Goal: Task Accomplishment & Management: Manage account settings

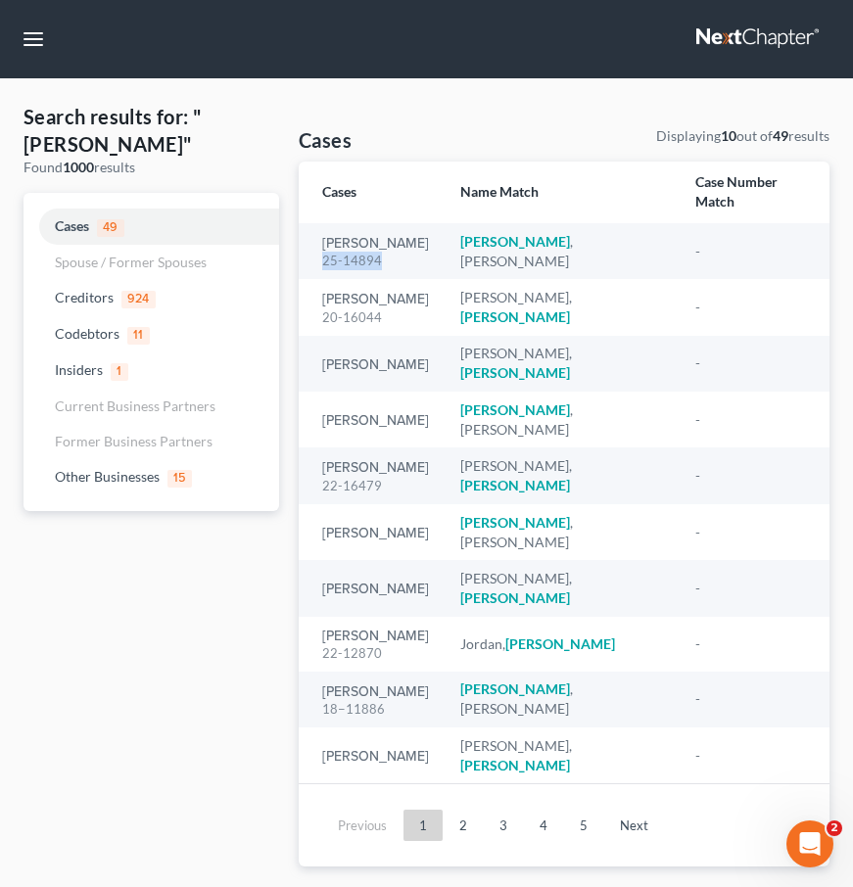
click at [706, 39] on link at bounding box center [758, 39] width 125 height 35
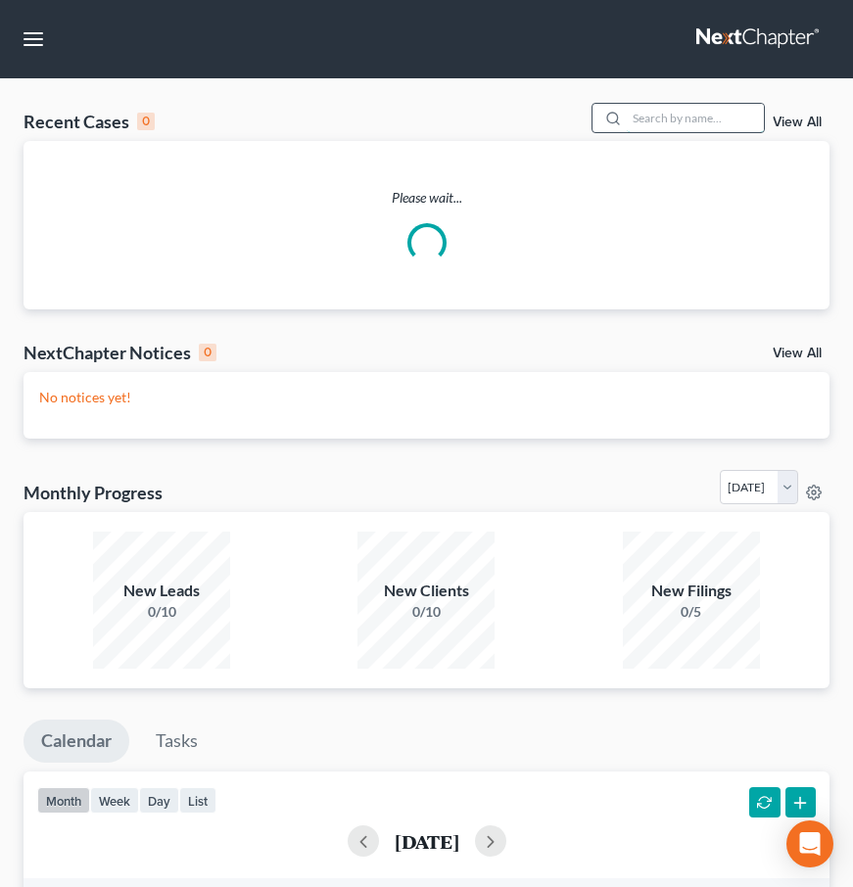
click at [643, 124] on input "search" at bounding box center [695, 118] width 137 height 28
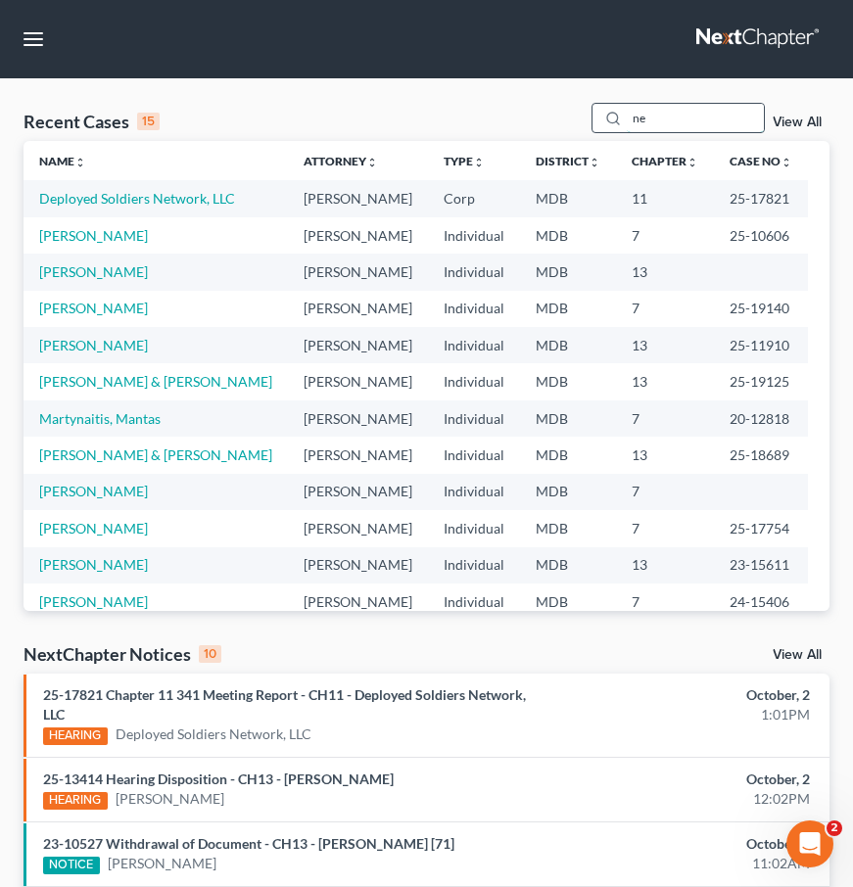
type input "n"
click at [668, 116] on input "search" at bounding box center [695, 118] width 137 height 28
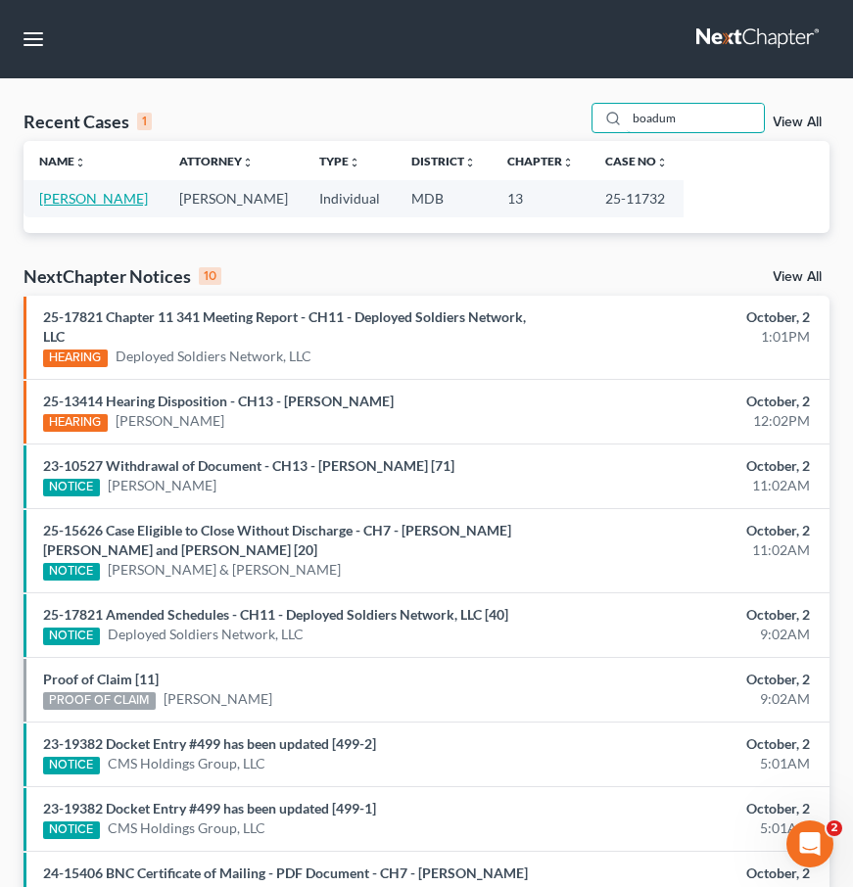
type input "boadum"
click at [58, 201] on link "[PERSON_NAME]" at bounding box center [93, 198] width 109 height 17
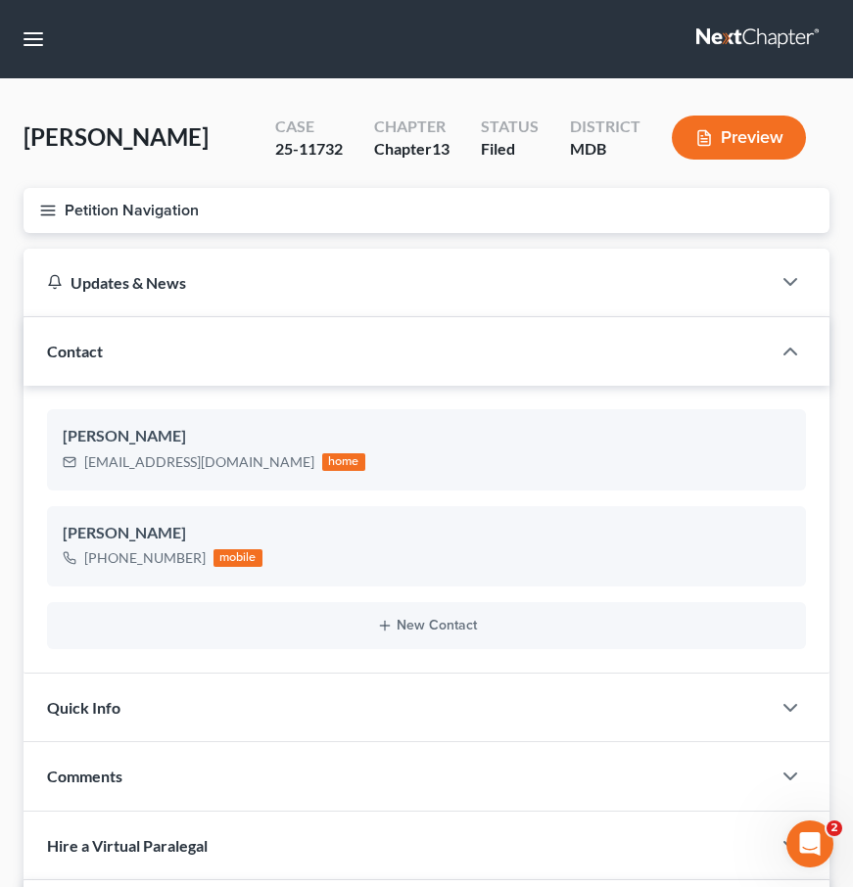
click at [53, 212] on icon "button" at bounding box center [48, 211] width 18 height 18
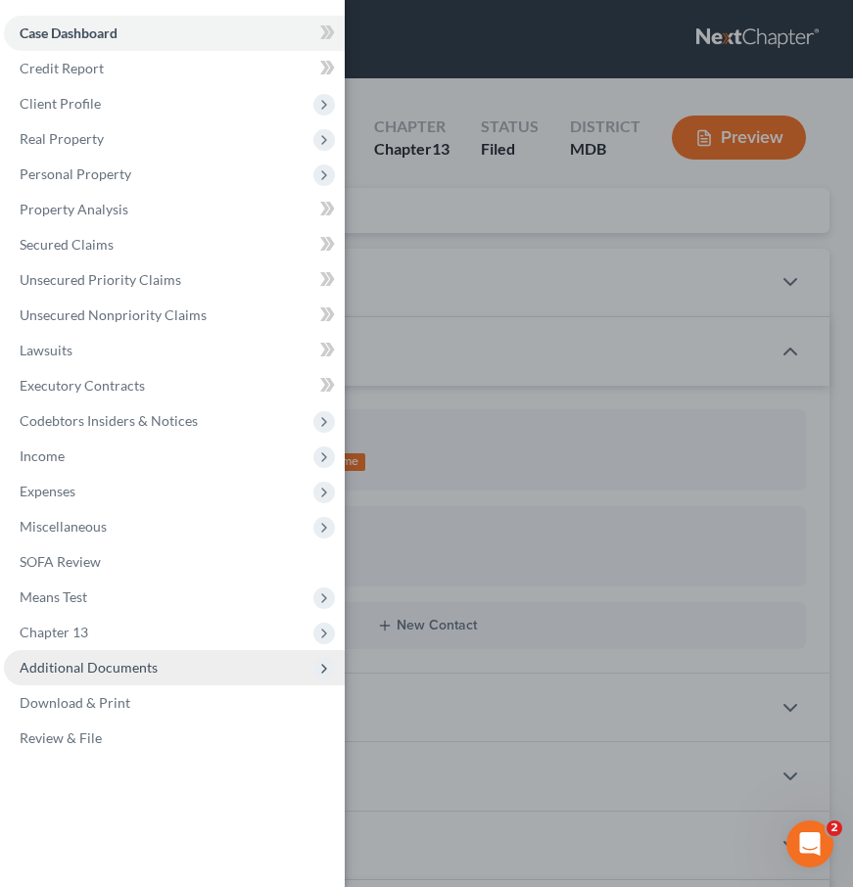
click at [68, 668] on span "Additional Documents" at bounding box center [89, 667] width 138 height 17
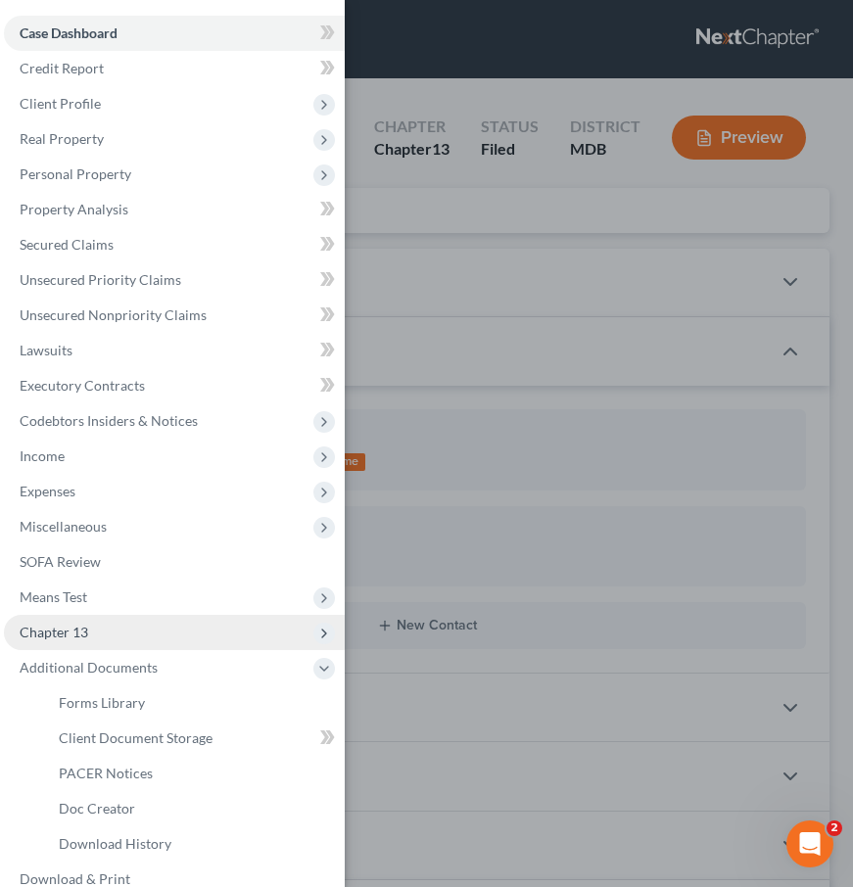
click at [69, 630] on span "Chapter 13" at bounding box center [54, 632] width 69 height 17
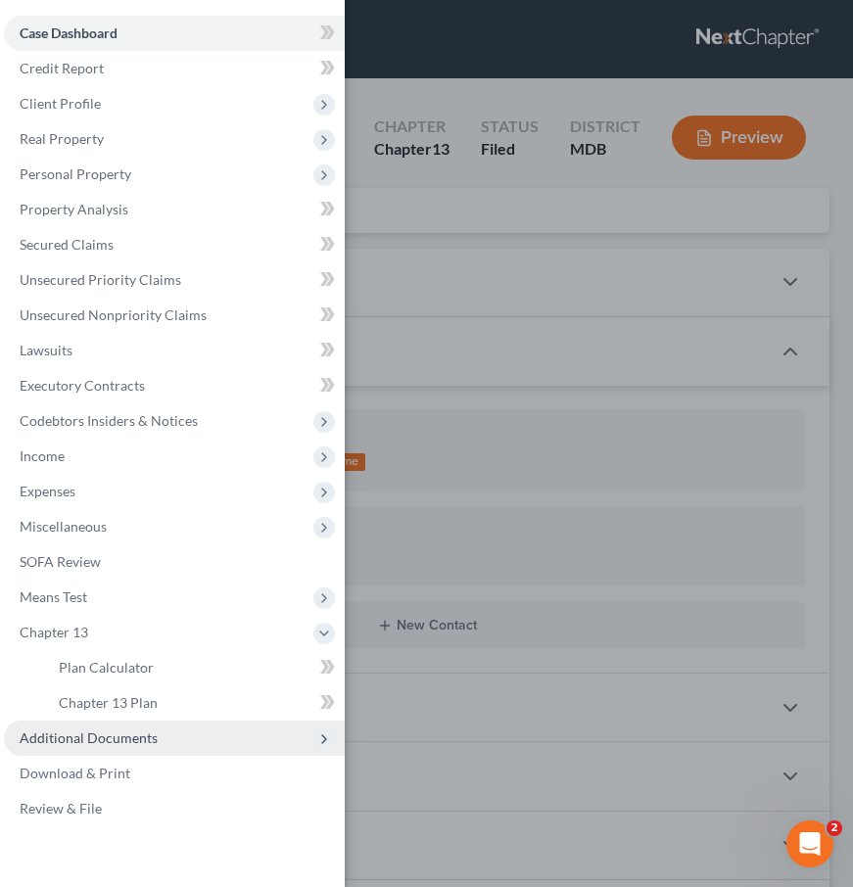
click at [78, 732] on span "Additional Documents" at bounding box center [89, 738] width 138 height 17
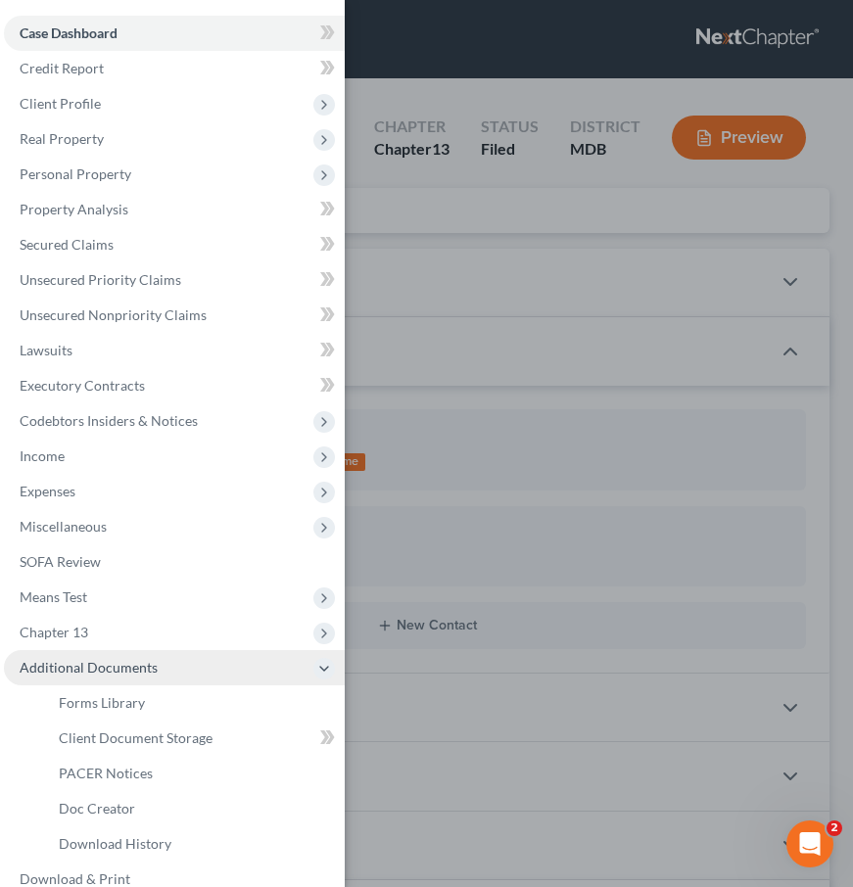
scroll to position [61, 0]
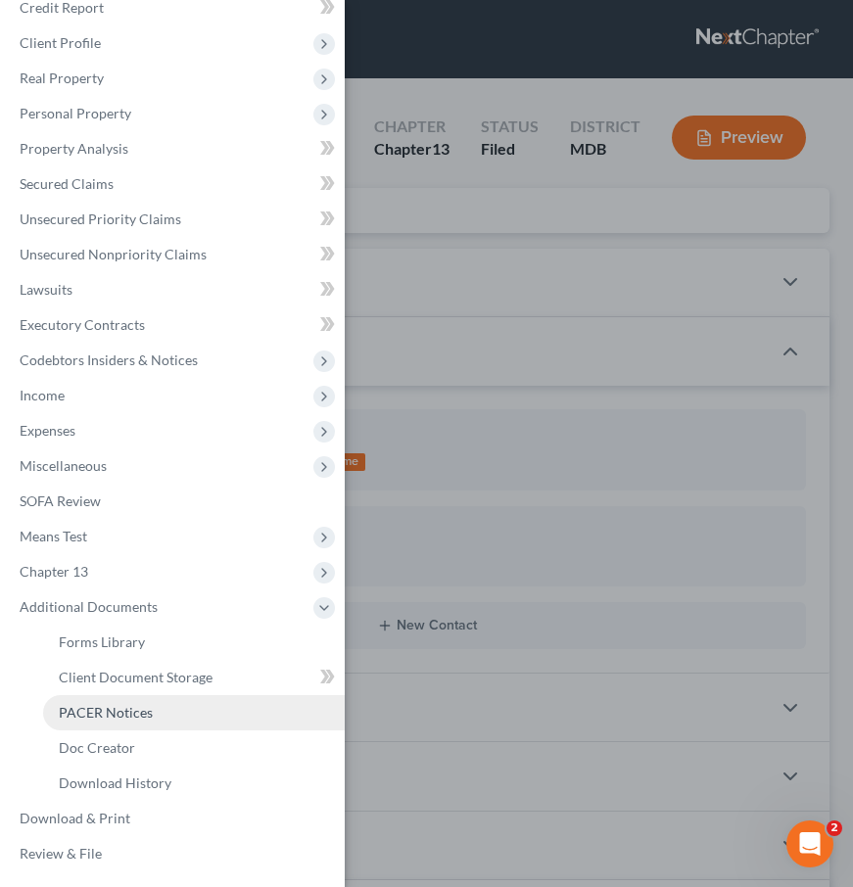
click at [81, 712] on span "PACER Notices" at bounding box center [106, 712] width 94 height 17
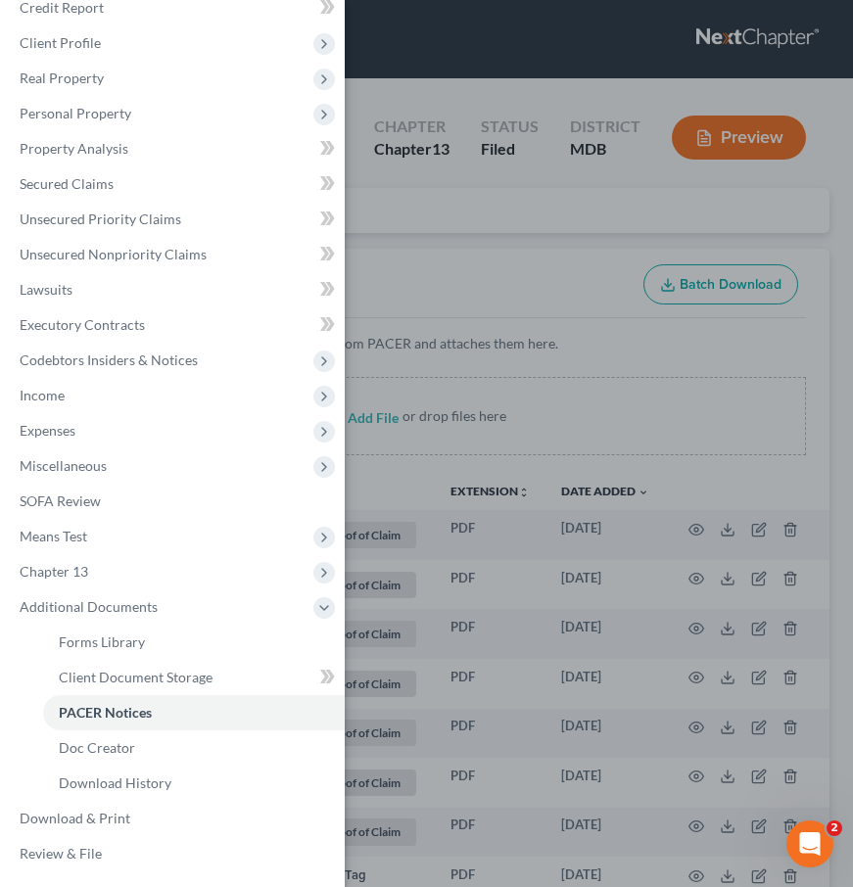
click at [436, 240] on div "Case Dashboard Payments Invoices Payments Payments Credit Report Client Profile" at bounding box center [426, 443] width 853 height 887
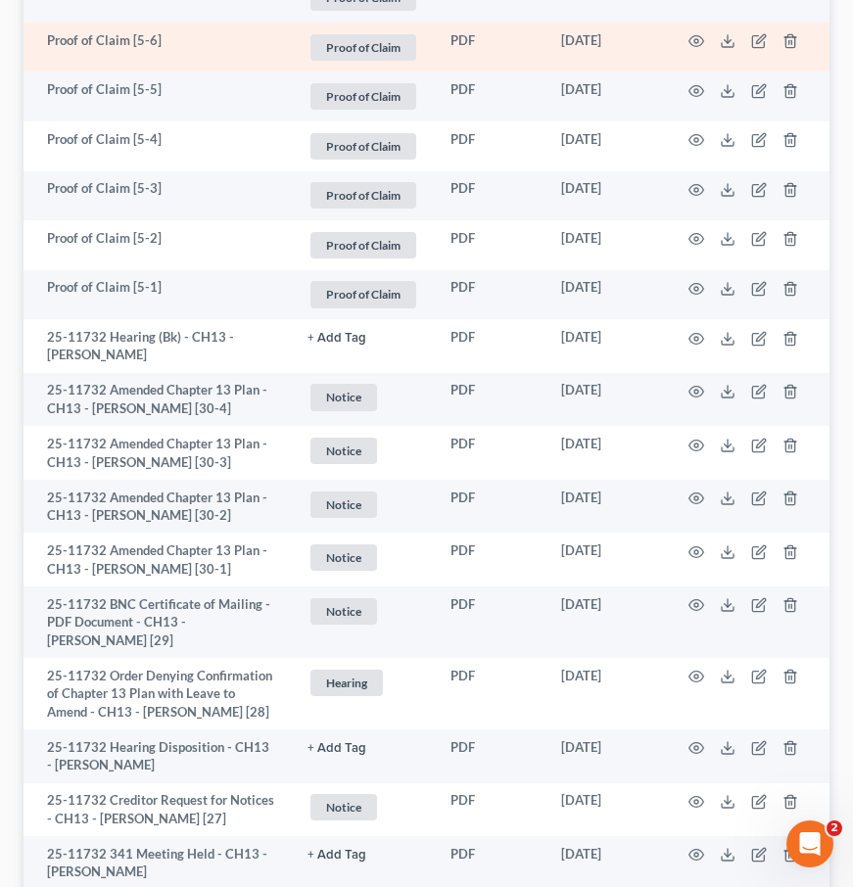
scroll to position [541, 0]
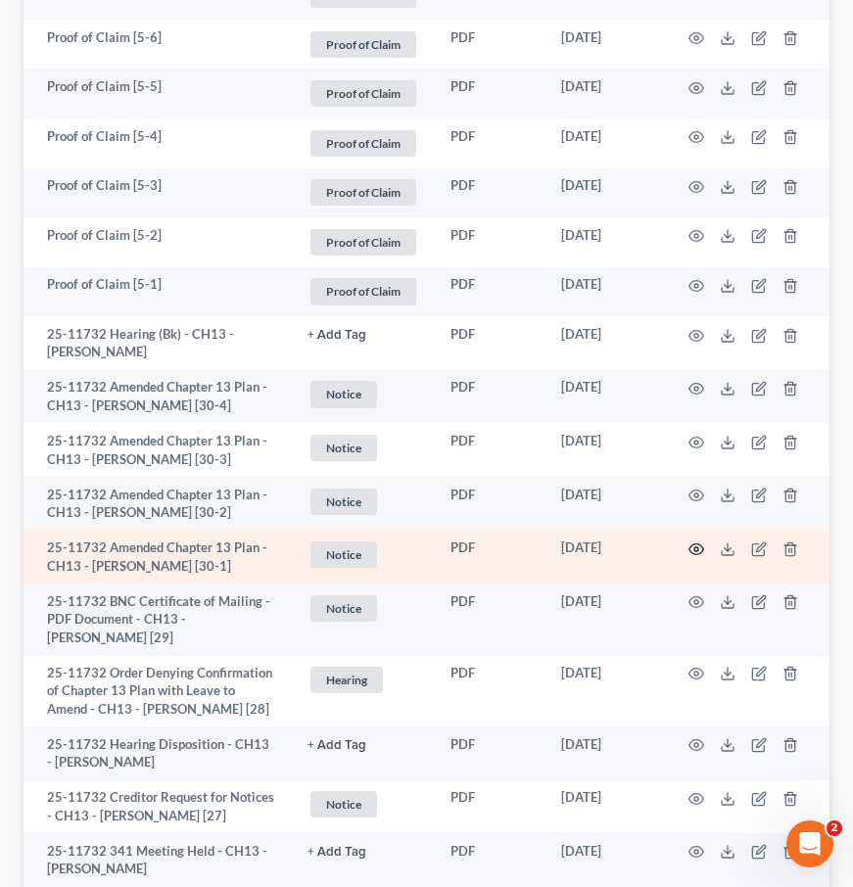
click at [692, 544] on icon "button" at bounding box center [696, 548] width 15 height 11
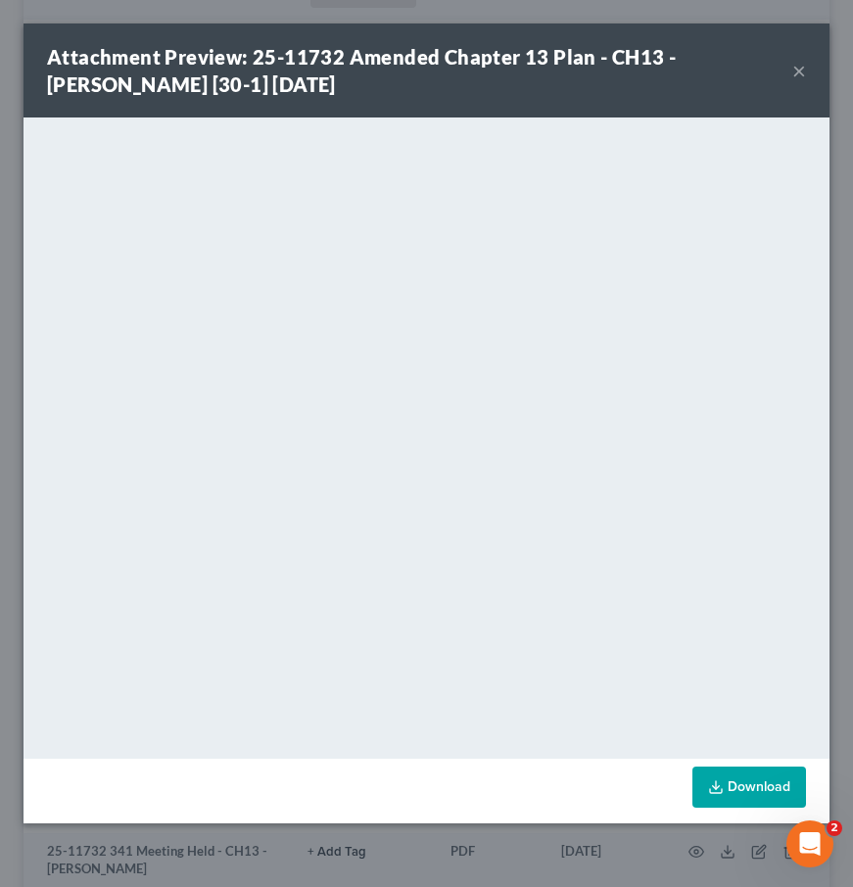
click at [797, 69] on button "×" at bounding box center [799, 71] width 14 height 24
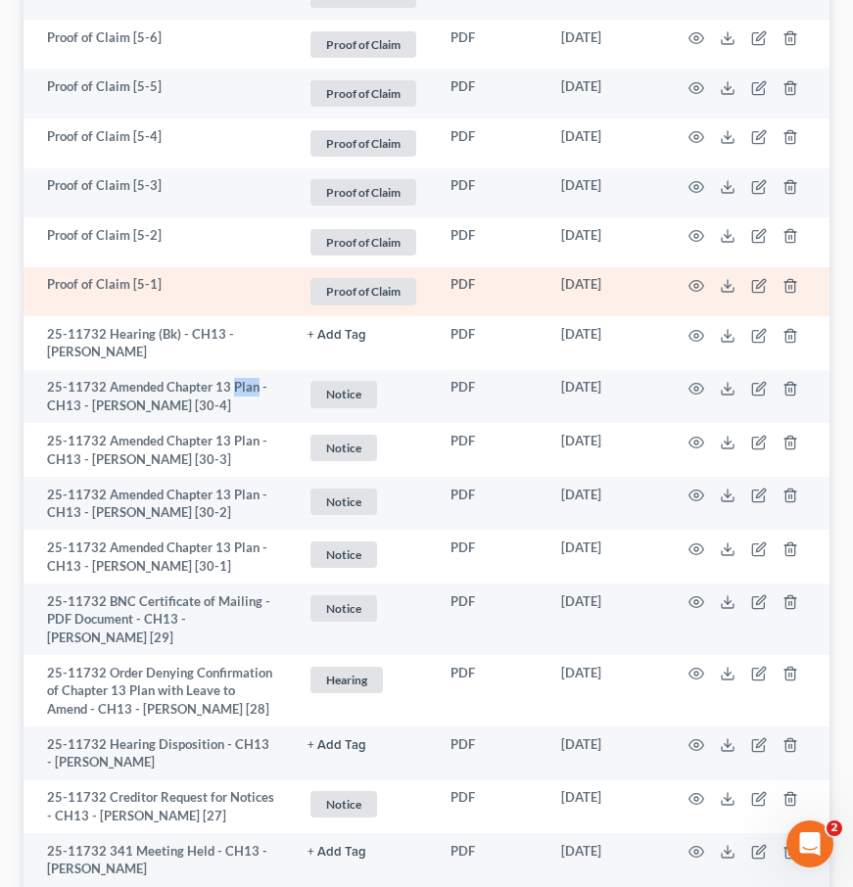
scroll to position [0, 0]
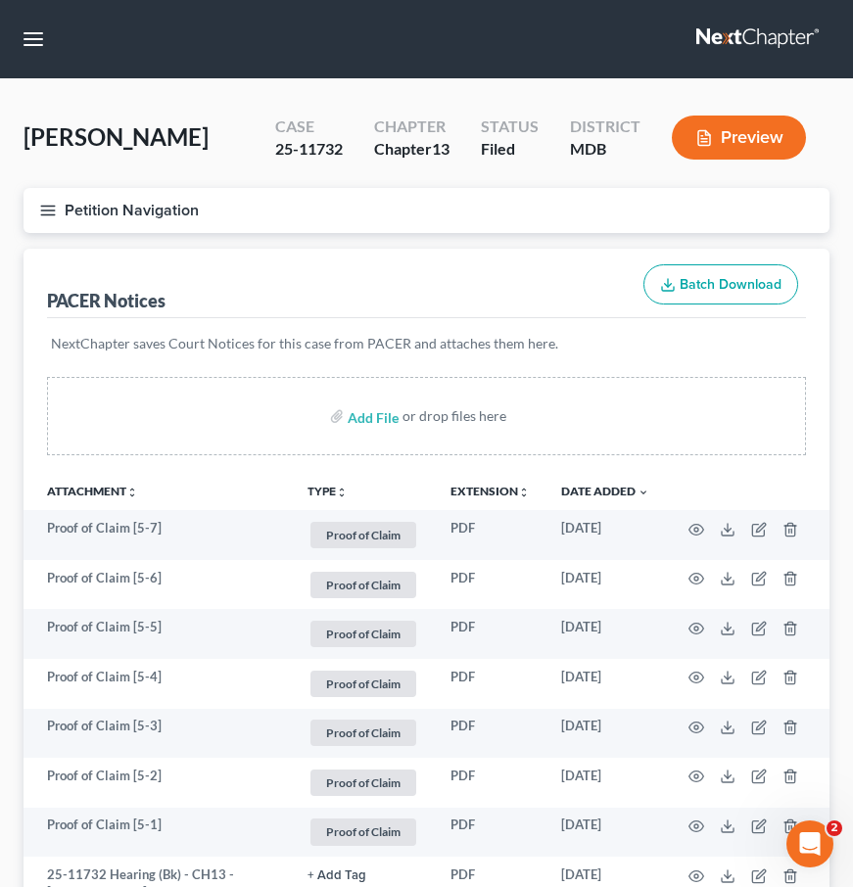
click at [40, 212] on icon "button" at bounding box center [48, 211] width 18 height 18
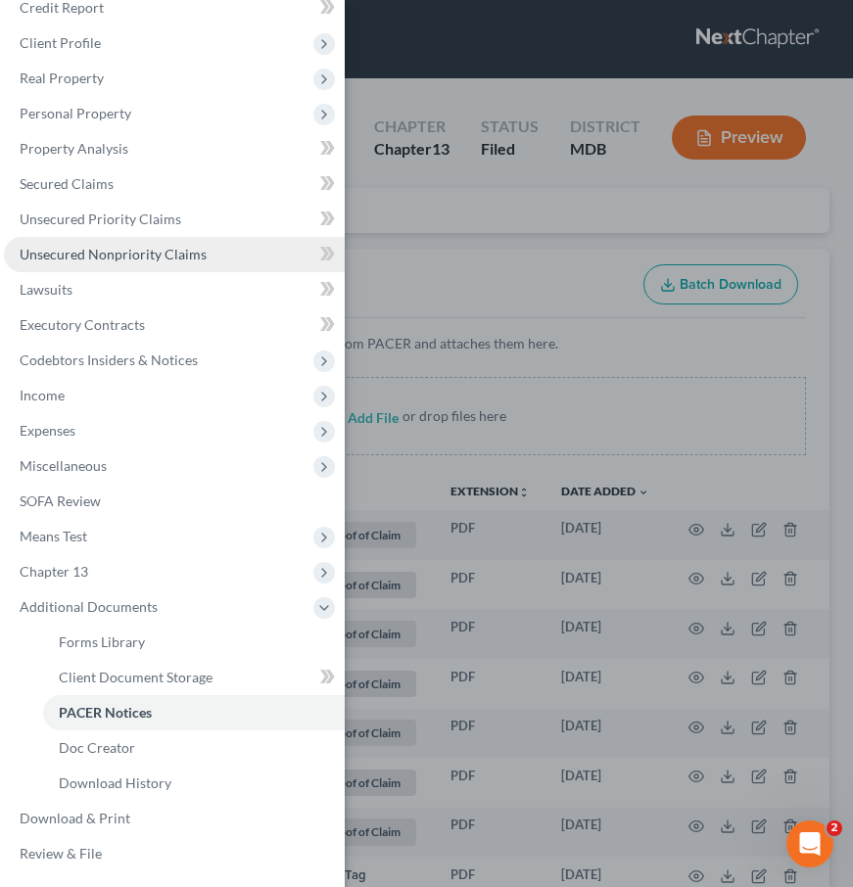
click at [47, 247] on span "Unsecured Nonpriority Claims" at bounding box center [113, 254] width 187 height 17
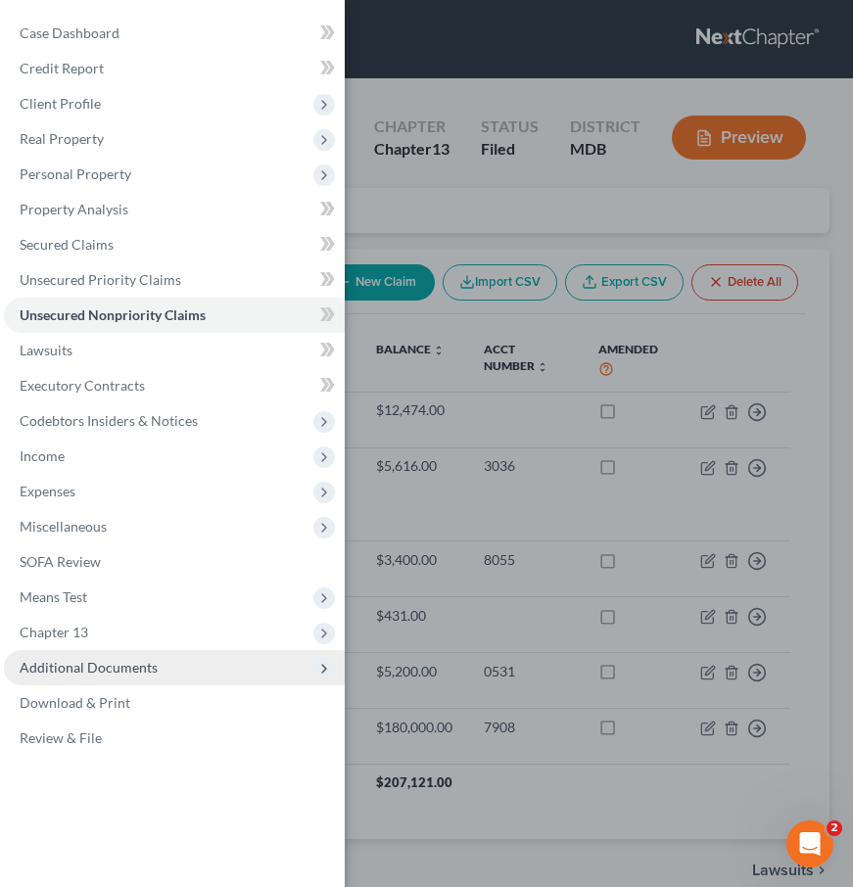
click at [85, 675] on span "Additional Documents" at bounding box center [89, 667] width 138 height 17
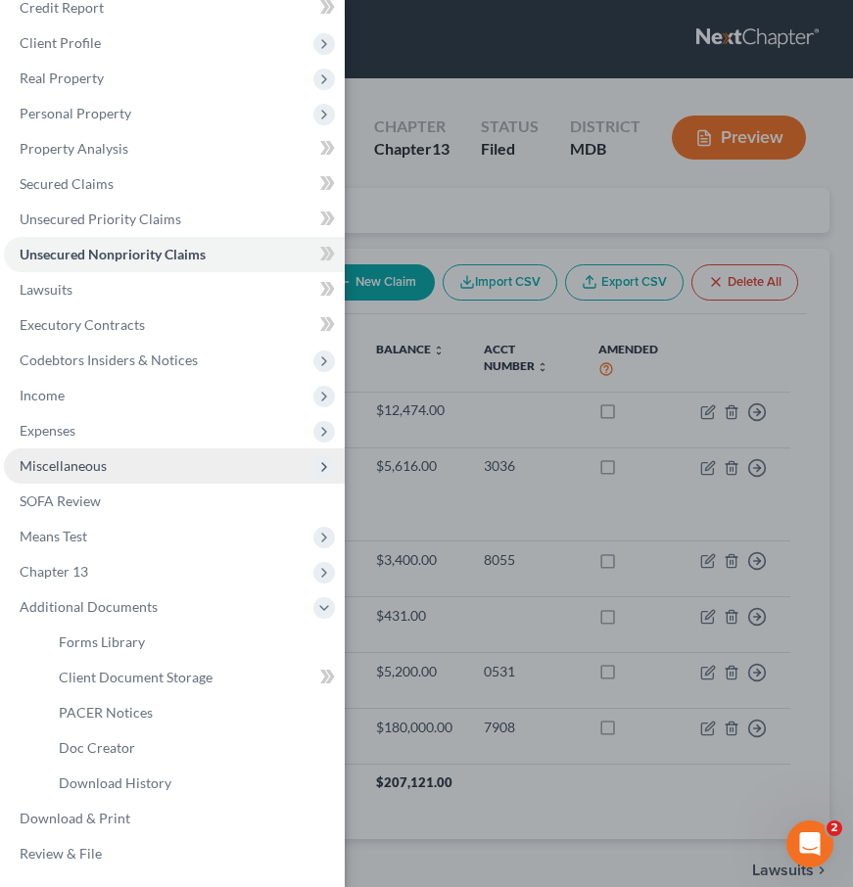
click at [60, 465] on span "Miscellaneous" at bounding box center [63, 465] width 87 height 17
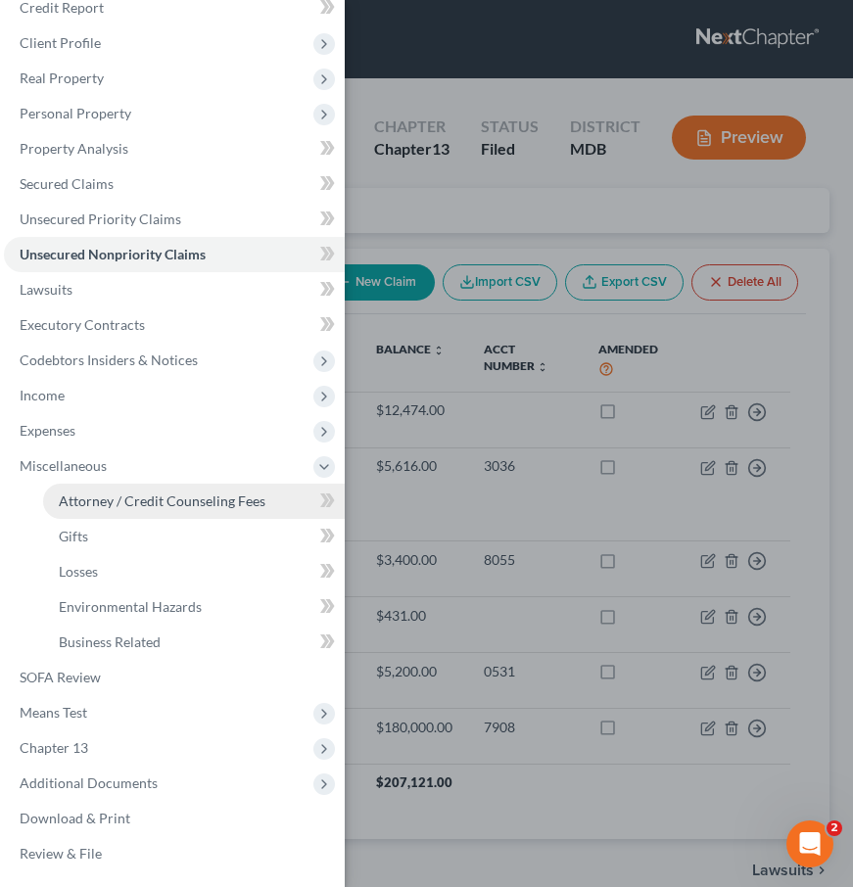
click at [91, 502] on span "Attorney / Credit Counseling Fees" at bounding box center [162, 501] width 207 height 17
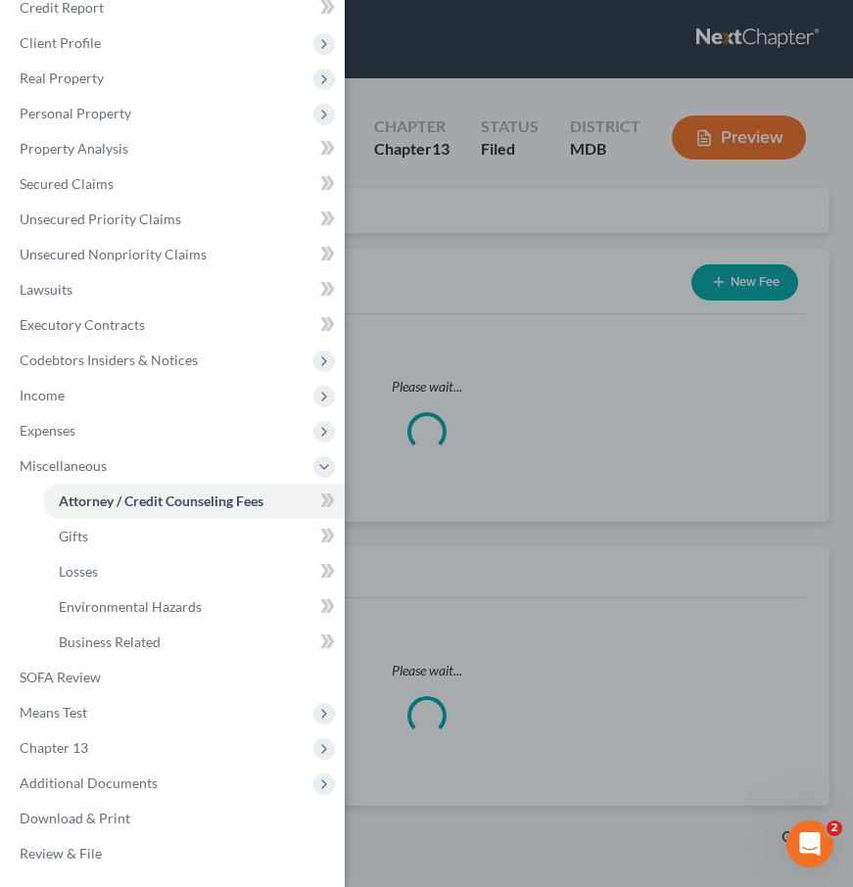
select select "2"
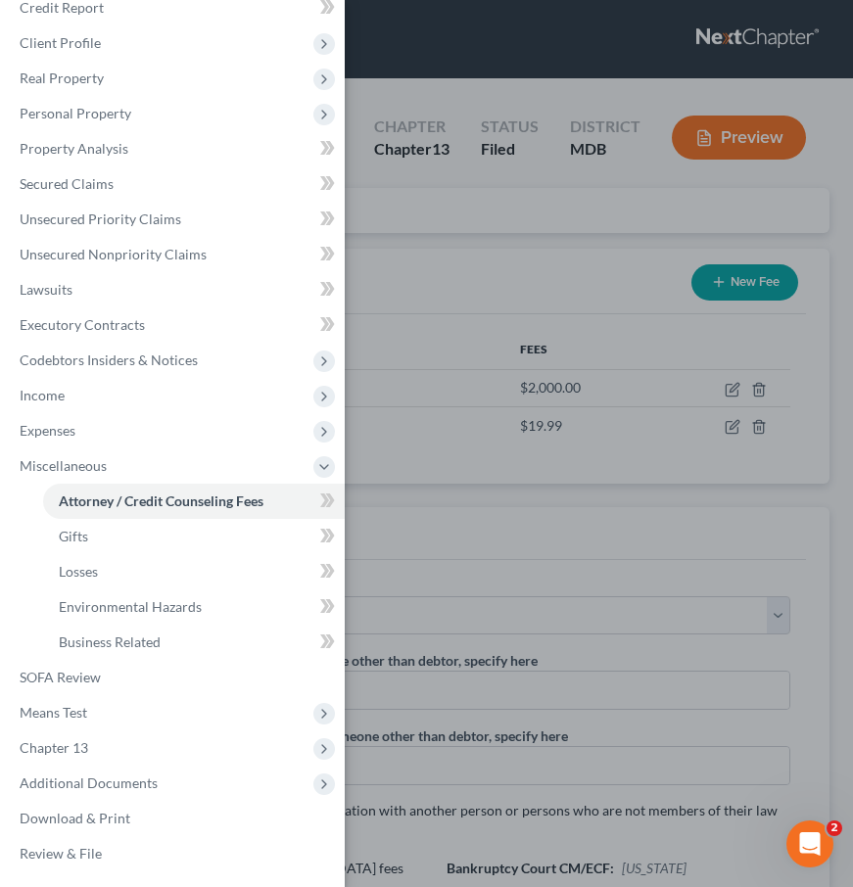
click at [509, 256] on div "Case Dashboard Payments Invoices Payments Payments Credit Report Client Profile" at bounding box center [426, 443] width 853 height 887
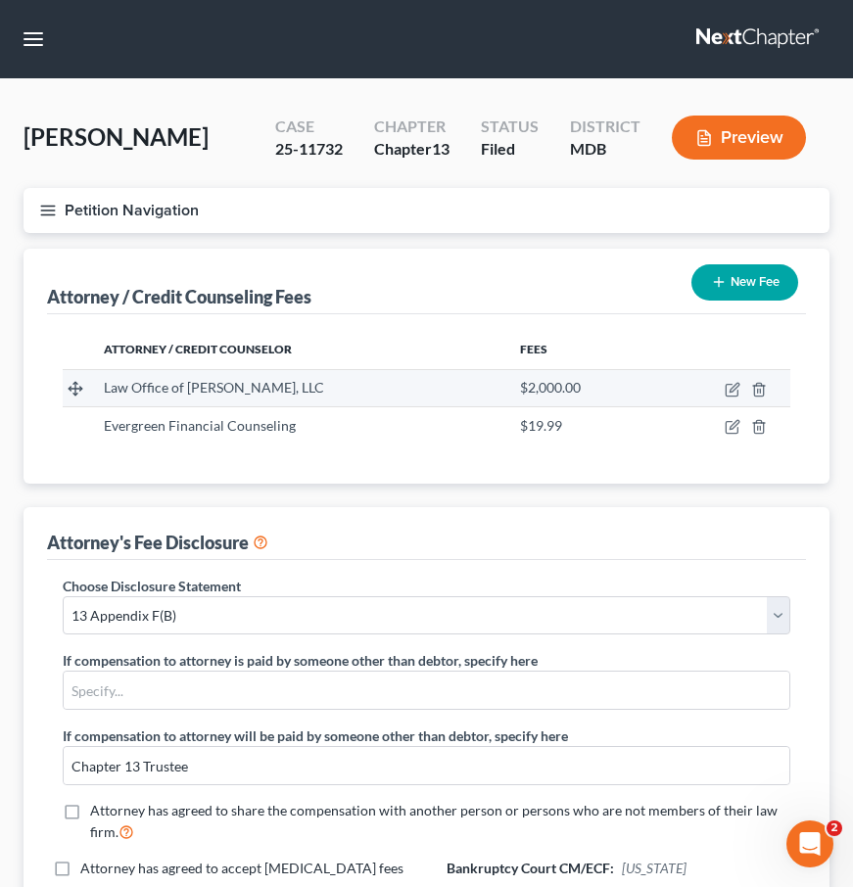
click at [735, 379] on td at bounding box center [723, 387] width 134 height 37
click at [732, 389] on icon "button" at bounding box center [733, 390] width 16 height 16
select select "21"
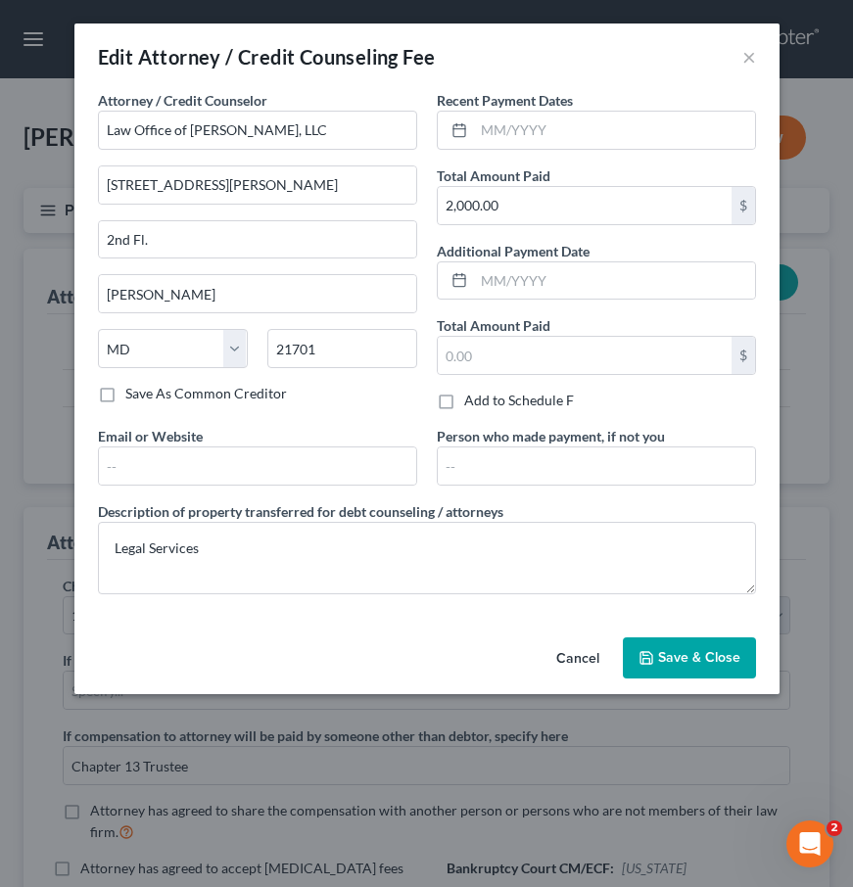
click at [571, 658] on button "Cancel" at bounding box center [578, 658] width 74 height 39
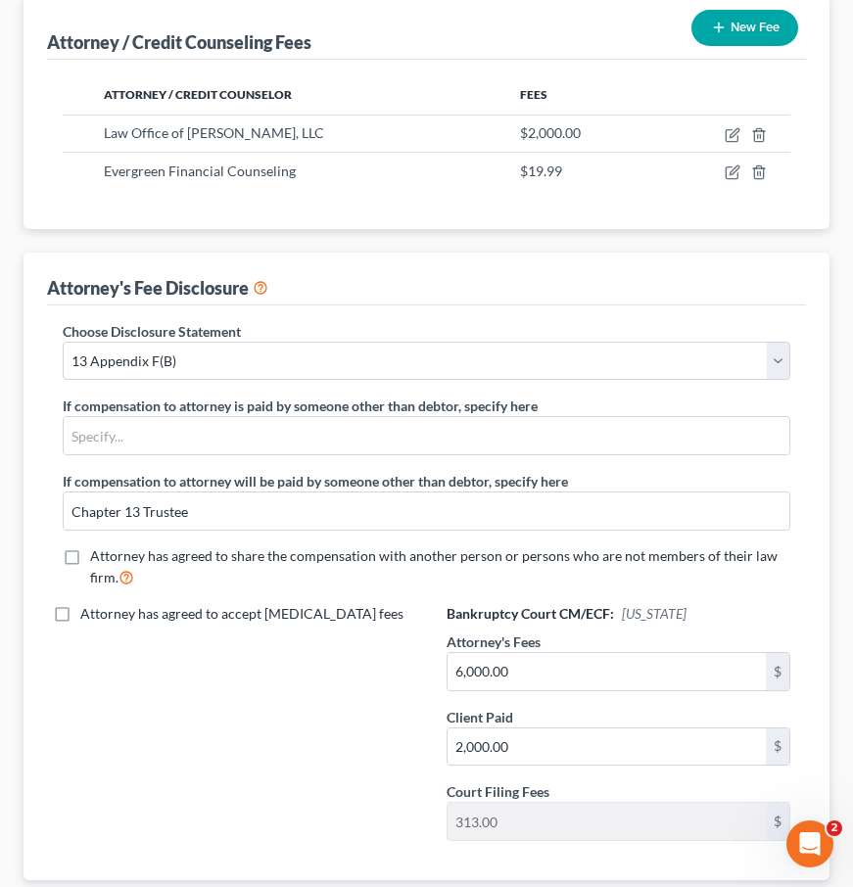
scroll to position [384, 0]
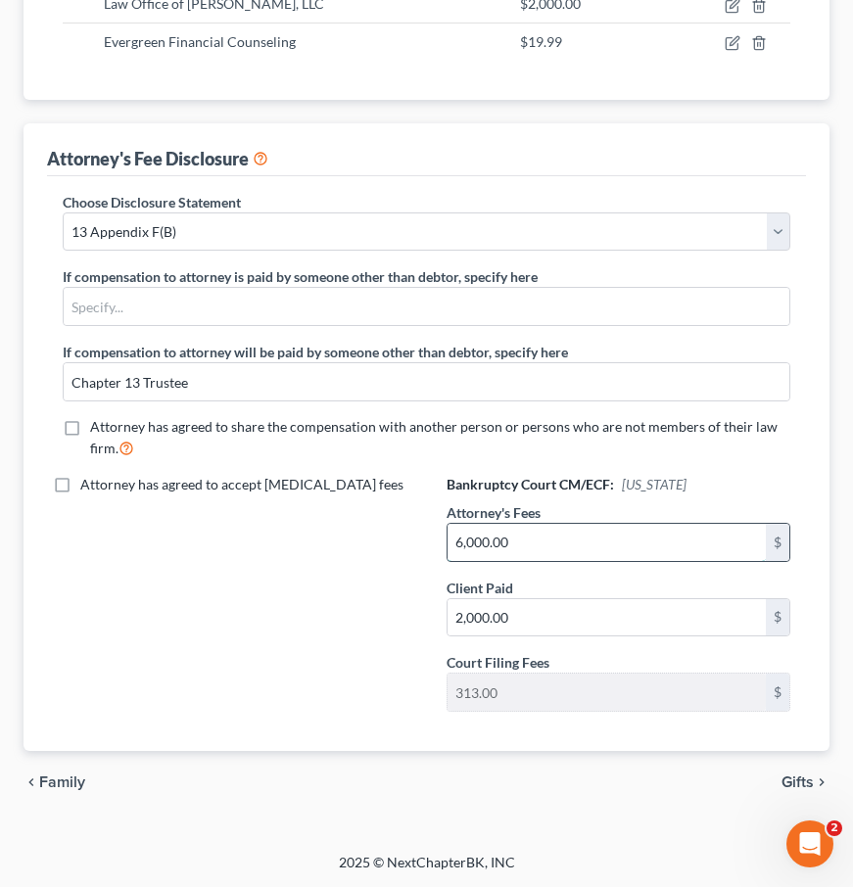
click at [472, 536] on input "6,000.00" at bounding box center [607, 542] width 319 height 37
type input "6,800"
click at [794, 775] on span "Gifts" at bounding box center [797, 783] width 32 height 16
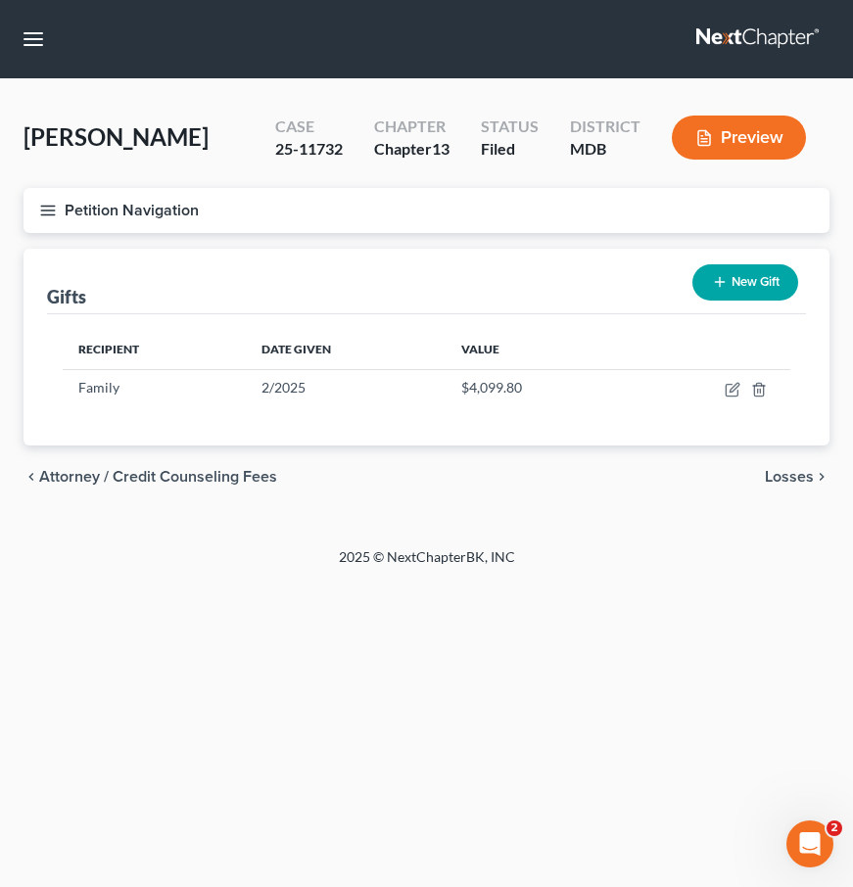
click at [50, 204] on icon "button" at bounding box center [48, 211] width 18 height 18
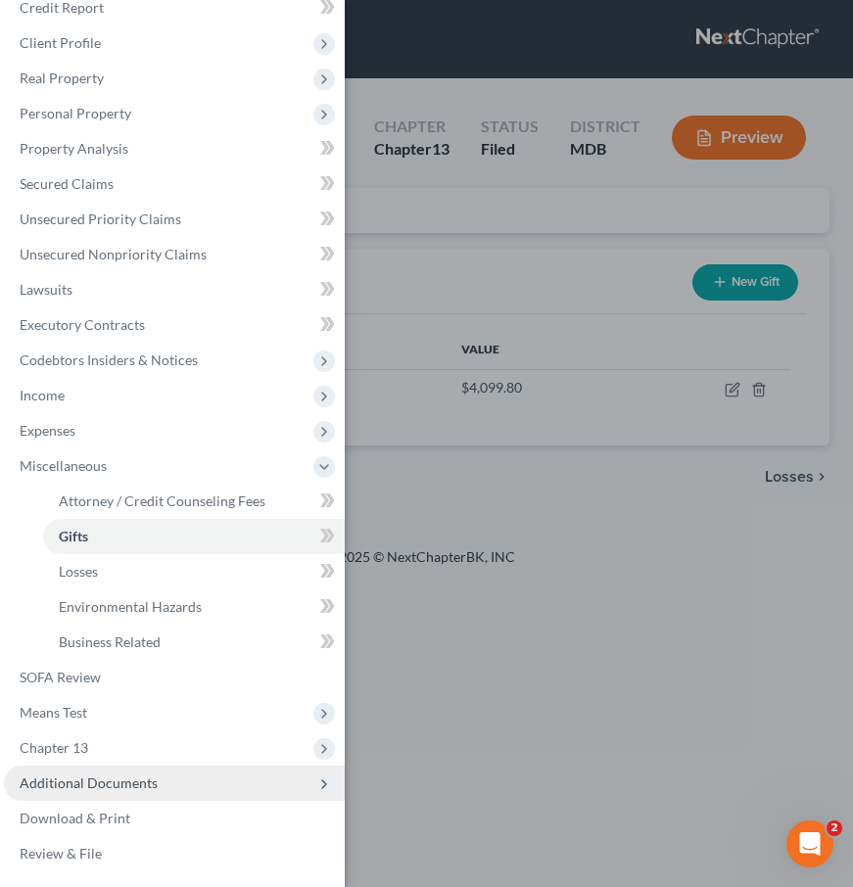
click at [89, 787] on span "Additional Documents" at bounding box center [89, 783] width 138 height 17
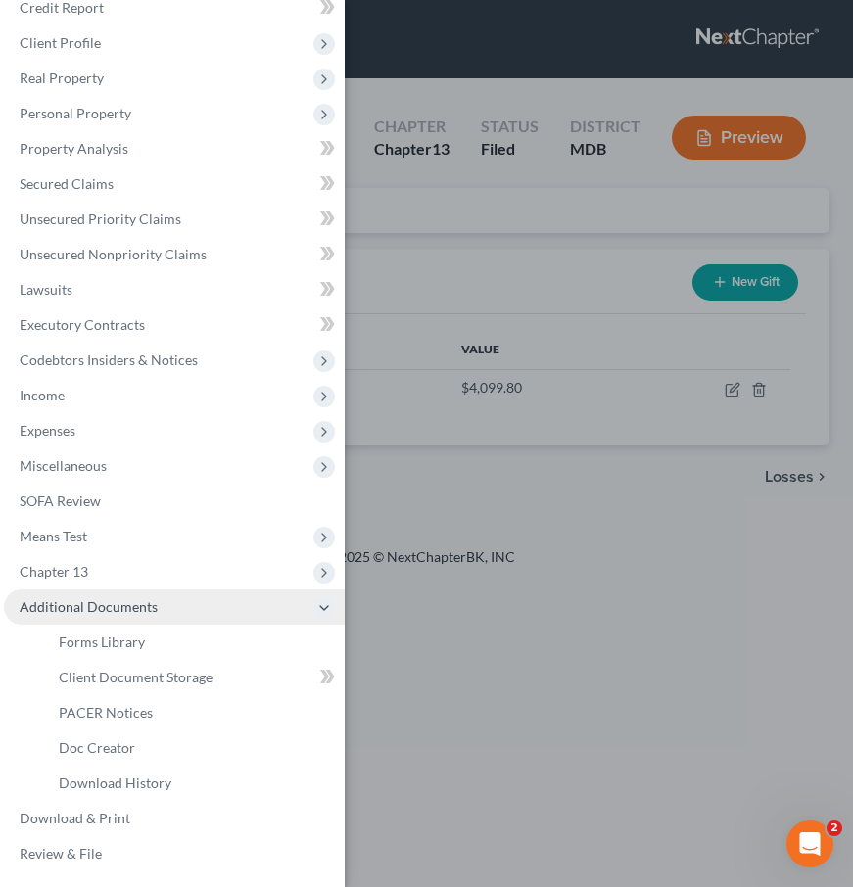
scroll to position [61, 0]
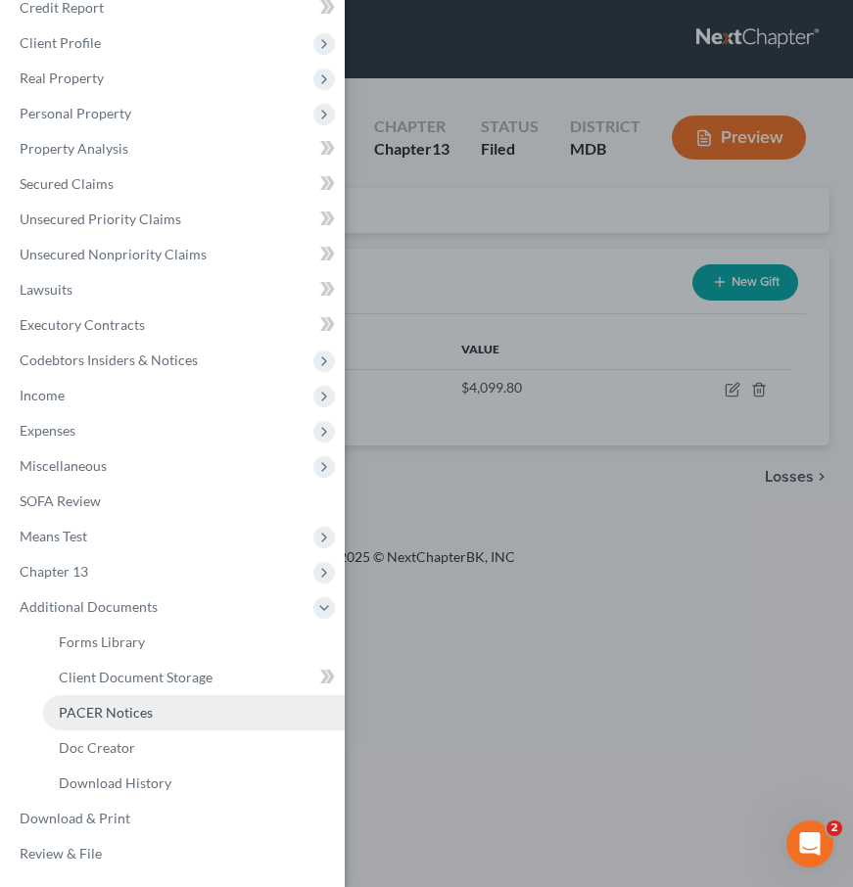
click at [82, 705] on span "PACER Notices" at bounding box center [106, 712] width 94 height 17
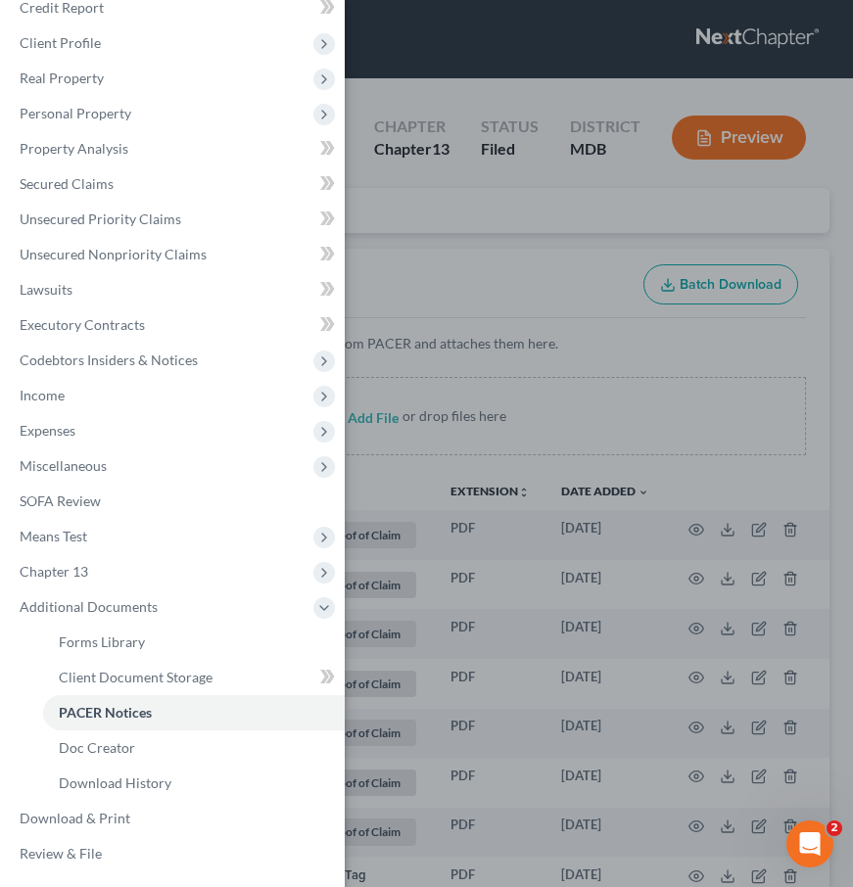
click at [441, 268] on div "Case Dashboard Payments Invoices Payments Payments Credit Report Client Profile" at bounding box center [426, 443] width 853 height 887
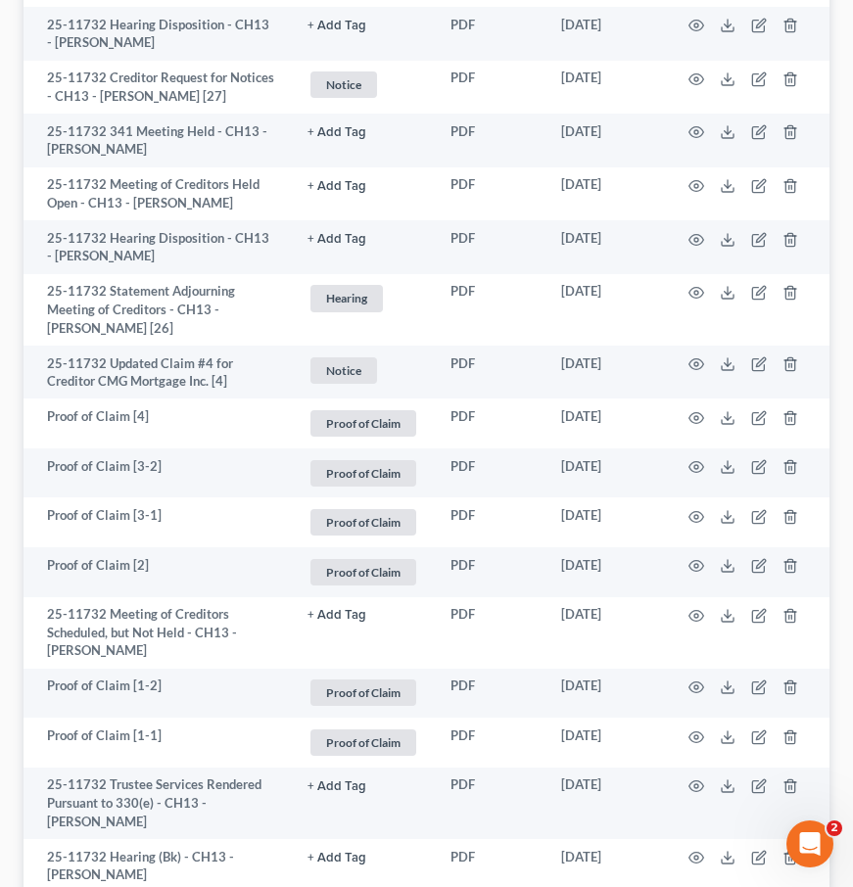
scroll to position [11, 0]
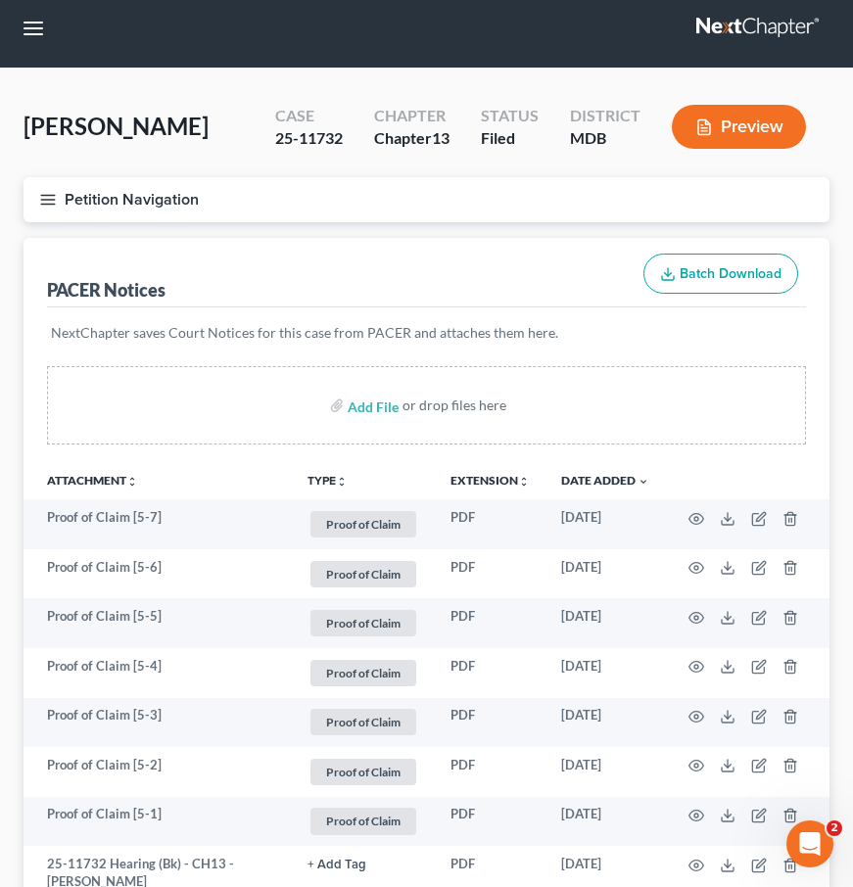
click at [51, 185] on button "Petition Navigation" at bounding box center [427, 199] width 806 height 45
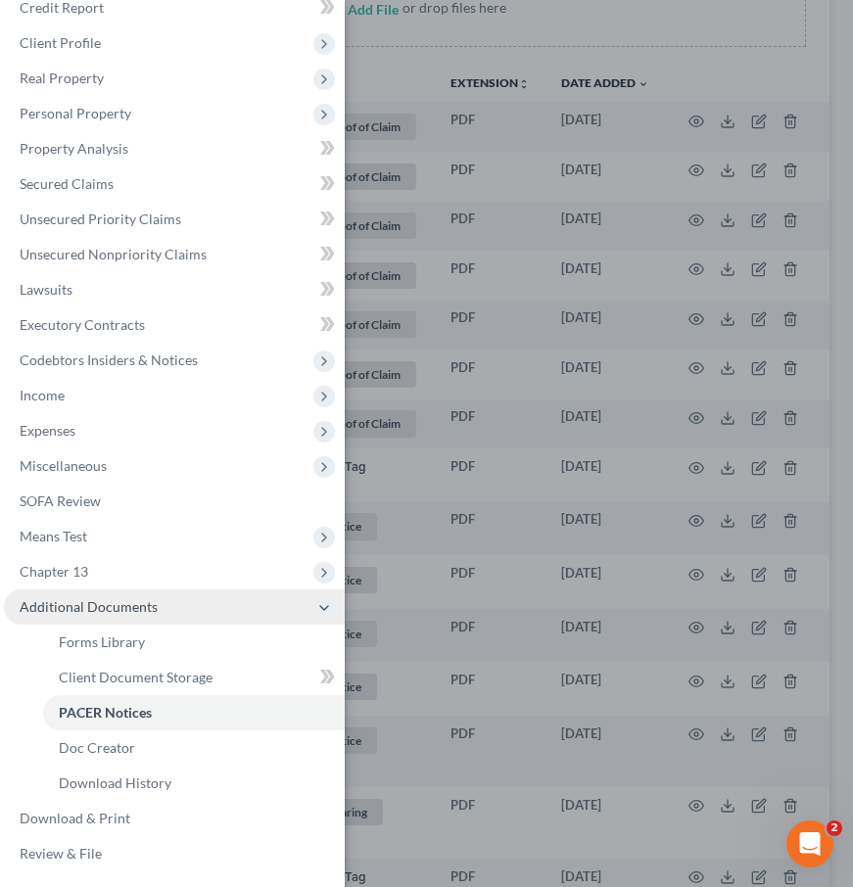
scroll to position [486, 0]
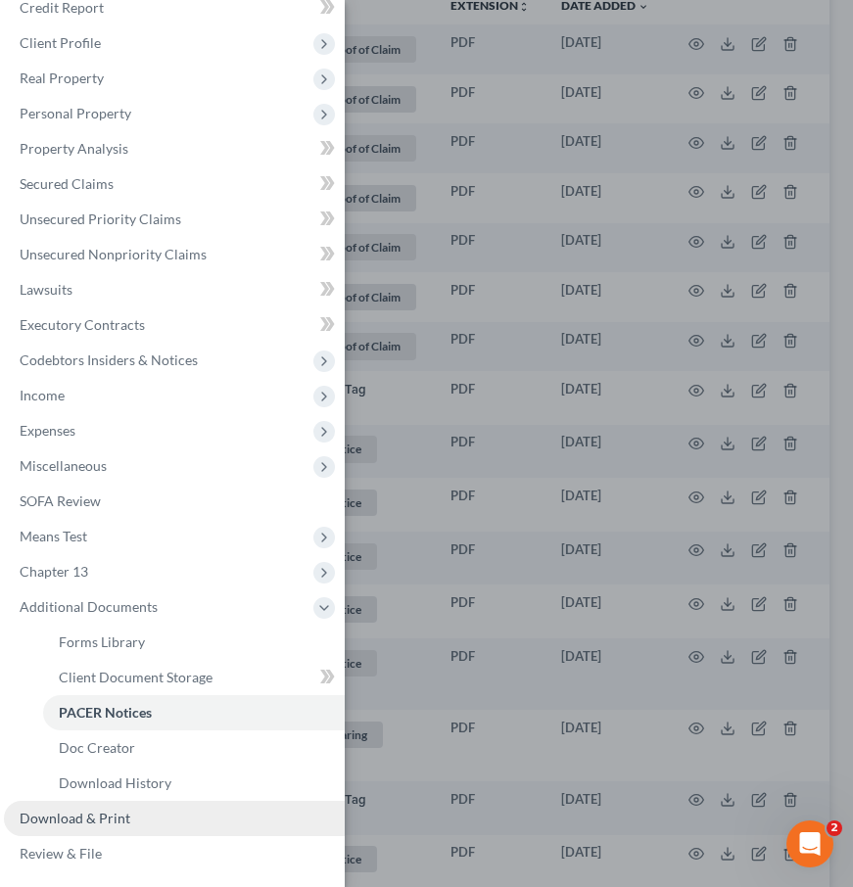
click at [56, 811] on span "Download & Print" at bounding box center [75, 818] width 111 height 17
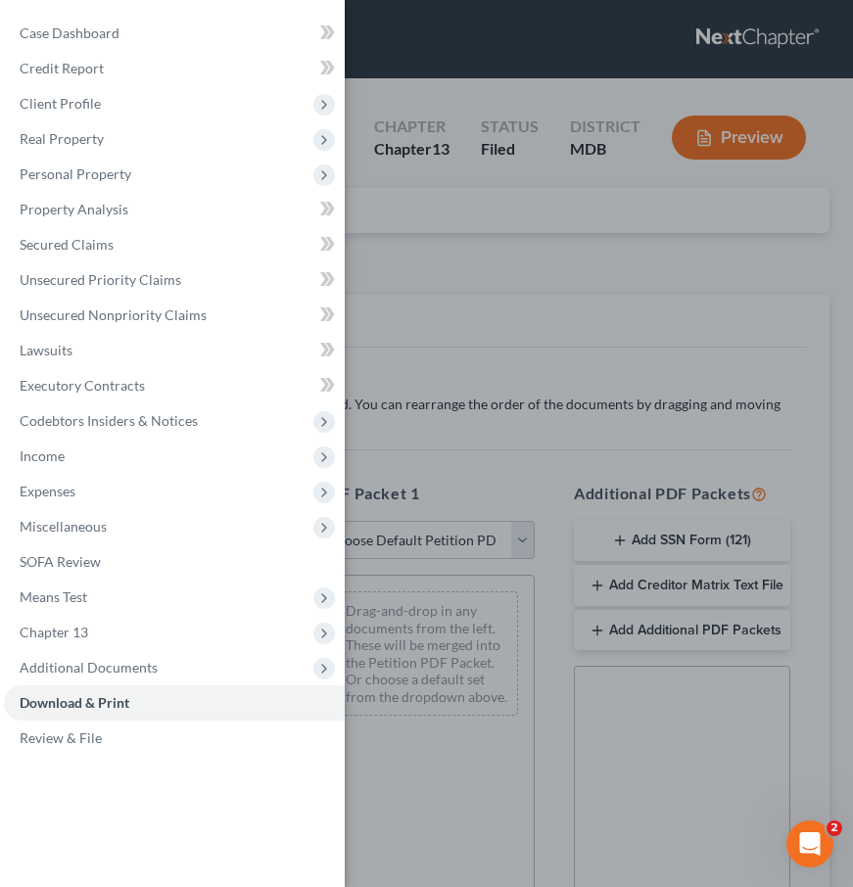
click at [416, 275] on div "Case Dashboard Payments Invoices Payments Payments Credit Report Client Profile" at bounding box center [426, 443] width 853 height 887
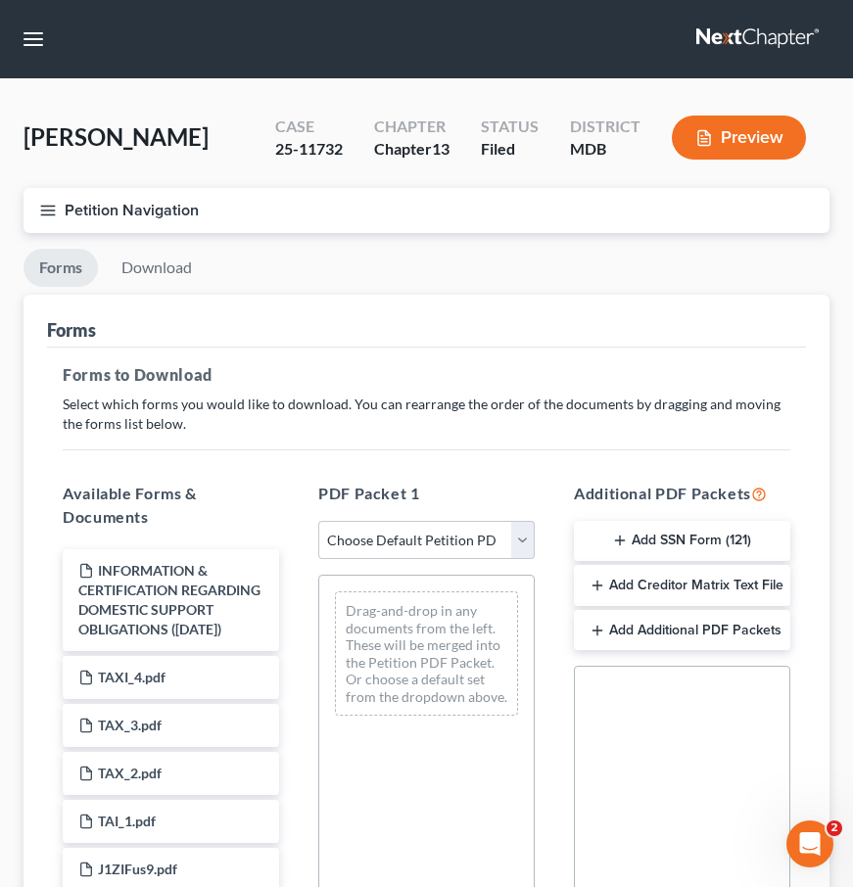
click at [46, 206] on line "button" at bounding box center [48, 206] width 14 height 0
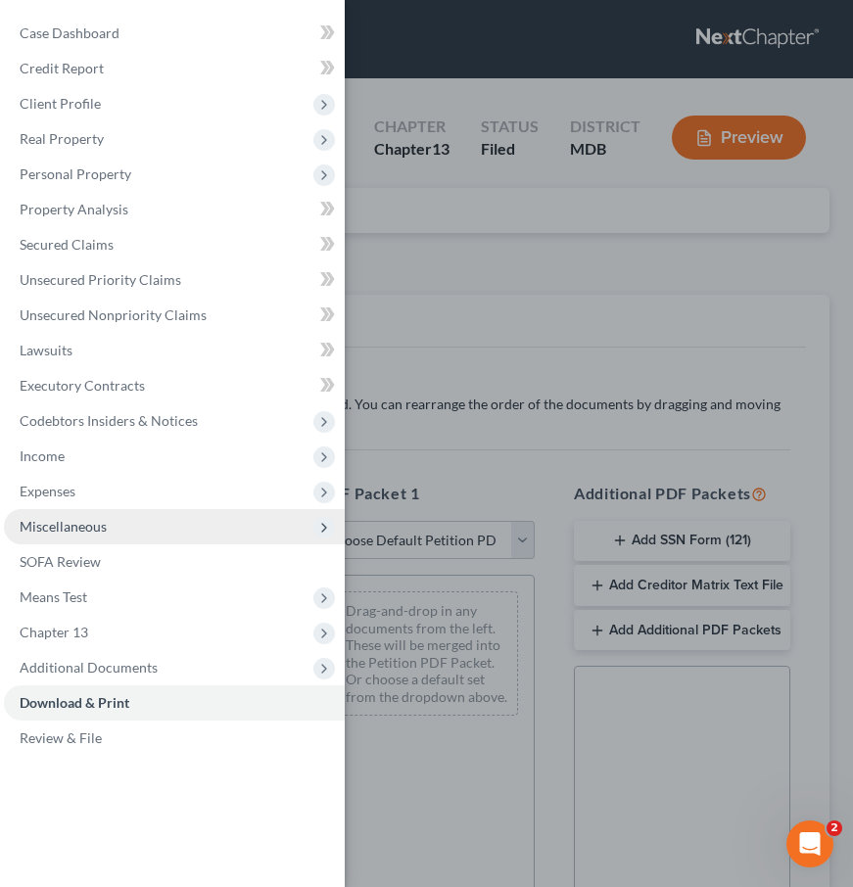
scroll to position [27, 0]
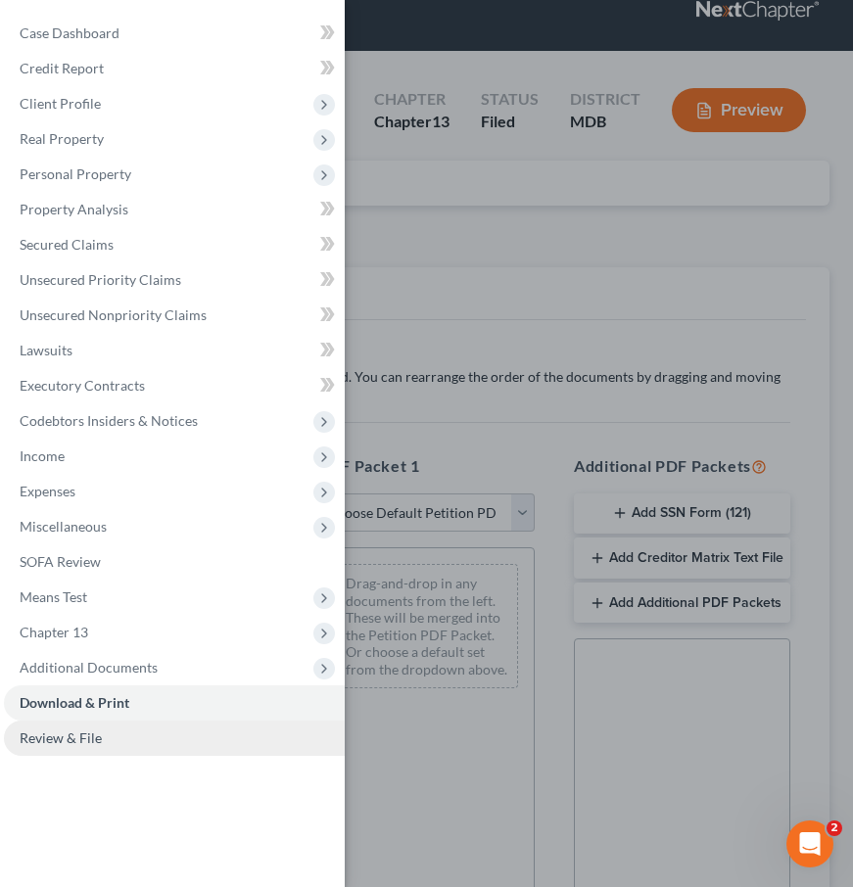
click at [85, 738] on span "Review & File" at bounding box center [61, 738] width 82 height 17
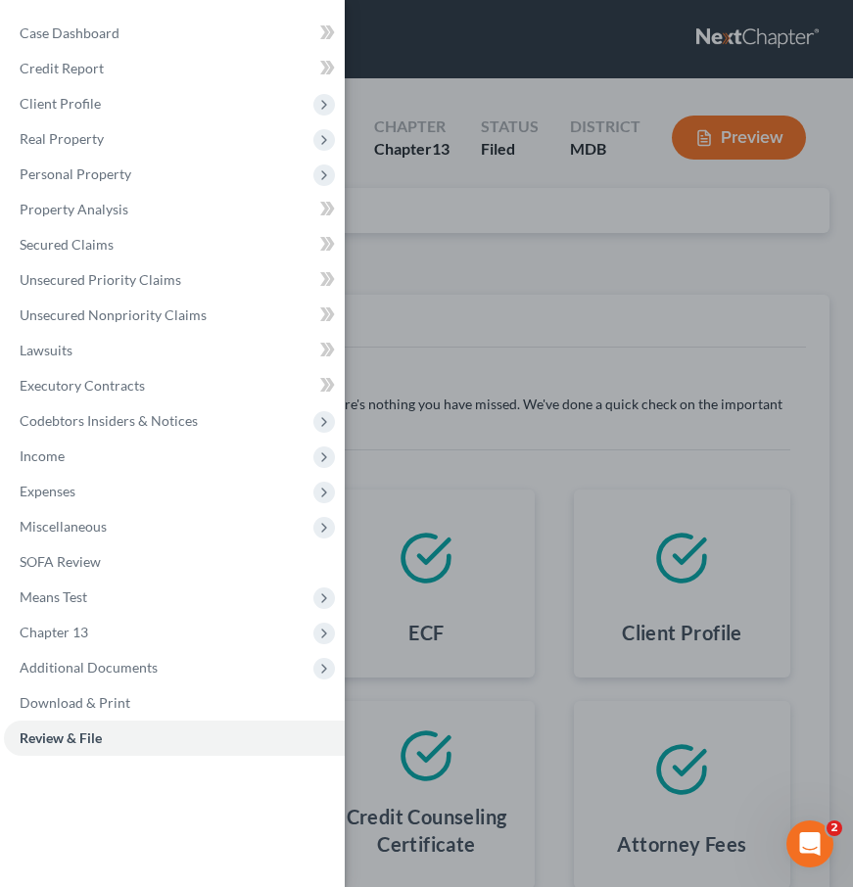
click at [452, 292] on div "Case Dashboard Payments Invoices Payments Payments Credit Report Client Profile" at bounding box center [426, 443] width 853 height 887
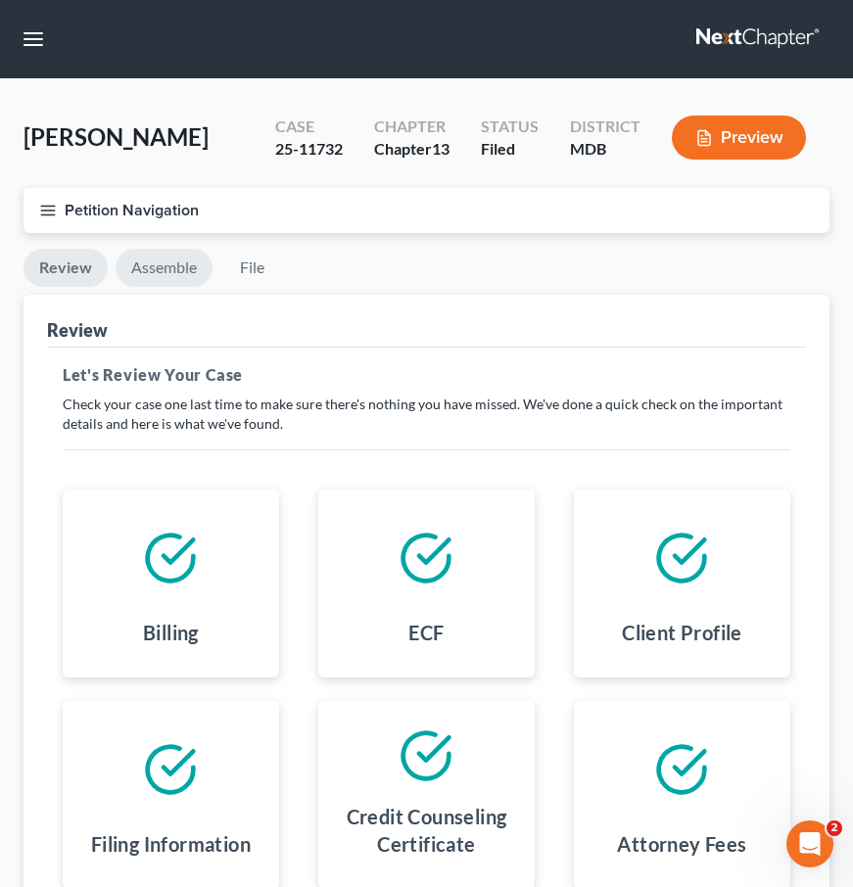
click at [151, 269] on link "Assemble" at bounding box center [164, 268] width 97 height 38
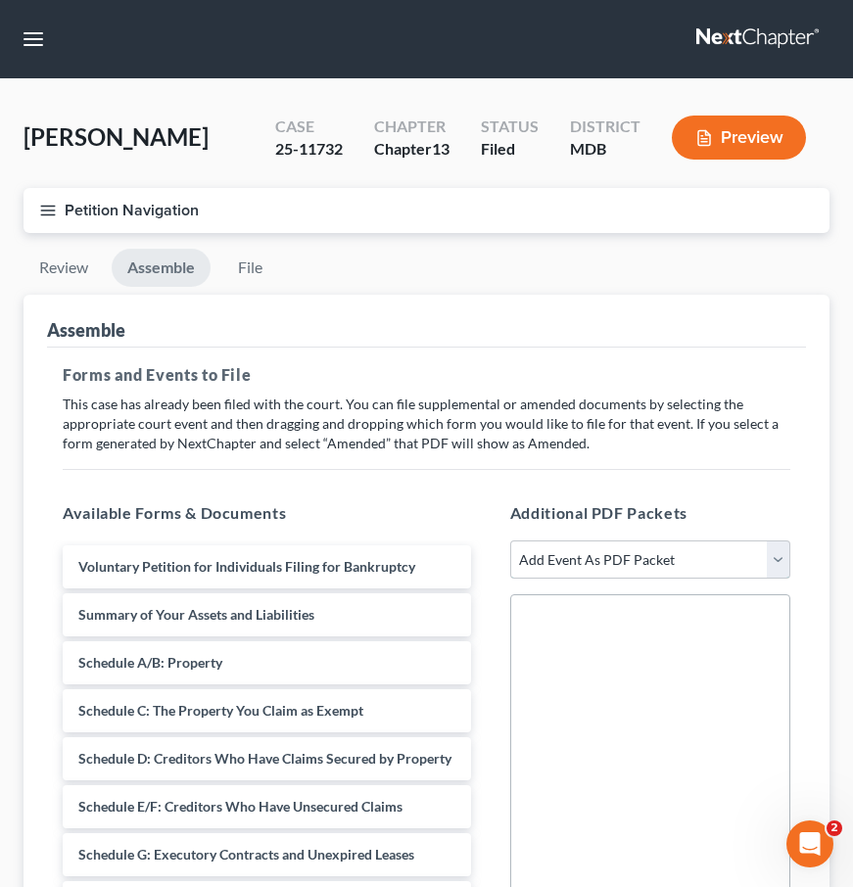
click at [585, 542] on select "Add Event As PDF Packet Affidavit Affidavit of Adequate Protection and Lease Pa…" at bounding box center [650, 560] width 280 height 39
select select "5"
click at [510, 541] on select "Add Event As PDF Packet Affidavit Affidavit of Adequate Protection and Lease Pa…" at bounding box center [650, 560] width 280 height 39
select select
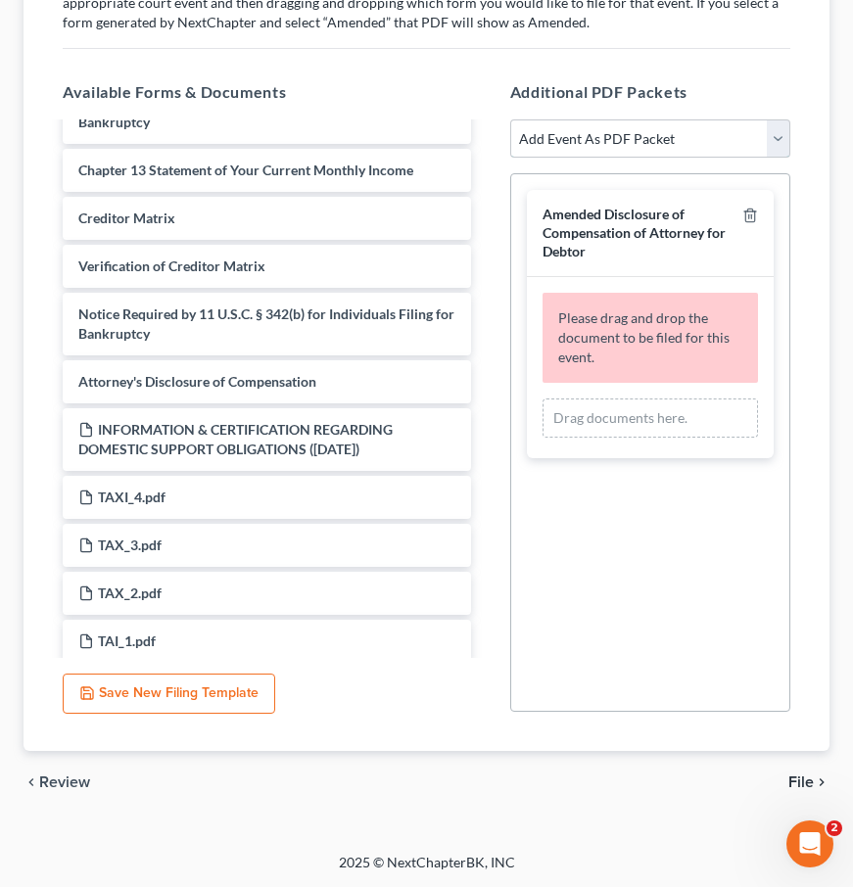
scroll to position [569, 0]
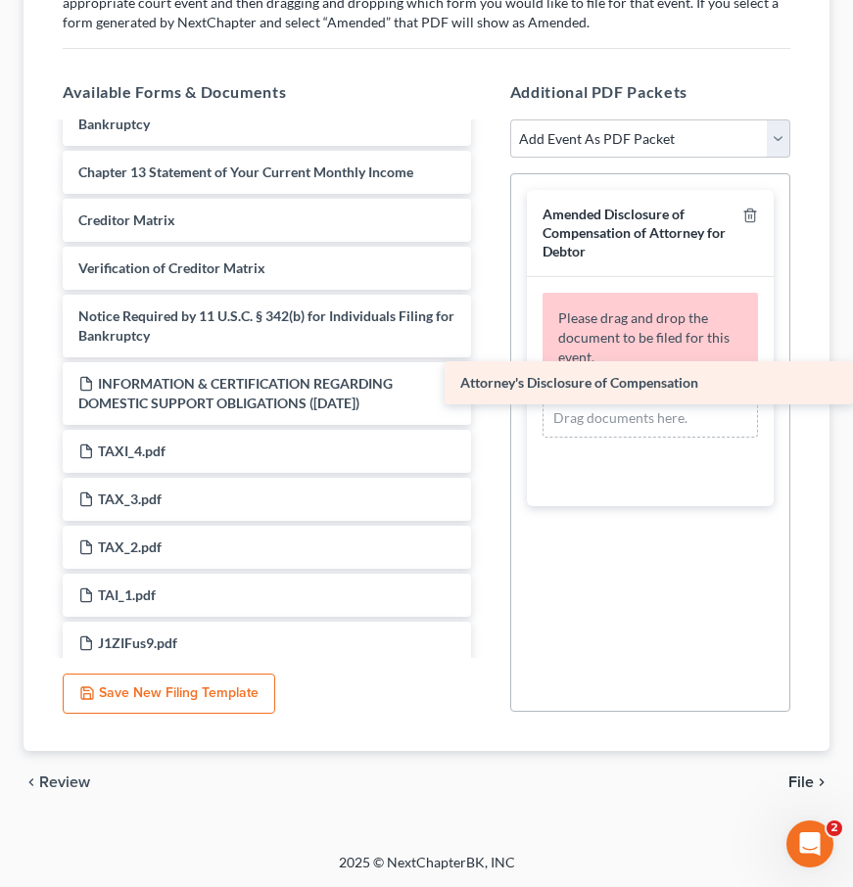
drag, startPoint x: 129, startPoint y: 382, endPoint x: 559, endPoint y: 384, distance: 429.9
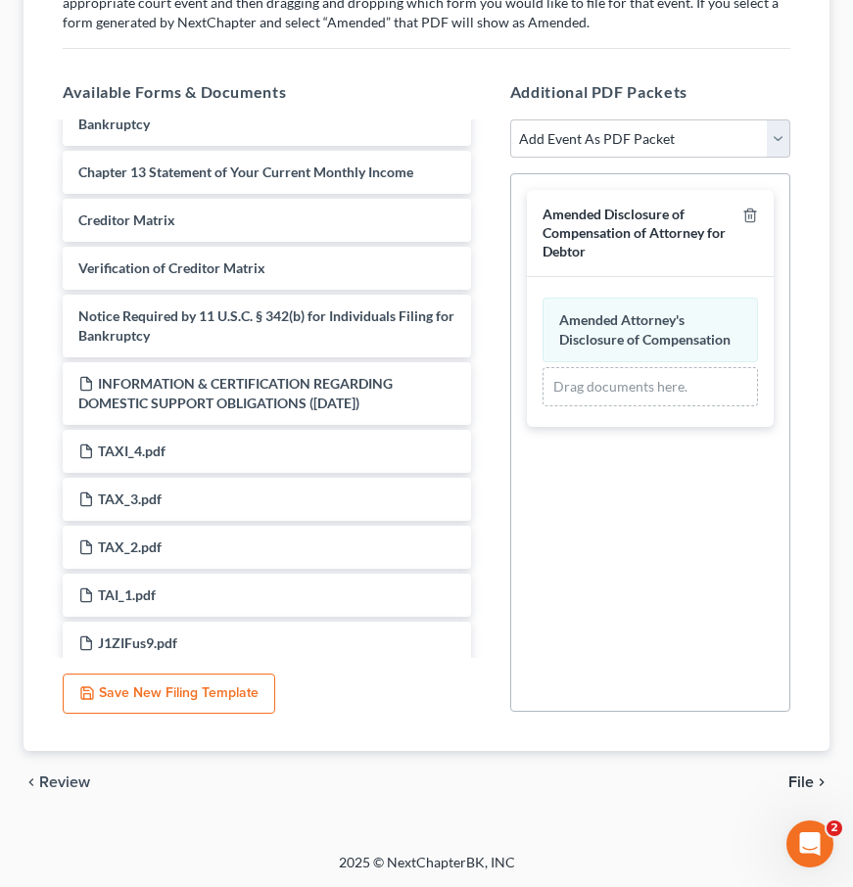
click at [807, 775] on span "File" at bounding box center [800, 783] width 25 height 16
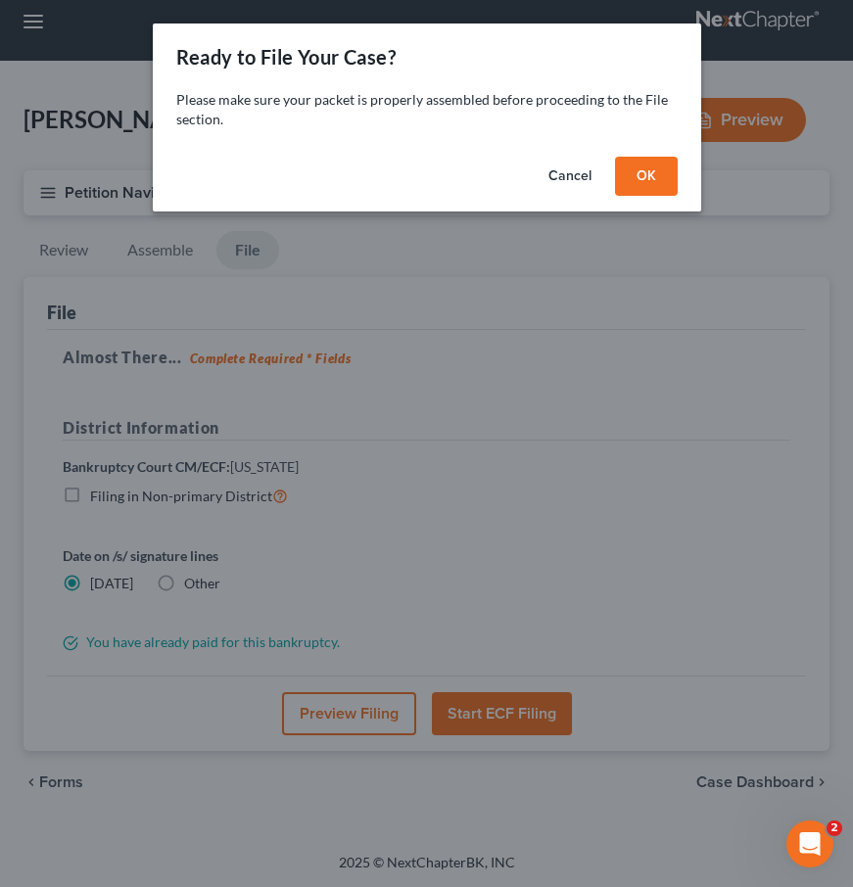
click at [659, 182] on button "OK" at bounding box center [646, 176] width 63 height 39
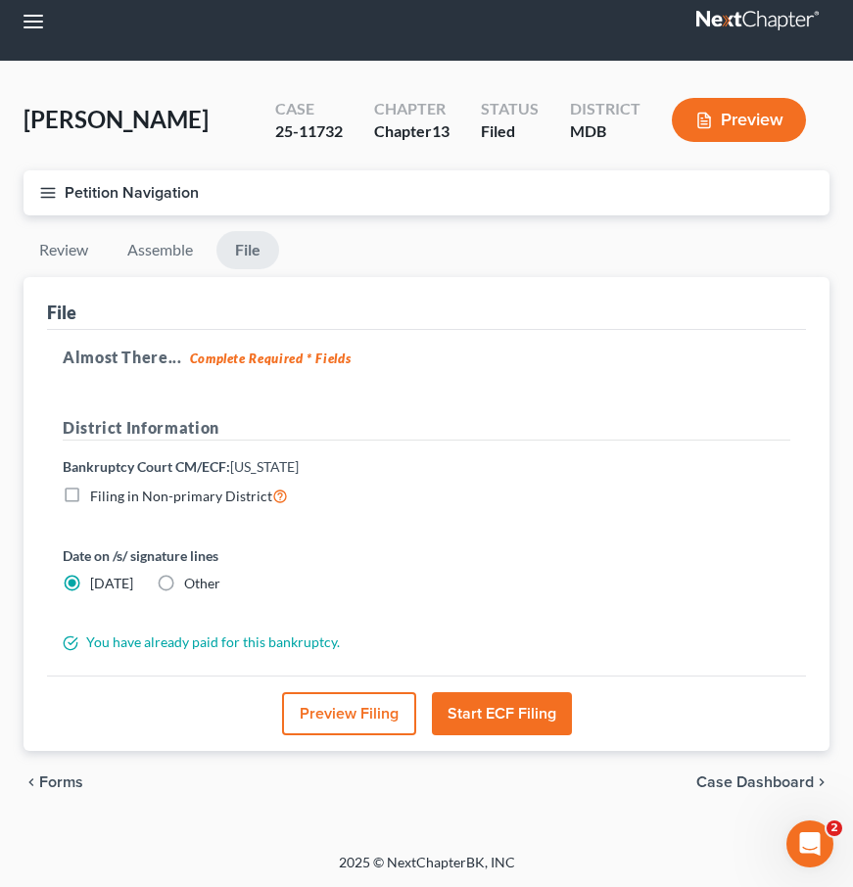
click at [473, 716] on button "Start ECF Filing" at bounding box center [502, 713] width 140 height 43
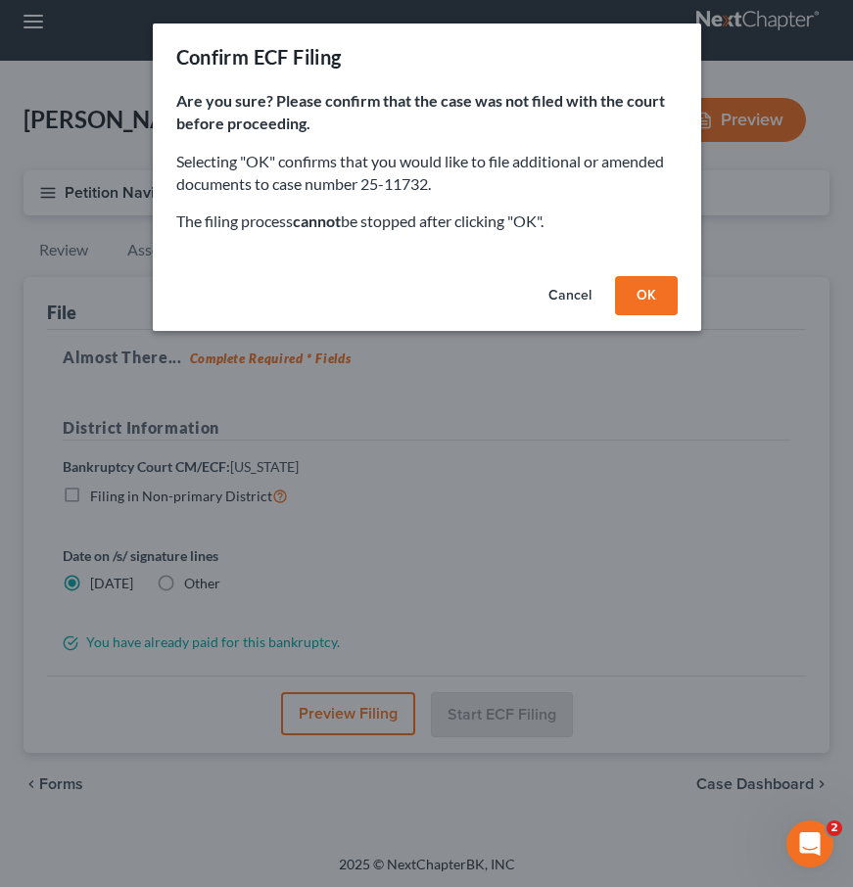
click at [631, 294] on button "OK" at bounding box center [646, 295] width 63 height 39
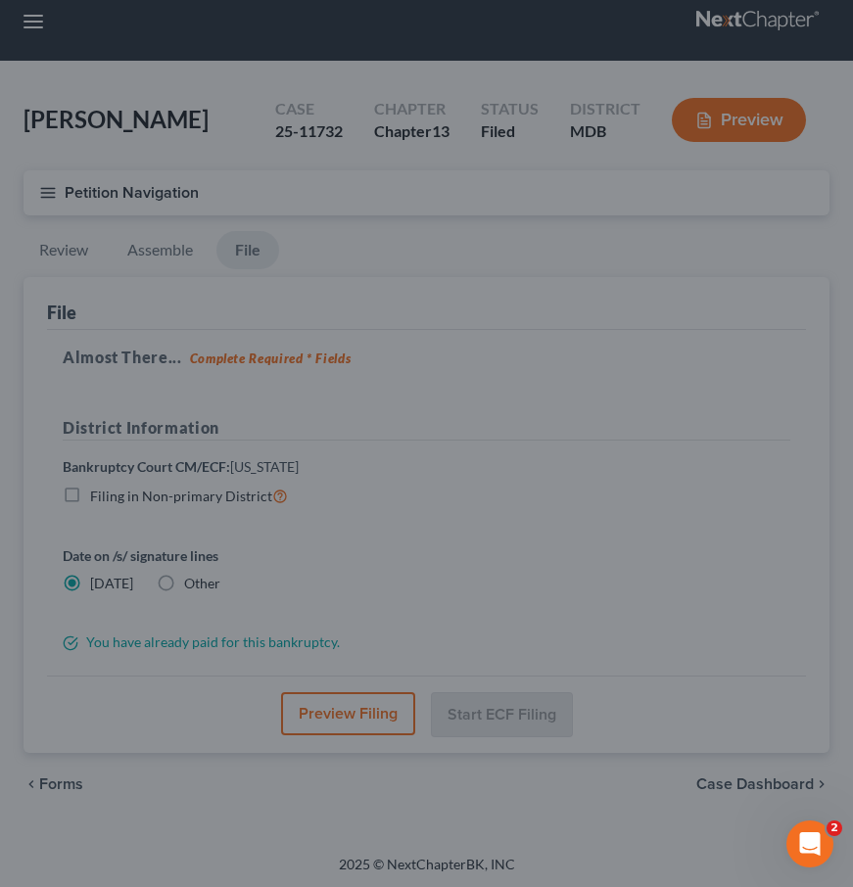
scroll to position [0, 0]
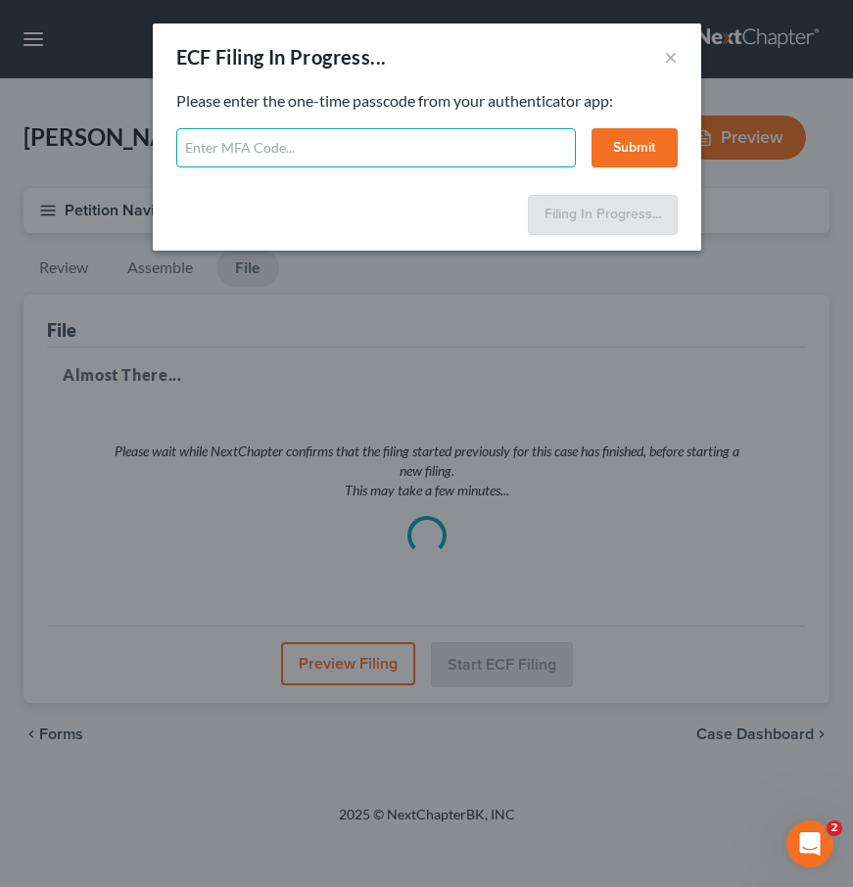
click at [365, 162] on input "text" at bounding box center [376, 147] width 400 height 39
type input "435049"
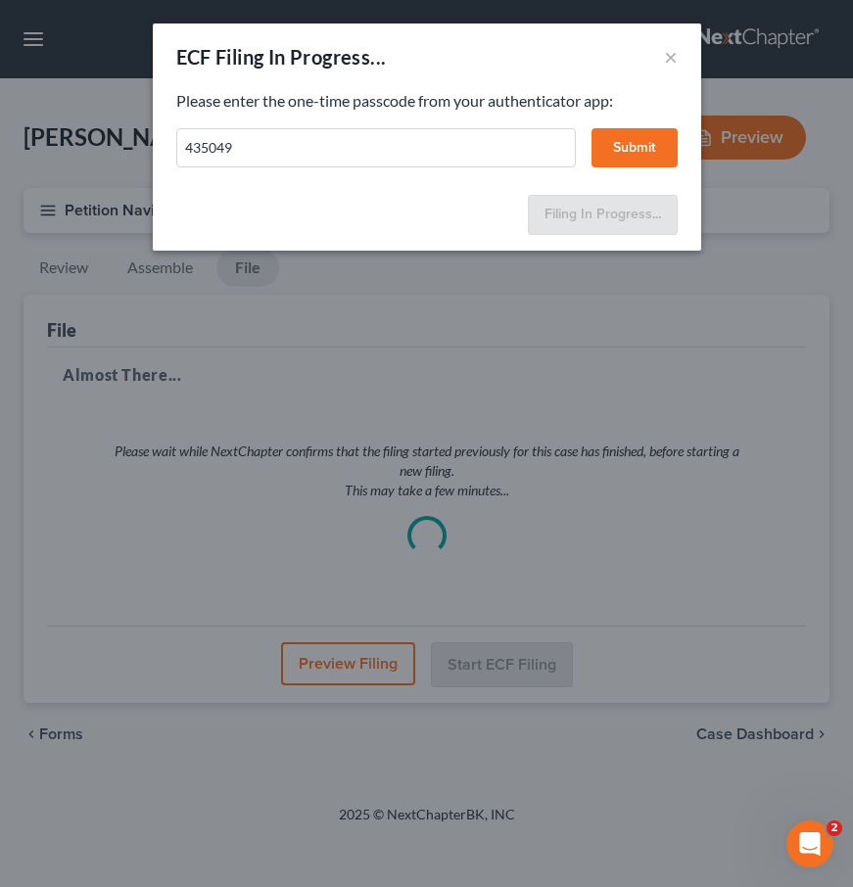
click at [644, 133] on button "Submit" at bounding box center [634, 147] width 86 height 39
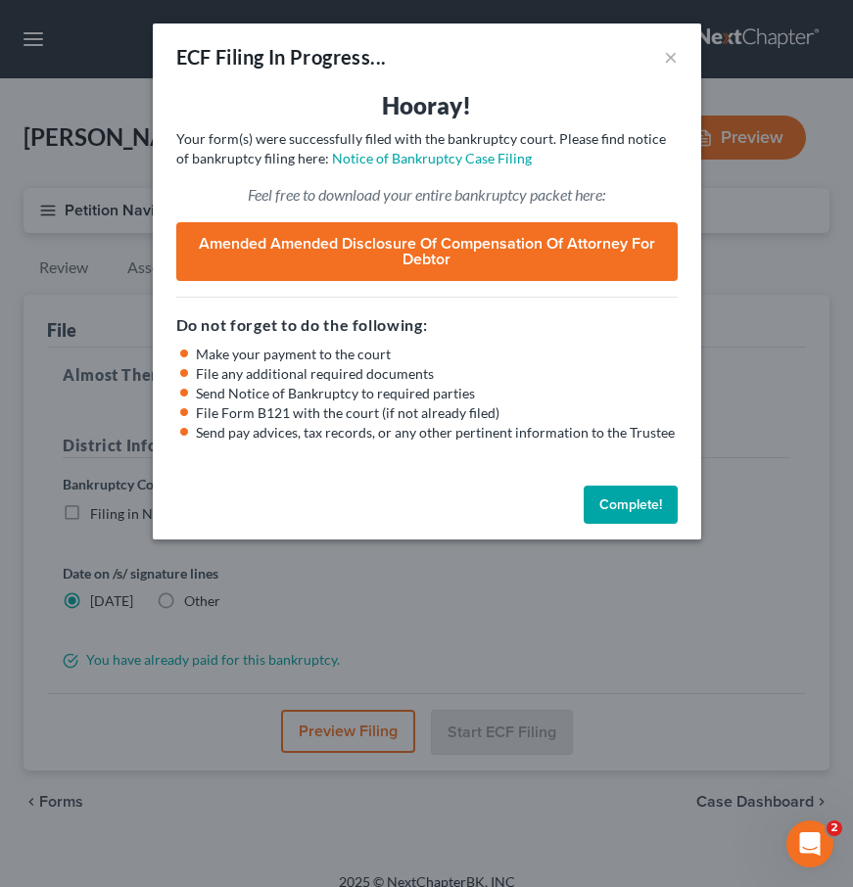
click at [440, 261] on link "Amended Amended Disclosure of Compensation of Attorney for Debtor" at bounding box center [426, 251] width 501 height 59
click at [667, 55] on button "×" at bounding box center [671, 57] width 14 height 24
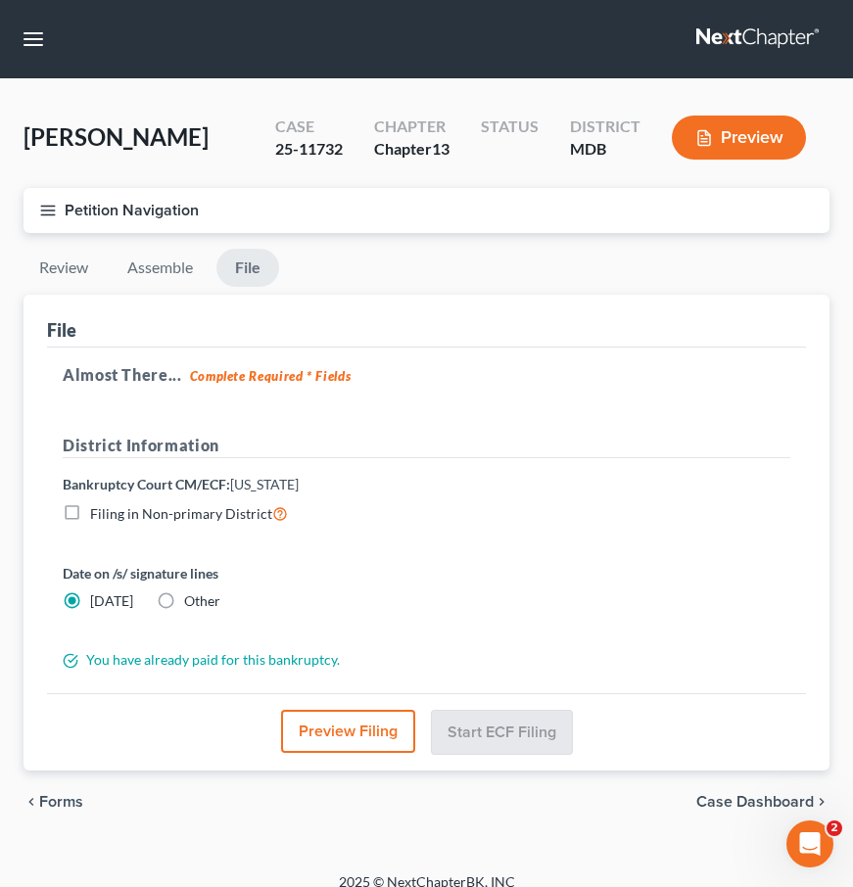
click at [47, 206] on icon "button" at bounding box center [48, 211] width 18 height 18
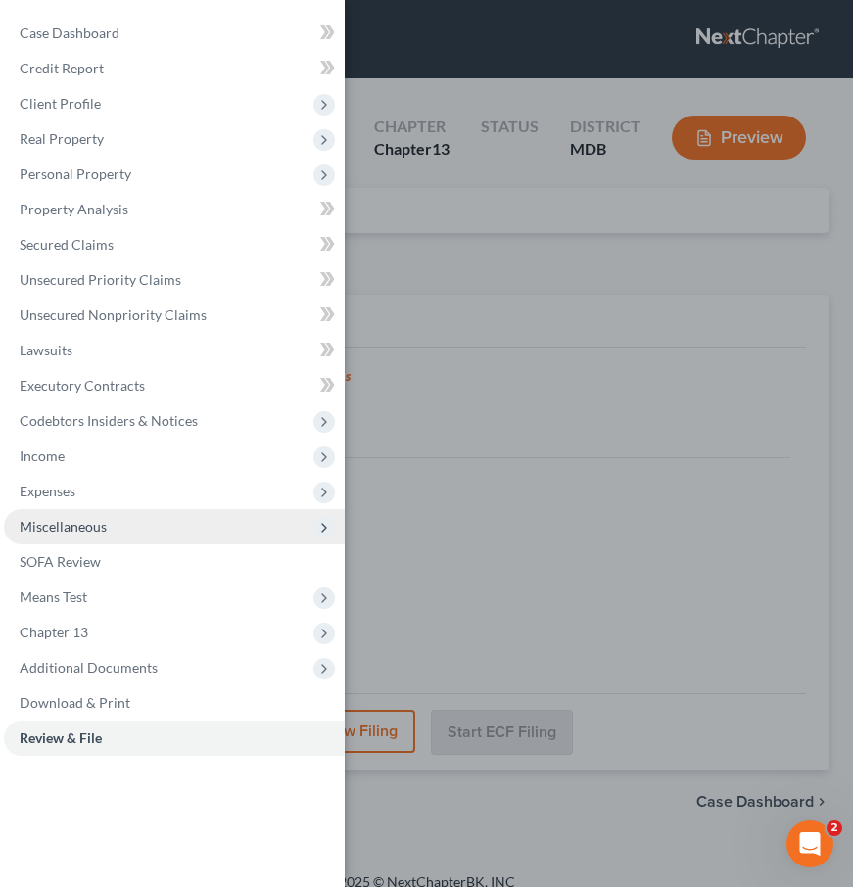
scroll to position [20, 0]
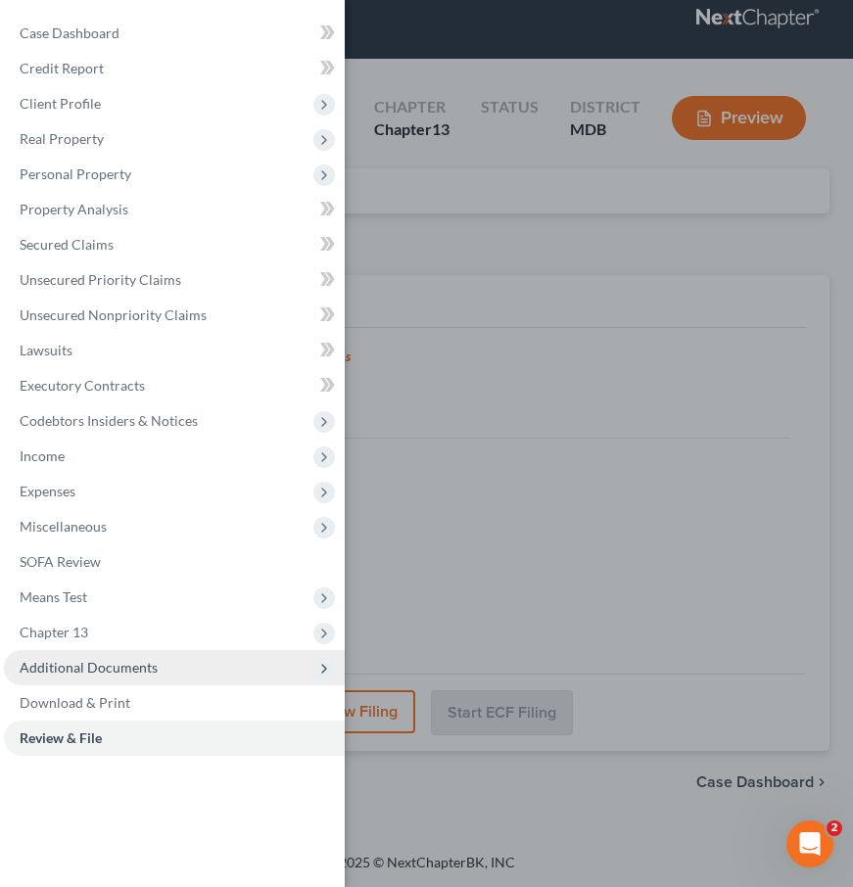
click at [66, 657] on span "Additional Documents" at bounding box center [174, 667] width 341 height 35
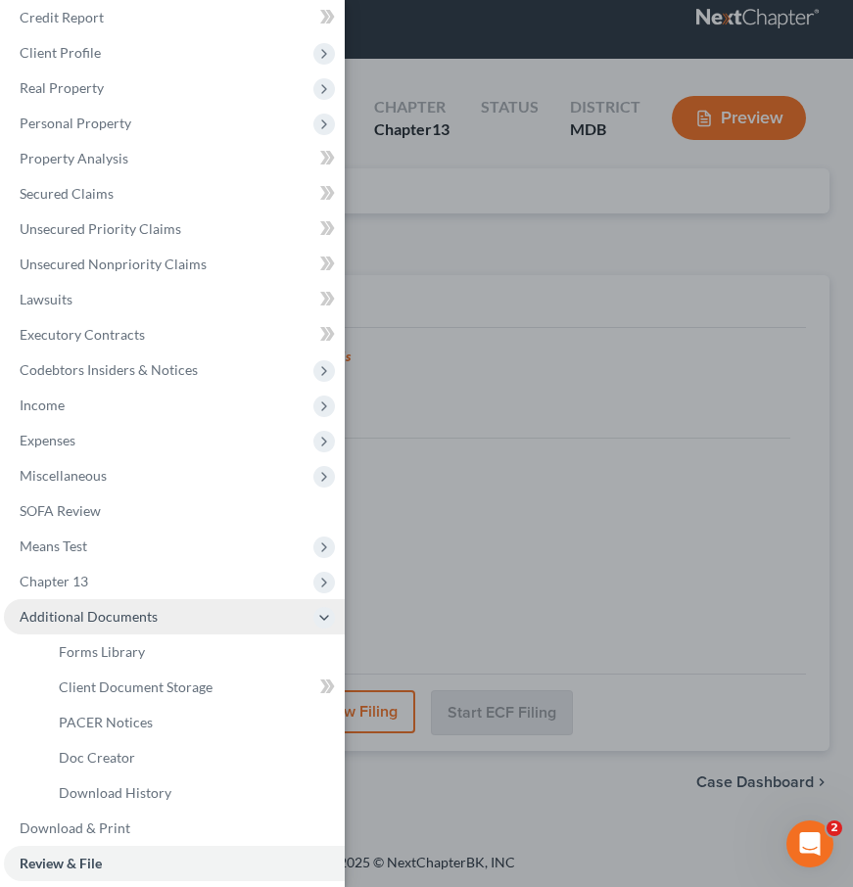
scroll to position [60, 0]
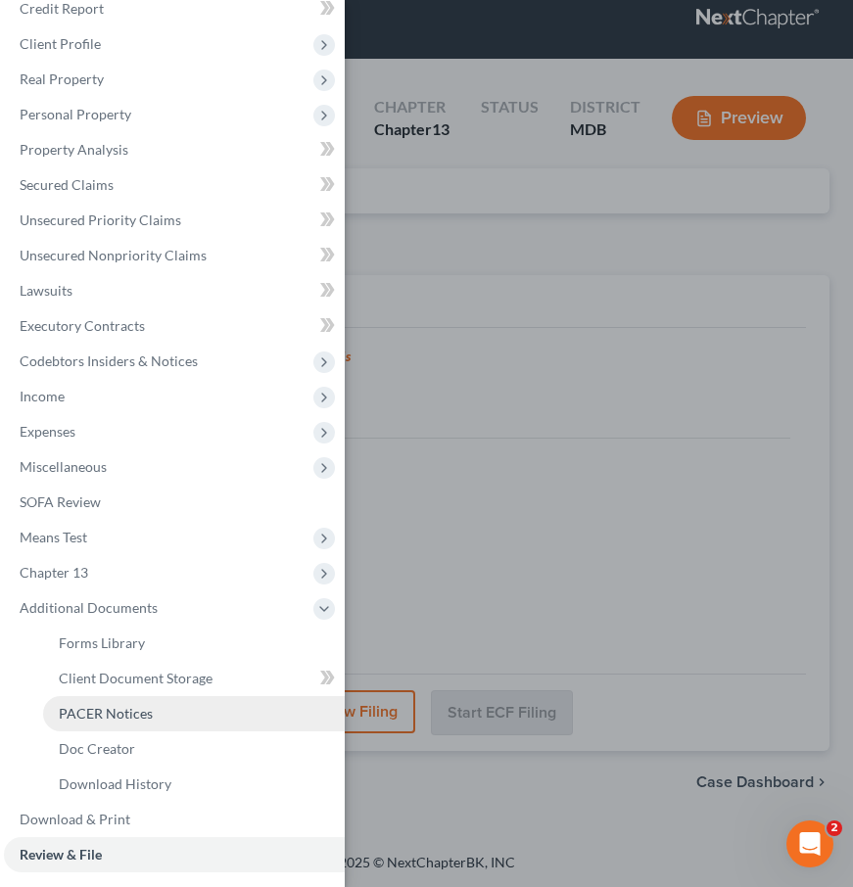
click at [85, 712] on span "PACER Notices" at bounding box center [106, 713] width 94 height 17
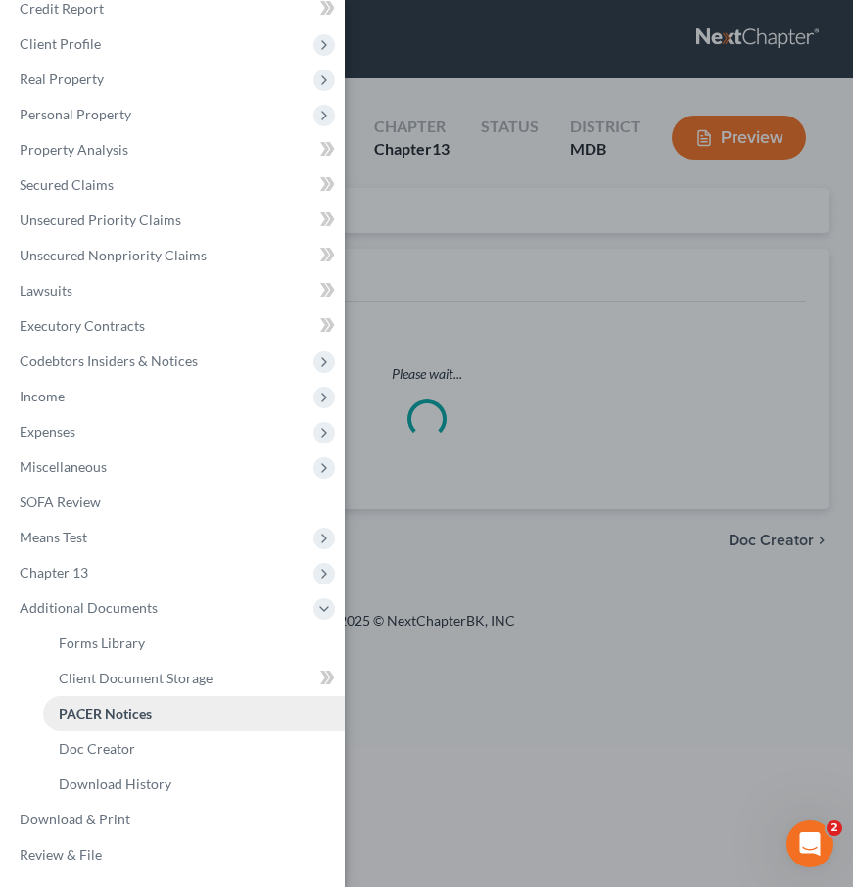
scroll to position [61, 0]
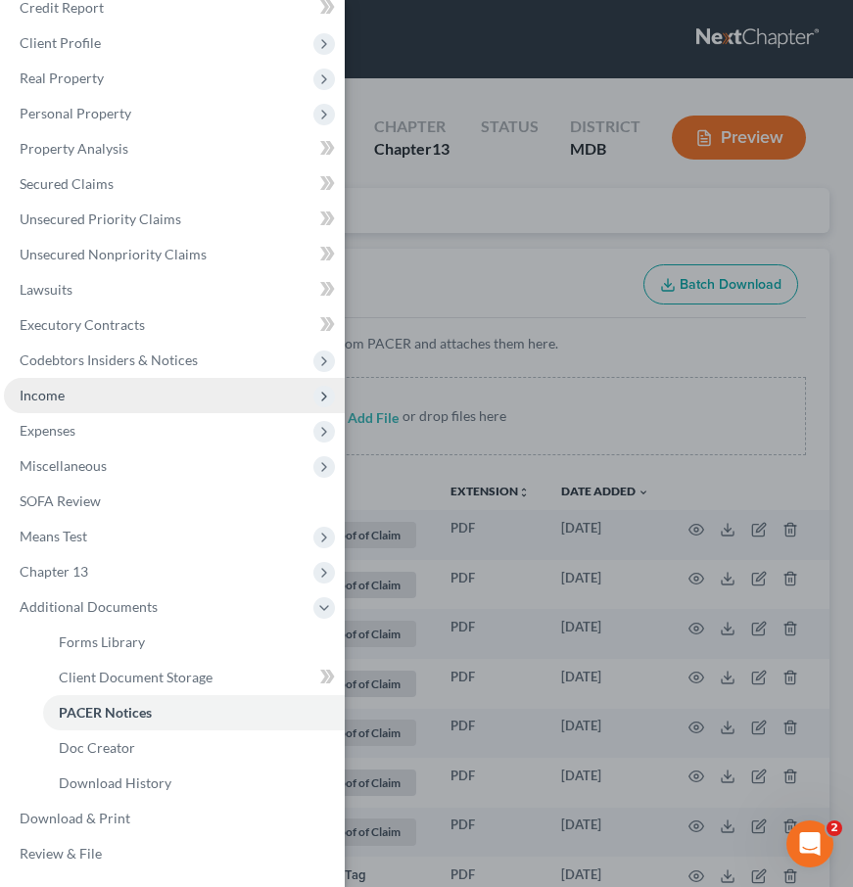
click at [48, 394] on span "Income" at bounding box center [42, 395] width 45 height 17
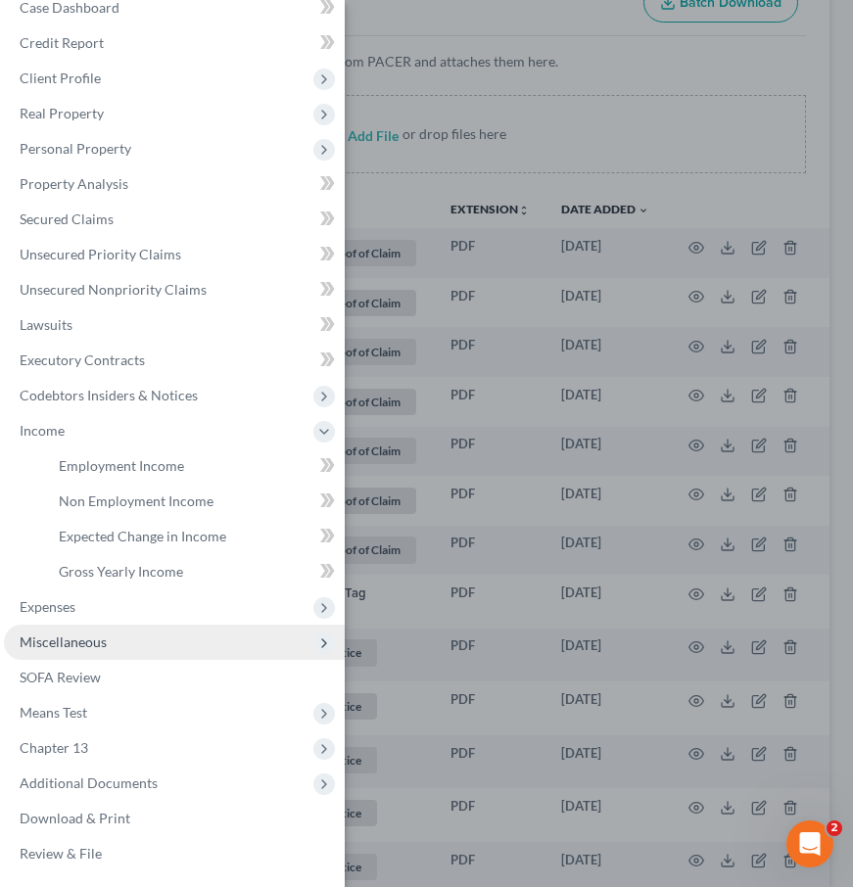
scroll to position [372, 0]
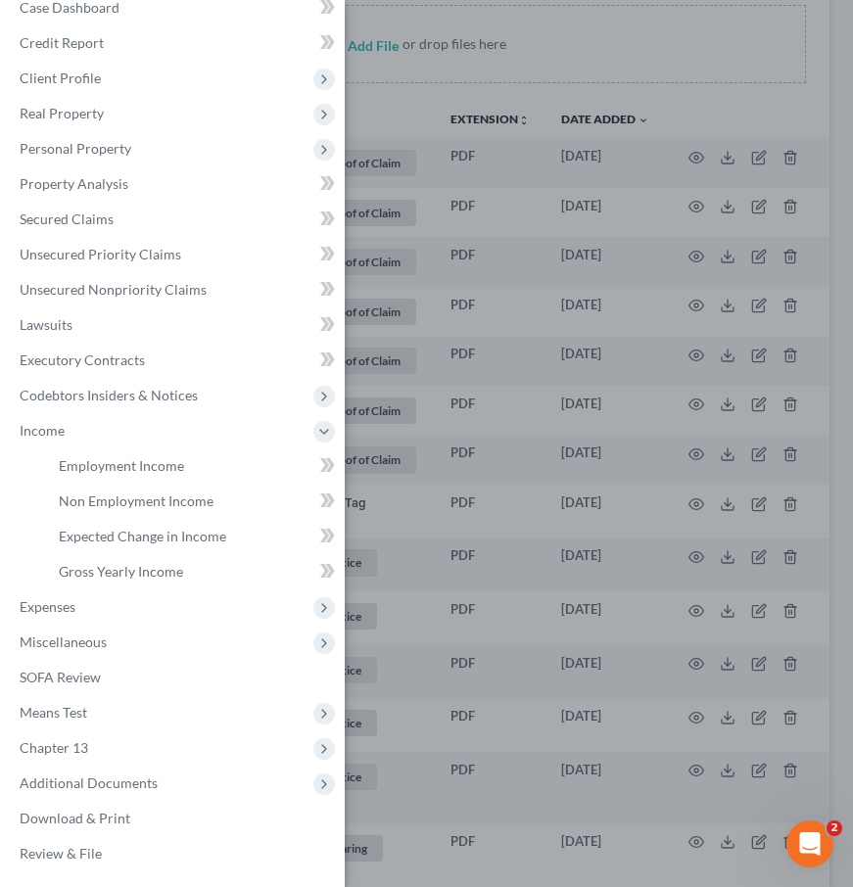
click at [409, 99] on div "Case Dashboard Payments Invoices Payments Payments Credit Report Client Profile" at bounding box center [426, 443] width 853 height 887
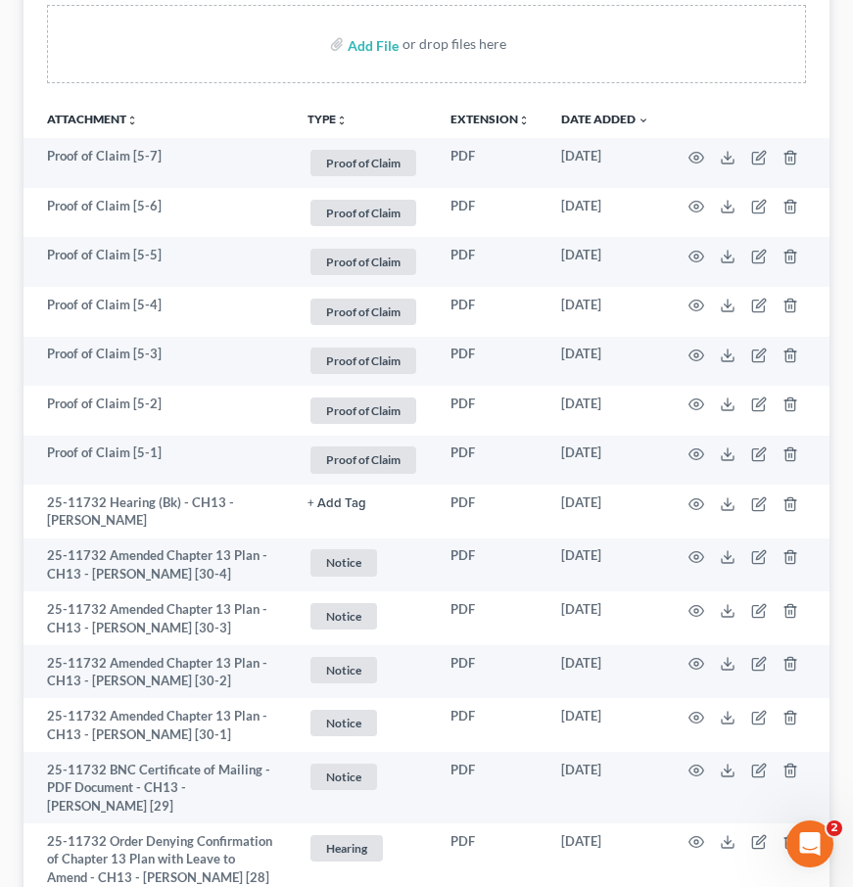
scroll to position [0, 0]
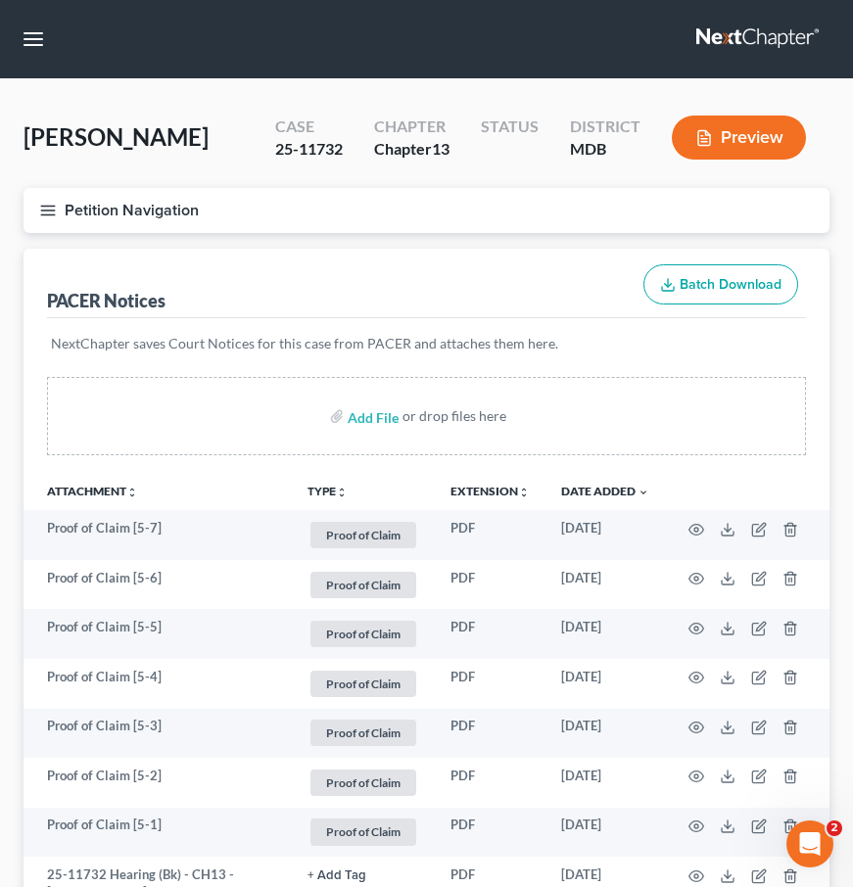
click at [51, 202] on icon "button" at bounding box center [48, 211] width 18 height 18
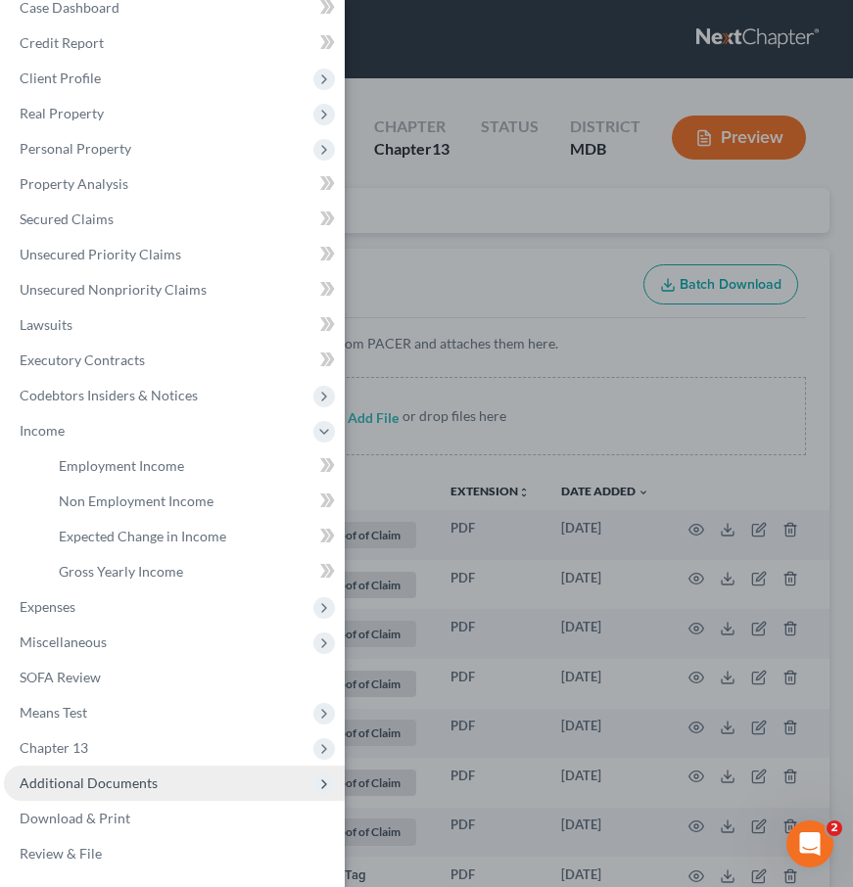
click at [112, 785] on span "Additional Documents" at bounding box center [89, 783] width 138 height 17
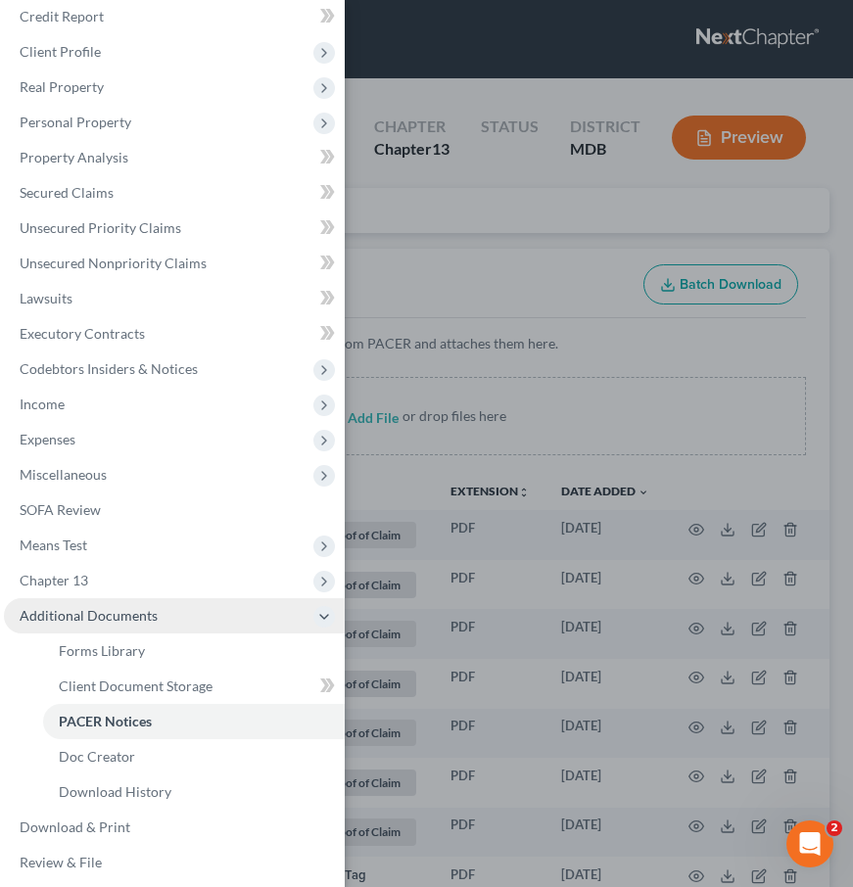
scroll to position [61, 0]
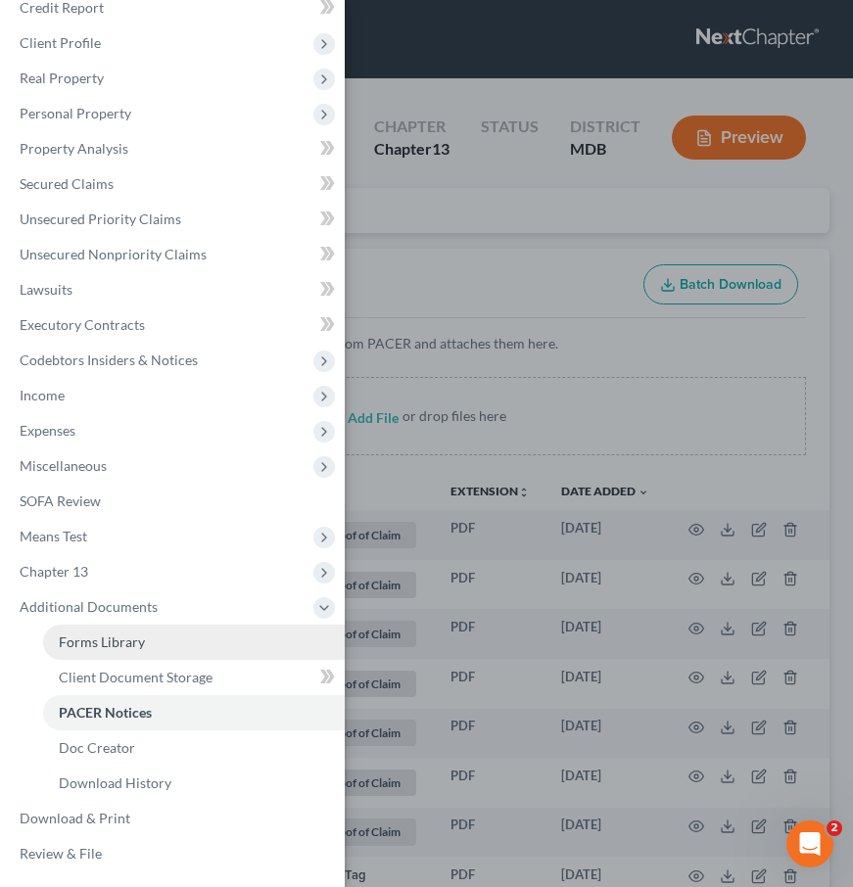
click at [82, 633] on link "Forms Library" at bounding box center [194, 642] width 302 height 35
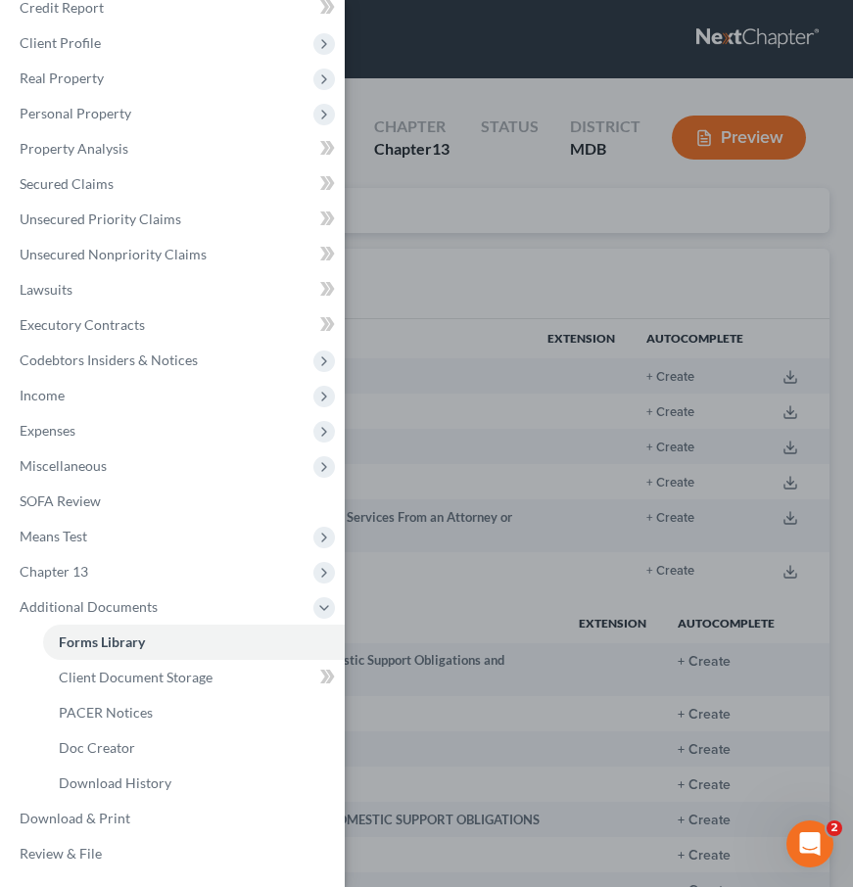
click at [401, 233] on div "Case Dashboard Payments Invoices Payments Payments Credit Report Client Profile" at bounding box center [426, 443] width 853 height 887
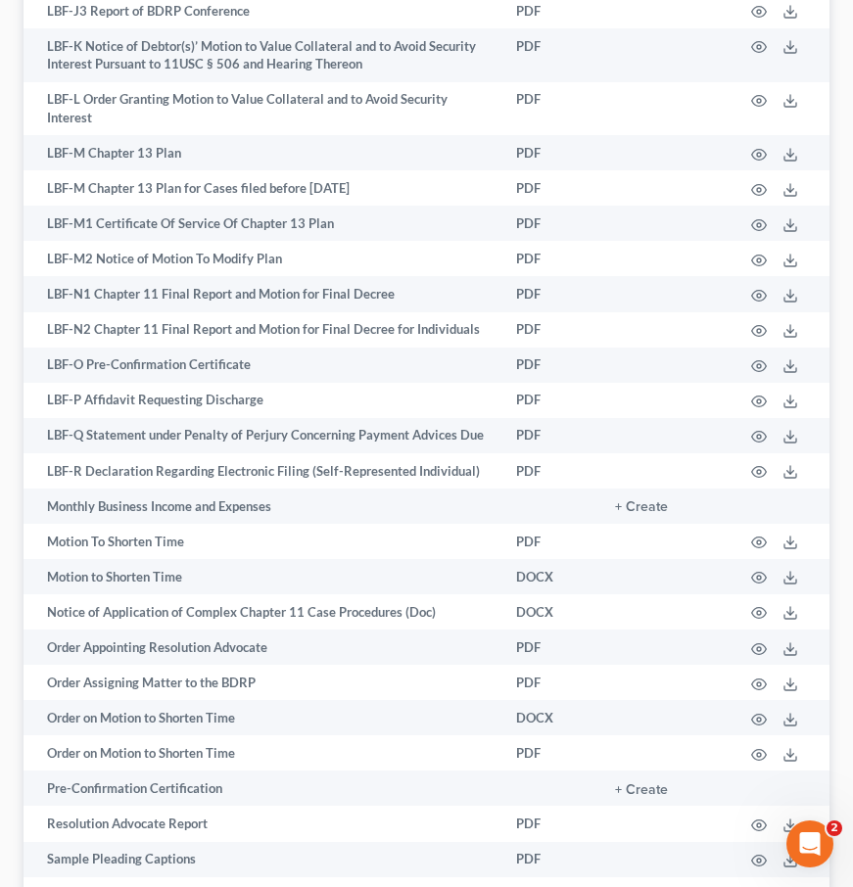
scroll to position [2064, 0]
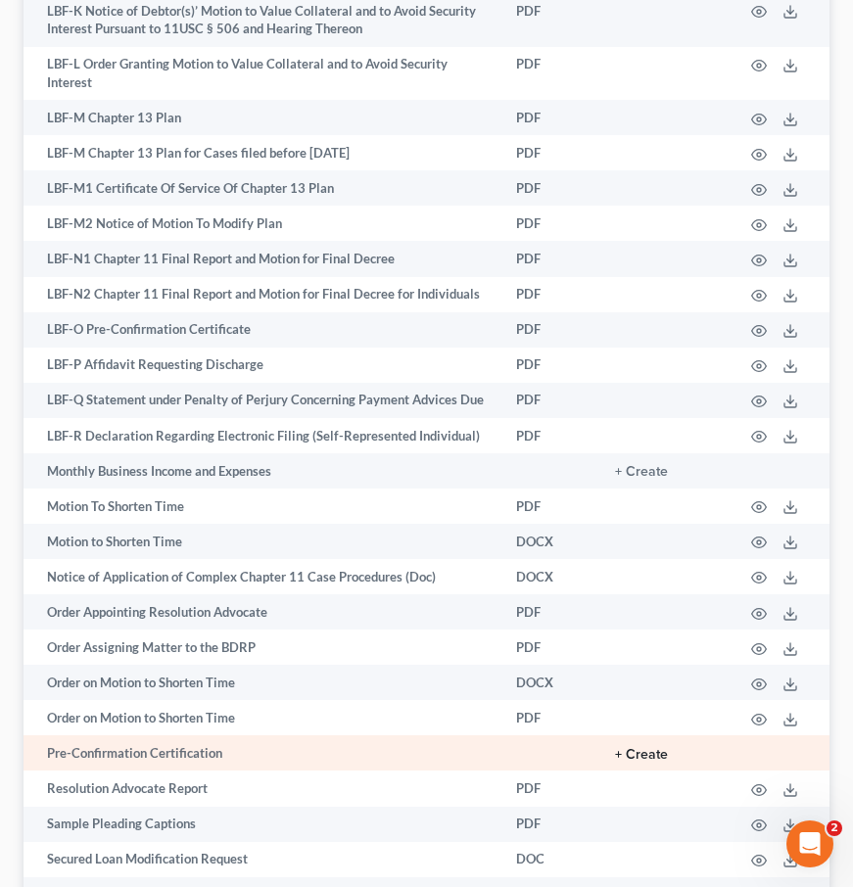
click at [637, 748] on button "+ Create" at bounding box center [641, 755] width 53 height 14
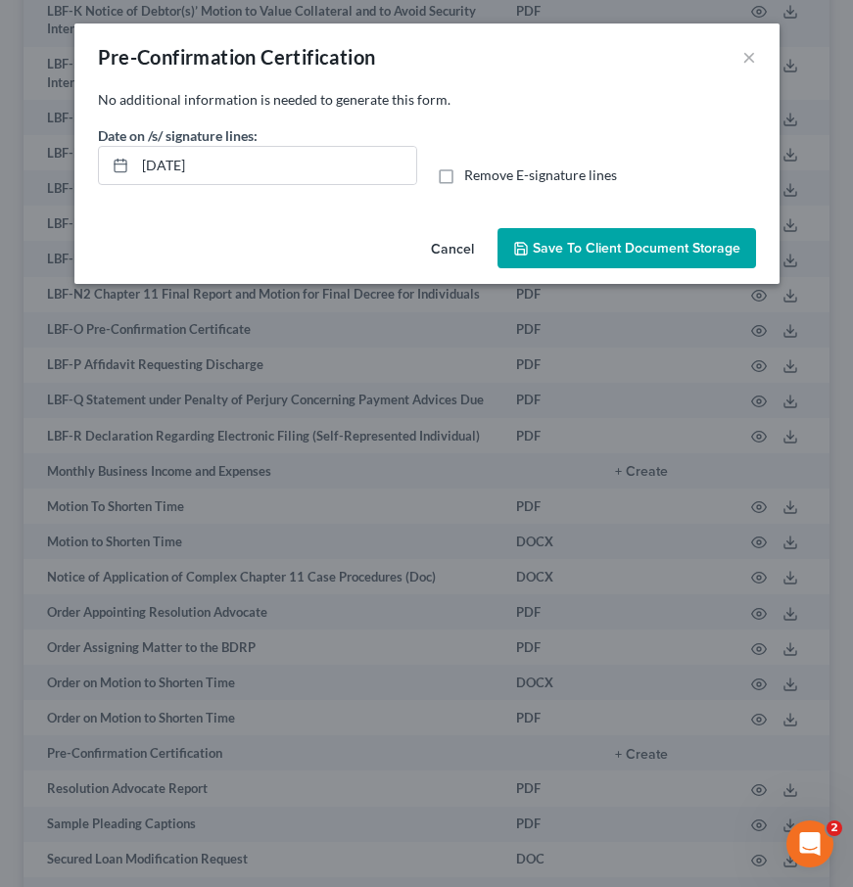
click at [620, 240] on span "Save to Client Document Storage" at bounding box center [637, 248] width 208 height 17
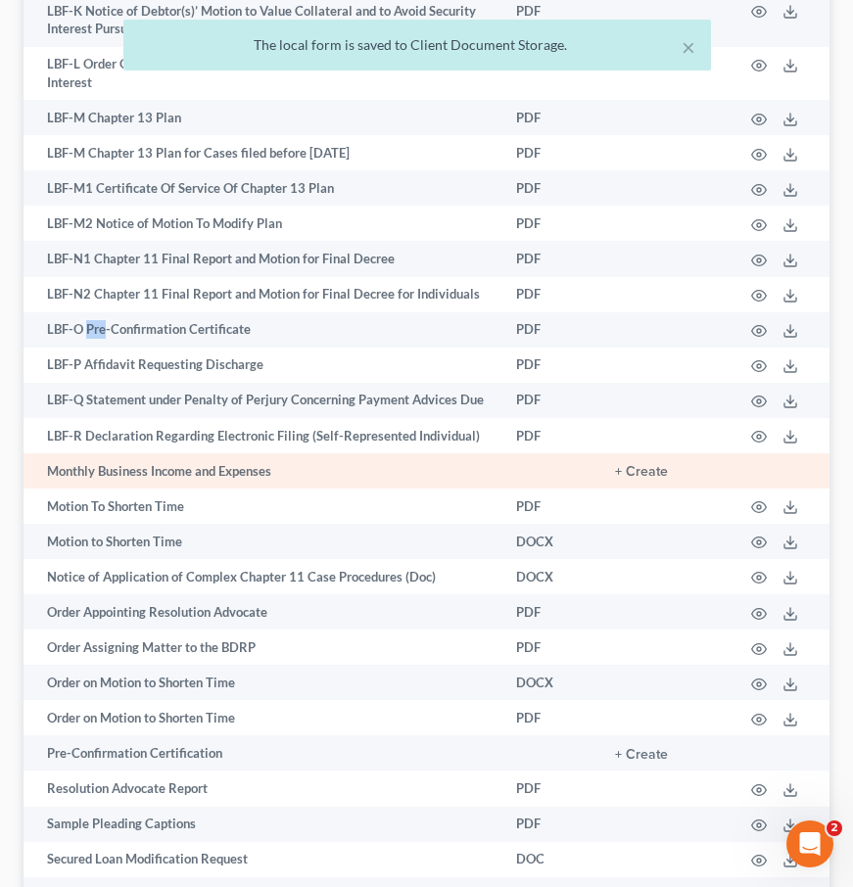
scroll to position [2442, 0]
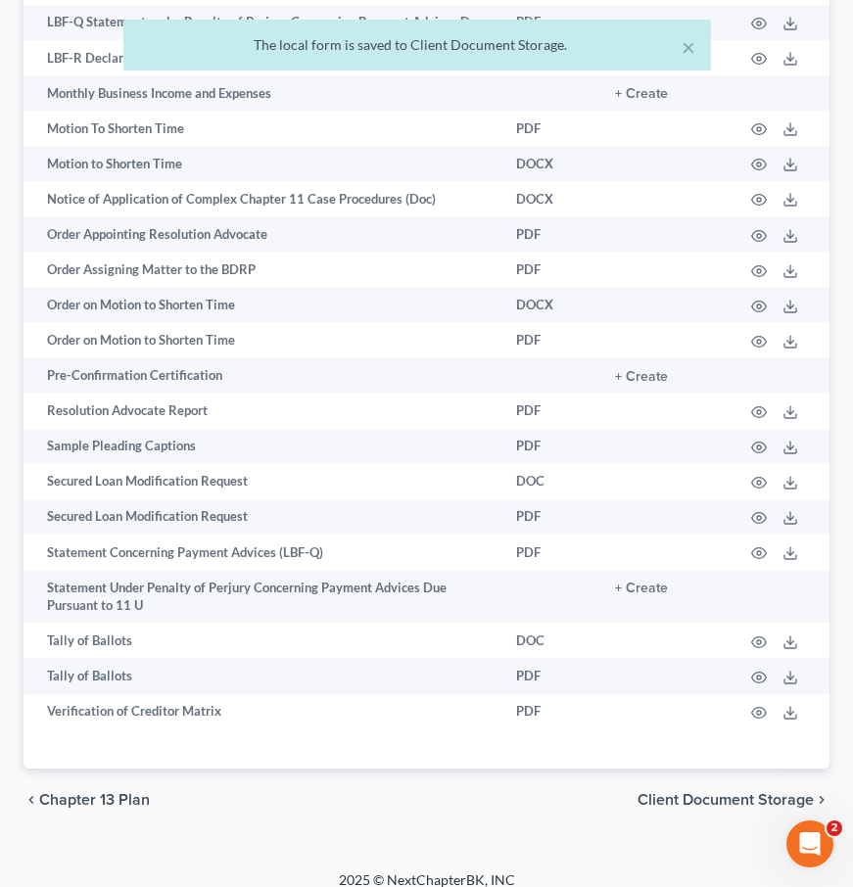
click at [649, 792] on span "Client Document Storage" at bounding box center [725, 800] width 176 height 16
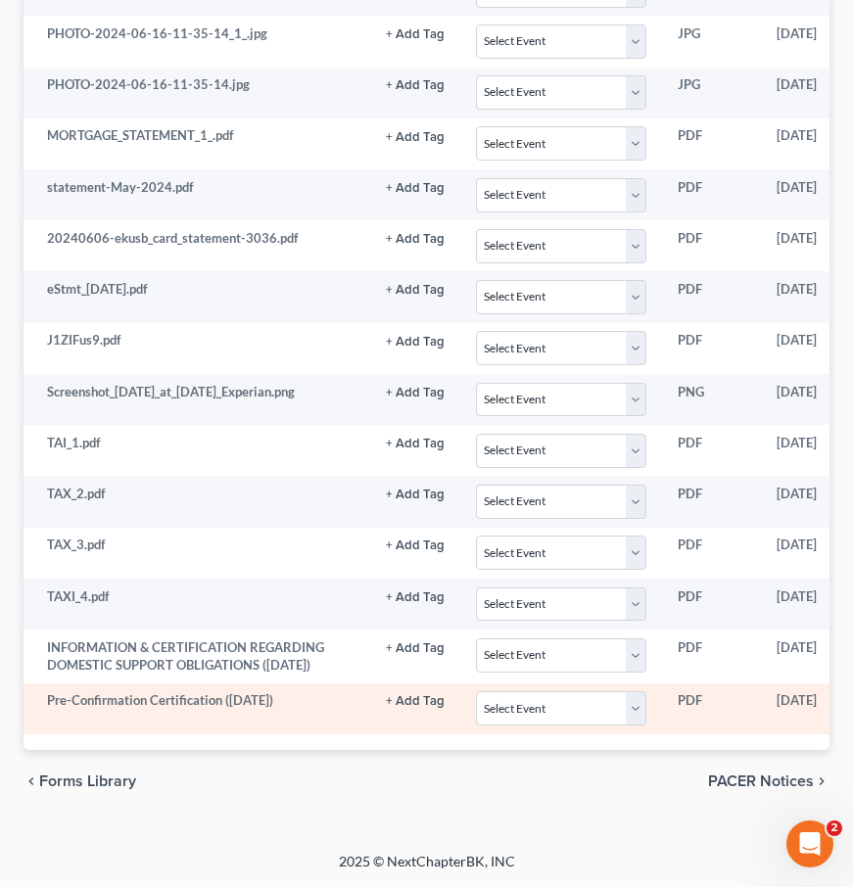
scroll to position [0, 187]
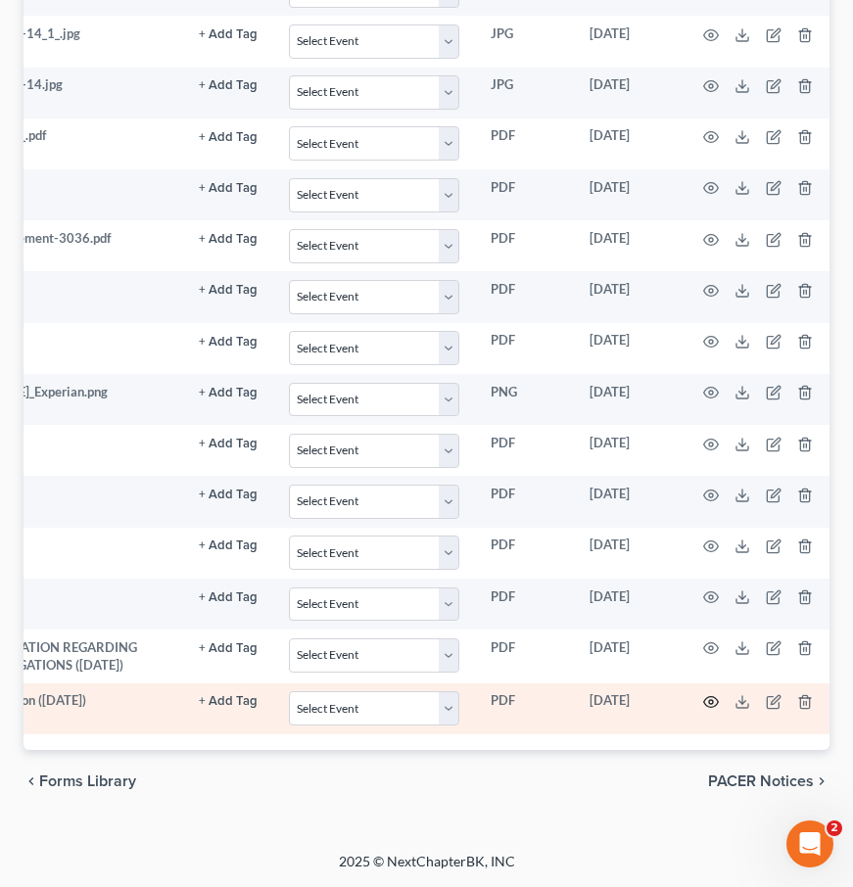
click at [709, 703] on circle "button" at bounding box center [711, 702] width 4 height 4
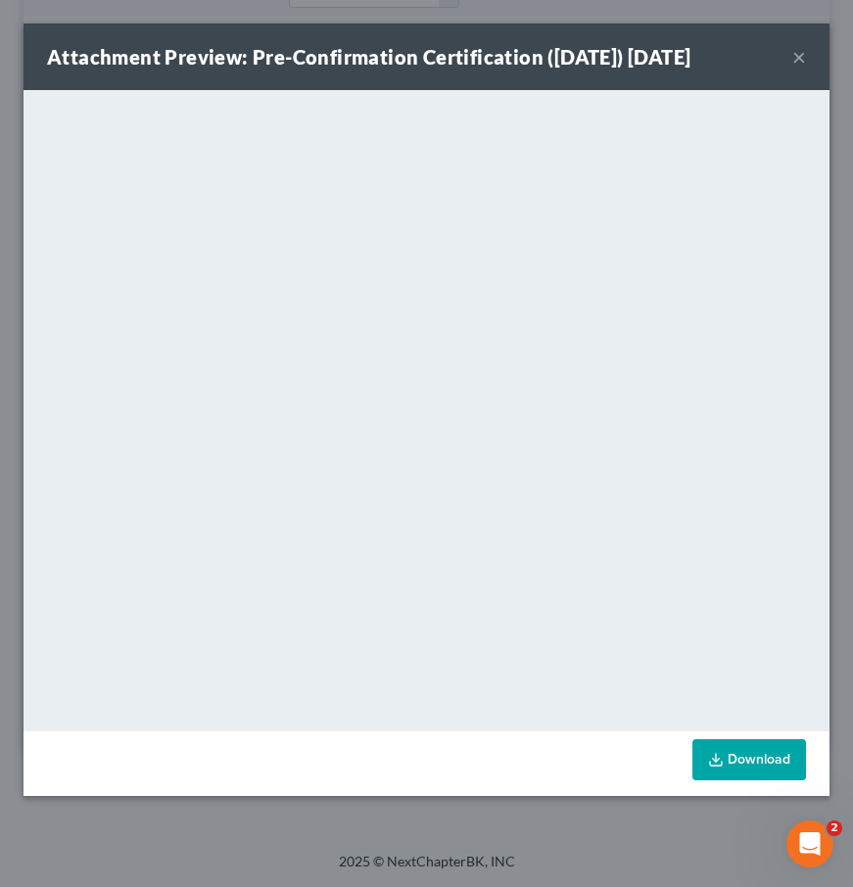
click at [799, 57] on button "×" at bounding box center [799, 57] width 14 height 24
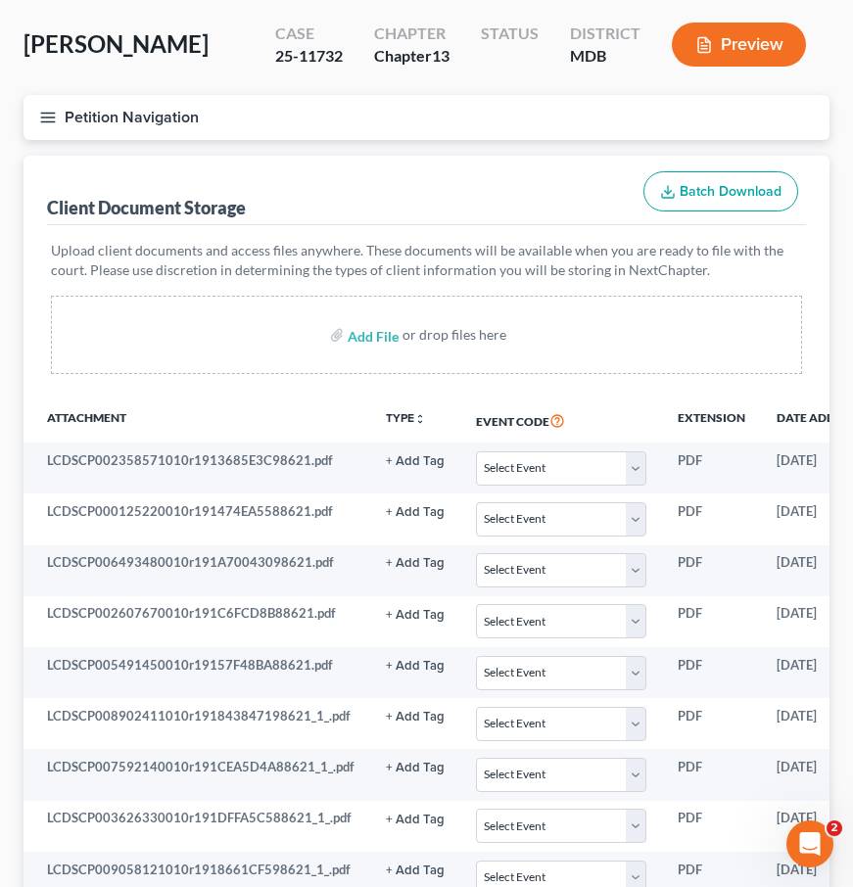
scroll to position [0, 0]
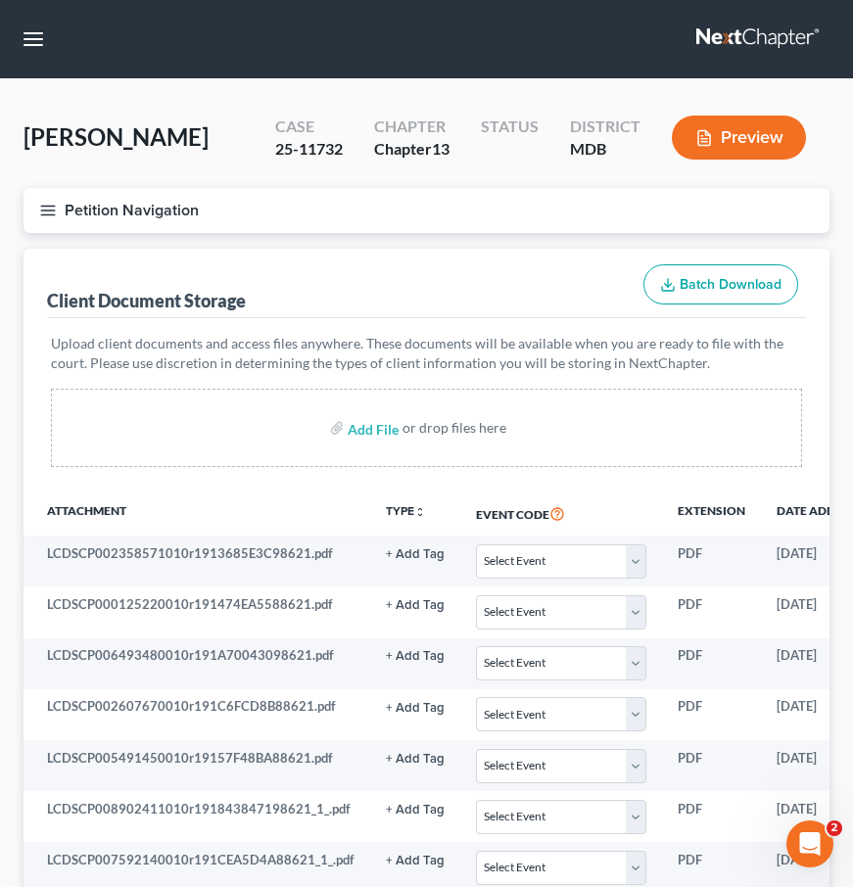
click at [54, 206] on line "button" at bounding box center [48, 206] width 14 height 0
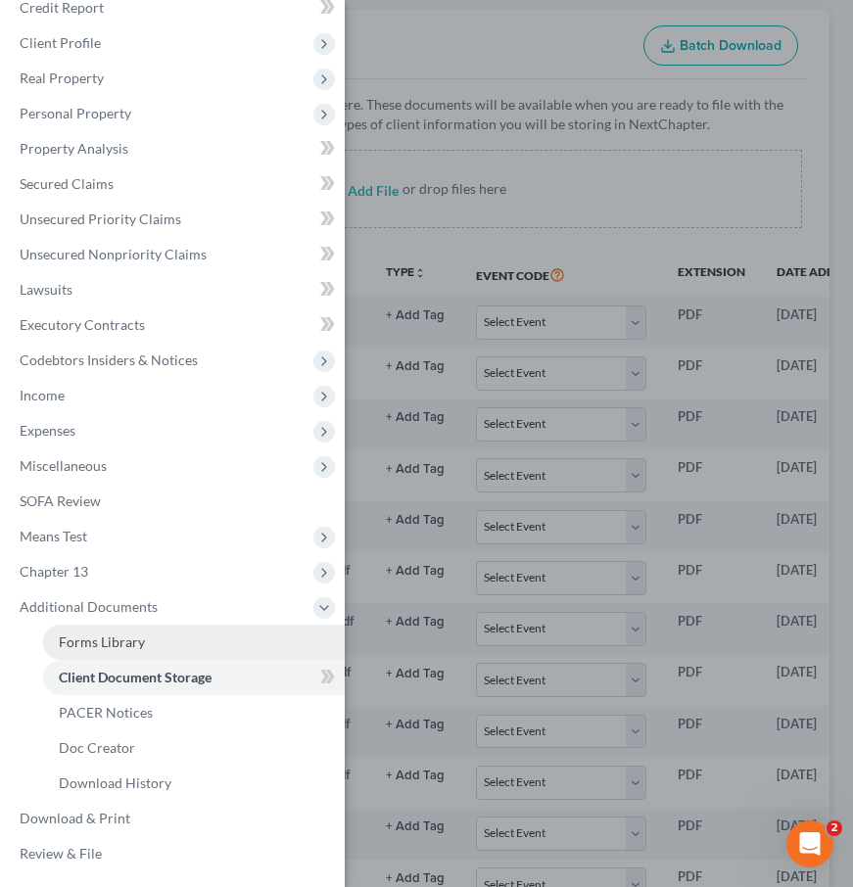
scroll to position [272, 0]
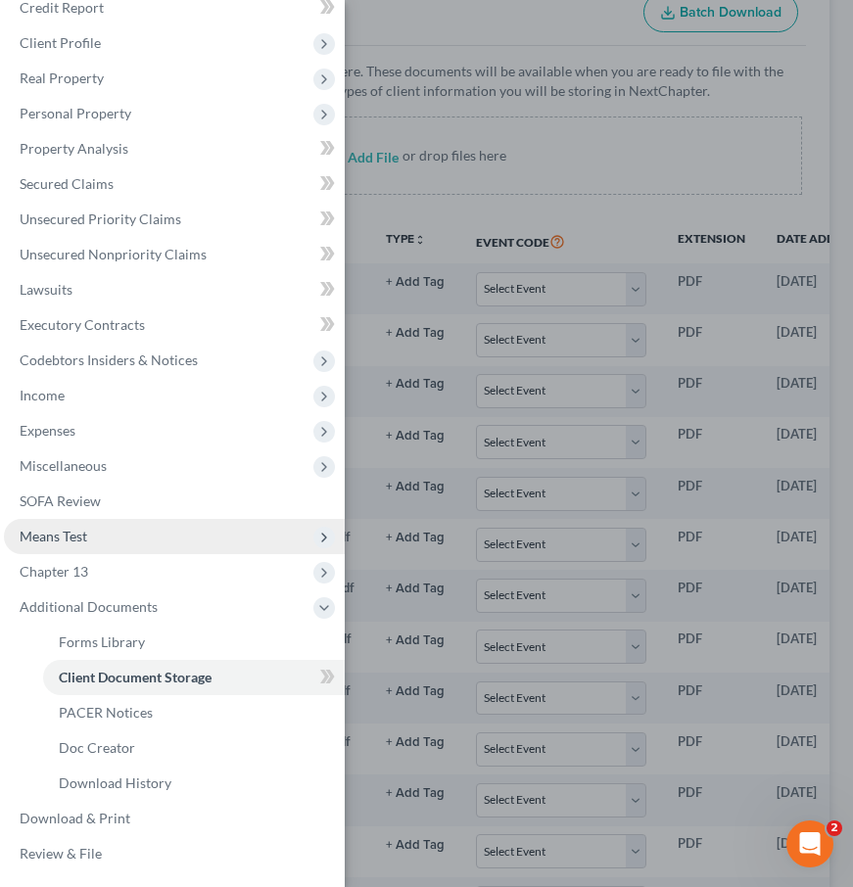
click at [107, 552] on span "Means Test" at bounding box center [174, 536] width 341 height 35
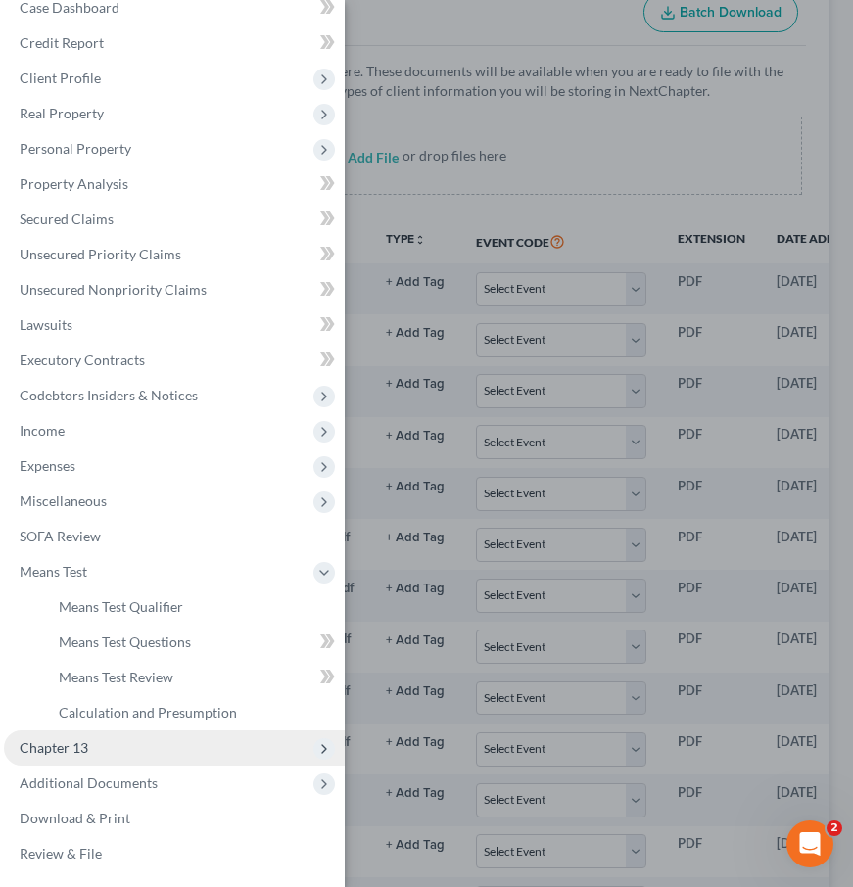
click at [54, 745] on span "Chapter 13" at bounding box center [54, 747] width 69 height 17
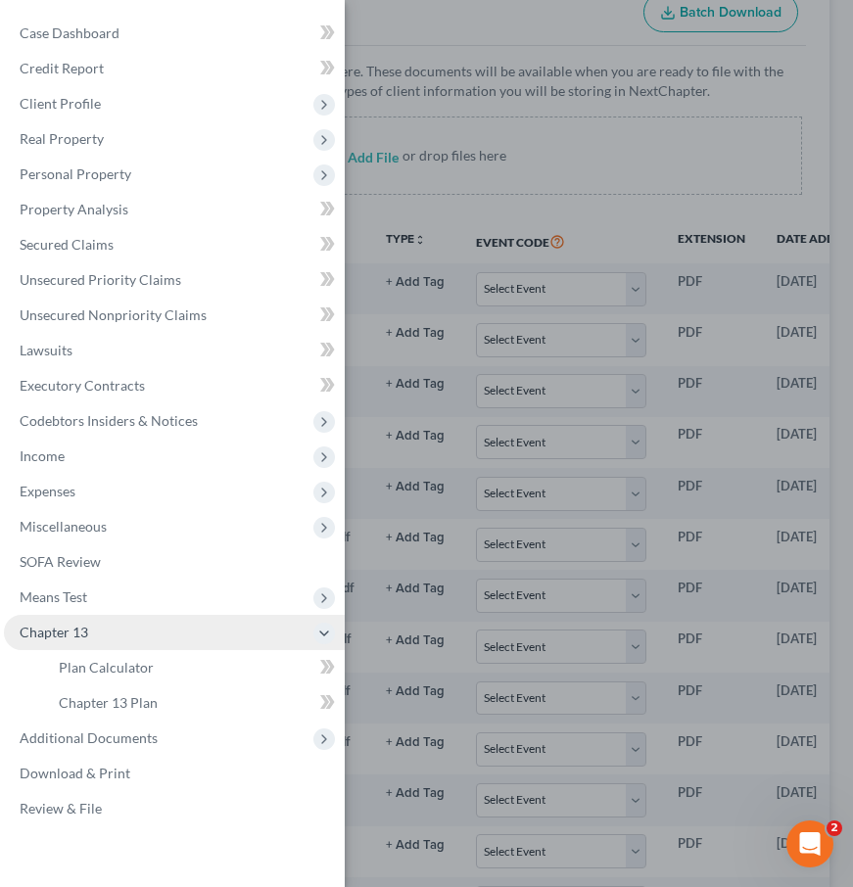
scroll to position [0, 0]
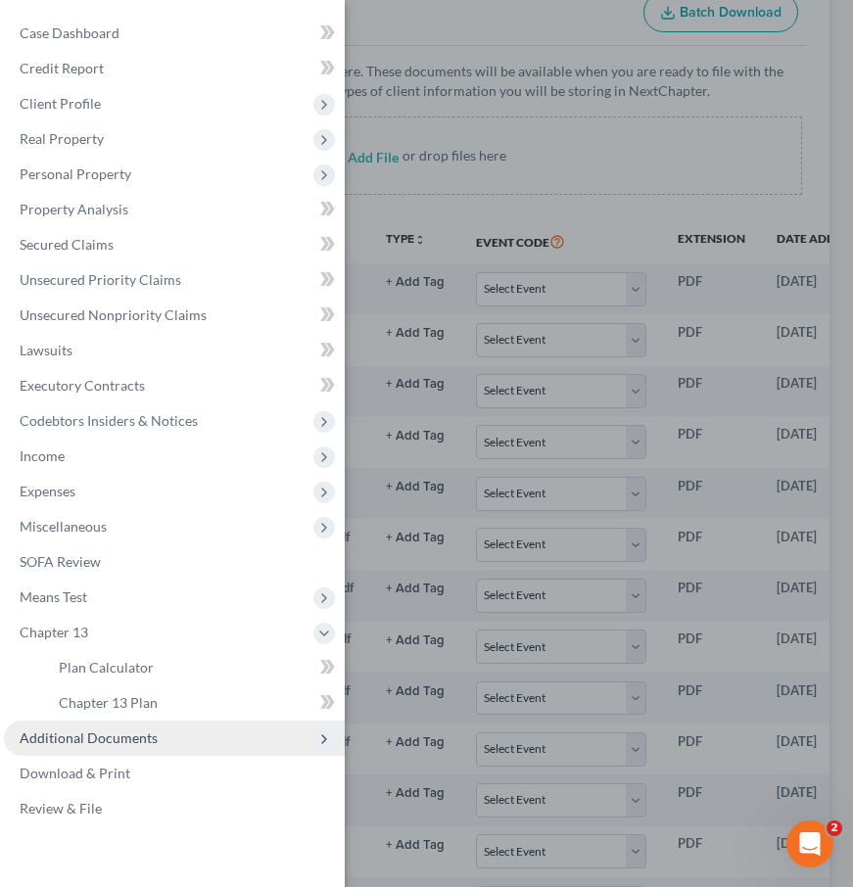
click at [62, 735] on span "Additional Documents" at bounding box center [89, 738] width 138 height 17
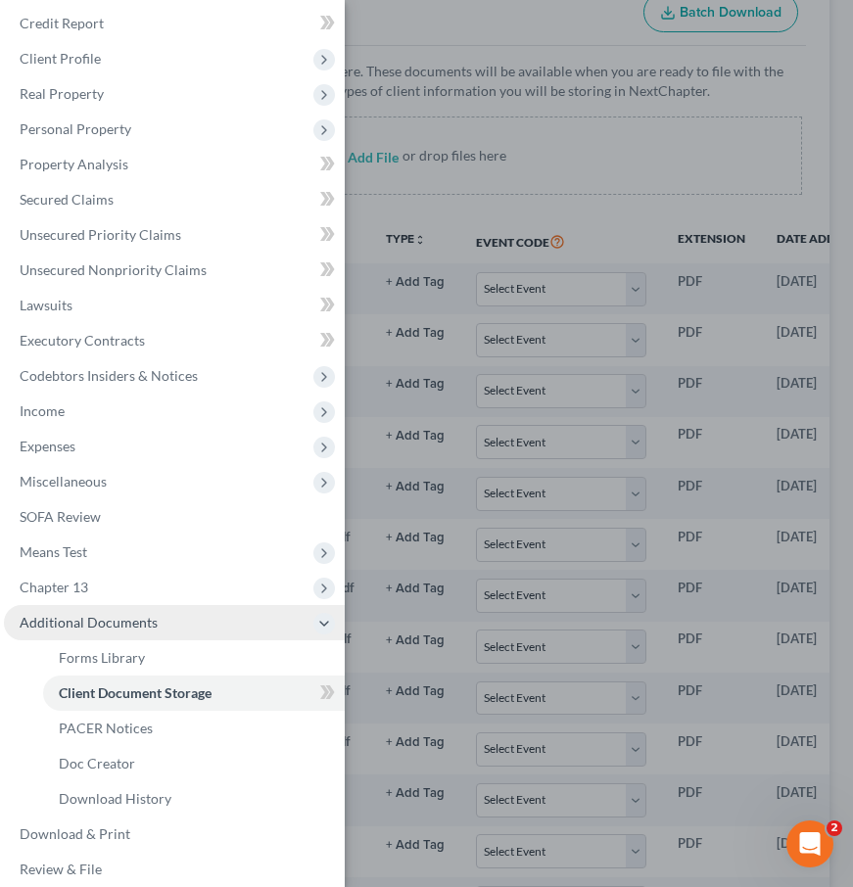
scroll to position [61, 0]
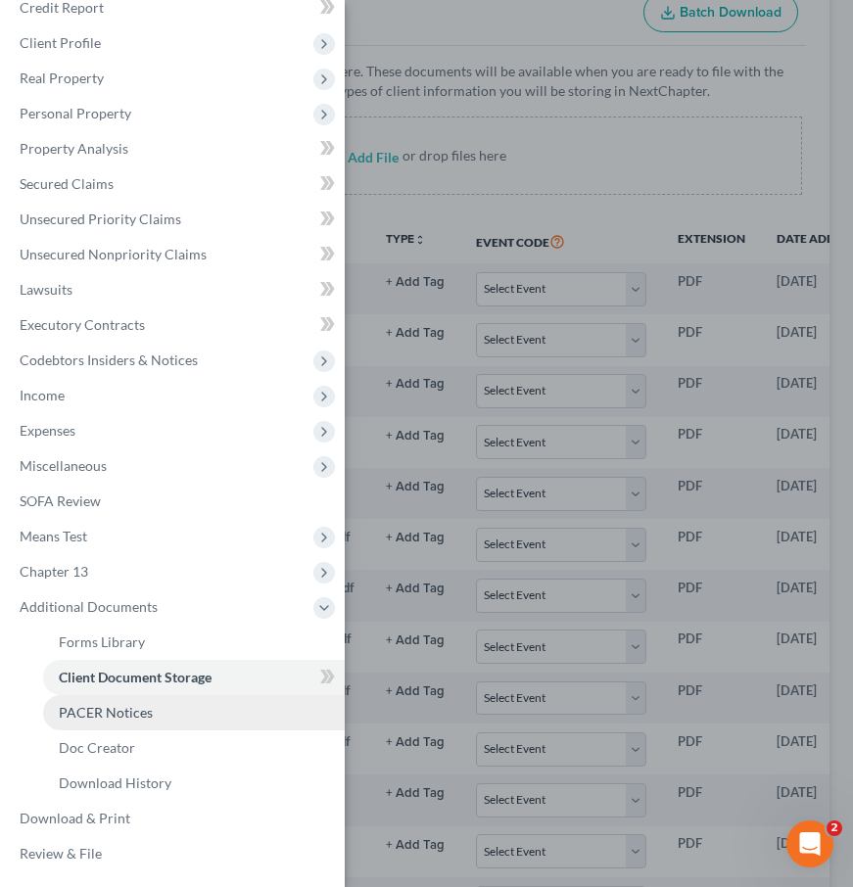
click at [71, 709] on span "PACER Notices" at bounding box center [106, 712] width 94 height 17
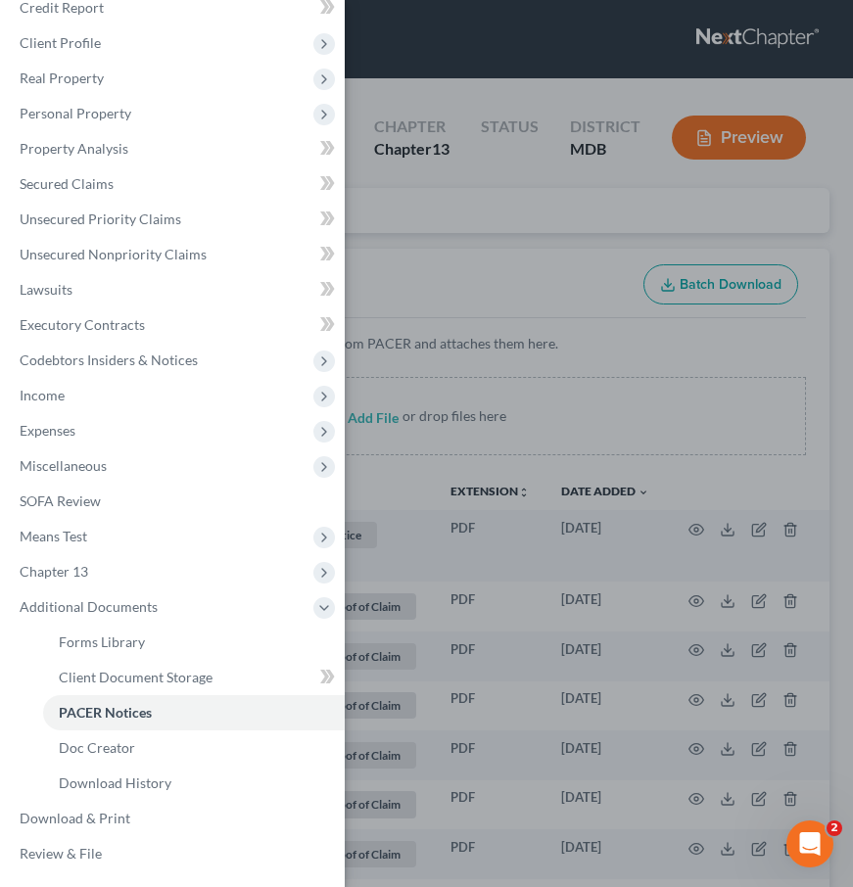
click at [437, 231] on div "Case Dashboard Payments Invoices Payments Payments Credit Report Client Profile" at bounding box center [426, 443] width 853 height 887
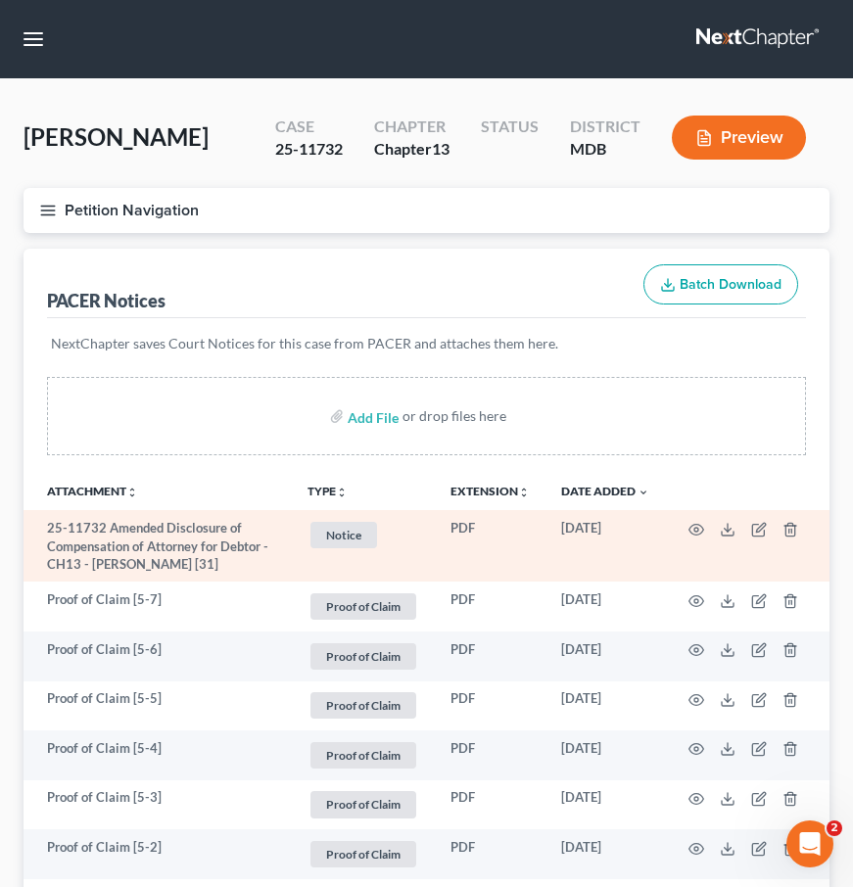
scroll to position [555, 0]
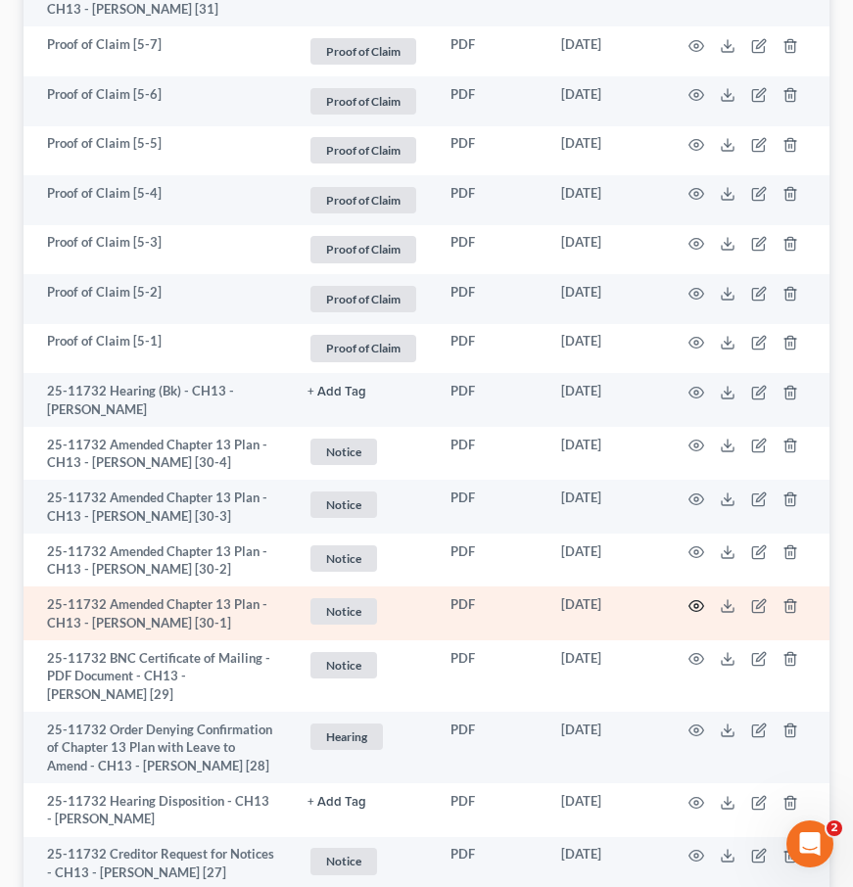
click at [699, 604] on icon "button" at bounding box center [696, 606] width 16 height 16
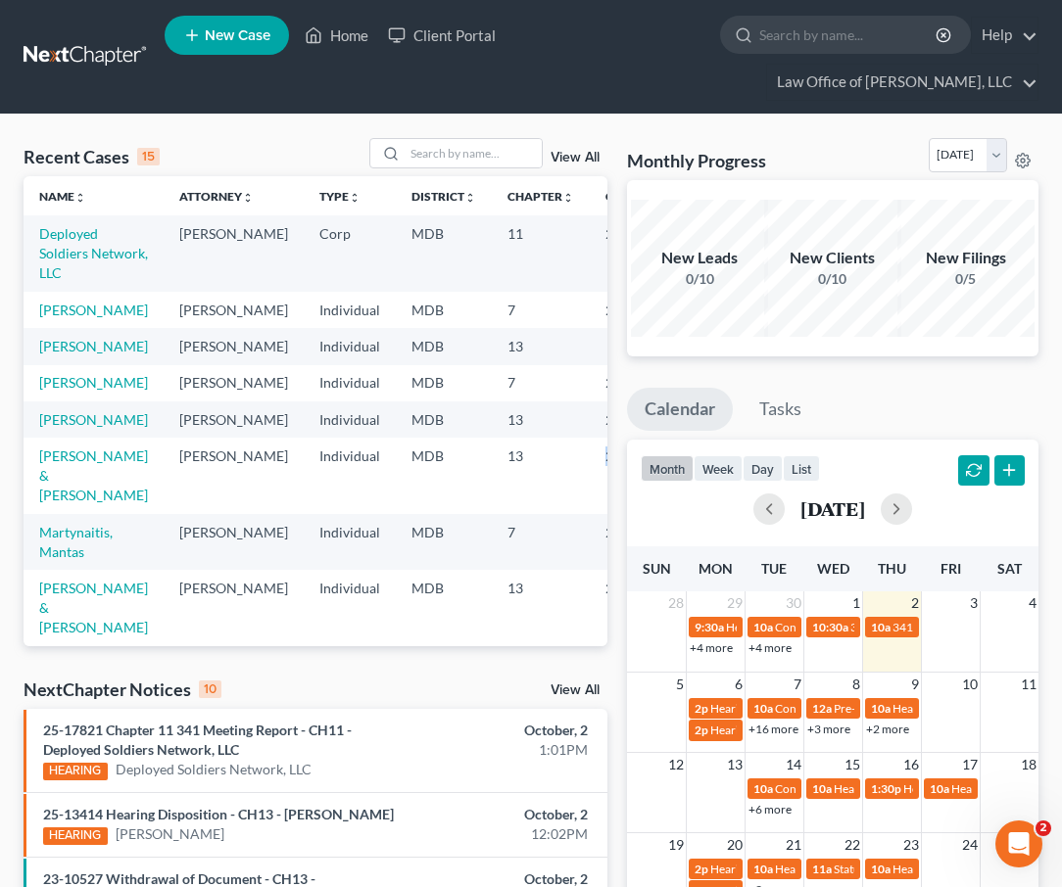
drag, startPoint x: 531, startPoint y: 537, endPoint x: 596, endPoint y: 537, distance: 65.6
click at [596, 513] on td "25-19125" at bounding box center [637, 475] width 94 height 75
copy td "25-19125"
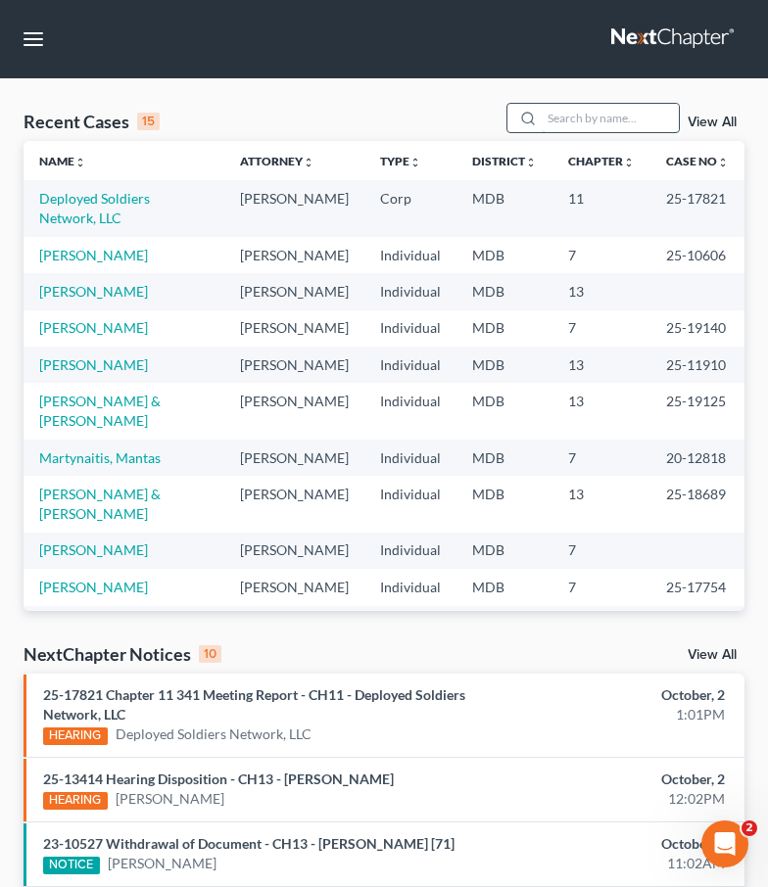
click at [637, 104] on input "search" at bounding box center [610, 118] width 137 height 28
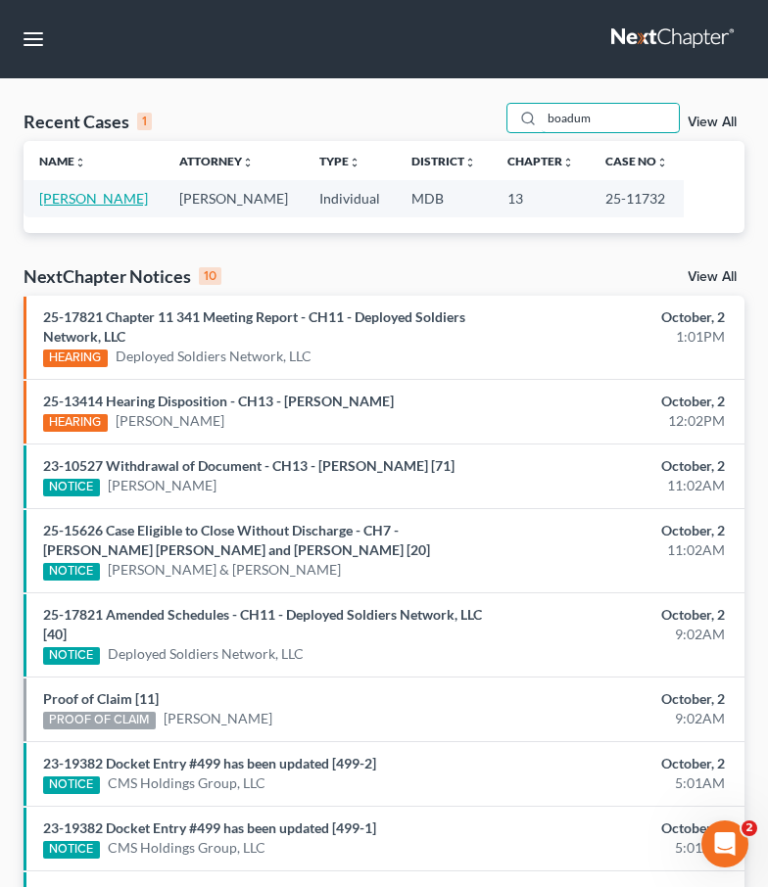
type input "boadum"
click at [67, 196] on link "[PERSON_NAME]" at bounding box center [93, 198] width 109 height 17
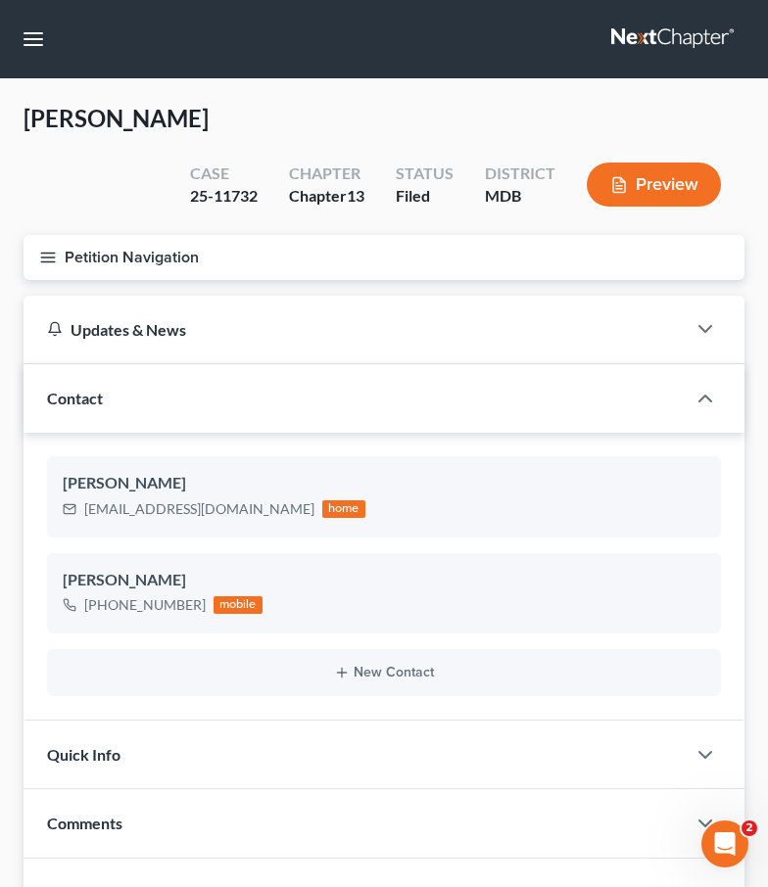
click at [56, 249] on icon "button" at bounding box center [48, 258] width 18 height 18
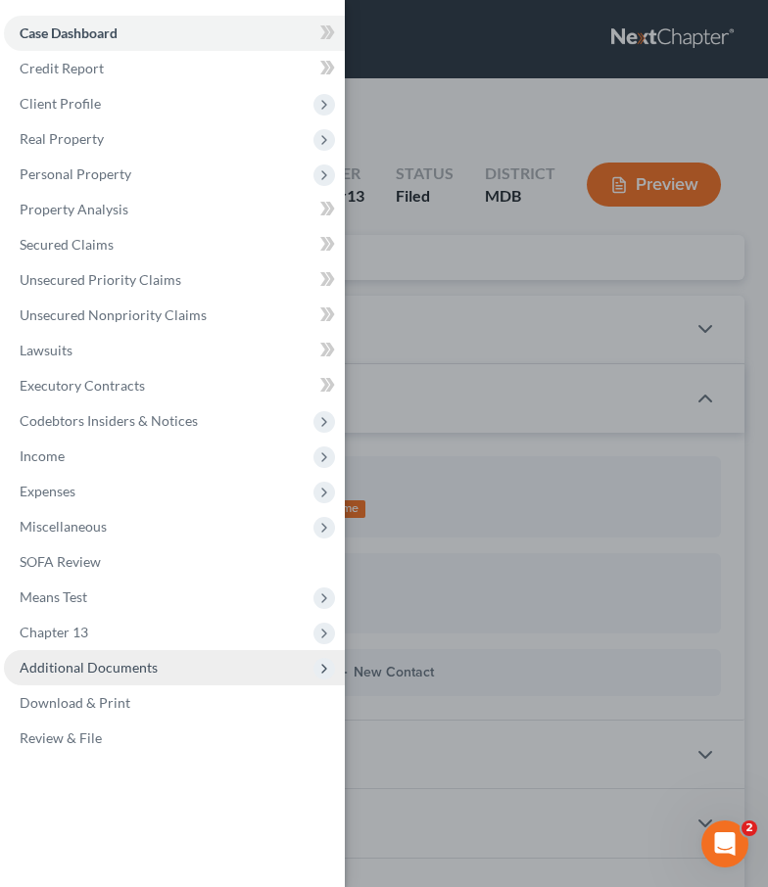
click at [85, 677] on span "Additional Documents" at bounding box center [174, 667] width 341 height 35
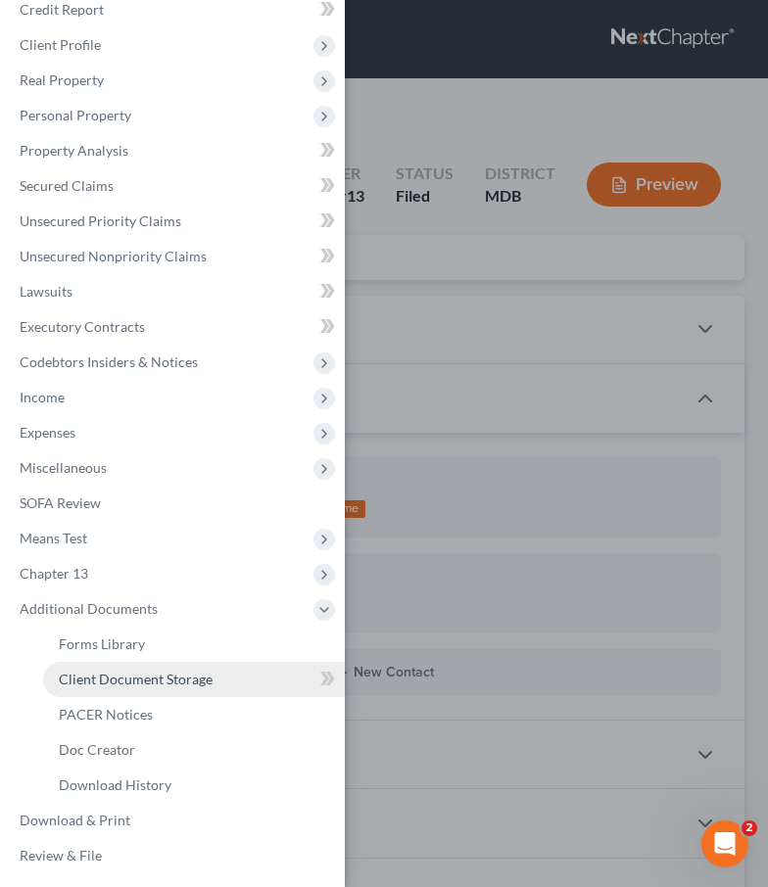
scroll to position [61, 0]
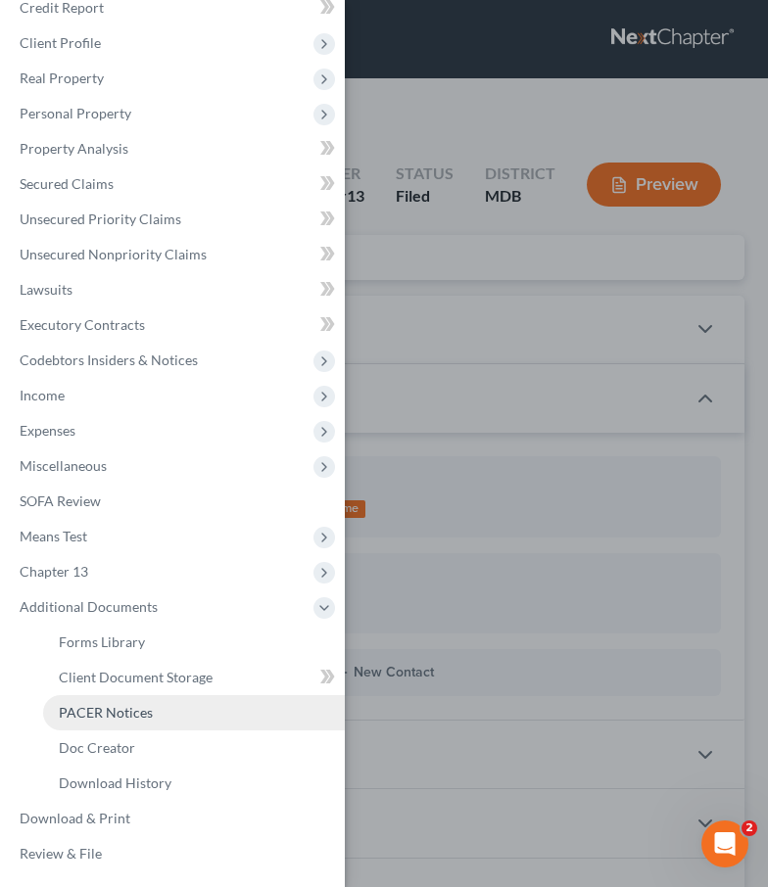
click at [83, 710] on span "PACER Notices" at bounding box center [106, 712] width 94 height 17
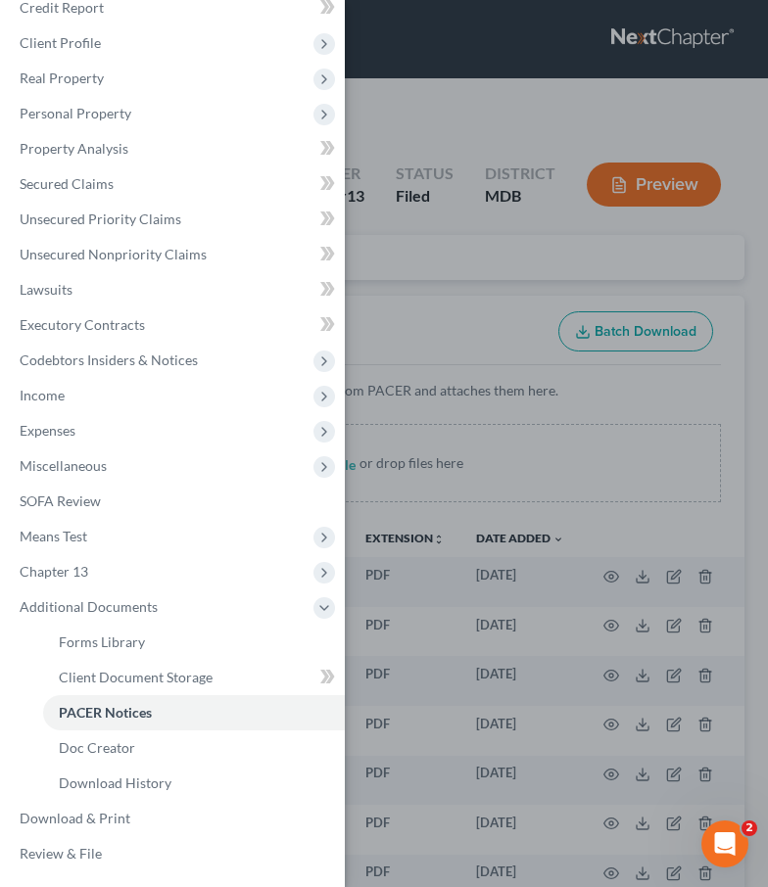
click at [371, 266] on div "Case Dashboard Payments Invoices Payments Payments Credit Report Client Profile" at bounding box center [384, 443] width 768 height 887
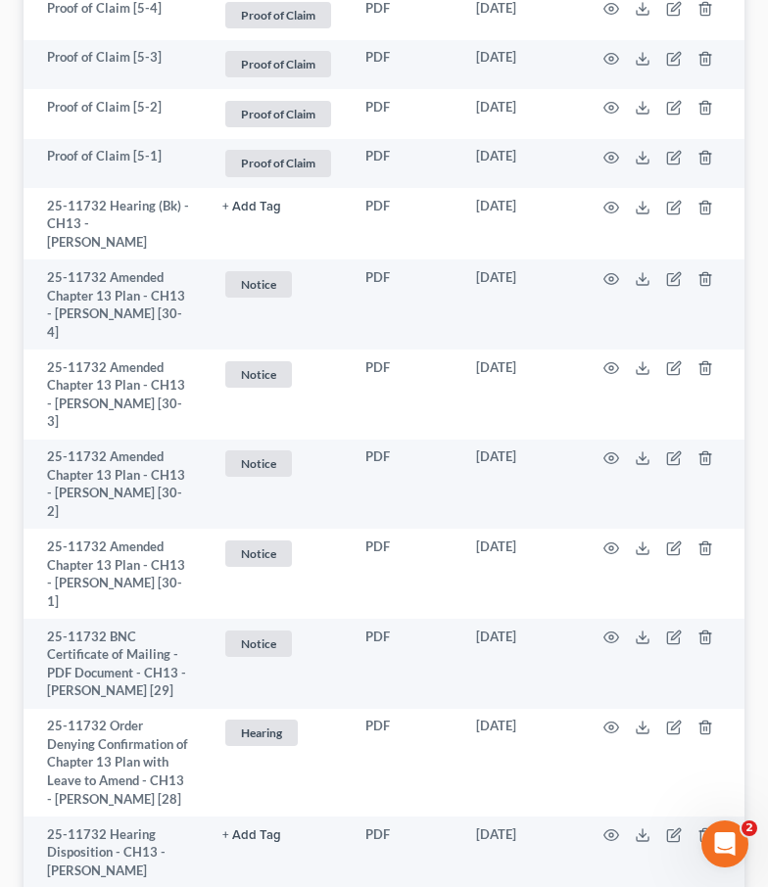
scroll to position [723, 0]
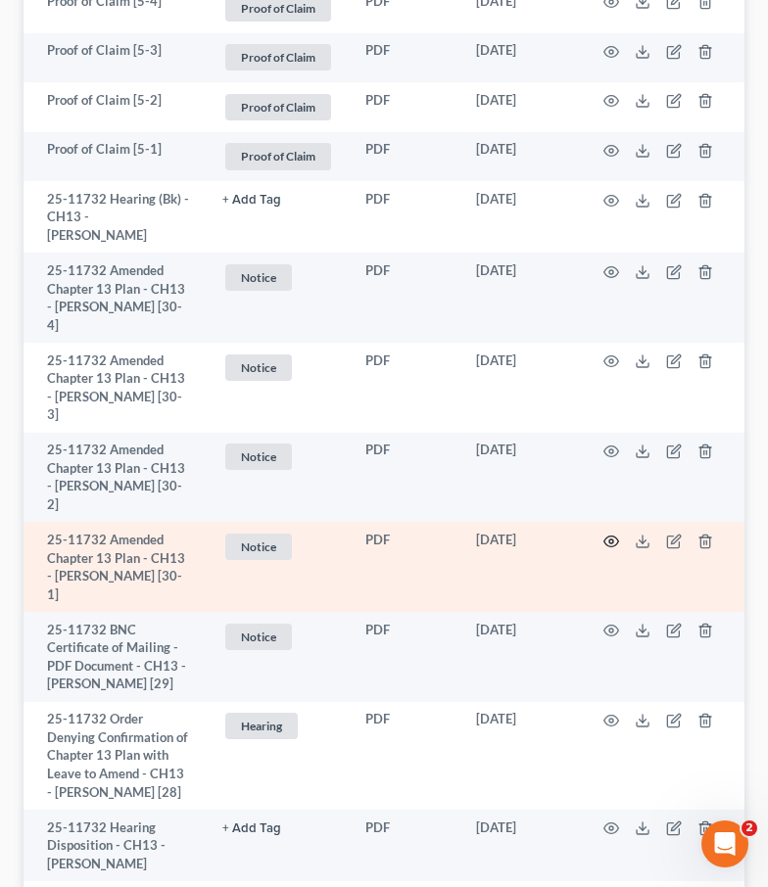
click at [613, 536] on icon "button" at bounding box center [611, 541] width 15 height 11
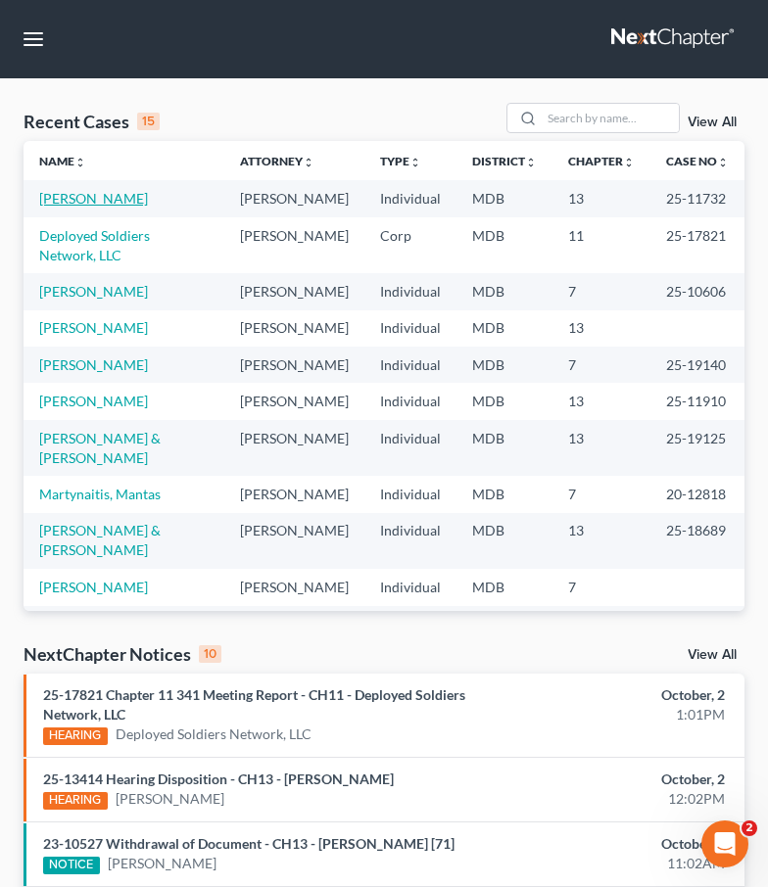
click at [91, 198] on link "[PERSON_NAME]" at bounding box center [93, 198] width 109 height 17
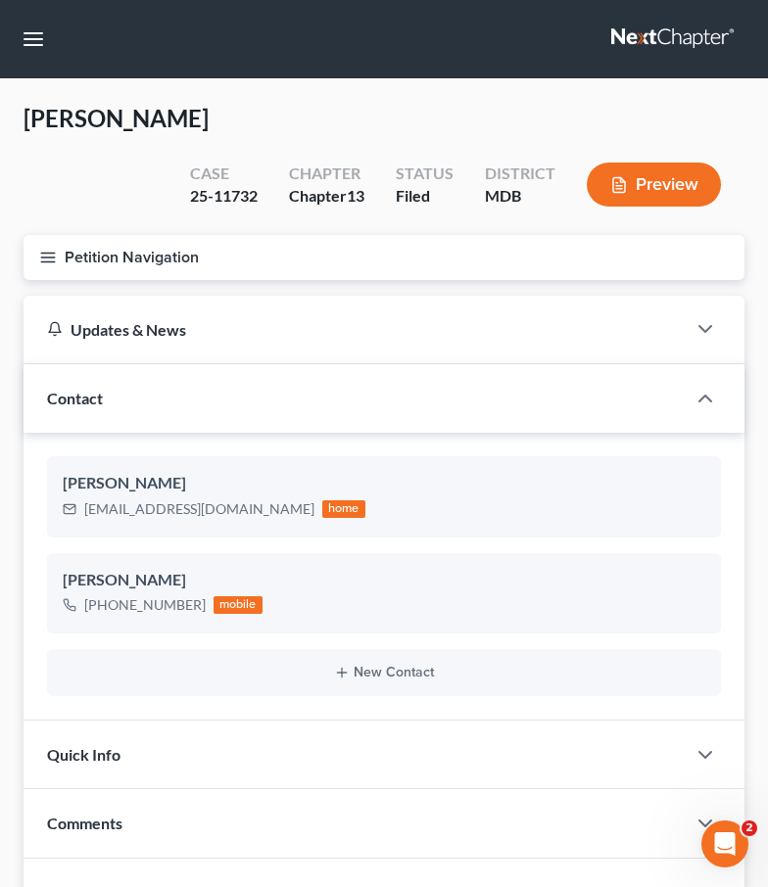
click at [43, 249] on icon "button" at bounding box center [48, 258] width 18 height 18
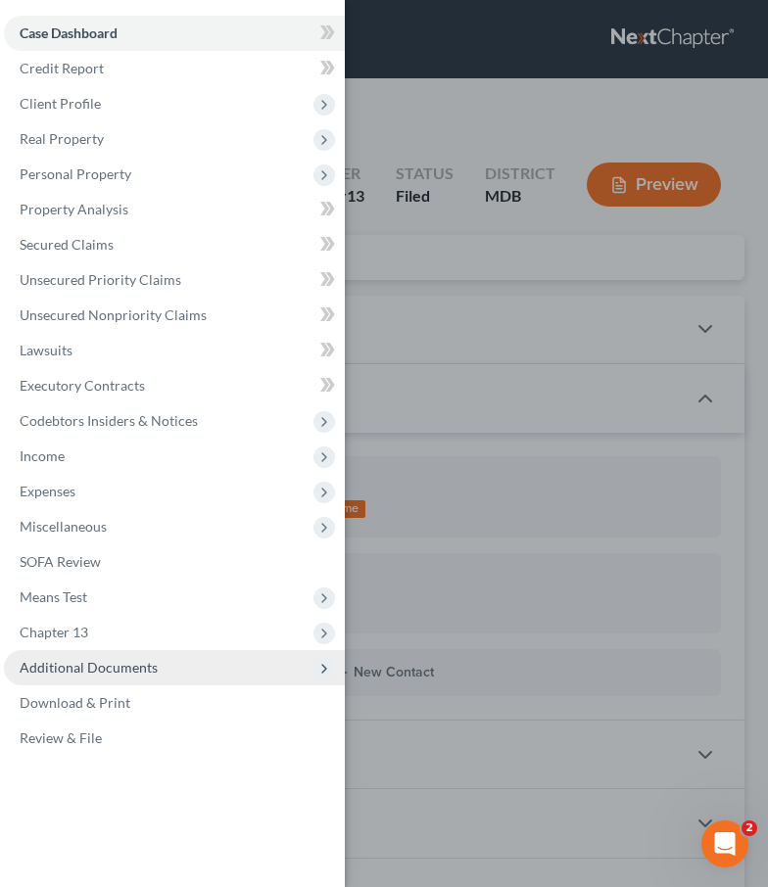
click at [99, 660] on span "Additional Documents" at bounding box center [89, 667] width 138 height 17
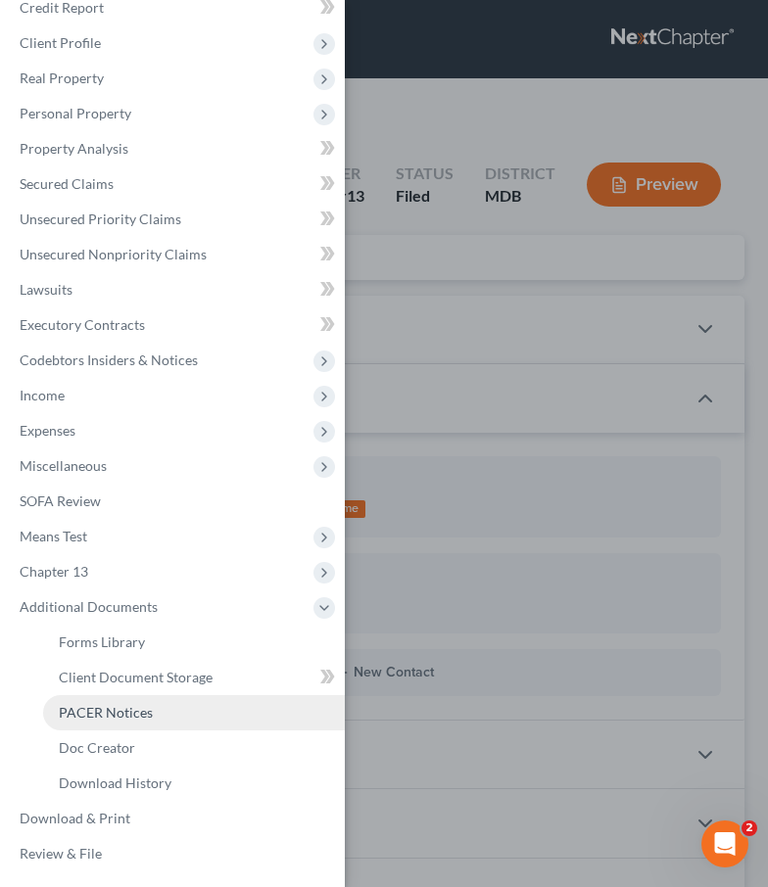
click at [102, 704] on span "PACER Notices" at bounding box center [106, 712] width 94 height 17
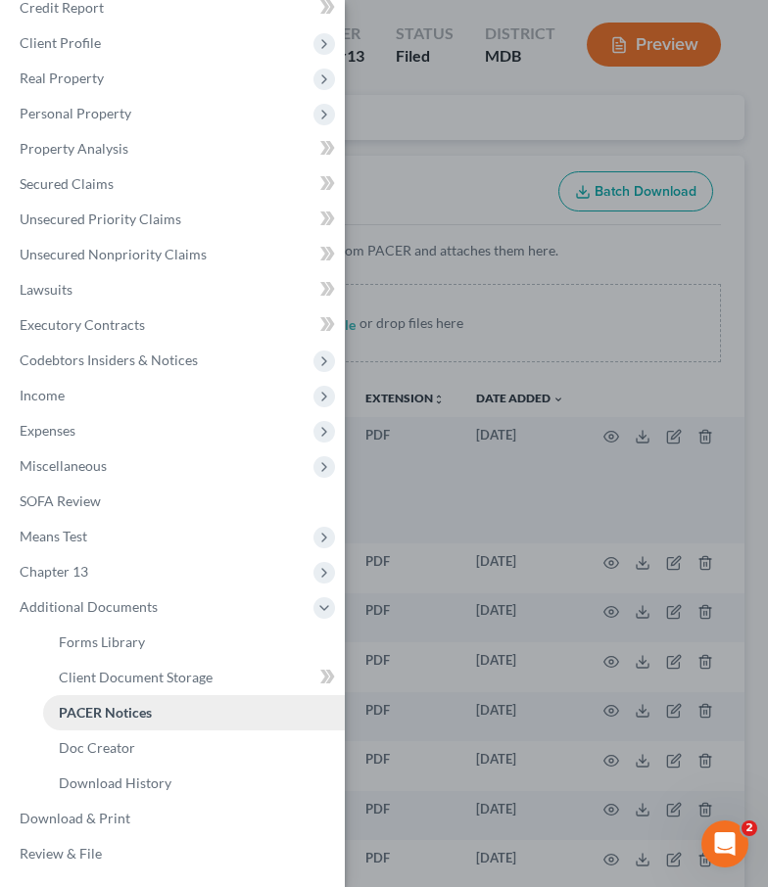
scroll to position [160, 0]
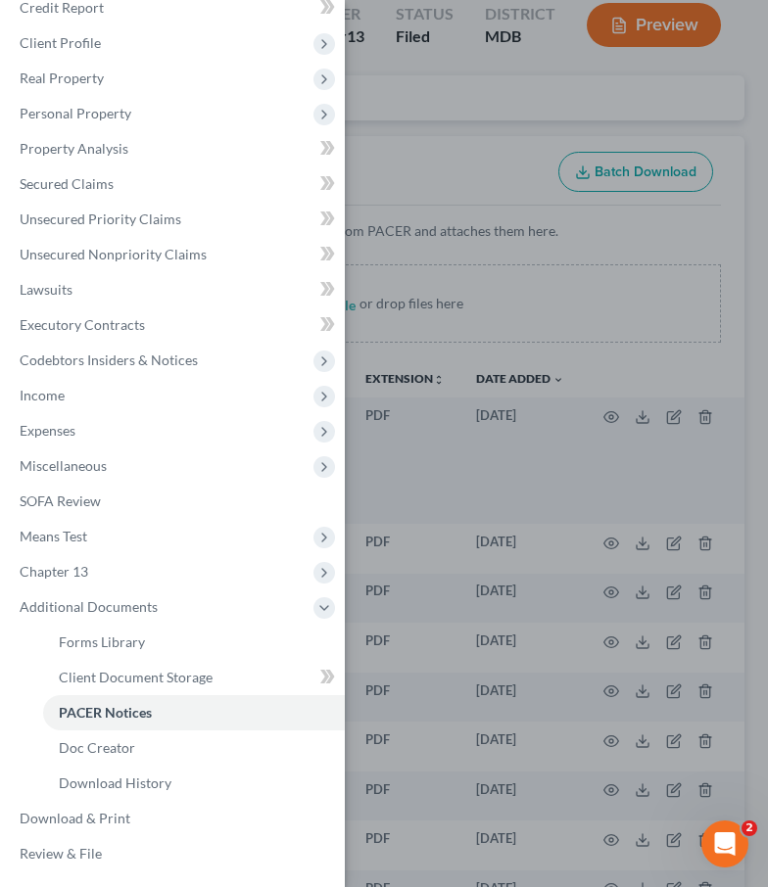
click at [415, 68] on div "Case Dashboard Payments Invoices Payments Payments Credit Report Client Profile" at bounding box center [384, 443] width 768 height 887
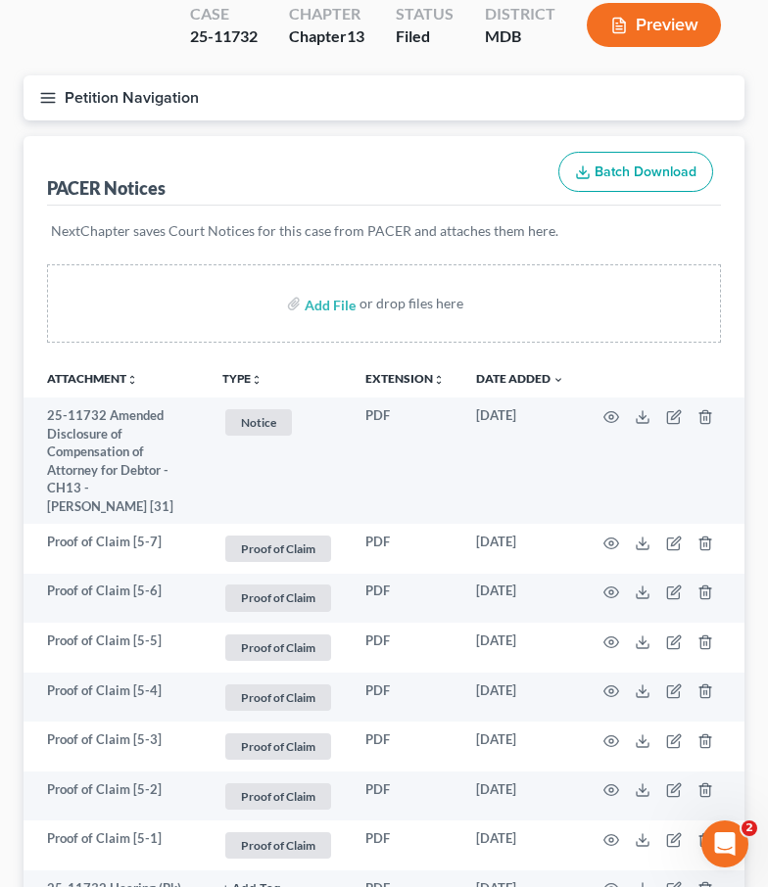
scroll to position [628, 0]
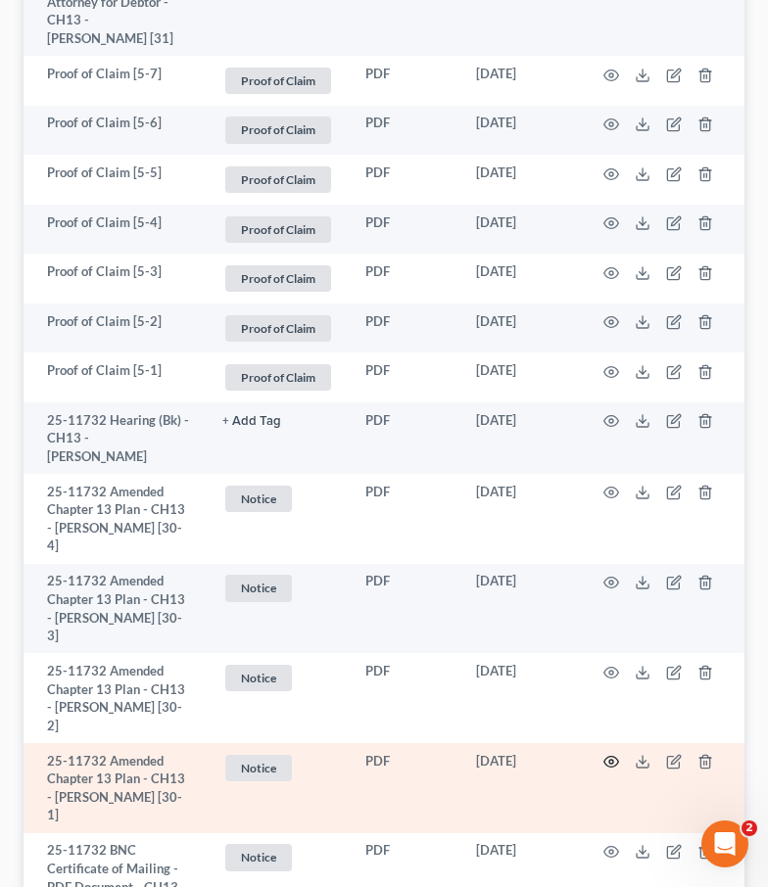
click at [613, 754] on icon "button" at bounding box center [611, 762] width 16 height 16
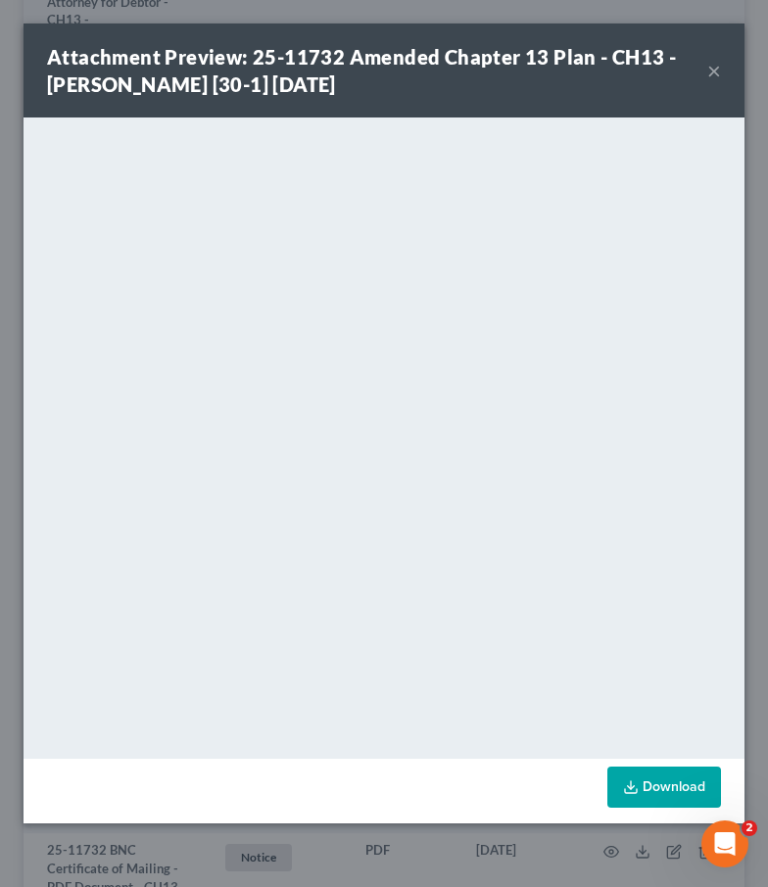
click at [712, 76] on button "×" at bounding box center [714, 71] width 14 height 24
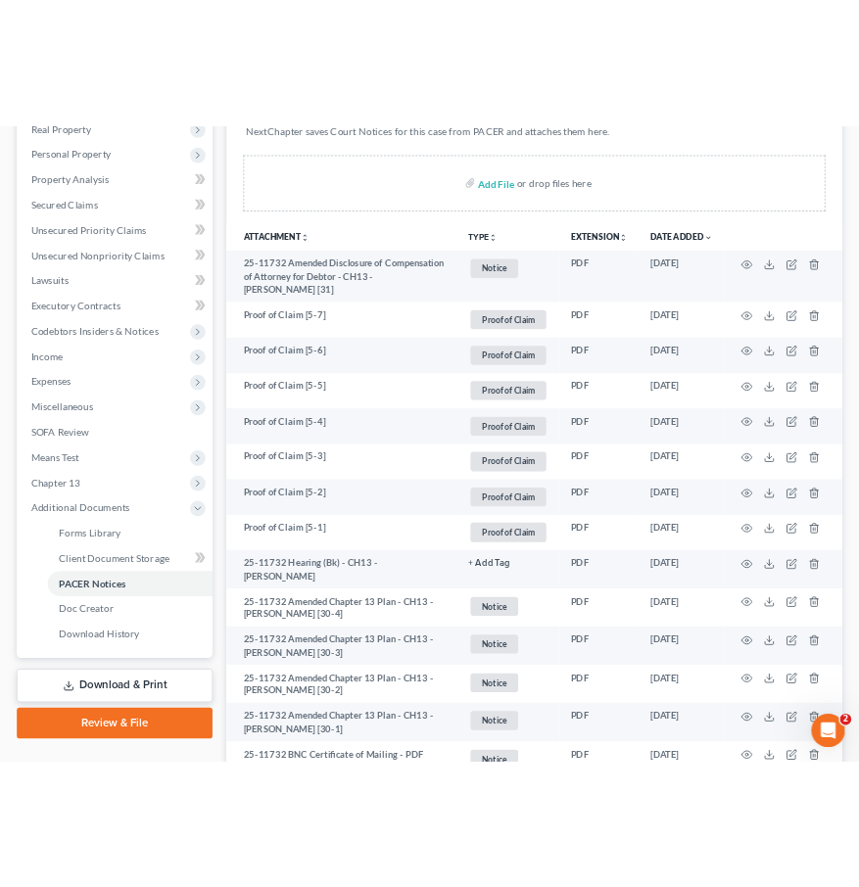
scroll to position [0, 0]
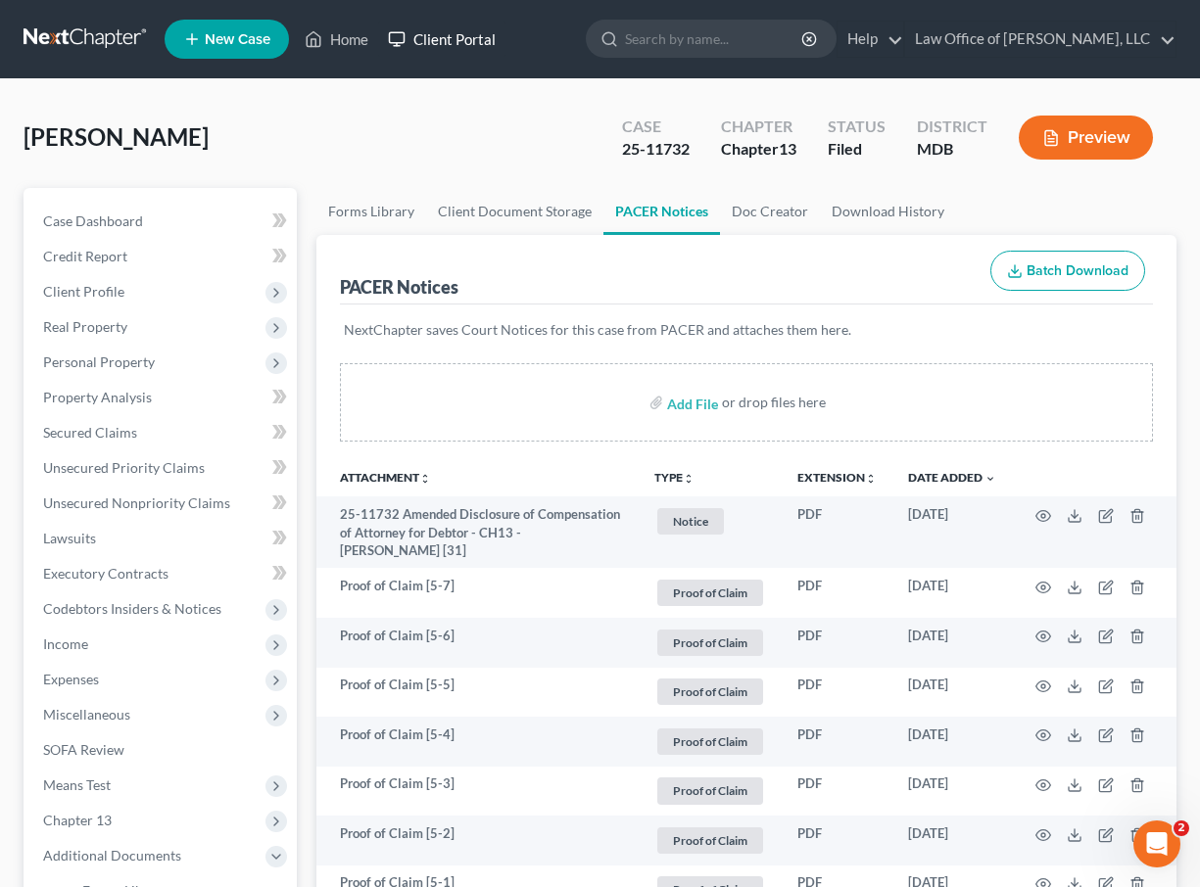
click at [452, 47] on link "Client Portal" at bounding box center [441, 39] width 127 height 35
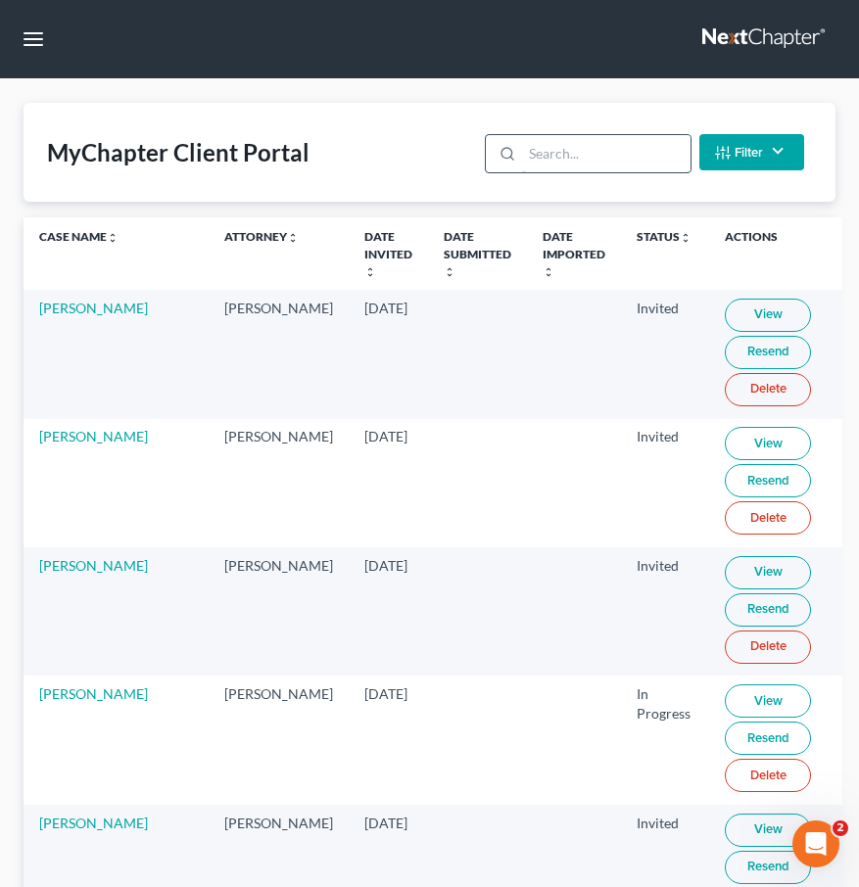
click at [570, 151] on input "search" at bounding box center [605, 153] width 167 height 37
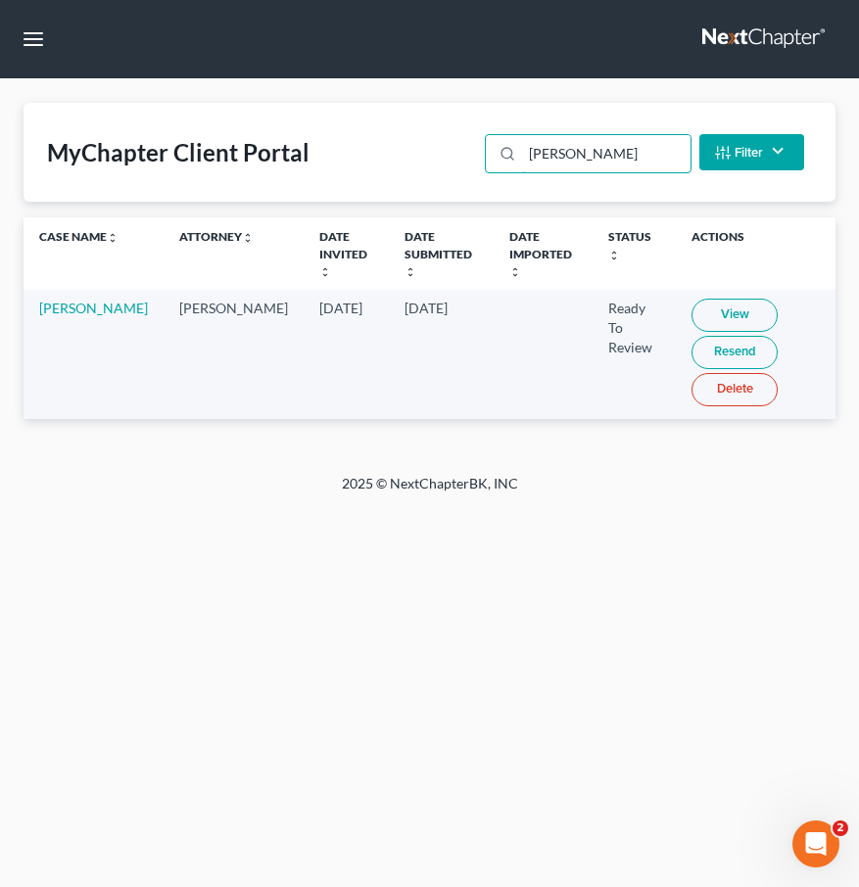
type input "muril"
click at [691, 299] on link "View" at bounding box center [734, 315] width 86 height 33
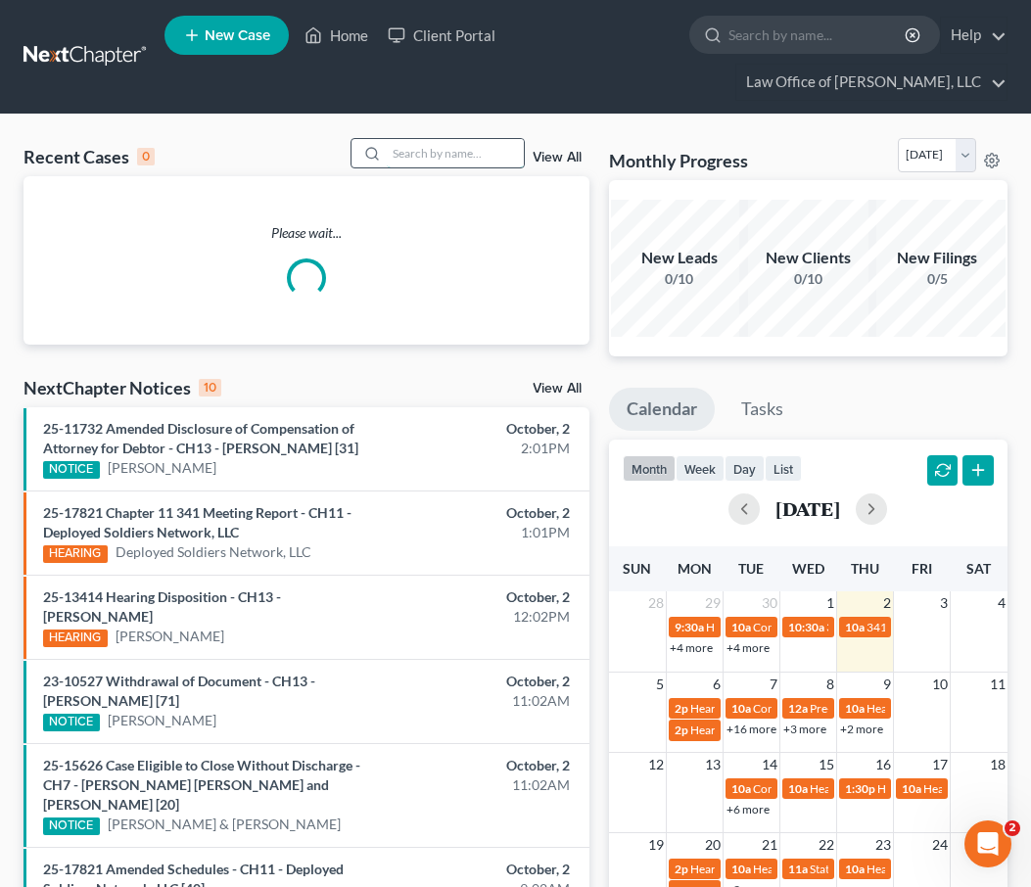
click at [476, 156] on input "search" at bounding box center [455, 153] width 137 height 28
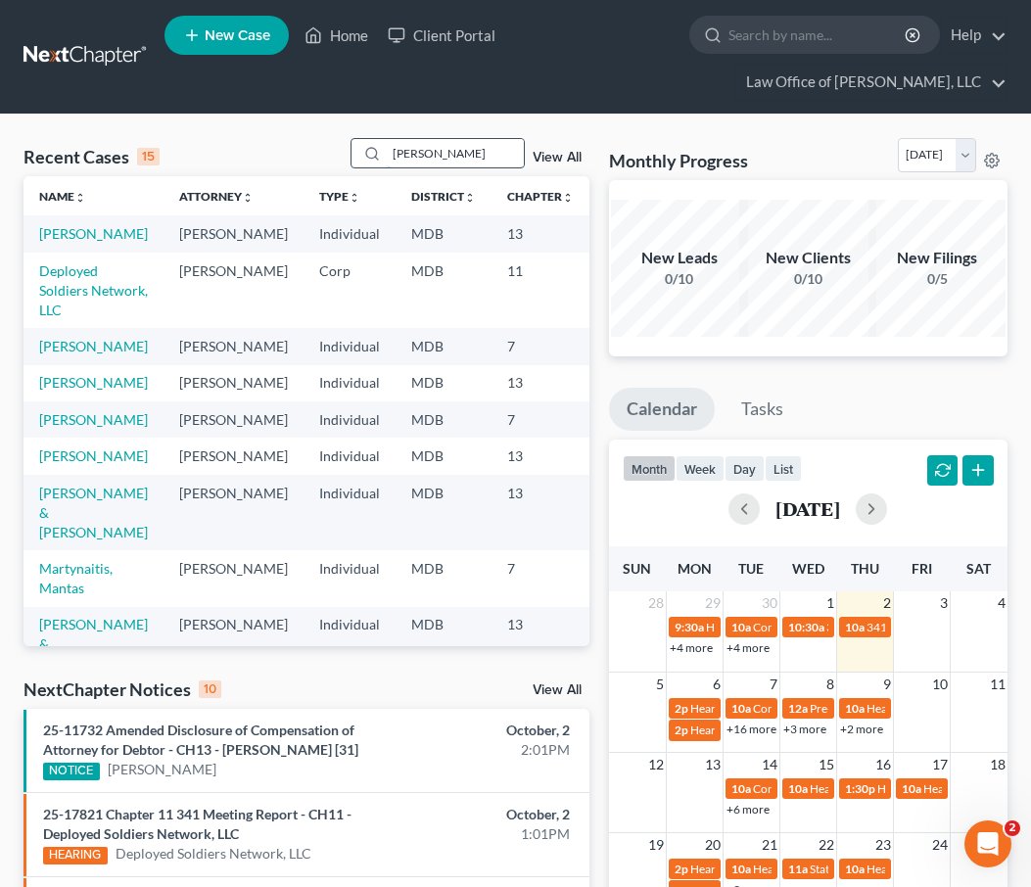
type input "[PERSON_NAME]"
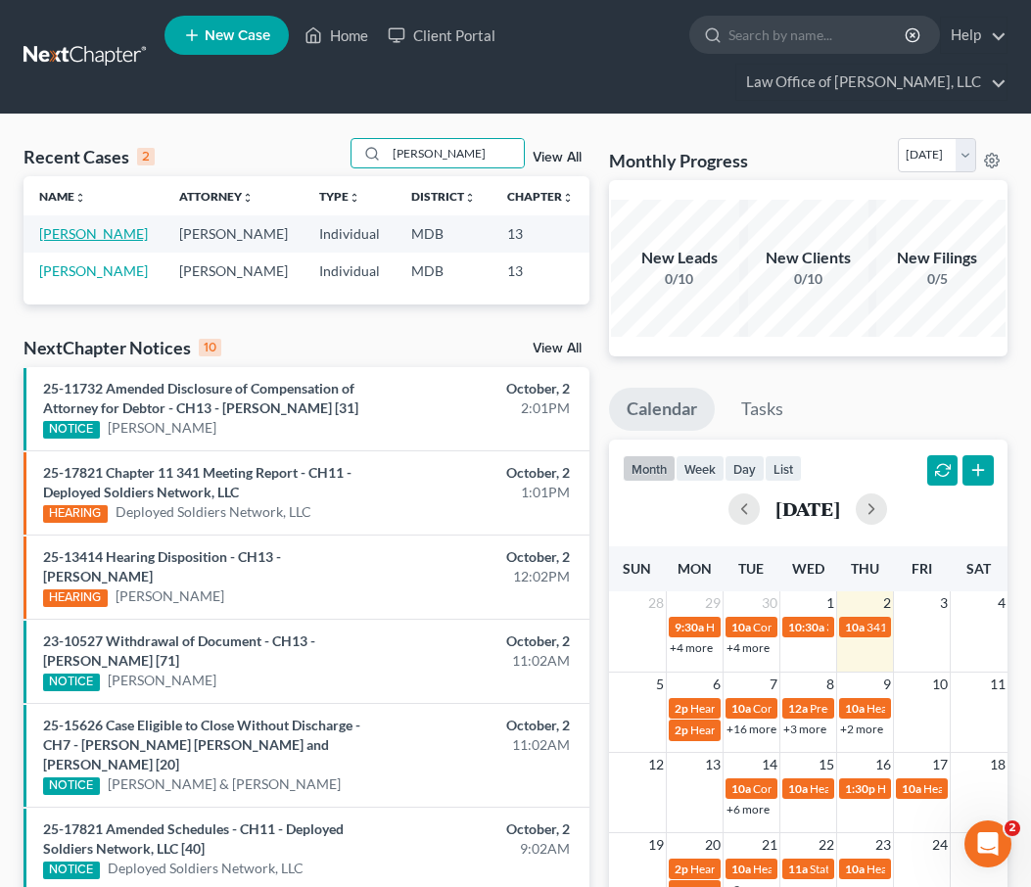
click at [58, 240] on link "[PERSON_NAME]" at bounding box center [93, 233] width 109 height 17
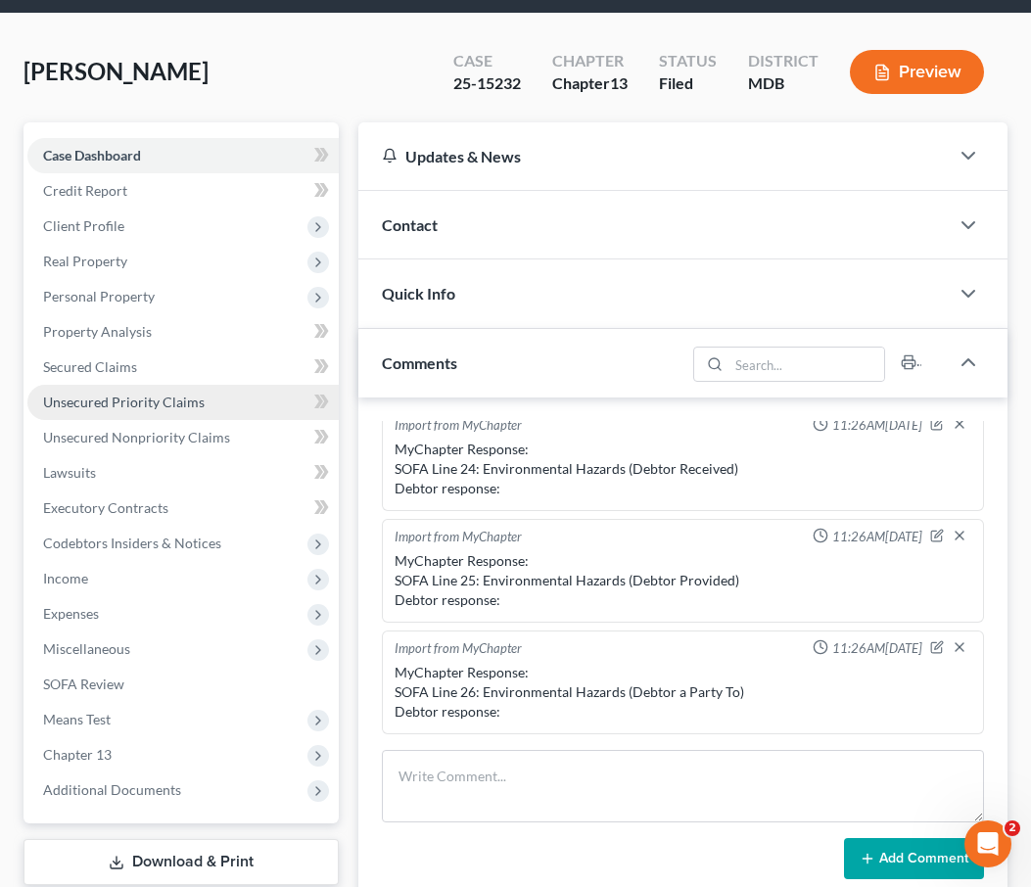
scroll to position [421, 0]
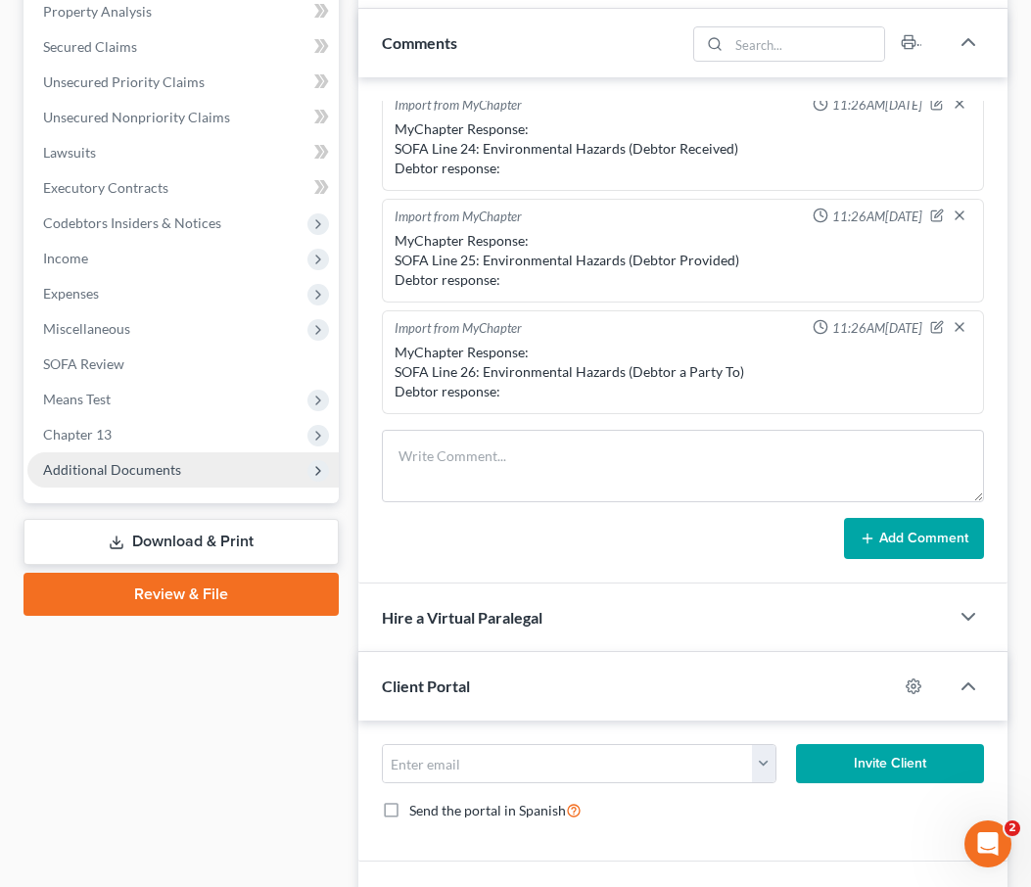
click at [115, 464] on span "Additional Documents" at bounding box center [112, 469] width 138 height 17
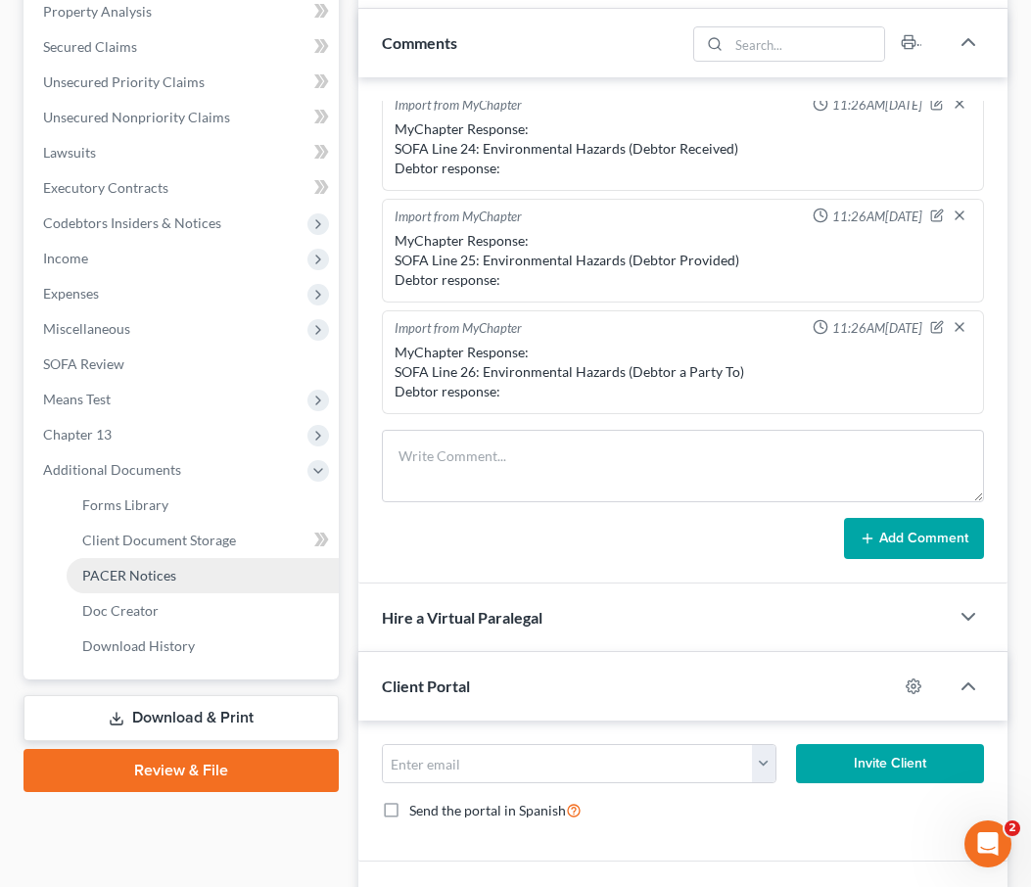
click at [115, 584] on link "PACER Notices" at bounding box center [203, 575] width 272 height 35
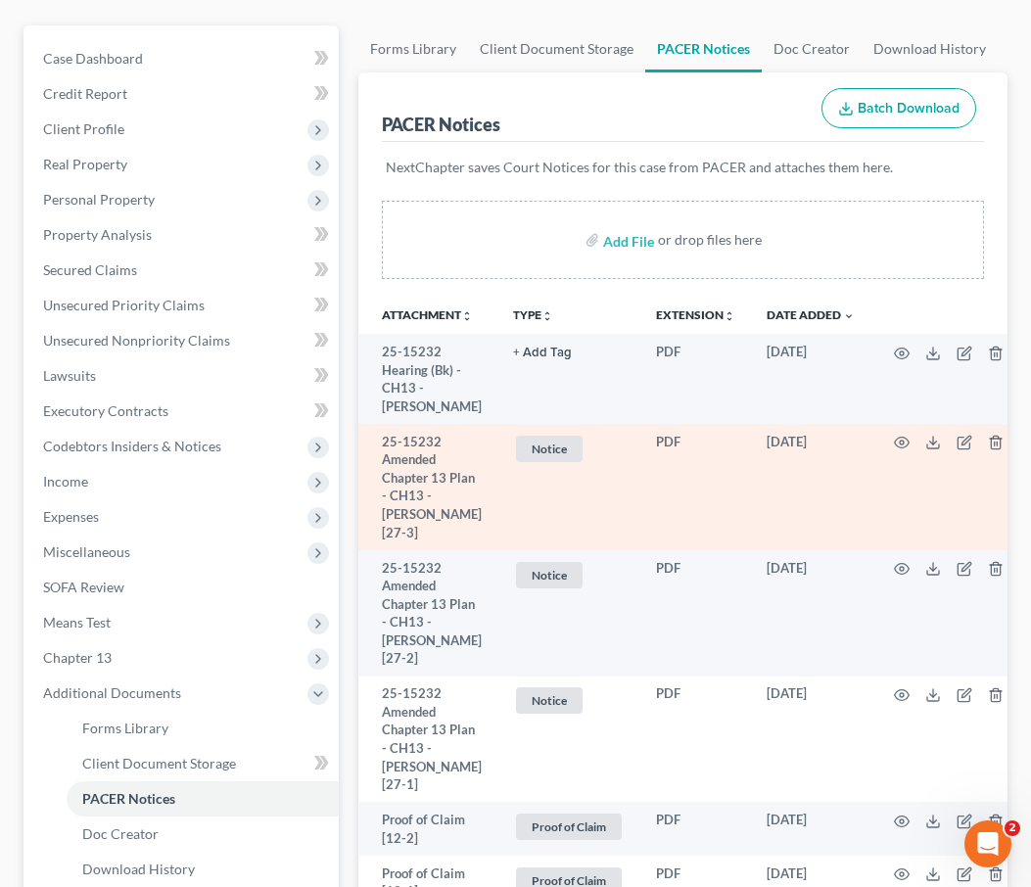
scroll to position [228, 0]
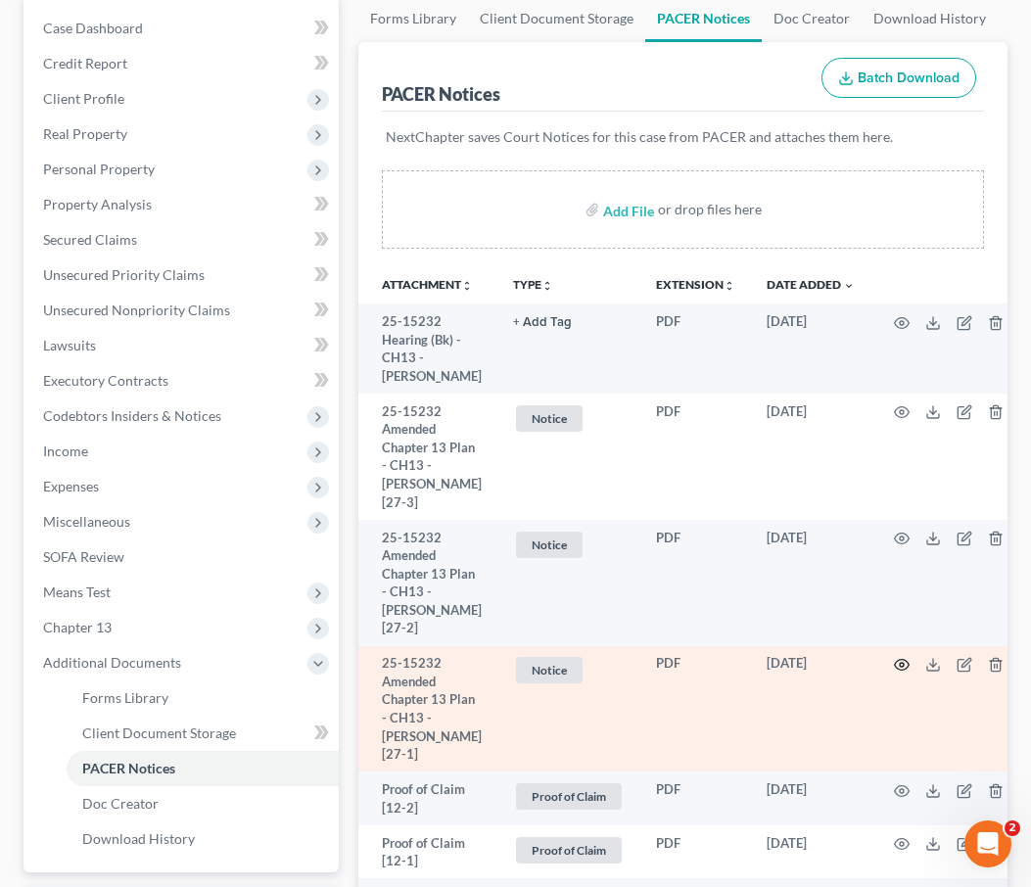
click at [894, 658] on icon "button" at bounding box center [902, 665] width 16 height 16
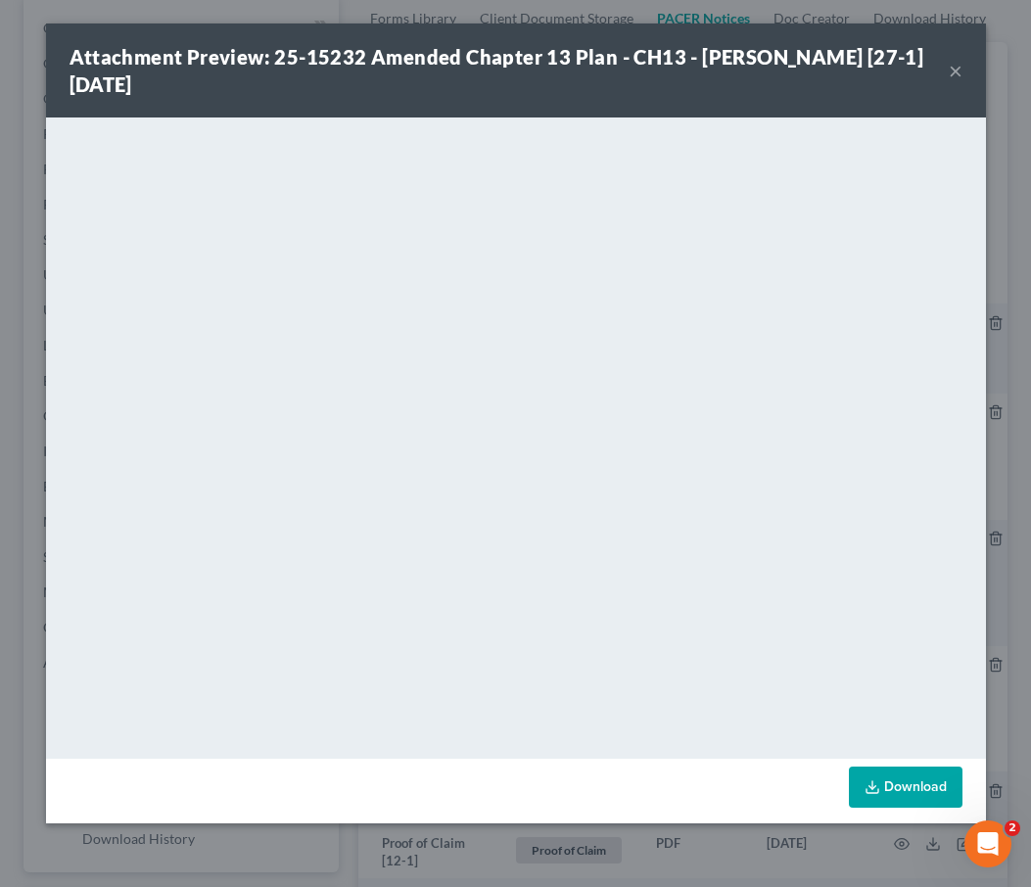
click at [963, 74] on div "Attachment Preview: 25-15232 Amended Chapter 13 Plan - CH13 - Jeremy Eldon Sumn…" at bounding box center [516, 71] width 940 height 94
click at [949, 75] on button "×" at bounding box center [956, 71] width 14 height 24
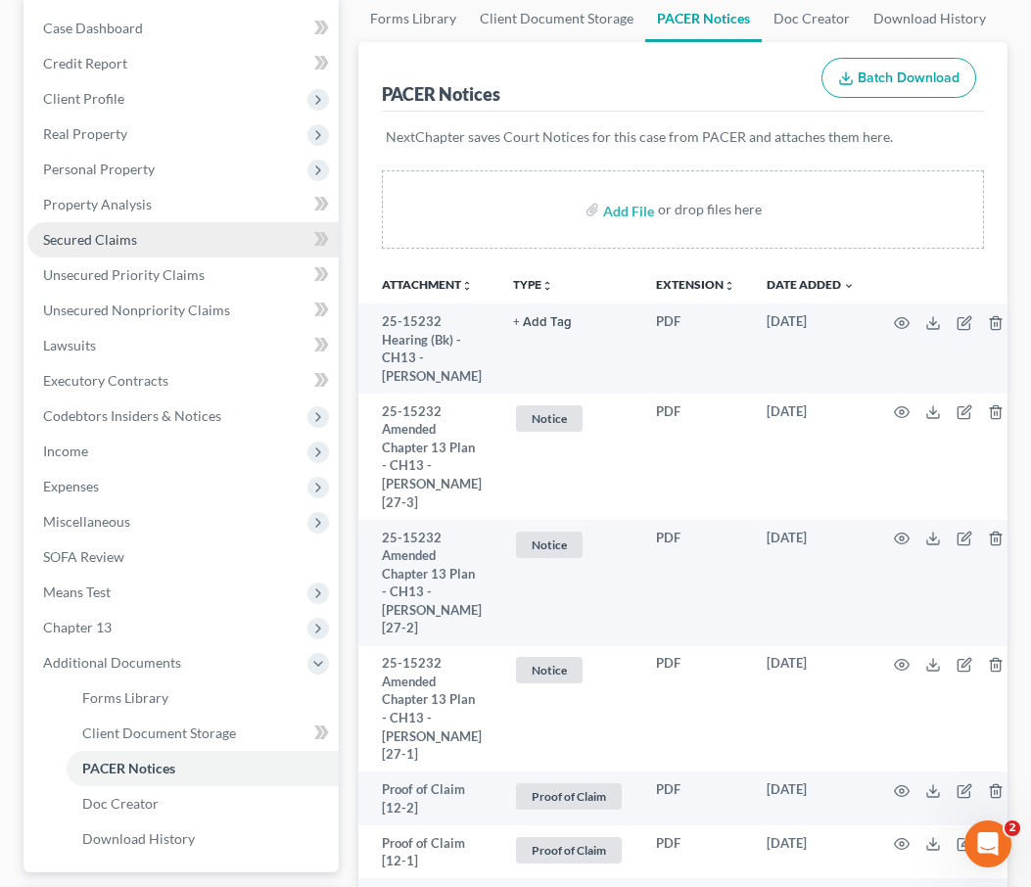
scroll to position [0, 0]
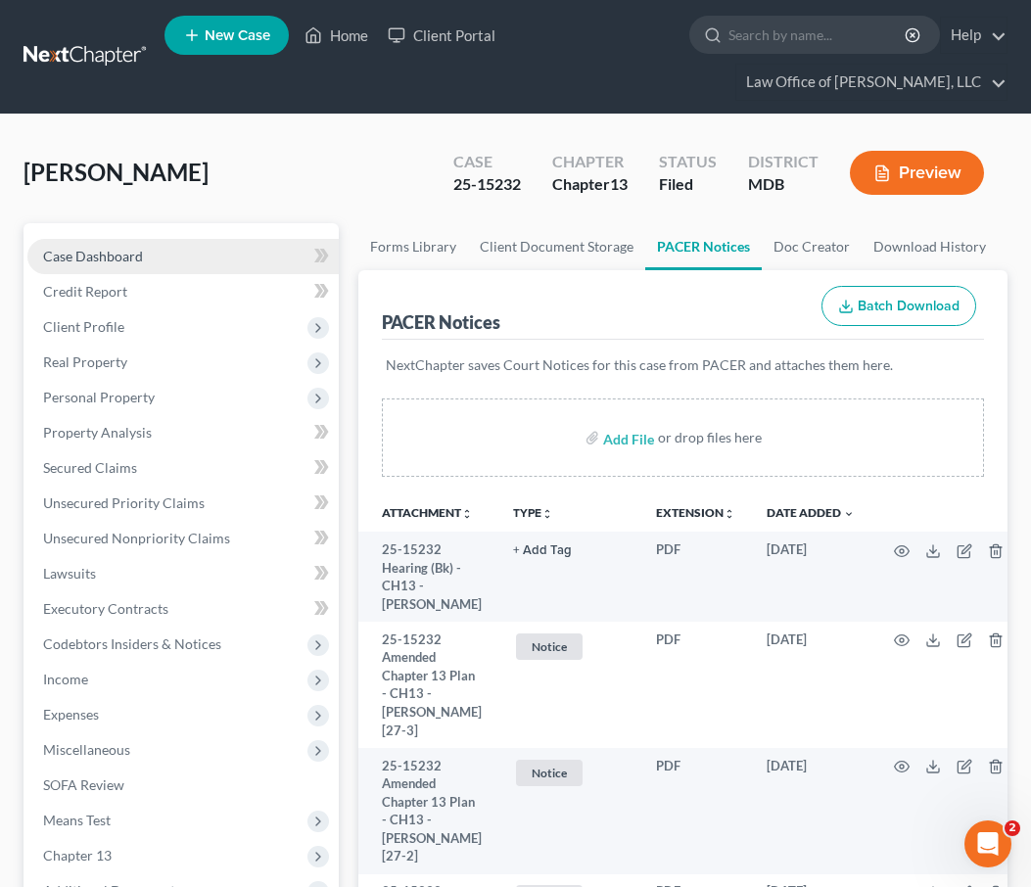
click at [108, 266] on link "Case Dashboard" at bounding box center [182, 256] width 311 height 35
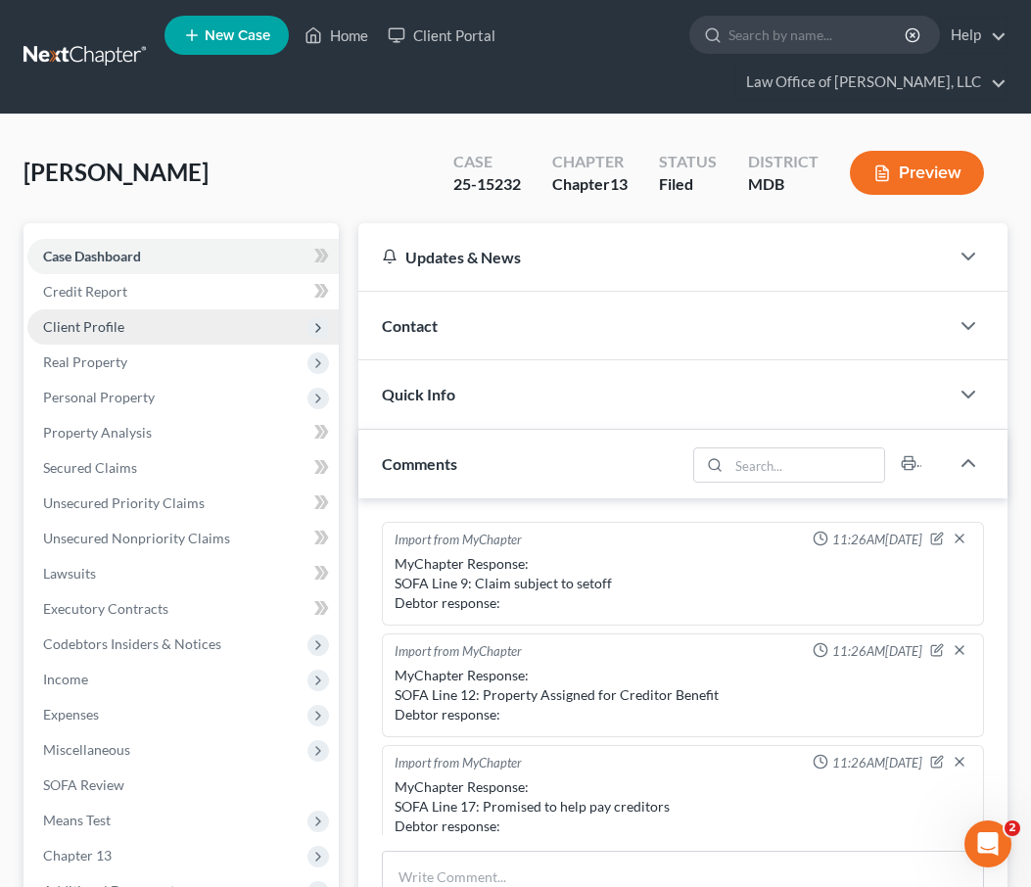
scroll to position [349, 0]
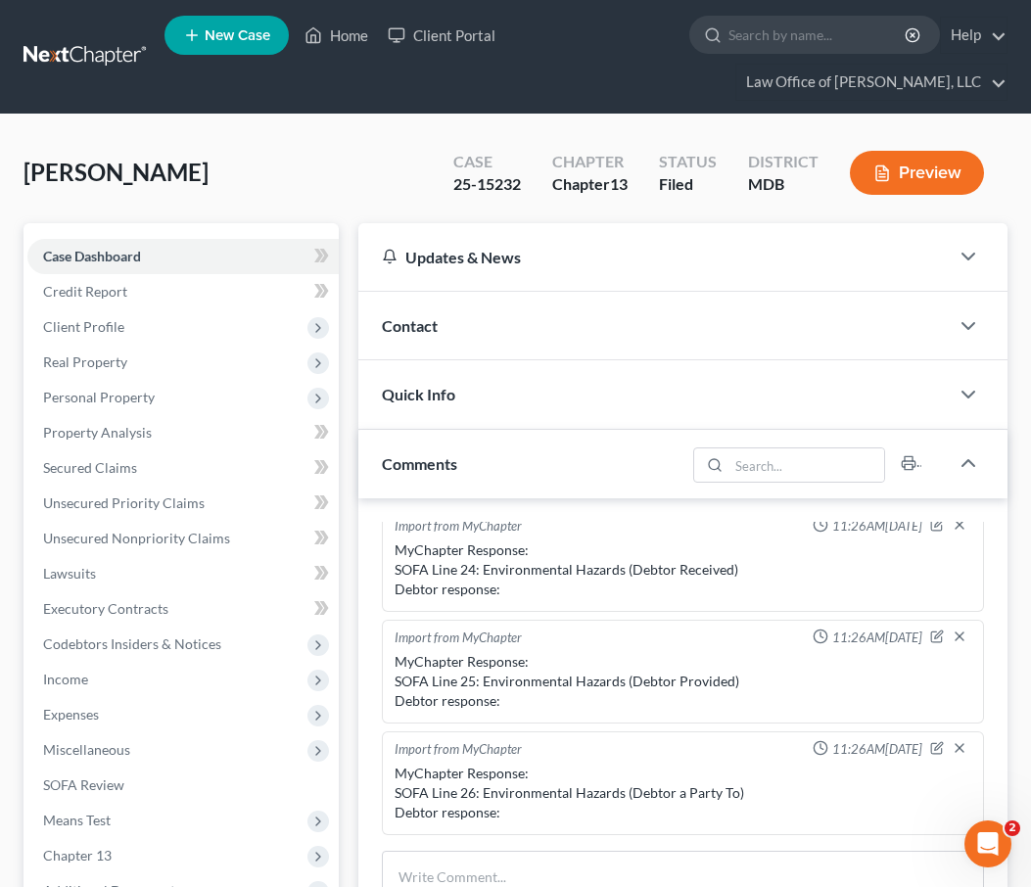
click at [416, 318] on span "Contact" at bounding box center [410, 325] width 56 height 19
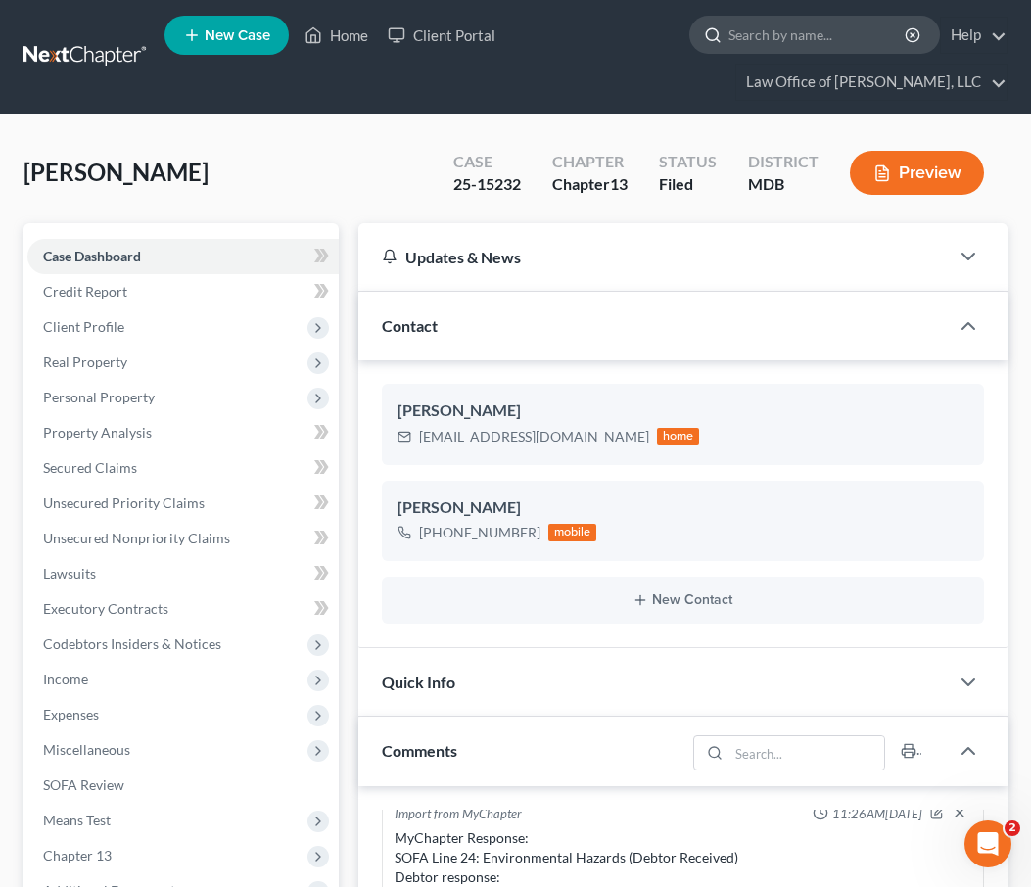
click at [751, 37] on input "search" at bounding box center [818, 35] width 179 height 36
type input "murillo"
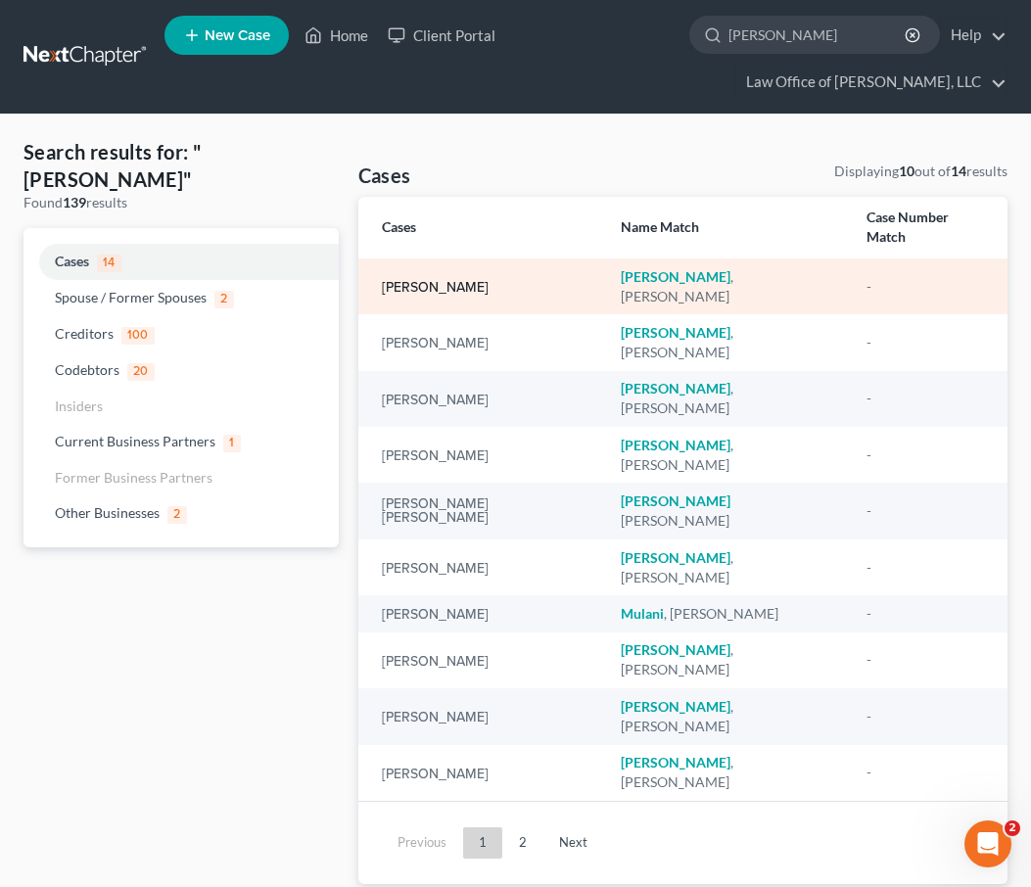
click at [417, 281] on link "[PERSON_NAME]" at bounding box center [435, 288] width 107 height 14
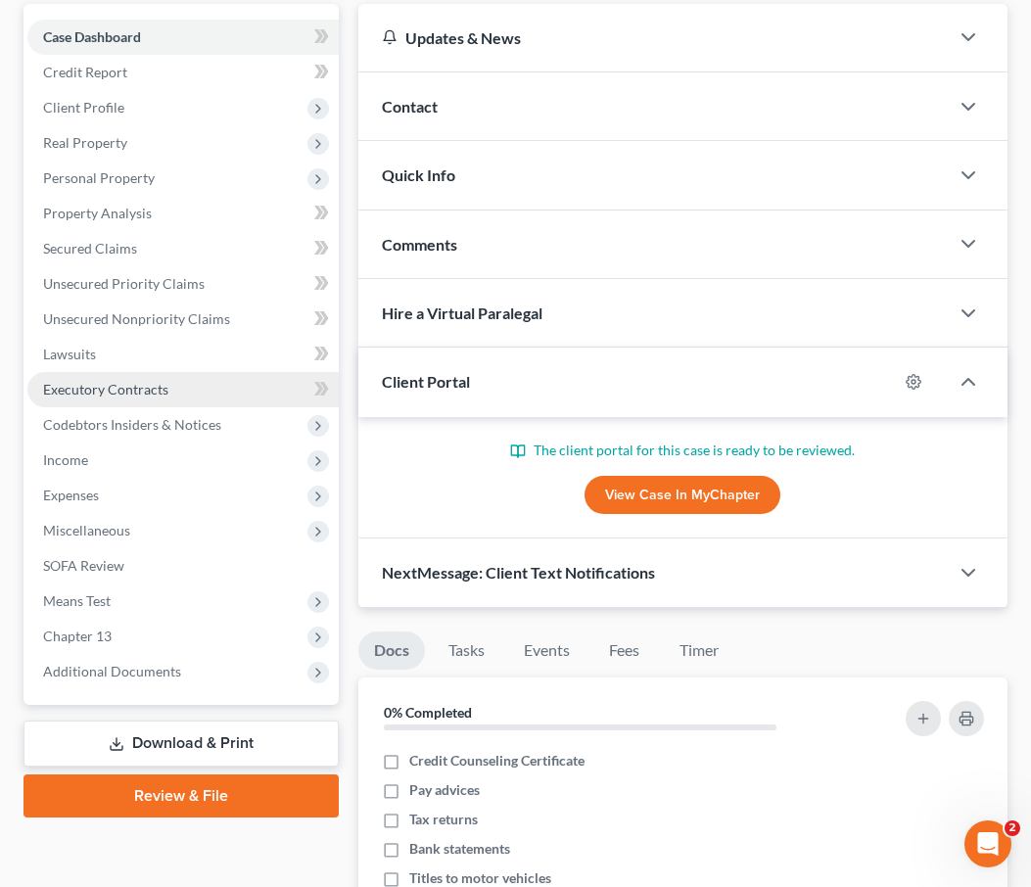
scroll to position [256, 0]
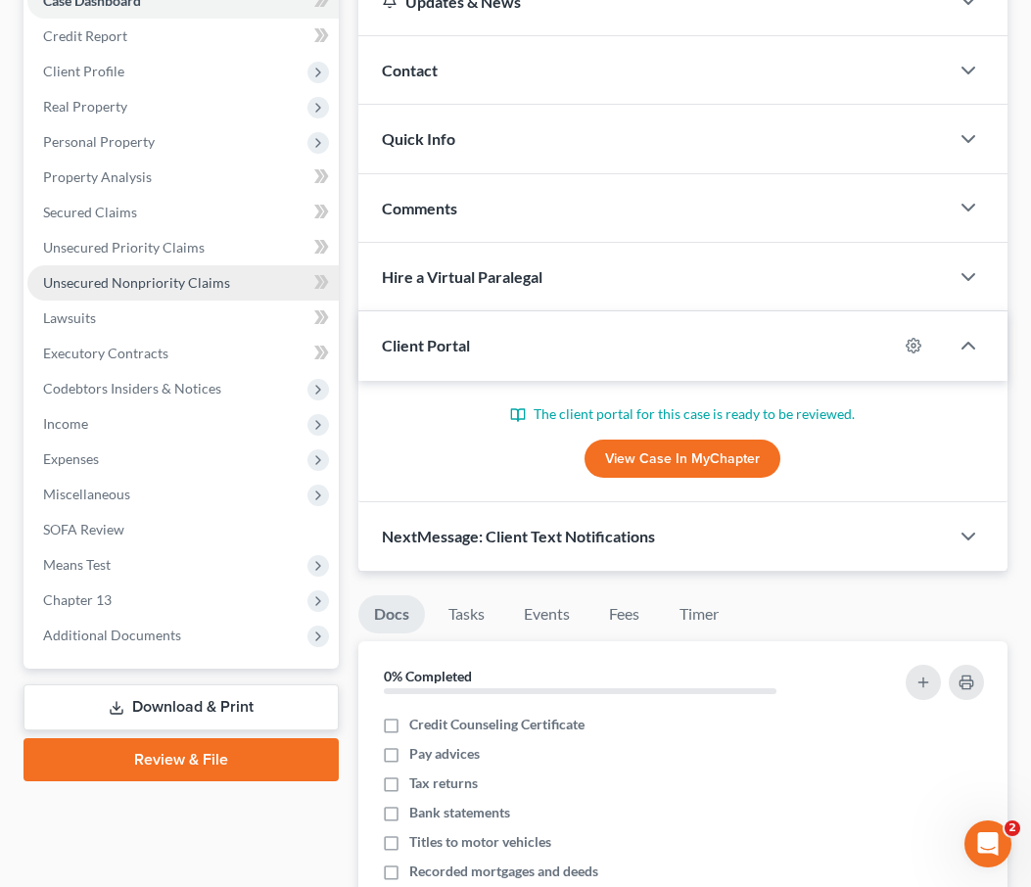
click at [77, 281] on span "Unsecured Nonpriority Claims" at bounding box center [136, 282] width 187 height 17
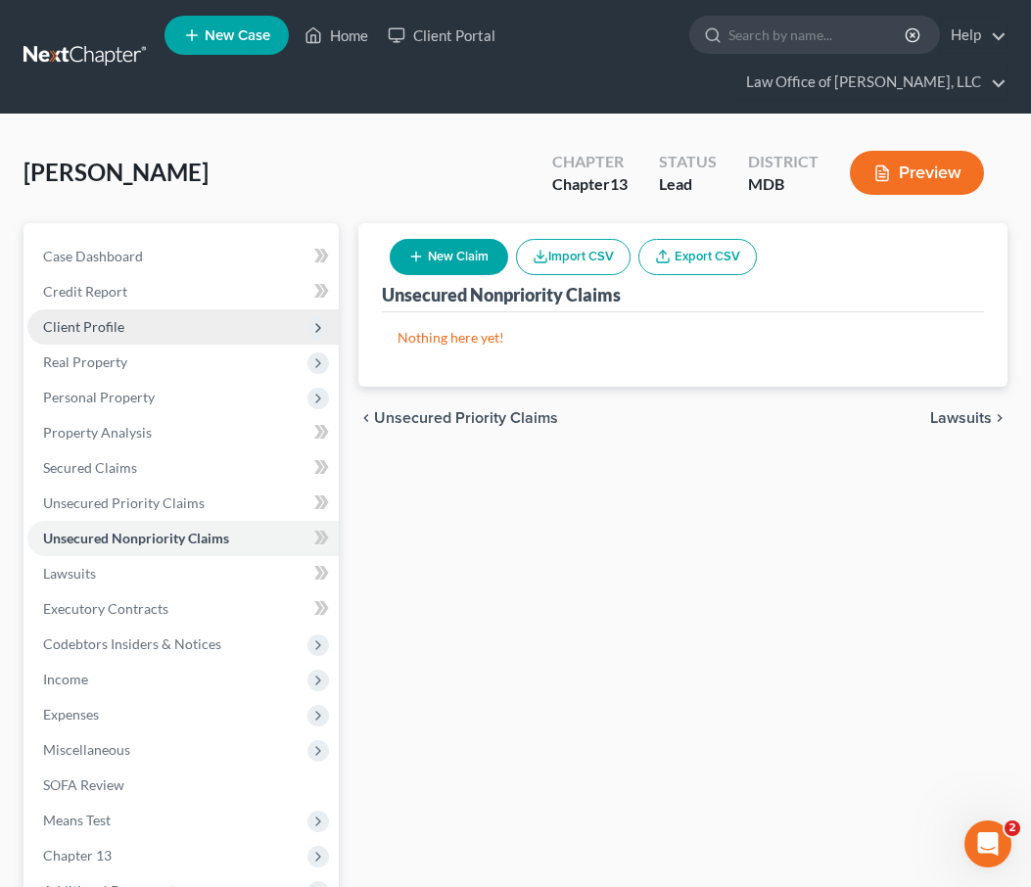
click at [70, 331] on span "Client Profile" at bounding box center [83, 326] width 81 height 17
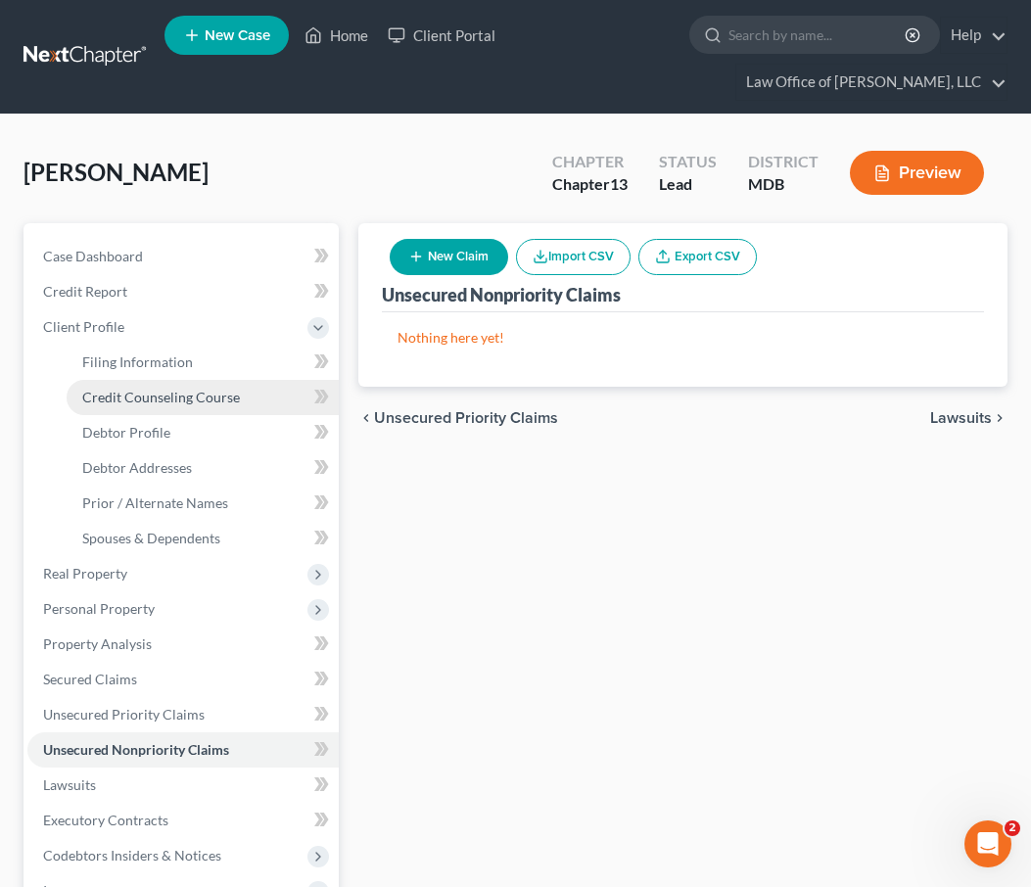
click at [108, 386] on link "Credit Counseling Course" at bounding box center [203, 397] width 272 height 35
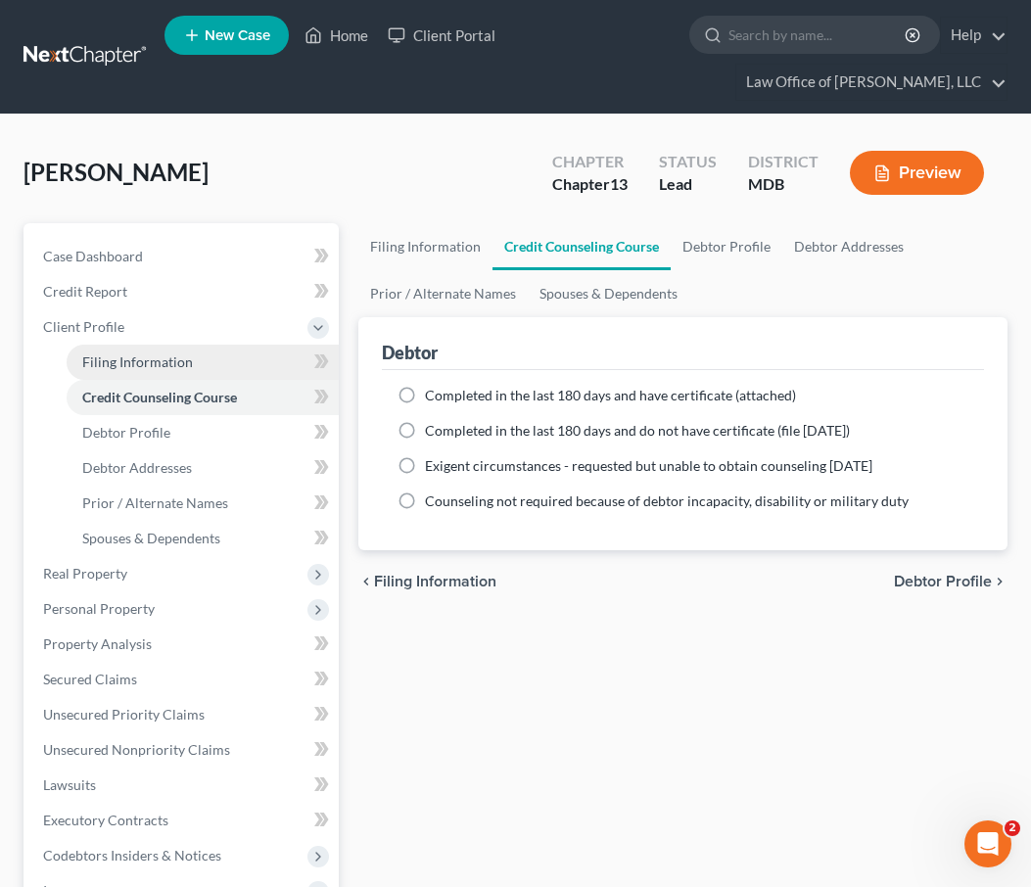
click at [109, 360] on span "Filing Information" at bounding box center [137, 362] width 111 height 17
select select "1"
select select "0"
select select "3"
select select "21"
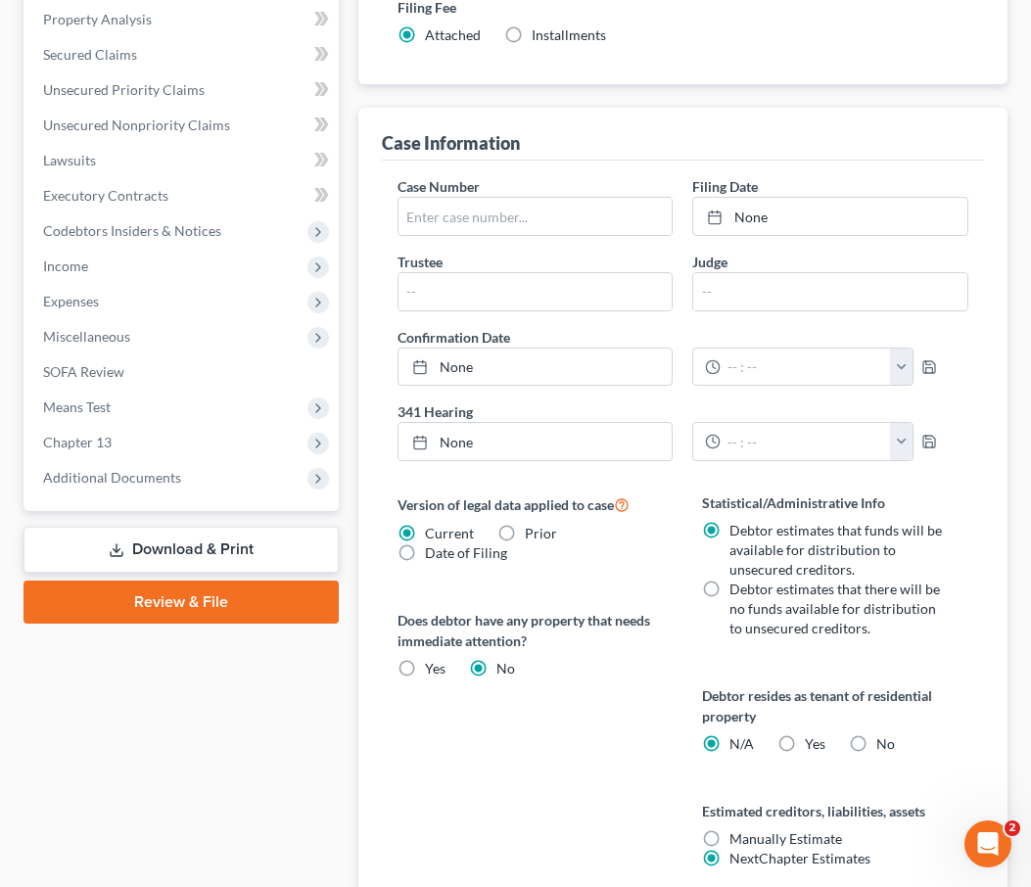
scroll to position [819, 0]
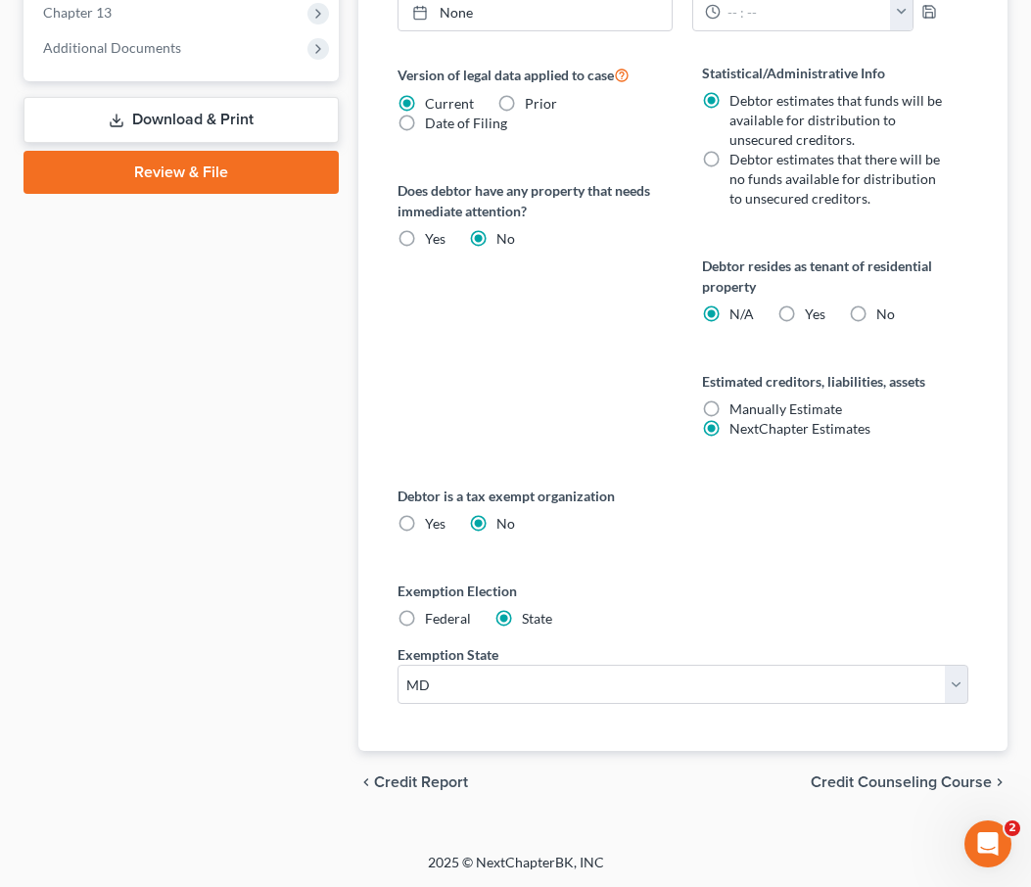
click at [832, 779] on span "Credit Counseling Course" at bounding box center [901, 783] width 181 height 16
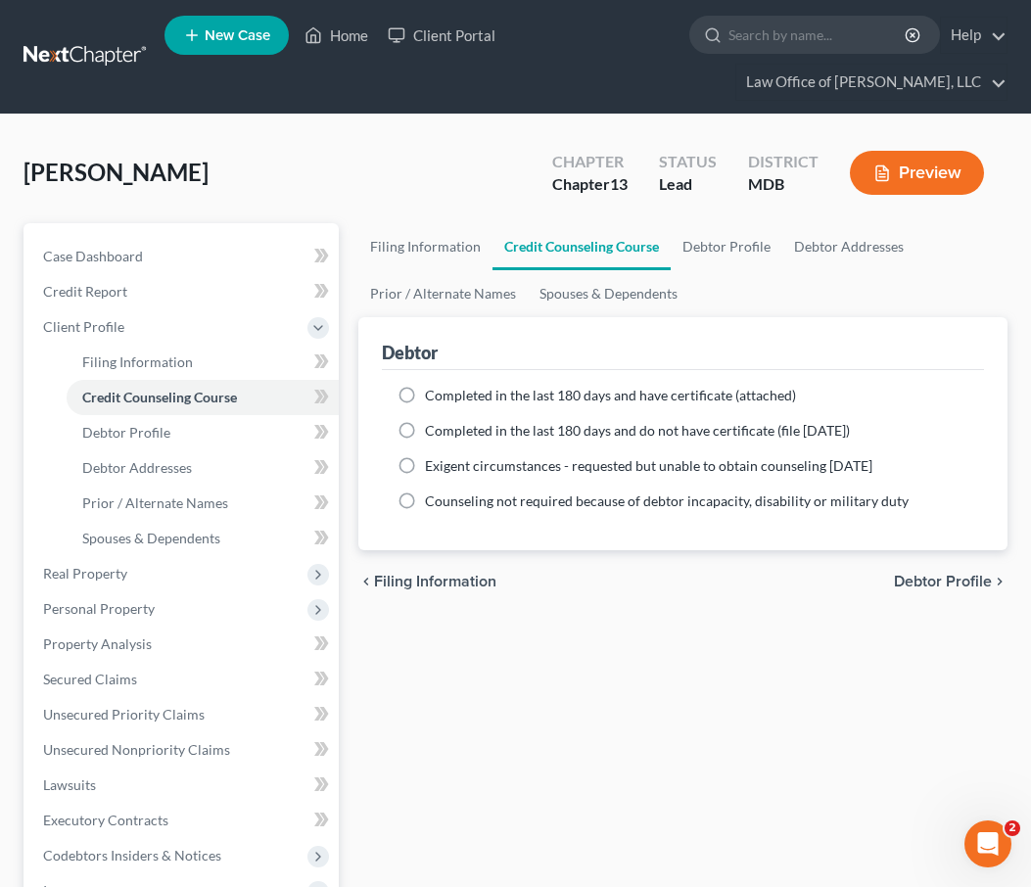
click at [919, 579] on span "Debtor Profile" at bounding box center [943, 582] width 98 height 16
select select "0"
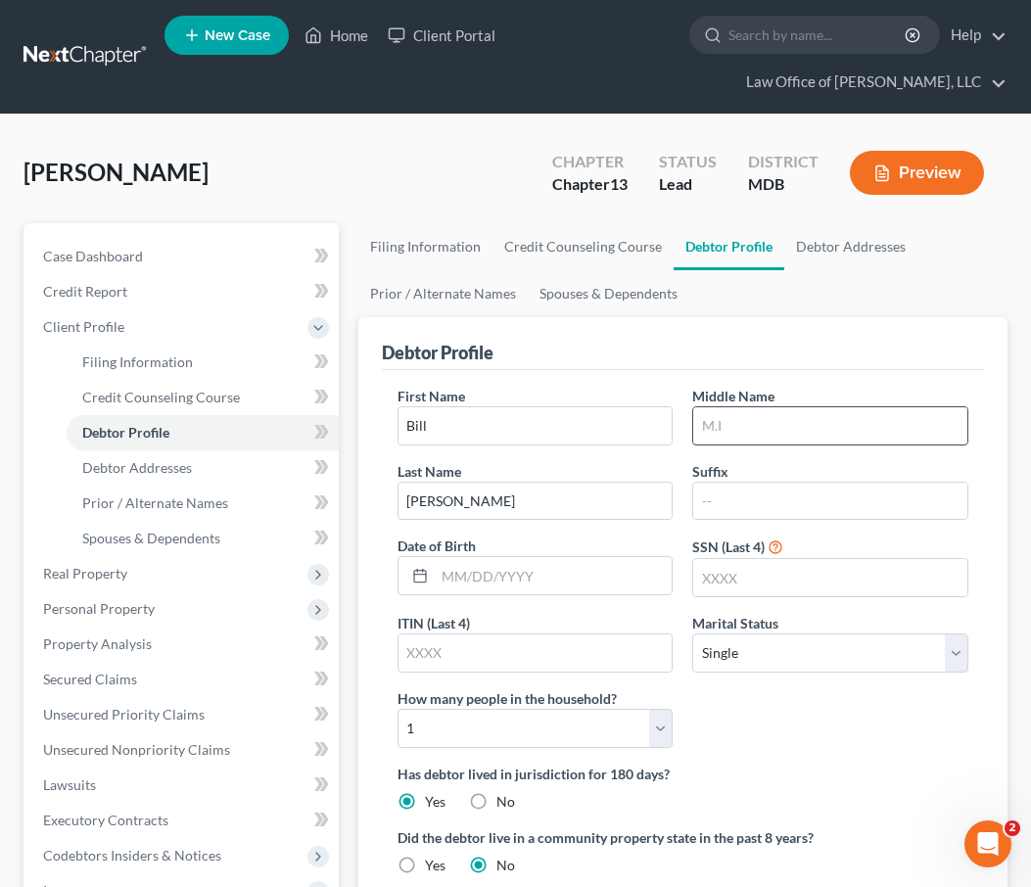
click at [732, 430] on input "text" at bounding box center [830, 425] width 274 height 37
type input "[PERSON_NAME]"
click at [715, 586] on input "text" at bounding box center [830, 577] width 274 height 37
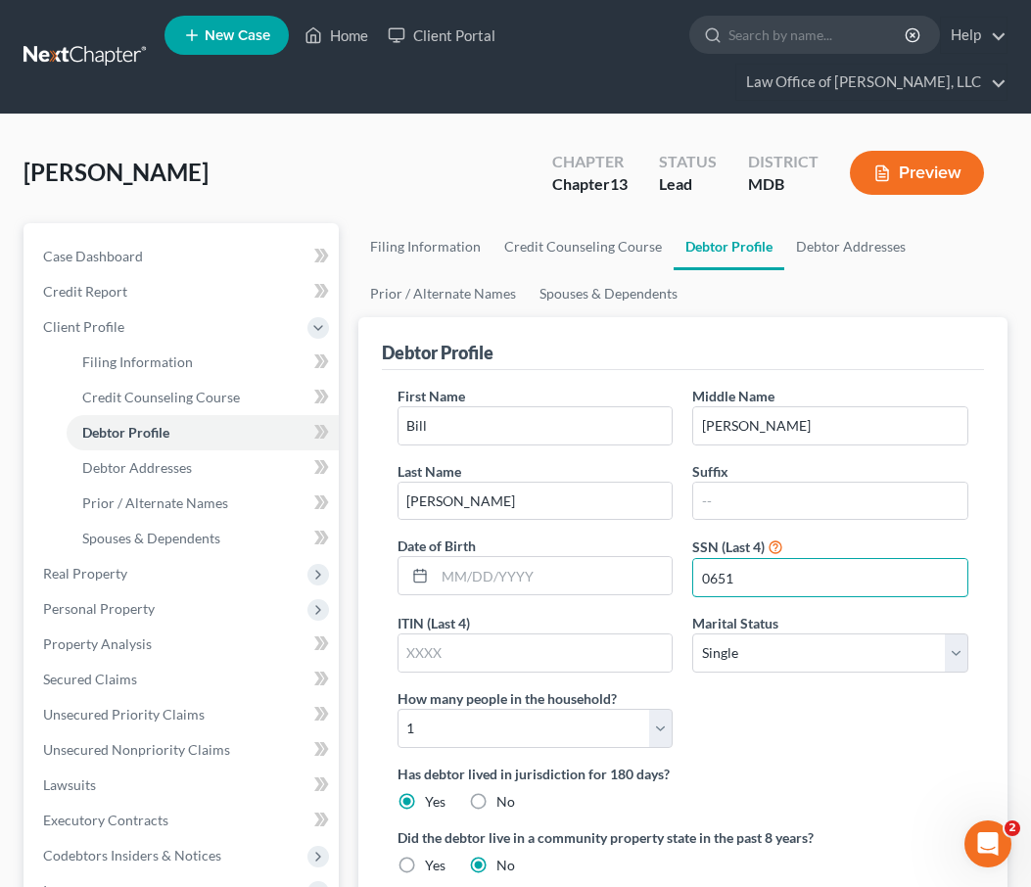
type input "0651"
click at [834, 663] on select "Select Single Married Separated Divorced Widowed" at bounding box center [830, 653] width 276 height 39
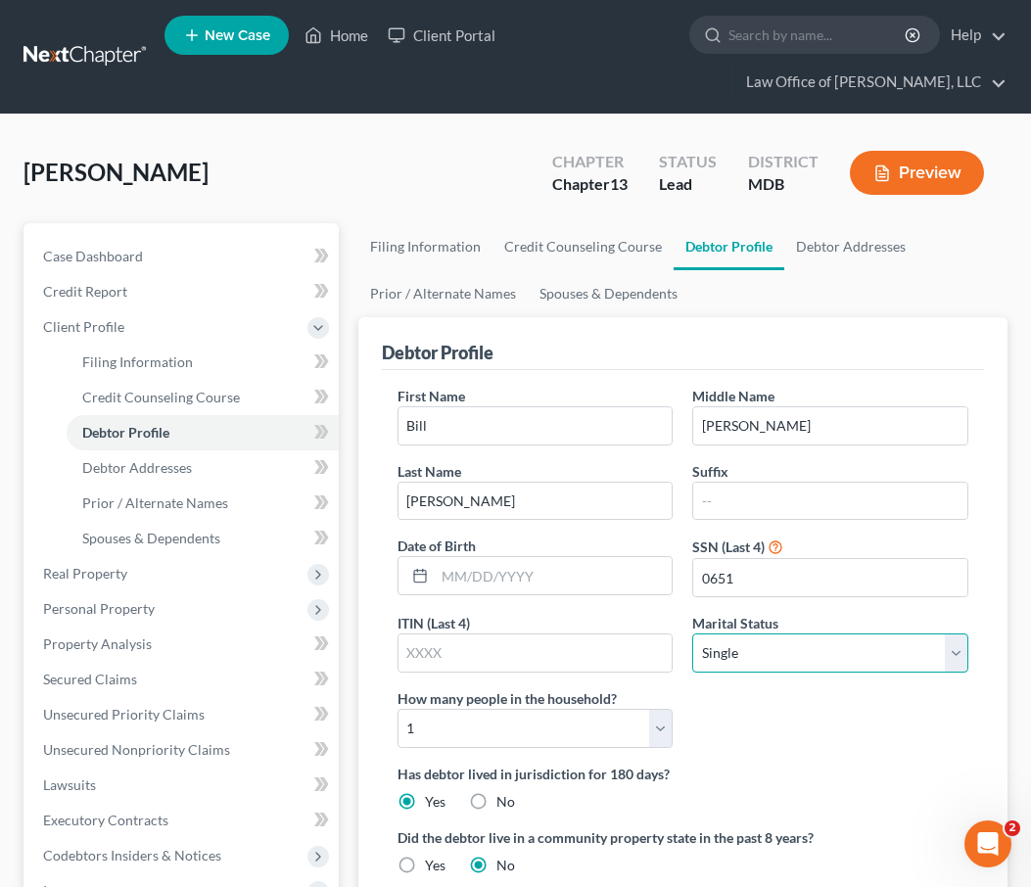
select select "1"
click at [692, 634] on select "Select Single Married Separated Divorced Widowed" at bounding box center [830, 653] width 276 height 39
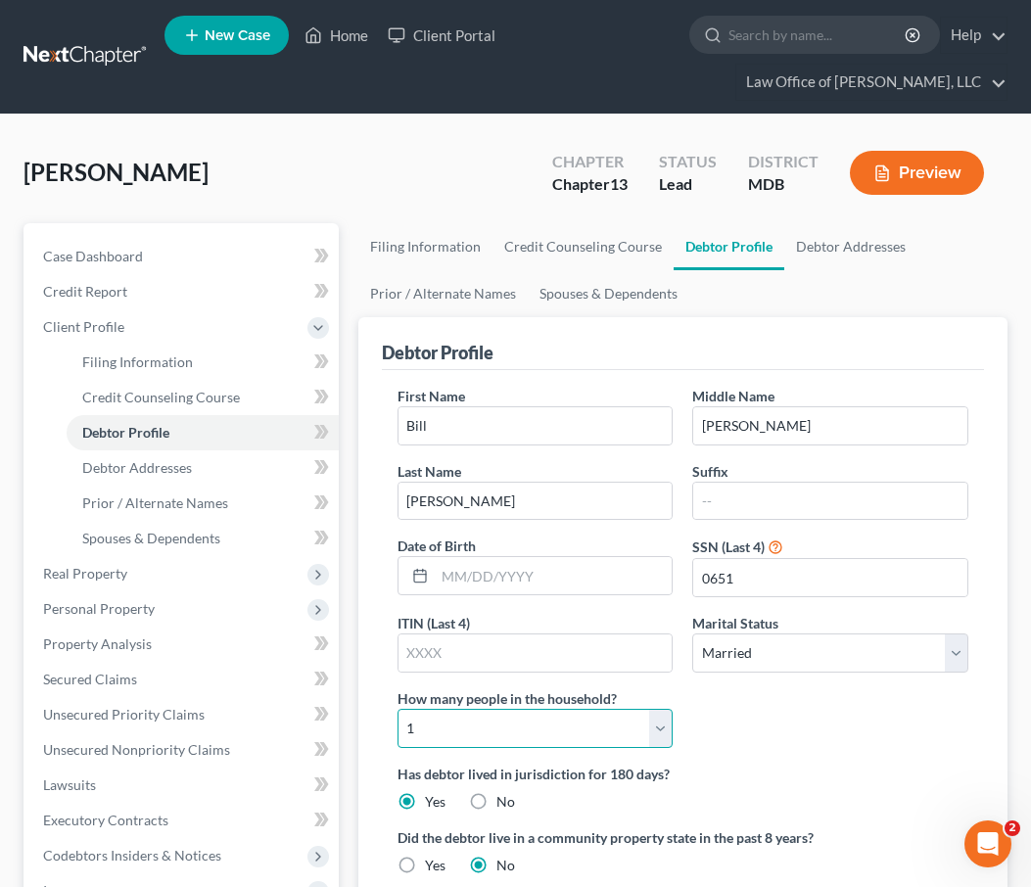
click at [462, 718] on select "Select 1 2 3 4 5 6 7 8 9 10 11 12 13 14 15 16 17 18 19 20" at bounding box center [536, 728] width 276 height 39
select select "3"
click at [398, 709] on select "Select 1 2 3 4 5 6 7 8 9 10 11 12 13 14 15 16 17 18 19 20" at bounding box center [536, 728] width 276 height 39
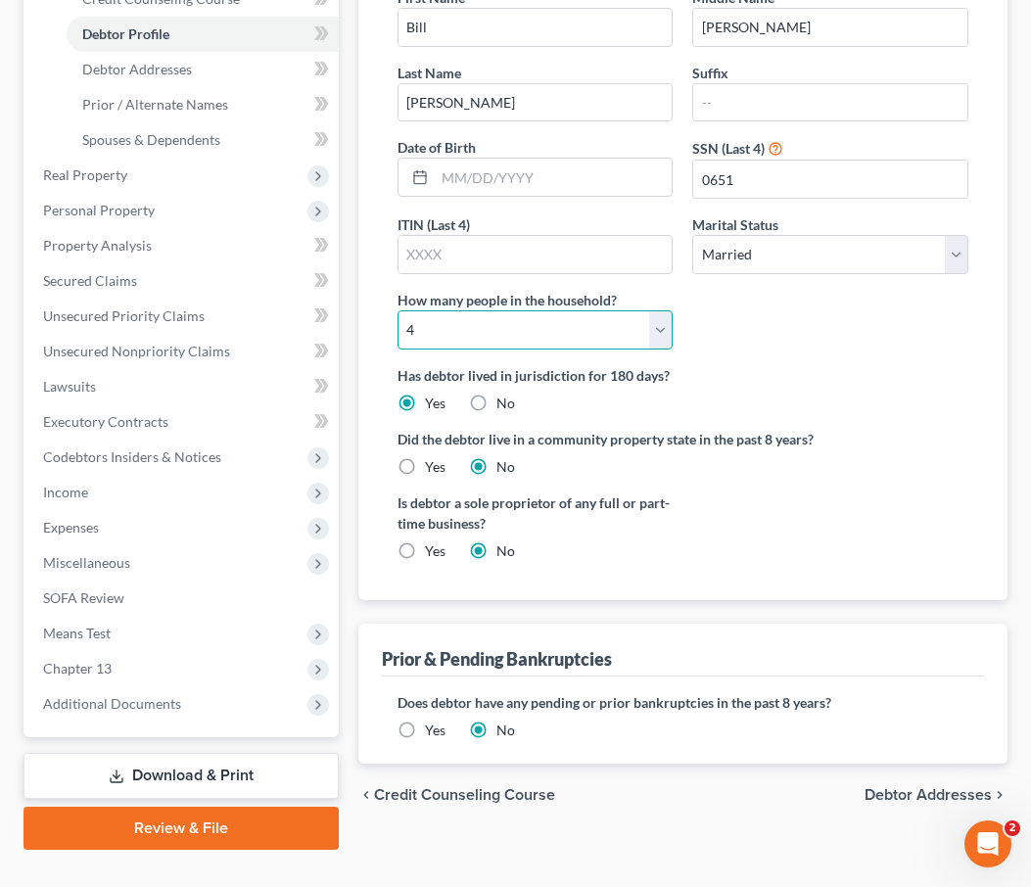
scroll to position [434, 0]
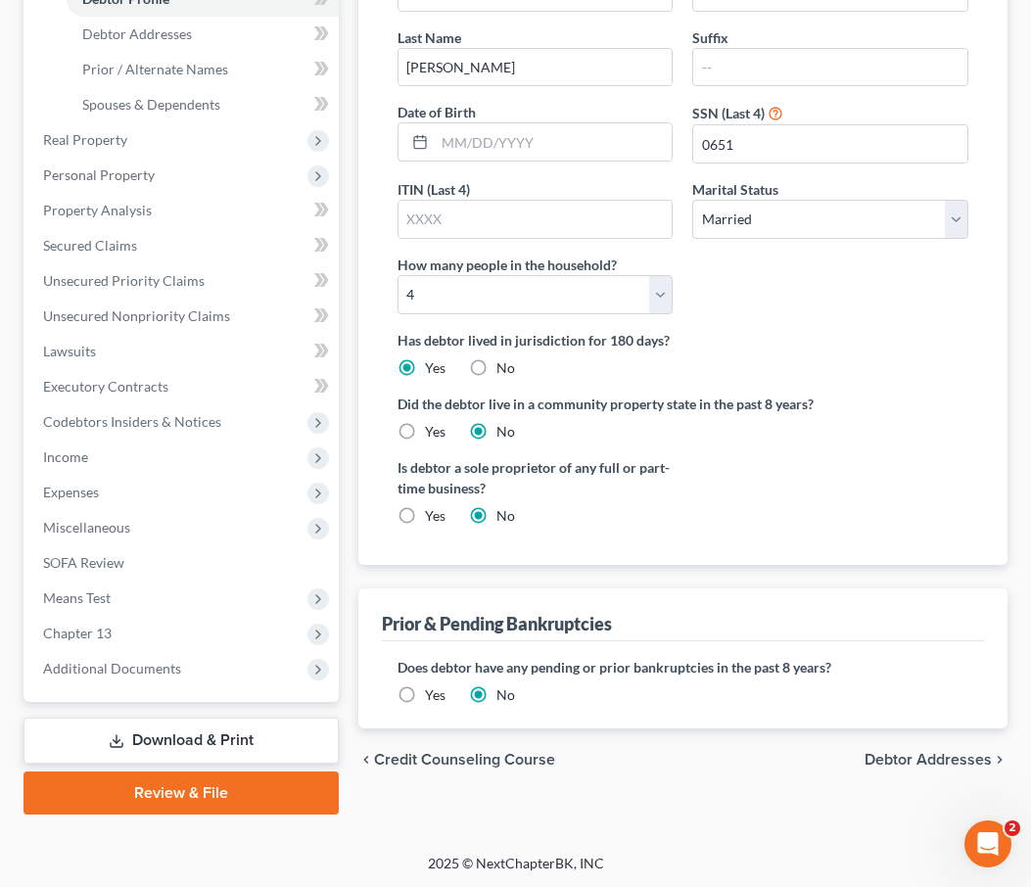
click at [913, 754] on span "Debtor Addresses" at bounding box center [928, 760] width 127 height 16
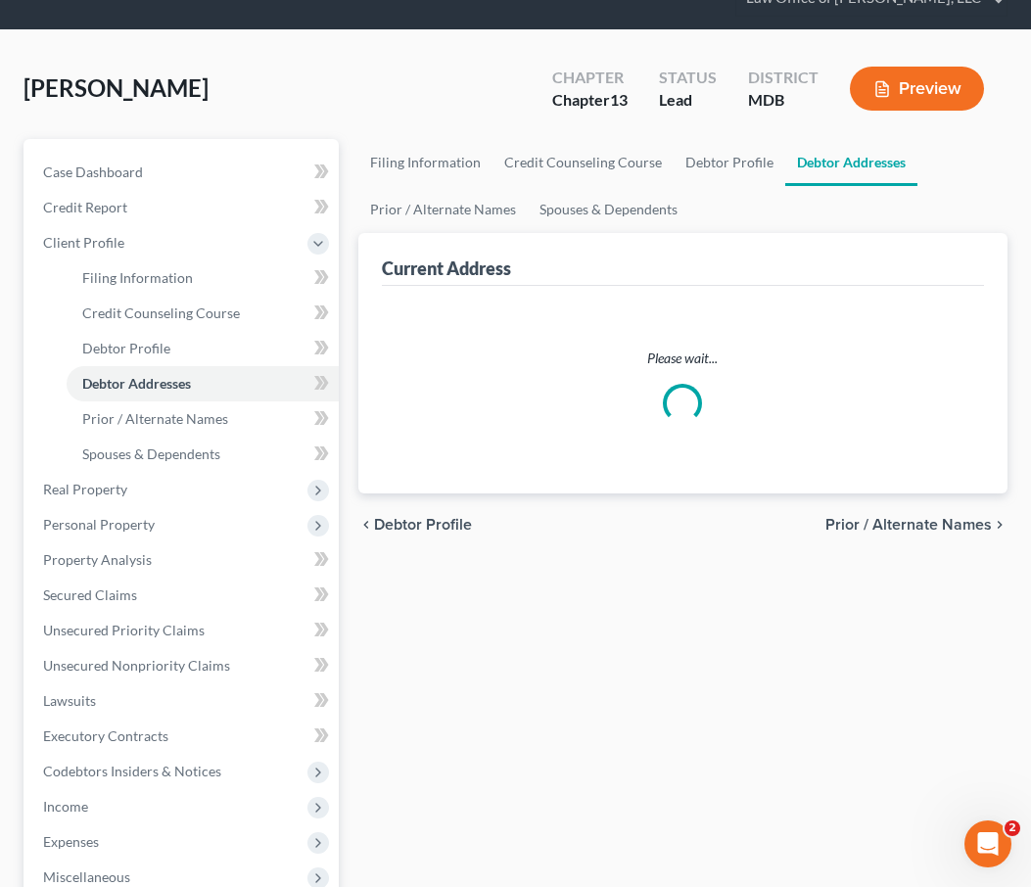
select select "0"
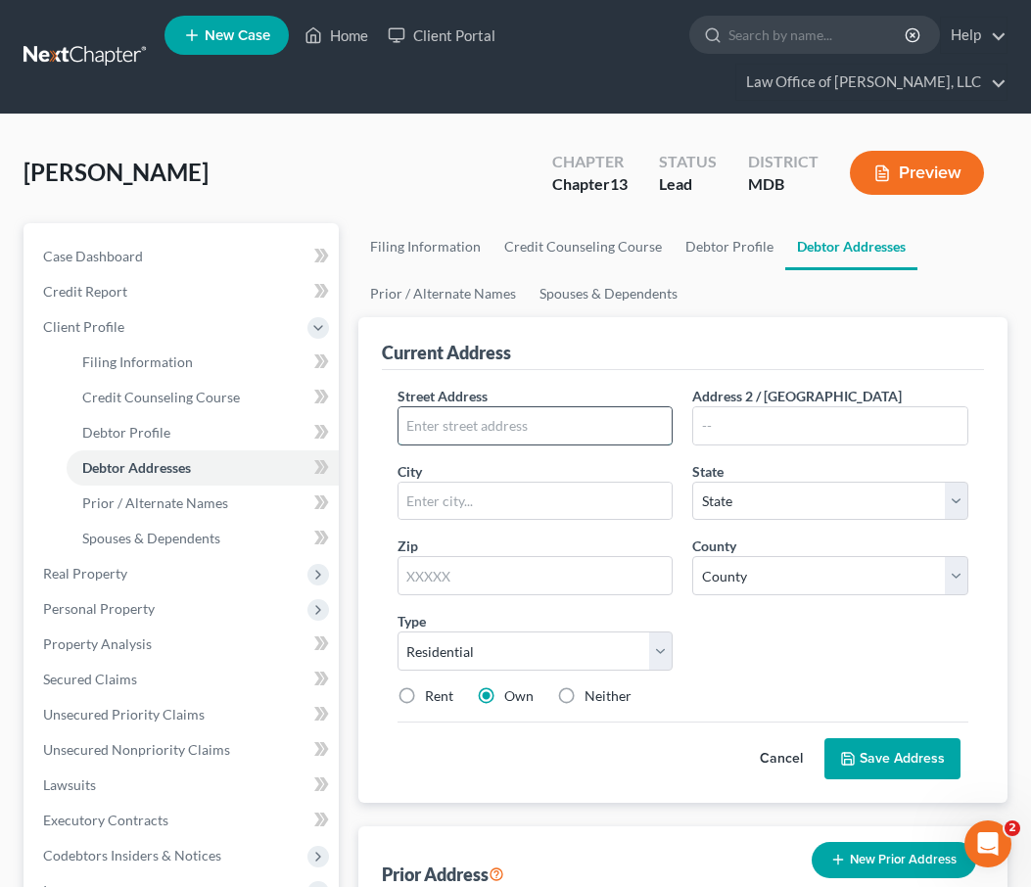
click at [449, 426] on input "text" at bounding box center [536, 425] width 274 height 37
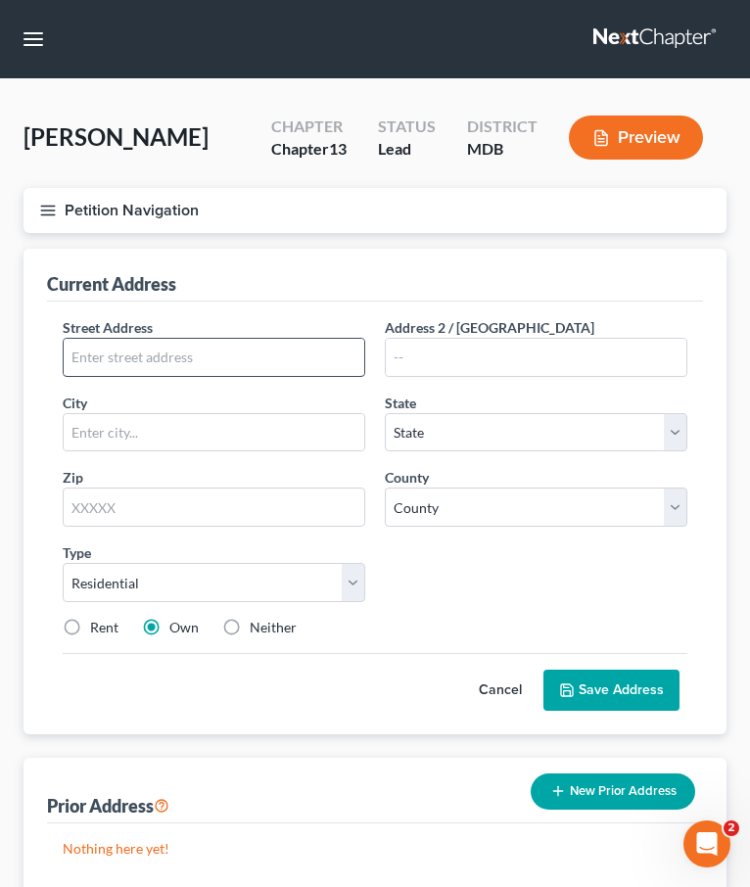
click at [286, 344] on input "text" at bounding box center [214, 357] width 301 height 37
type input "322 S. Jefferson St."
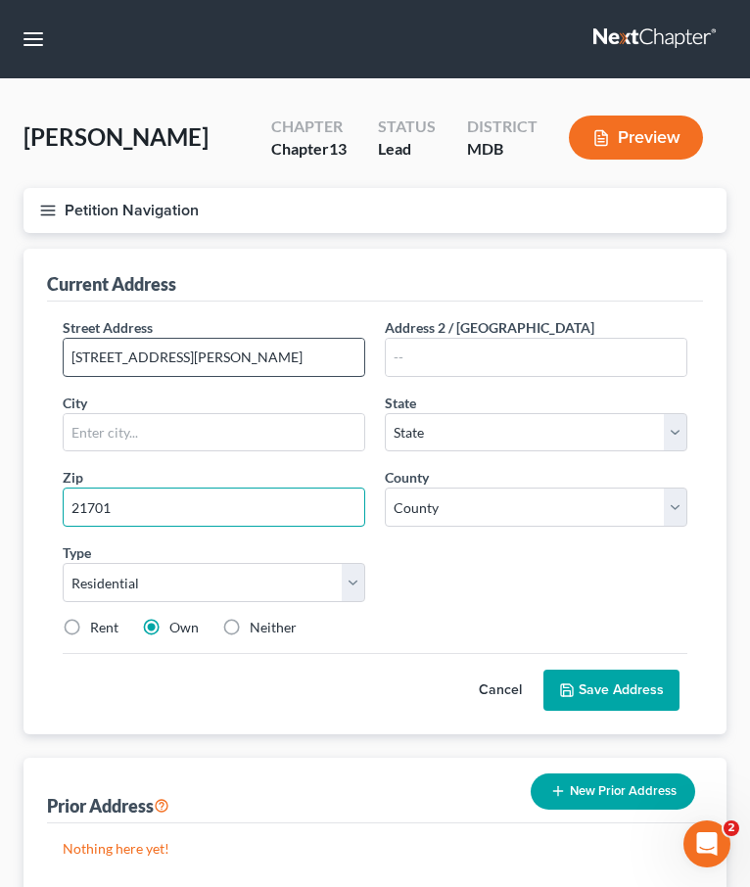
type input "21701"
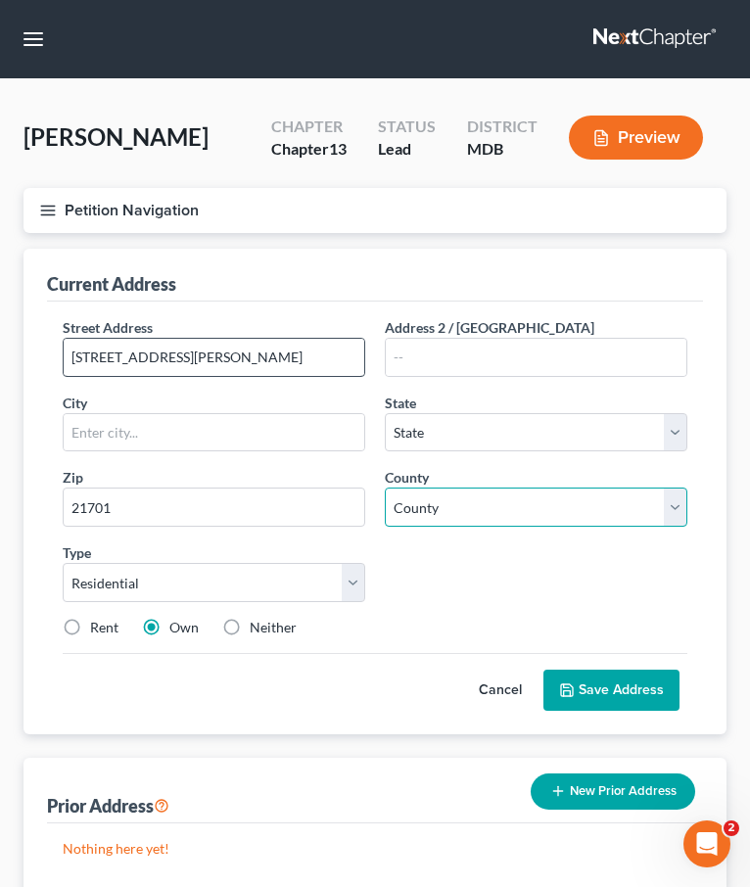
type input "Frederick"
select select "21"
click at [484, 499] on select "County" at bounding box center [536, 507] width 303 height 39
select select "10"
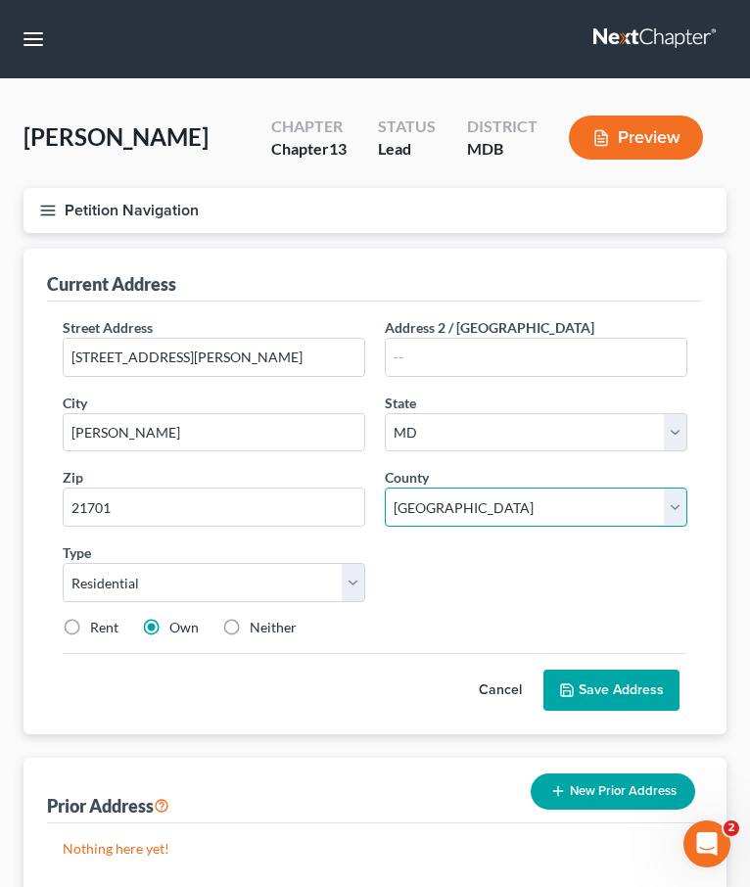
click at [385, 488] on select "County Allegany County Anne Arundel County Baltimore County Baltimore city Calv…" at bounding box center [536, 507] width 303 height 39
drag, startPoint x: 576, startPoint y: 678, endPoint x: 318, endPoint y: 652, distance: 258.8
click at [316, 651] on form "Street Address * 322 S. Jefferson St. Address 2 / PO Box City * Frederick State…" at bounding box center [375, 514] width 625 height 394
click at [250, 622] on label "Neither" at bounding box center [273, 628] width 47 height 20
click at [258, 622] on input "Neither" at bounding box center [264, 624] width 13 height 13
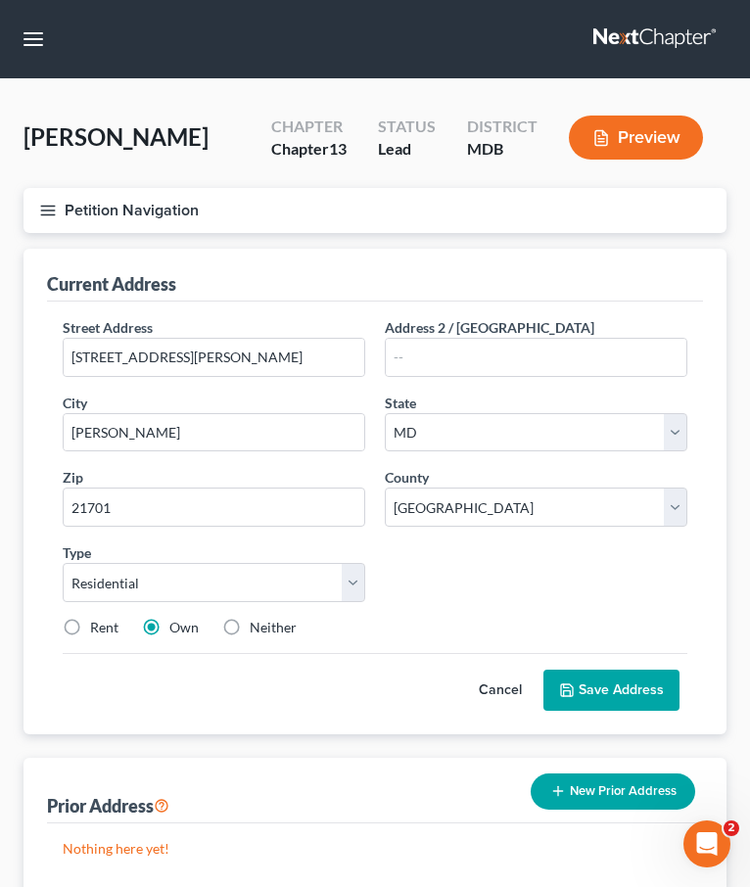
radio input "true"
click at [563, 684] on icon at bounding box center [567, 690] width 12 height 12
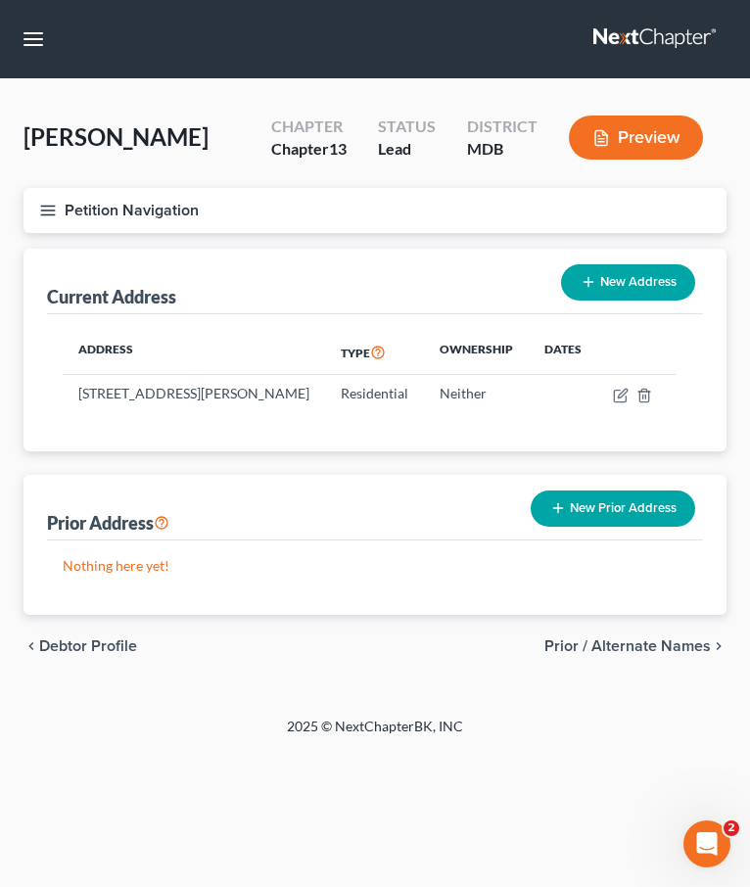
click at [45, 212] on icon "button" at bounding box center [48, 211] width 18 height 18
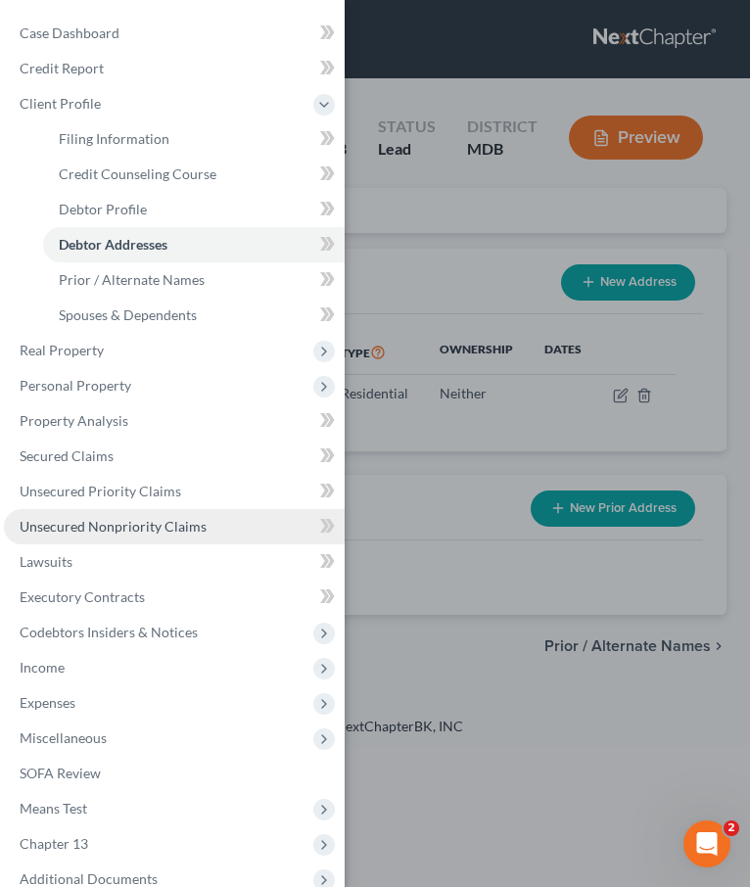
click at [109, 528] on span "Unsecured Nonpriority Claims" at bounding box center [113, 526] width 187 height 17
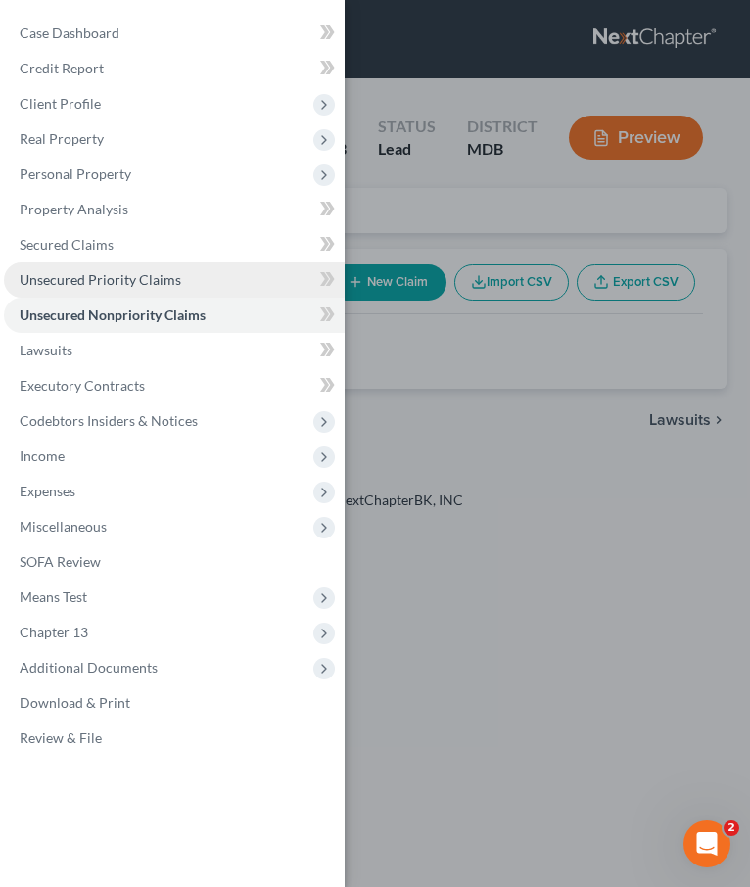
click at [94, 279] on span "Unsecured Priority Claims" at bounding box center [101, 279] width 162 height 17
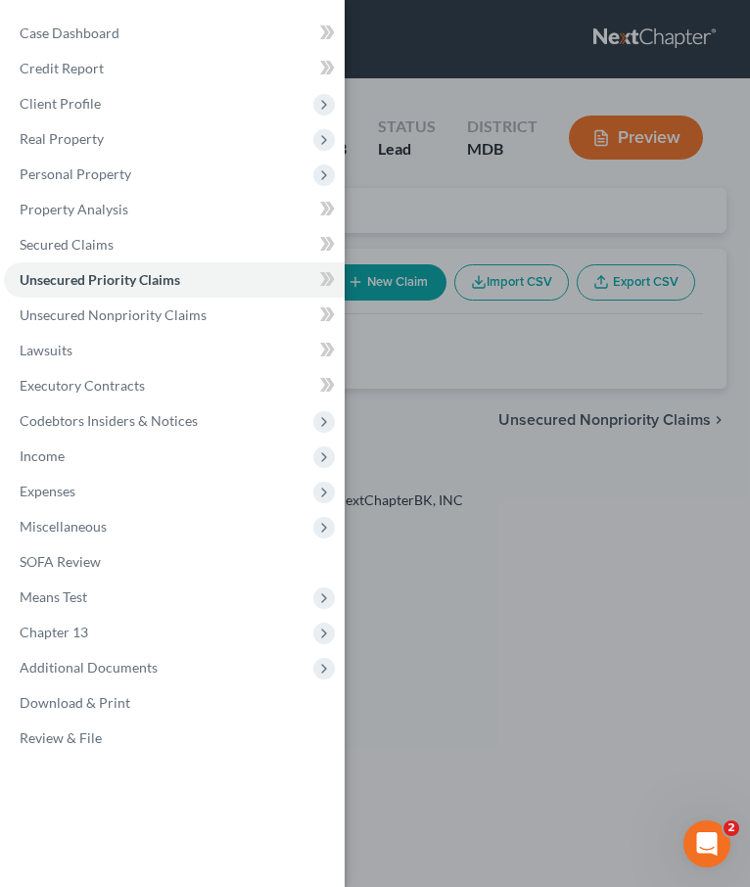
click at [404, 230] on div "Case Dashboard Payments Invoices Payments Payments Credit Report Client Profile" at bounding box center [375, 443] width 750 height 887
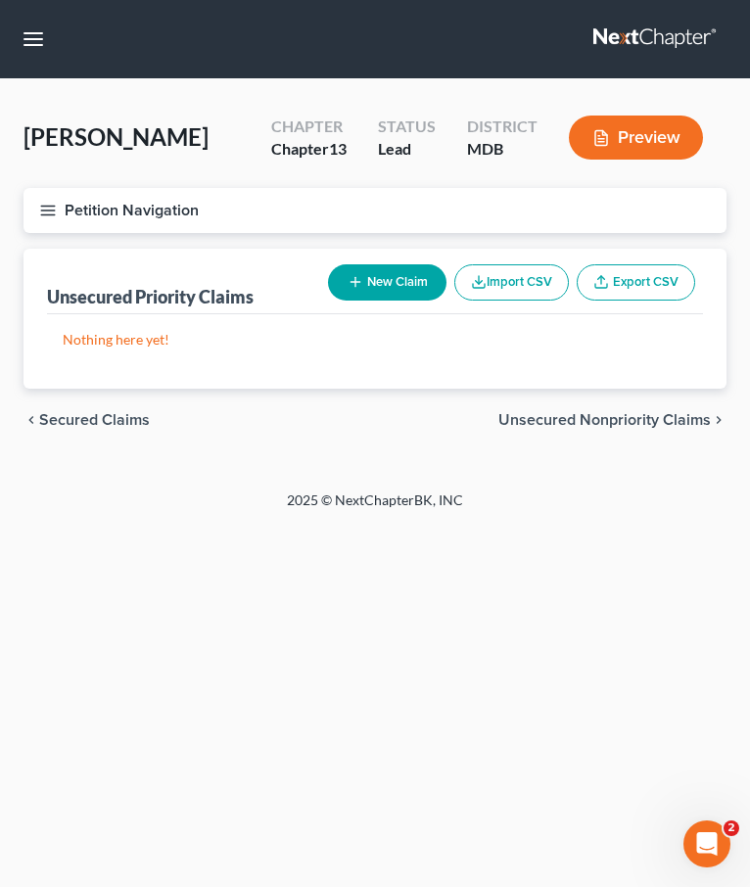
click at [375, 270] on button "New Claim" at bounding box center [387, 282] width 118 height 36
select select "0"
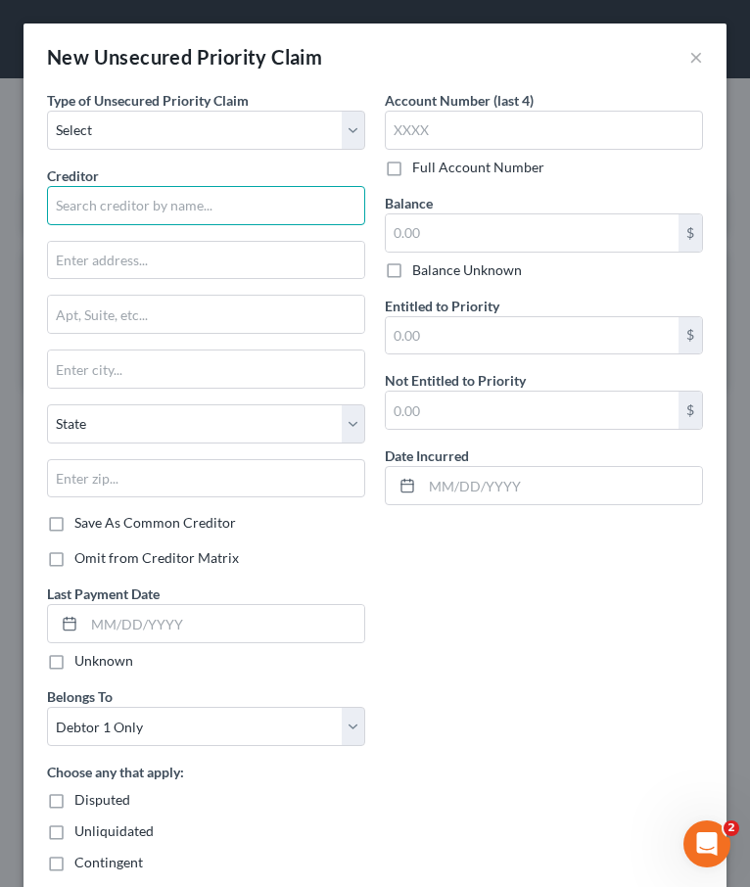
click at [170, 208] on input "text" at bounding box center [206, 205] width 318 height 39
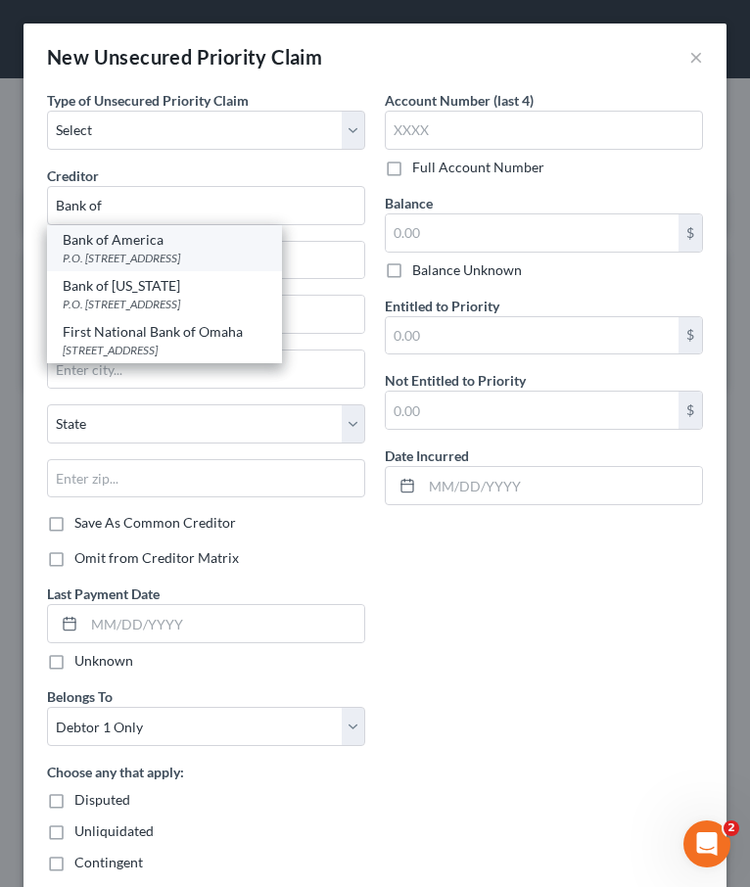
click at [111, 243] on div "Bank of America" at bounding box center [165, 240] width 204 height 20
type input "Bank of America"
type input "P.O. Box 15284"
type input "Wilmington"
select select "7"
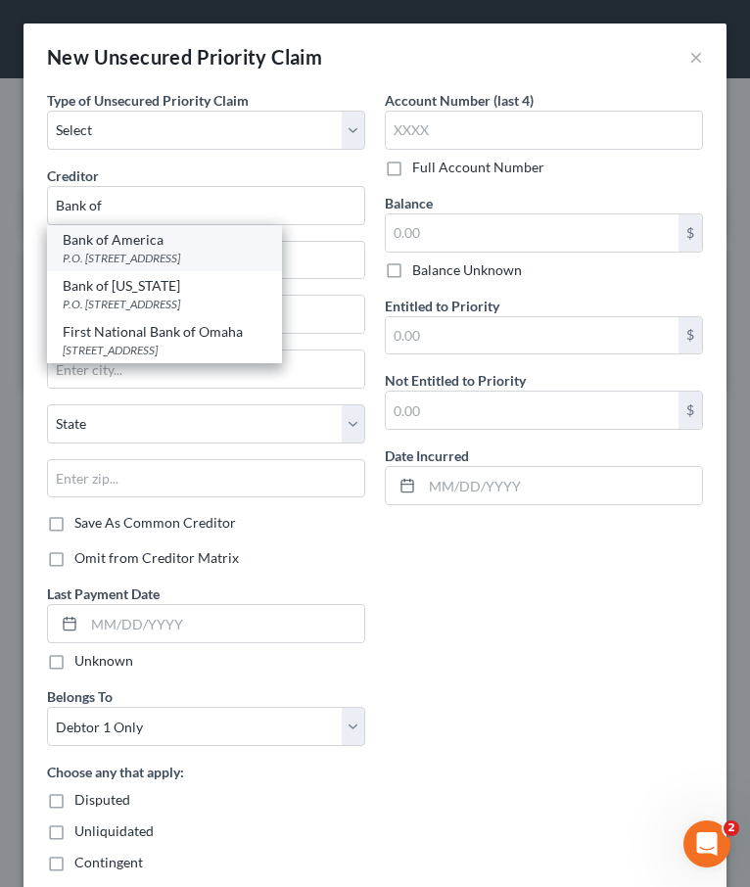
type input "19850"
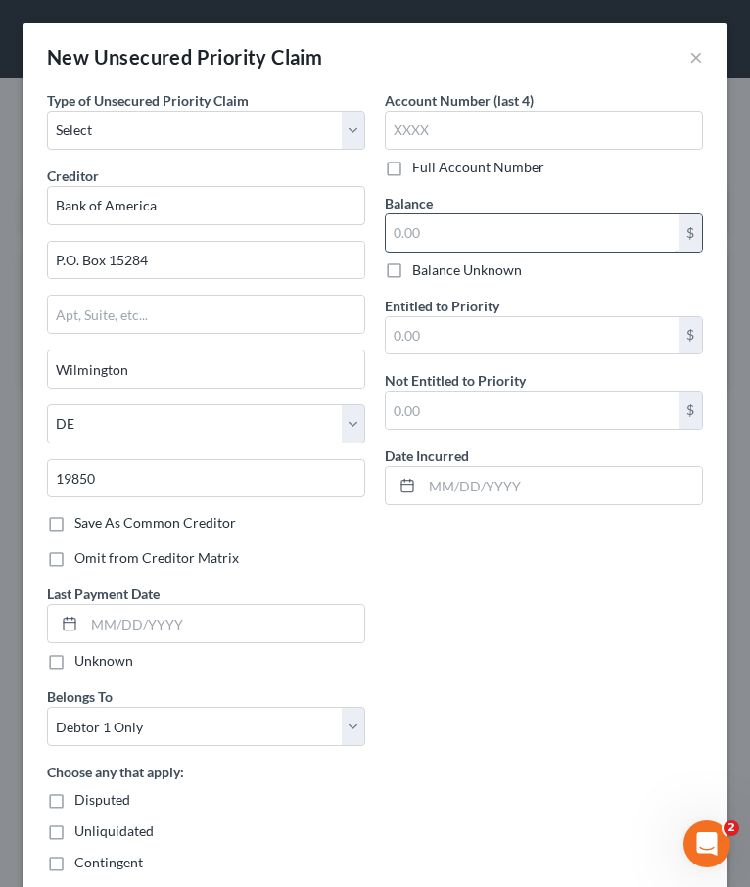
click at [407, 229] on input "text" at bounding box center [532, 232] width 293 height 37
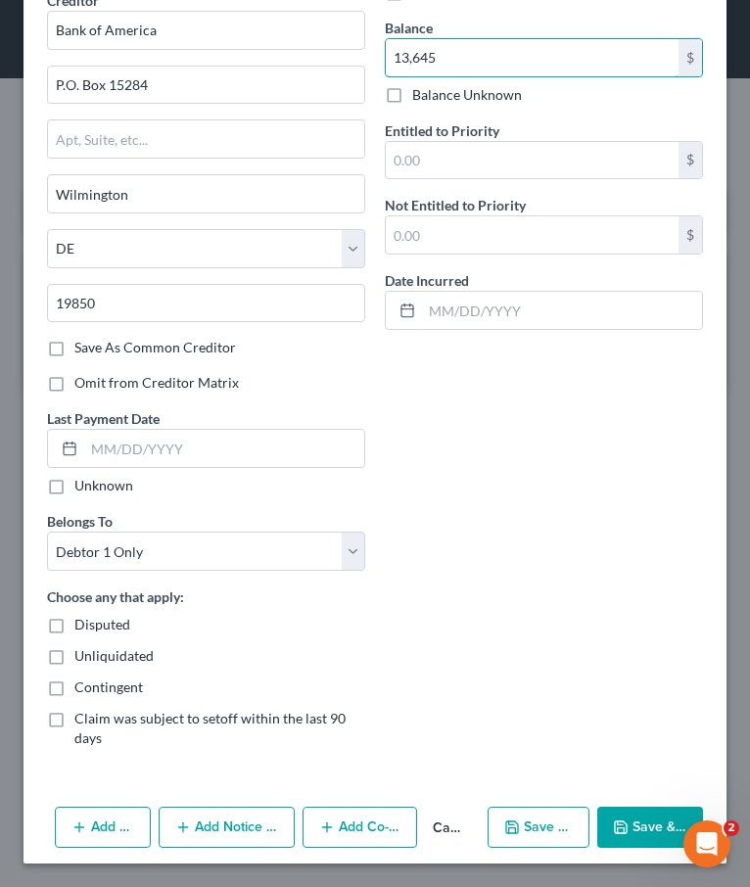
type input "13,645"
click at [439, 817] on button "Cancel" at bounding box center [448, 828] width 63 height 39
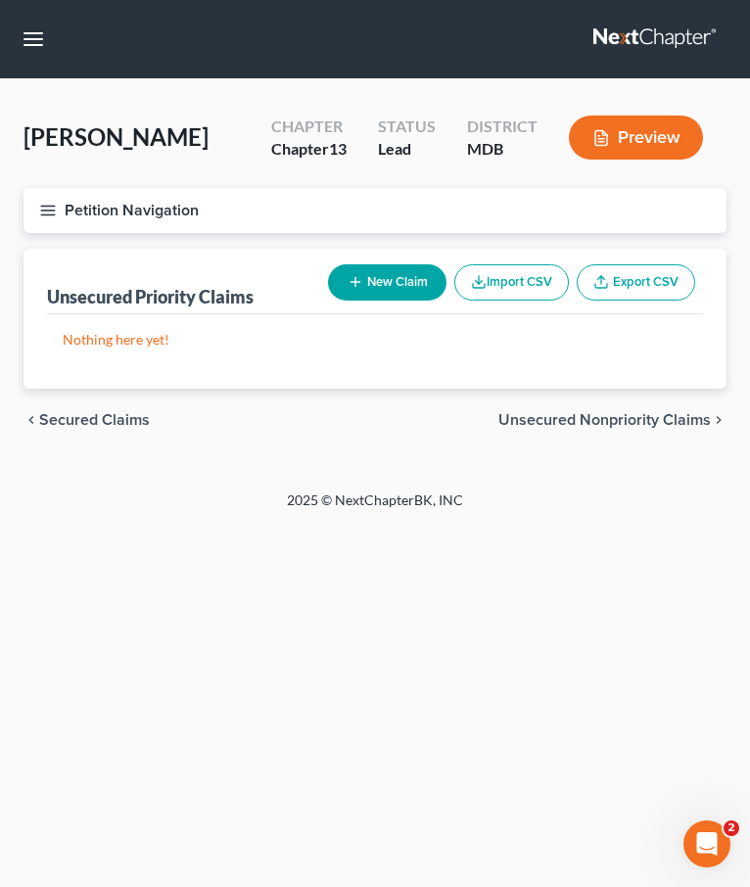
click at [597, 416] on span "Unsecured Nonpriority Claims" at bounding box center [604, 420] width 212 height 16
click at [398, 278] on button "New Claim" at bounding box center [387, 282] width 118 height 36
select select "0"
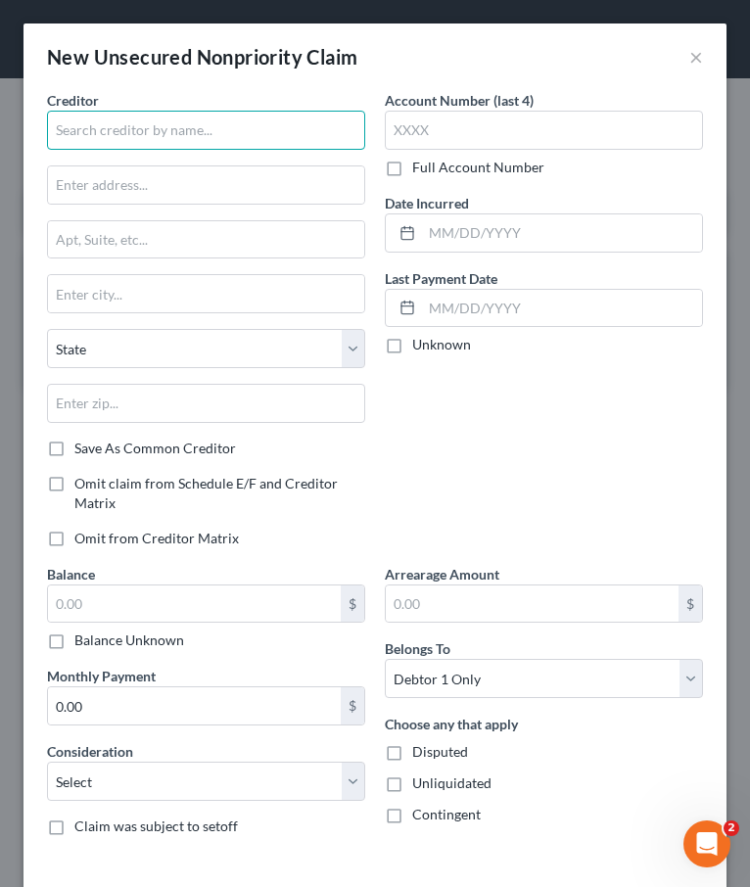
click at [123, 142] on input "text" at bounding box center [206, 130] width 318 height 39
type input "A"
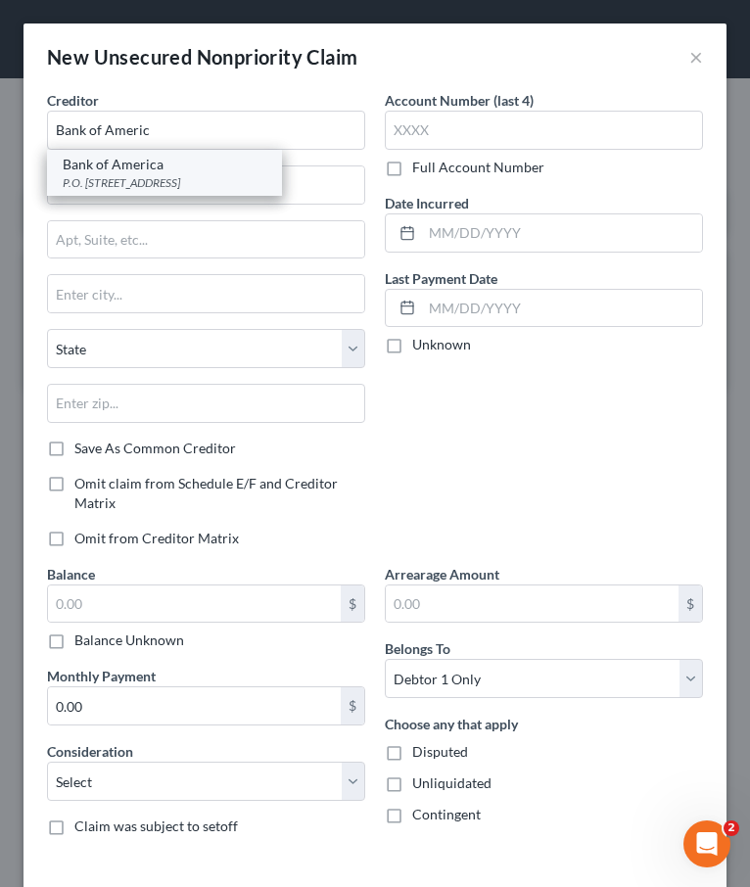
click at [92, 151] on div "Bank of America P.O. Box 15284, Wilmington, DE 19850" at bounding box center [164, 173] width 235 height 46
type input "Bank of America"
type input "P.O. Box 15284"
type input "Wilmington"
select select "7"
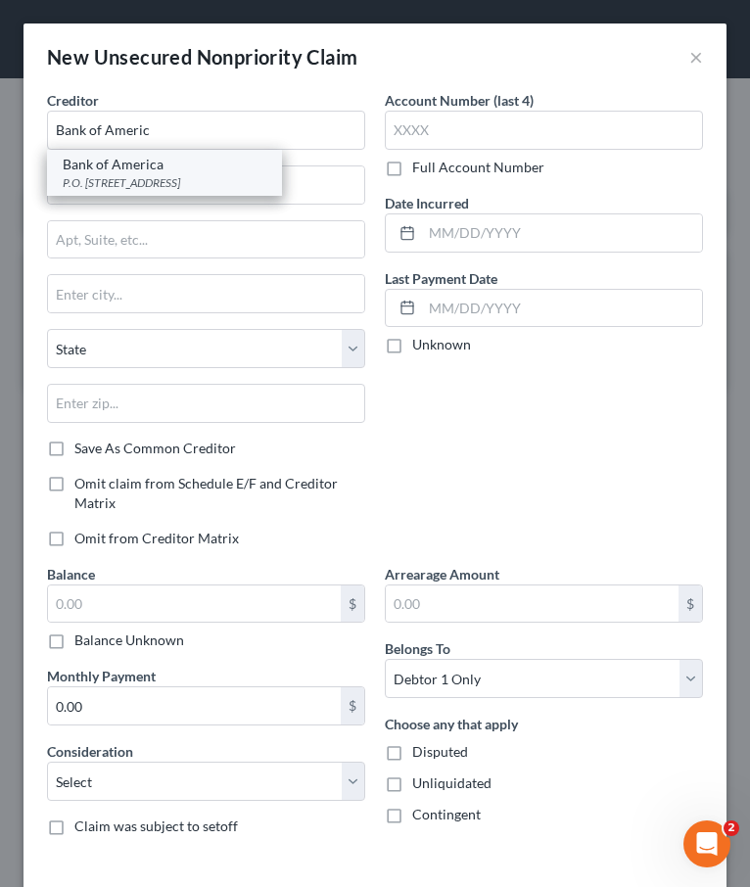
type input "19850"
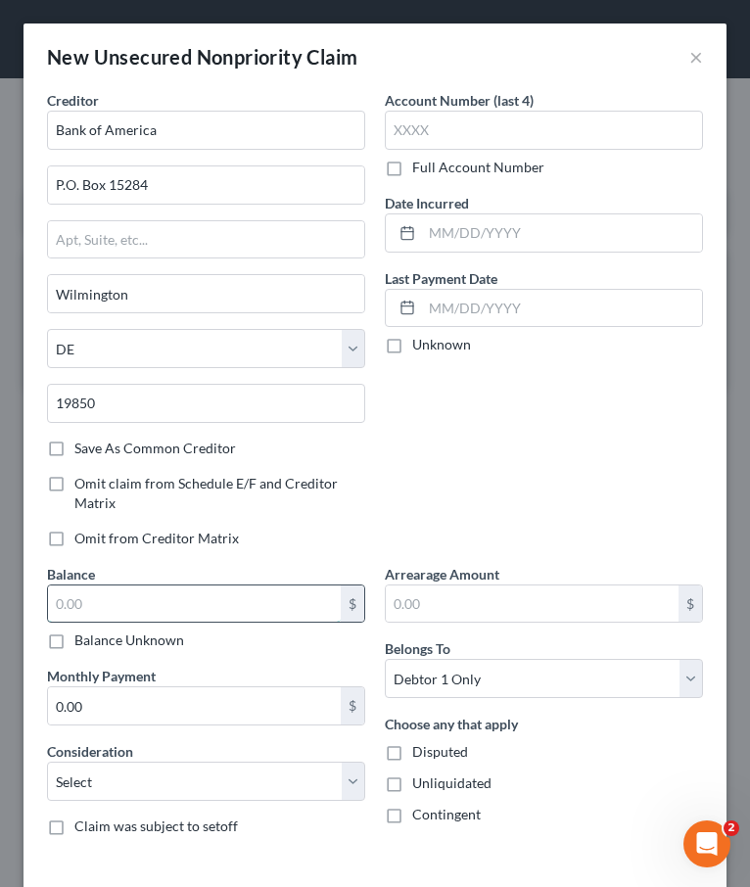
click at [85, 601] on input "text" at bounding box center [194, 604] width 293 height 37
type input "13,645"
click at [85, 786] on select "Select Cable / Satellite Services Collection Agency Credit Card Debt Debt Couns…" at bounding box center [206, 781] width 318 height 39
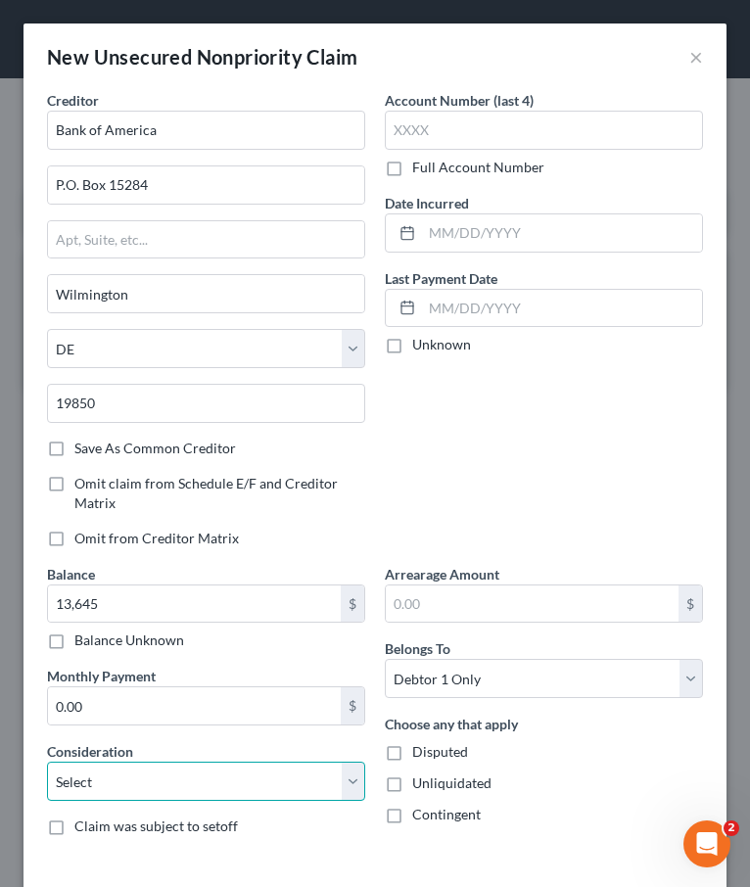
select select "2"
click at [47, 762] on select "Select Cable / Satellite Services Collection Agency Credit Card Debt Debt Couns…" at bounding box center [206, 781] width 318 height 39
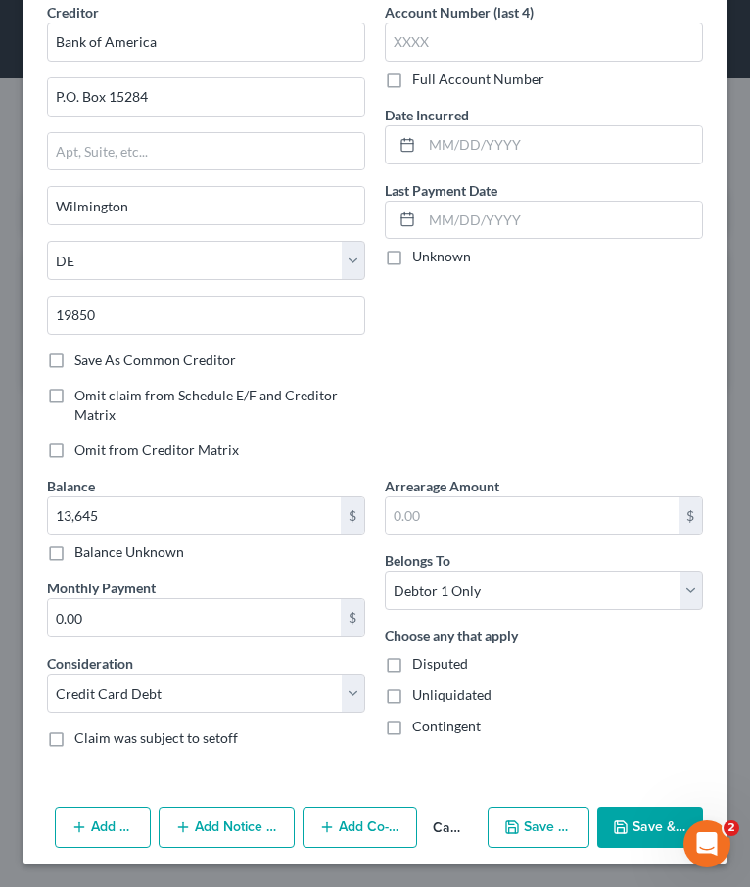
click at [563, 827] on button "Save & New" at bounding box center [539, 827] width 102 height 41
type input "13,645.00"
select select "0"
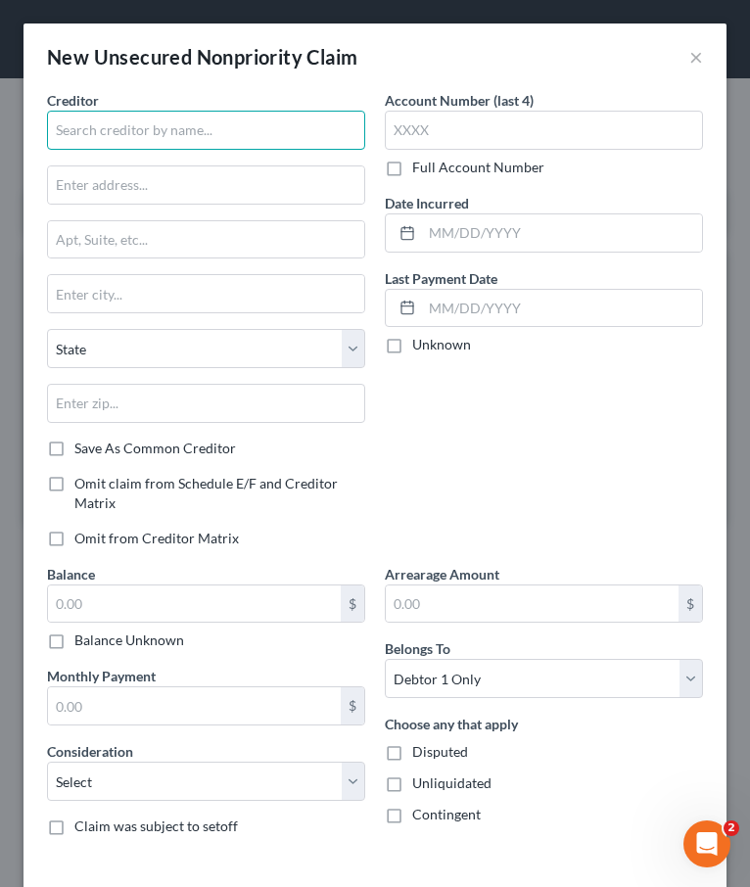
click at [147, 124] on input "text" at bounding box center [206, 130] width 318 height 39
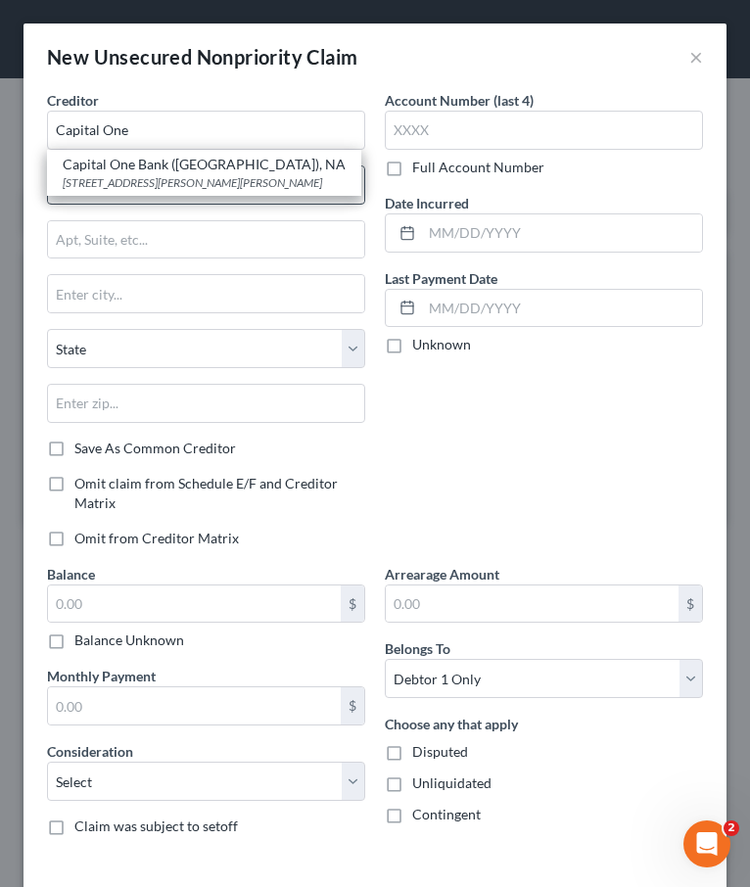
click at [119, 166] on div "Capital One Bank (USA), NA" at bounding box center [204, 165] width 283 height 20
type input "Capital One Bank (USA), NA"
type input "4851 Cox Rd."
type input "Glen Allen"
select select "48"
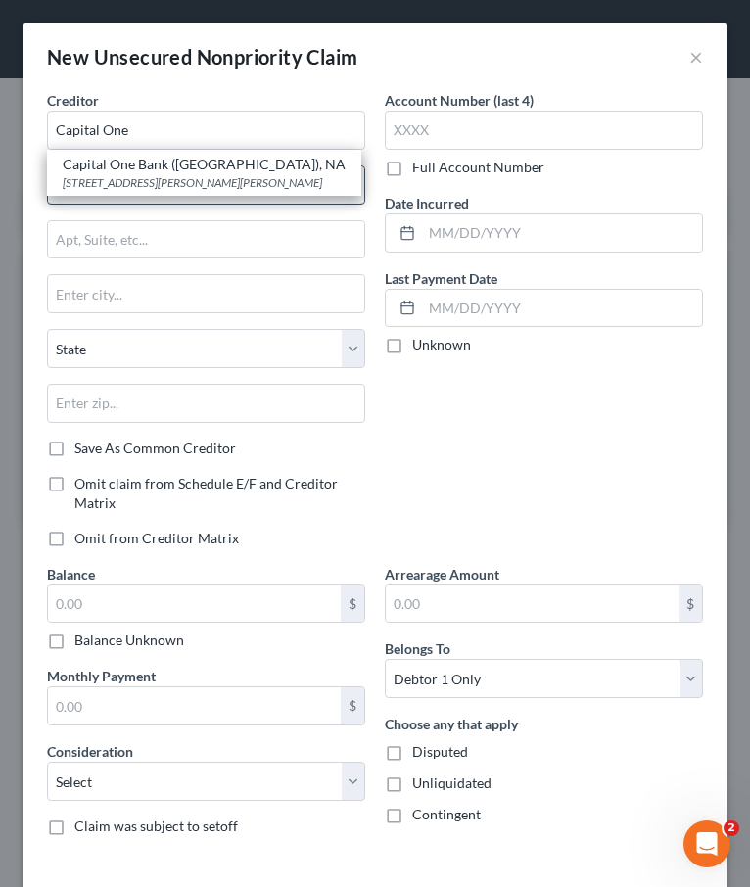
type input "23060"
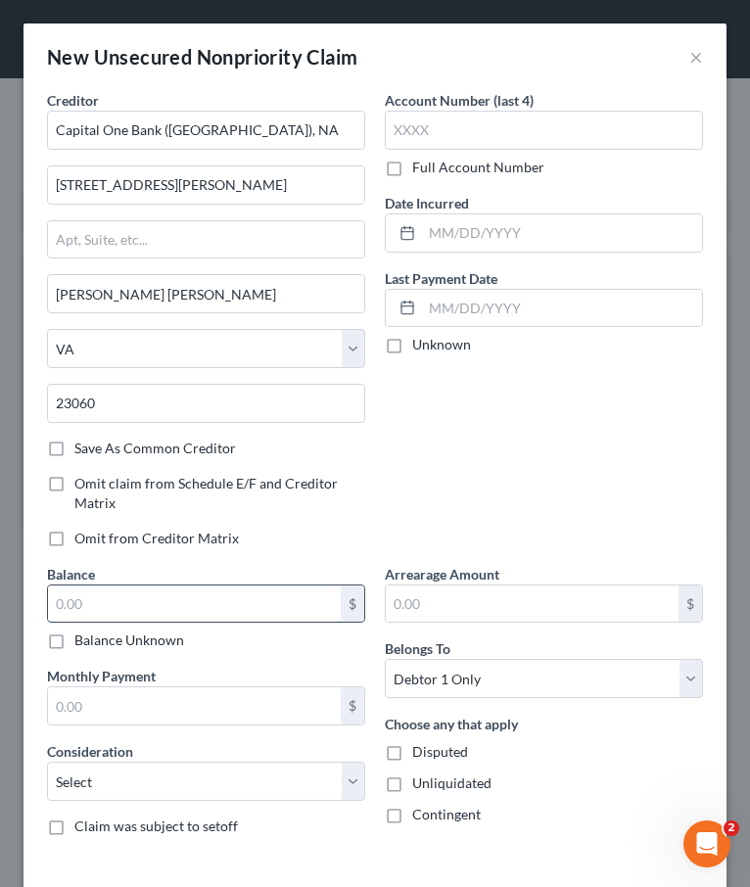
click at [136, 598] on input "text" at bounding box center [194, 604] width 293 height 37
type input "9,343"
click at [196, 788] on select "Select Cable / Satellite Services Collection Agency Credit Card Debt Debt Couns…" at bounding box center [206, 781] width 318 height 39
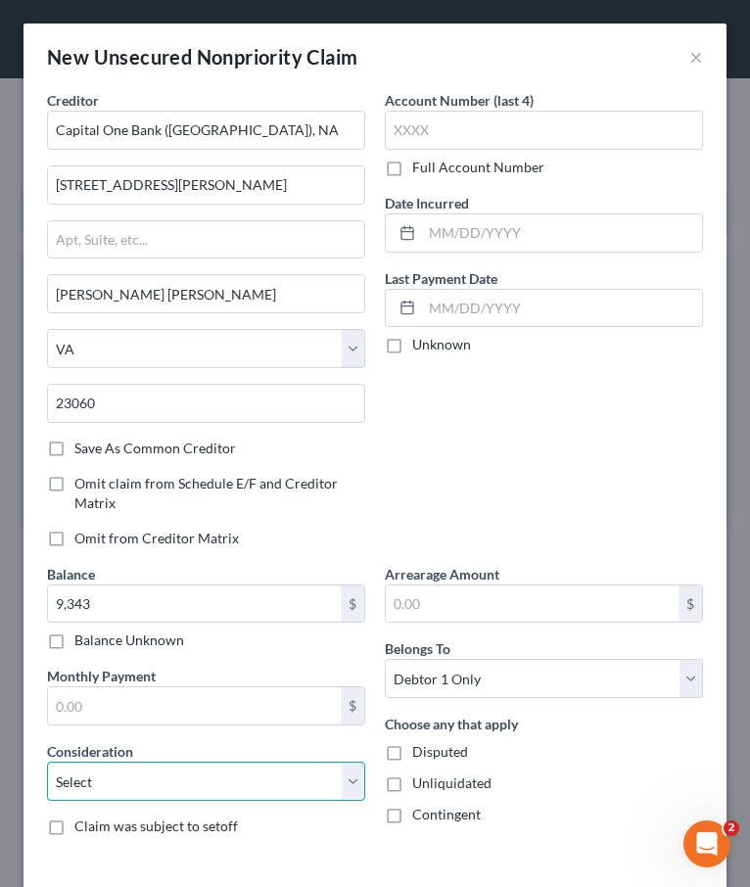
select select "2"
click at [47, 762] on select "Select Cable / Satellite Services Collection Agency Credit Card Debt Debt Couns…" at bounding box center [206, 781] width 318 height 39
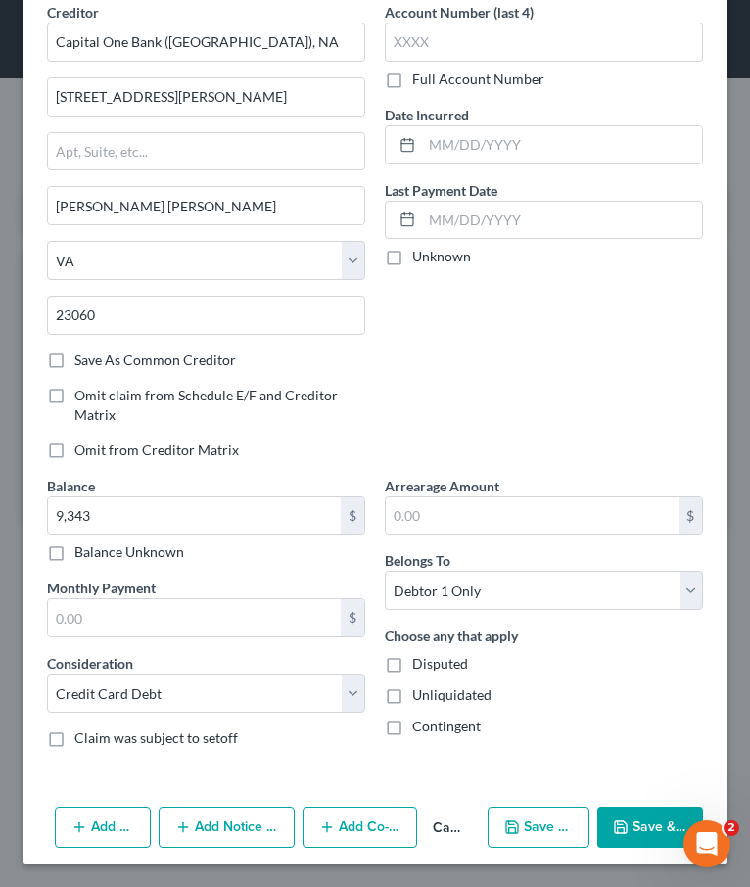
click at [530, 825] on button "Save & New" at bounding box center [539, 827] width 102 height 41
type input "9,343.00"
type input "0.00"
select select "0"
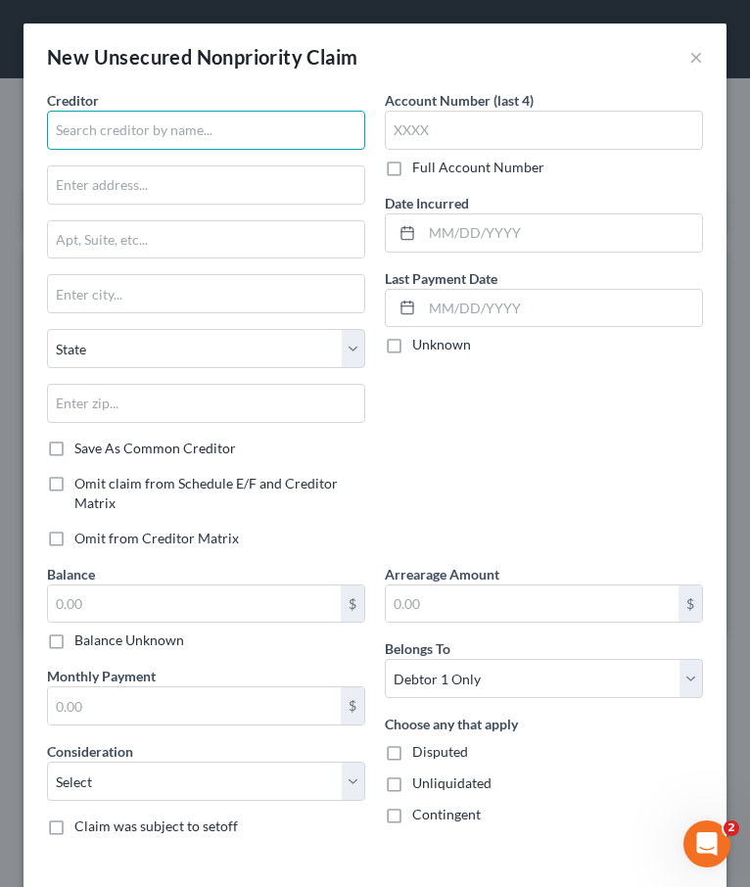
click at [118, 128] on input "text" at bounding box center [206, 130] width 318 height 39
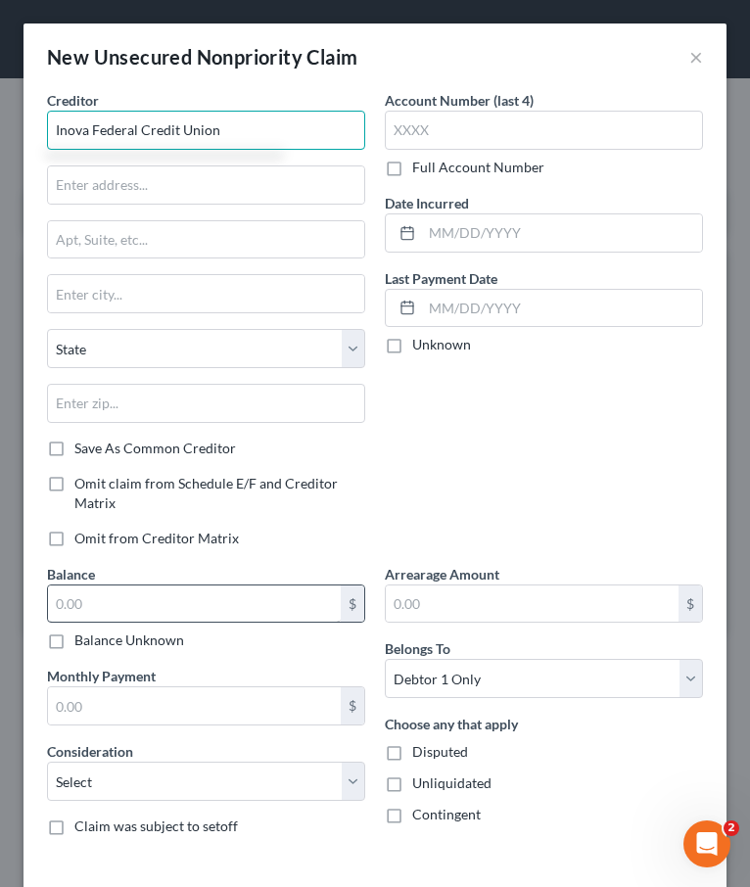
type input "Inova Federal Credit Union"
click at [61, 590] on input "text" at bounding box center [194, 604] width 293 height 37
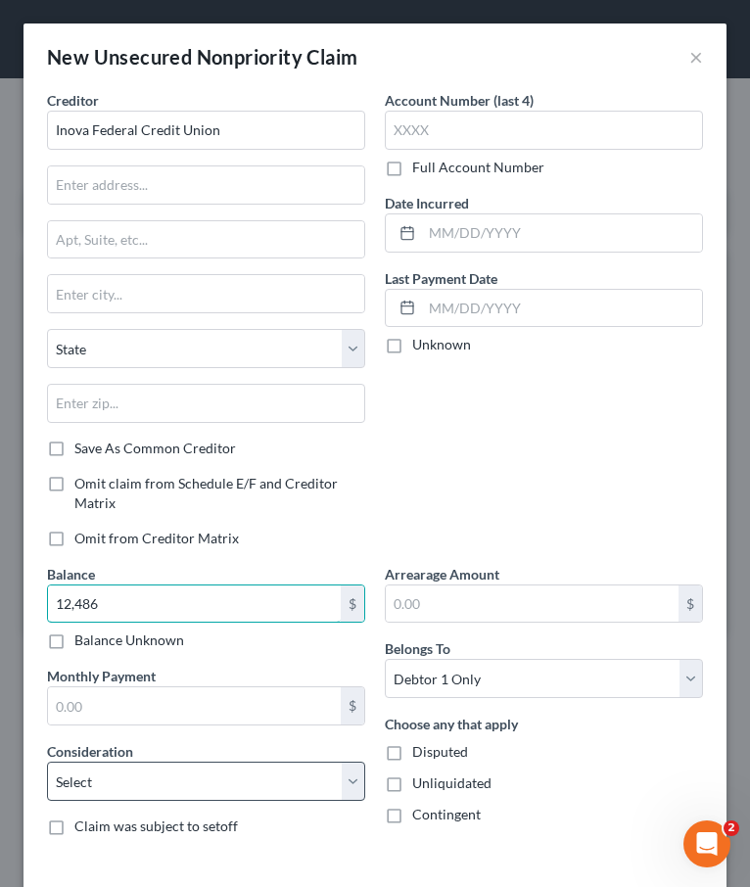
type input "12,486"
click at [65, 774] on select "Select Cable / Satellite Services Collection Agency Credit Card Debt Debt Couns…" at bounding box center [206, 781] width 318 height 39
select select "2"
click at [47, 762] on select "Select Cable / Satellite Services Collection Agency Credit Card Debt Debt Couns…" at bounding box center [206, 781] width 318 height 39
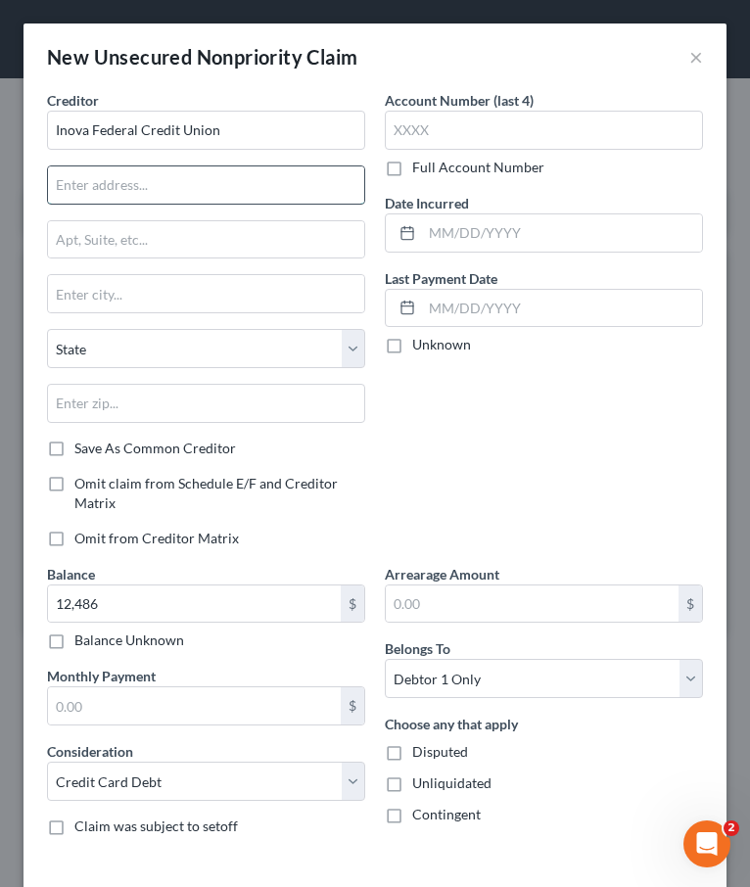
click at [104, 182] on input "text" at bounding box center [206, 184] width 316 height 37
type input "PO Box 1148"
type input "46515"
type input "Elkhart"
select select "15"
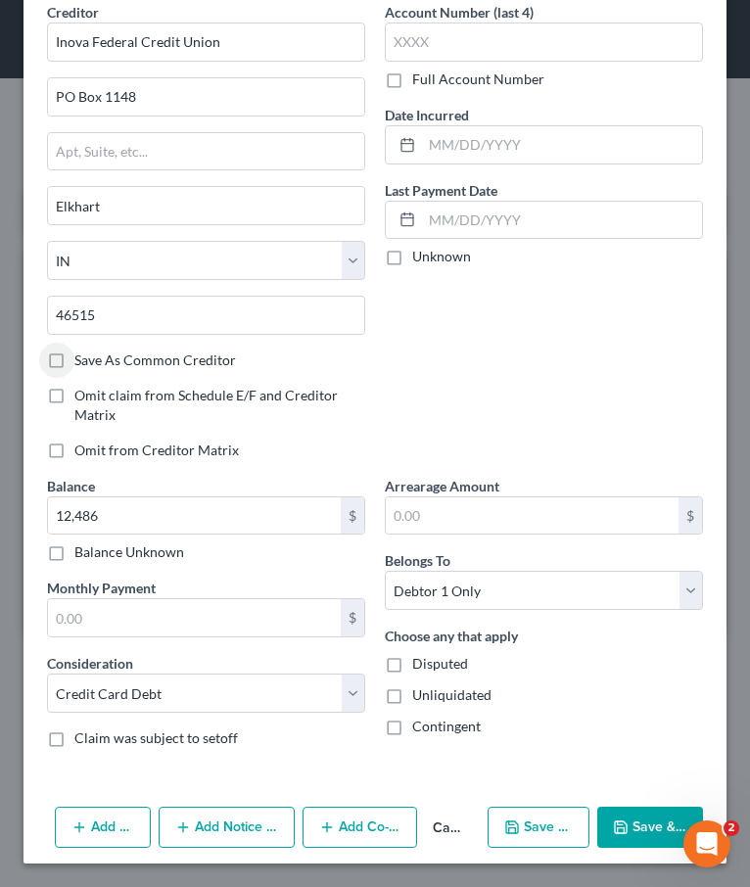
click at [548, 825] on button "Save & New" at bounding box center [539, 827] width 102 height 41
select select "0"
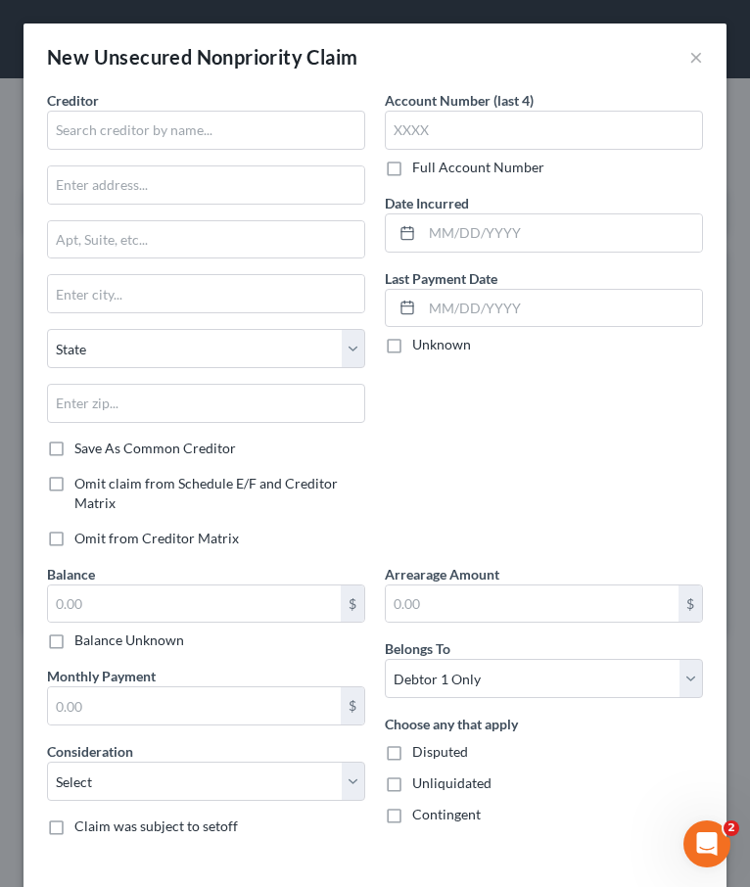
type input "12,486.00"
type input "0.00"
click at [104, 123] on input "text" at bounding box center [206, 130] width 318 height 39
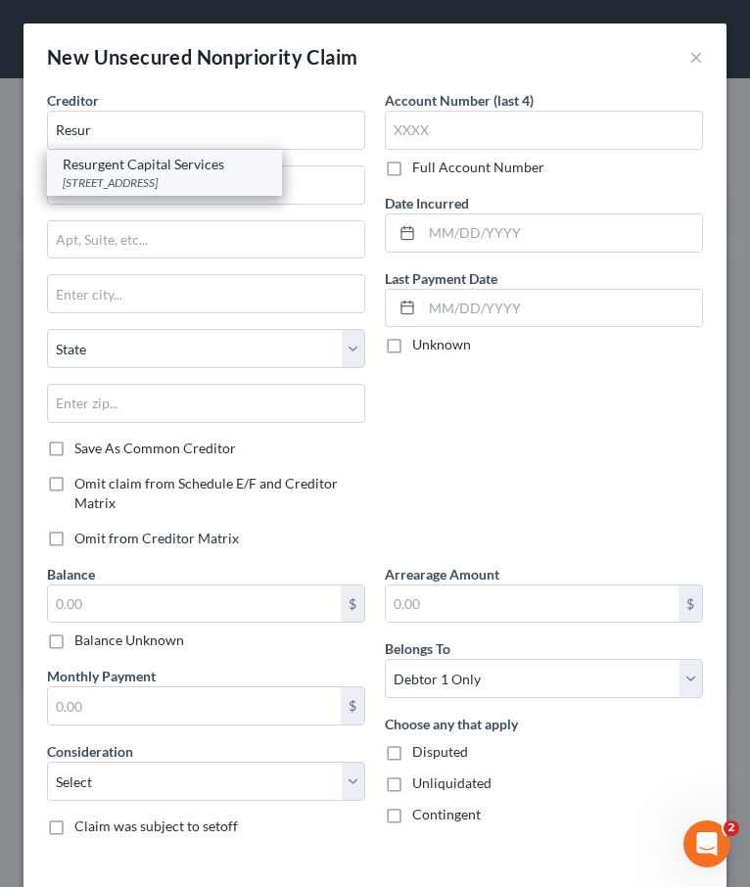
click at [95, 175] on div "PO Box 10587, Greenville, SC 29603" at bounding box center [165, 182] width 204 height 17
type input "Resurgent Capital Services"
type input "PO Box 10587"
type input "Greenville"
select select "42"
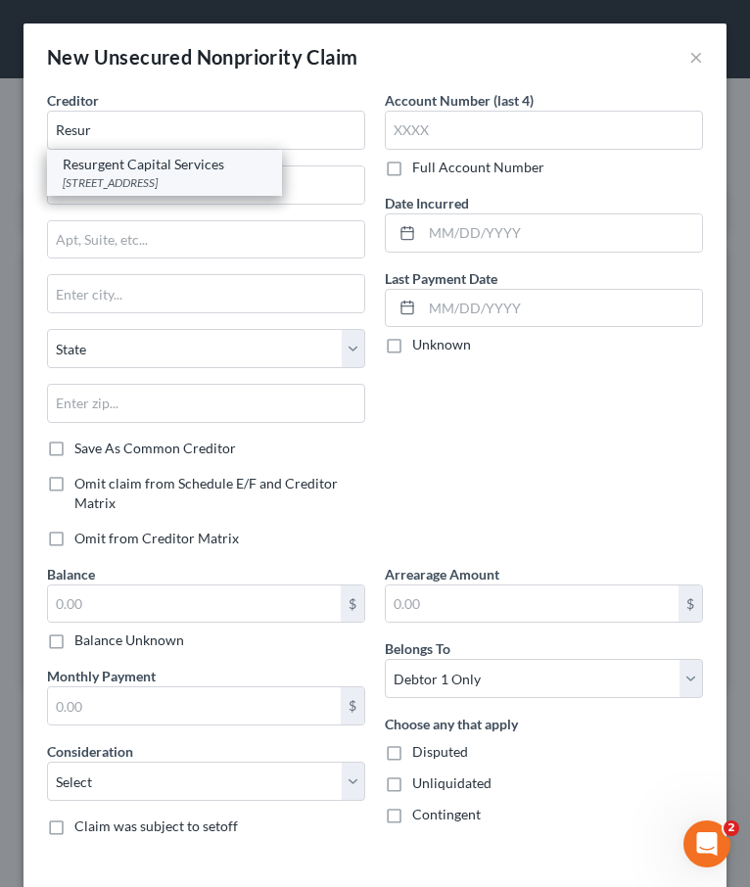
type input "29603"
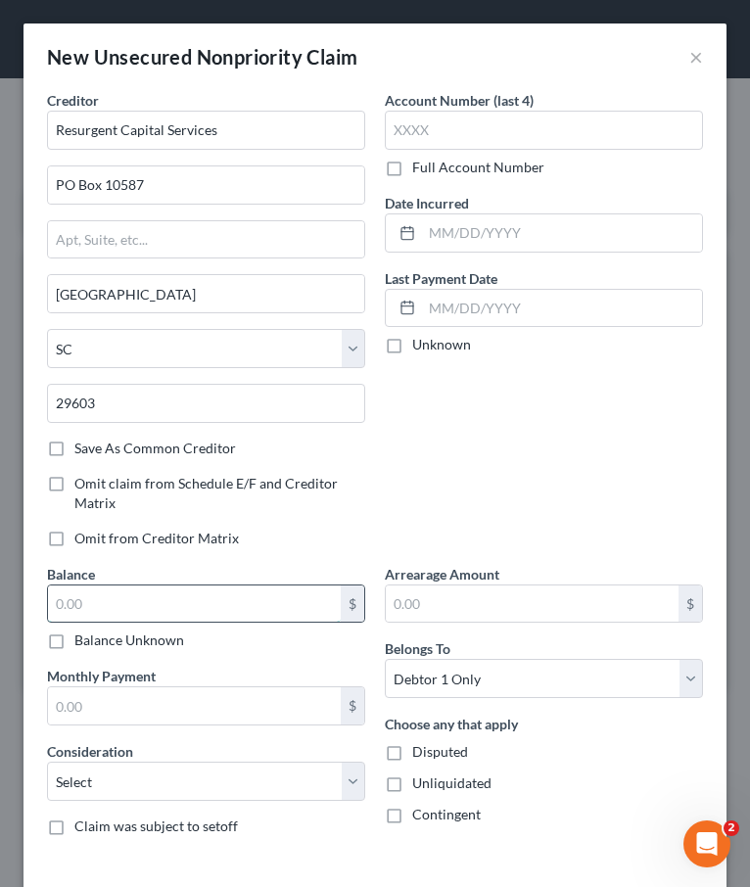
click at [87, 600] on input "text" at bounding box center [194, 604] width 293 height 37
type input "3,599"
click at [76, 784] on select "Select Cable / Satellite Services Collection Agency Credit Card Debt Debt Couns…" at bounding box center [206, 781] width 318 height 39
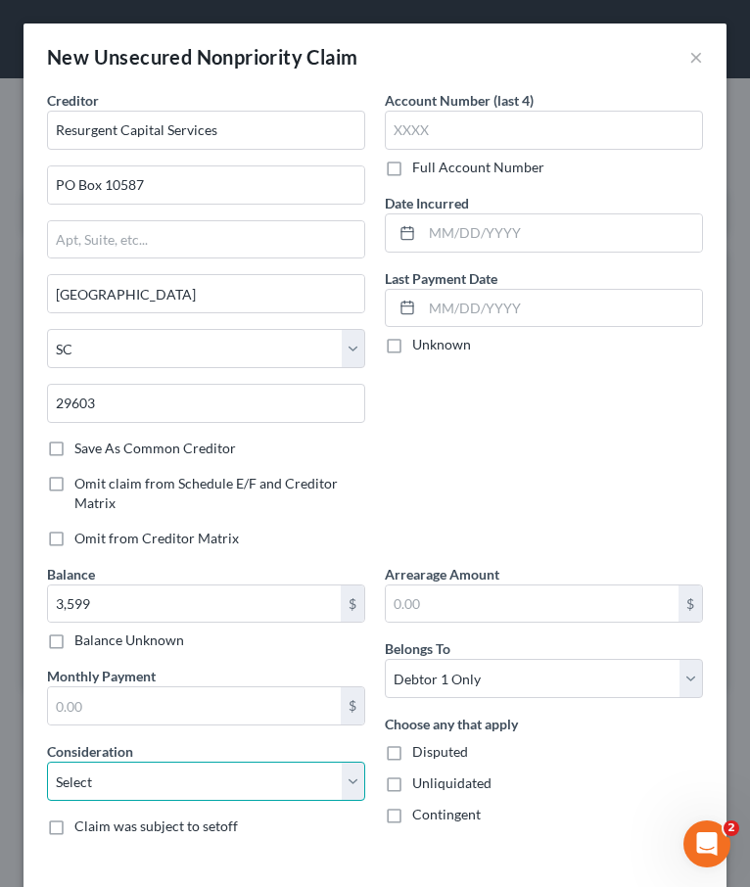
select select "1"
click at [47, 762] on select "Select Cable / Satellite Services Collection Agency Credit Card Debt Debt Couns…" at bounding box center [206, 781] width 318 height 39
click at [425, 462] on div "Account Number (last 4) Full Account Number Date Incurred Last Payment Date Unk…" at bounding box center [544, 327] width 338 height 474
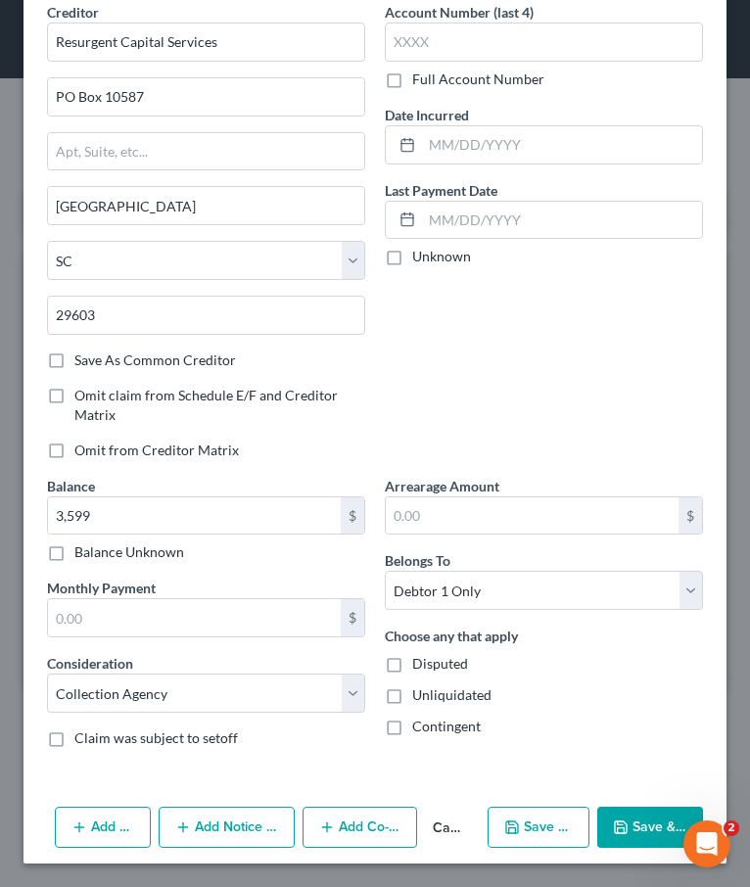
click at [627, 824] on icon "button" at bounding box center [621, 828] width 12 height 12
type input "3,599.00"
type input "0.00"
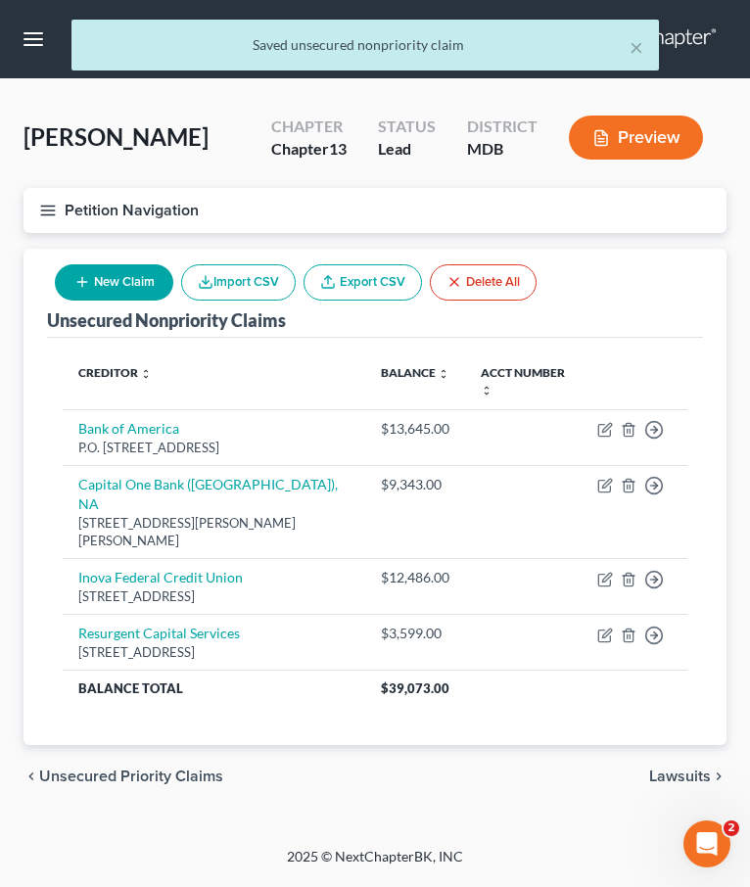
click at [65, 769] on span "Unsecured Priority Claims" at bounding box center [131, 777] width 184 height 16
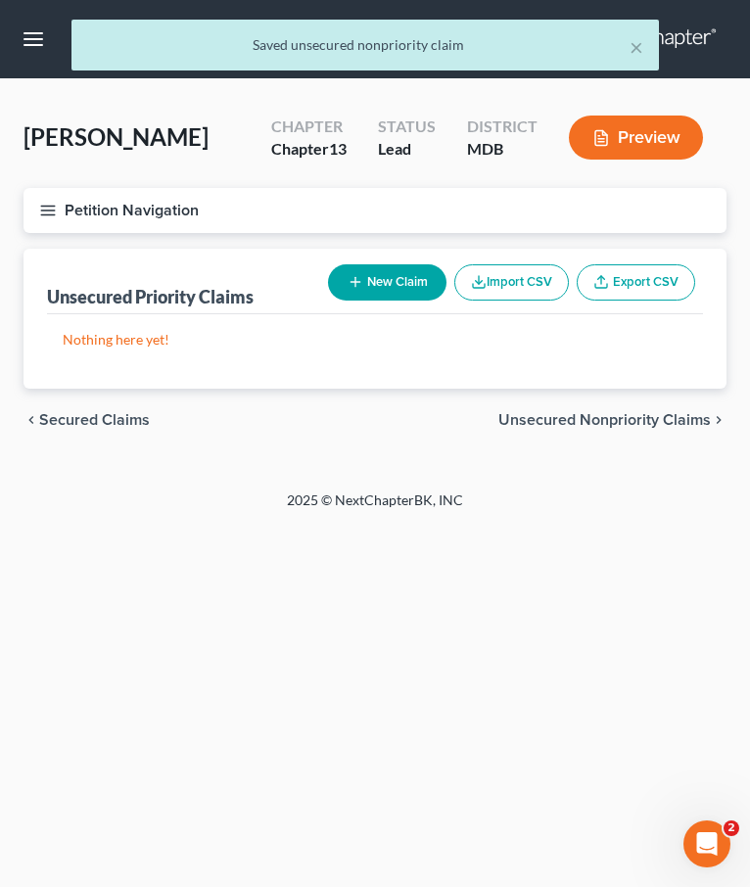
click at [78, 419] on span "Secured Claims" at bounding box center [94, 420] width 111 height 16
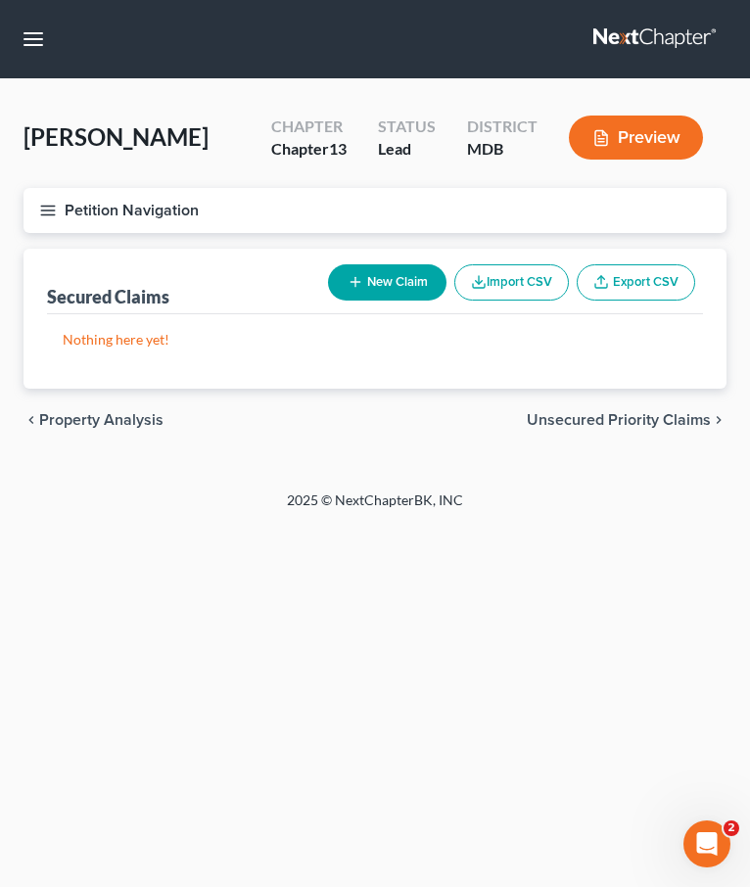
click at [365, 282] on button "New Claim" at bounding box center [387, 282] width 118 height 36
select select "0"
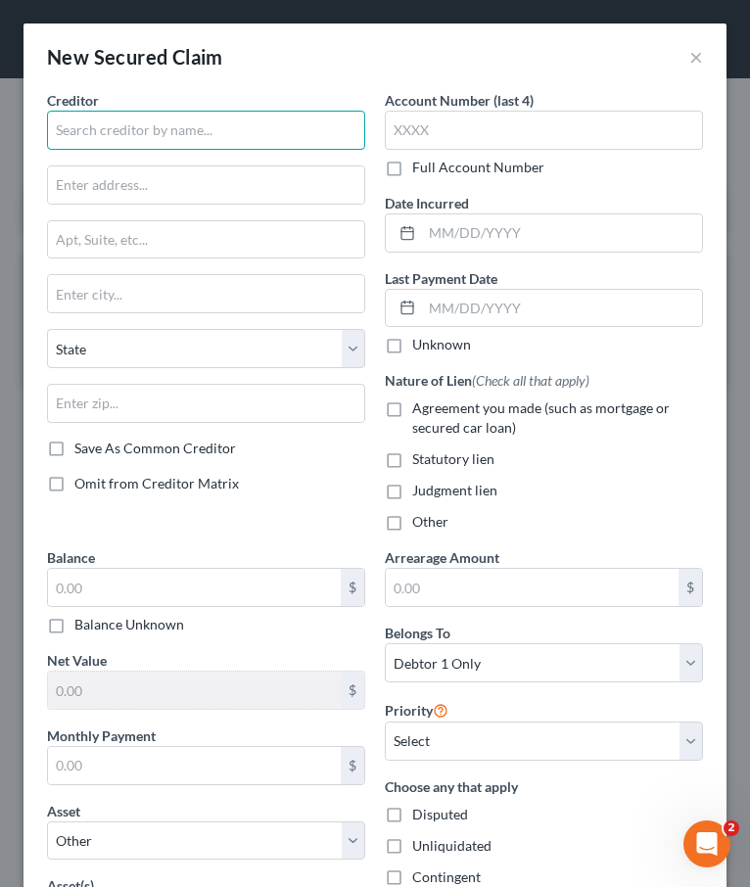
click at [79, 134] on input "text" at bounding box center [206, 130] width 318 height 39
type input "SunTrust Bank"
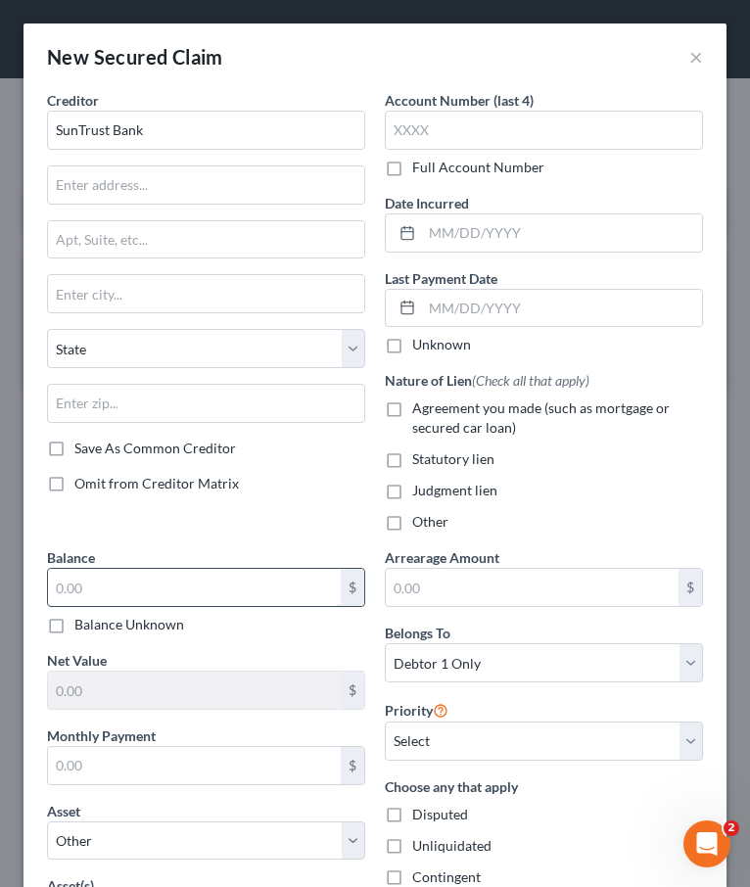
click at [74, 594] on input "text" at bounding box center [194, 587] width 293 height 37
paste input "$119,536"
click at [65, 594] on input "$119,536" at bounding box center [194, 587] width 293 height 37
type input "119,536"
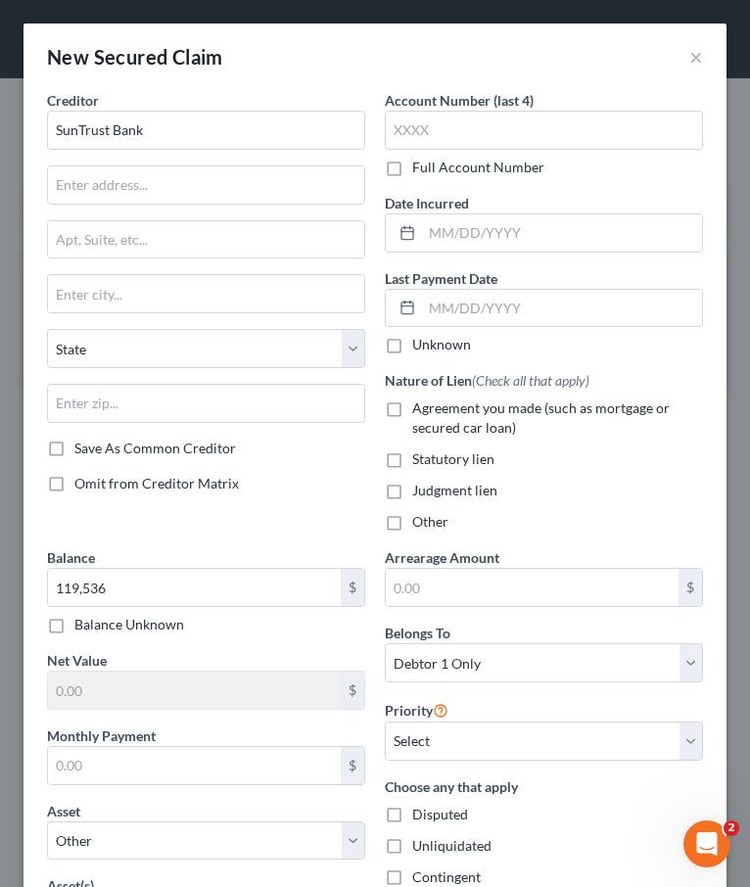
click at [412, 408] on label "Agreement you made (such as mortgage or secured car loan)" at bounding box center [557, 418] width 291 height 39
click at [420, 408] on input "Agreement you made (such as mortgage or secured car loan)" at bounding box center [426, 405] width 13 height 13
checkbox input "true"
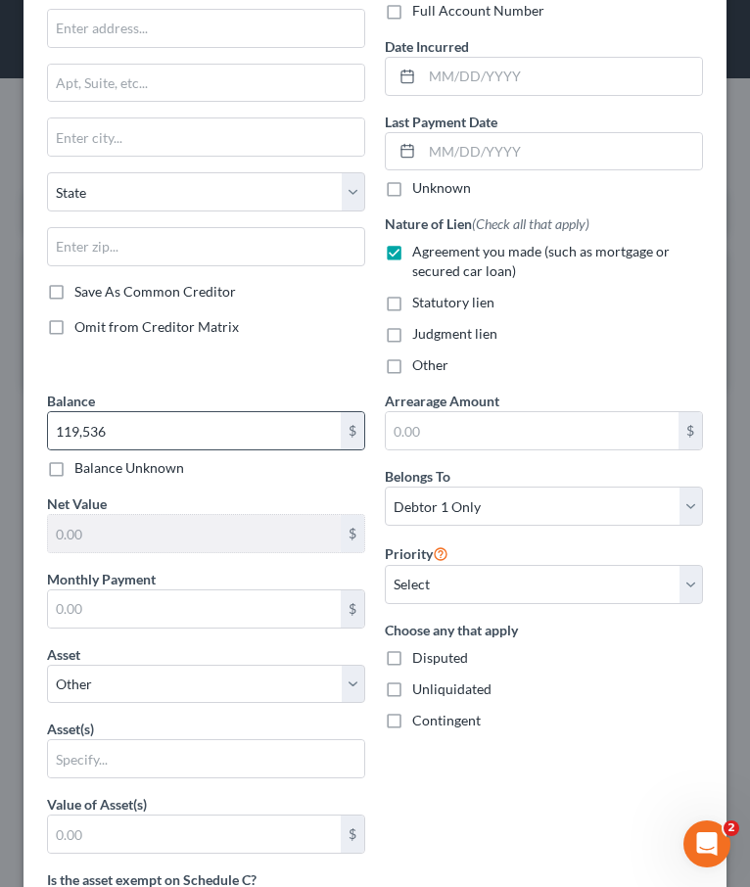
scroll to position [210, 0]
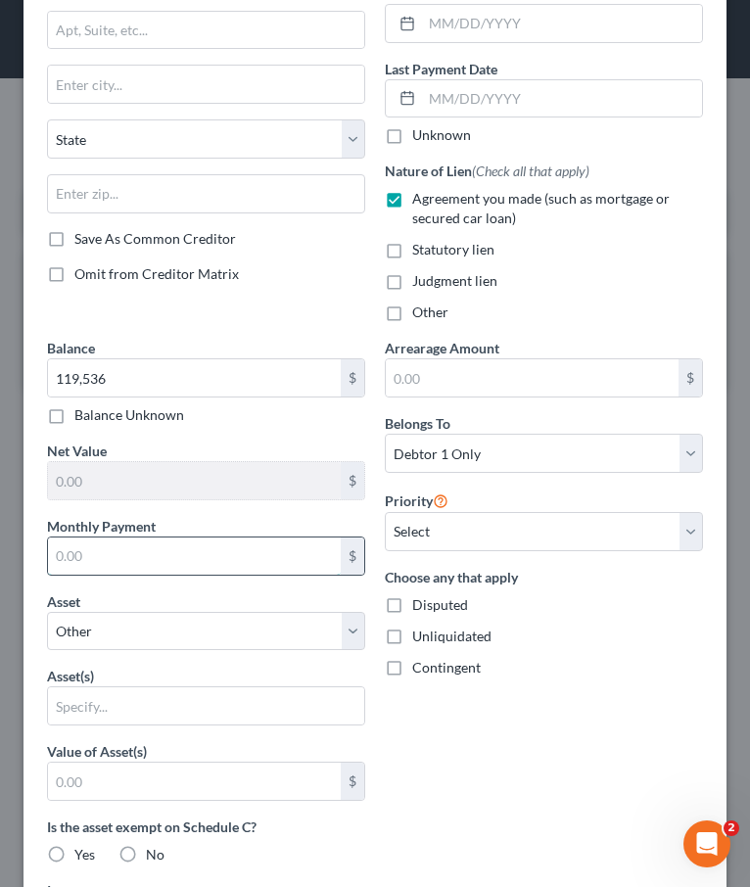
click at [143, 554] on input "text" at bounding box center [194, 556] width 293 height 37
type input "1,350"
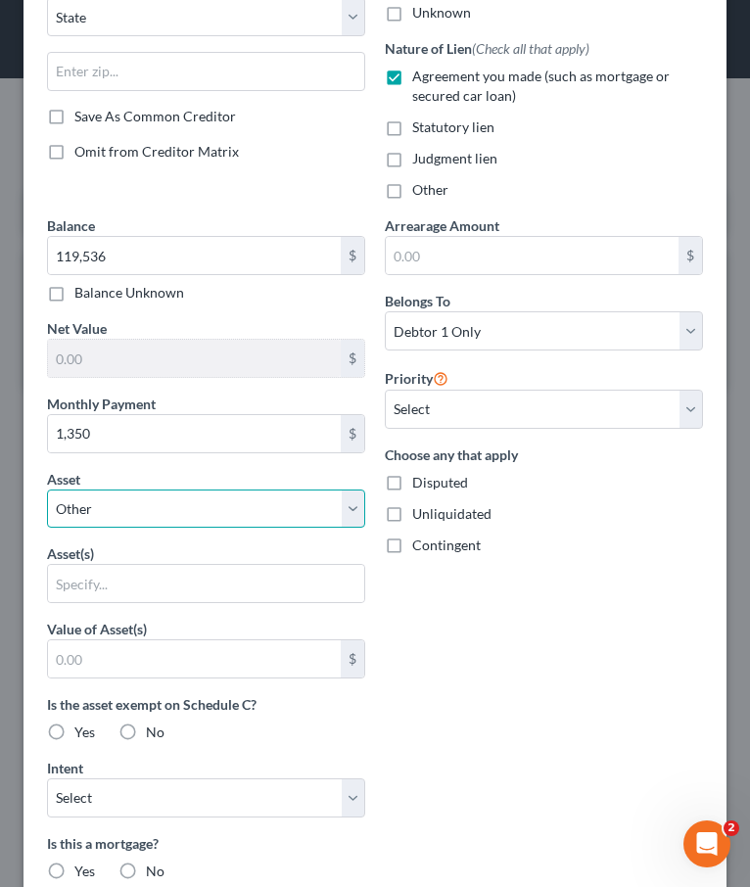
scroll to position [439, 0]
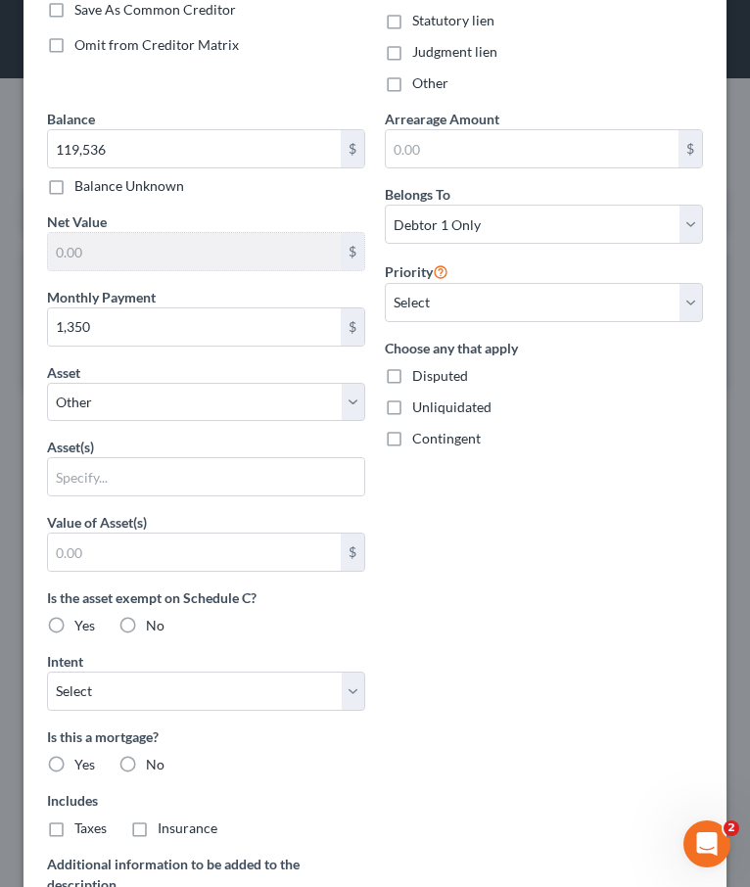
click at [74, 632] on label "Yes" at bounding box center [84, 626] width 21 height 20
click at [82, 629] on input "Yes" at bounding box center [88, 622] width 13 height 13
radio input "true"
click at [74, 629] on label "Yes" at bounding box center [84, 626] width 21 height 20
click at [82, 629] on input "Yes" at bounding box center [88, 622] width 13 height 13
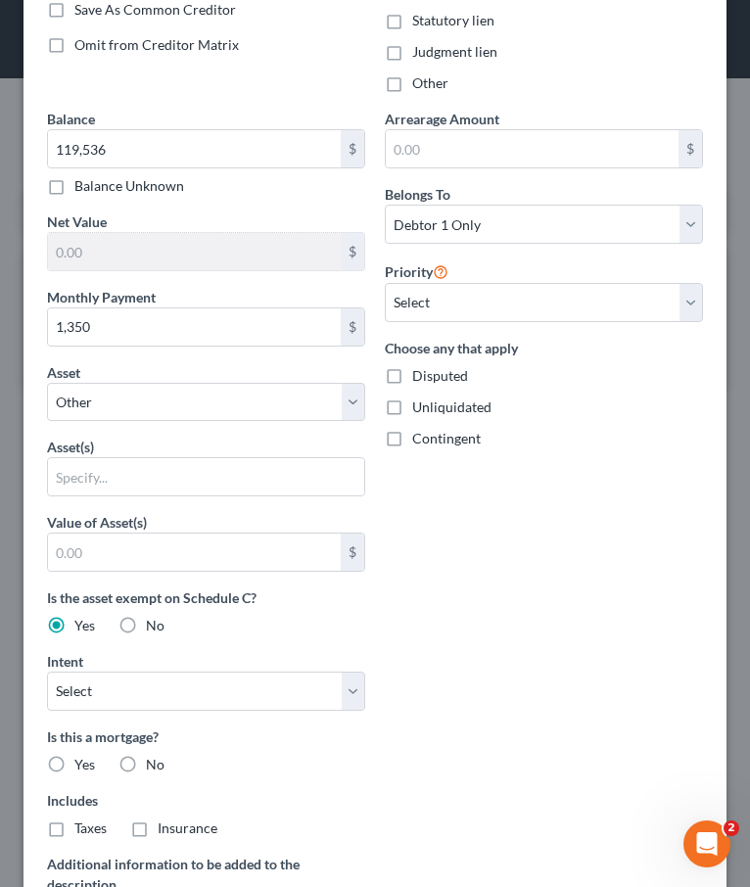
click at [146, 624] on label "No" at bounding box center [155, 626] width 19 height 20
click at [154, 624] on input "No" at bounding box center [160, 622] width 13 height 13
radio input "true"
click at [74, 622] on label "Yes" at bounding box center [84, 626] width 21 height 20
click at [82, 622] on input "Yes" at bounding box center [88, 622] width 13 height 13
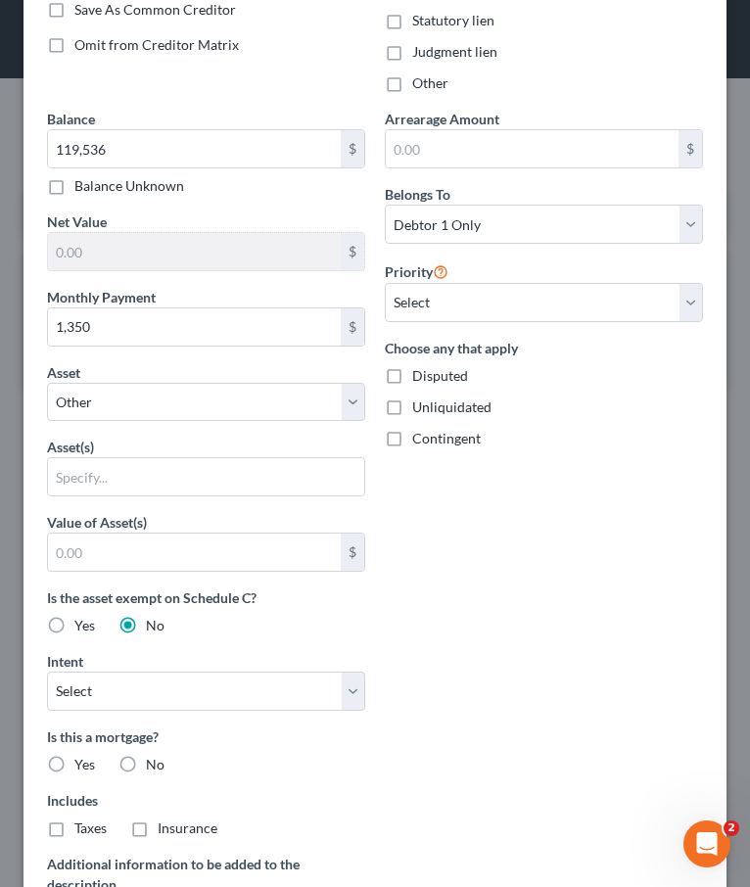
radio input "true"
click at [146, 621] on label "No" at bounding box center [155, 626] width 19 height 20
click at [154, 621] on input "No" at bounding box center [160, 622] width 13 height 13
radio input "true"
click at [74, 626] on label "Yes" at bounding box center [84, 626] width 21 height 20
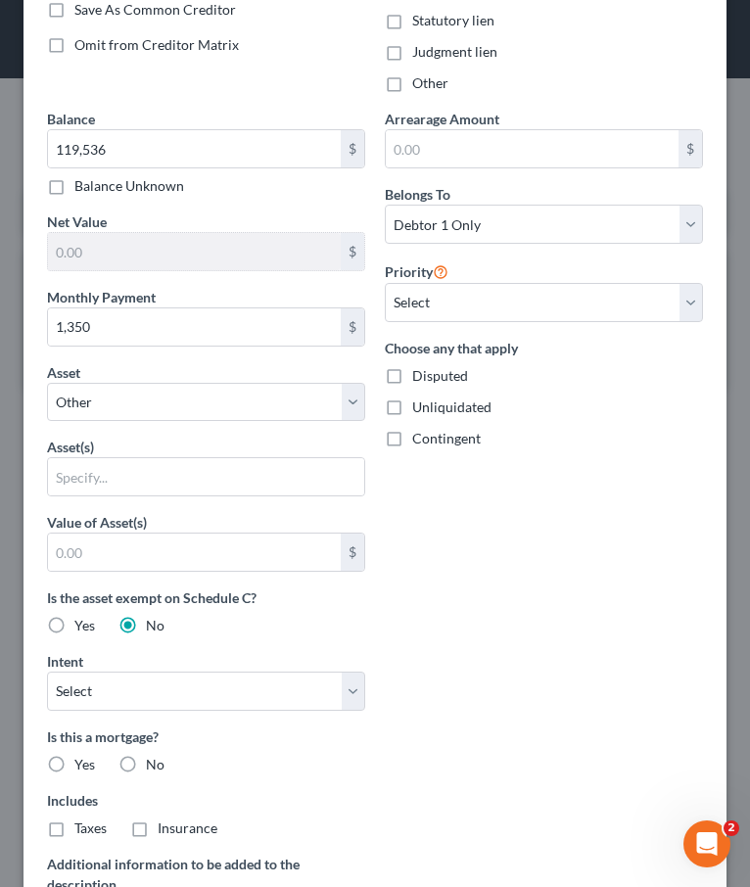
click at [82, 626] on input "Yes" at bounding box center [88, 622] width 13 height 13
radio input "true"
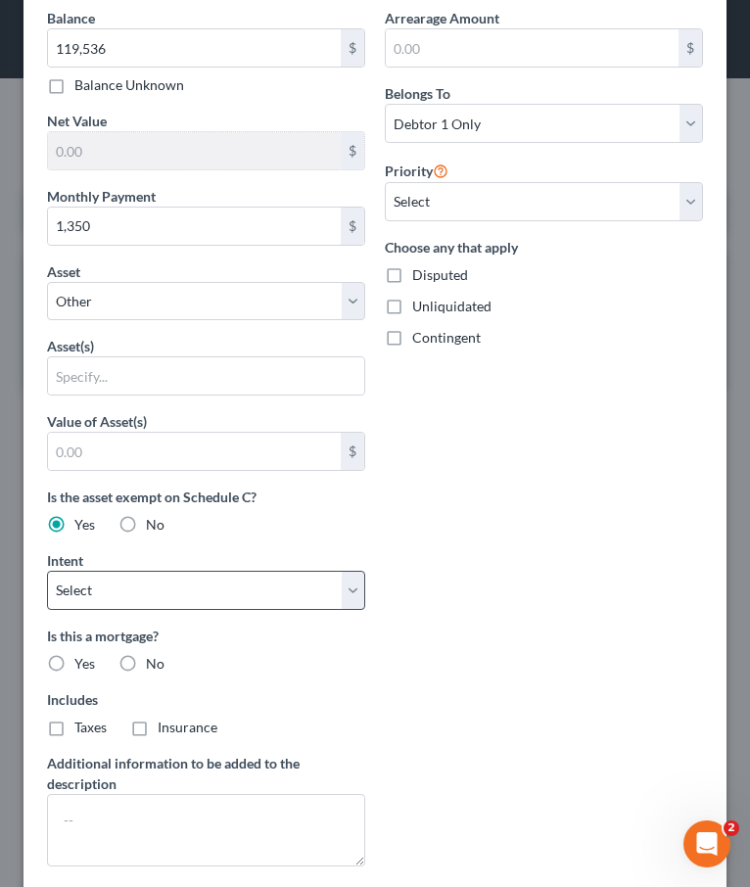
scroll to position [554, 0]
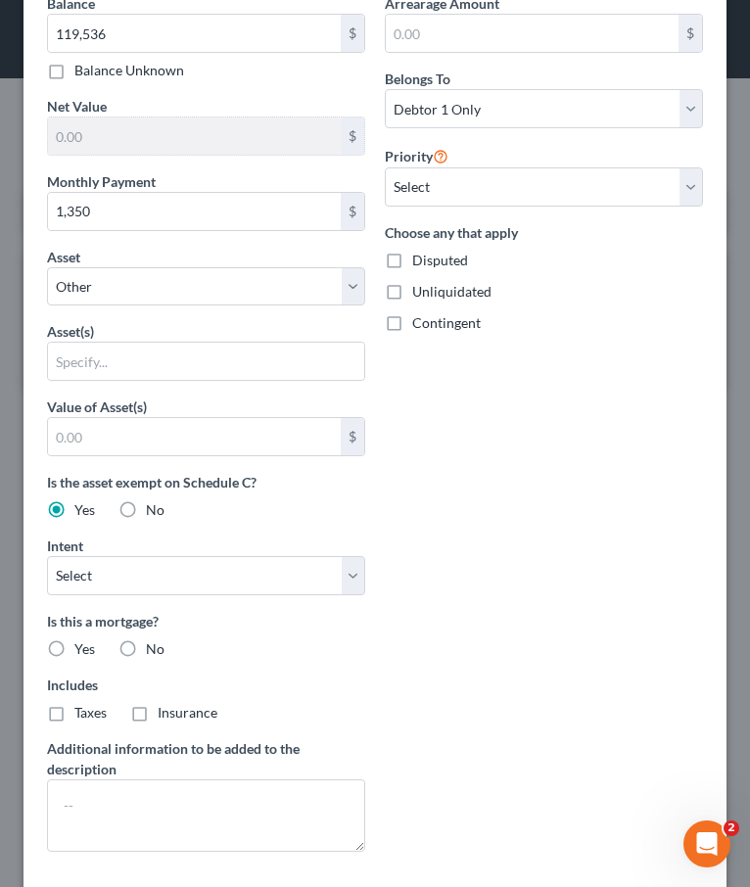
click at [74, 654] on label "Yes" at bounding box center [84, 649] width 21 height 20
click at [82, 652] on input "Yes" at bounding box center [88, 645] width 13 height 13
radio input "true"
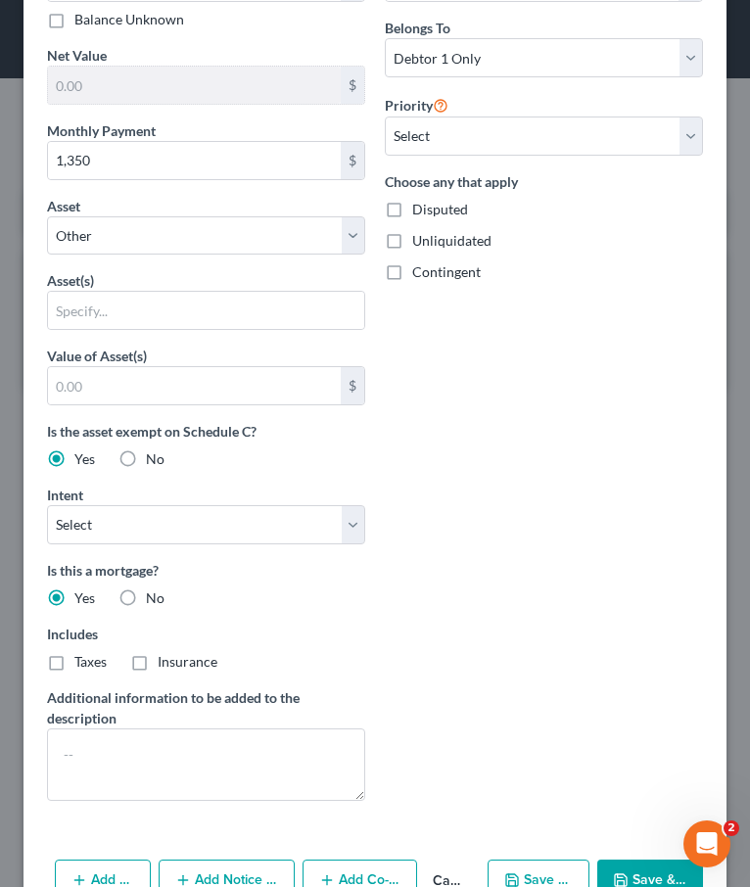
scroll to position [657, 0]
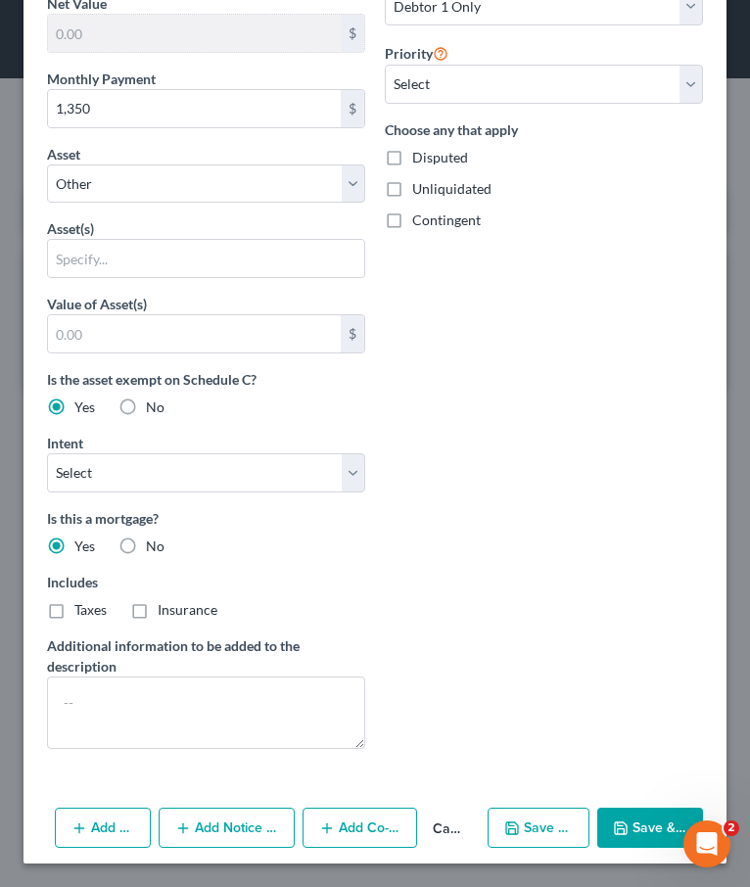
click at [158, 615] on label "Insurance" at bounding box center [188, 610] width 60 height 20
click at [165, 613] on input "Insurance" at bounding box center [171, 606] width 13 height 13
checkbox input "true"
click at [74, 616] on label "Taxes" at bounding box center [90, 610] width 32 height 20
click at [82, 613] on input "Taxes" at bounding box center [88, 606] width 13 height 13
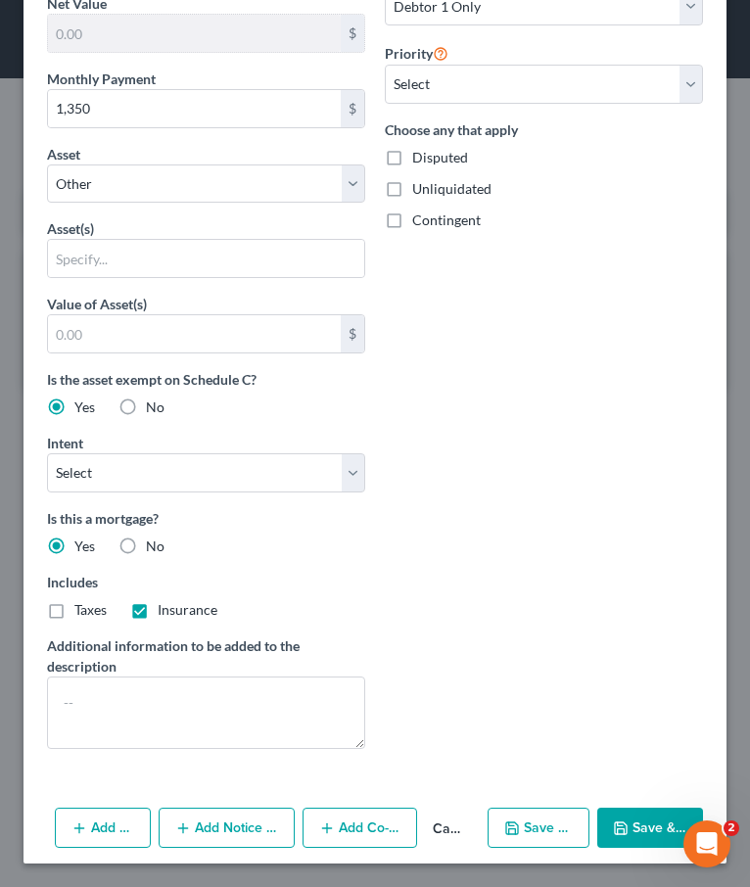
checkbox input "true"
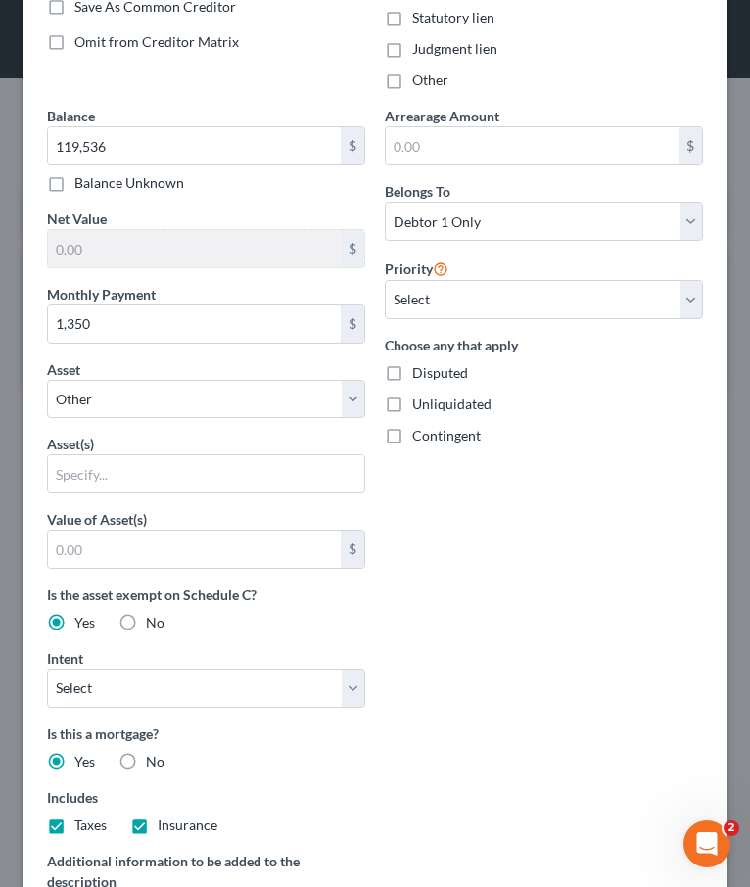
scroll to position [285, 0]
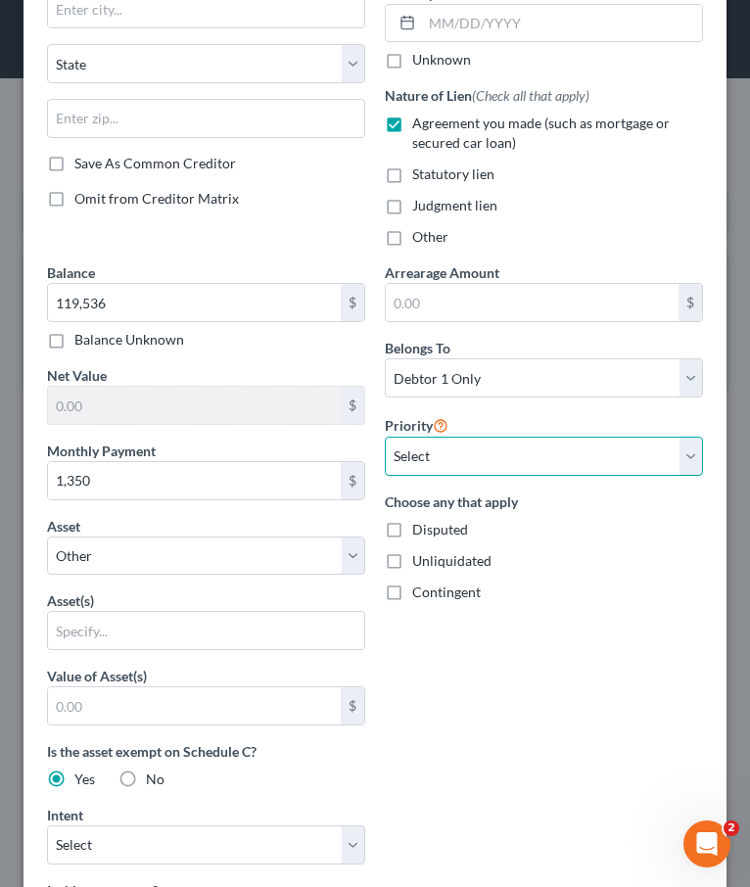
click at [415, 448] on select "Select 1st 2nd 3rd 4th 5th 6th 7th 8th 9th 10th 11th 12th 13th 14th 15th 16th 1…" at bounding box center [544, 456] width 318 height 39
select select "0"
click at [385, 437] on select "Select 1st 2nd 3rd 4th 5th 6th 7th 8th 9th 10th 11th 12th 13th 14th 15th 16th 1…" at bounding box center [544, 456] width 318 height 39
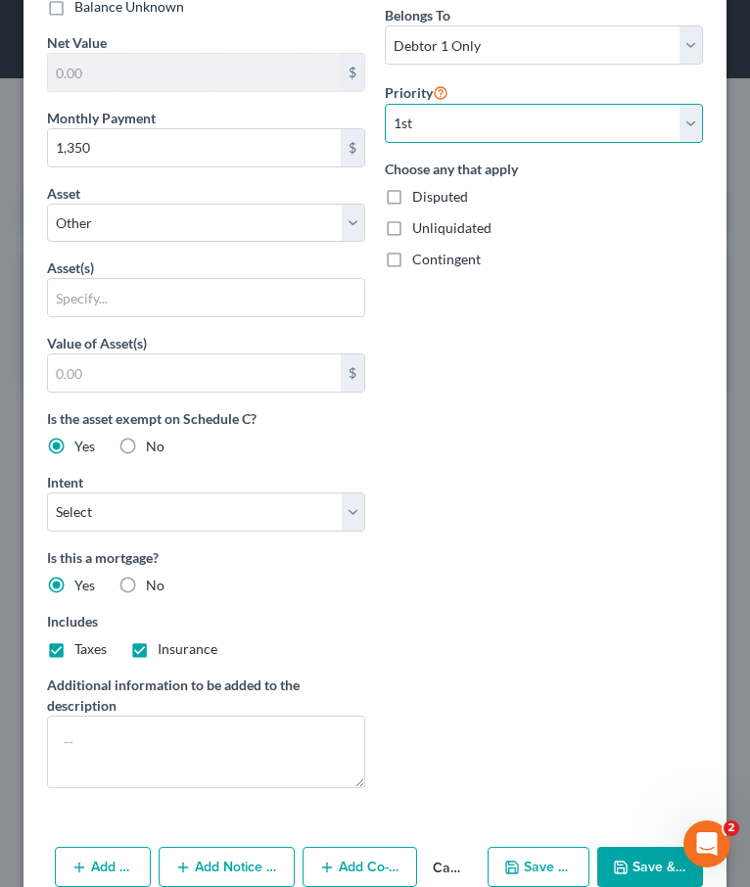
scroll to position [657, 0]
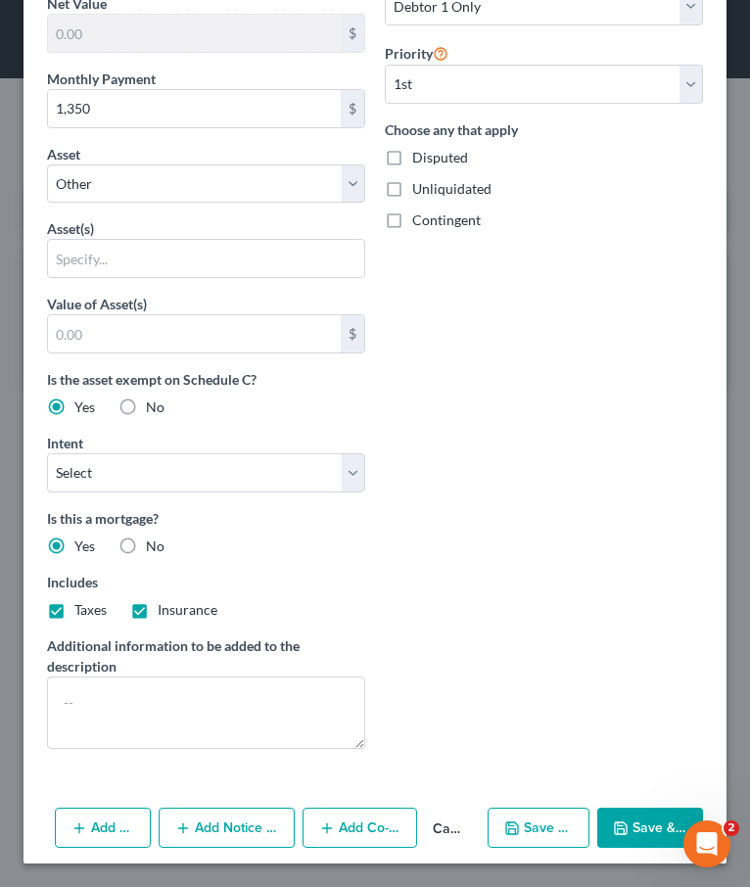
click at [632, 814] on button "Save & Close" at bounding box center [650, 828] width 106 height 41
select select
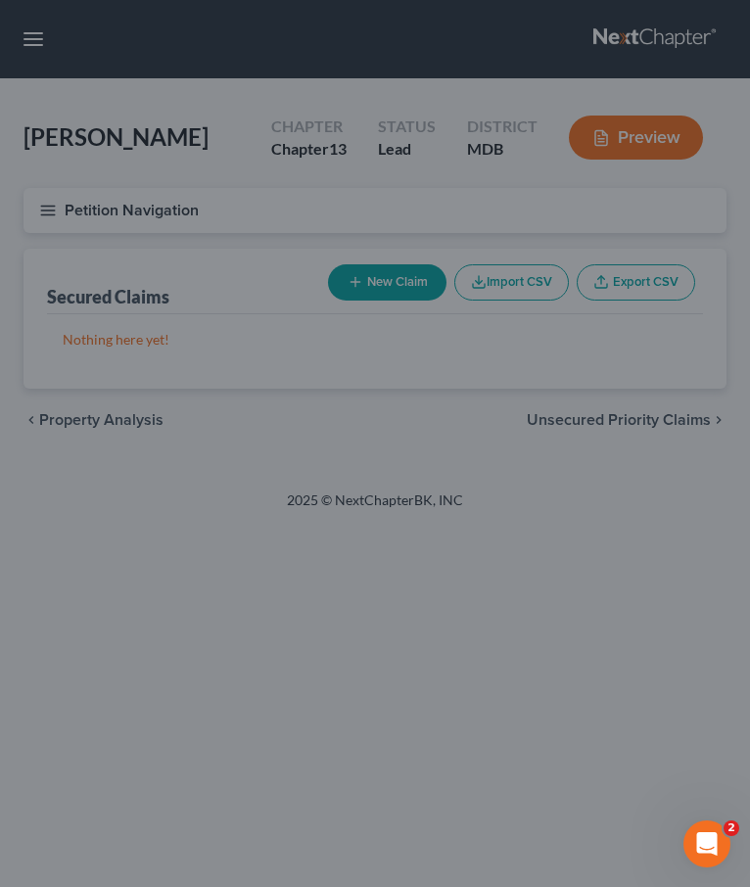
scroll to position [444, 0]
type input "119,536.00"
type input "0"
type input "1,350.00"
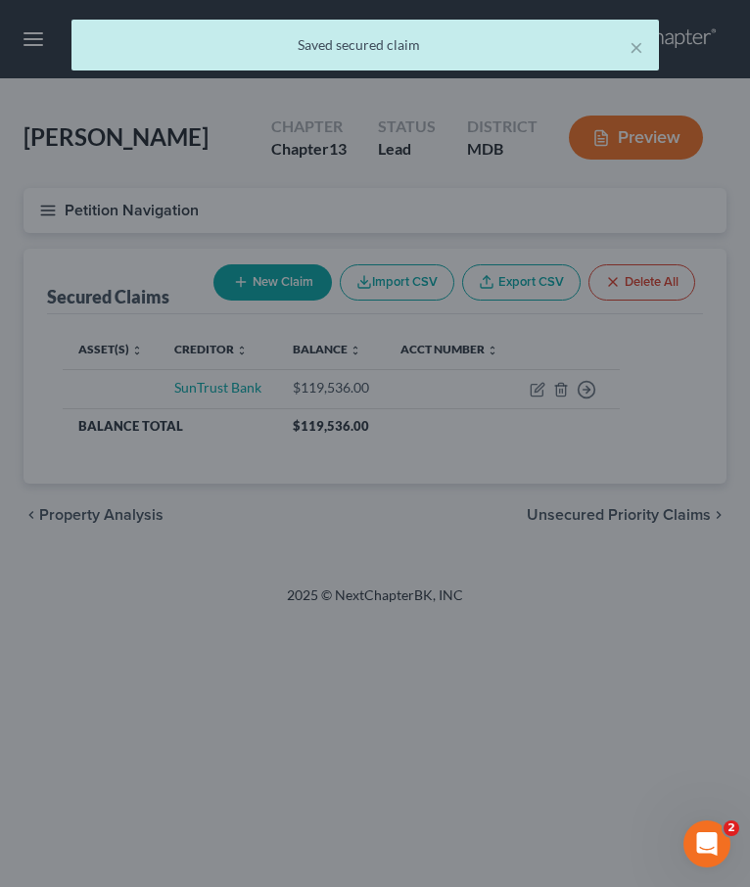
scroll to position [0, 0]
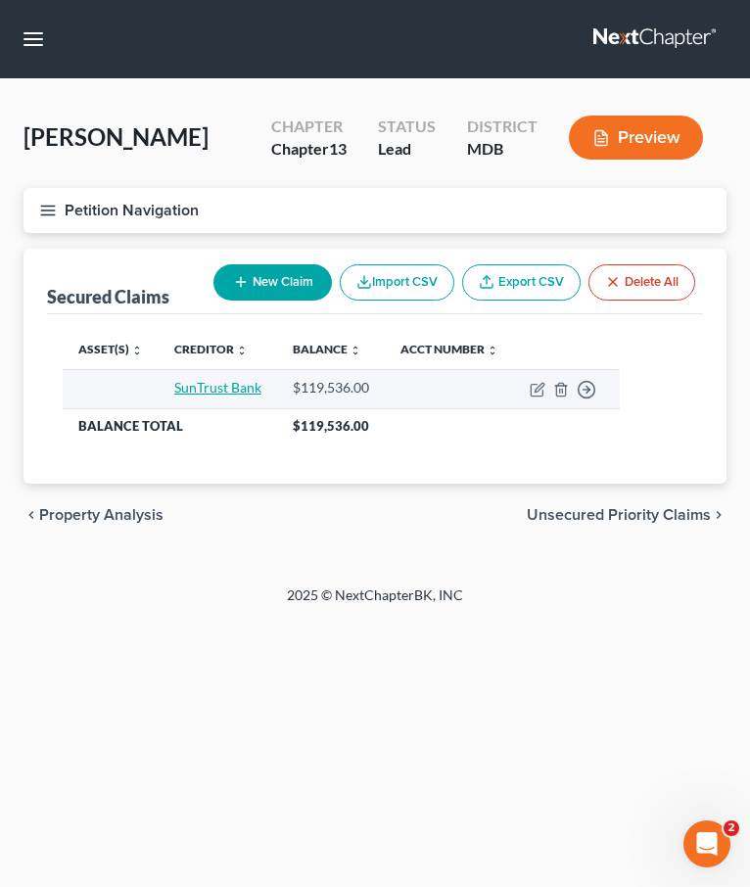
click at [206, 388] on link "SunTrust Bank" at bounding box center [217, 387] width 87 height 17
select select "0"
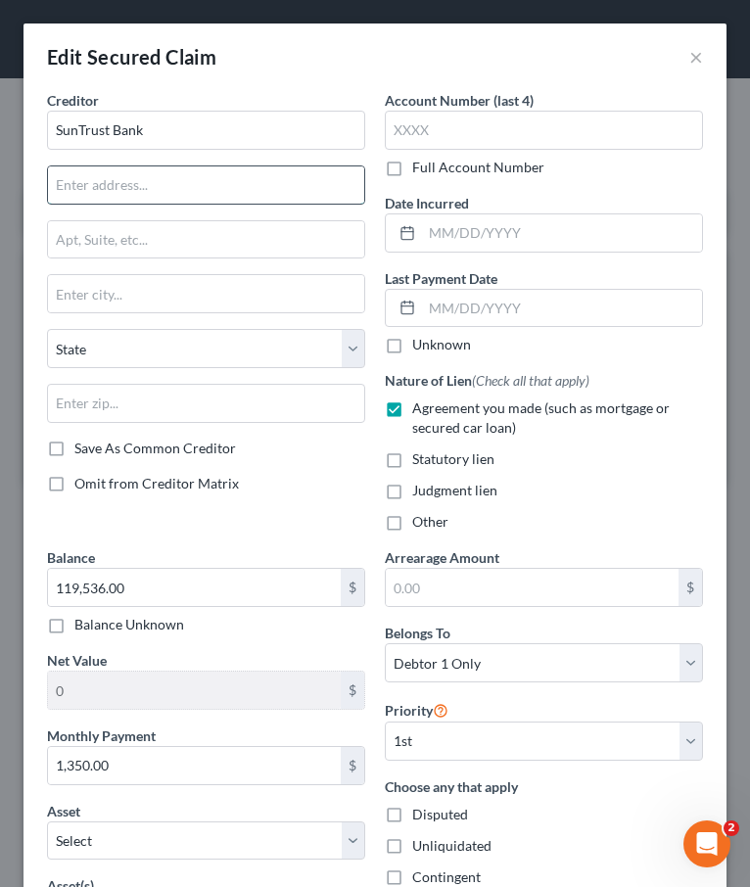
click at [87, 178] on input "text" at bounding box center [206, 184] width 316 height 37
type input "PO Box 849"
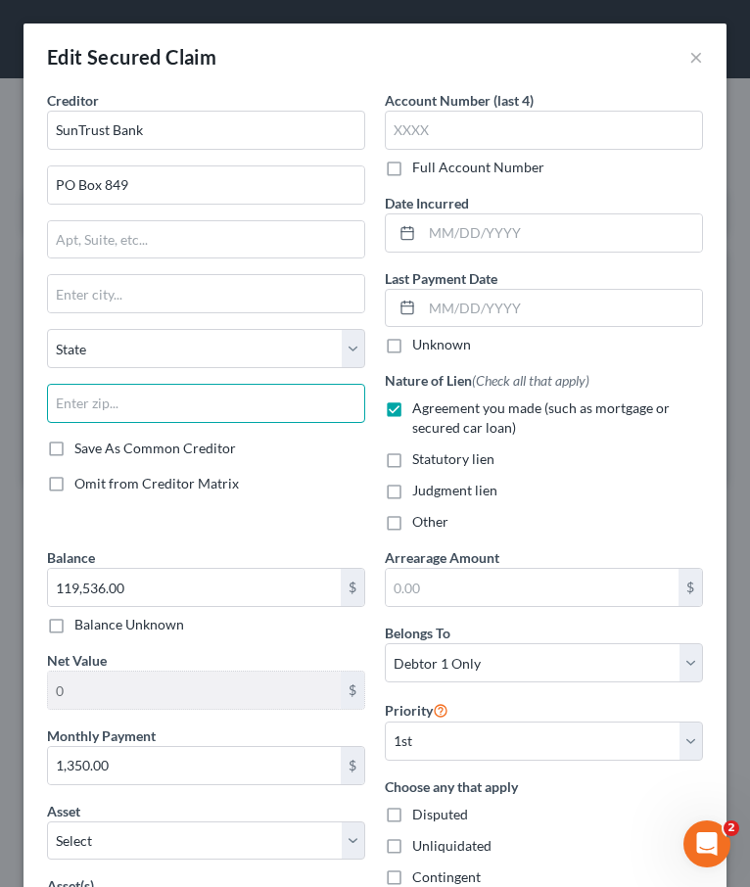
click at [187, 412] on input "text" at bounding box center [206, 403] width 318 height 39
type input "27894"
type input "Wilson"
select select "28"
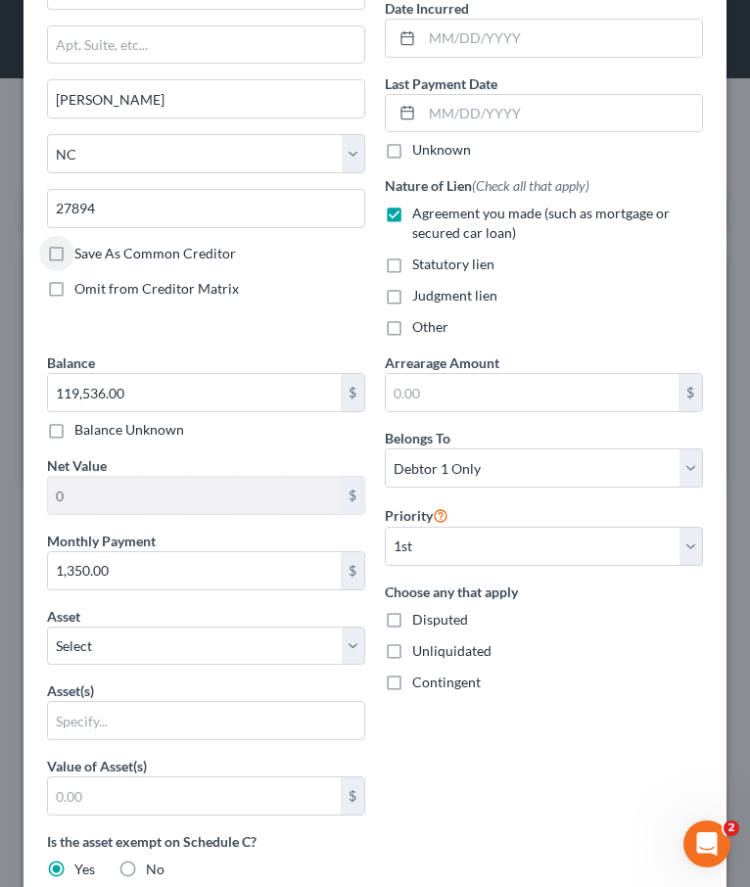
scroll to position [673, 0]
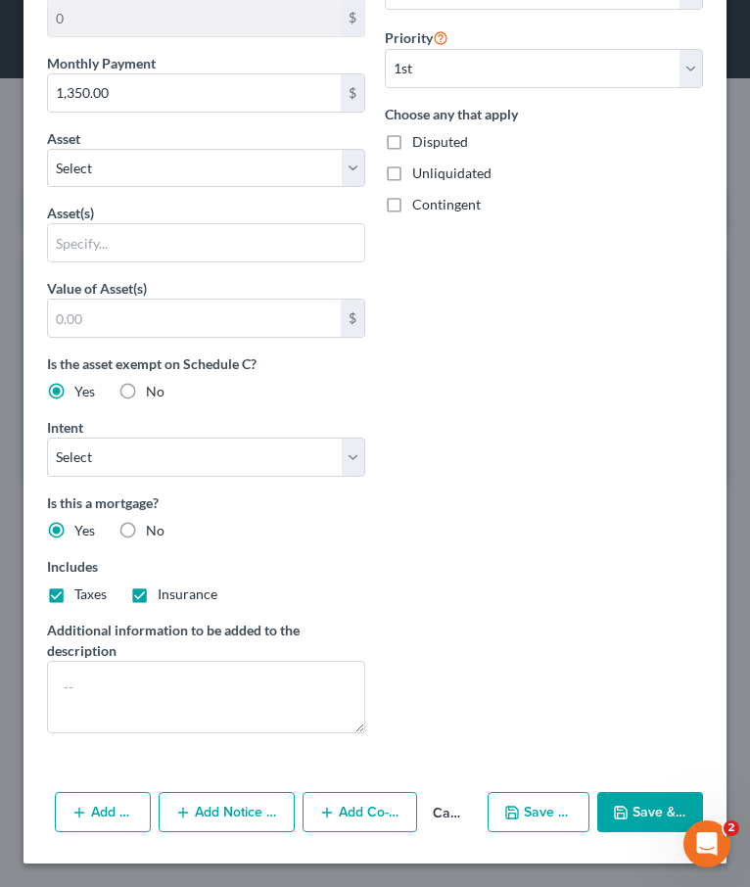
click at [628, 821] on button "Save & Close" at bounding box center [650, 812] width 106 height 41
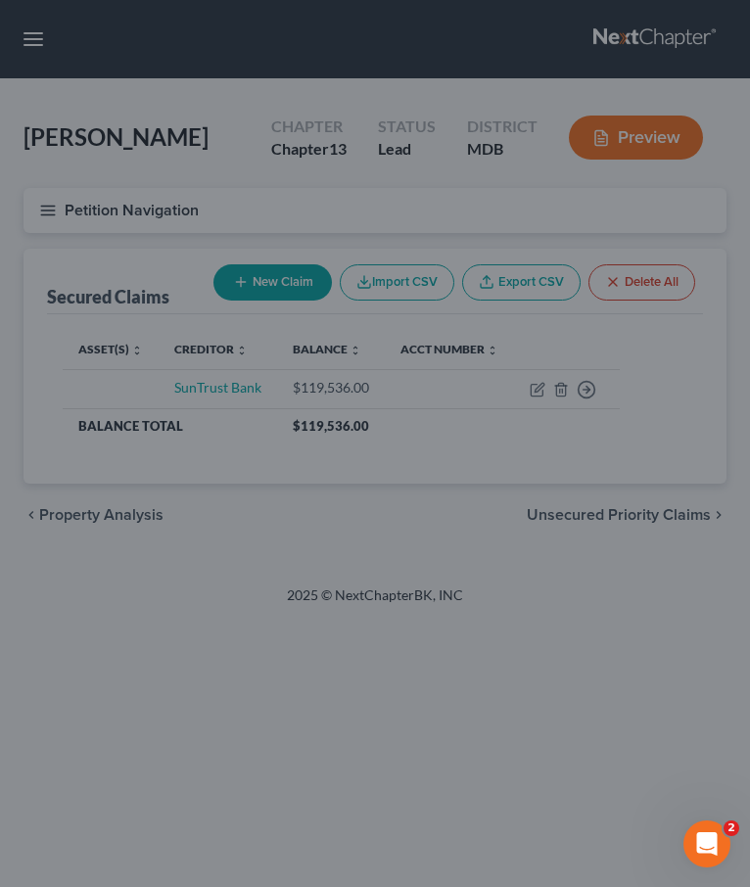
scroll to position [459, 0]
type input "0"
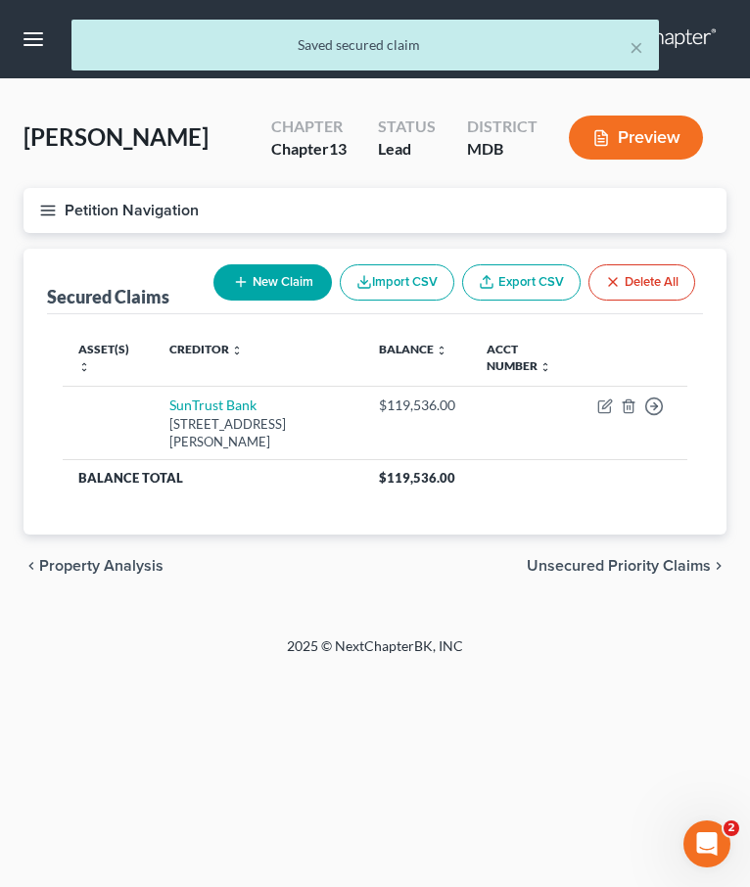
click at [545, 564] on span "Unsecured Priority Claims" at bounding box center [619, 566] width 184 height 16
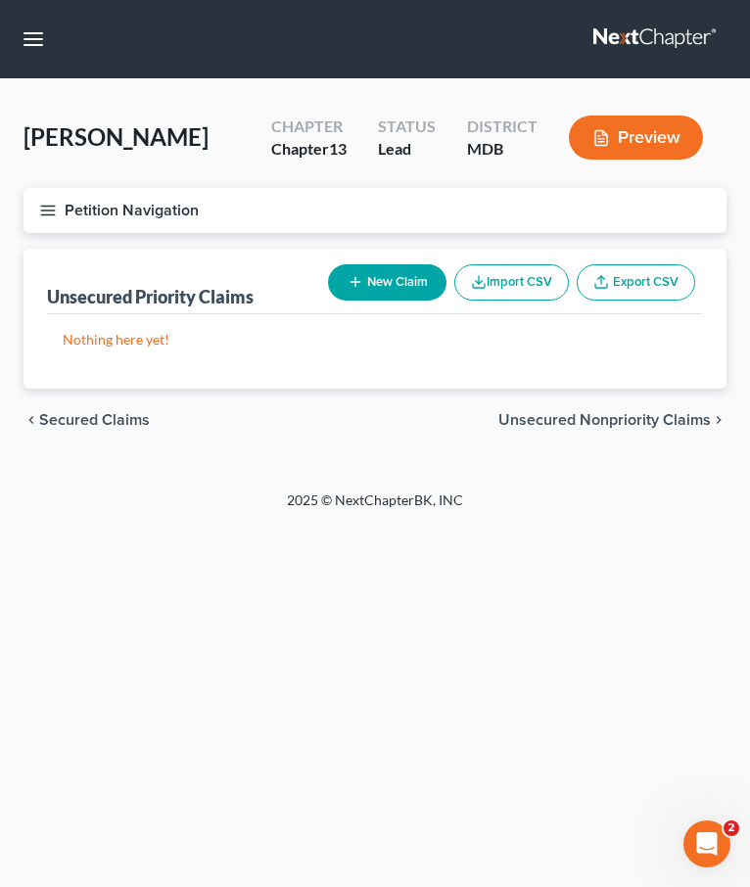
click at [528, 414] on span "Unsecured Nonpriority Claims" at bounding box center [604, 420] width 212 height 16
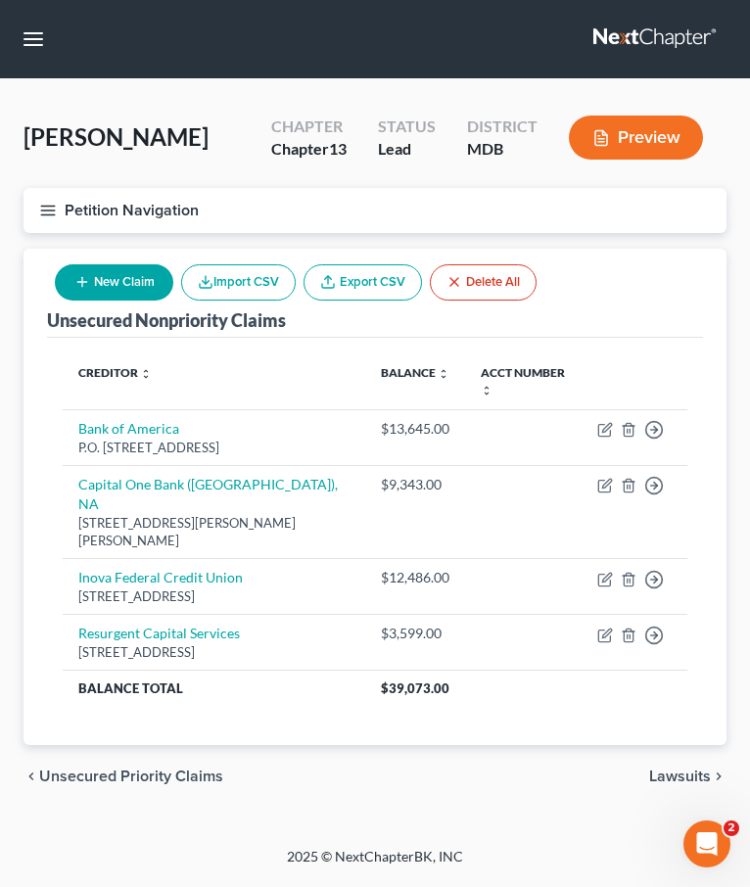
click at [101, 292] on button "New Claim" at bounding box center [114, 282] width 118 height 36
select select "0"
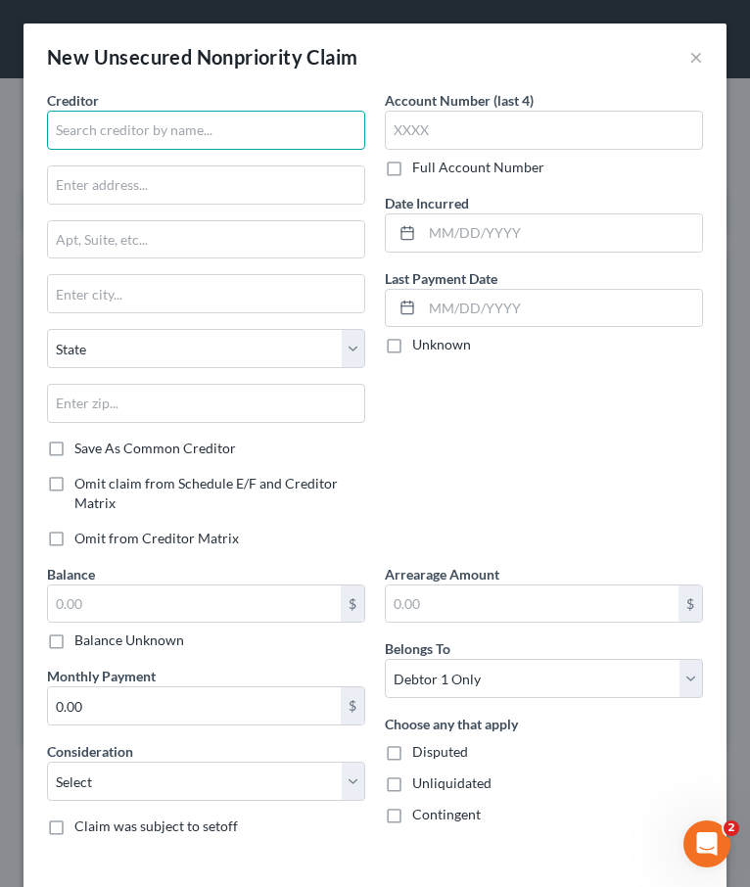
click at [59, 132] on input "text" at bounding box center [206, 130] width 318 height 39
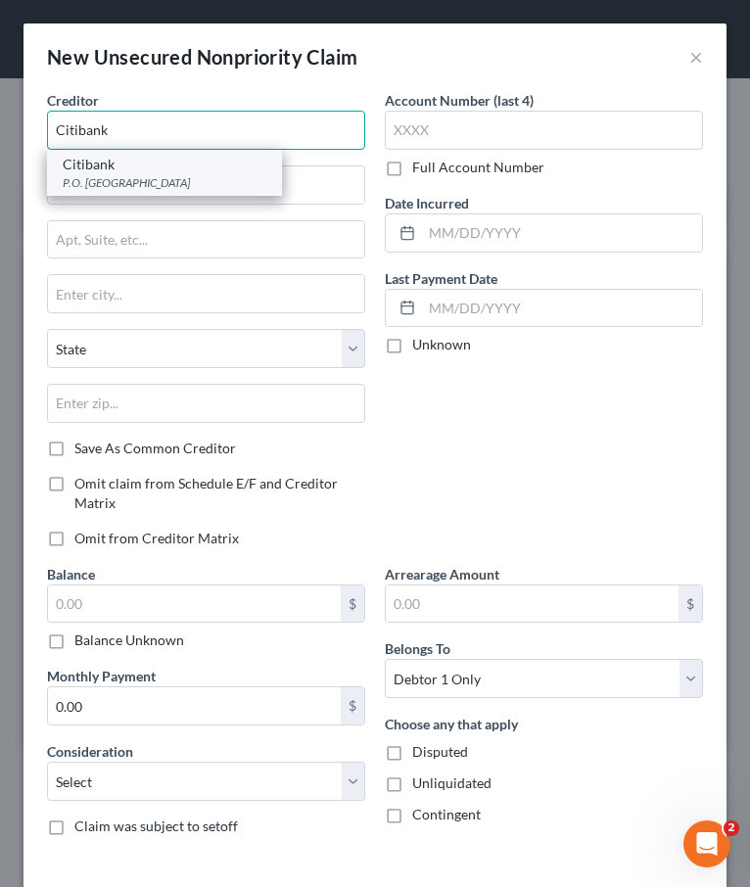
type input "Citibank"
click at [80, 165] on div "Citibank" at bounding box center [165, 165] width 204 height 20
type input "P.O. Box 9001037"
type input "Louisville"
select select "18"
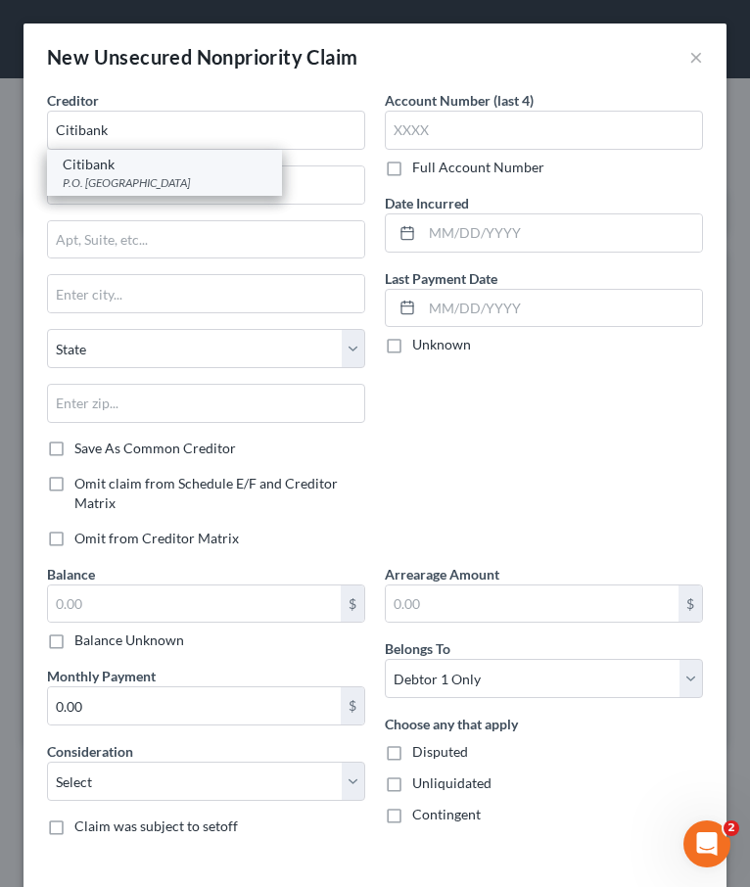
type input "40290"
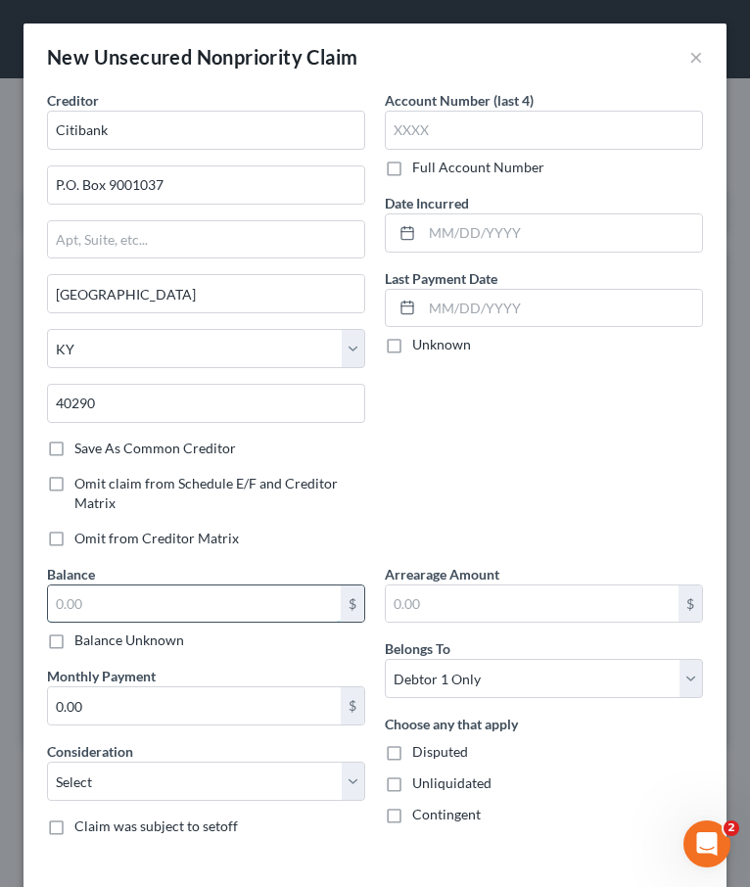
click at [89, 589] on input "text" at bounding box center [194, 604] width 293 height 37
type input "2"
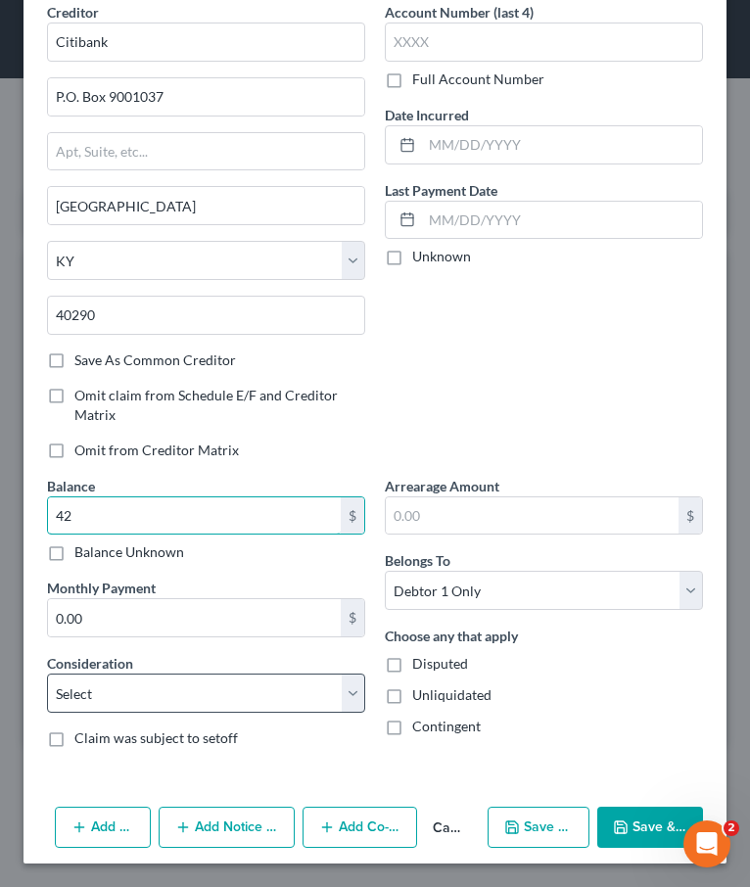
type input "42"
click at [144, 698] on select "Select Cable / Satellite Services Collection Agency Credit Card Debt Debt Couns…" at bounding box center [206, 693] width 318 height 39
select select "2"
click at [47, 674] on select "Select Cable / Satellite Services Collection Agency Credit Card Debt Debt Couns…" at bounding box center [206, 693] width 318 height 39
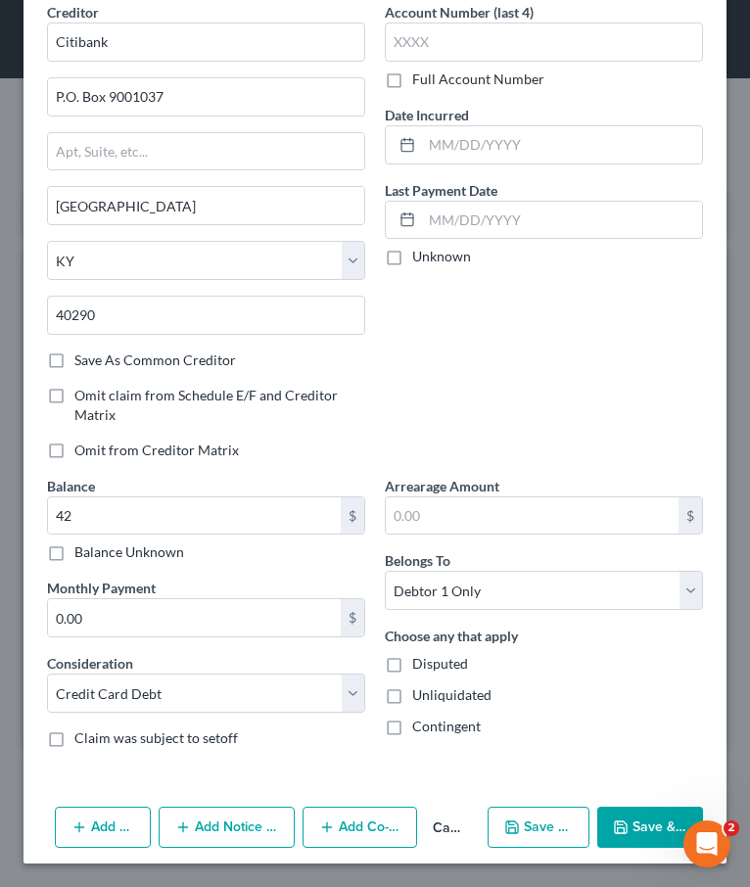
click at [551, 819] on button "Save & New" at bounding box center [539, 827] width 102 height 41
select select "0"
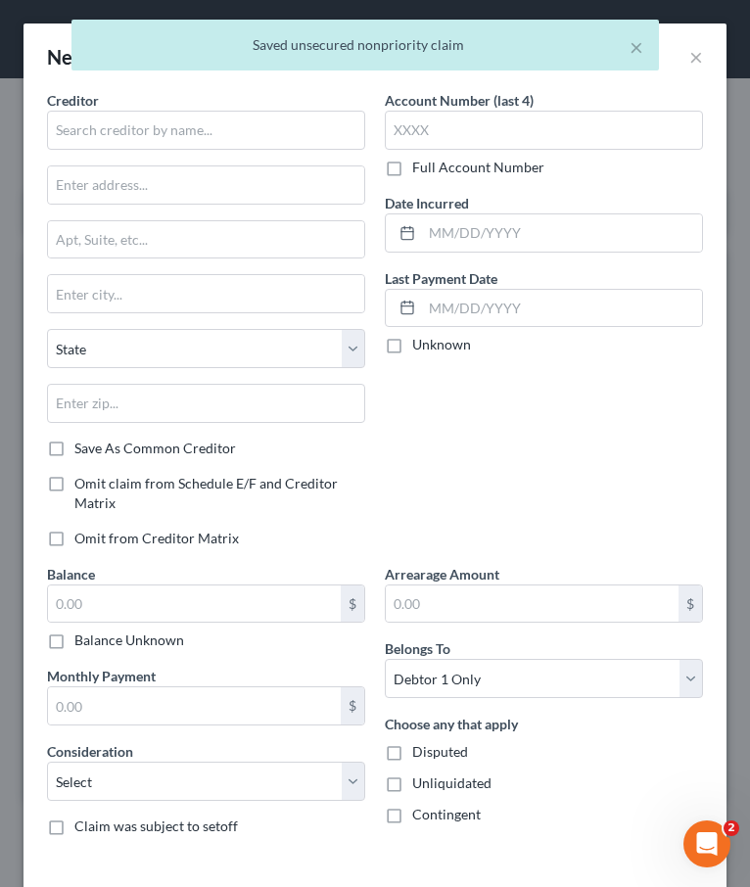
type input "42.00"
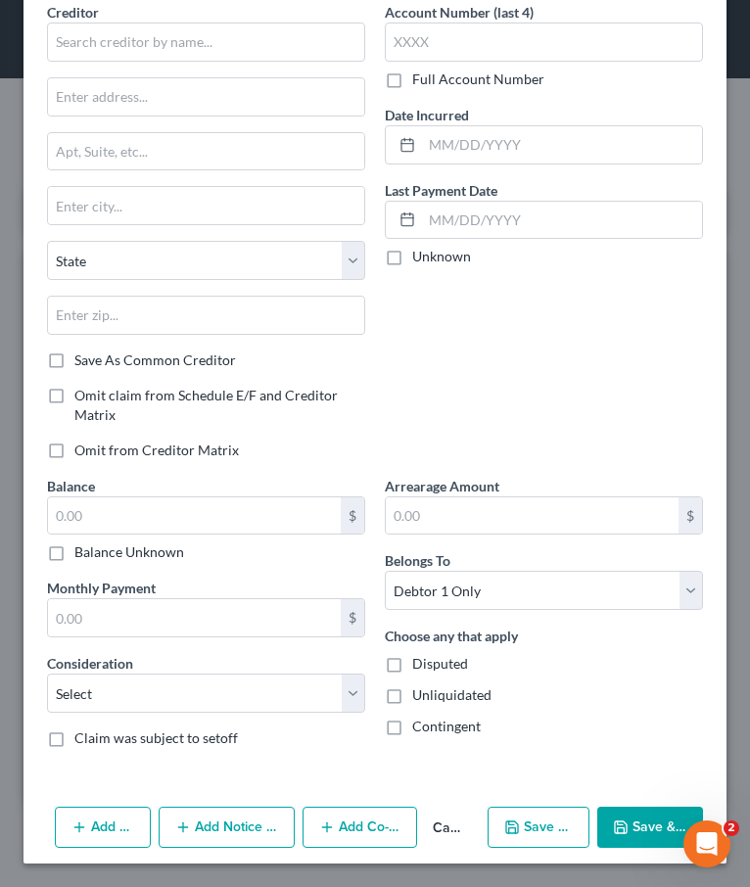
click at [450, 819] on button "Cancel" at bounding box center [448, 828] width 63 height 39
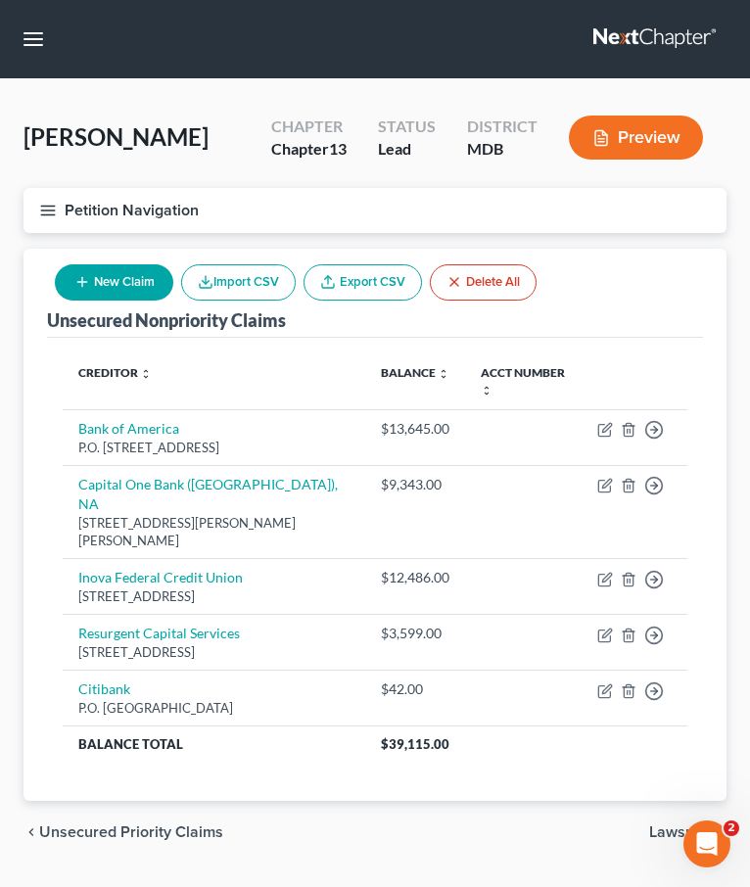
click at [49, 202] on icon "button" at bounding box center [48, 211] width 18 height 18
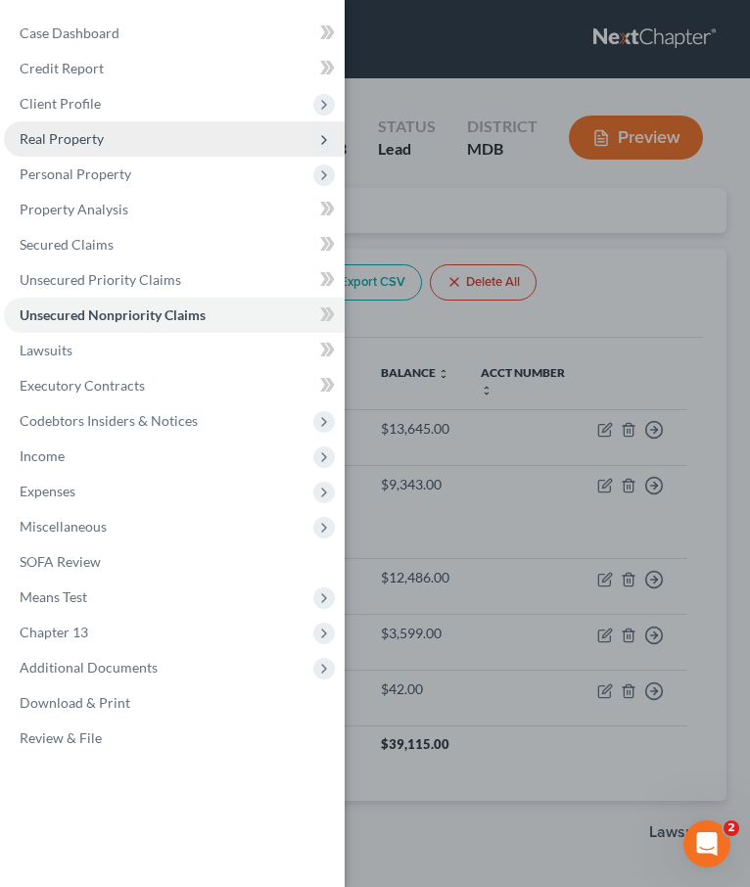
click at [61, 142] on span "Real Property" at bounding box center [62, 138] width 84 height 17
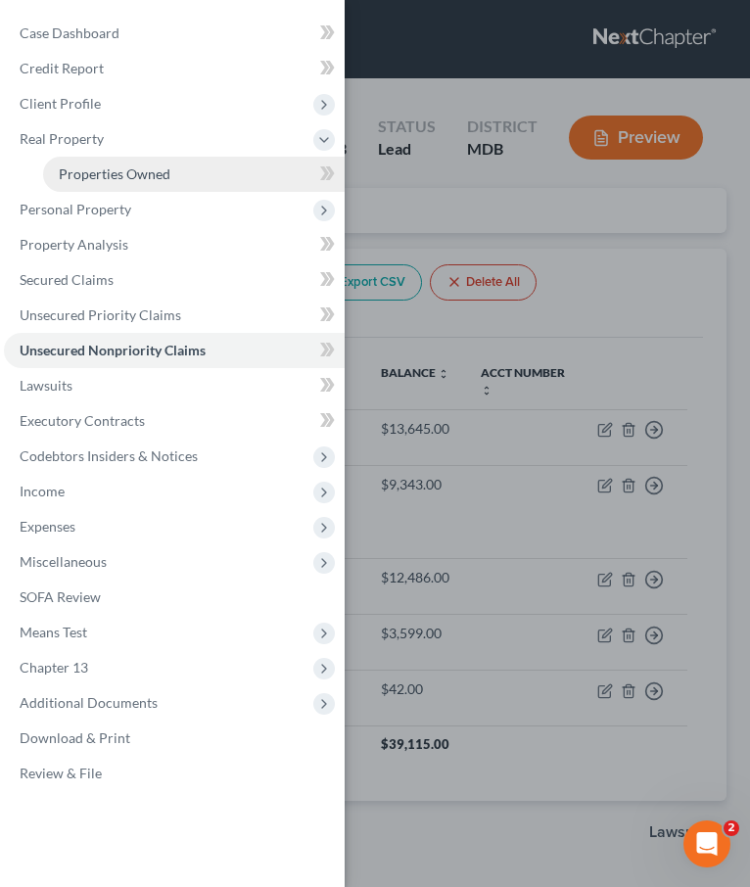
click at [121, 188] on link "Properties Owned" at bounding box center [194, 174] width 302 height 35
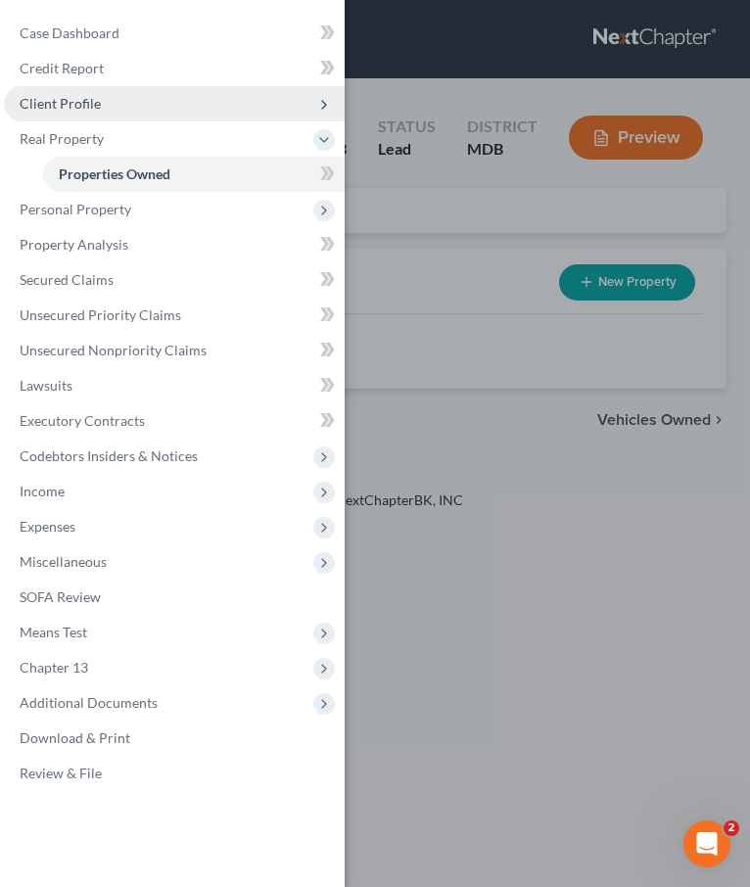
click at [54, 95] on span "Client Profile" at bounding box center [60, 103] width 81 height 17
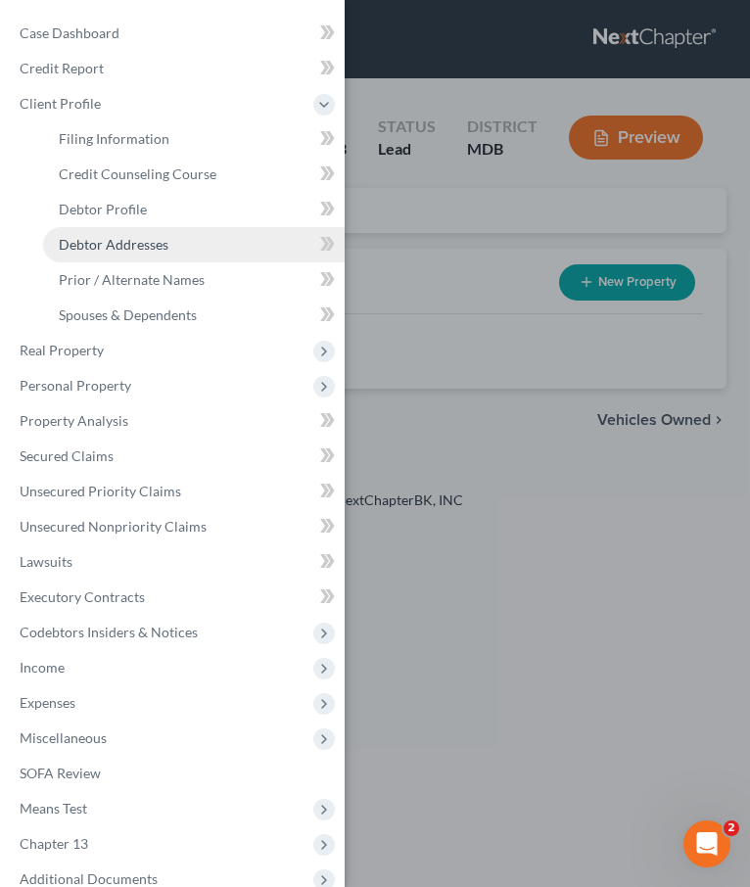
click at [108, 245] on span "Debtor Addresses" at bounding box center [114, 244] width 110 height 17
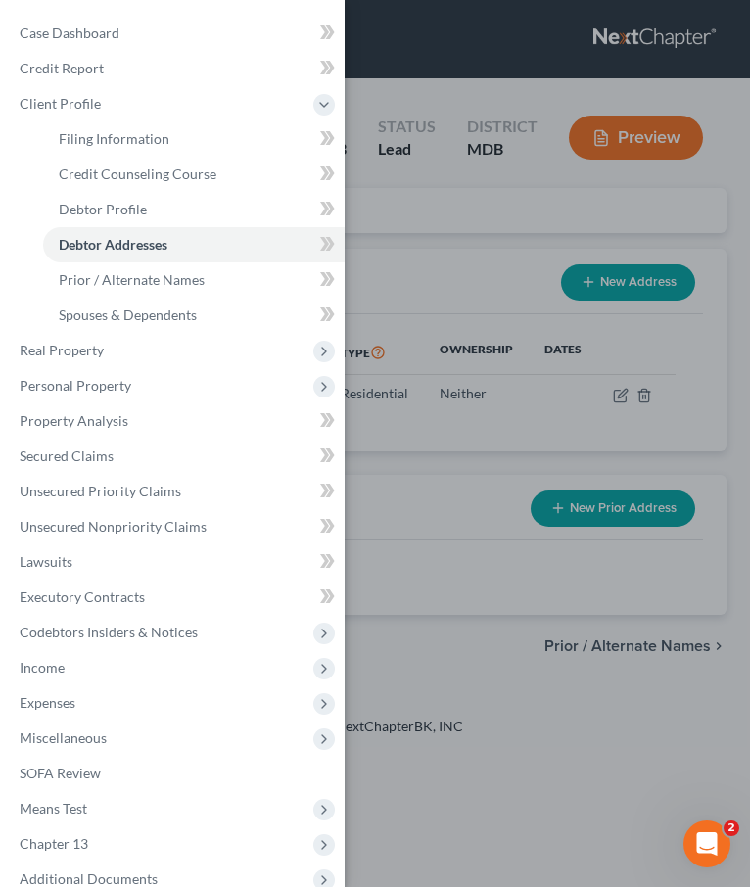
click at [448, 226] on div "Case Dashboard Payments Invoices Payments Payments Credit Report Client Profile" at bounding box center [375, 443] width 750 height 887
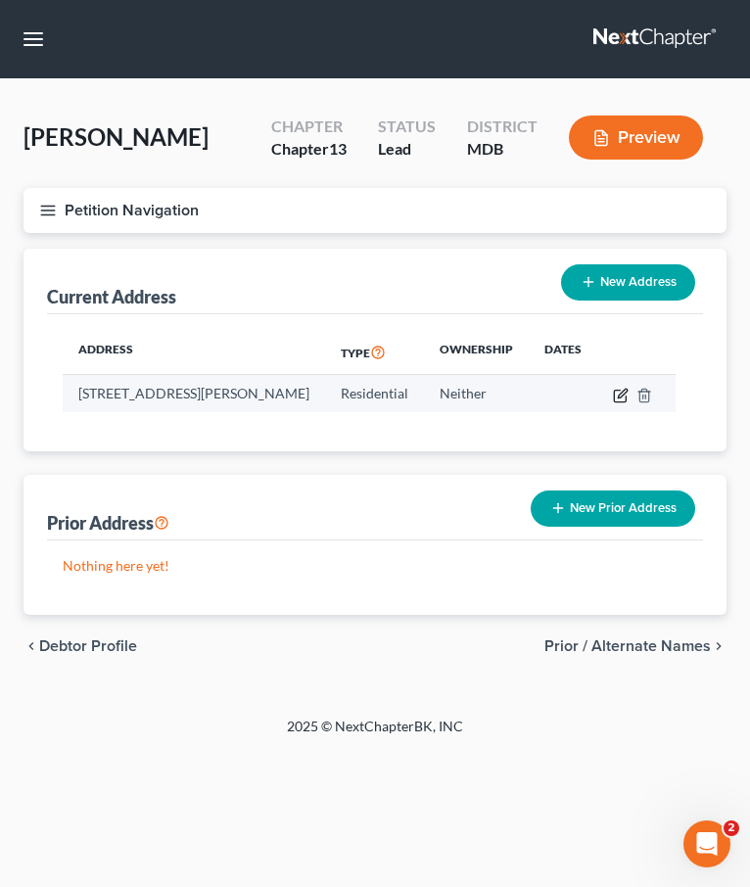
click at [629, 397] on icon "button" at bounding box center [621, 396] width 16 height 16
select select "21"
select select "10"
select select "0"
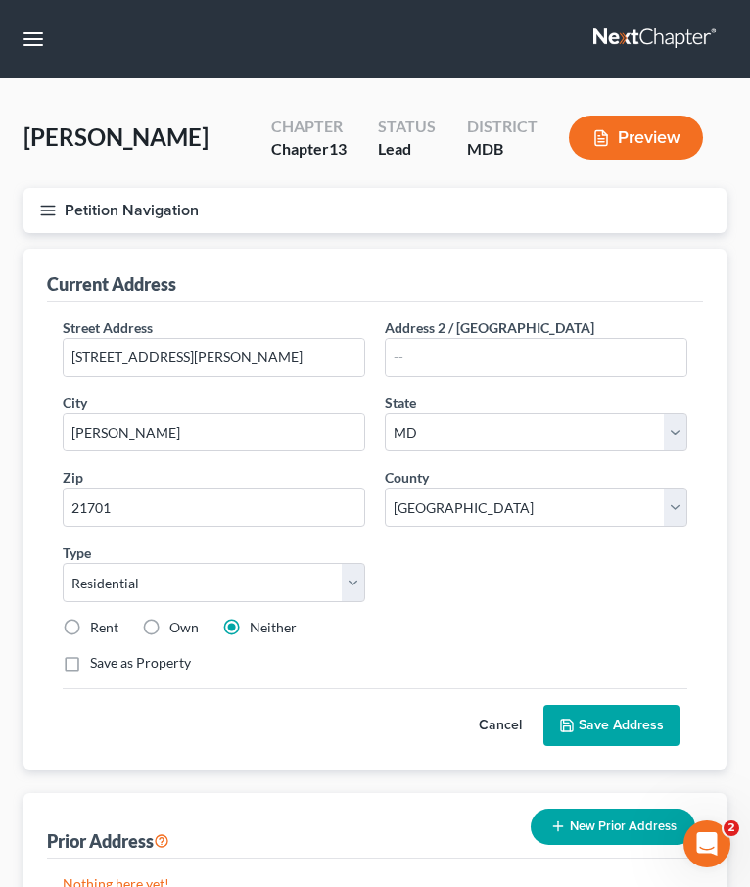
click at [169, 625] on label "Own" at bounding box center [183, 628] width 29 height 20
click at [177, 625] on input "Own" at bounding box center [183, 624] width 13 height 13
radio input "true"
click at [584, 723] on button "Save Address" at bounding box center [611, 725] width 136 height 41
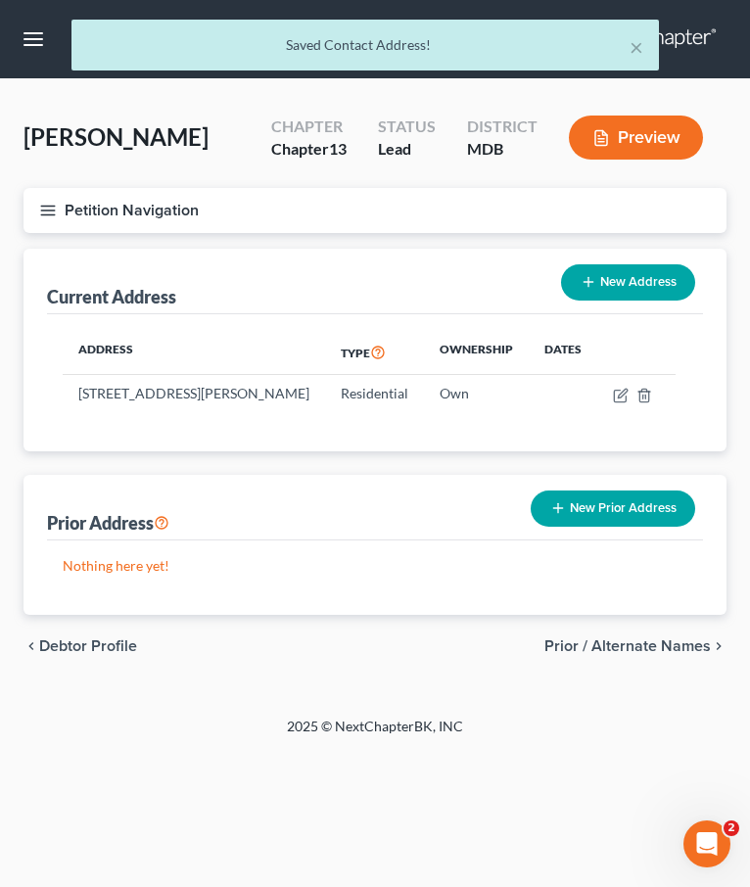
click at [52, 207] on icon "button" at bounding box center [48, 211] width 18 height 18
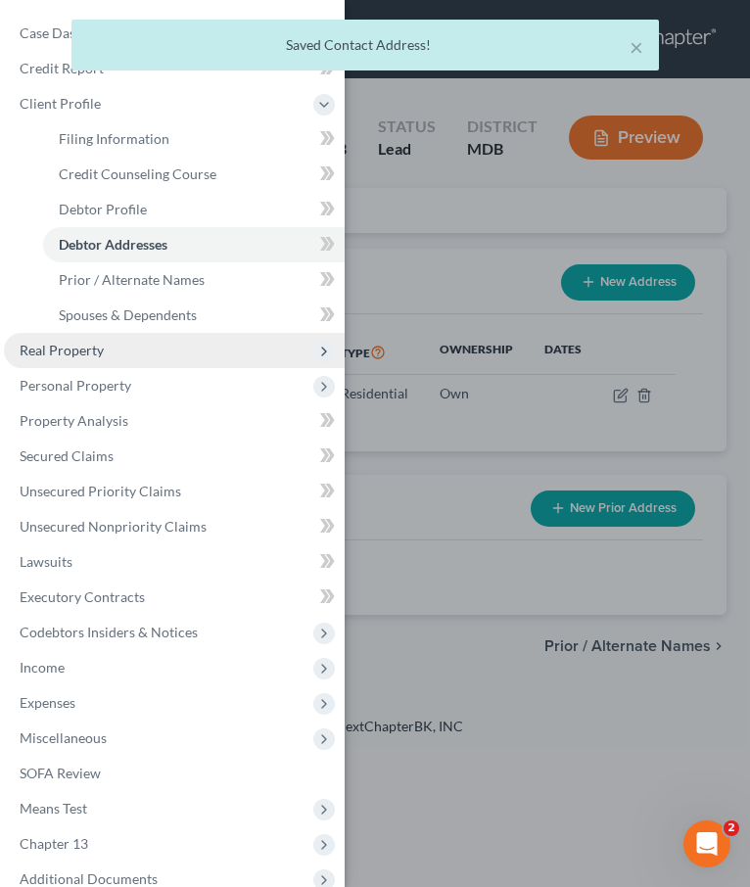
click at [70, 358] on span "Real Property" at bounding box center [62, 350] width 84 height 17
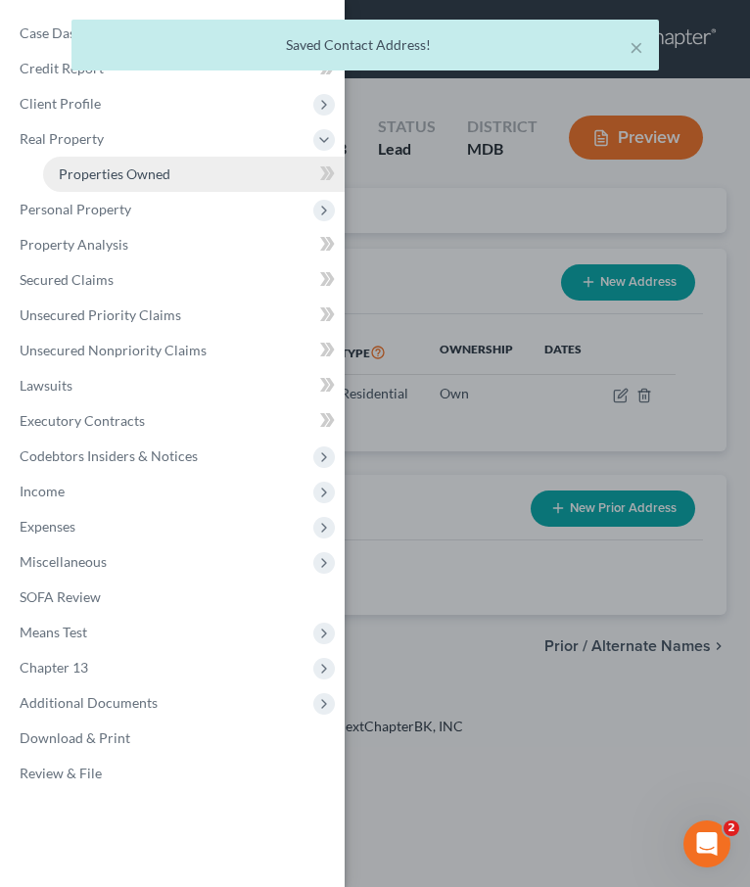
click at [110, 179] on span "Properties Owned" at bounding box center [115, 173] width 112 height 17
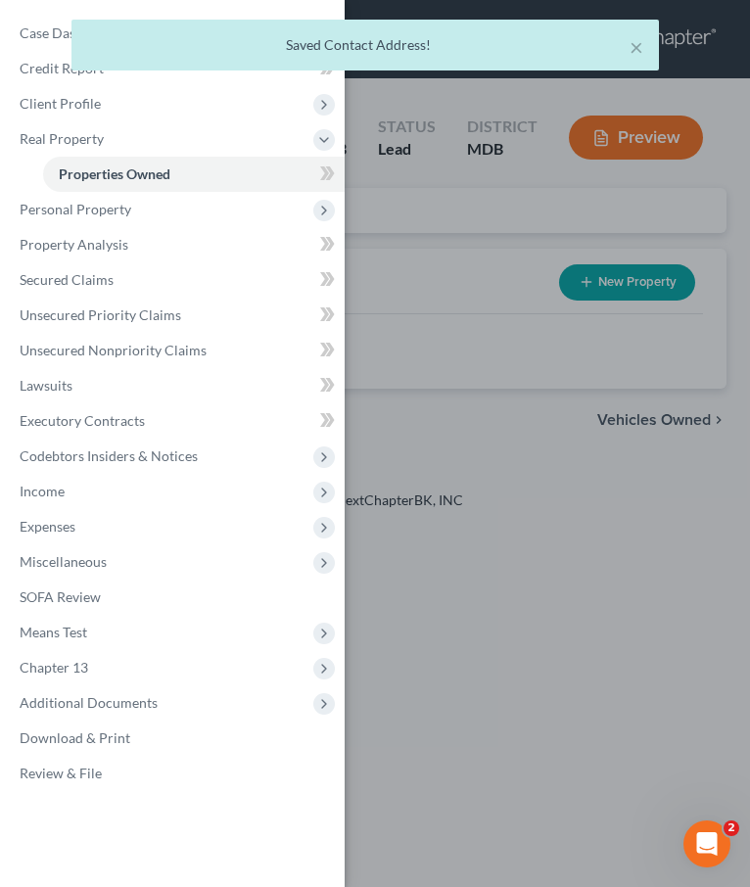
click at [397, 232] on div "Case Dashboard Payments Invoices Payments Payments Credit Report Client Profile" at bounding box center [375, 443] width 750 height 887
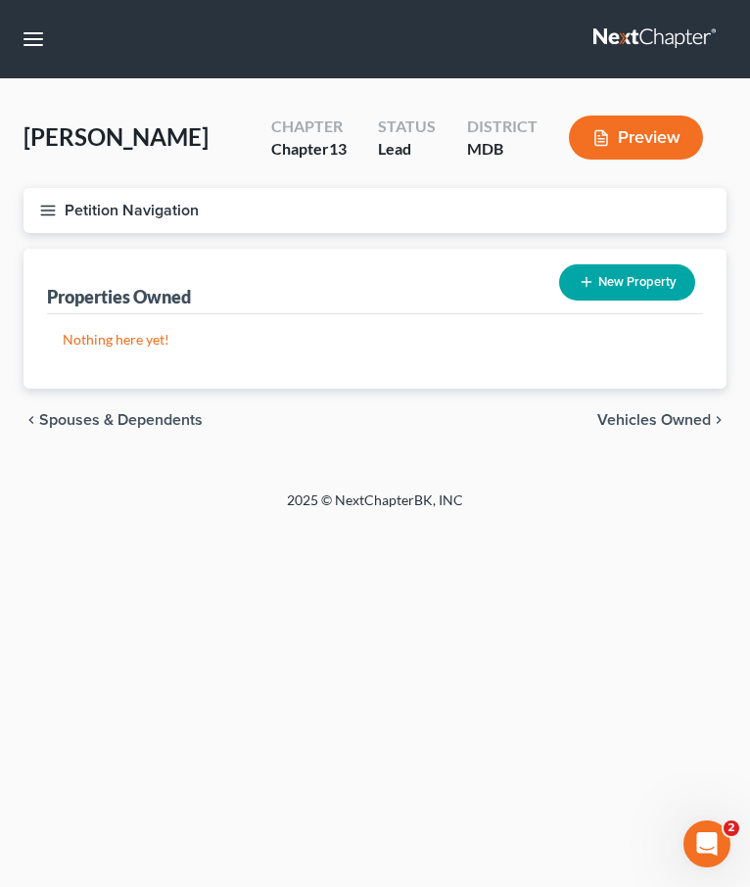
click at [623, 286] on button "New Property" at bounding box center [627, 282] width 136 height 36
select select "21"
select select "10"
select select "0"
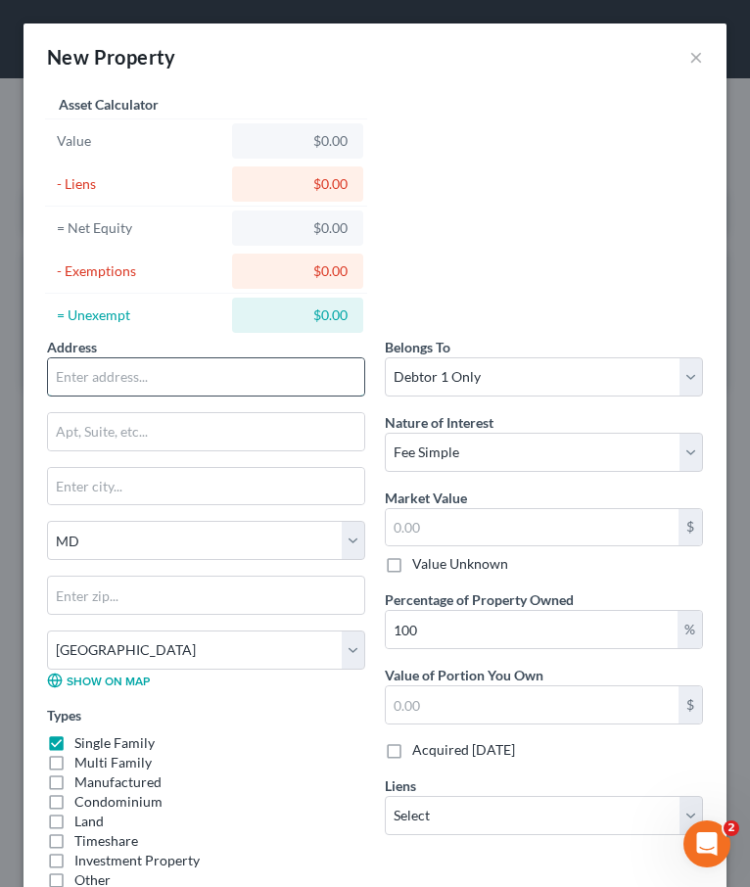
click at [118, 376] on input "text" at bounding box center [206, 376] width 316 height 37
type input "322 South Jefferson Street"
type input "20701"
type input "Annapolis Junction"
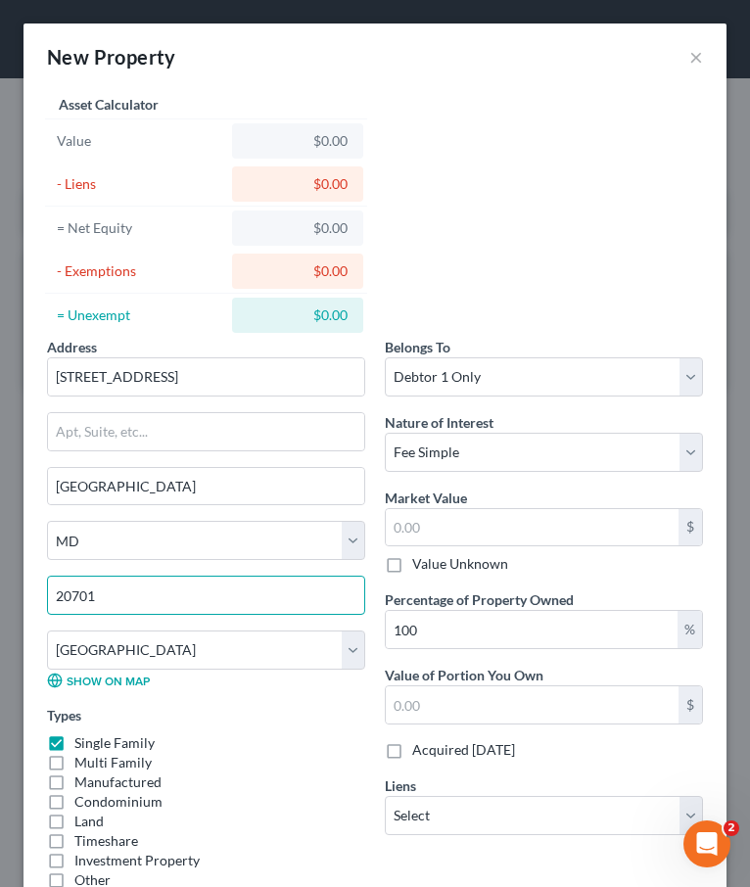
drag, startPoint x: 110, startPoint y: 602, endPoint x: 13, endPoint y: 575, distance: 100.7
click at [12, 575] on div "New Property × Address * 322 South Jefferson Street Annapolis Junction State AL…" at bounding box center [375, 443] width 750 height 887
type input "21701"
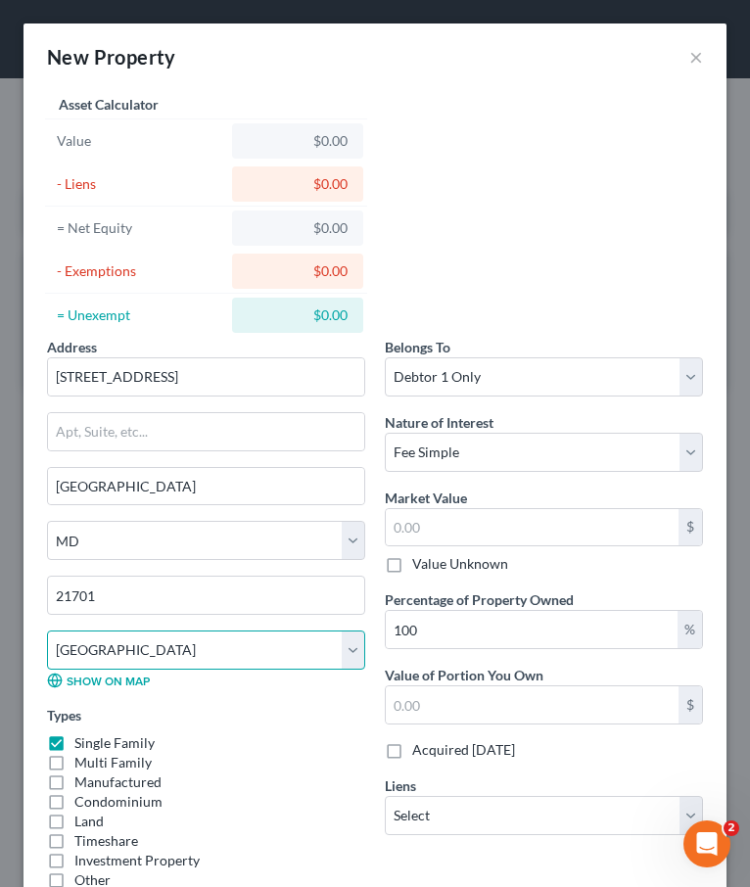
type input "Frederick"
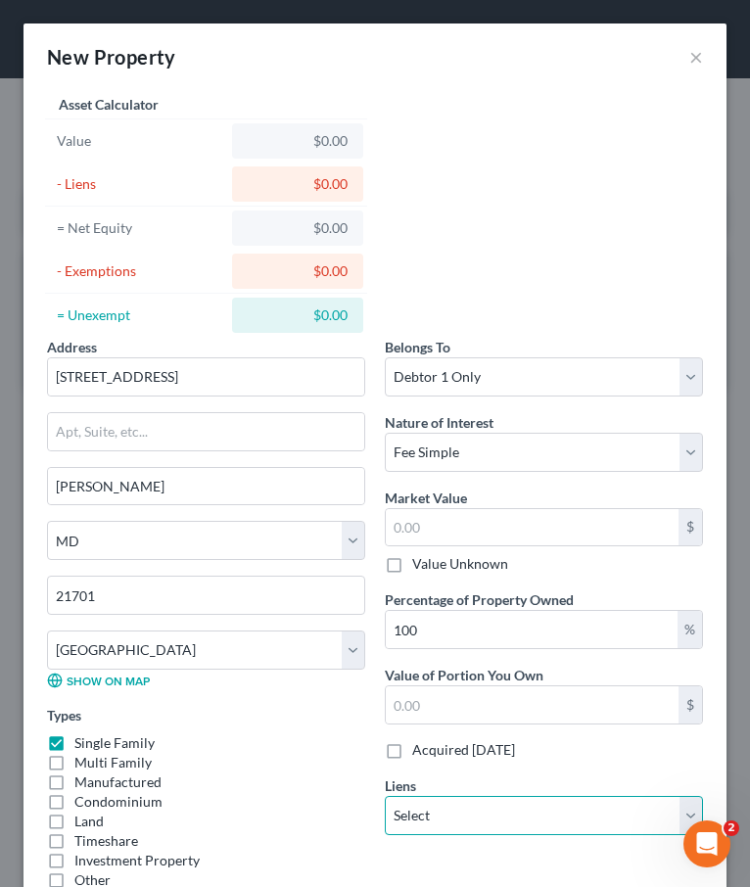
click at [399, 813] on select "Select SunTrust Bank - $119,536.00" at bounding box center [544, 815] width 318 height 39
click select "Select SunTrust Bank - $119,536.00" at bounding box center [544, 815] width 318 height 39
select select "28"
select select "0"
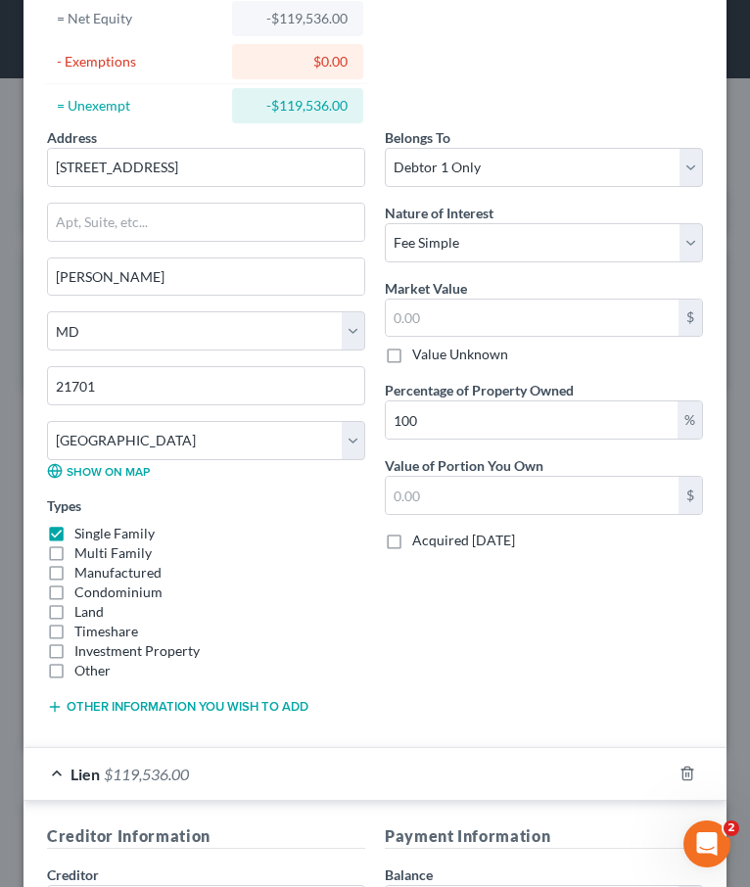
scroll to position [409, 0]
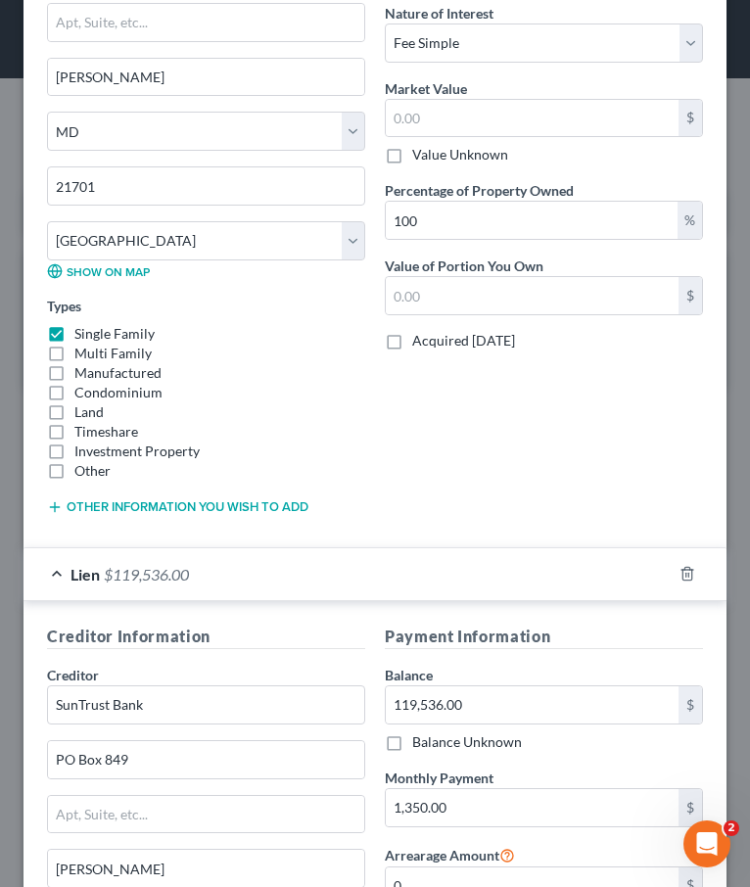
click at [160, 510] on button "Other information you wish to add" at bounding box center [177, 507] width 261 height 16
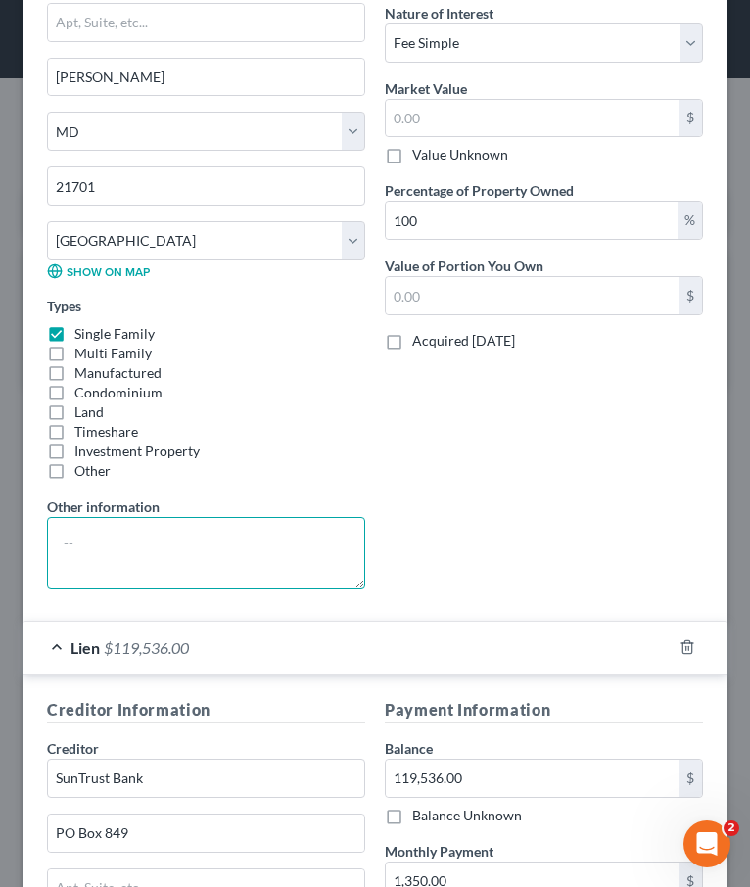
click at [123, 534] on textarea at bounding box center [206, 553] width 318 height 72
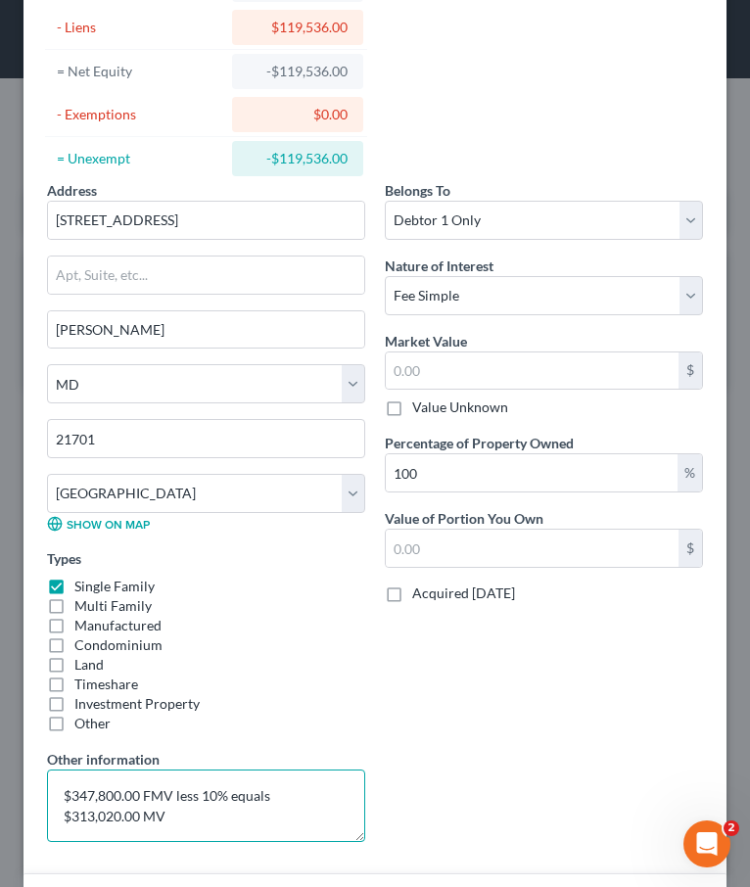
scroll to position [177, 0]
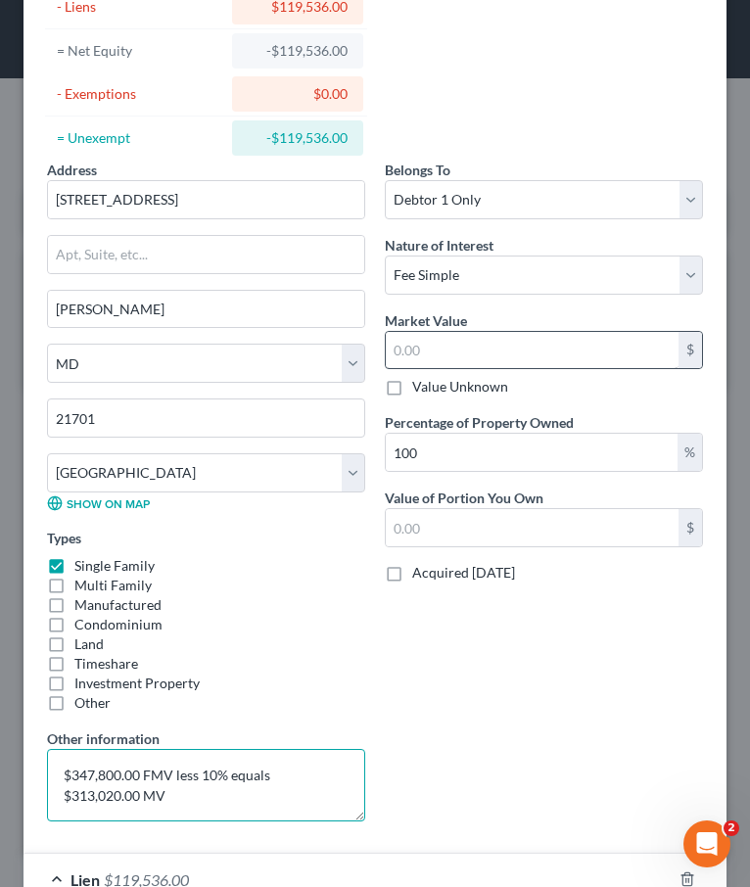
type textarea "$347,800.00 FMV less 10% equals $313,020.00 MV"
click at [434, 346] on input "text" at bounding box center [532, 350] width 293 height 37
type input "3"
type input "3.00"
type input "31"
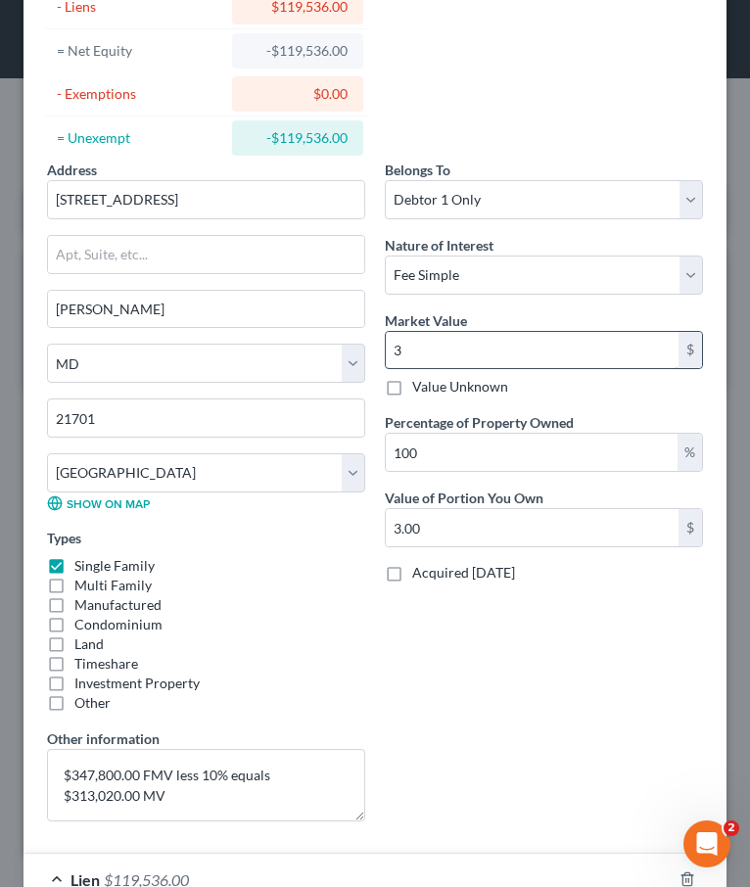
type input "31.00"
type input "313"
type input "313.00"
type input "3130"
type input "3,130.00"
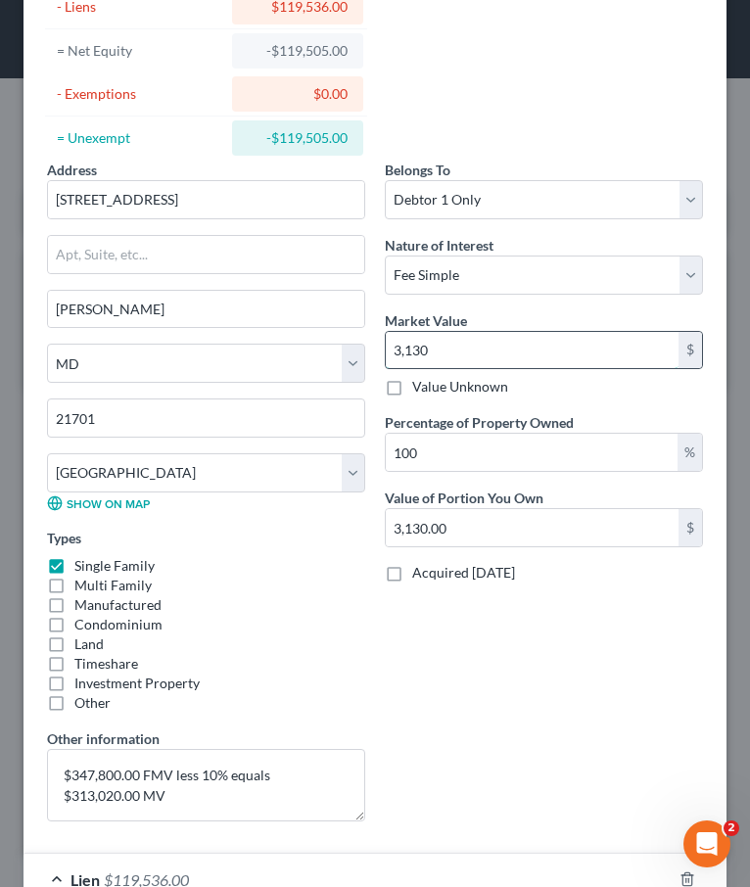
type input "3,1302"
type input "31,302.00"
type input "31,3020"
type input "313,020.00"
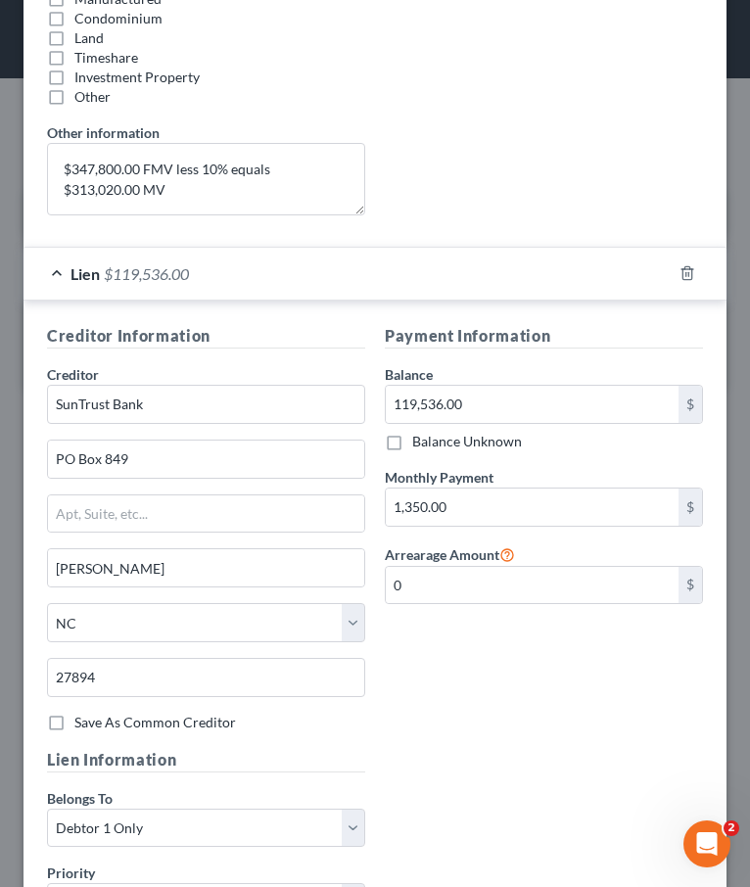
scroll to position [1160, 0]
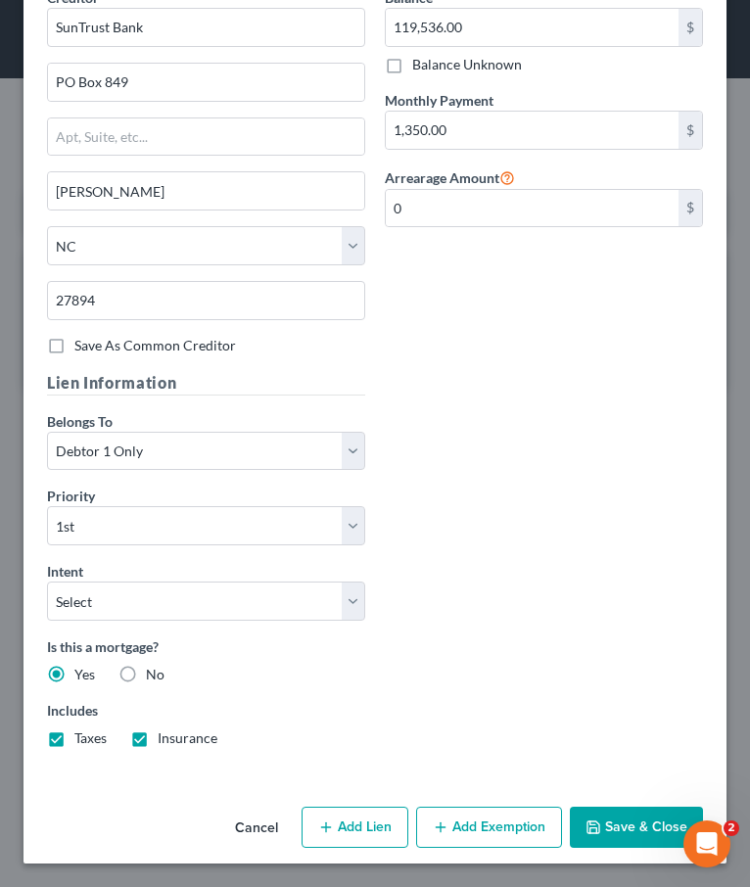
type input "313,020"
click at [617, 817] on button "Save & Close" at bounding box center [636, 827] width 133 height 41
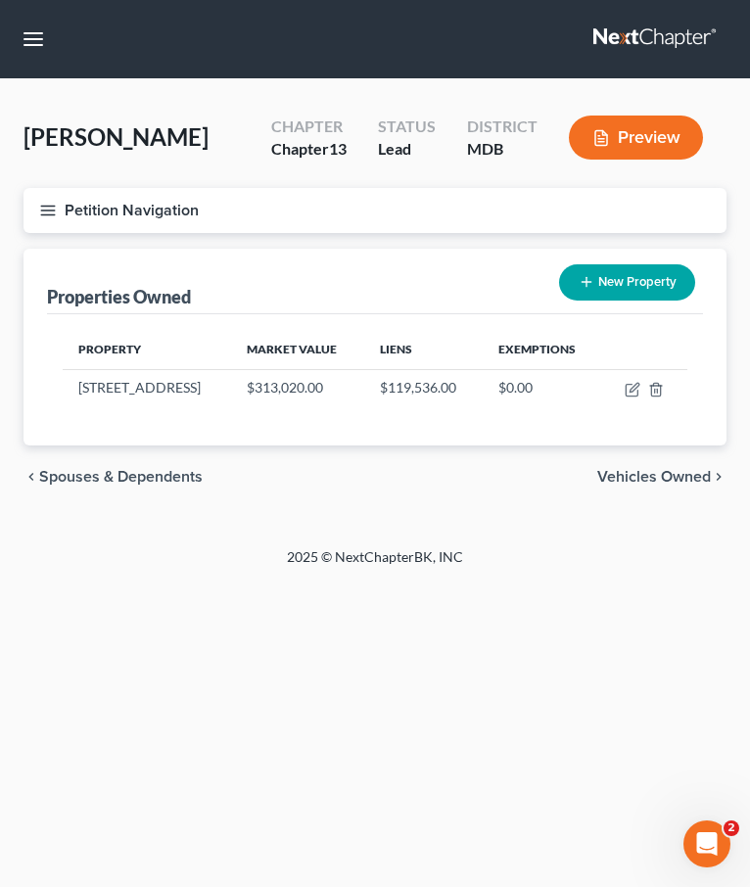
click at [45, 211] on line "button" at bounding box center [48, 211] width 14 height 0
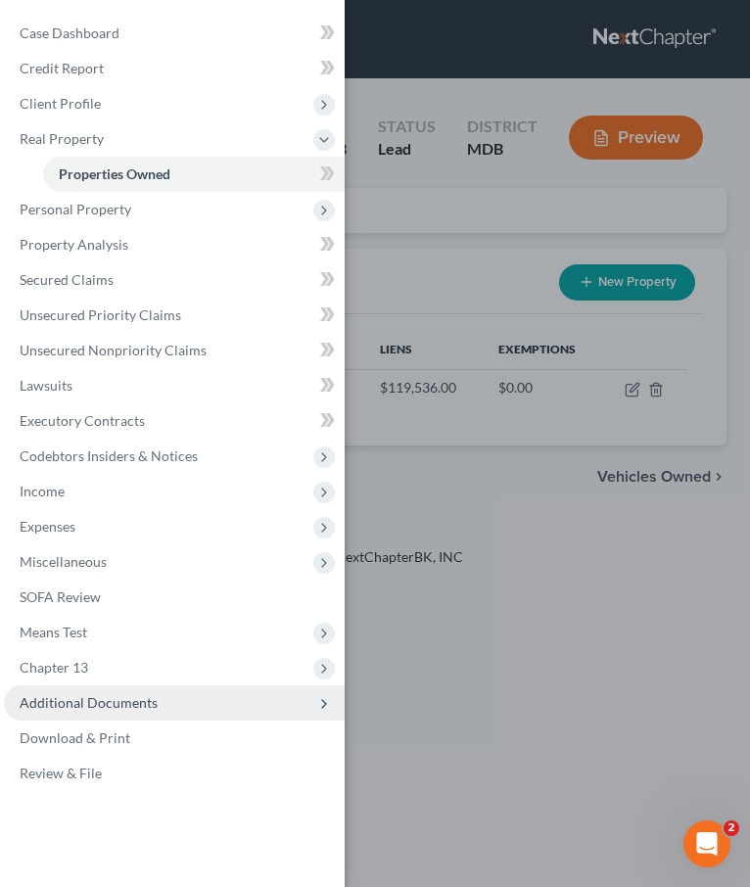
click at [129, 697] on span "Additional Documents" at bounding box center [89, 702] width 138 height 17
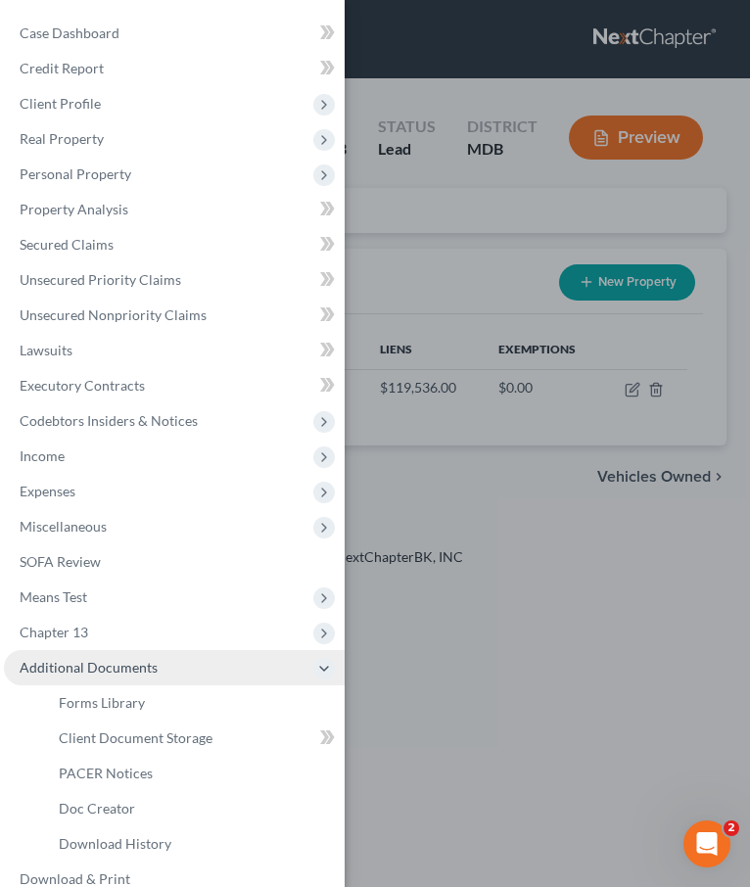
scroll to position [61, 0]
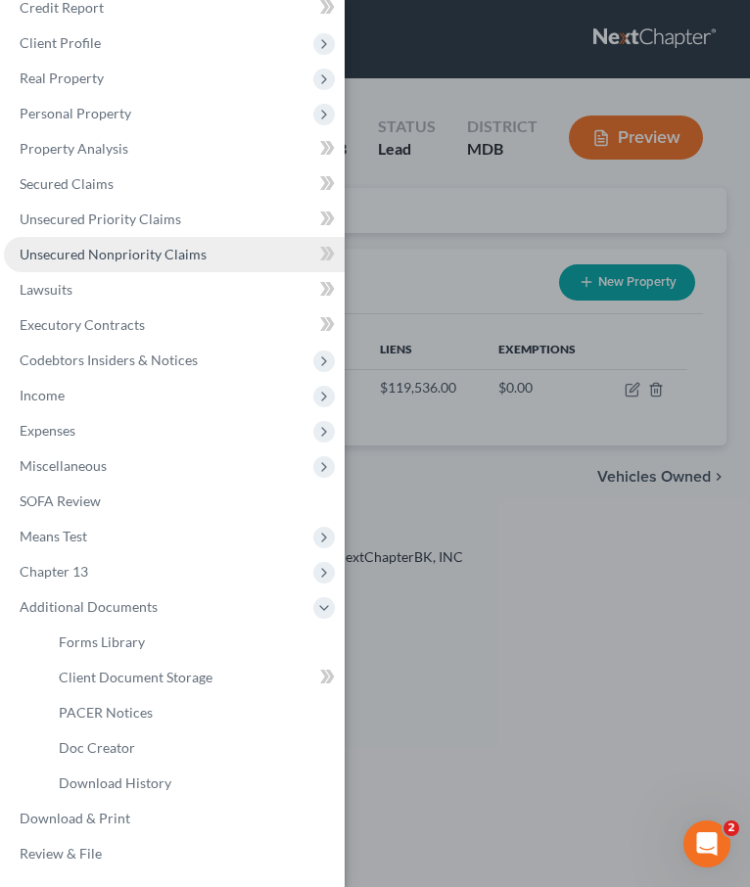
click at [69, 245] on link "Unsecured Nonpriority Claims" at bounding box center [174, 254] width 341 height 35
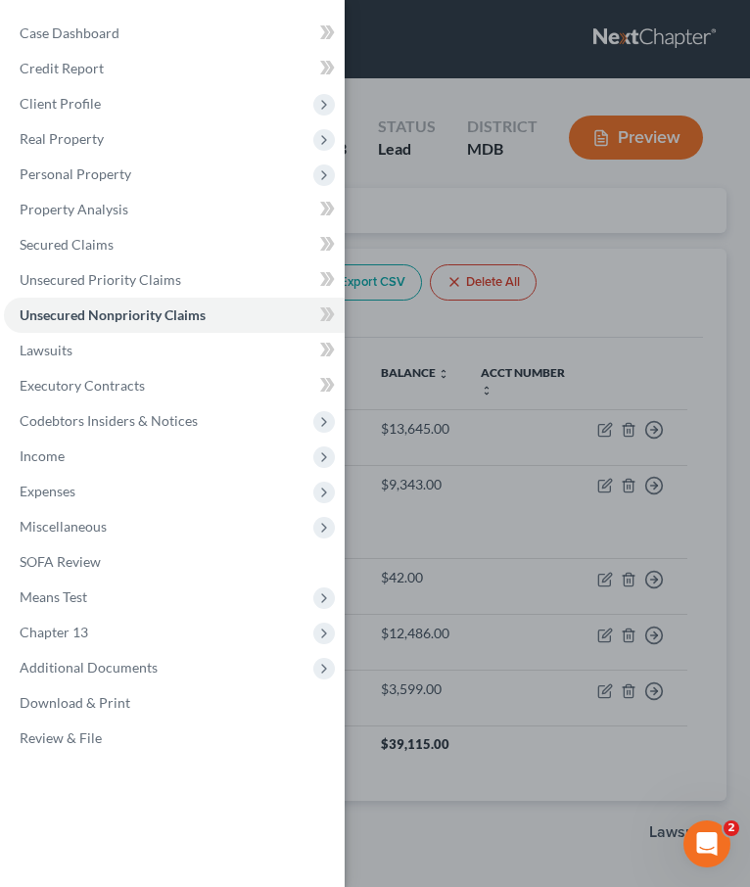
click at [437, 236] on div "Case Dashboard Payments Invoices Payments Payments Credit Report Client Profile" at bounding box center [375, 443] width 750 height 887
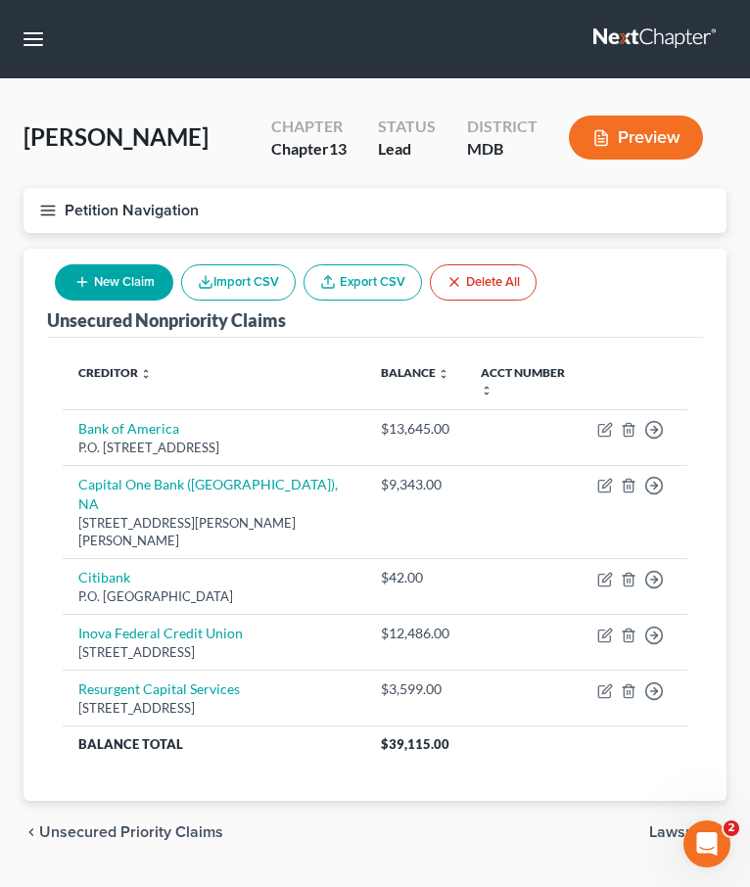
click at [40, 204] on icon "button" at bounding box center [48, 211] width 18 height 18
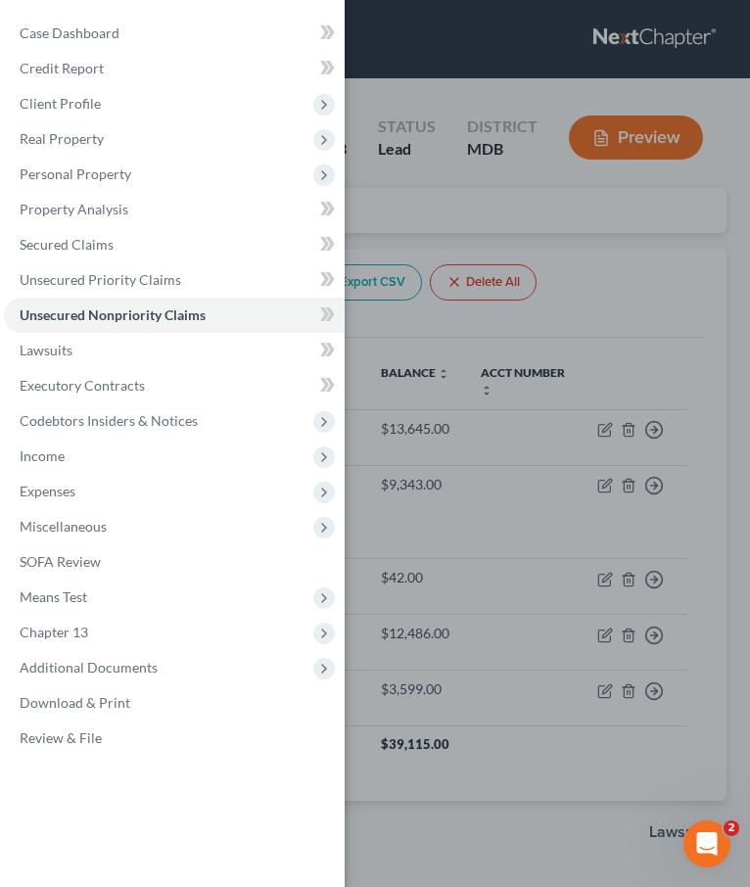
click at [40, 204] on div "Case Dashboard Payments Invoices Payments Payments Credit Report Client Profile" at bounding box center [375, 443] width 750 height 887
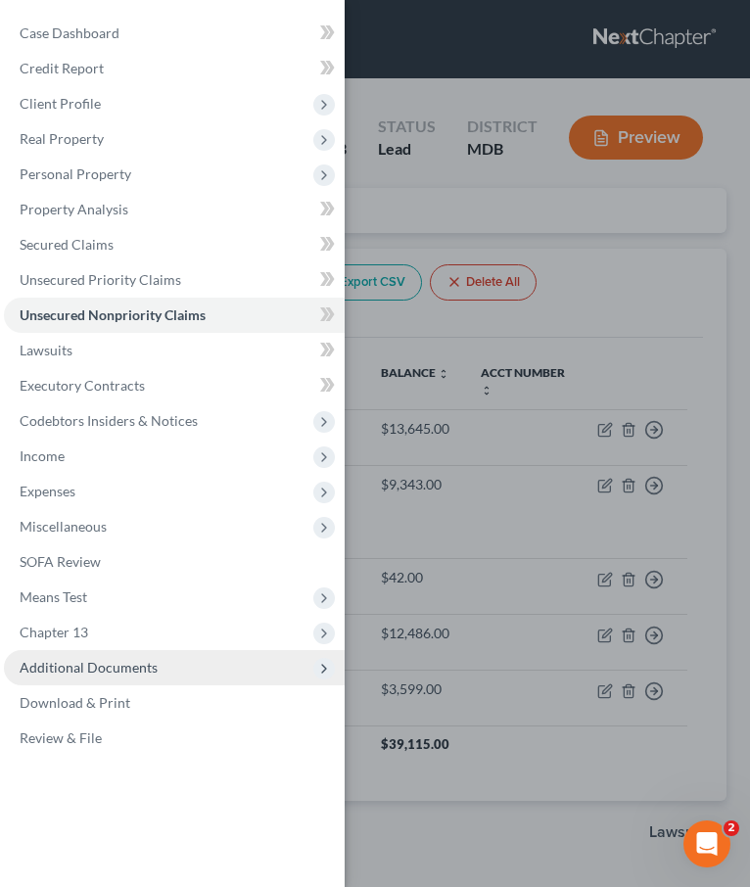
click at [75, 670] on span "Additional Documents" at bounding box center [89, 667] width 138 height 17
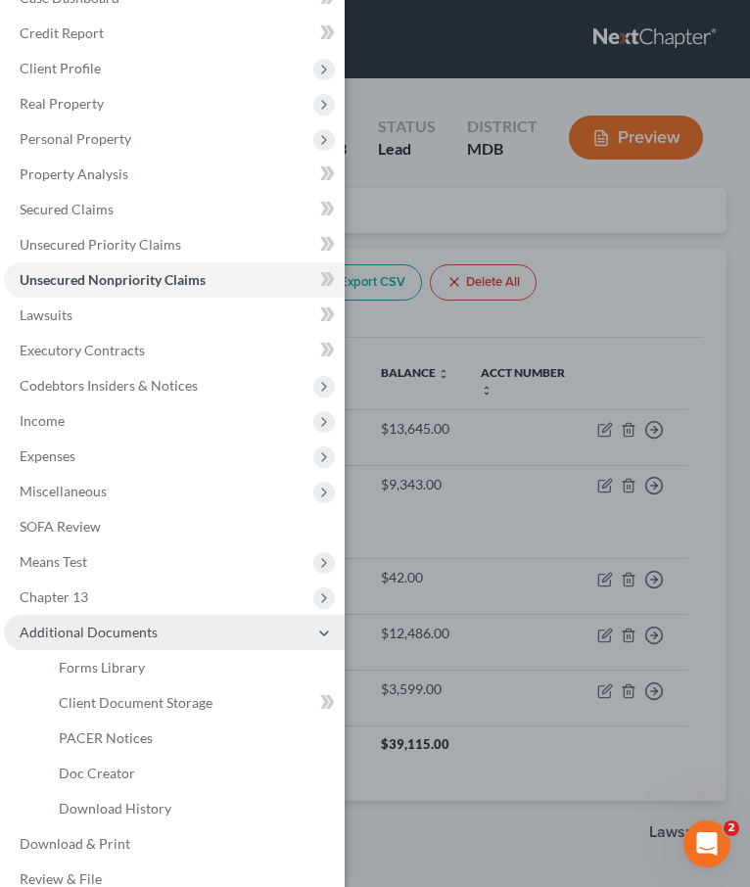
scroll to position [61, 0]
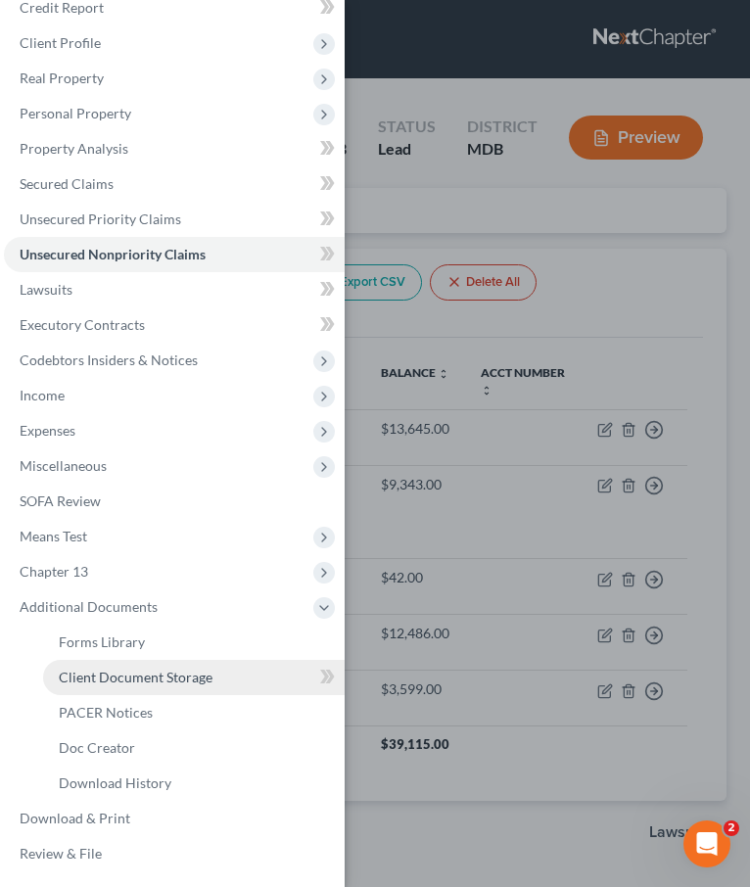
click at [77, 675] on span "Client Document Storage" at bounding box center [136, 677] width 154 height 17
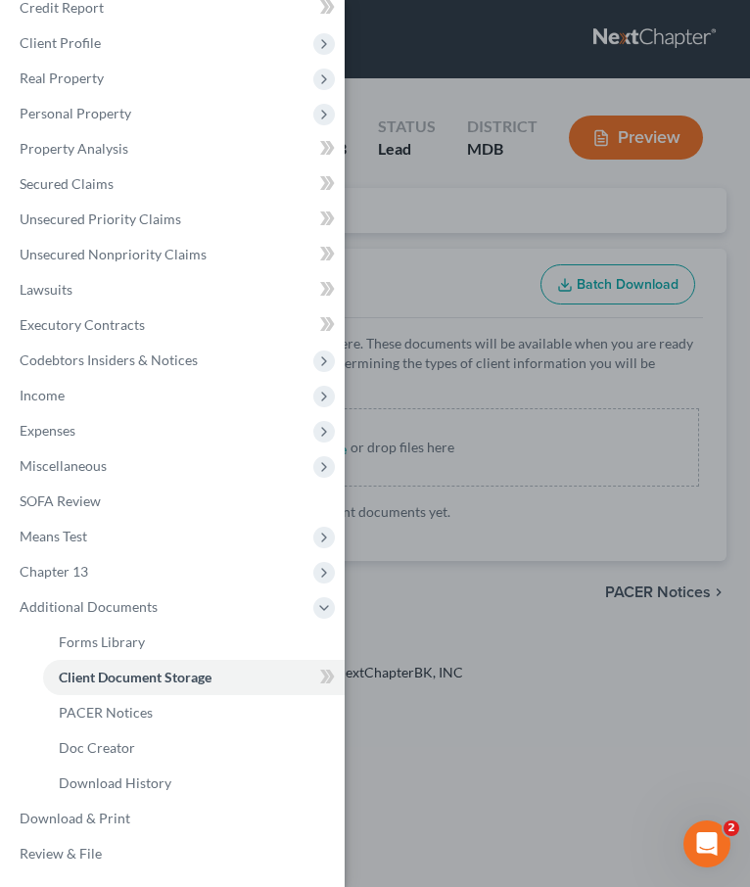
click at [448, 242] on div "Case Dashboard Payments Invoices Payments Payments Credit Report Client Profile" at bounding box center [375, 443] width 750 height 887
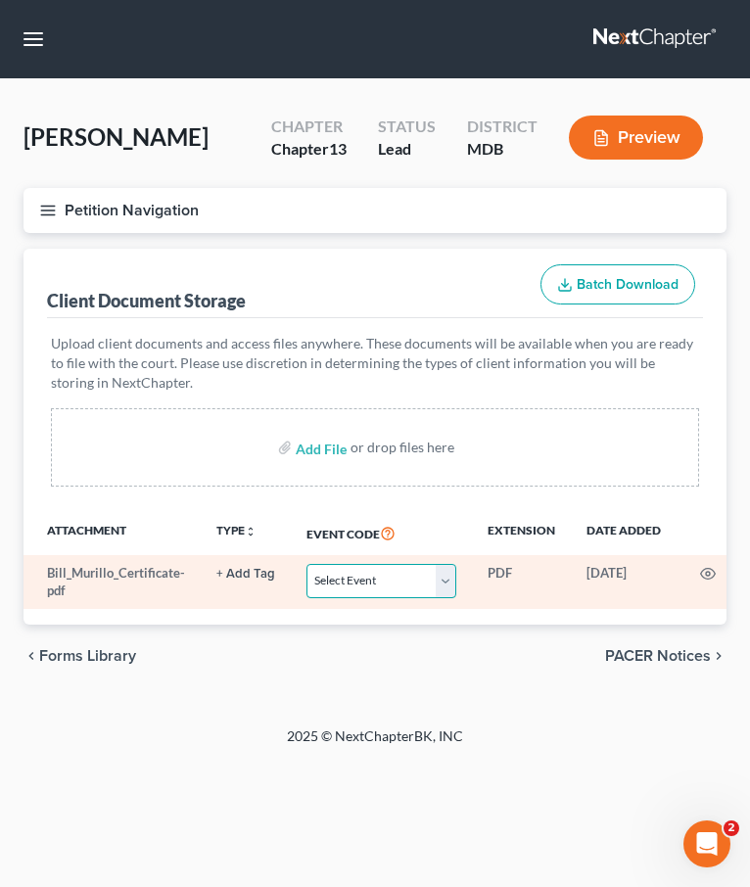
click at [448, 585] on select "Select Event Affidavit Affidavit of Adequate Protection and Lease Payments Affi…" at bounding box center [382, 581] width 150 height 34
select select "14"
click at [307, 564] on select "Select Event Affidavit Affidavit of Adequate Protection and Lease Payments Affi…" at bounding box center [382, 581] width 150 height 34
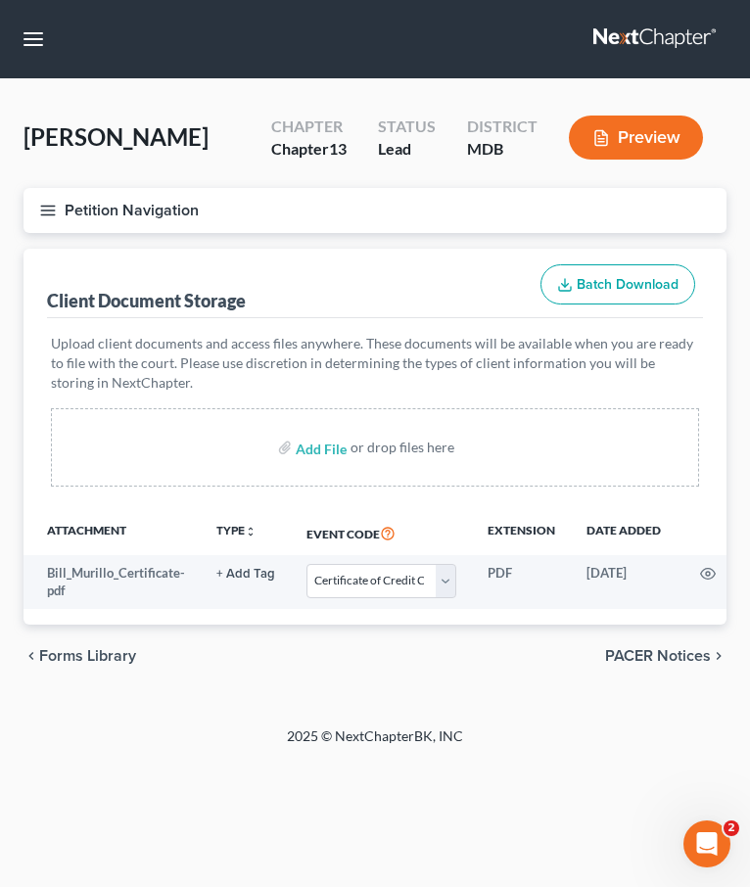
click at [487, 649] on div "chevron_left Forms Library PACER Notices chevron_right" at bounding box center [375, 656] width 703 height 63
click at [652, 655] on span "PACER Notices" at bounding box center [658, 656] width 106 height 16
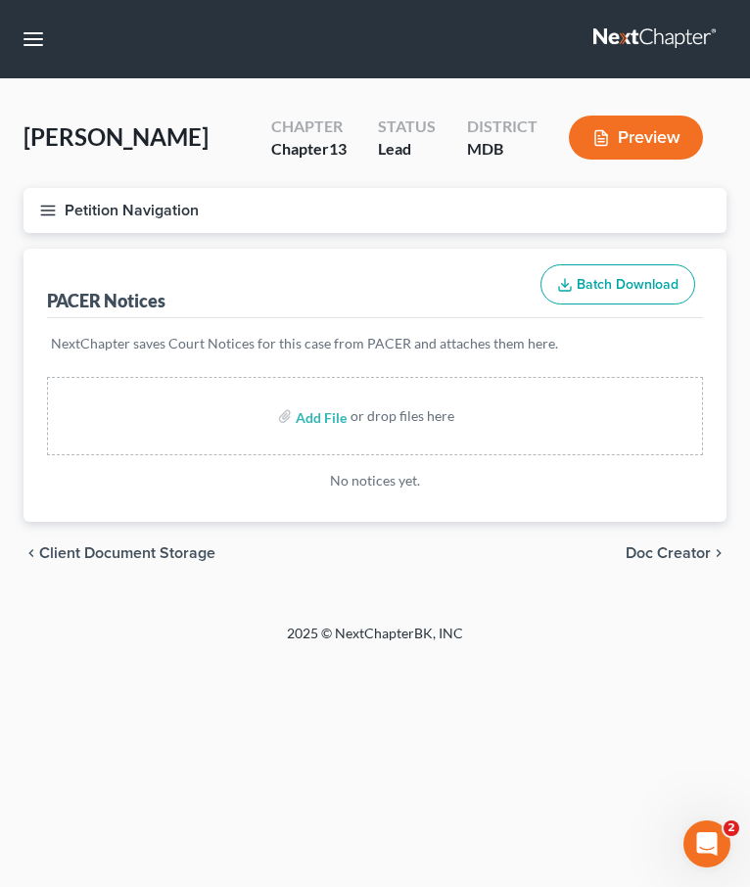
click at [42, 210] on icon "button" at bounding box center [48, 211] width 18 height 18
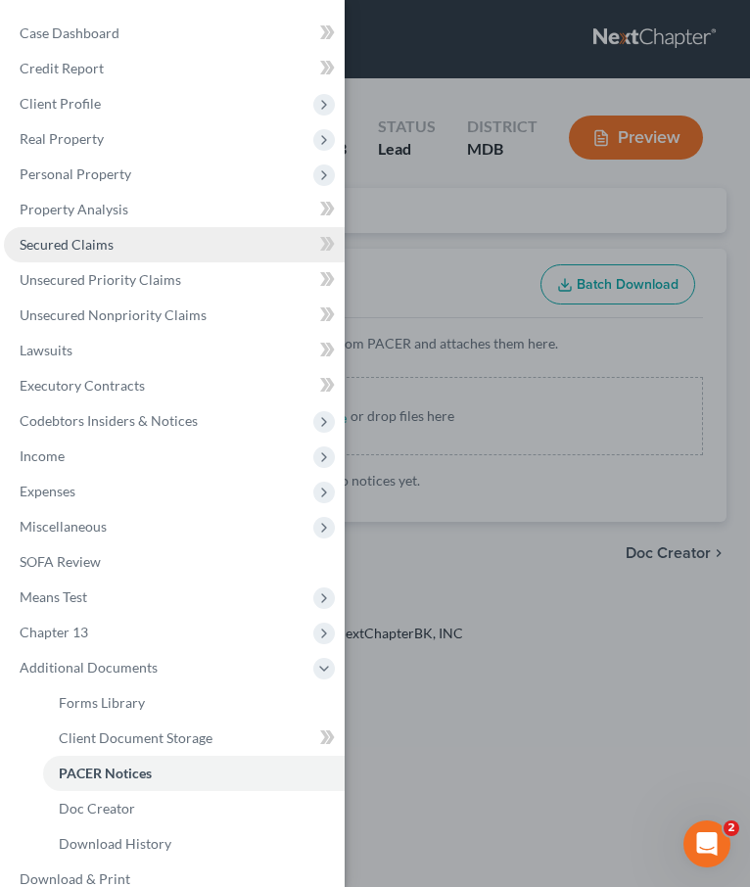
click at [67, 242] on span "Secured Claims" at bounding box center [67, 244] width 94 height 17
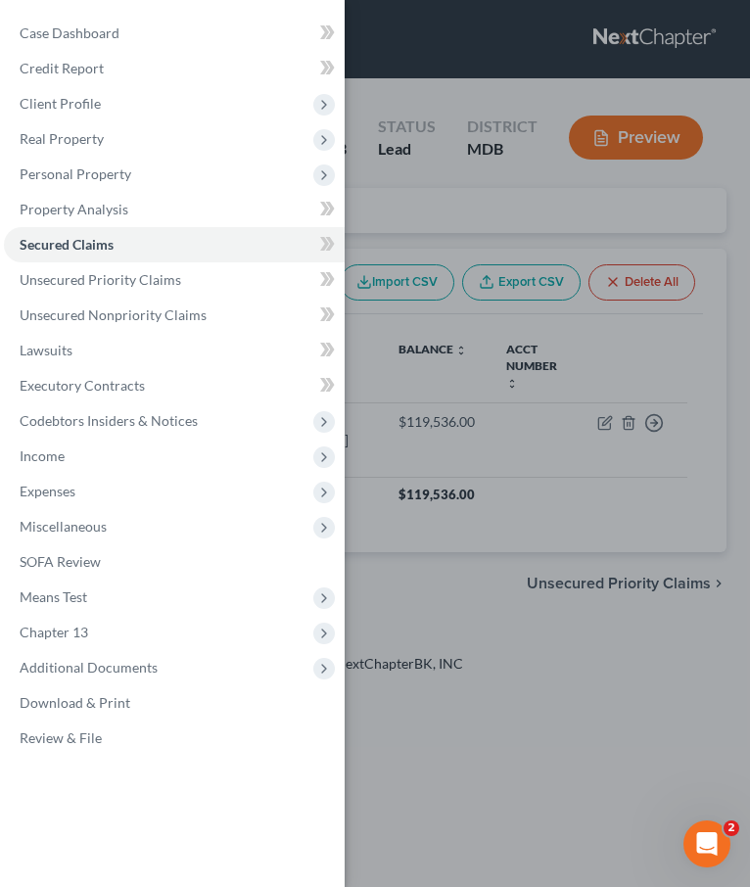
click at [354, 237] on div "Case Dashboard Payments Invoices Payments Payments Credit Report Client Profile" at bounding box center [375, 443] width 750 height 887
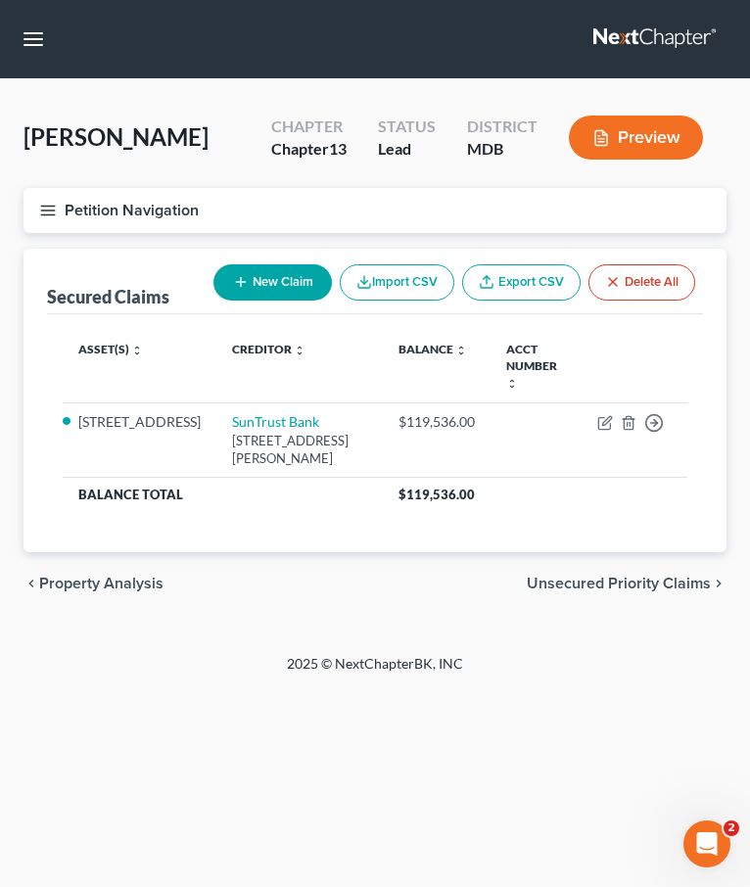
click at [37, 202] on button "Petition Navigation" at bounding box center [375, 210] width 703 height 45
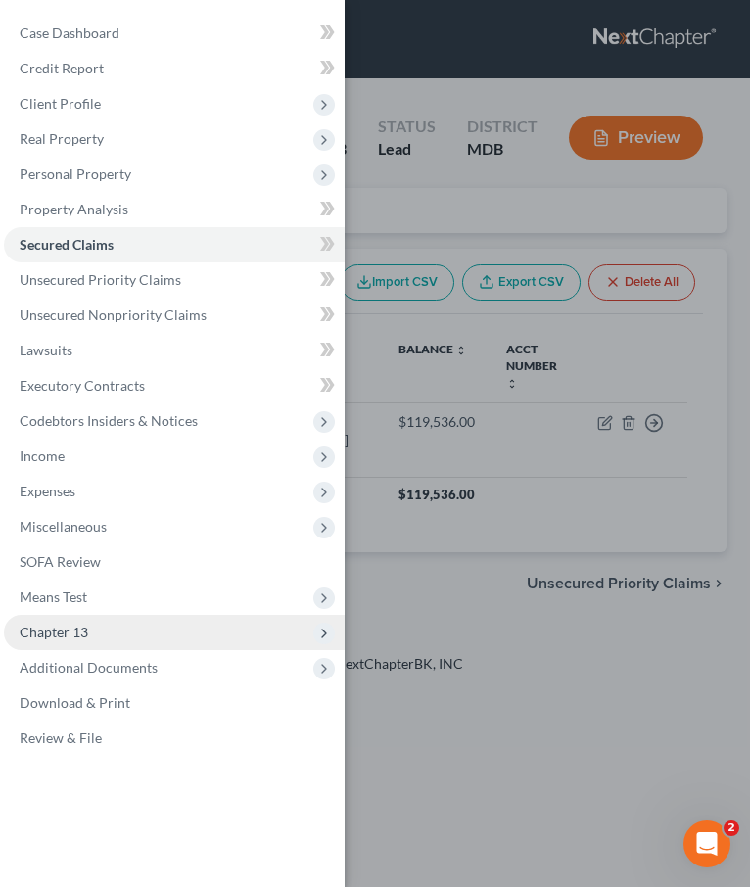
click at [120, 637] on span "Chapter 13" at bounding box center [174, 632] width 341 height 35
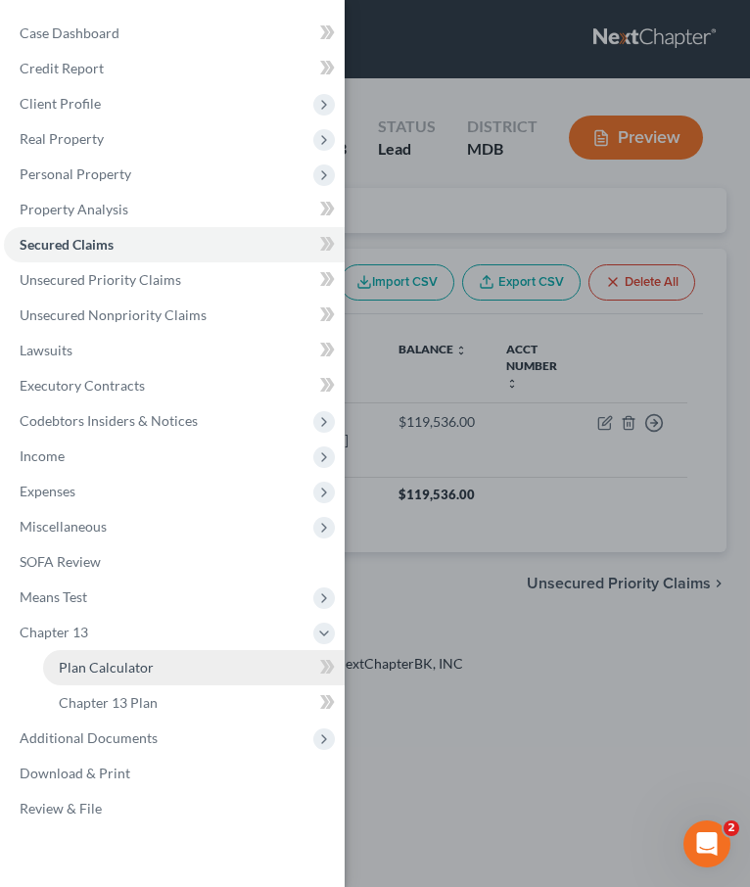
click at [120, 681] on link "Plan Calculator" at bounding box center [194, 667] width 302 height 35
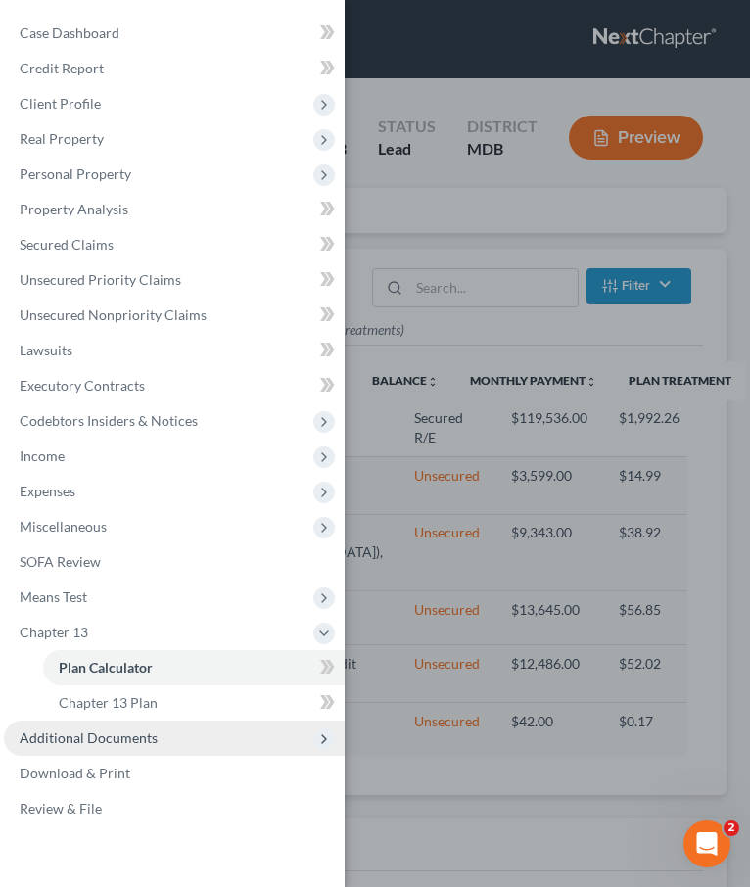
click at [97, 723] on span "Additional Documents" at bounding box center [174, 738] width 341 height 35
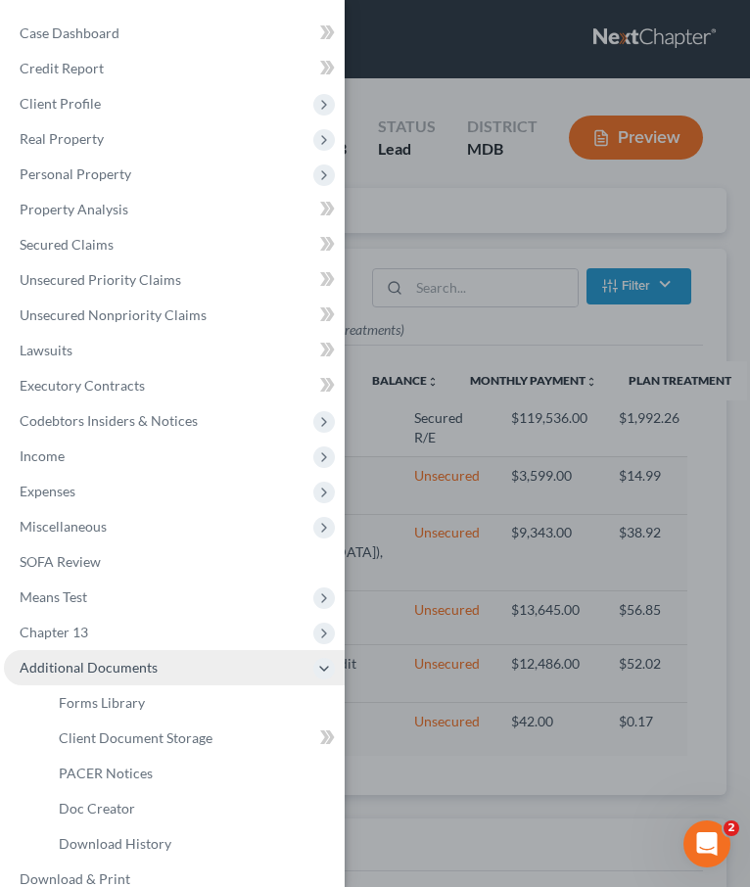
select select "59"
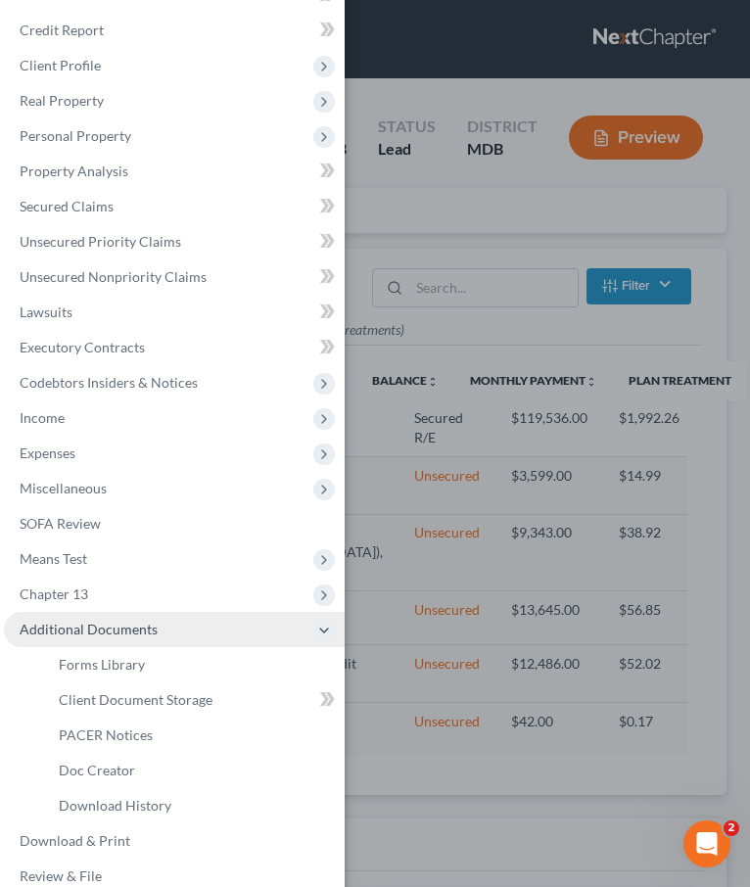
scroll to position [61, 0]
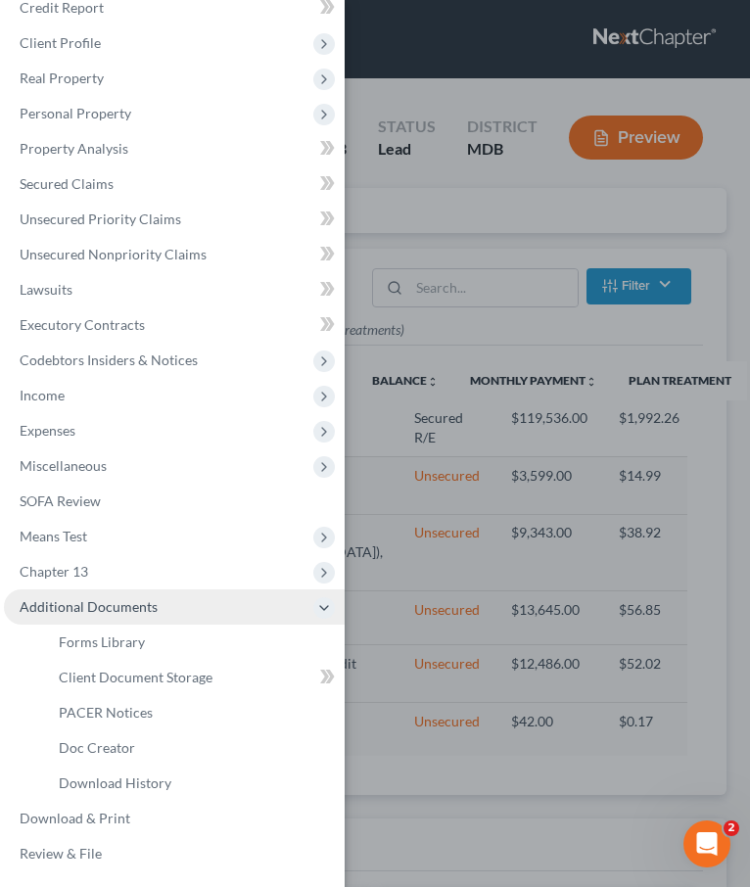
click at [79, 604] on span "Additional Documents" at bounding box center [89, 606] width 138 height 17
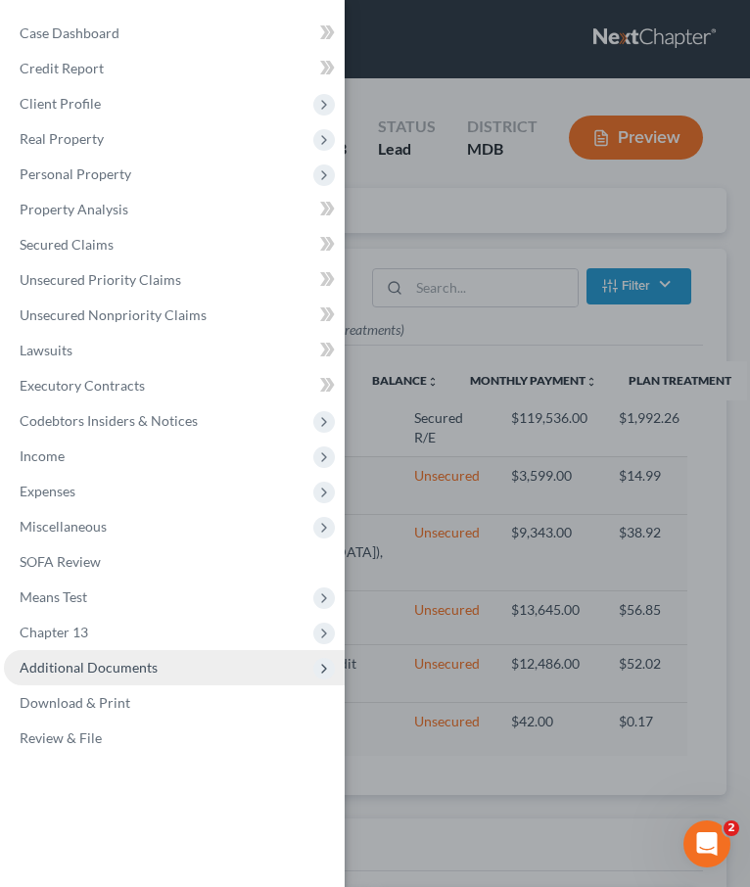
scroll to position [0, 0]
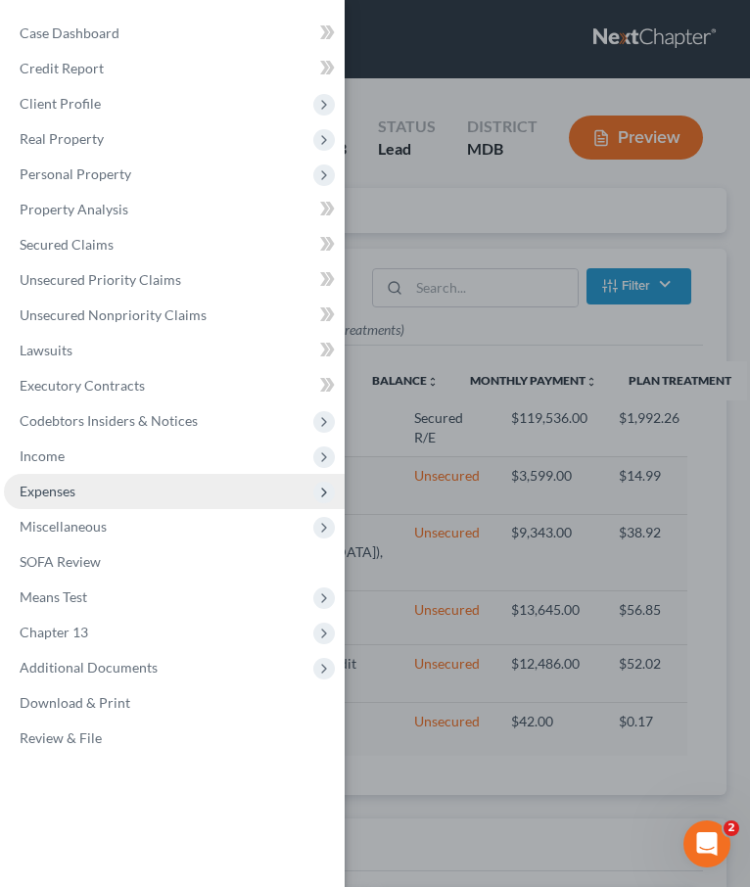
click at [67, 497] on span "Expenses" at bounding box center [48, 491] width 56 height 17
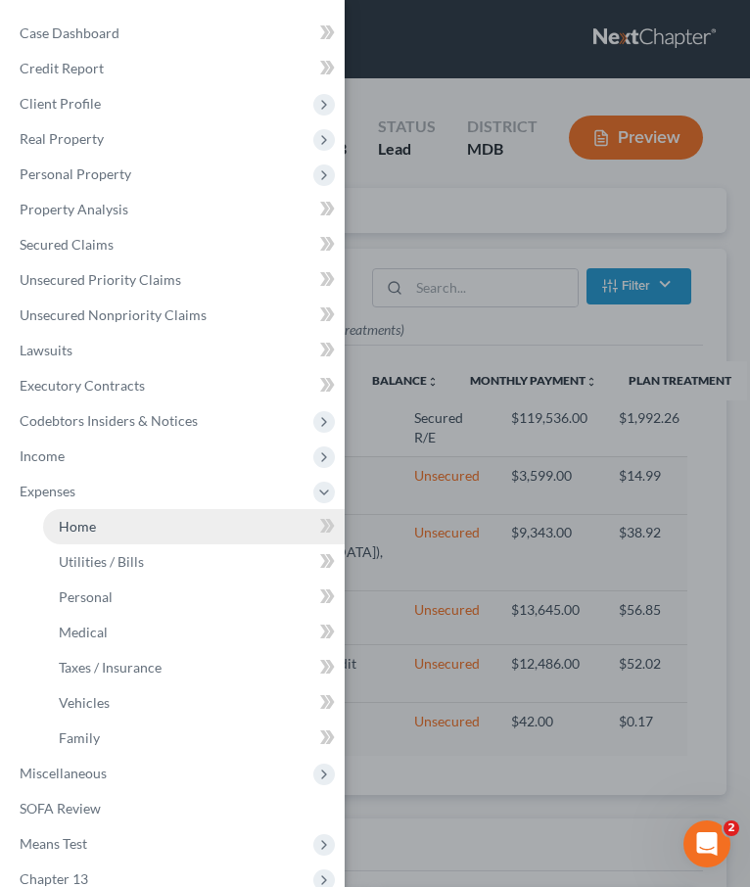
click at [74, 522] on span "Home" at bounding box center [77, 526] width 37 height 17
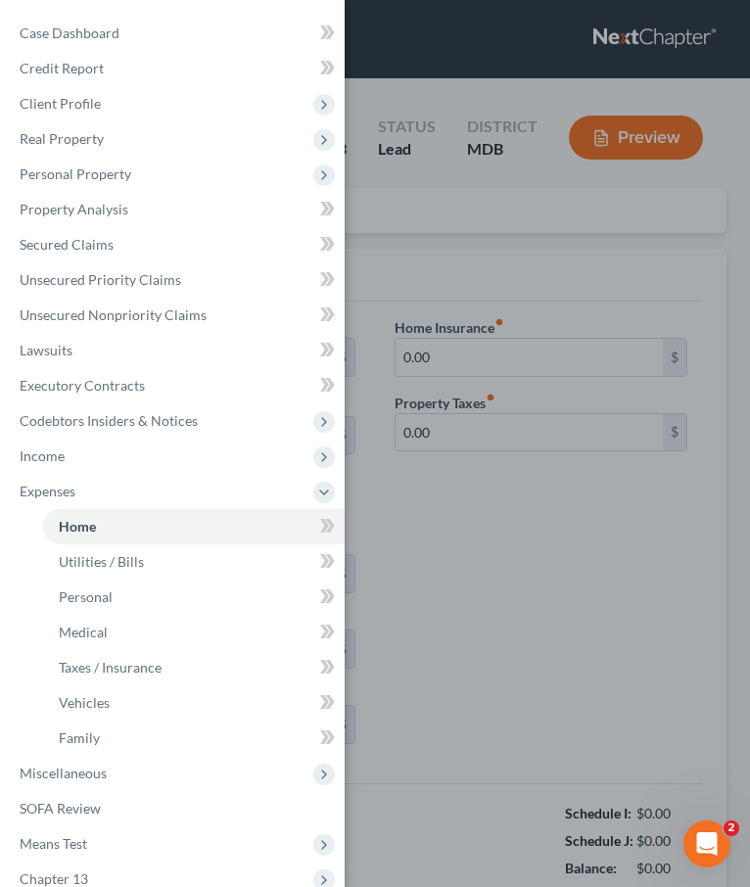
click at [422, 233] on div "Case Dashboard Payments Invoices Payments Payments Credit Report Client Profile" at bounding box center [375, 443] width 750 height 887
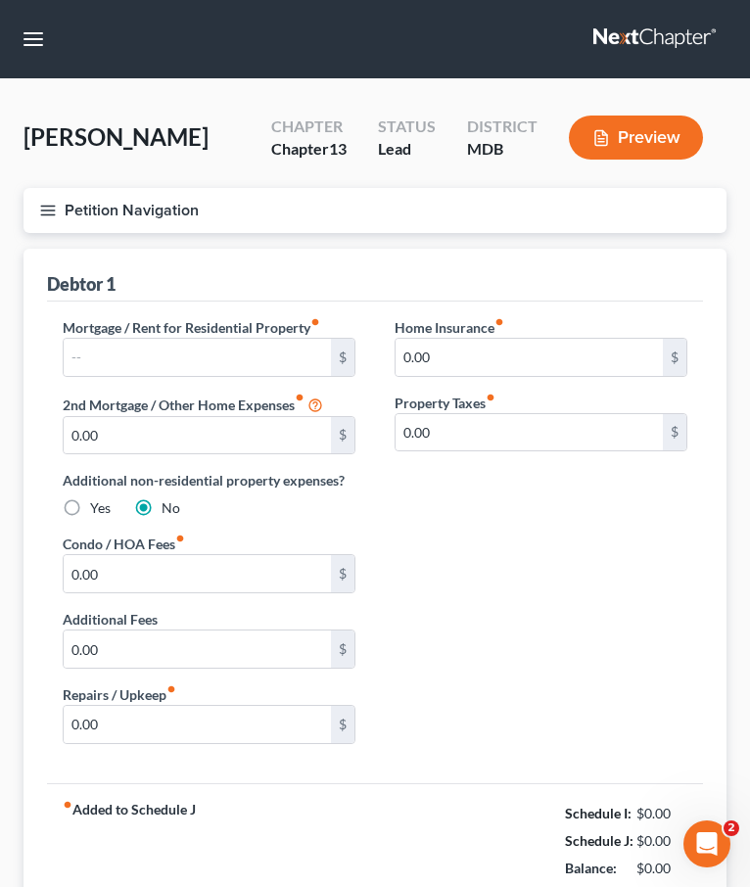
click at [45, 214] on line "button" at bounding box center [48, 214] width 14 height 0
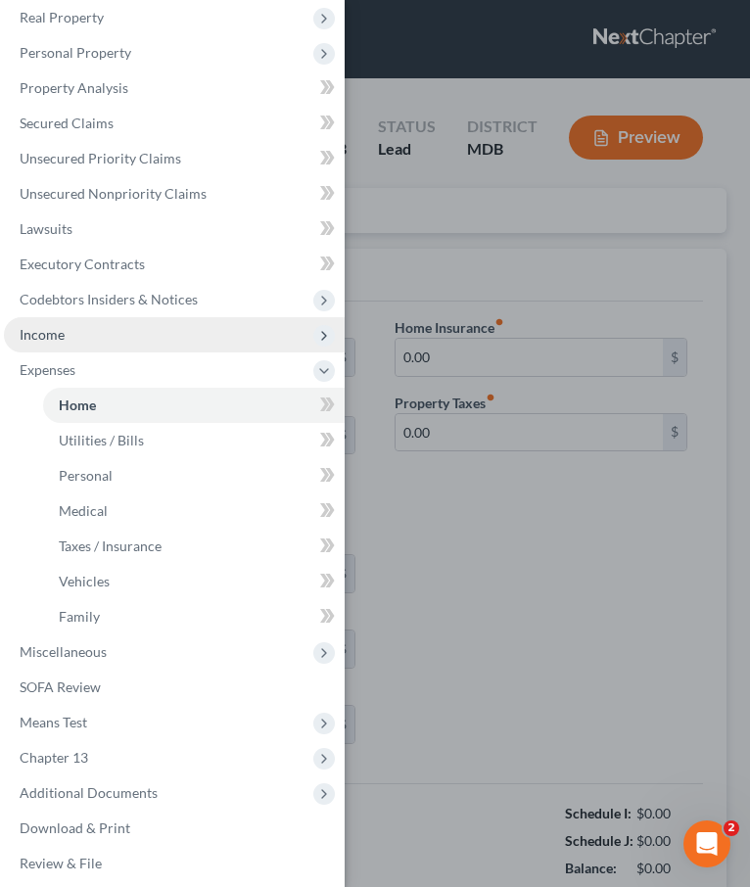
scroll to position [131, 0]
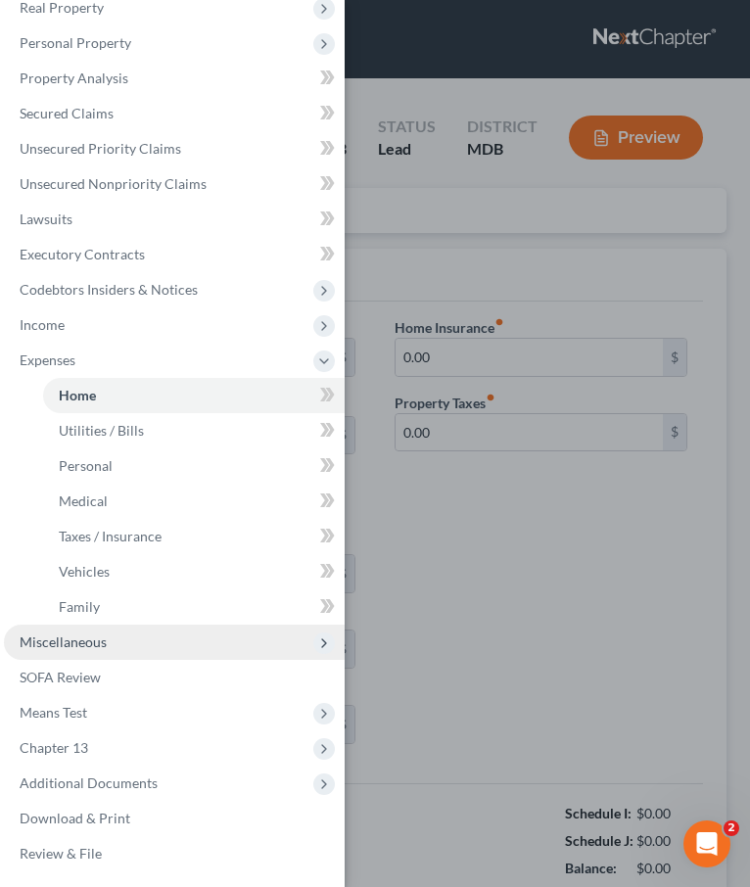
click at [104, 632] on span "Miscellaneous" at bounding box center [174, 642] width 341 height 35
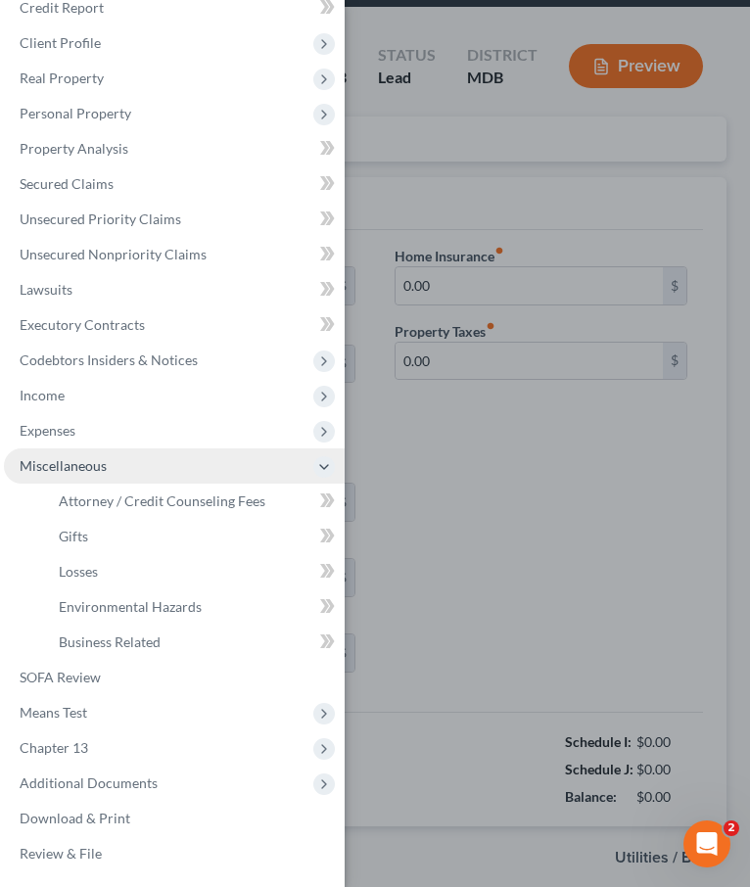
scroll to position [128, 0]
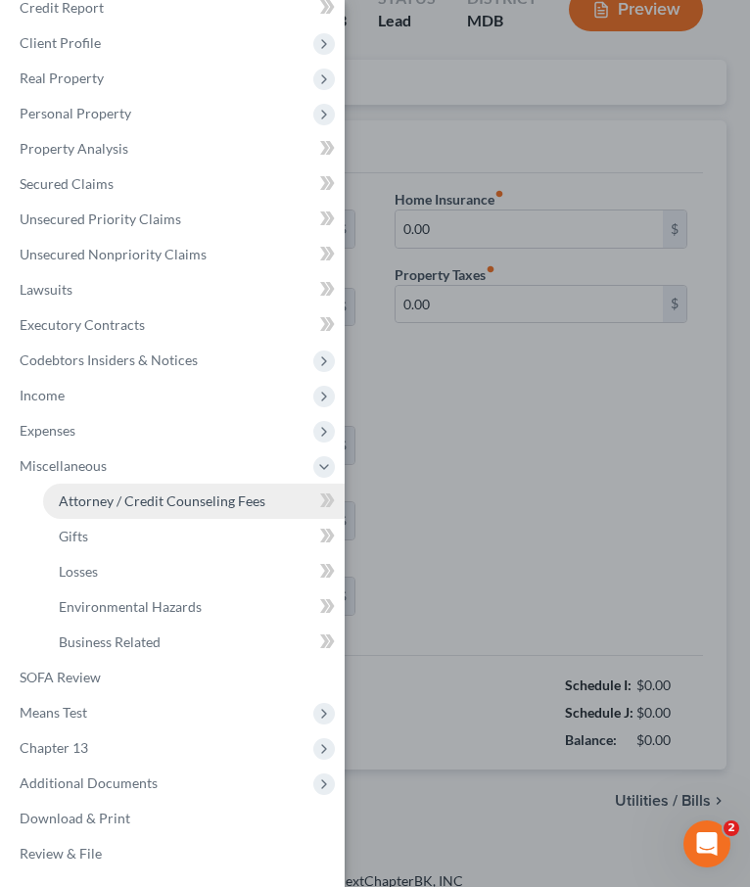
click at [100, 498] on span "Attorney / Credit Counseling Fees" at bounding box center [162, 501] width 207 height 17
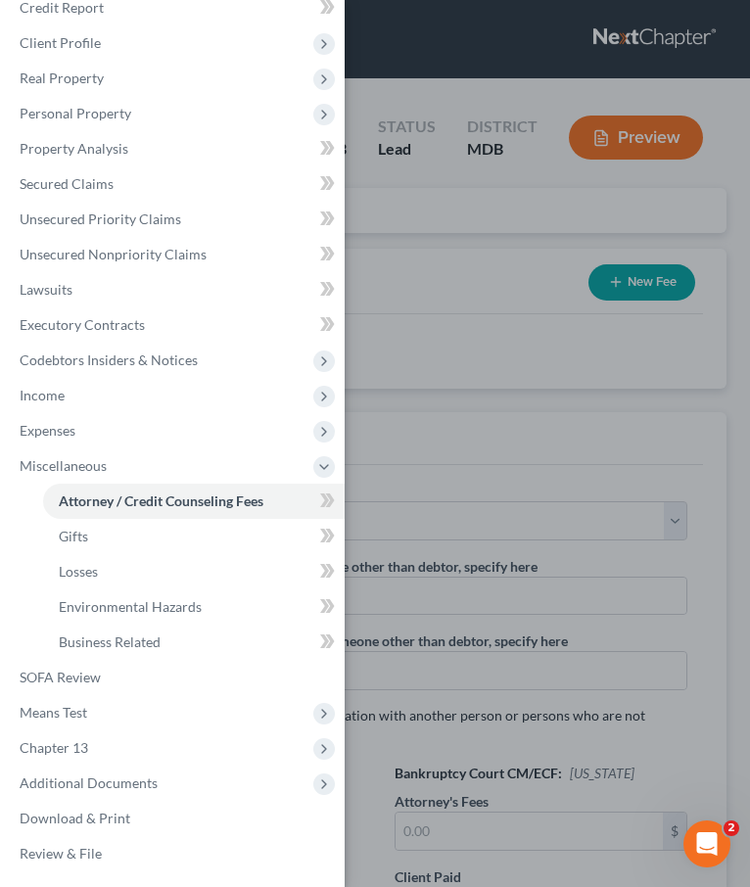
click at [389, 277] on div "Case Dashboard Payments Invoices Payments Payments Credit Report Client Profile" at bounding box center [375, 443] width 750 height 887
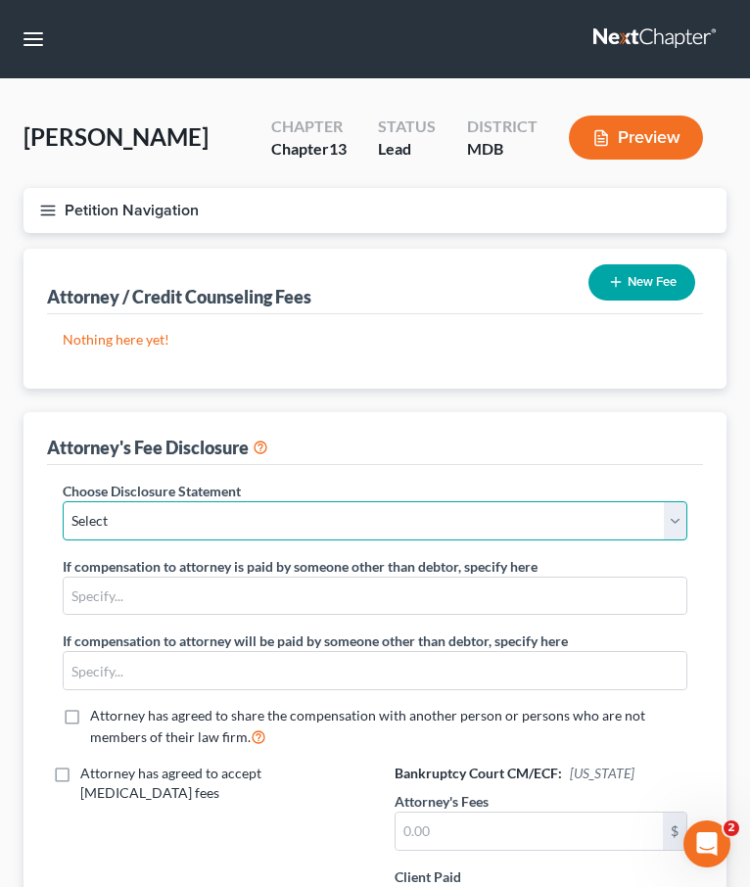
click at [292, 525] on select "Select Hourly Chapter 13(A) 13 Appendix F(B) Vacca Hyatt Chapter 7 13 Appendix …" at bounding box center [375, 520] width 625 height 39
select select "2"
click at [63, 501] on select "Select Hourly Chapter 13(A) 13 Appendix F(B) Vacca Hyatt Chapter 7 13 Appendix …" at bounding box center [375, 520] width 625 height 39
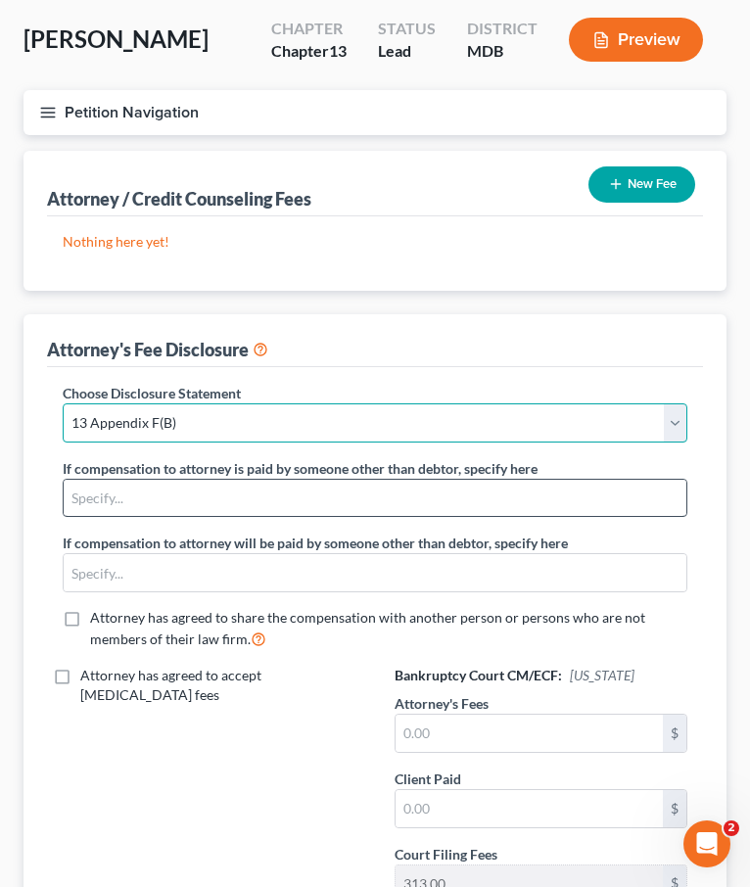
scroll to position [178, 0]
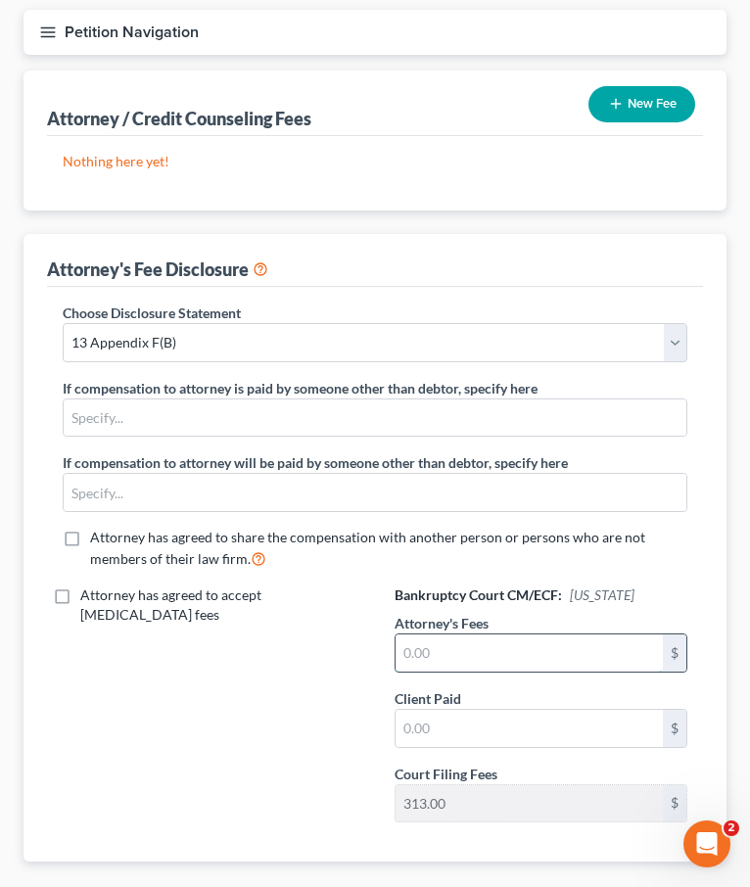
click at [479, 647] on input "text" at bounding box center [529, 653] width 267 height 37
type input "6,800"
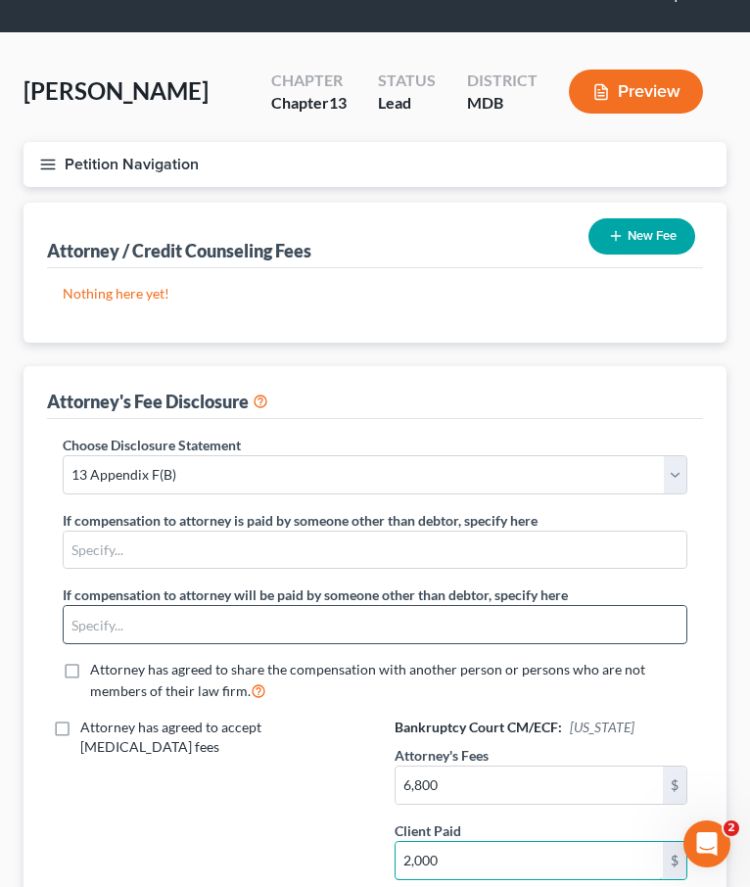
scroll to position [27, 0]
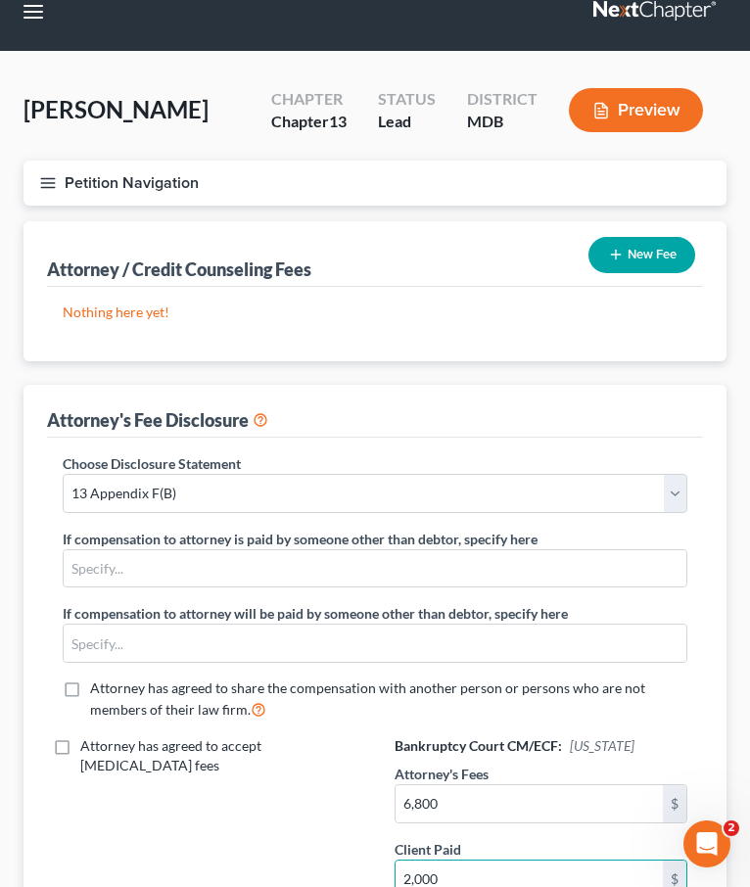
type input "2,000"
click at [630, 248] on button "New Fee" at bounding box center [642, 255] width 107 height 36
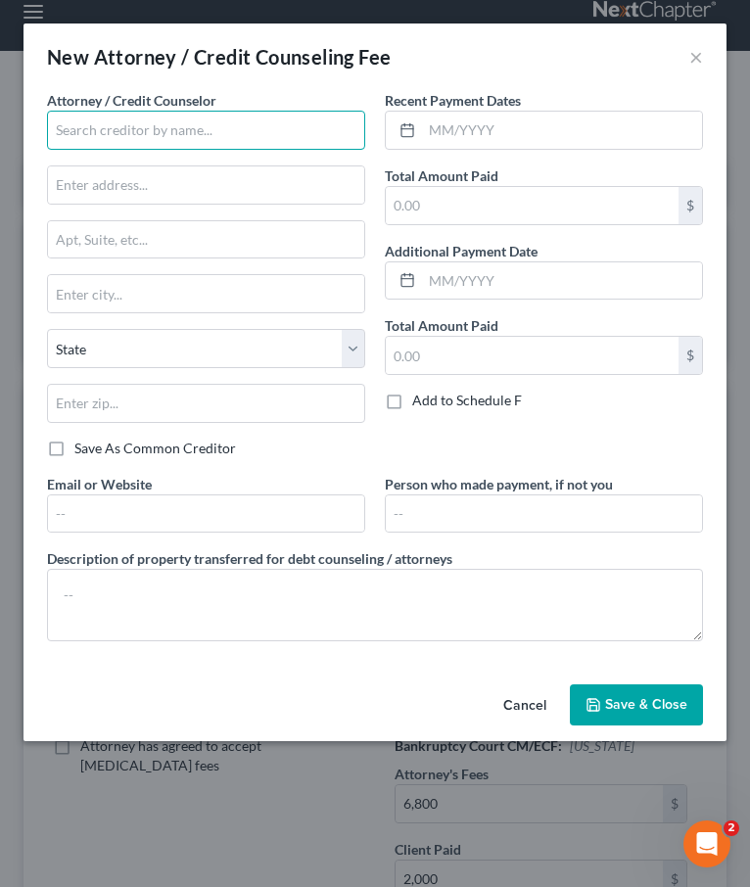
click at [111, 139] on input "text" at bounding box center [206, 130] width 318 height 39
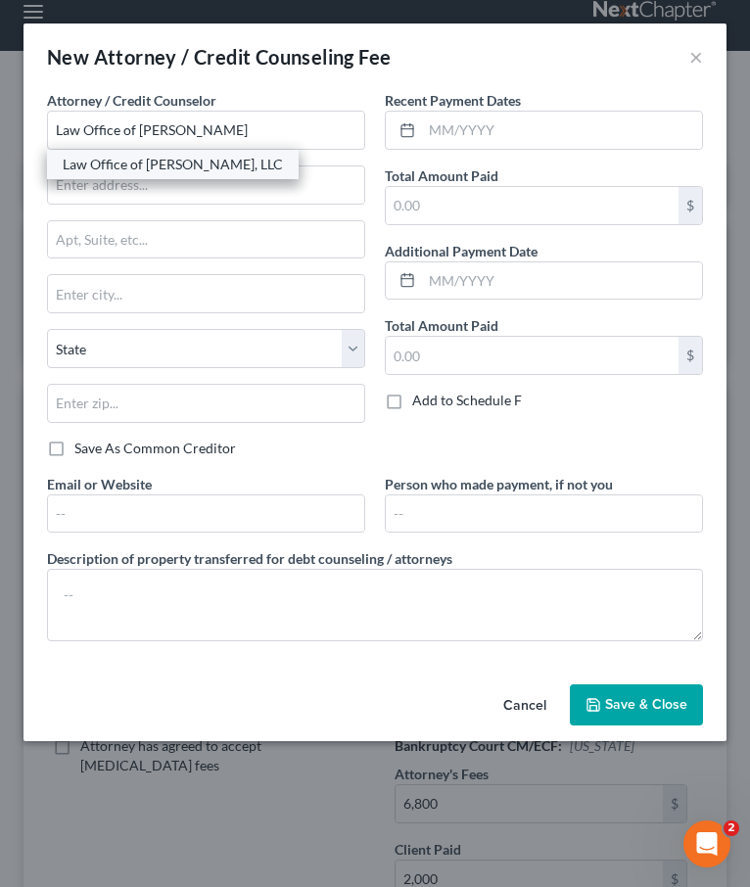
click at [108, 164] on div "Law Office of [PERSON_NAME], LLC" at bounding box center [173, 165] width 220 height 20
type input "Law Office of [PERSON_NAME], LLC"
type input "129-10 W. Patrick St."
type input "2nd Fl."
type input "Frederick"
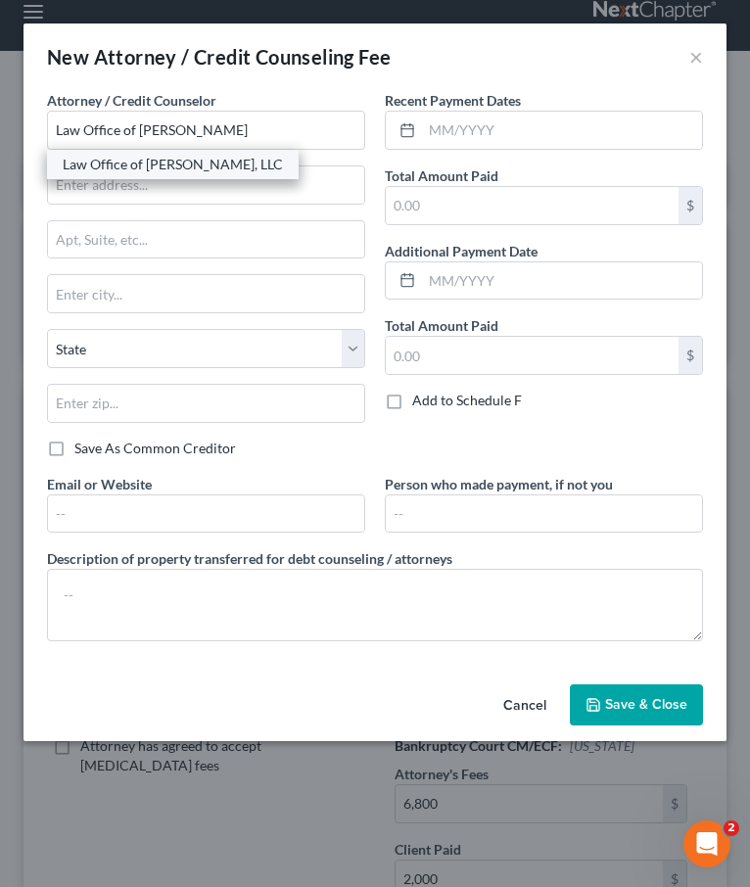
select select "21"
type input "21701"
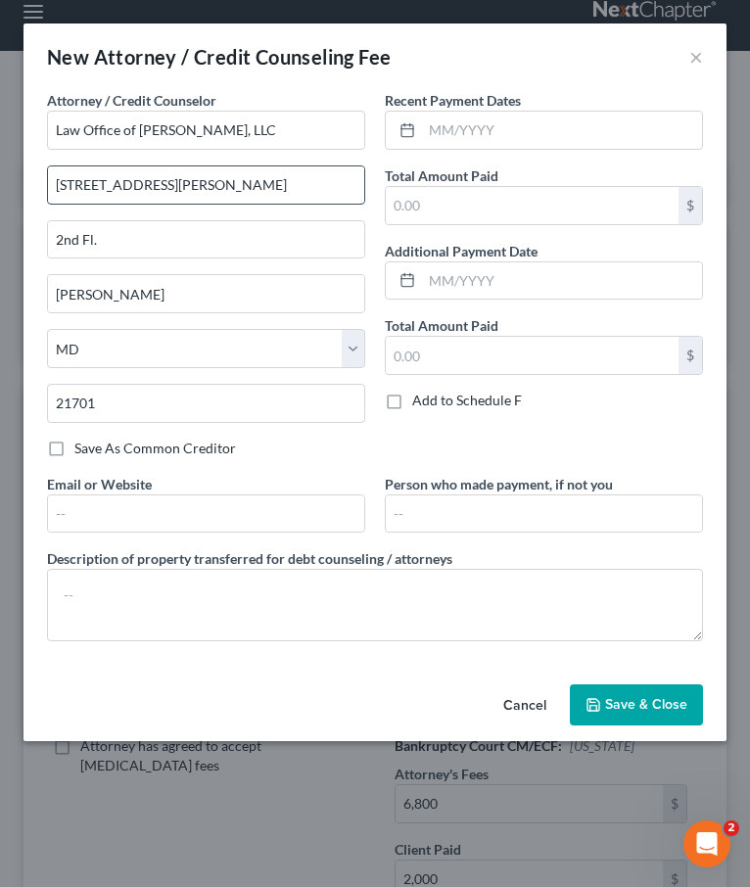
click at [99, 188] on input "129-10 W. Patrick St." at bounding box center [206, 184] width 316 height 37
type input "129 W. Patrick St."
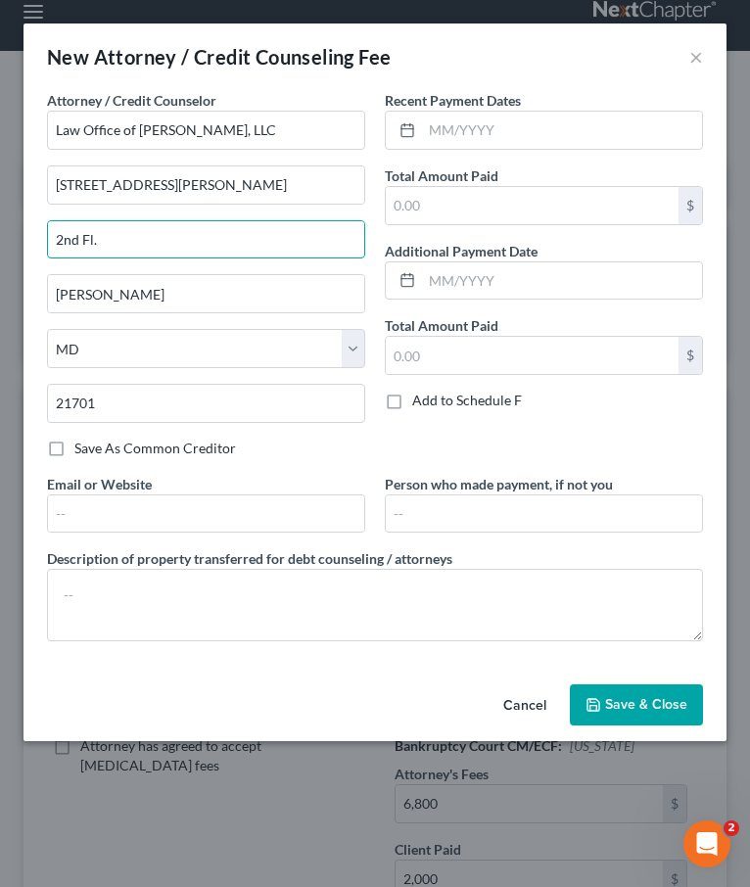
drag, startPoint x: 124, startPoint y: 234, endPoint x: 2, endPoint y: 234, distance: 122.4
click at [2, 234] on div "New Attorney / Credit Counseling Fee × Attorney / Credit Counselor * Law Office…" at bounding box center [375, 443] width 750 height 887
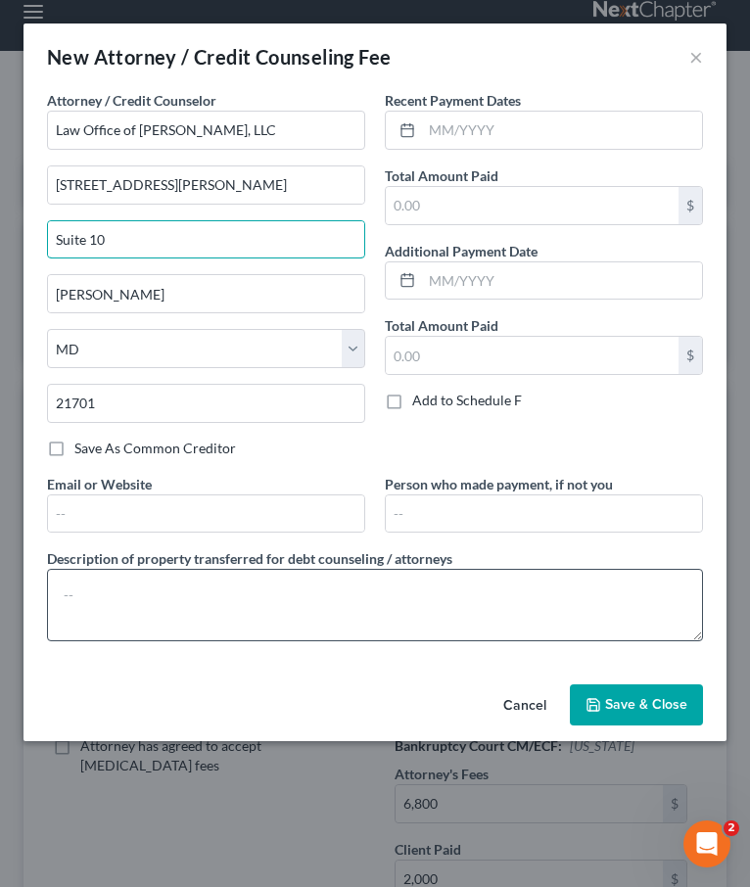
type input "Suite 10"
click at [136, 629] on textarea at bounding box center [375, 605] width 656 height 72
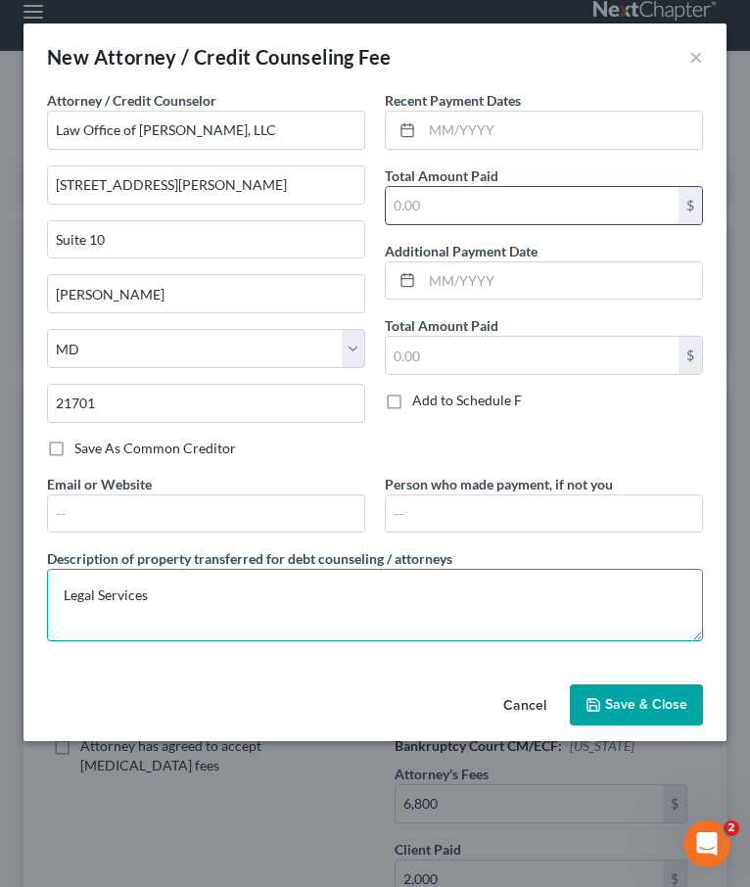
type textarea "Legal Services"
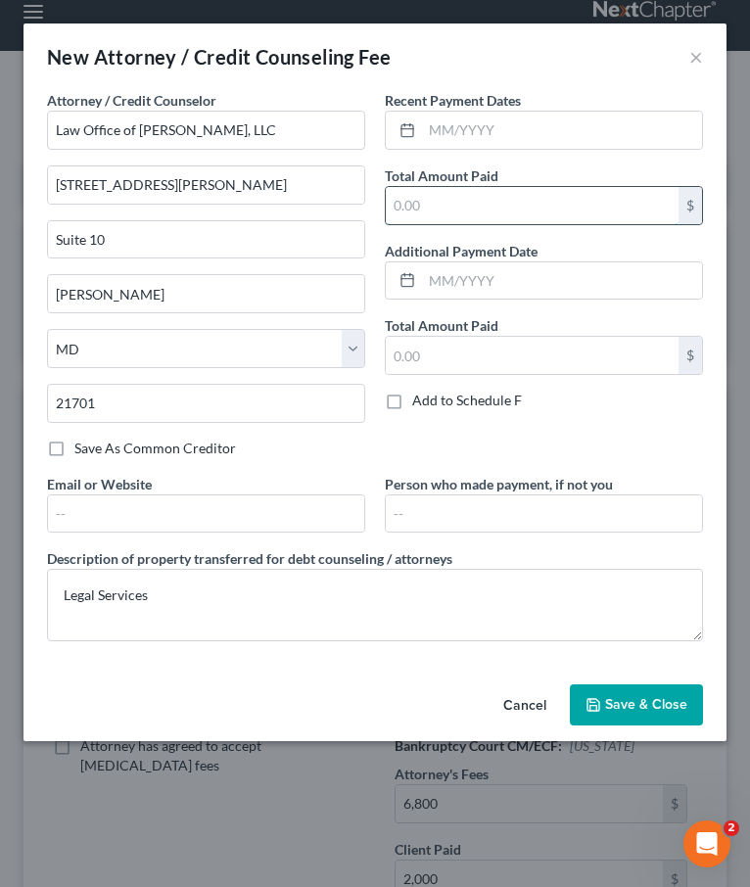
click at [428, 213] on input "text" at bounding box center [532, 205] width 293 height 37
type input "2,000"
click at [665, 696] on span "Save & Close" at bounding box center [646, 704] width 82 height 17
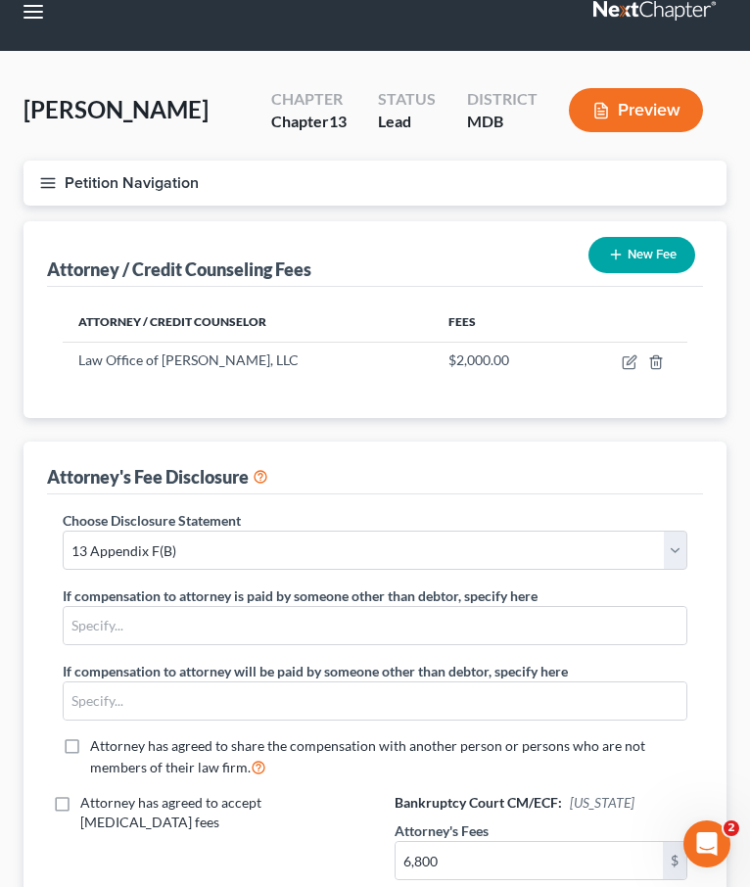
click at [632, 242] on button "New Fee" at bounding box center [642, 255] width 107 height 36
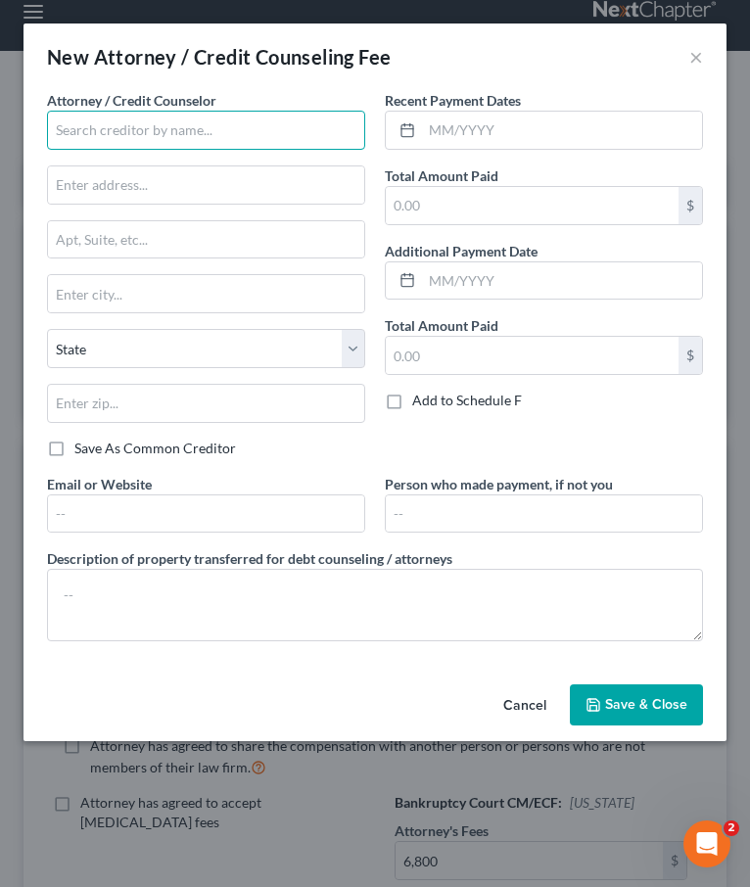
click at [148, 141] on input "text" at bounding box center [206, 130] width 318 height 39
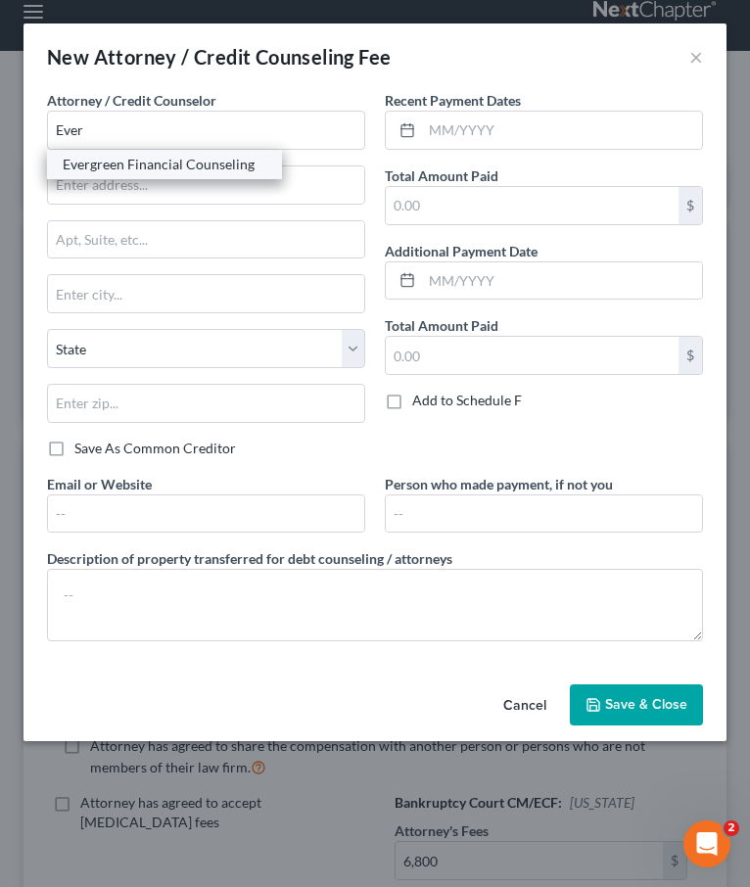
click at [96, 164] on div "Evergreen Financial Counseling" at bounding box center [165, 165] width 204 height 20
type input "Evergreen Financial Counseling"
type input "7137 E. Rancho Vista Dr., Ste. B21"
type input "Scottsdale"
select select "3"
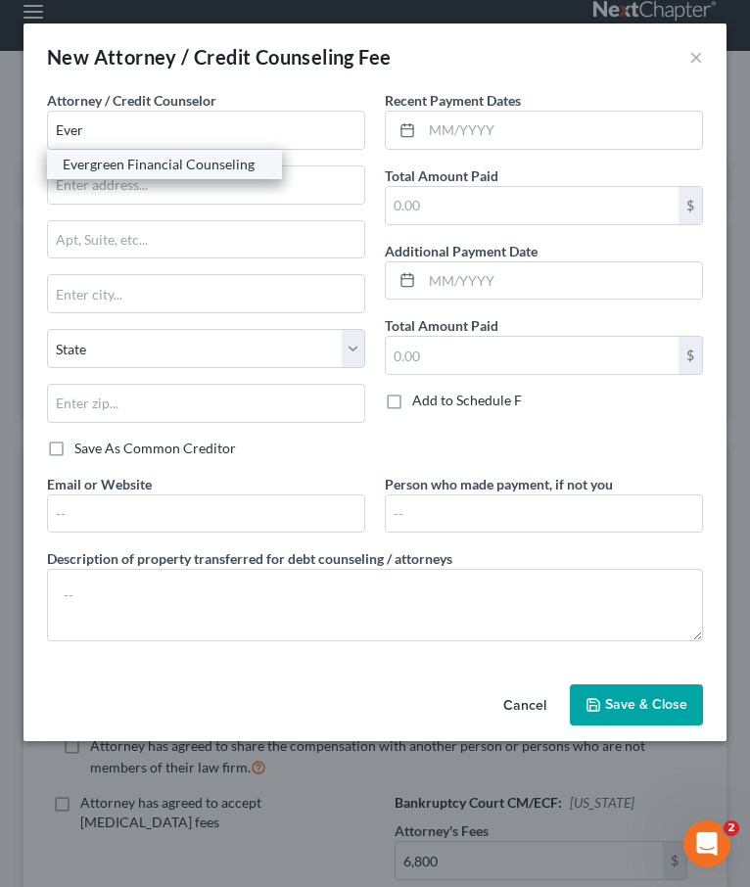
type input "85251"
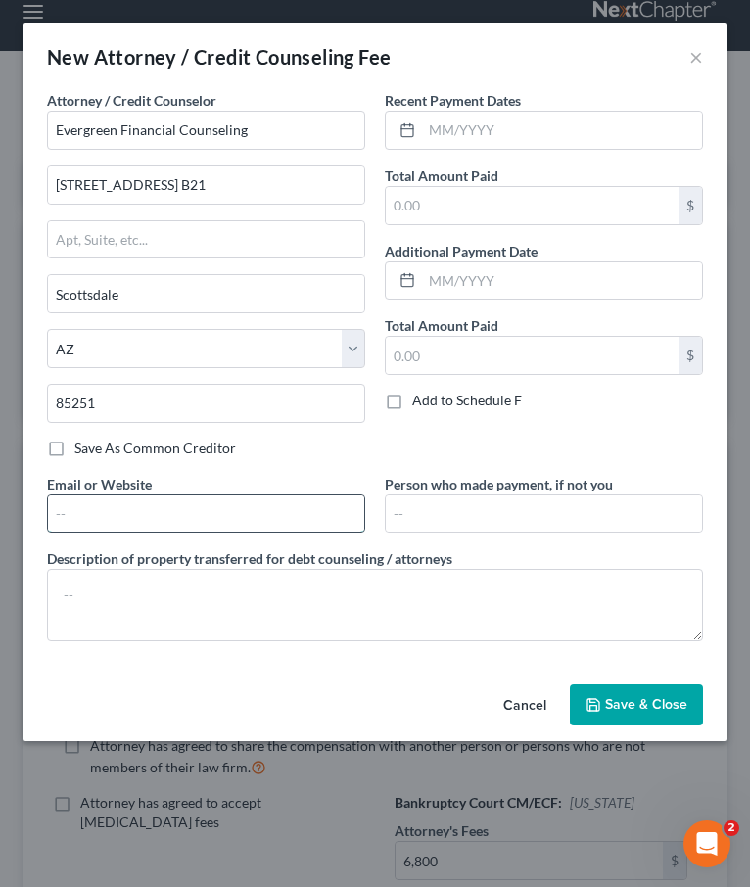
click at [68, 521] on input "text" at bounding box center [206, 514] width 316 height 37
type input "www.evergreenclass.com"
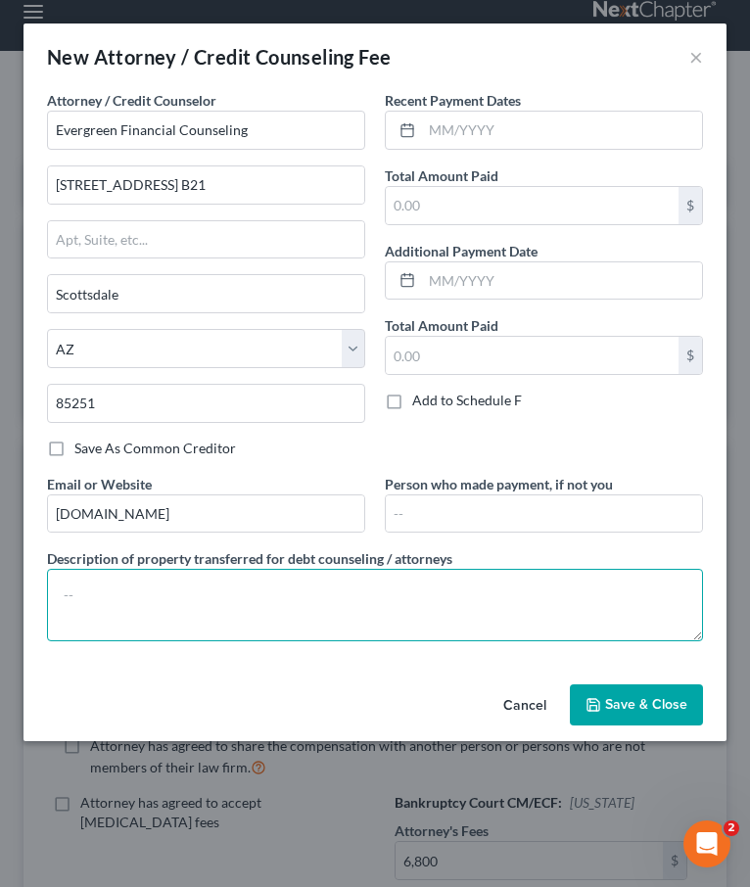
click at [198, 605] on textarea at bounding box center [375, 605] width 656 height 72
type textarea "Credit Counseling Course"
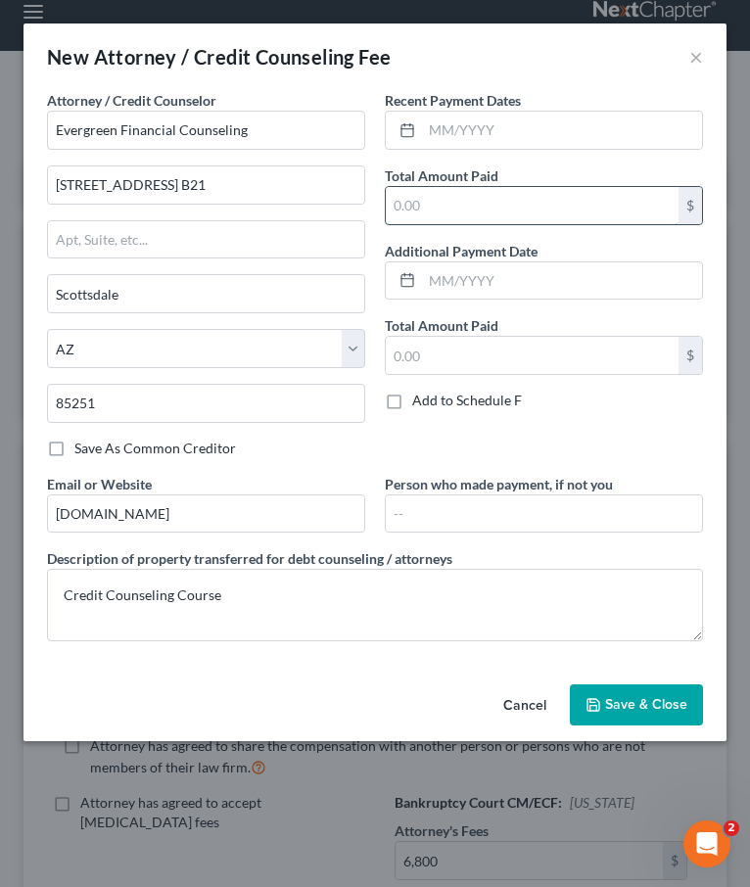
click at [420, 217] on input "text" at bounding box center [532, 205] width 293 height 37
type input "19.99"
click at [624, 697] on span "Save & Close" at bounding box center [646, 704] width 82 height 17
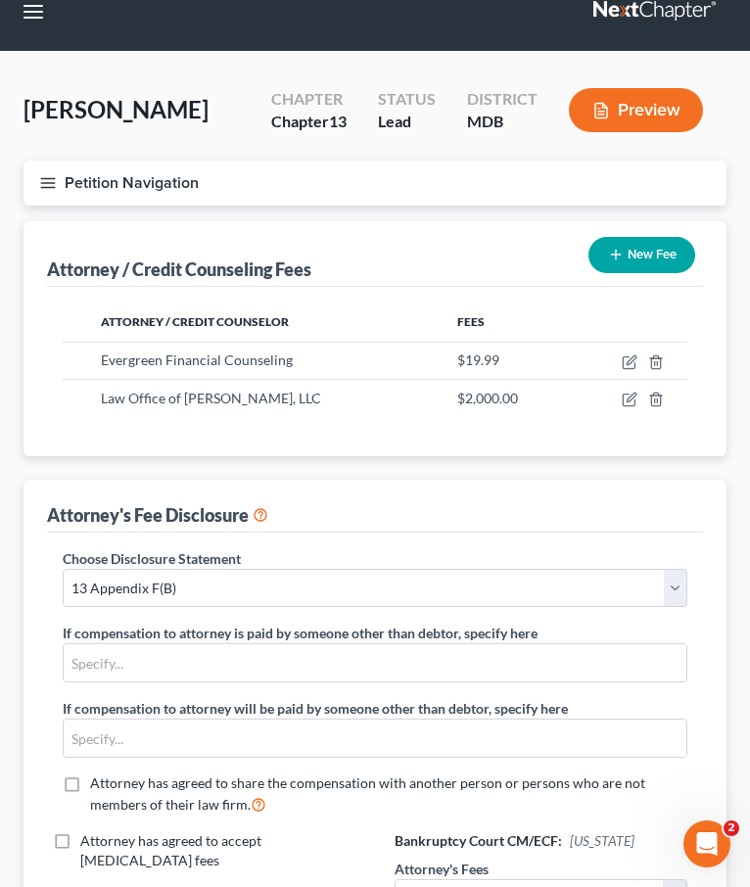
click at [35, 182] on button "Petition Navigation" at bounding box center [375, 183] width 703 height 45
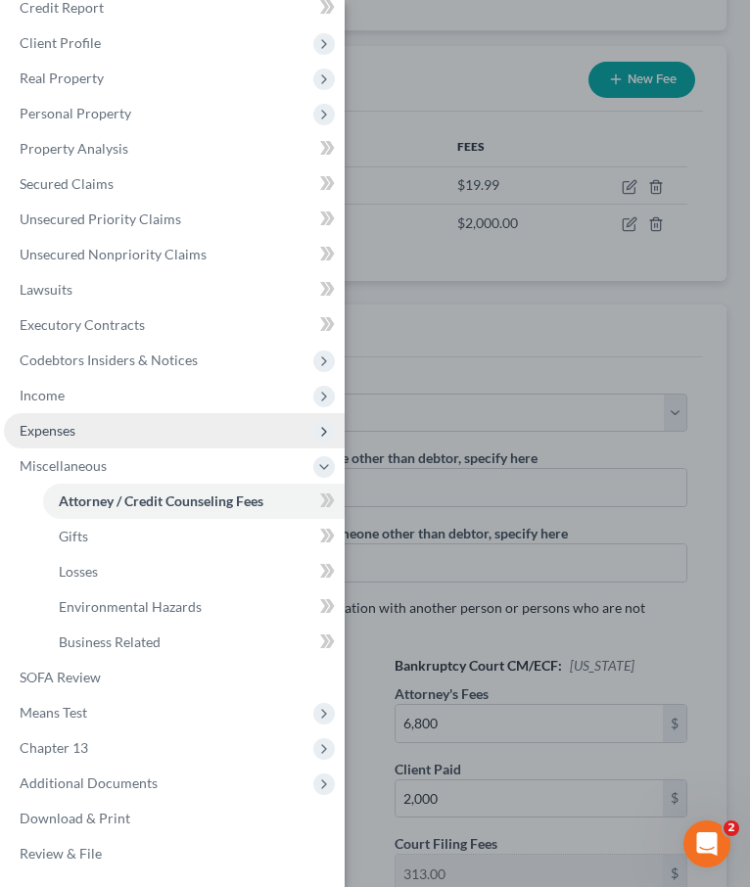
scroll to position [270, 0]
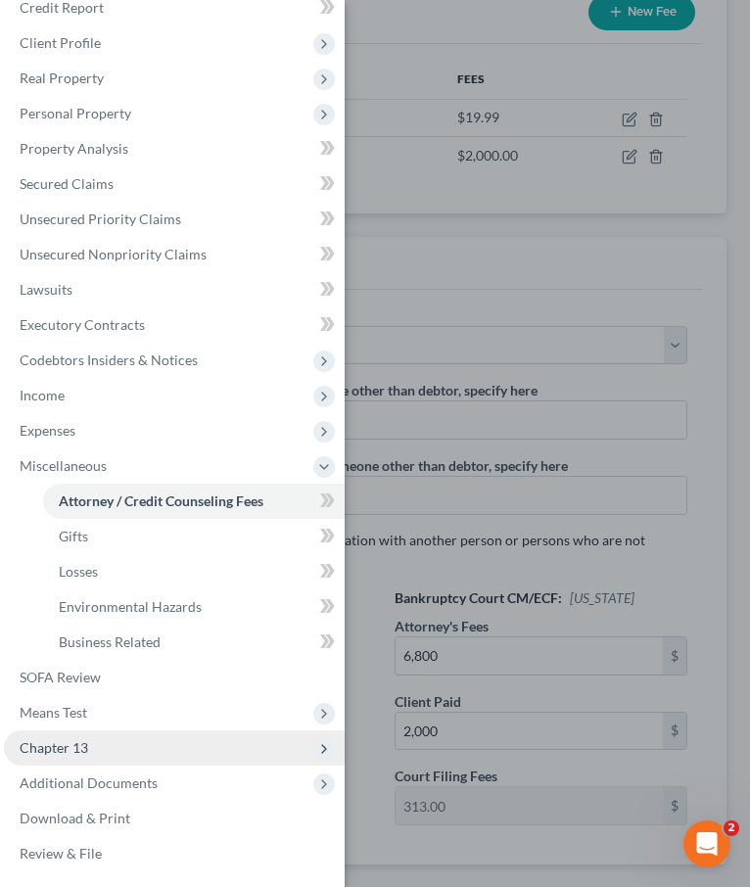
click at [80, 749] on span "Chapter 13" at bounding box center [54, 747] width 69 height 17
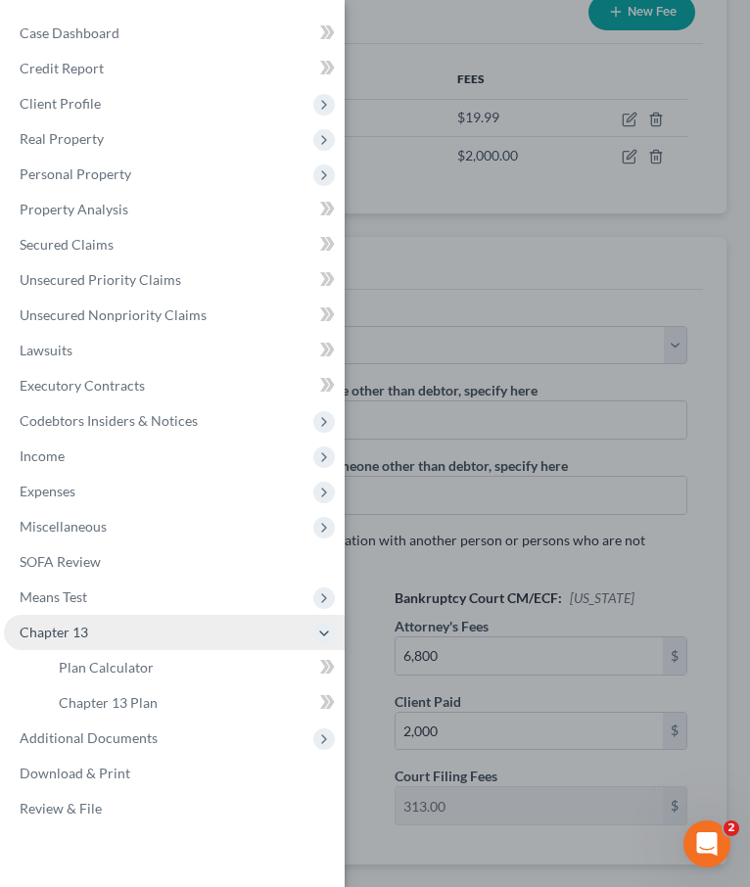
scroll to position [384, 0]
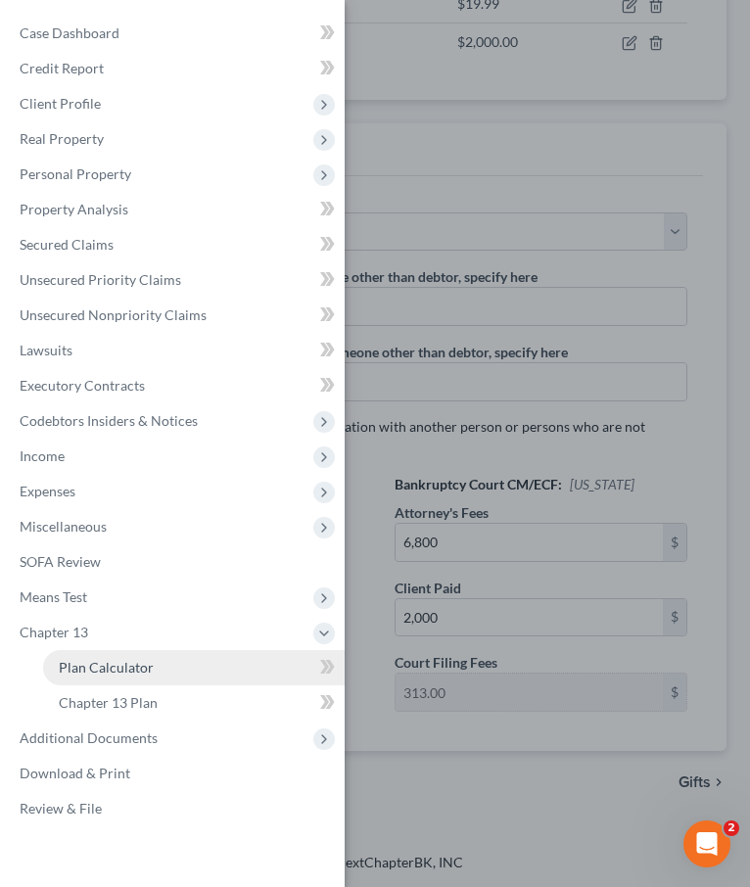
click at [82, 671] on span "Plan Calculator" at bounding box center [106, 667] width 95 height 17
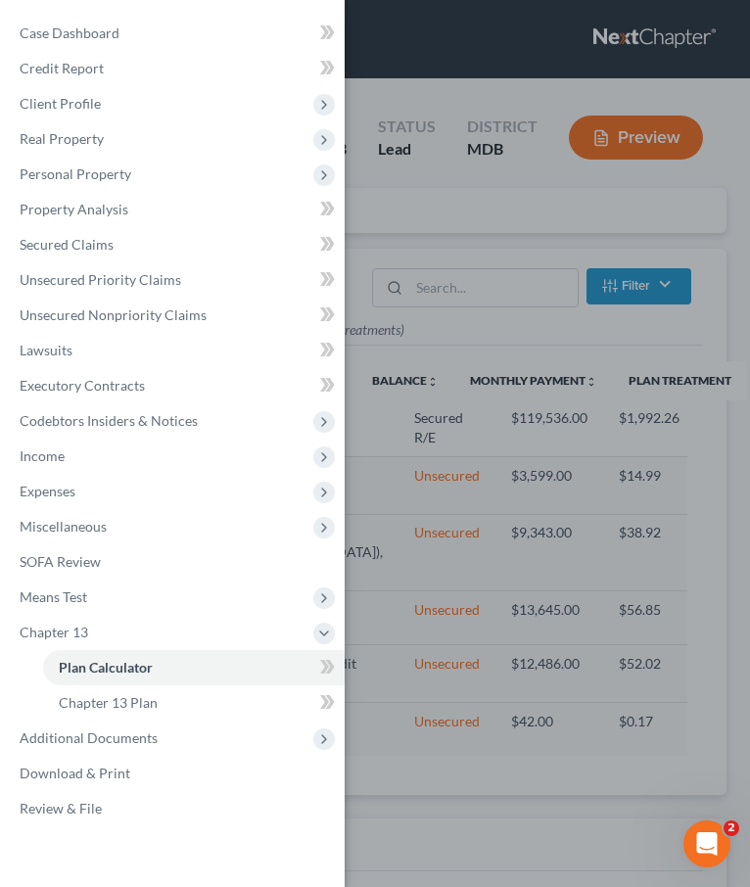
select select "59"
click at [402, 92] on div "Case Dashboard Payments Invoices Payments Payments Credit Report Client Profile" at bounding box center [375, 443] width 750 height 887
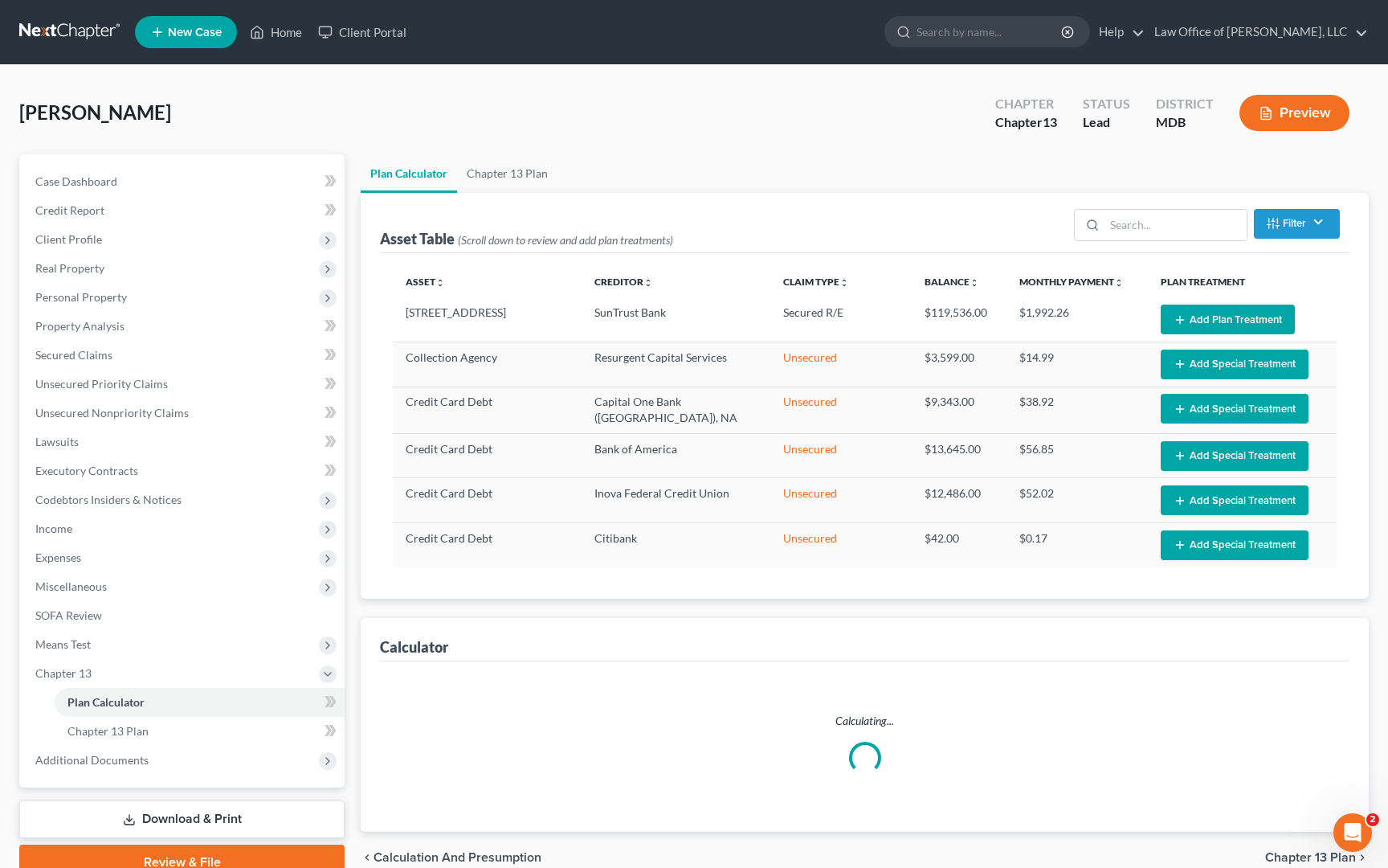
select select "59"
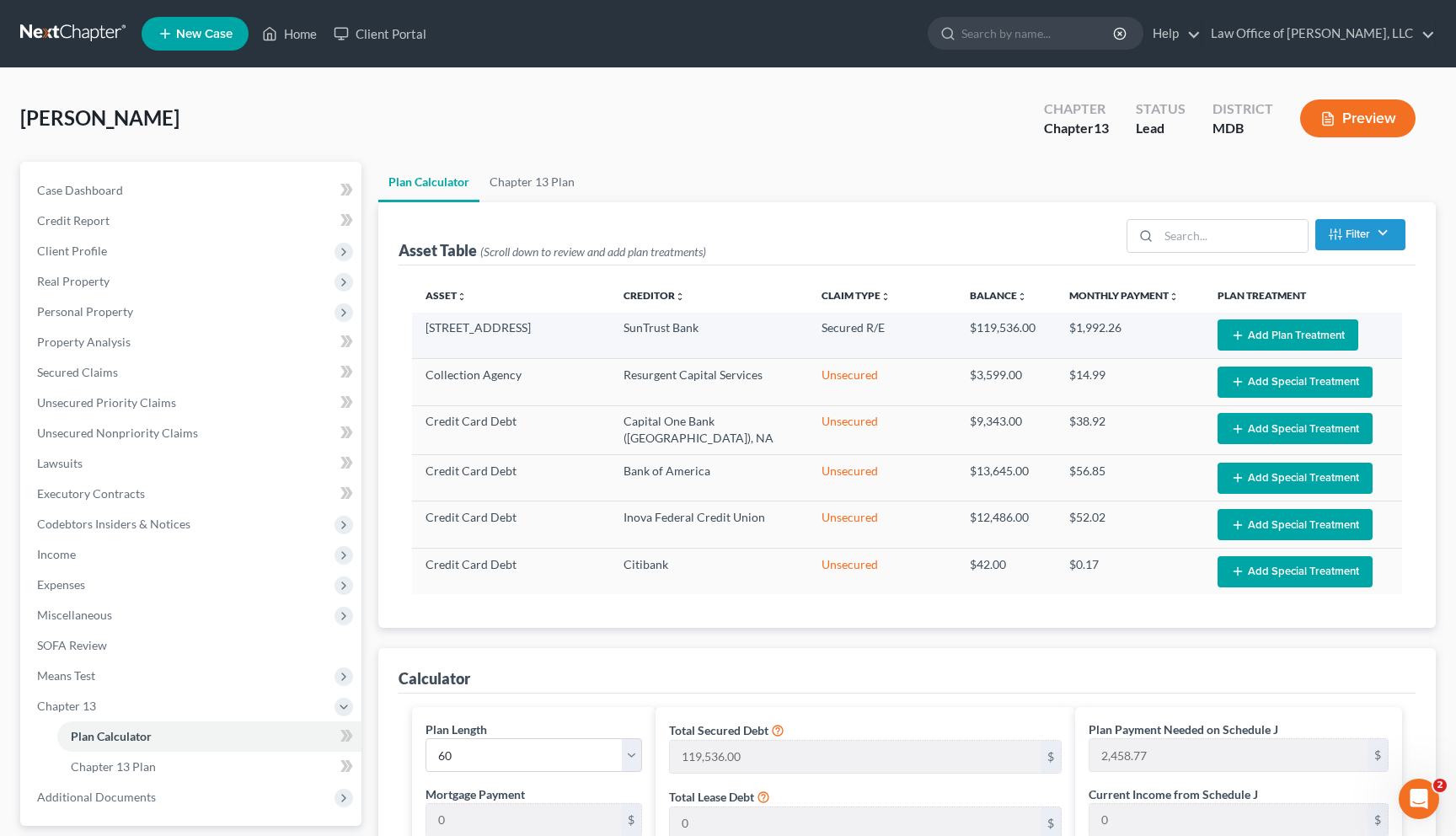
click at [645, 331] on button "Add Plan Treatment" at bounding box center [1288, 335] width 141 height 31
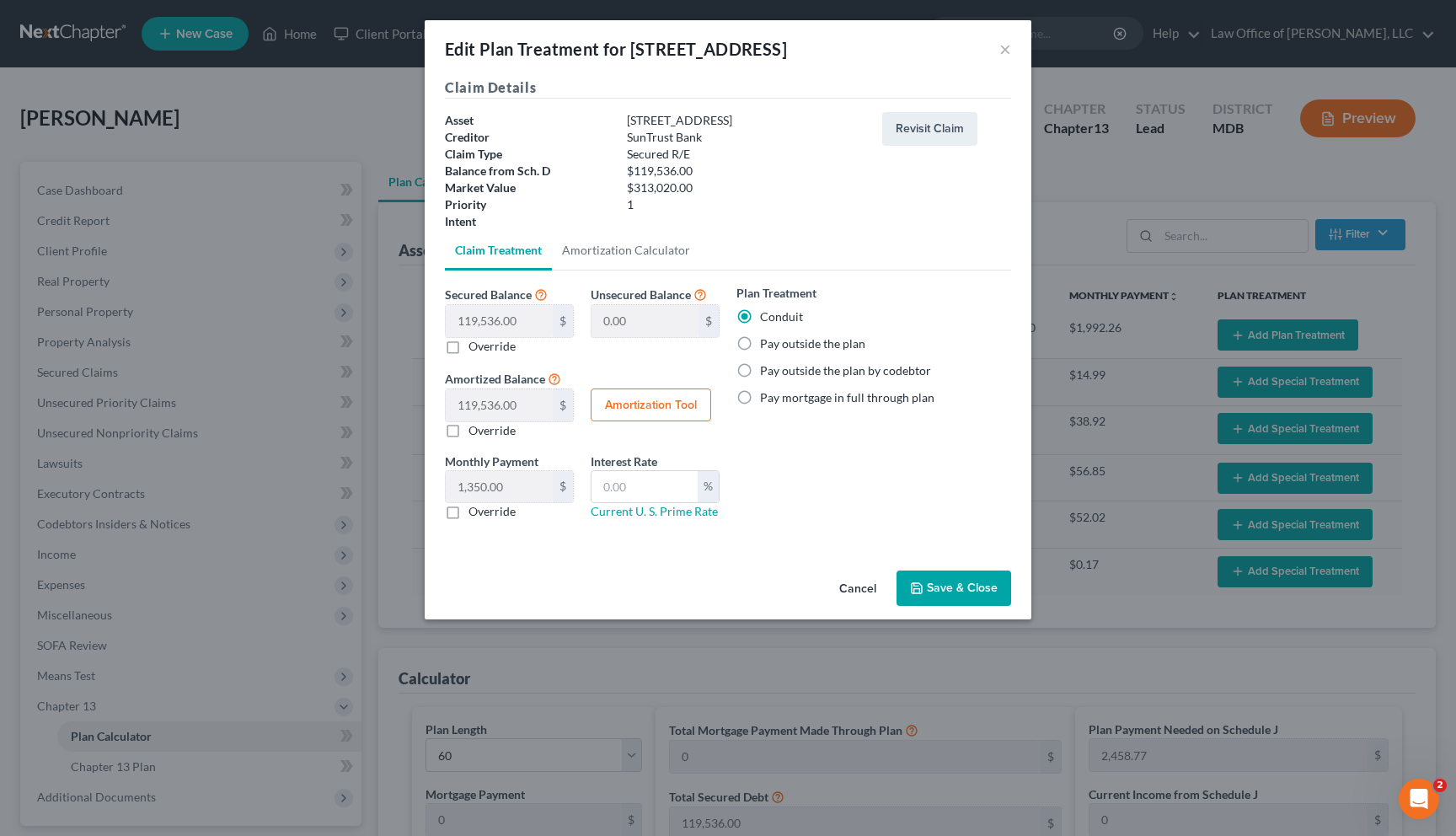
click at [468, 345] on label "Override" at bounding box center [491, 347] width 47 height 17
click at [475, 345] on input "Override" at bounding box center [480, 344] width 11 height 11
checkbox input "true"
click at [468, 348] on label "Override" at bounding box center [491, 347] width 47 height 17
click at [475, 348] on input "Override" at bounding box center [480, 344] width 11 height 11
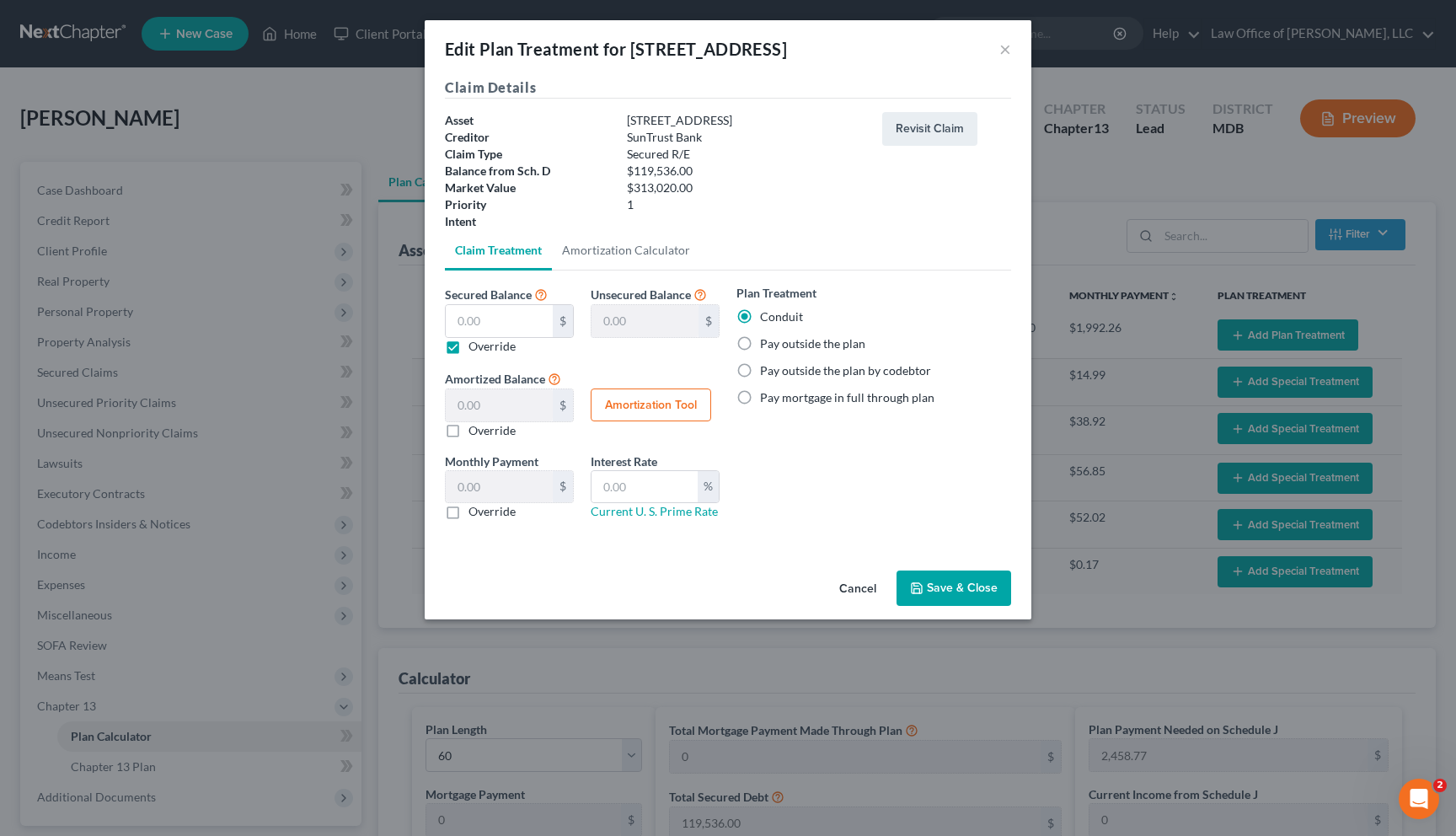
checkbox input "false"
type input "0.00"
type input "119,536.00"
type input "1,350.00"
click at [645, 124] on button "Revisit Claim" at bounding box center [929, 128] width 96 height 34
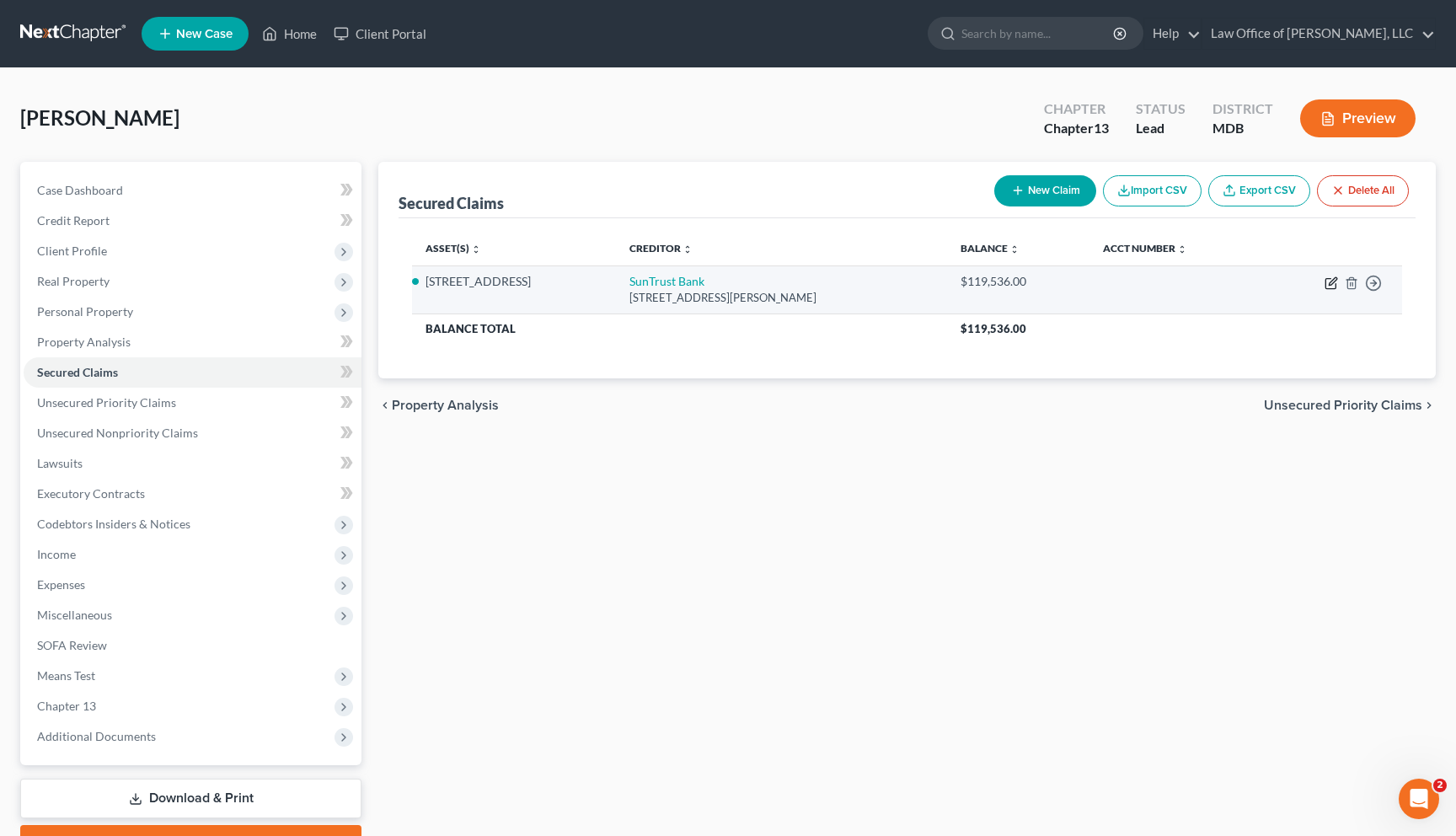
click at [645, 286] on icon "button" at bounding box center [1331, 283] width 14 height 14
select select "28"
select select "2"
select select "0"
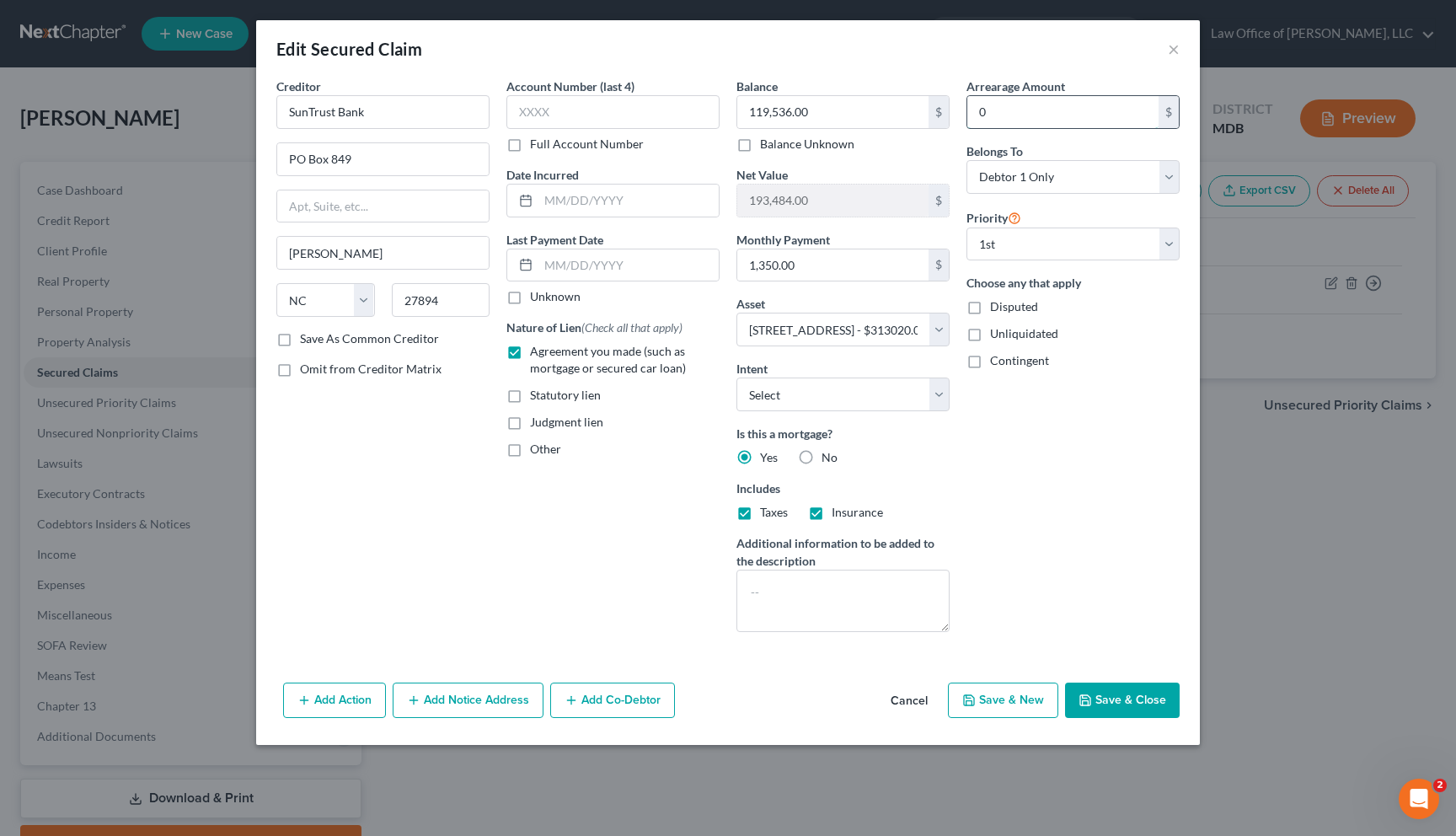
click at [645, 117] on input "0" at bounding box center [1063, 112] width 191 height 32
type input "1,350"
click at [645, 687] on button "Save & Close" at bounding box center [1122, 700] width 114 height 35
select select "2"
type input "1,350.00"
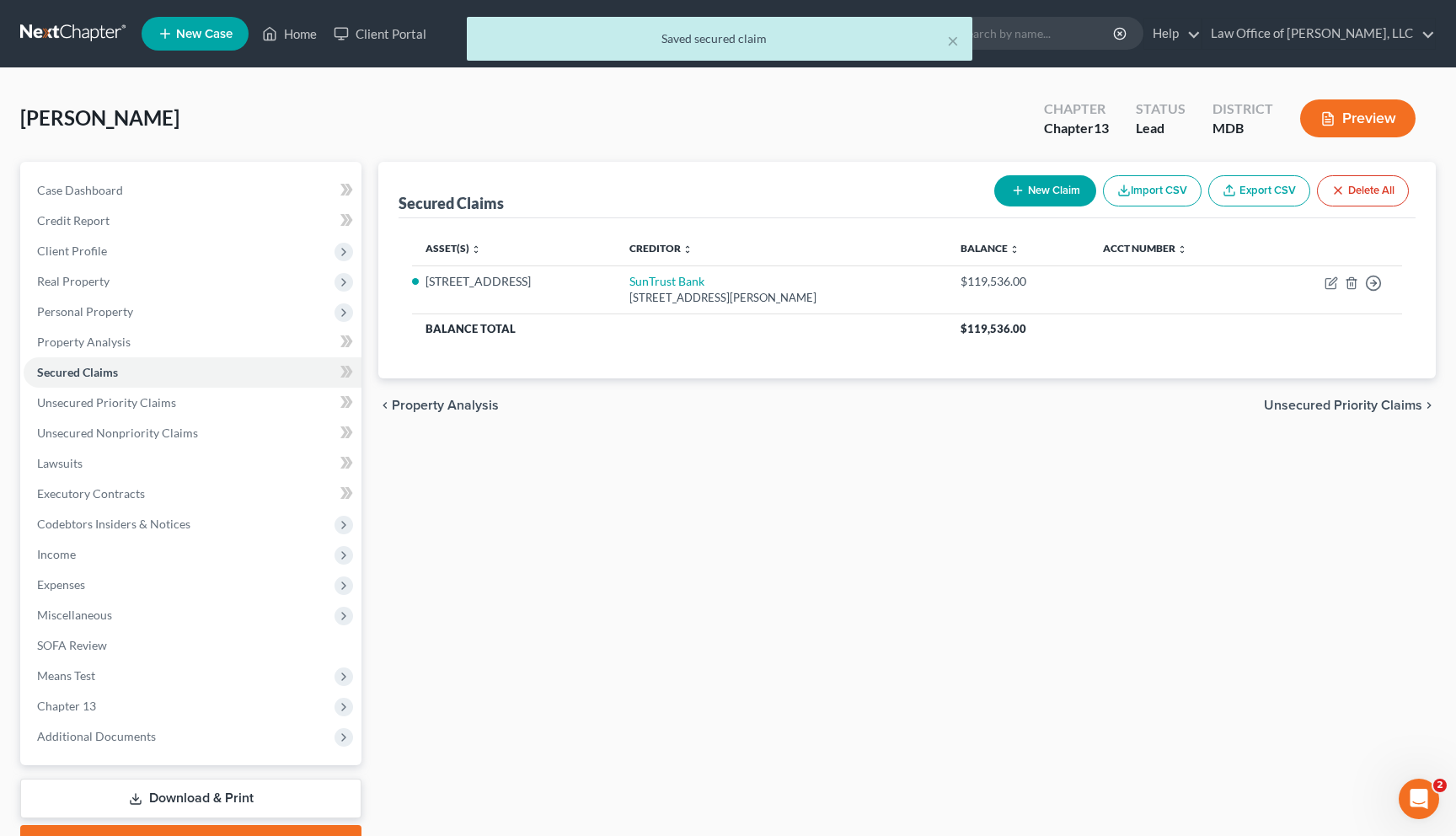
click at [645, 403] on span "Unsecured Priority Claims" at bounding box center [1343, 406] width 158 height 14
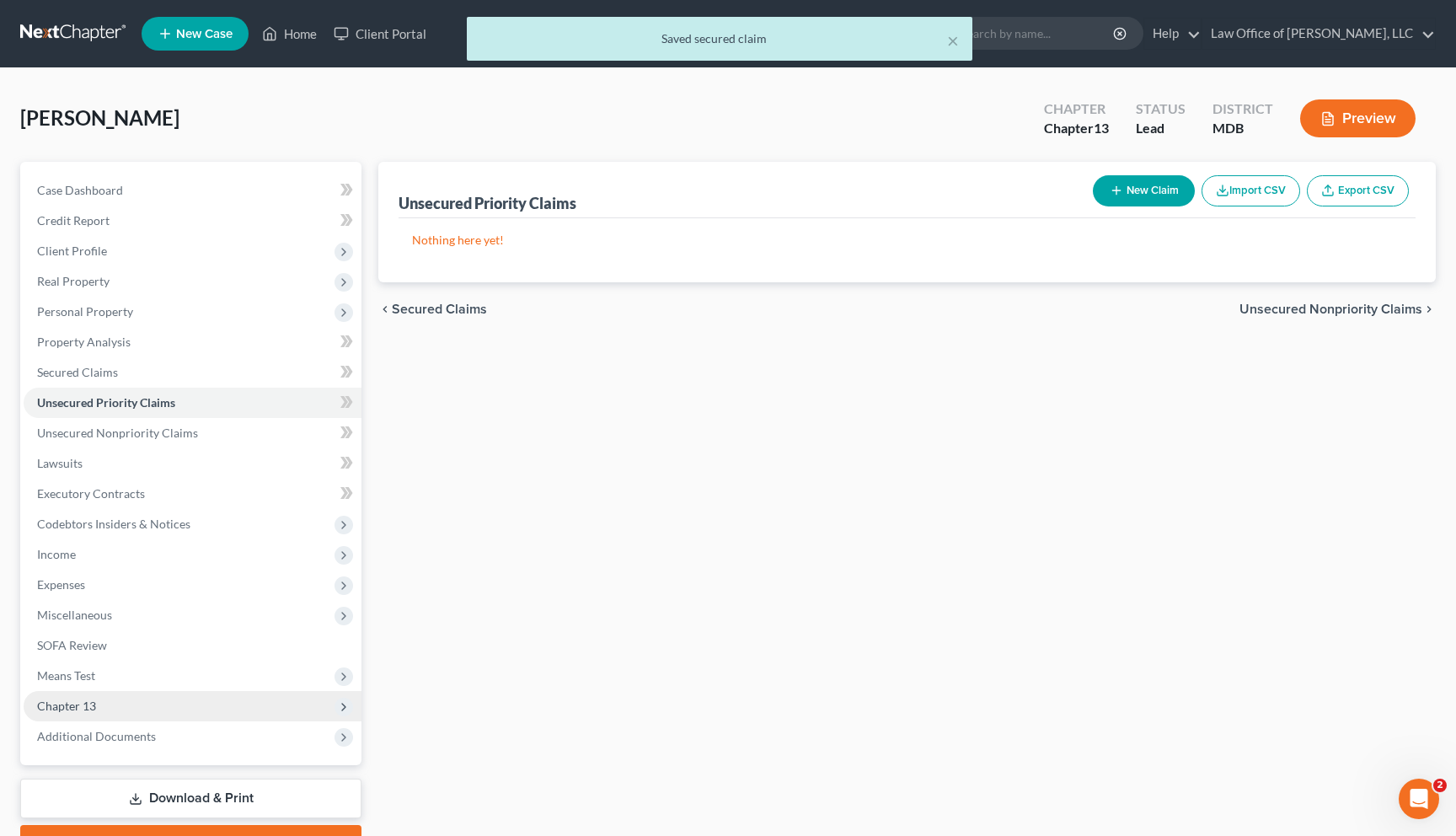
click at [51, 697] on span "Chapter 13" at bounding box center [192, 706] width 338 height 30
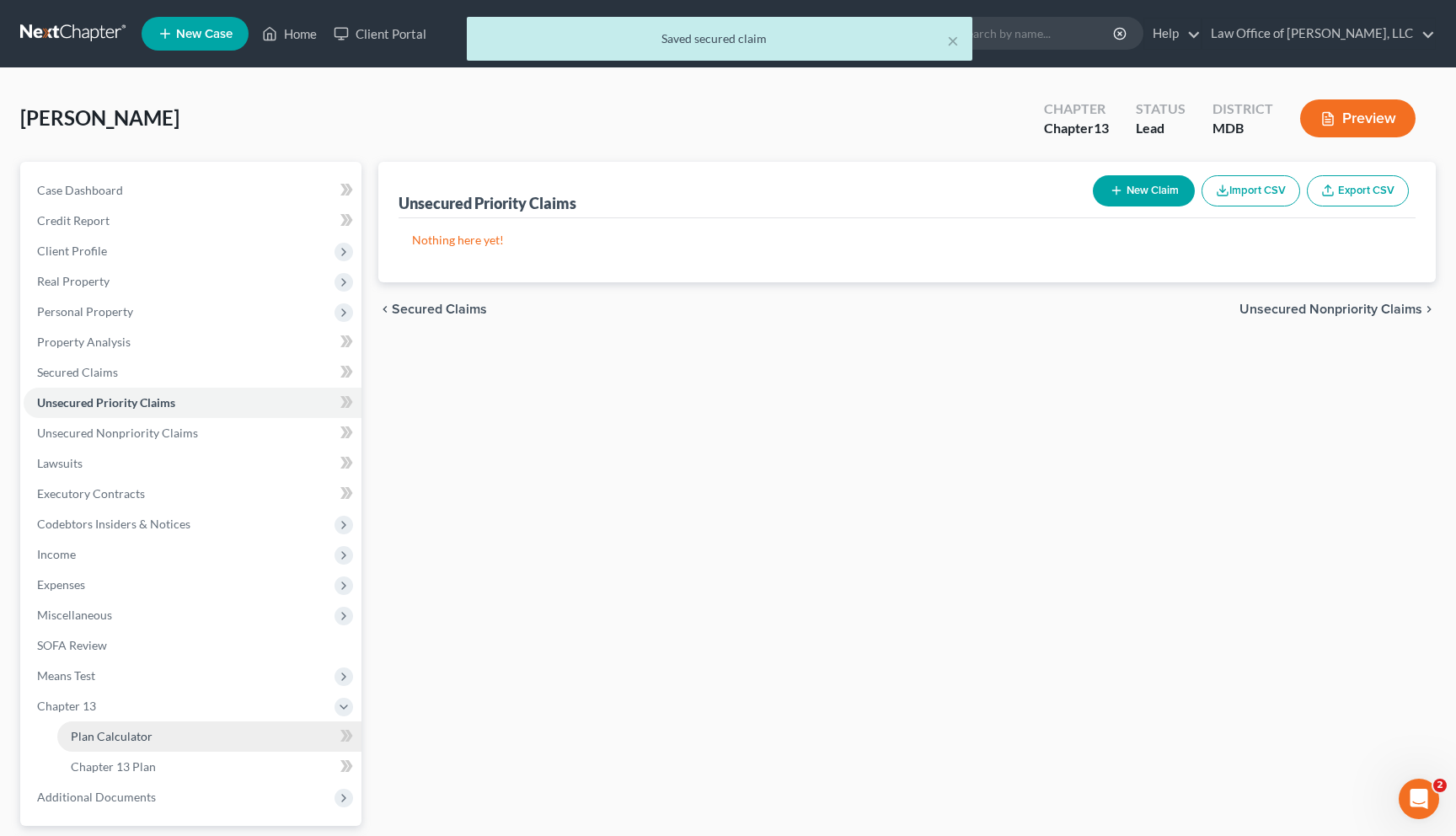
click at [77, 744] on link "Plan Calculator" at bounding box center [210, 736] width 305 height 30
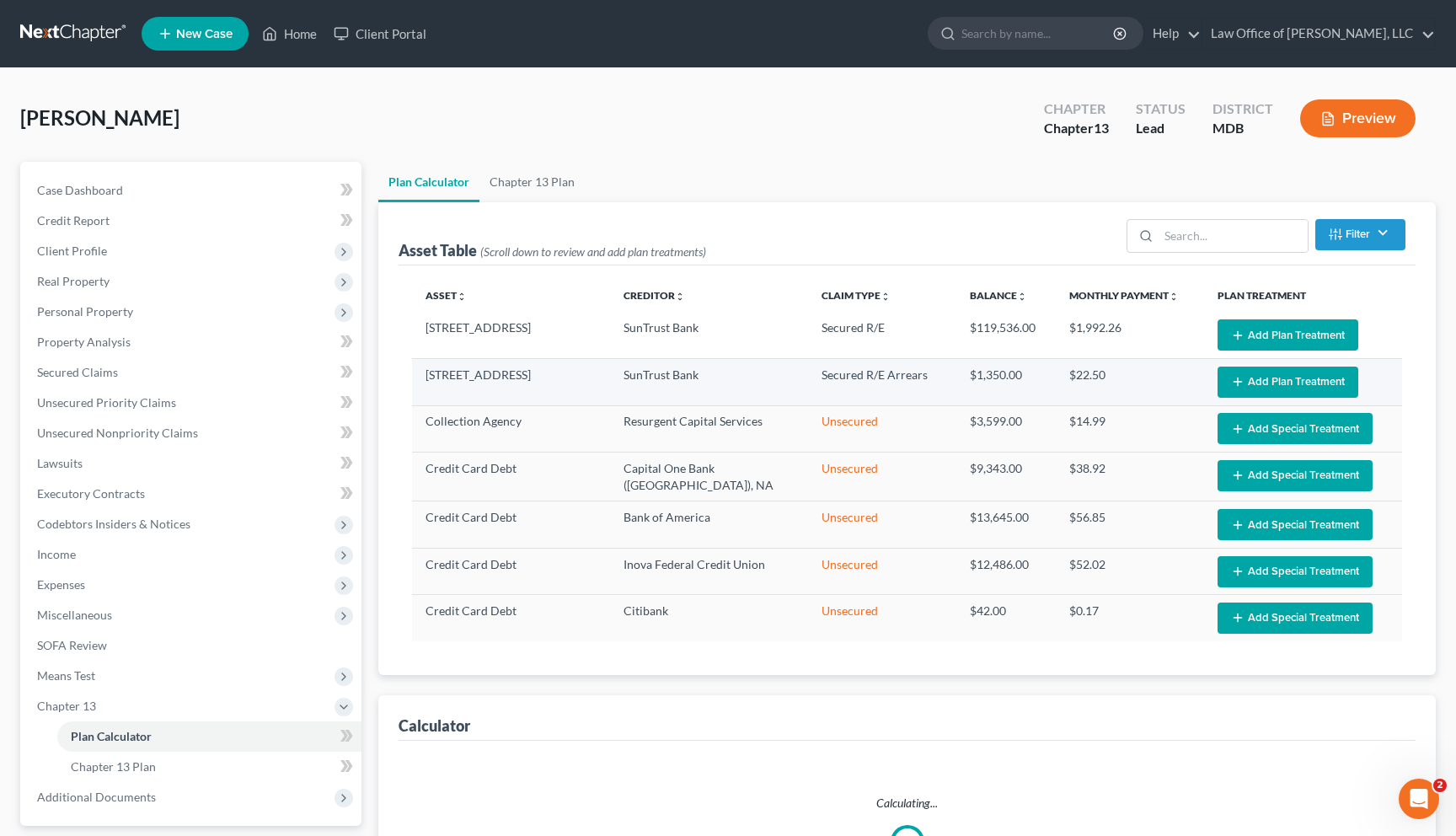
select select "59"
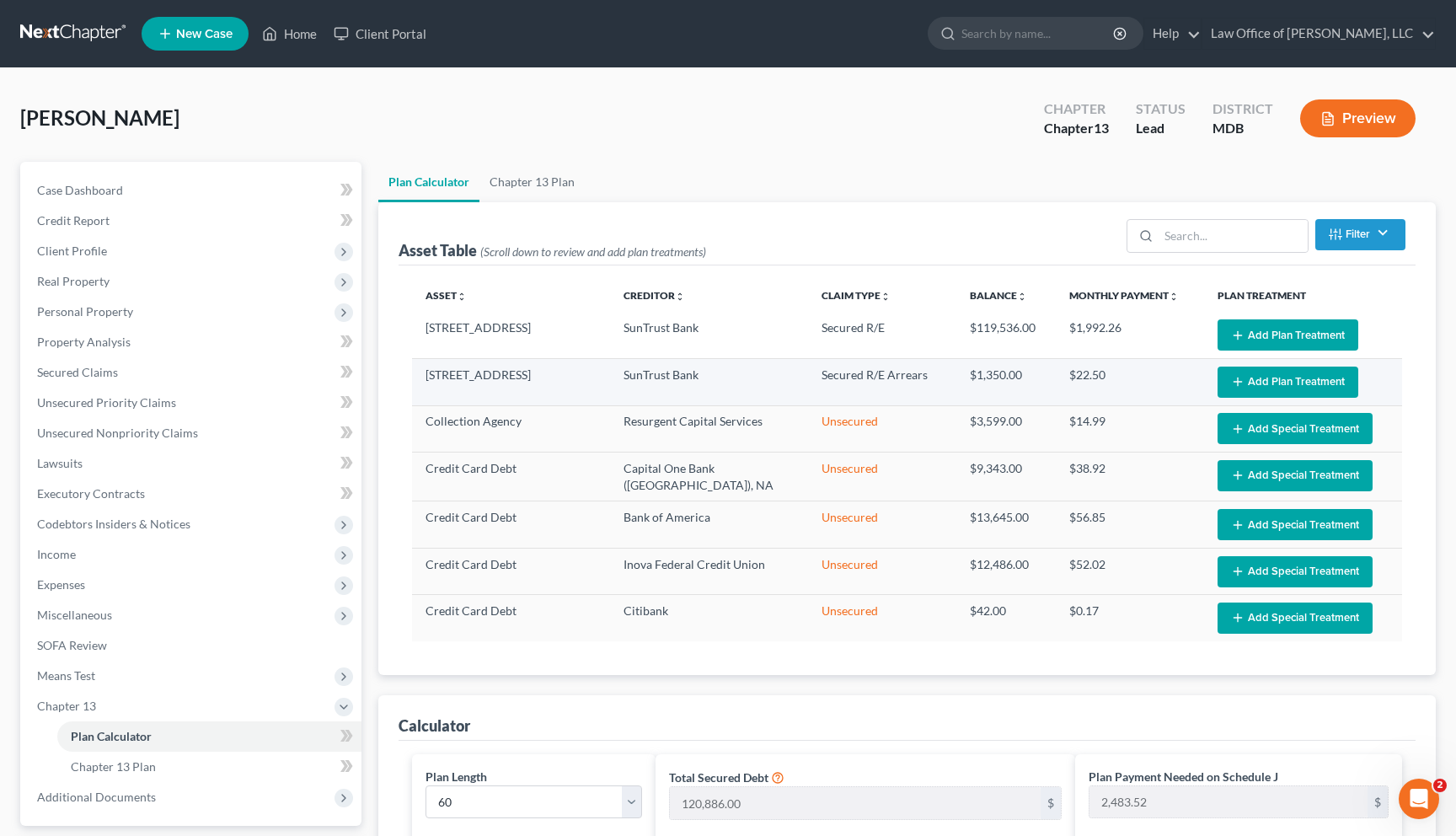
click at [645, 377] on button "Add Plan Treatment" at bounding box center [1288, 382] width 141 height 31
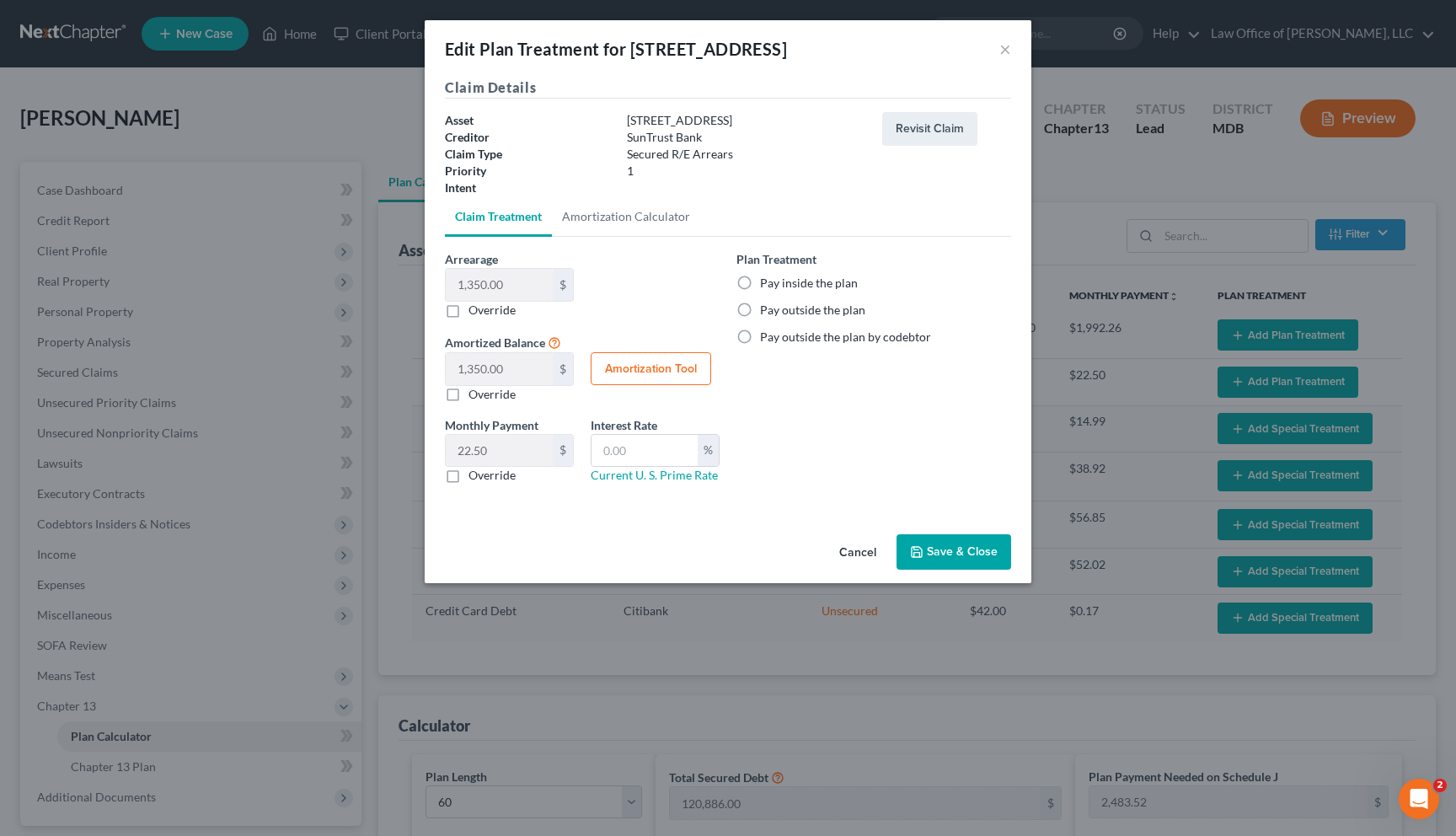
click at [645, 282] on label "Pay inside the plan" at bounding box center [809, 283] width 98 height 17
click at [645, 282] on input "Pay inside the plan" at bounding box center [772, 280] width 11 height 11
radio input "true"
click at [645, 550] on button "Save & Close" at bounding box center [953, 552] width 114 height 35
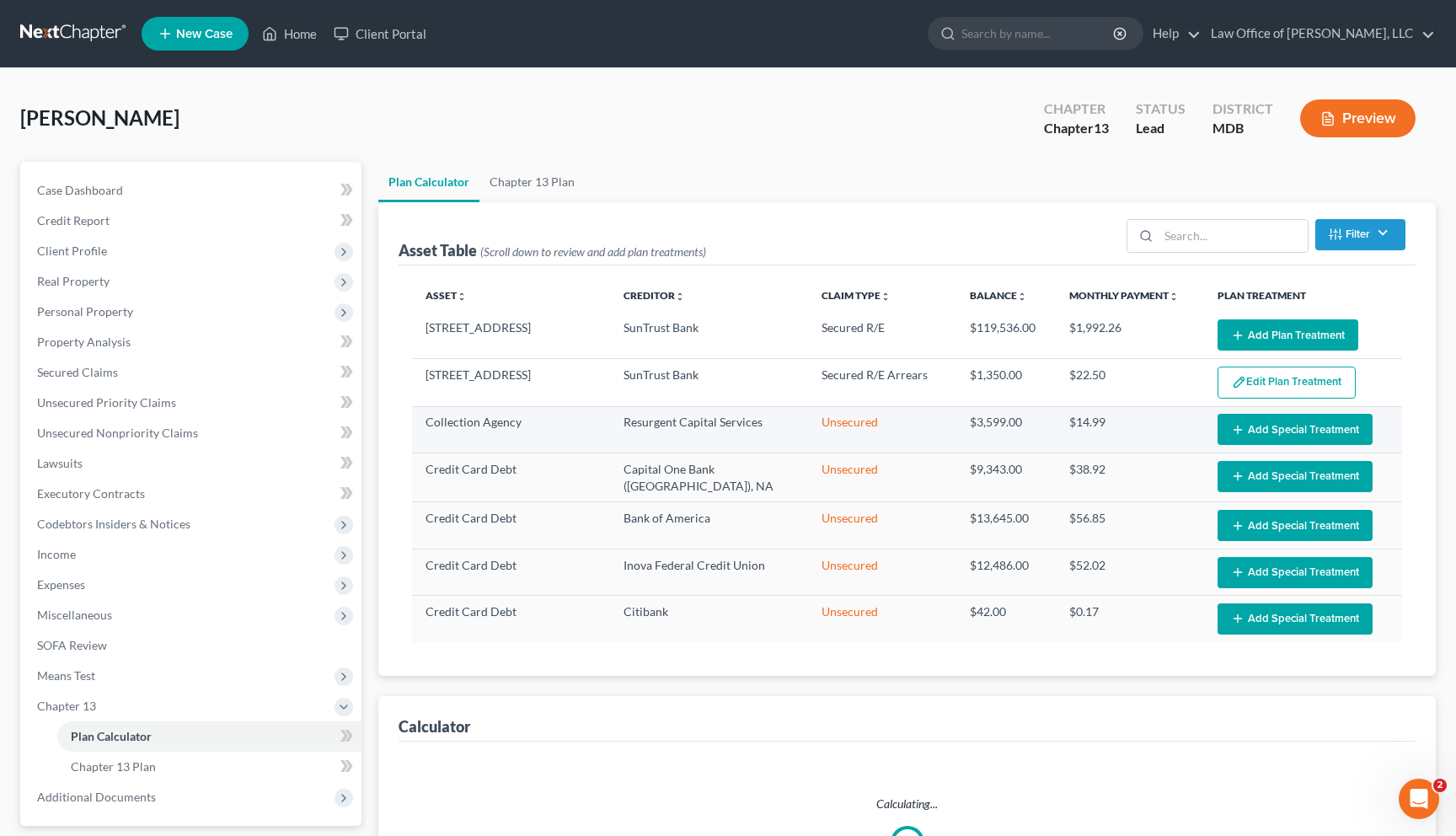
click at [645, 439] on button "Add Special Treatment" at bounding box center [1295, 430] width 155 height 31
select select "59"
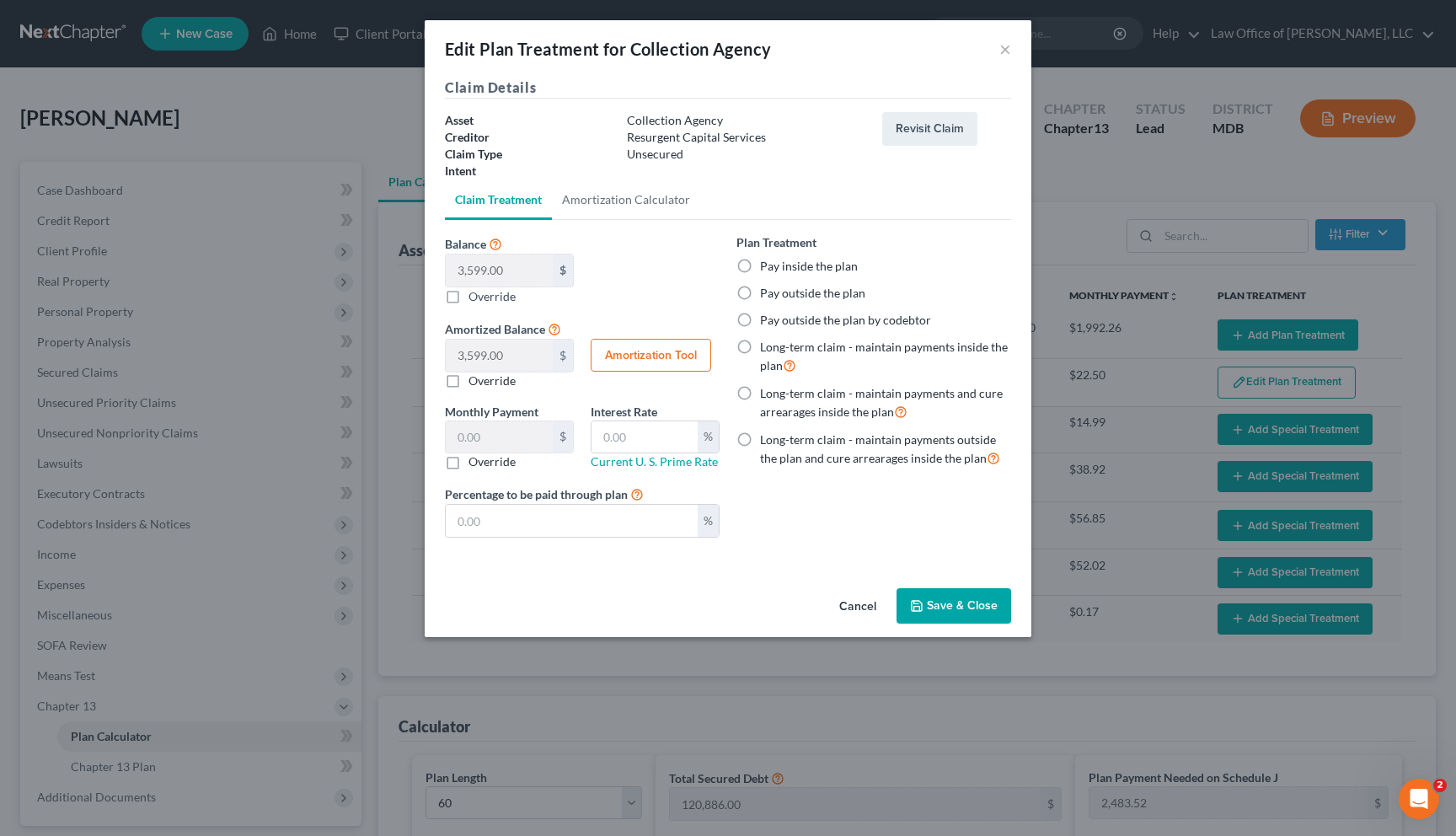
click at [645, 267] on label "Pay inside the plan" at bounding box center [809, 267] width 98 height 17
click at [645, 267] on input "Pay inside the plan" at bounding box center [772, 263] width 11 height 11
radio input "true"
click at [645, 601] on icon "button" at bounding box center [917, 606] width 10 height 10
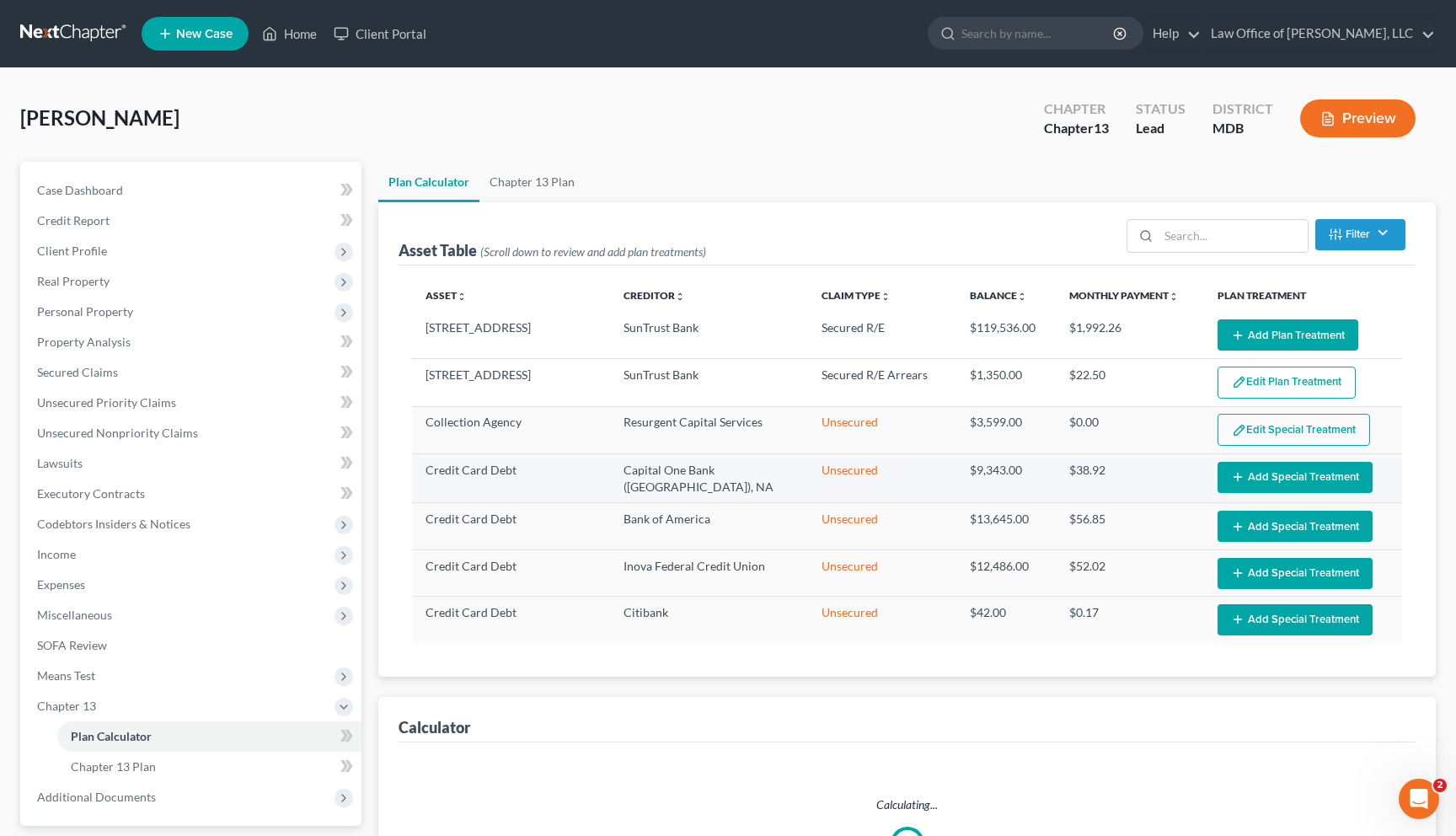
click at [645, 474] on button "Add Special Treatment" at bounding box center [1295, 478] width 155 height 31
select select "59"
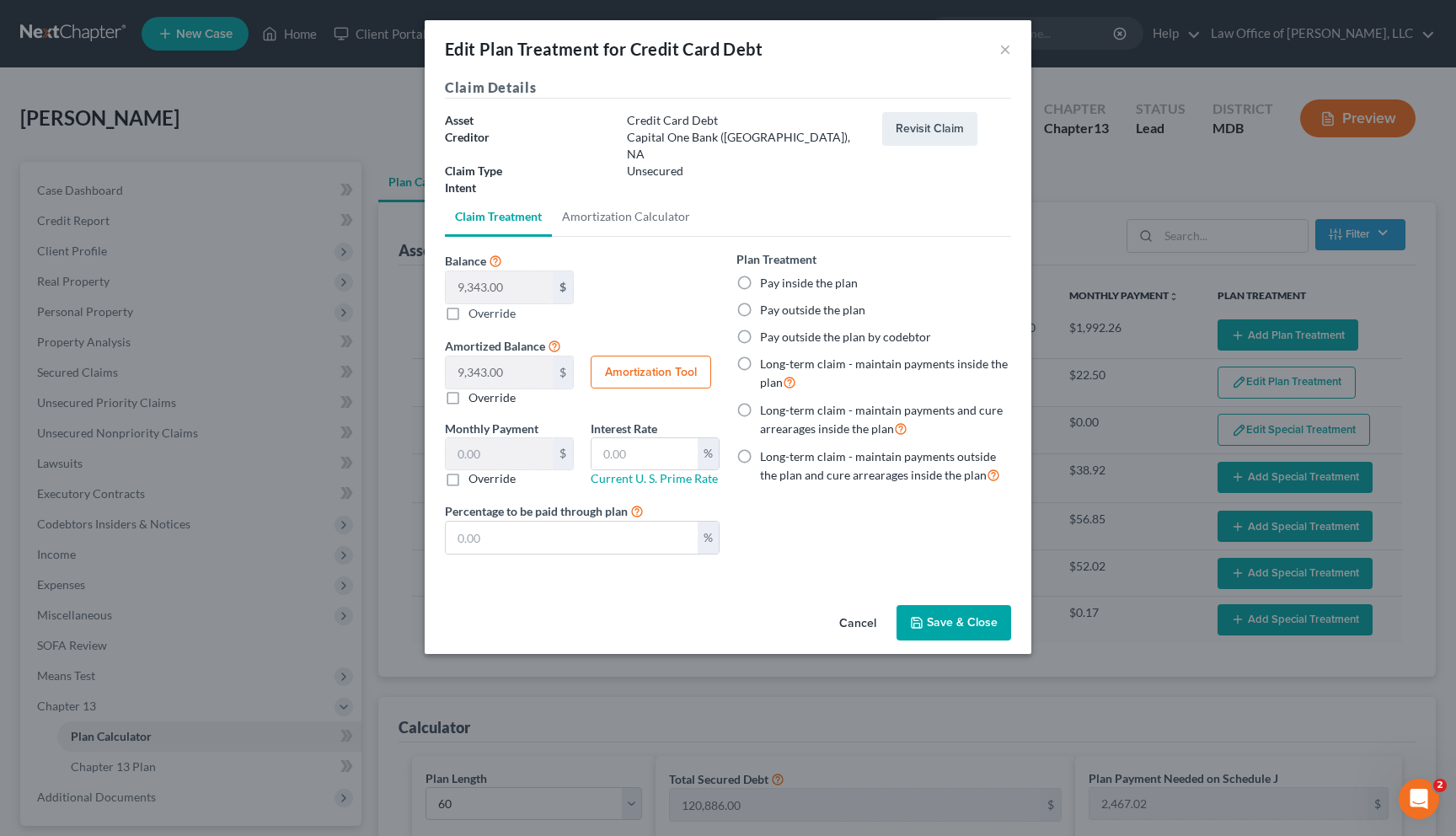
click at [645, 275] on label "Pay inside the plan" at bounding box center [809, 283] width 98 height 17
click at [645, 275] on input "Pay inside the plan" at bounding box center [772, 280] width 11 height 11
radio input "true"
click at [645, 610] on button "Save & Close" at bounding box center [953, 622] width 114 height 35
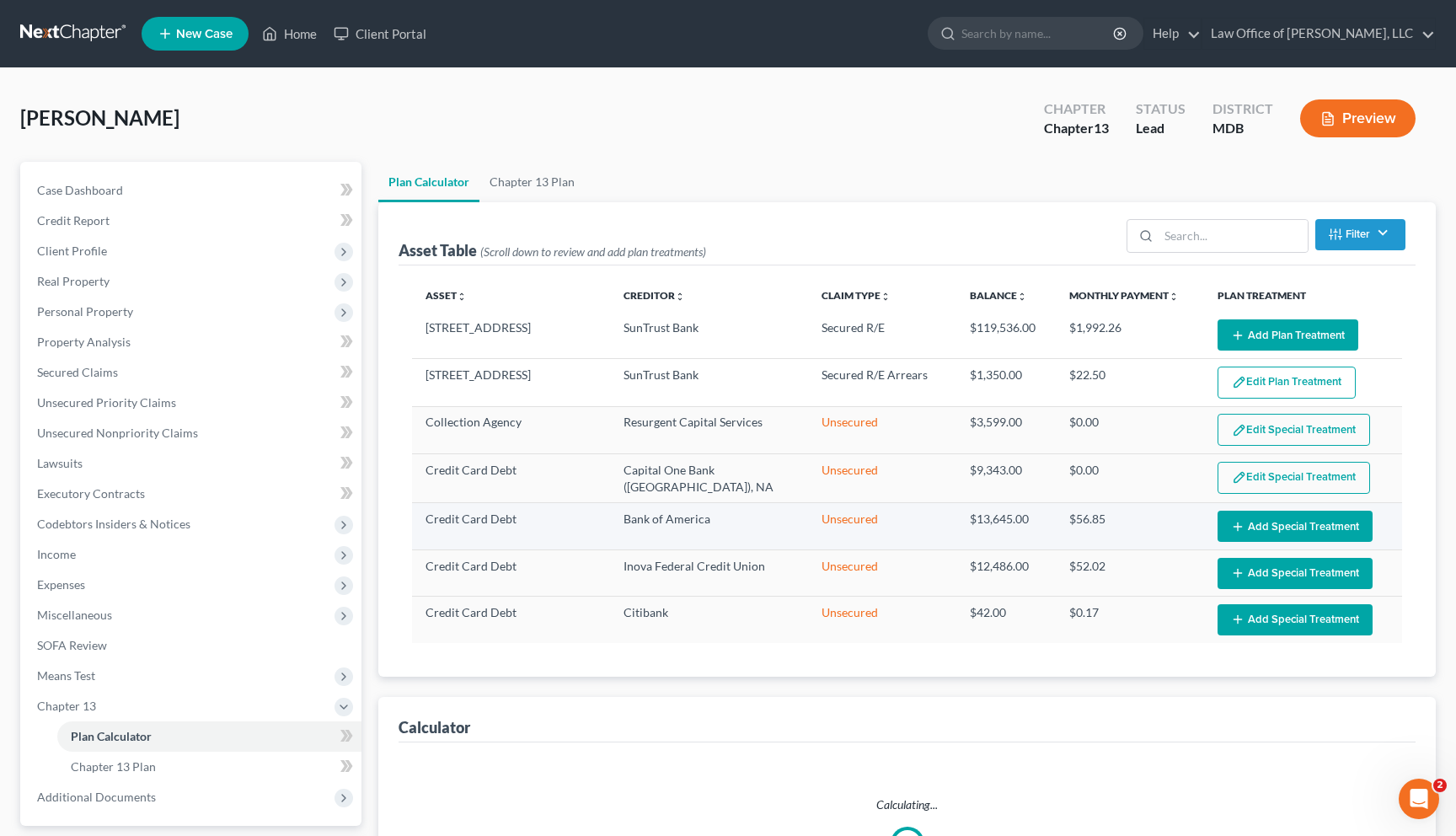
click at [645, 535] on button "Add Special Treatment" at bounding box center [1295, 526] width 155 height 31
select select "59"
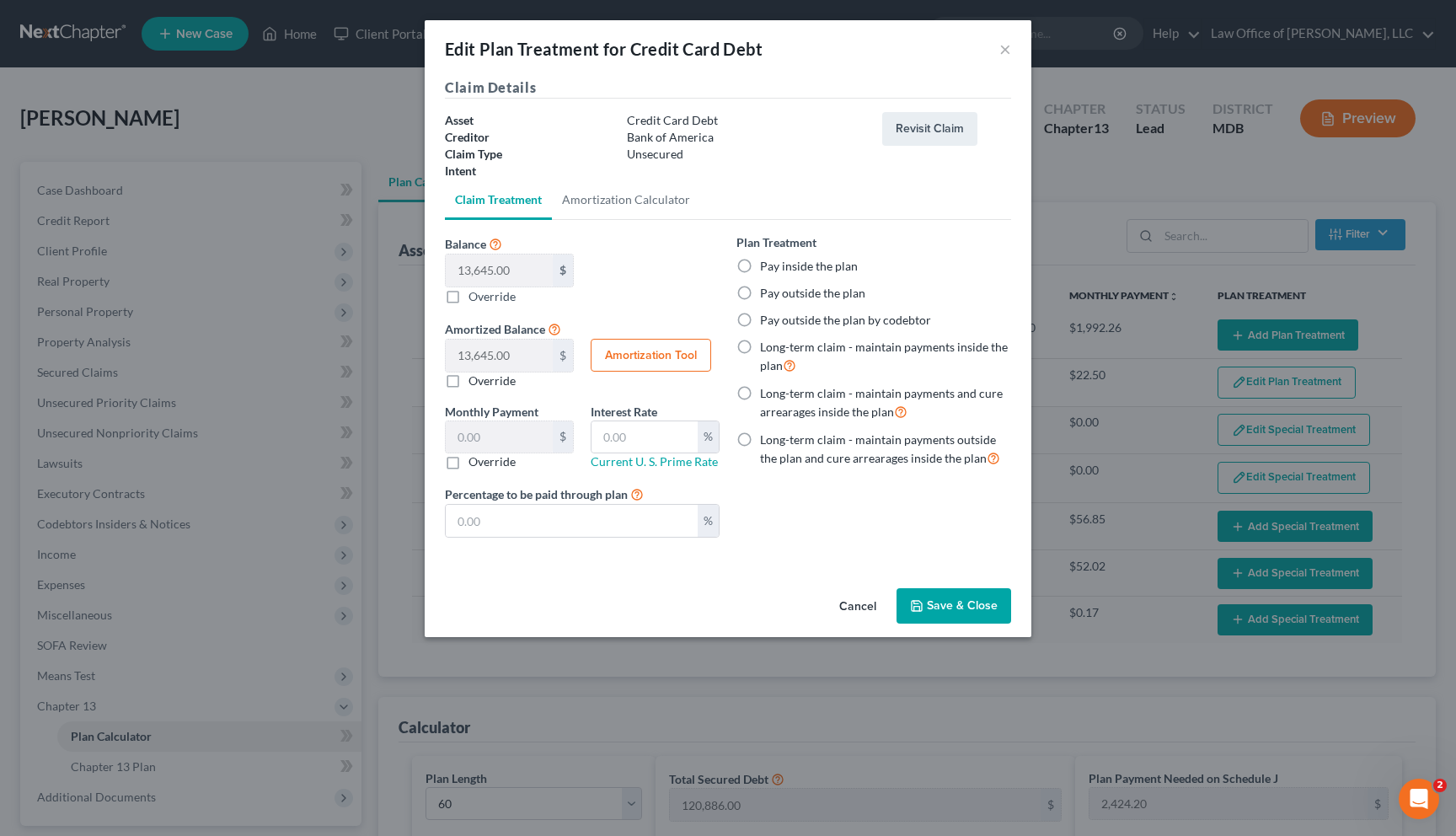
click at [645, 264] on label "Pay inside the plan" at bounding box center [809, 267] width 98 height 17
click at [645, 264] on input "Pay inside the plan" at bounding box center [772, 263] width 11 height 11
radio input "true"
click at [645, 584] on div "Cancel Save & Close" at bounding box center [728, 610] width 607 height 56
click at [645, 605] on icon "button" at bounding box center [917, 606] width 14 height 14
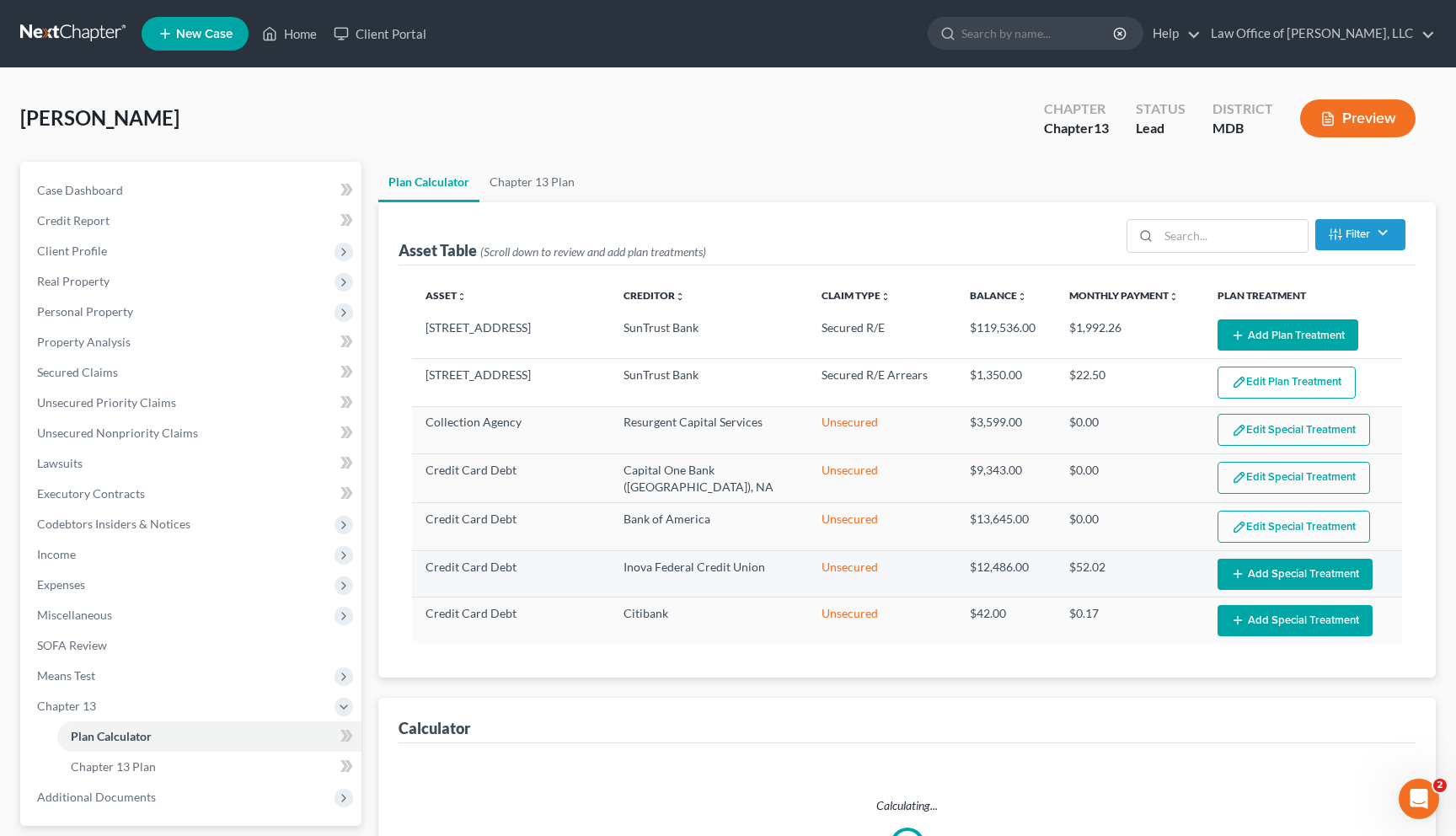
click at [645, 576] on icon "button" at bounding box center [1238, 574] width 14 height 14
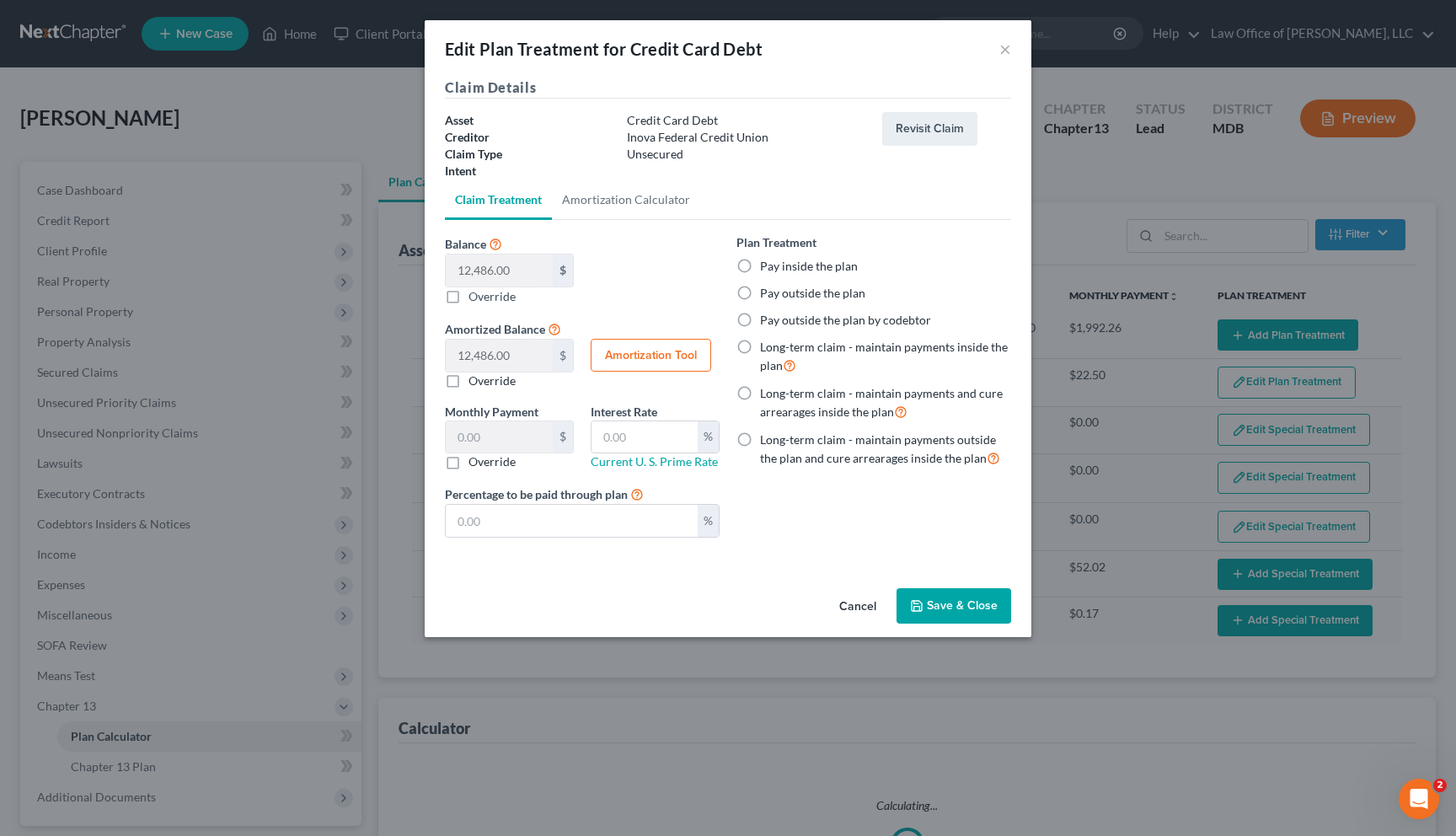
select select "59"
click at [645, 268] on label "Pay inside the plan" at bounding box center [809, 267] width 98 height 17
click at [645, 268] on input "Pay inside the plan" at bounding box center [772, 263] width 11 height 11
radio input "true"
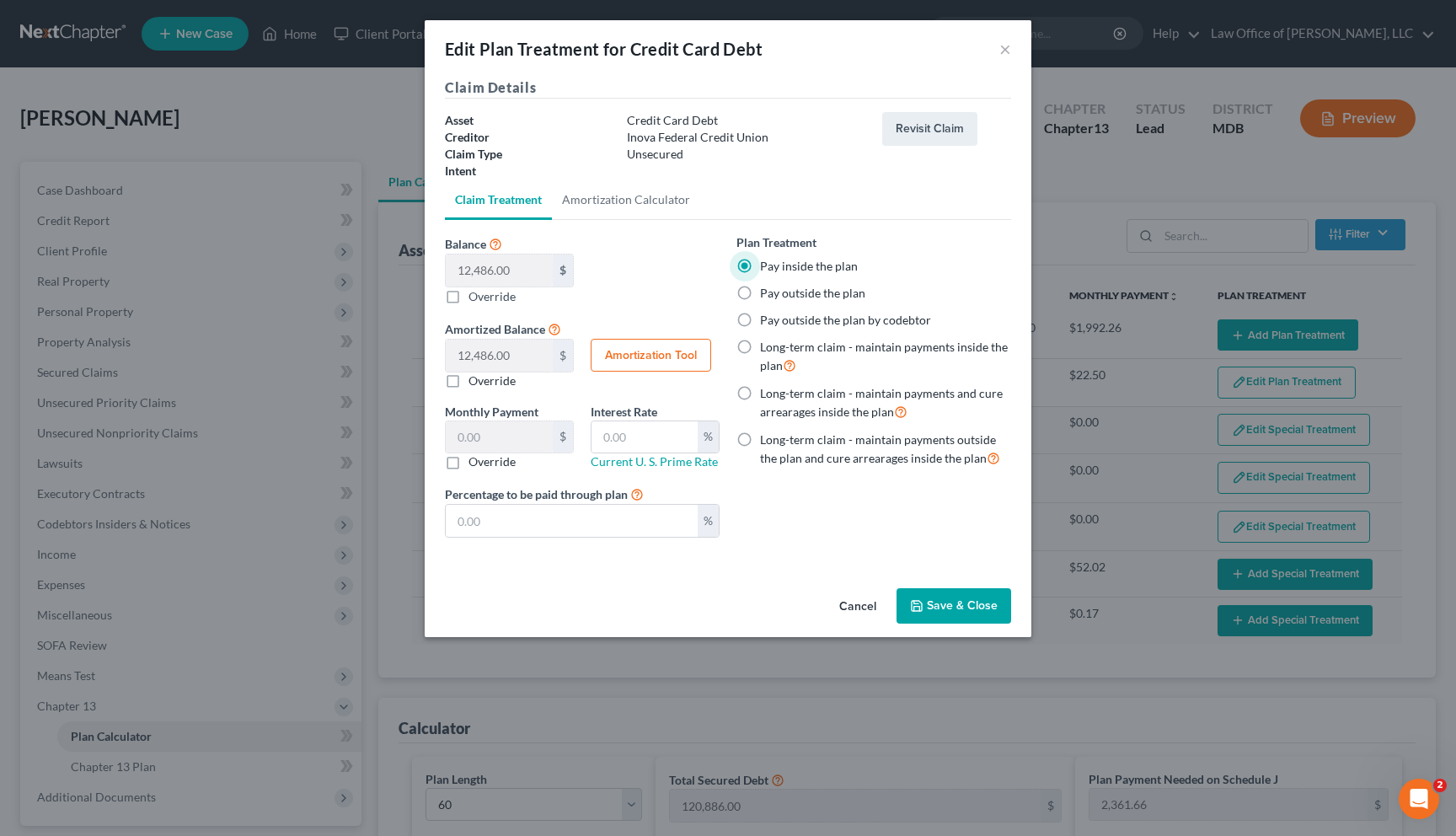
click at [645, 591] on button "Save & Close" at bounding box center [953, 606] width 114 height 35
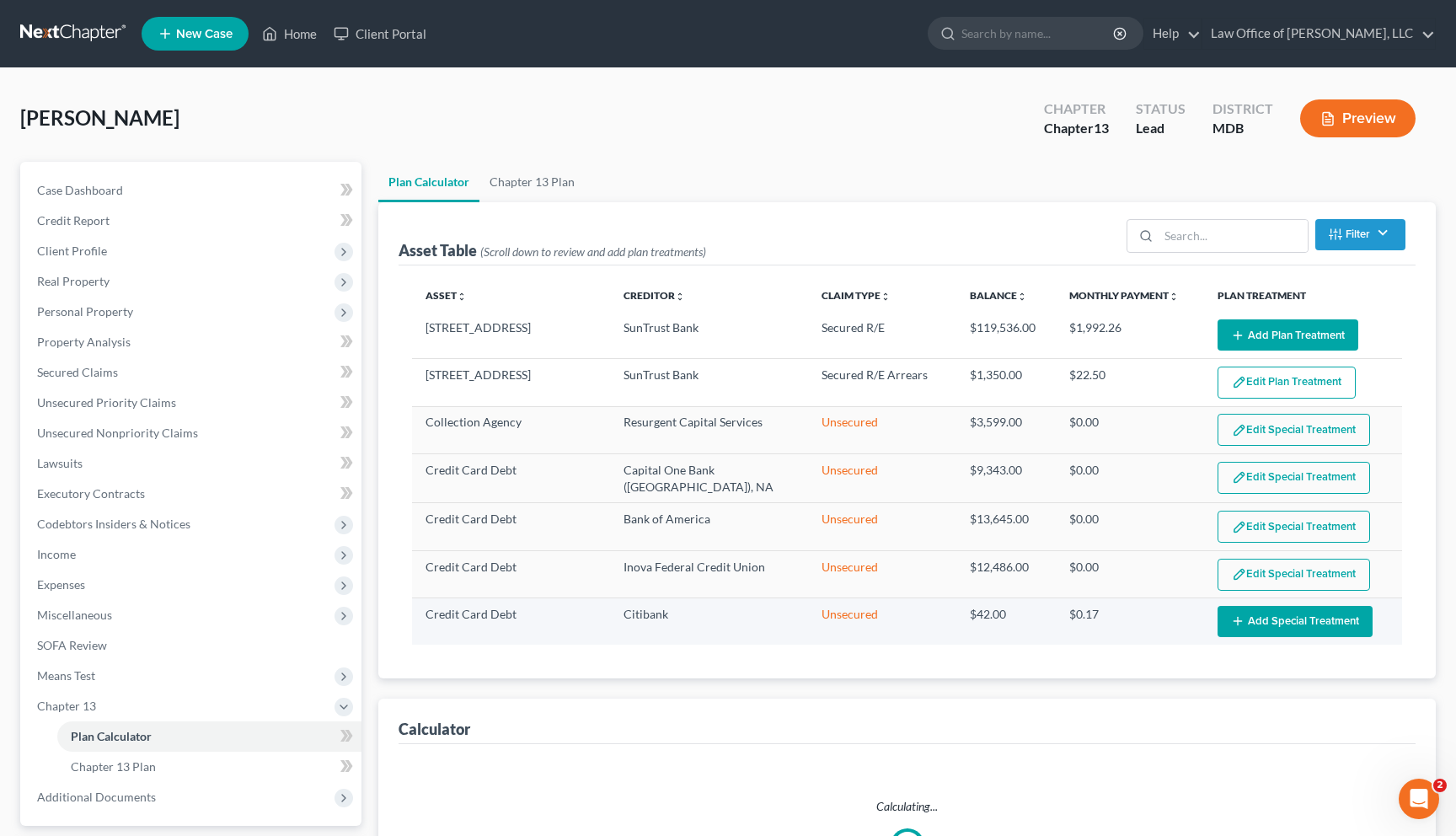
click at [645, 610] on button "Add Special Treatment" at bounding box center [1295, 622] width 155 height 31
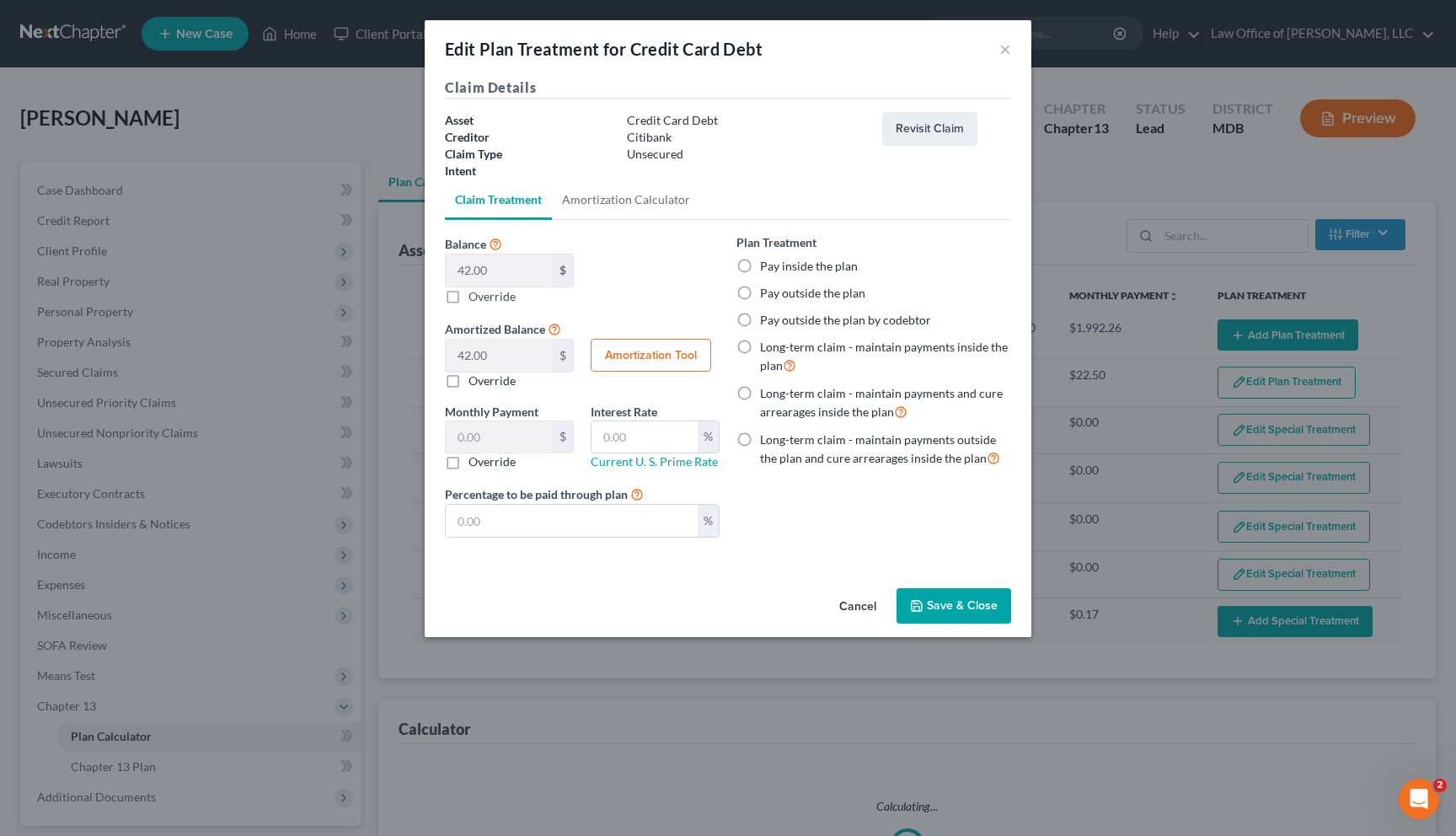
select select "59"
click at [645, 265] on label "Pay inside the plan" at bounding box center [809, 267] width 98 height 17
click at [645, 265] on input "Pay inside the plan" at bounding box center [772, 263] width 11 height 11
radio input "true"
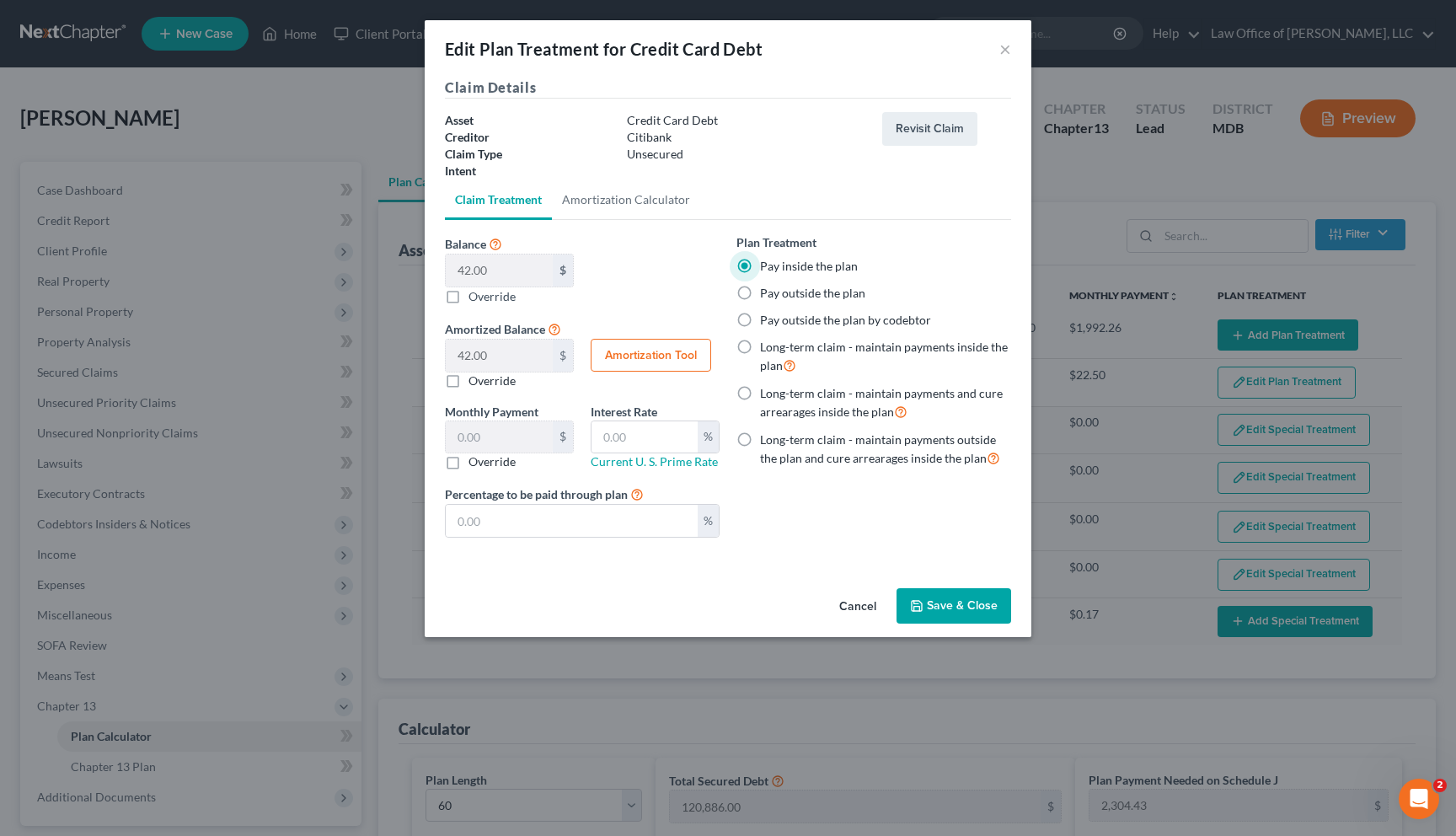
click at [645, 616] on button "Save & Close" at bounding box center [953, 606] width 114 height 35
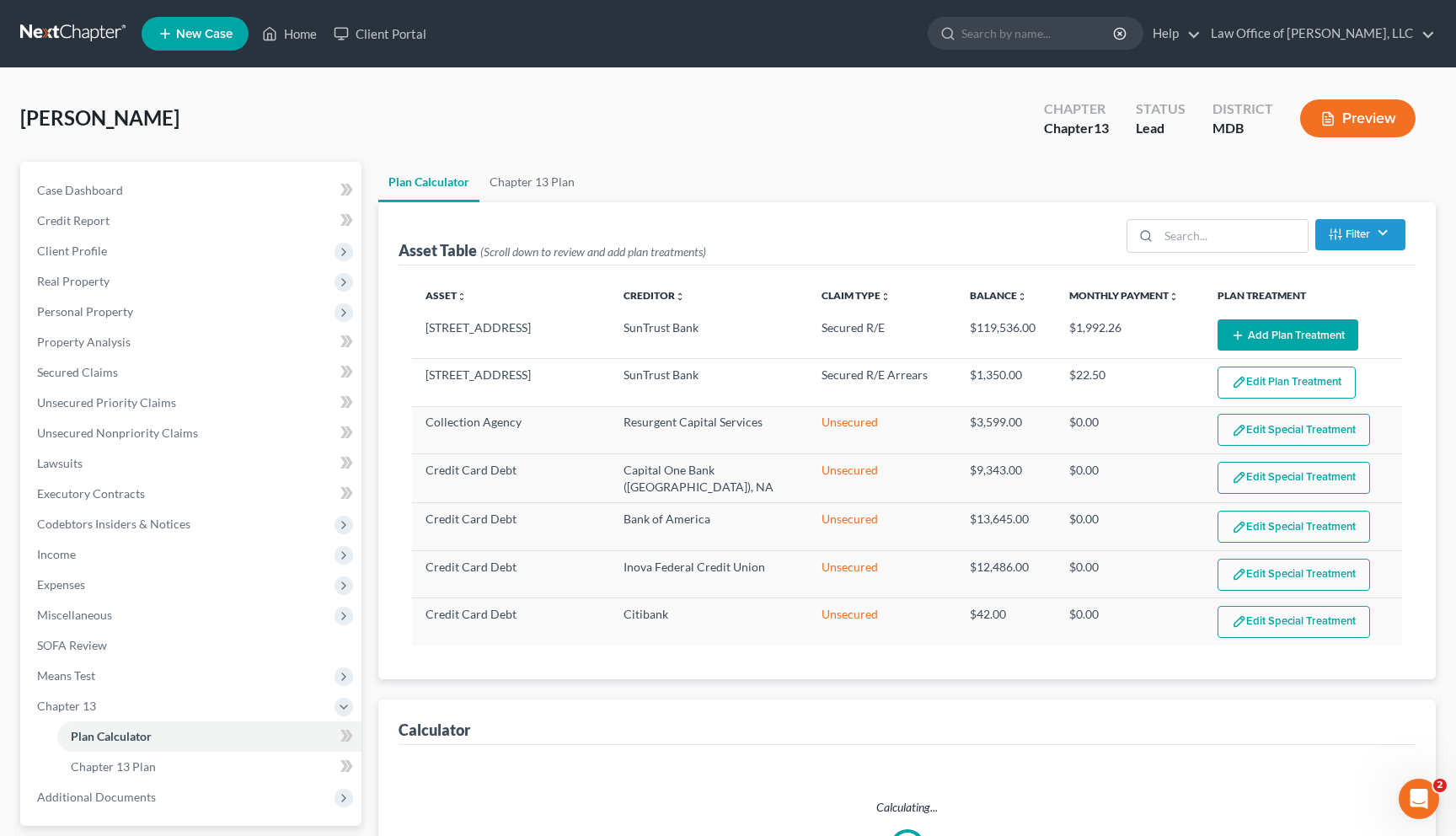
select select "59"
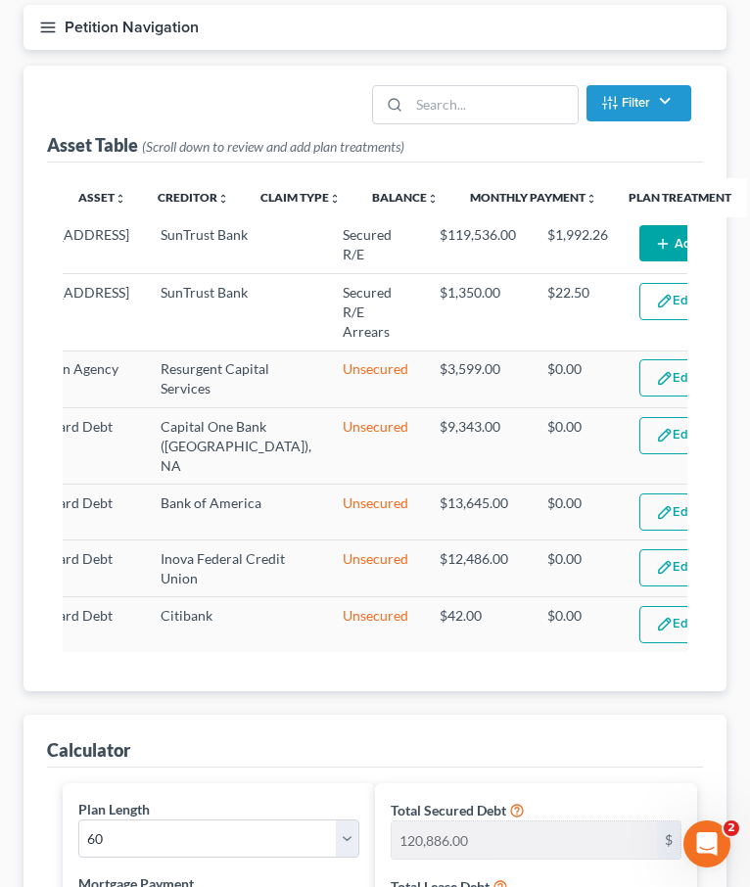
scroll to position [180, 0]
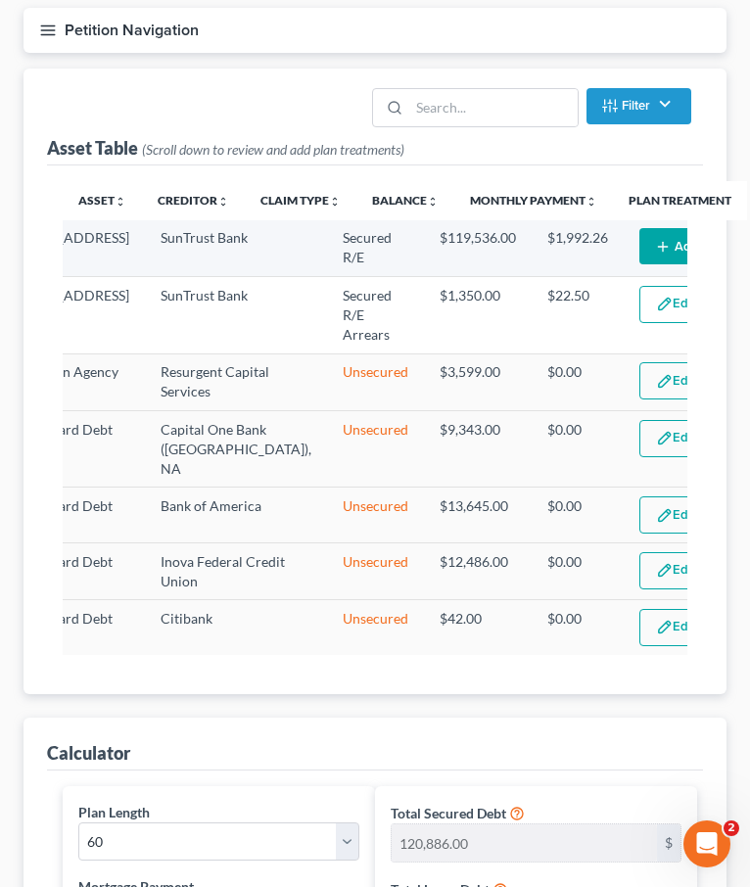
click at [639, 251] on button "Add Plan Treatment" at bounding box center [721, 246] width 164 height 36
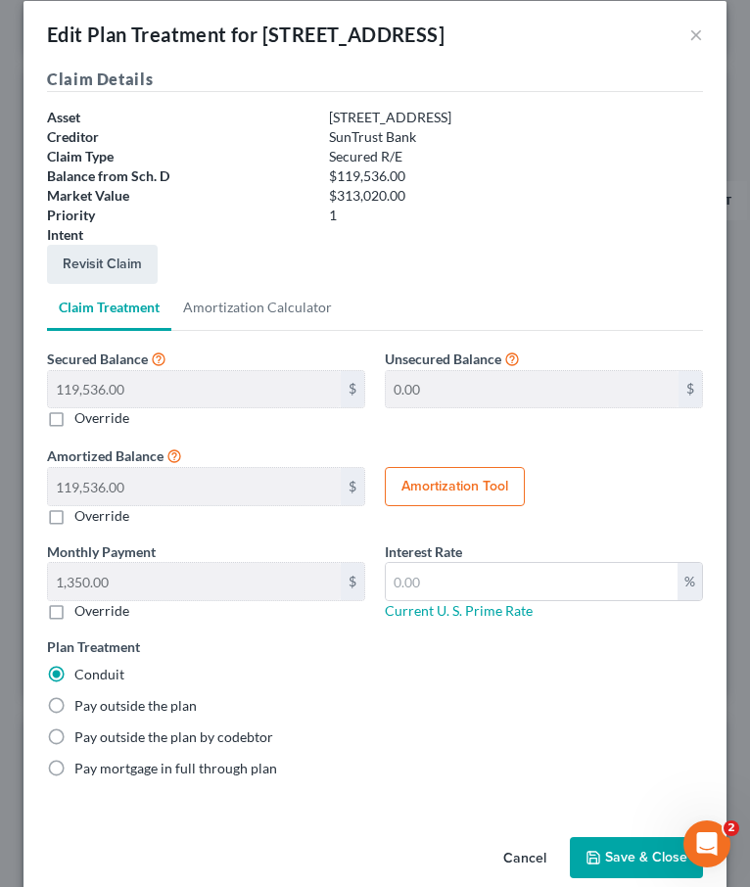
scroll to position [52, 0]
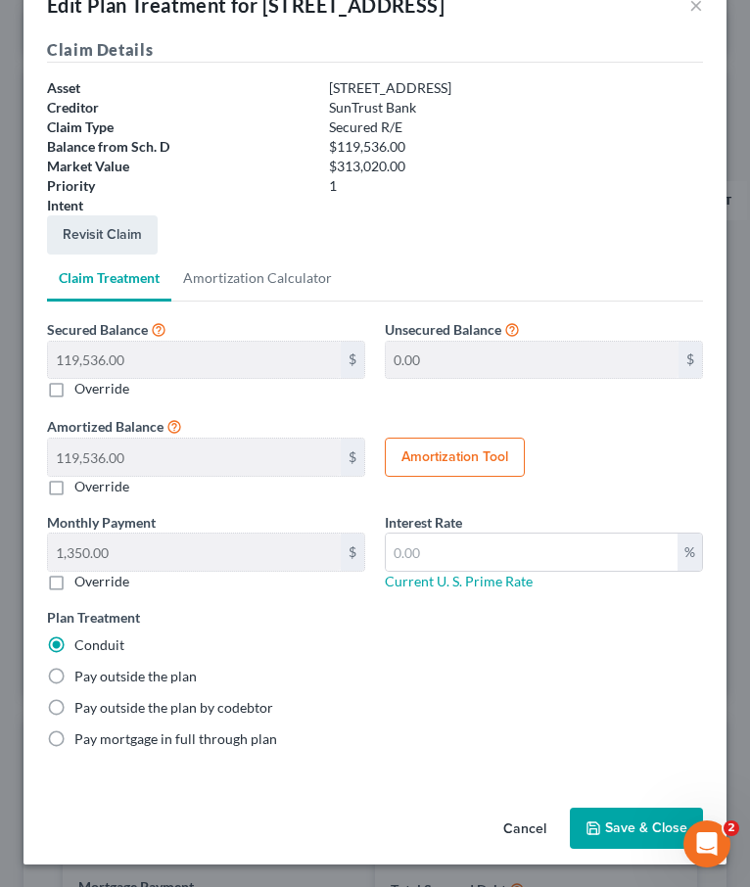
click at [74, 674] on label "Pay outside the plan" at bounding box center [135, 677] width 122 height 20
click at [82, 674] on input "Pay outside the plan" at bounding box center [88, 673] width 13 height 13
radio input "true"
click at [601, 823] on icon "button" at bounding box center [594, 829] width 16 height 16
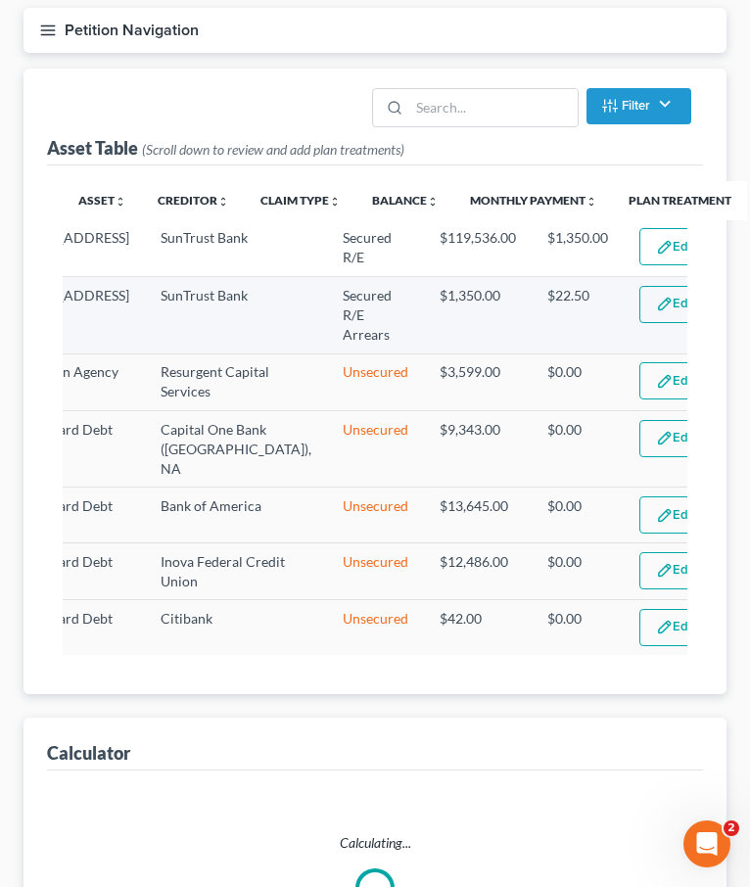
select select "59"
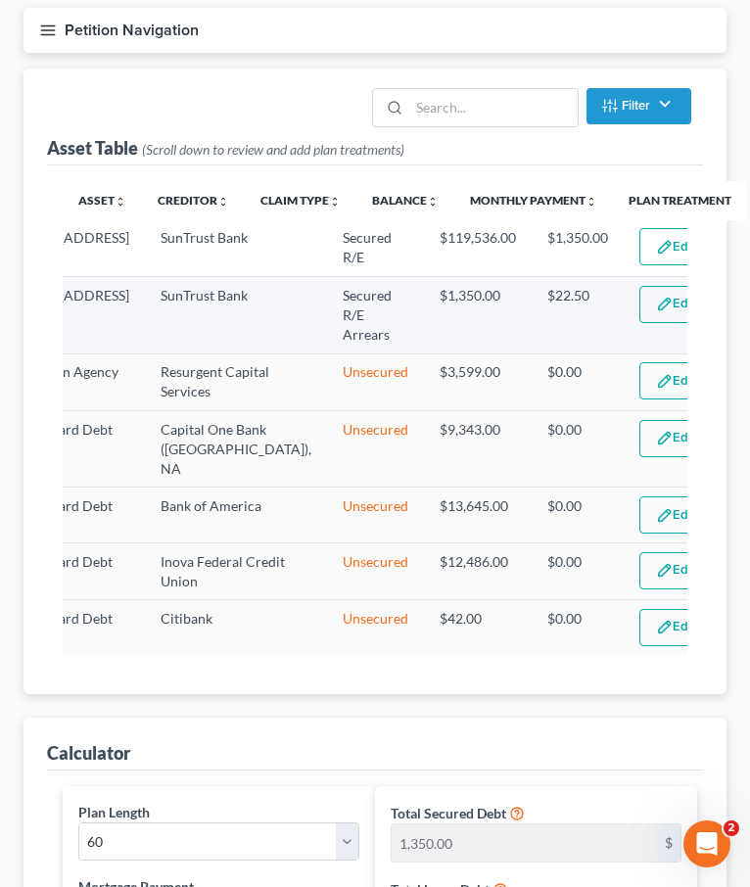
click at [639, 323] on button "Edit Plan Treatment" at bounding box center [719, 304] width 161 height 37
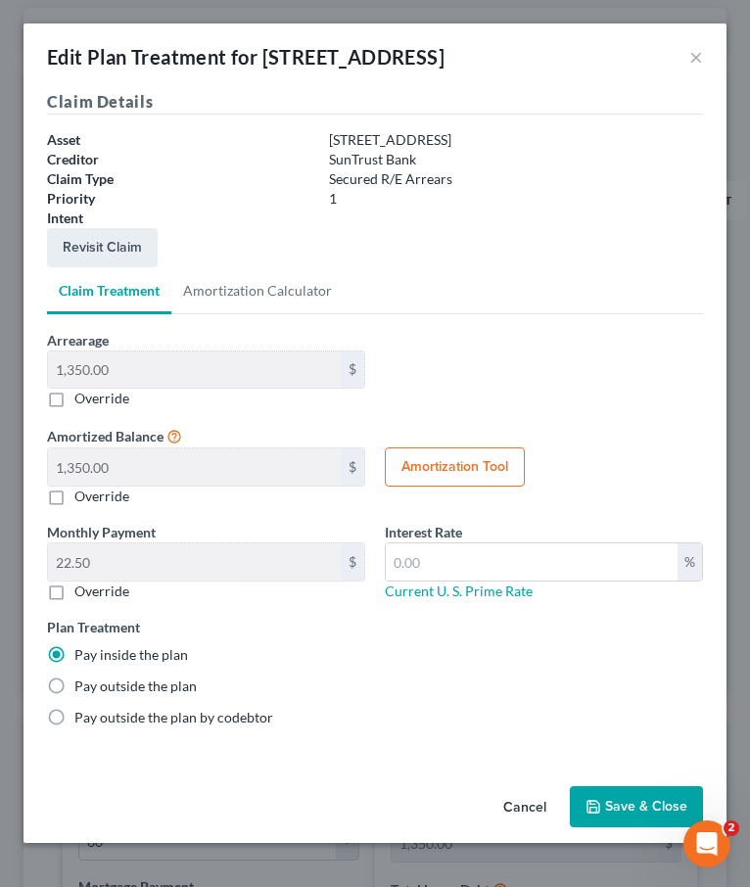
click at [633, 811] on button "Save & Close" at bounding box center [636, 806] width 133 height 41
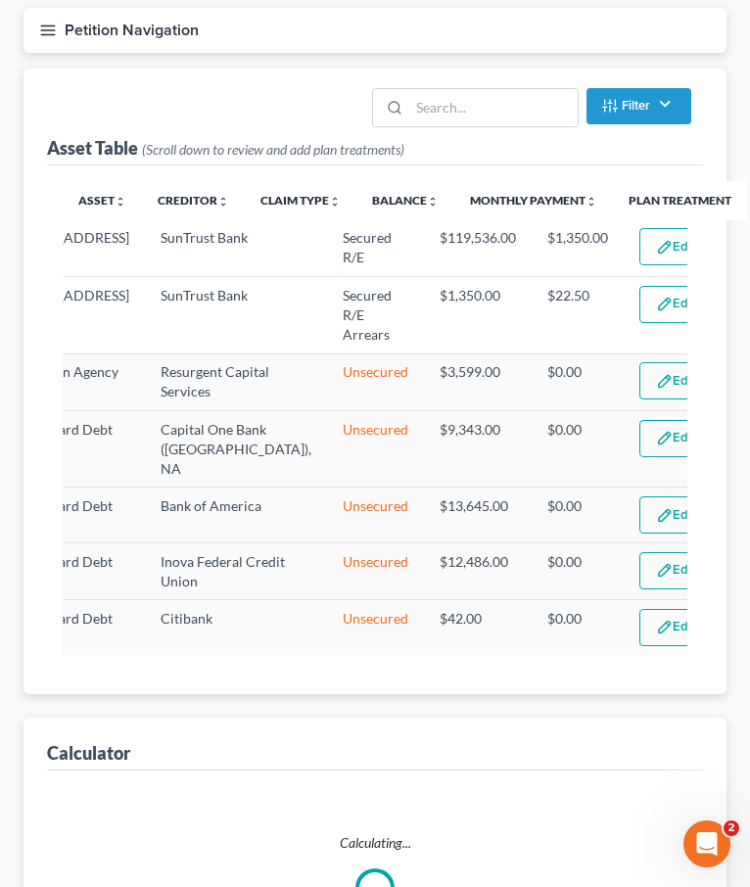
select select "59"
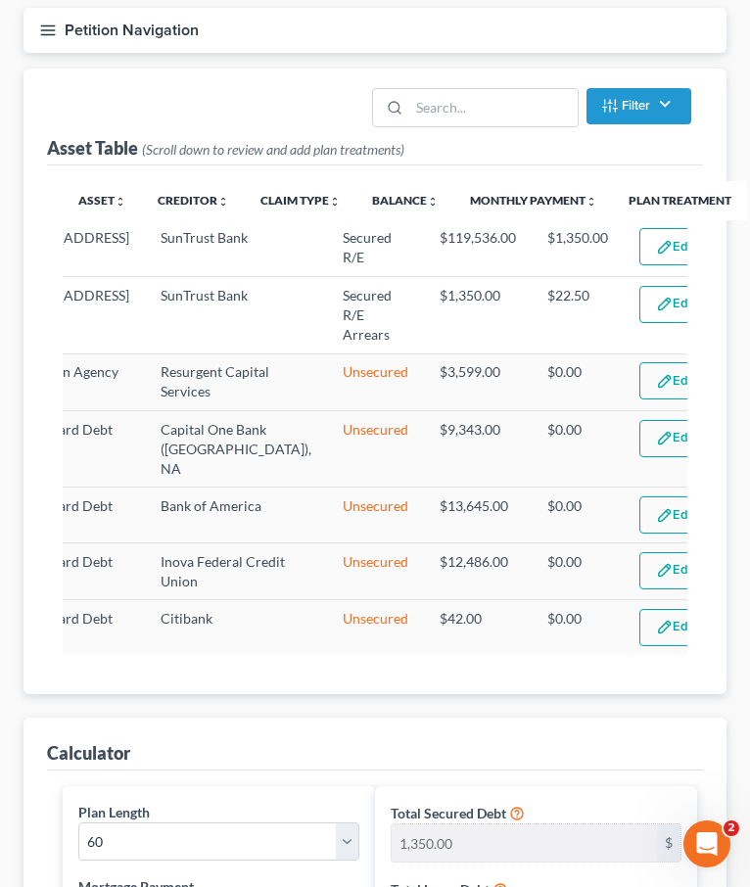
scroll to position [0, 0]
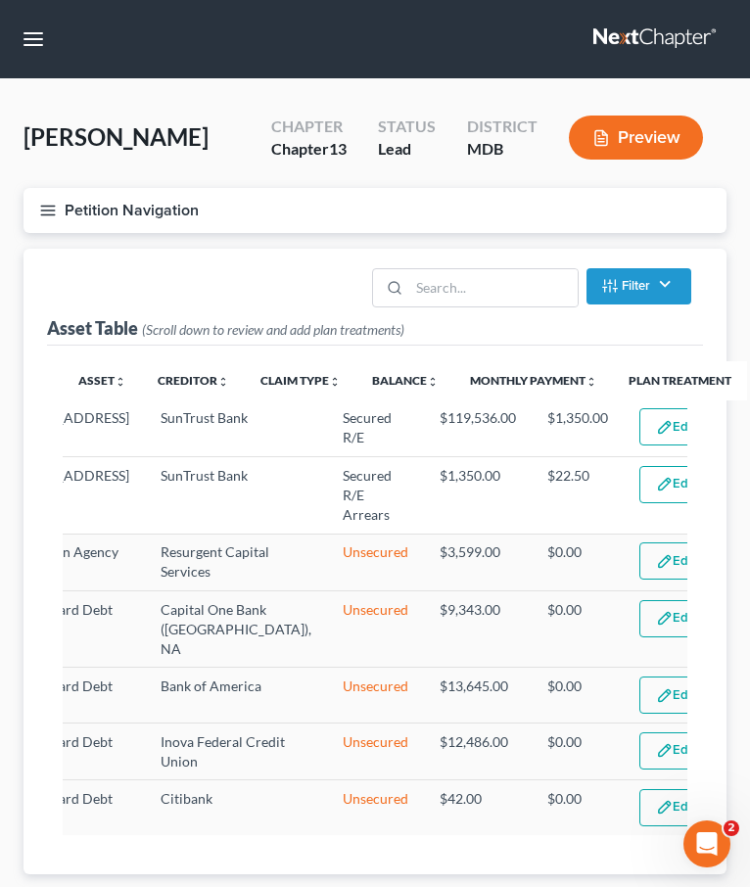
click at [47, 207] on icon "button" at bounding box center [48, 211] width 18 height 18
click at [0, 0] on div "Case Dashboard Payments Invoices Payments Payments Credit Report Client Profile" at bounding box center [0, 0] width 0 height 0
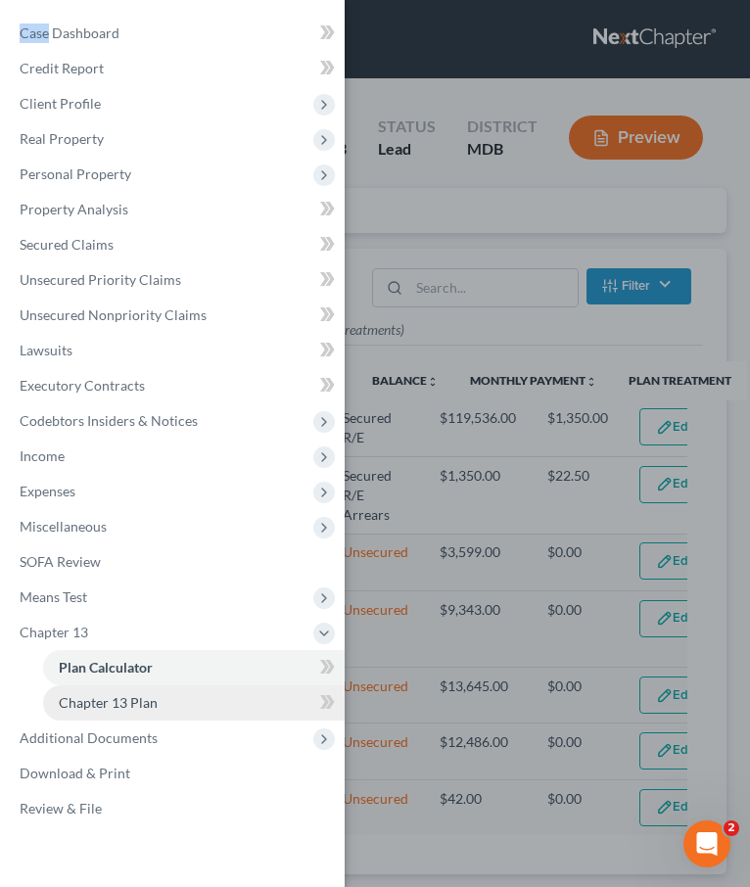
click at [104, 695] on span "Chapter 13 Plan" at bounding box center [108, 702] width 99 height 17
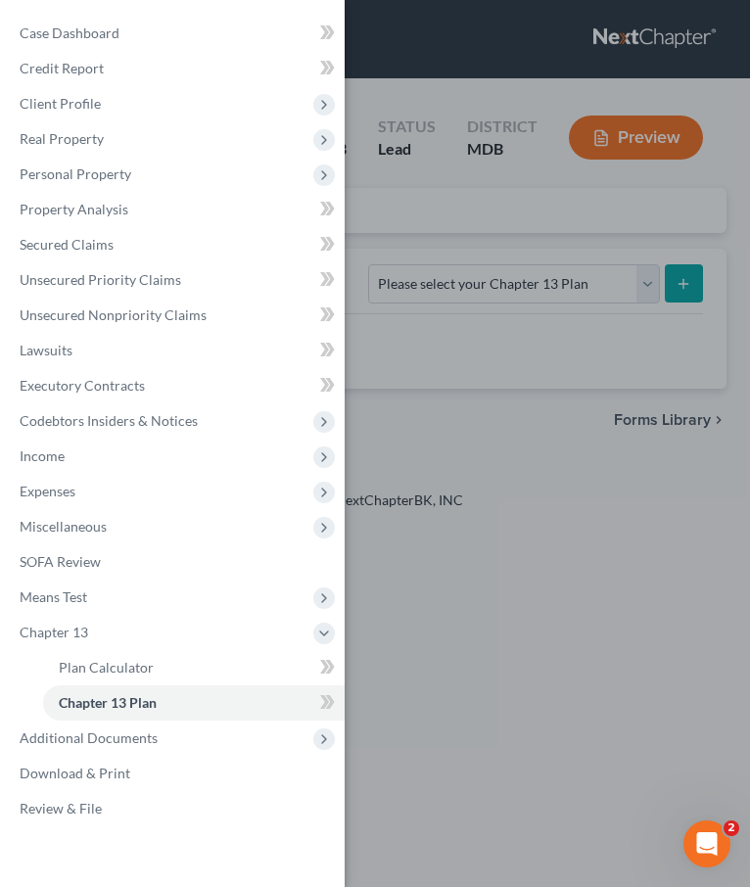
click at [444, 239] on div "Case Dashboard Payments Invoices Payments Payments Credit Report Client Profile" at bounding box center [375, 443] width 750 height 887
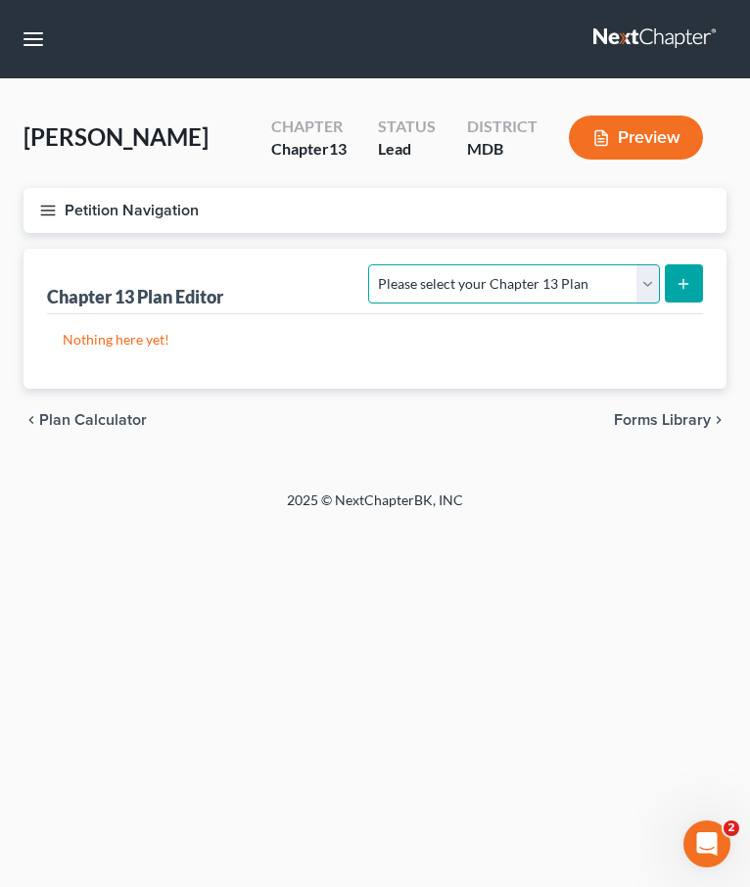
click at [448, 285] on select "Please select your Chapter 13 Plan District of Maryland District of Maryland - …" at bounding box center [513, 283] width 291 height 39
select select "2"
click at [376, 264] on select "Please select your Chapter 13 Plan District of Maryland District of Maryland - …" at bounding box center [513, 283] width 291 height 39
click at [684, 281] on line "submit" at bounding box center [684, 283] width 0 height 9
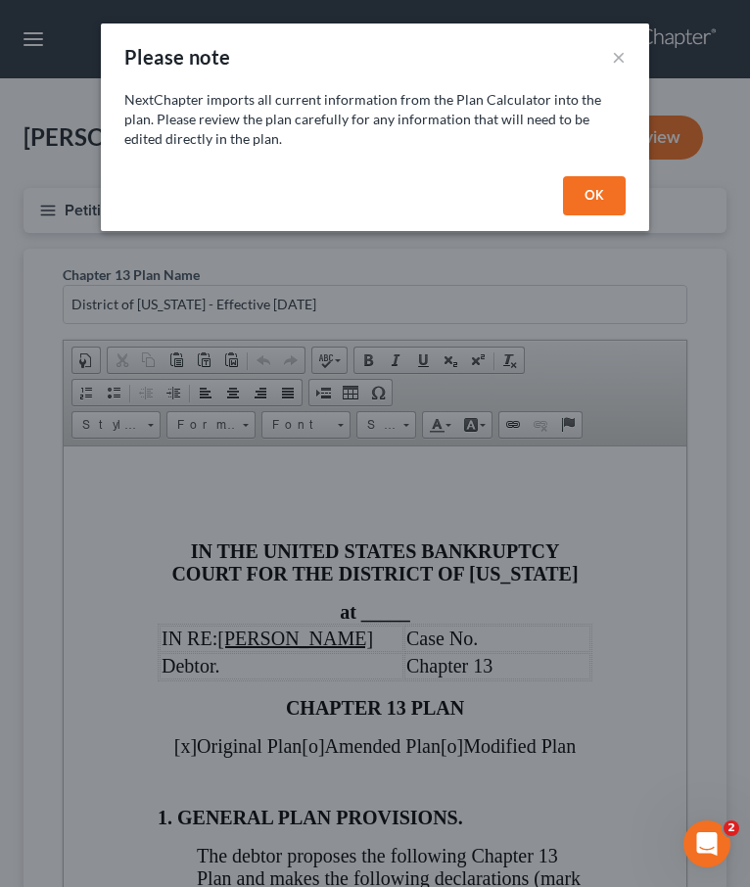
click at [581, 184] on button "OK" at bounding box center [594, 195] width 63 height 39
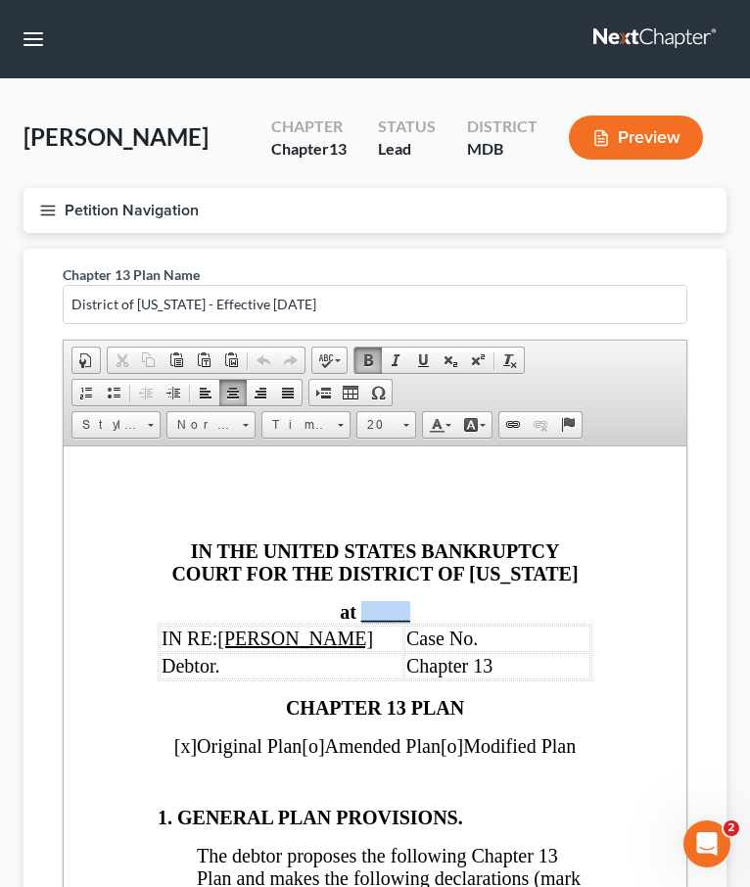
drag, startPoint x: 418, startPoint y: 611, endPoint x: 369, endPoint y: 610, distance: 49.0
click at [369, 610] on div "at _____" at bounding box center [375, 611] width 435 height 23
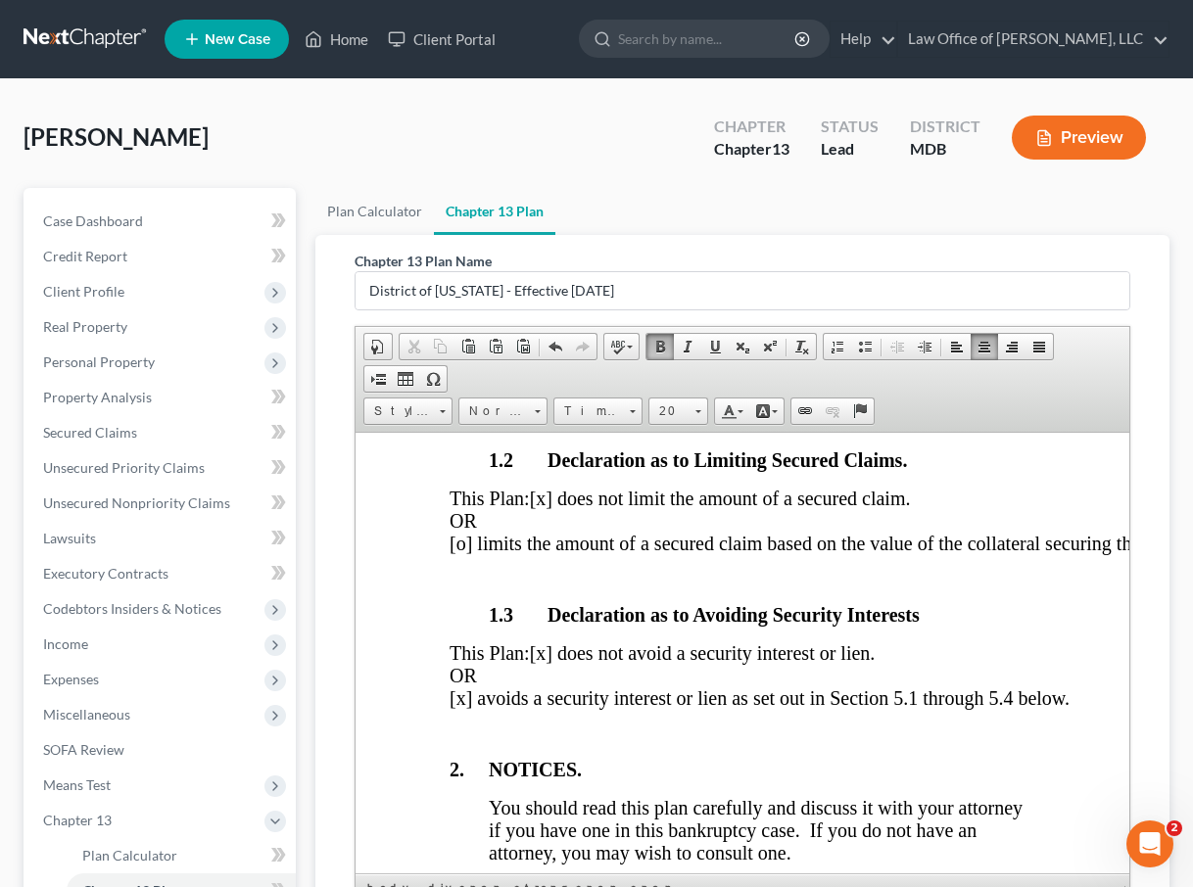
scroll to position [708, 0]
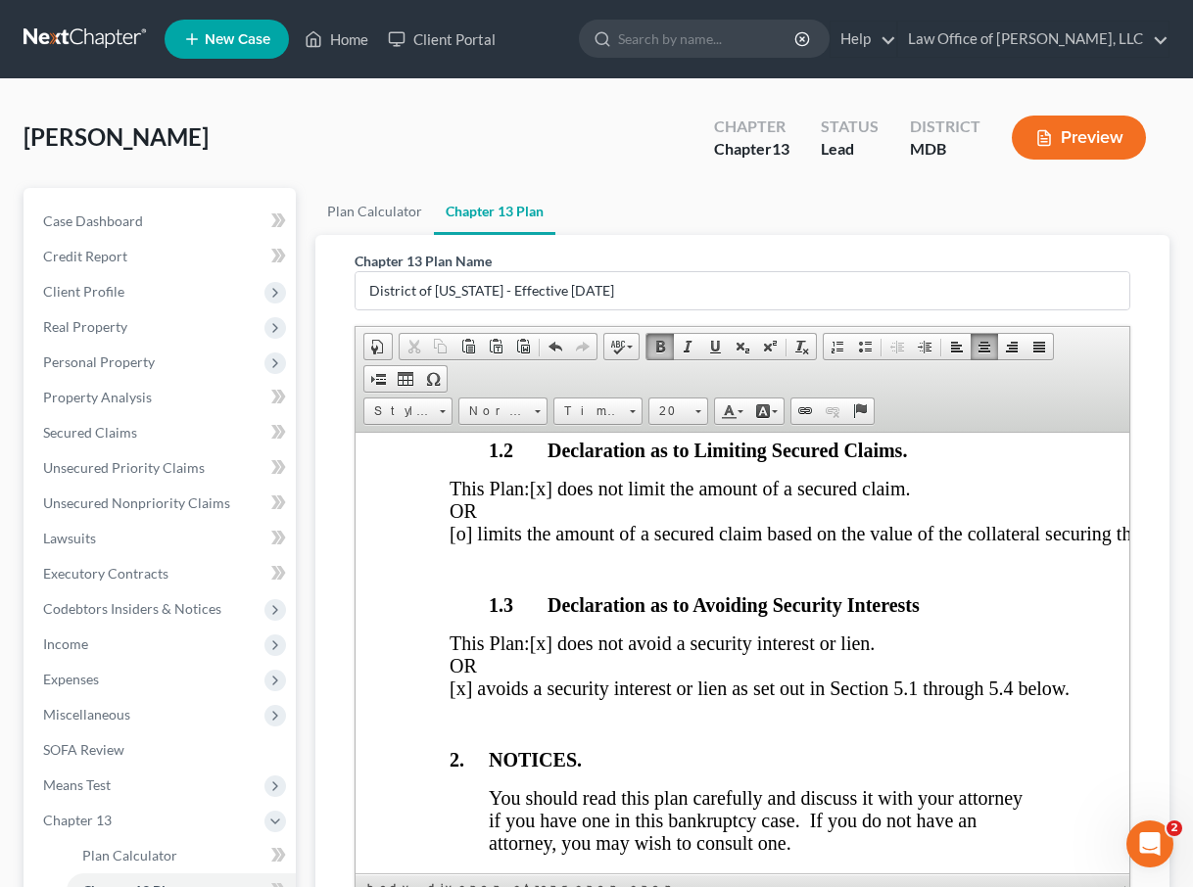
click at [463, 698] on span "[x] avoids a security interest or lien as set out in Section 5.1 through 5.4 be…" at bounding box center [758, 688] width 620 height 22
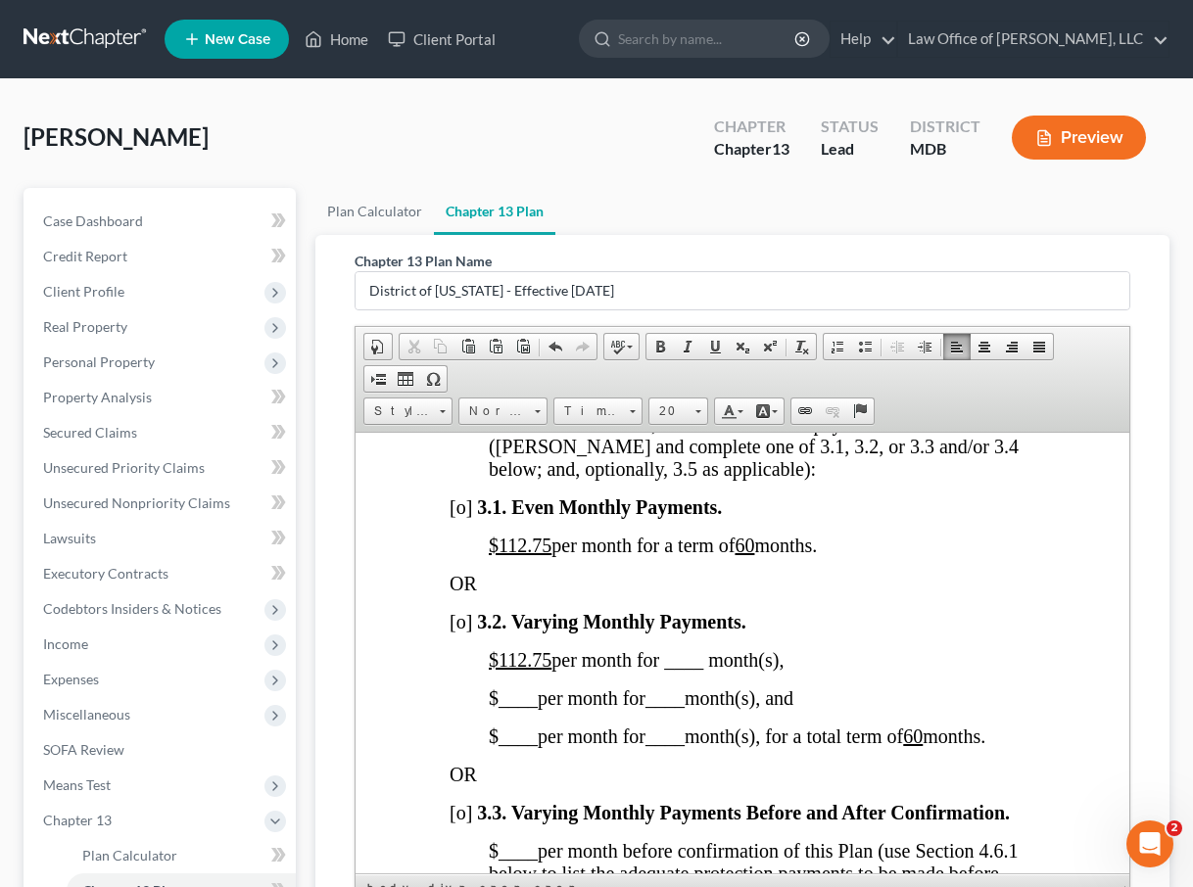
scroll to position [1769, 0]
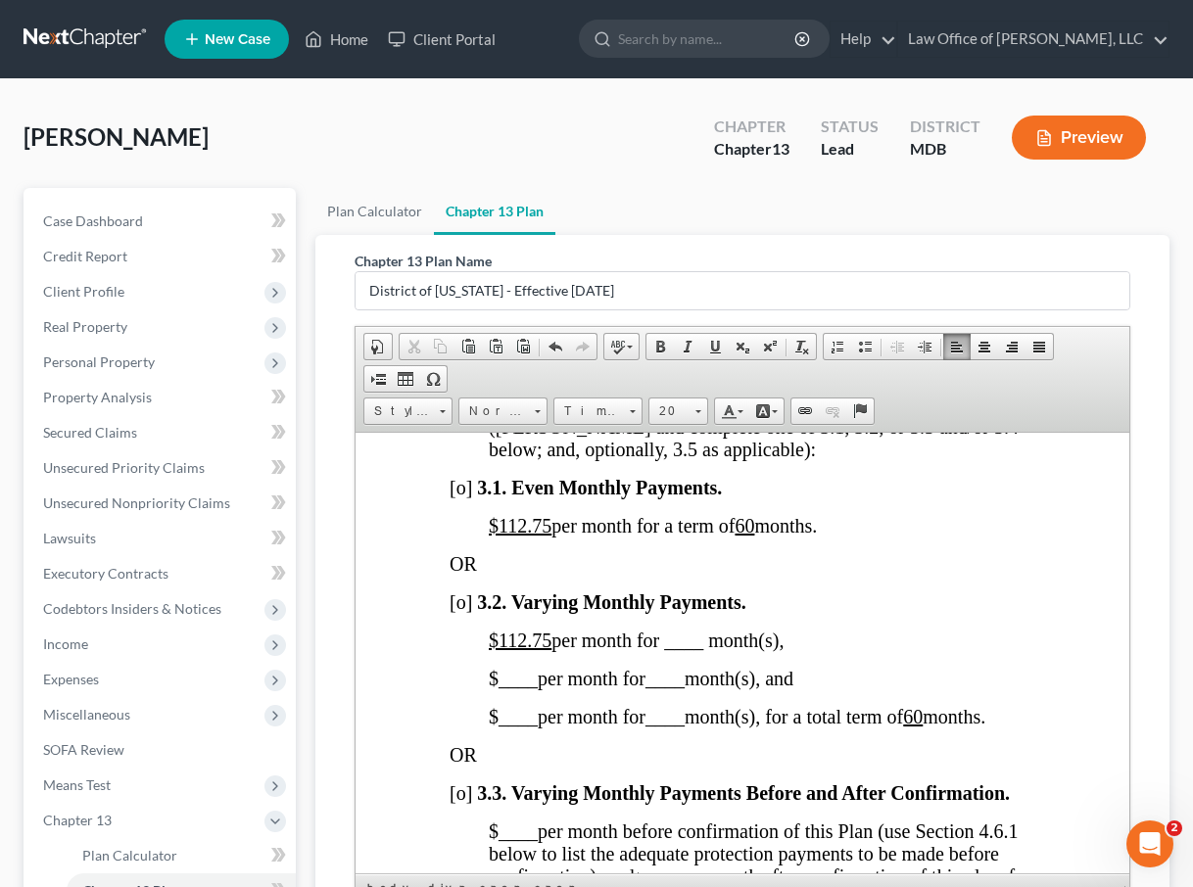
click at [524, 536] on u "$112.75" at bounding box center [519, 525] width 63 height 22
click at [550, 536] on span "$730 .75 per month for a term of 60 months." at bounding box center [652, 525] width 329 height 22
click at [460, 497] on span "[o]" at bounding box center [459, 487] width 23 height 22
drag, startPoint x: 549, startPoint y: 715, endPoint x: 499, endPoint y: 715, distance: 49.9
click at [499, 650] on u "$112.75" at bounding box center [519, 640] width 63 height 22
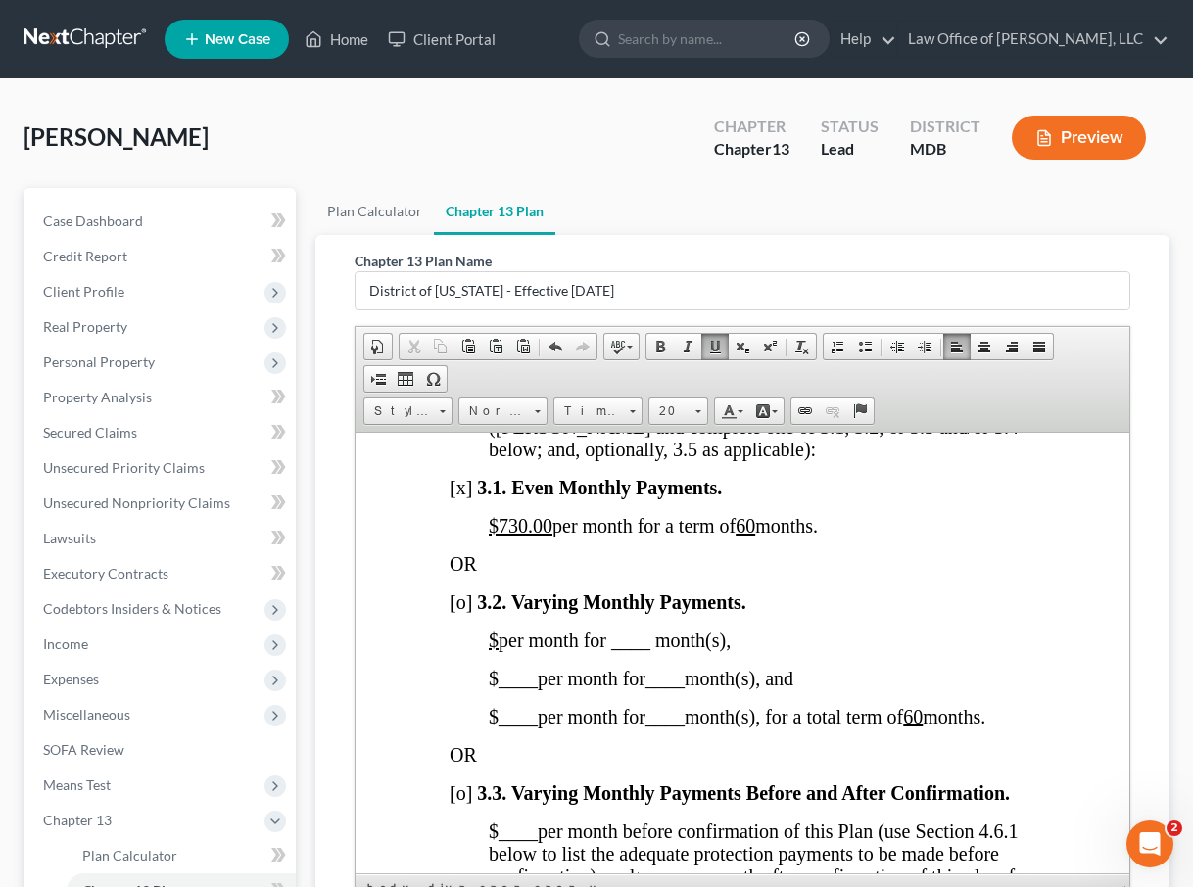
click at [749, 727] on u "60" at bounding box center [912, 716] width 20 height 22
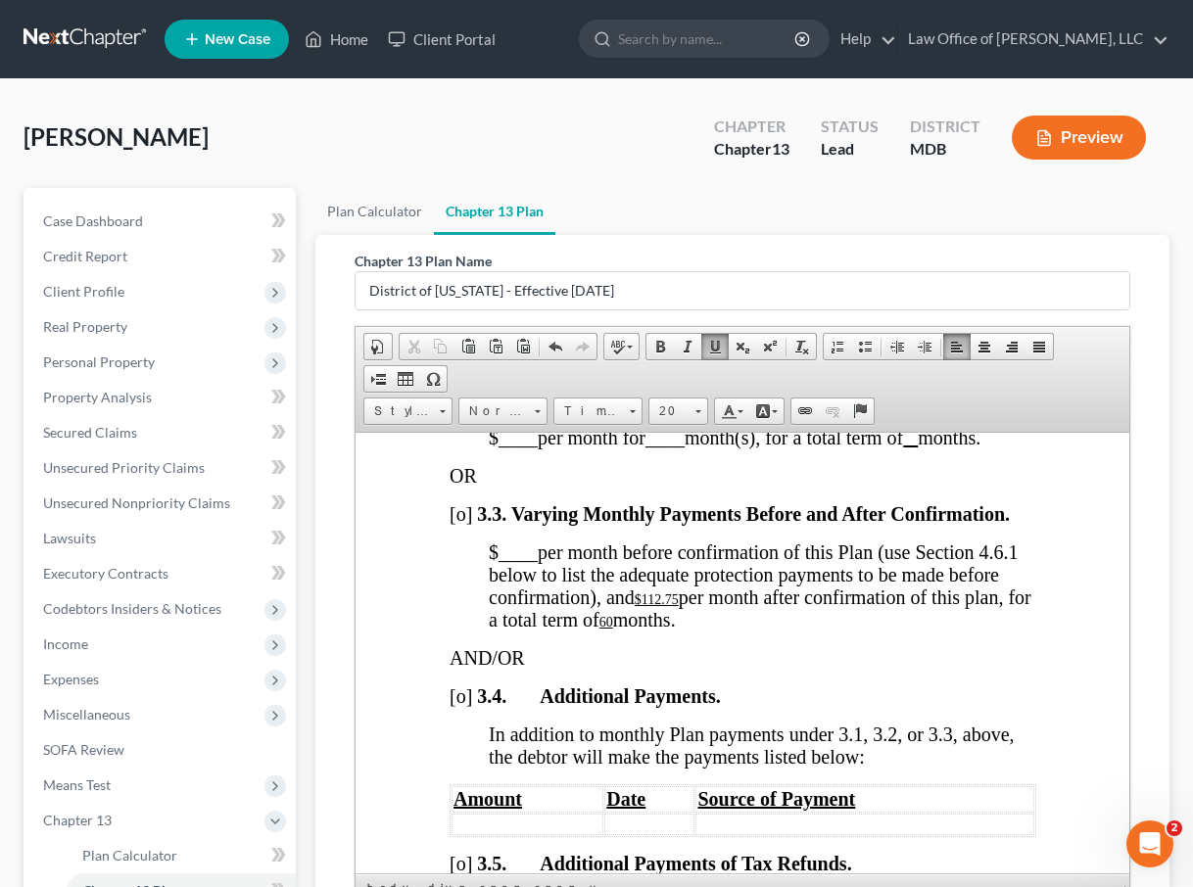
scroll to position [2071, 0]
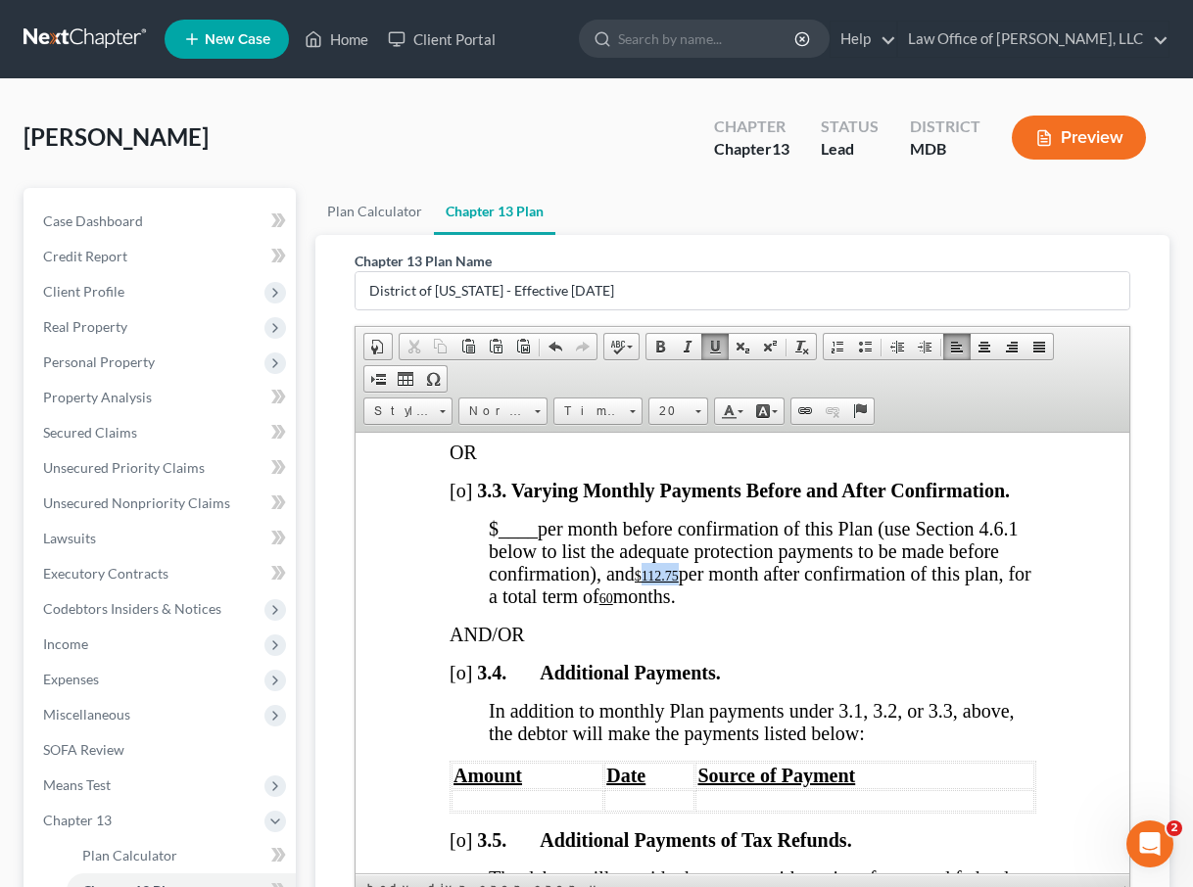
drag, startPoint x: 680, startPoint y: 678, endPoint x: 644, endPoint y: 677, distance: 35.3
click at [644, 583] on u "$112.75" at bounding box center [656, 575] width 44 height 15
drag, startPoint x: 601, startPoint y: 703, endPoint x: 591, endPoint y: 704, distance: 9.8
click at [591, 605] on u "60" at bounding box center [592, 597] width 14 height 15
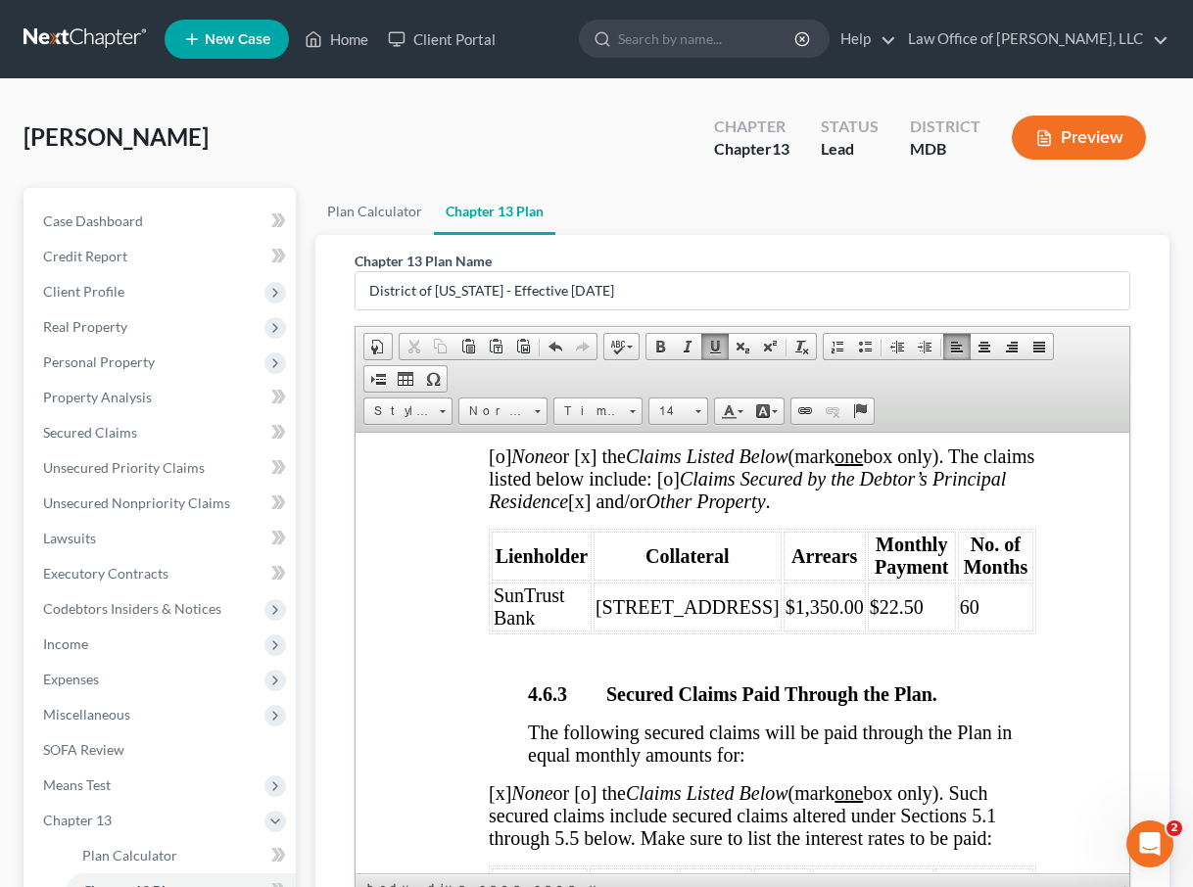
scroll to position [4709, 0]
drag, startPoint x: 829, startPoint y: 754, endPoint x: 988, endPoint y: 754, distance: 158.6
click at [749, 630] on tr "SunTrust Bank 322 South Jefferson Street $1,350.00 $22.50 60" at bounding box center [762, 605] width 542 height 49
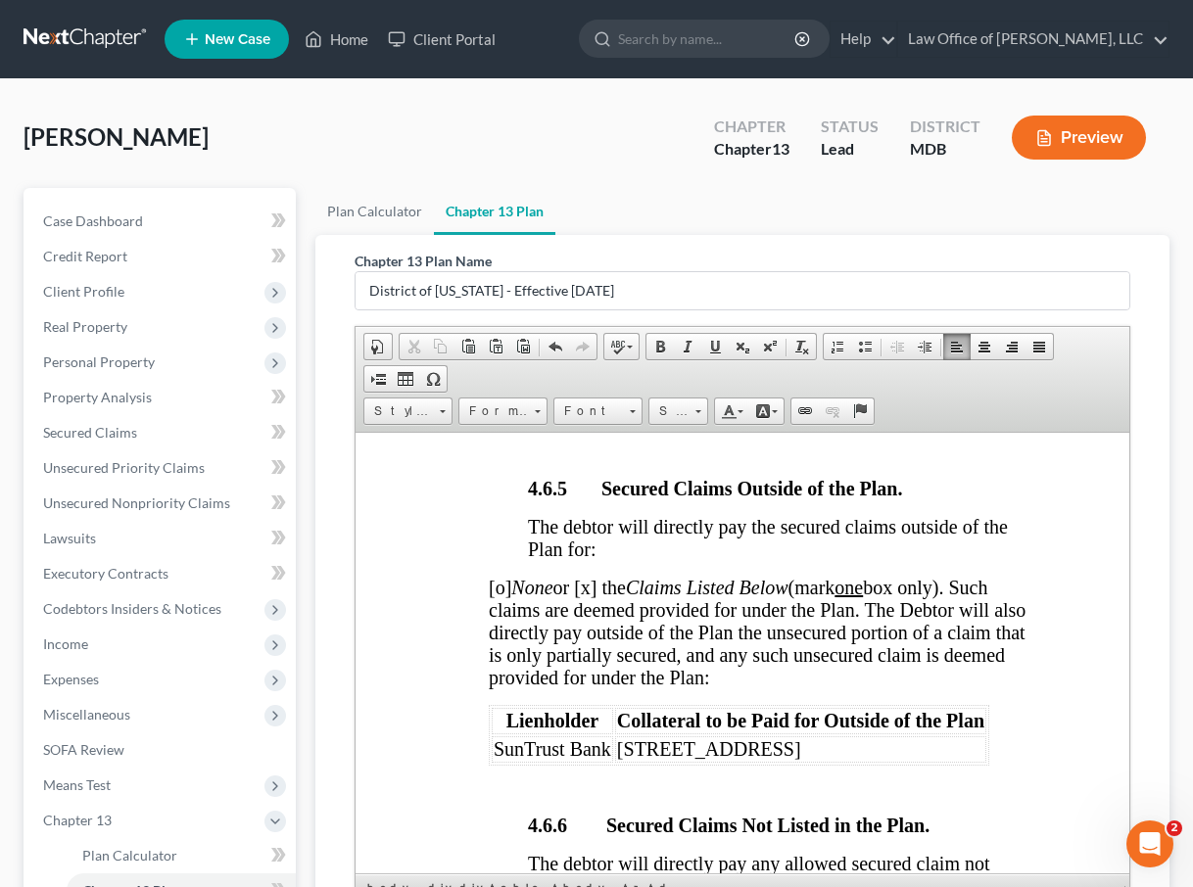
scroll to position [5858, 0]
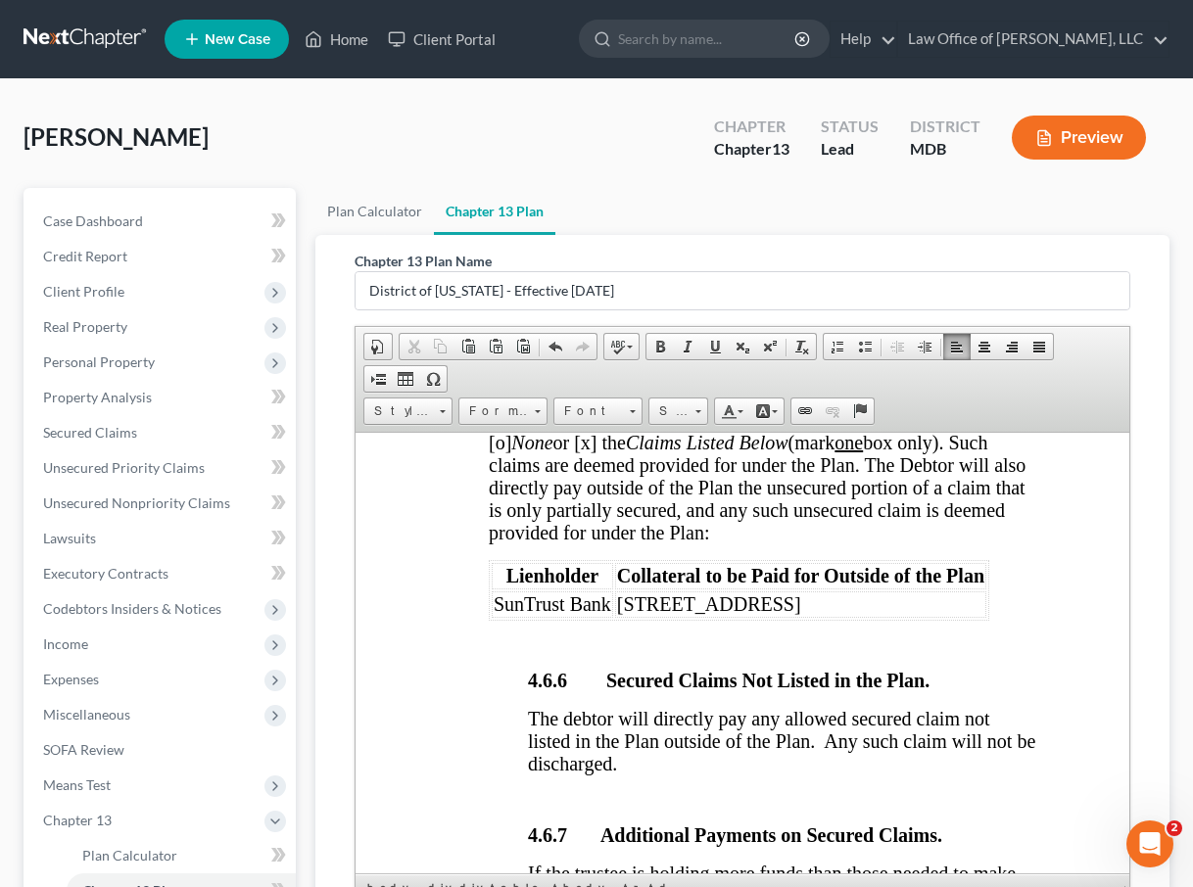
click at [501, 543] on span "[o] None or [x] the Claims Listed Below (mark one box only). Such claims are de…" at bounding box center [756, 487] width 537 height 112
click at [597, 543] on span "[x ] None or [x] the Claims Listed Below (mark one box only). Such claims are d…" at bounding box center [756, 487] width 537 height 112
drag, startPoint x: 498, startPoint y: 776, endPoint x: 910, endPoint y: 776, distance: 411.3
click at [749, 617] on tr "SunTrust Bank 322 South Jefferson Street" at bounding box center [738, 603] width 495 height 26
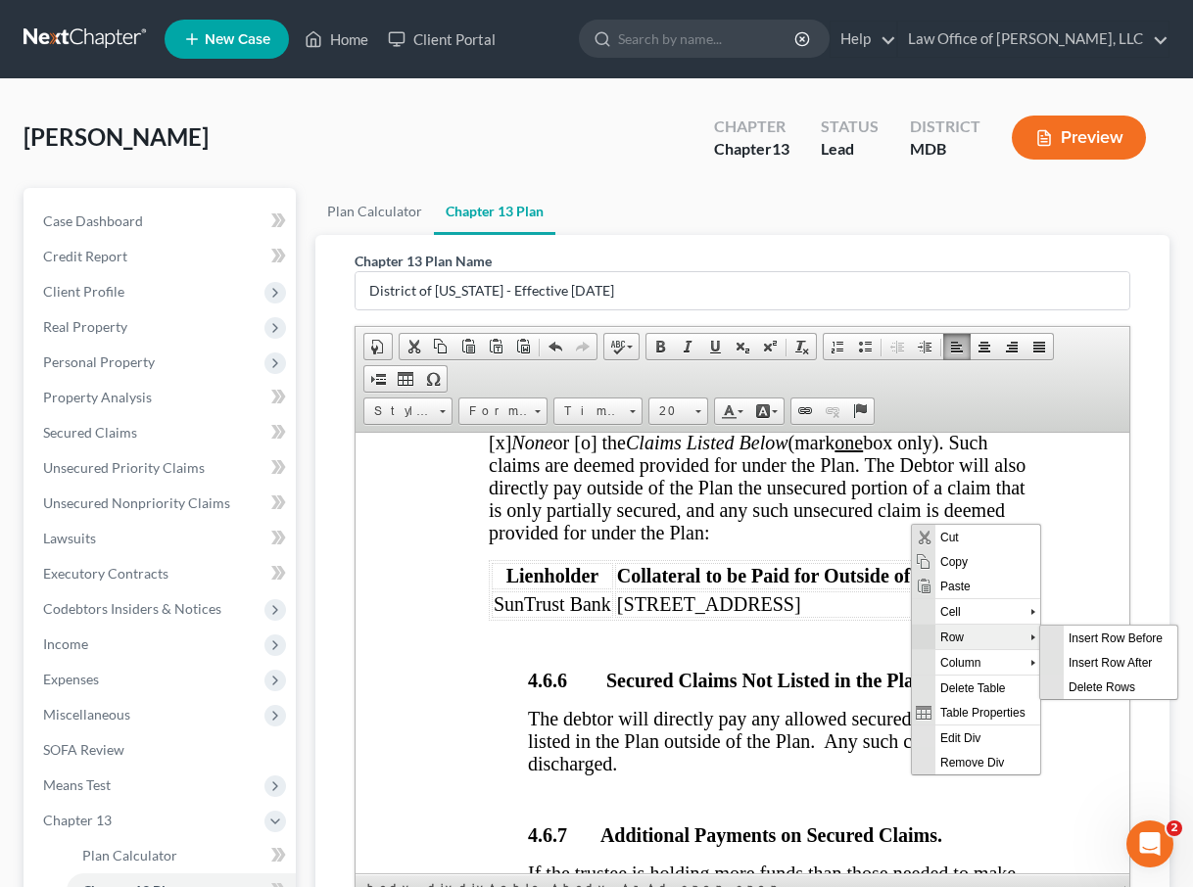
scroll to position [0, 0]
click at [749, 684] on span "Delete Rows" at bounding box center [1119, 686] width 114 height 24
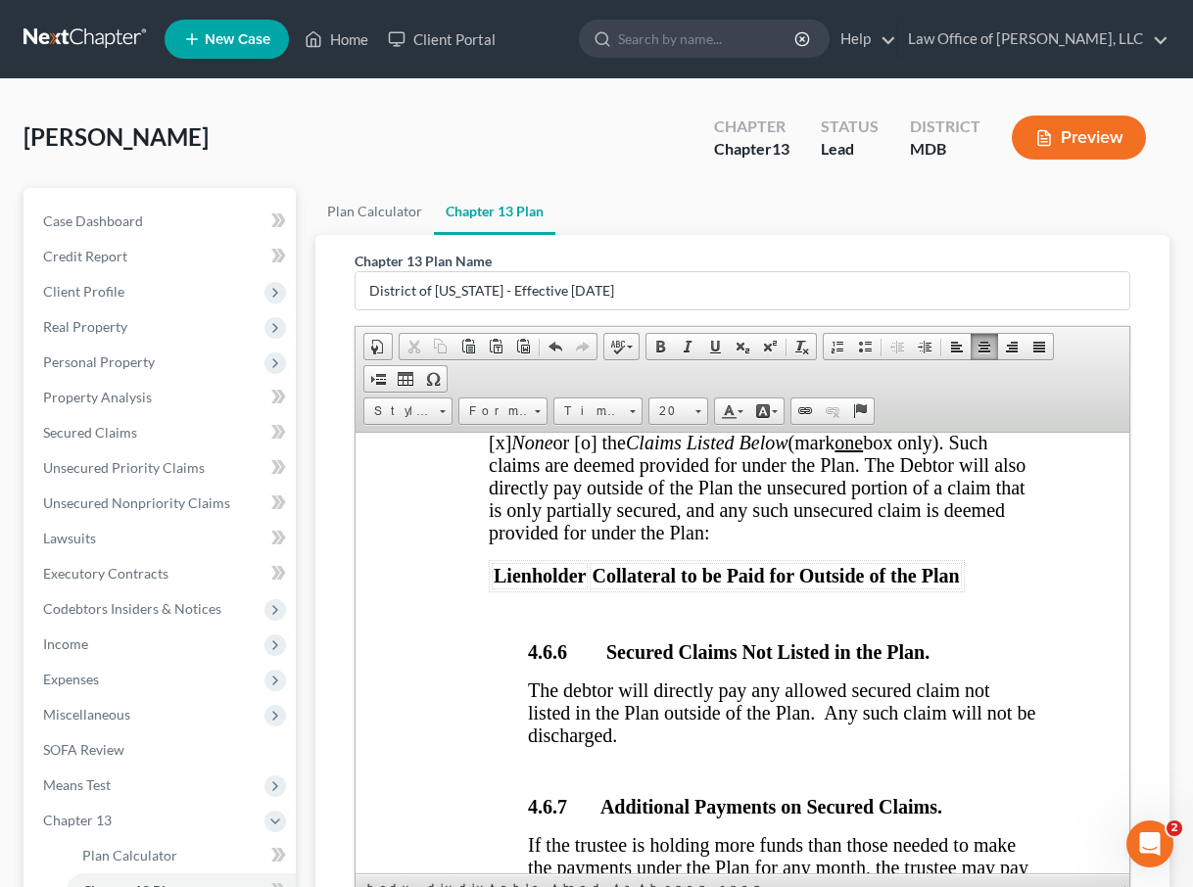
click at [409, 727] on html "IN THE UNITED STATES BANKRUPTCY COURT FOR THE DISTRICT OF MARYLAND at Greenbelt…" at bounding box center [741, 79] width 775 height 11010
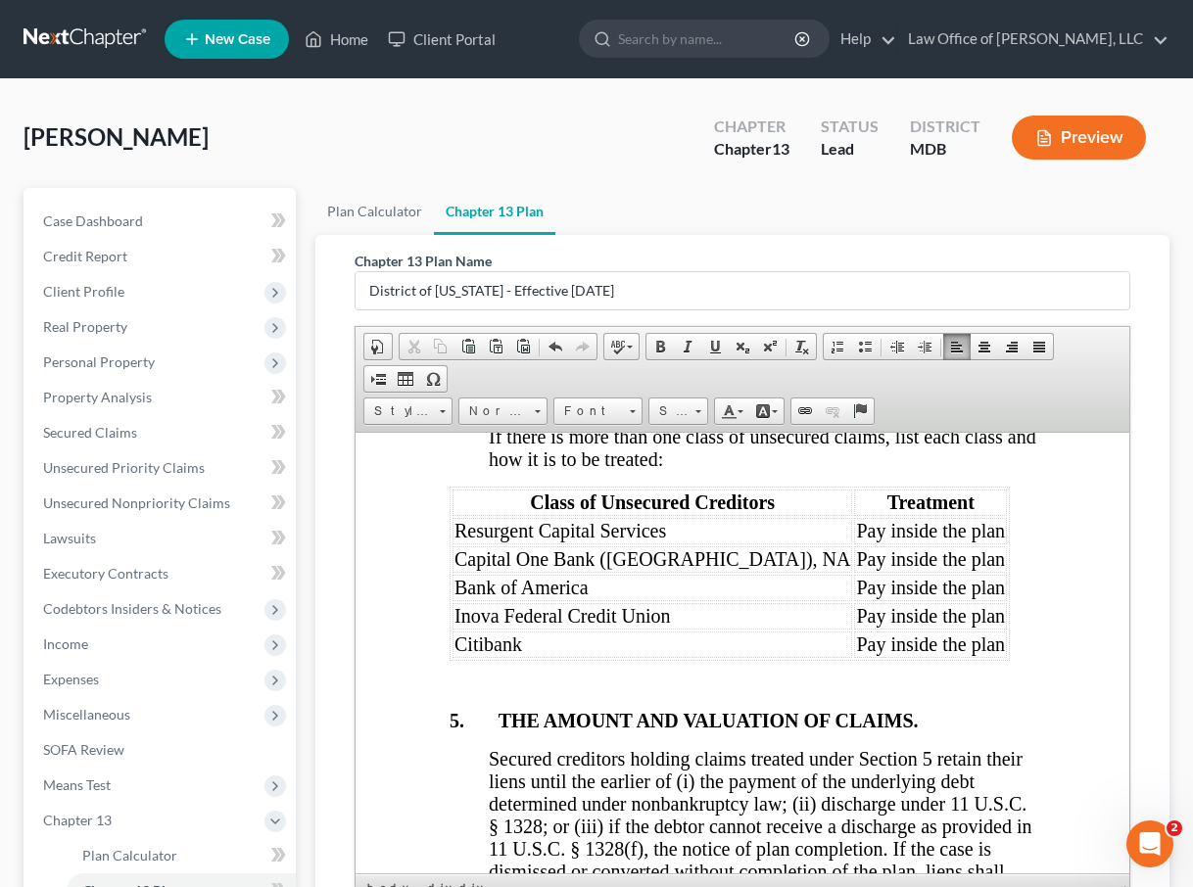
scroll to position [6676, 0]
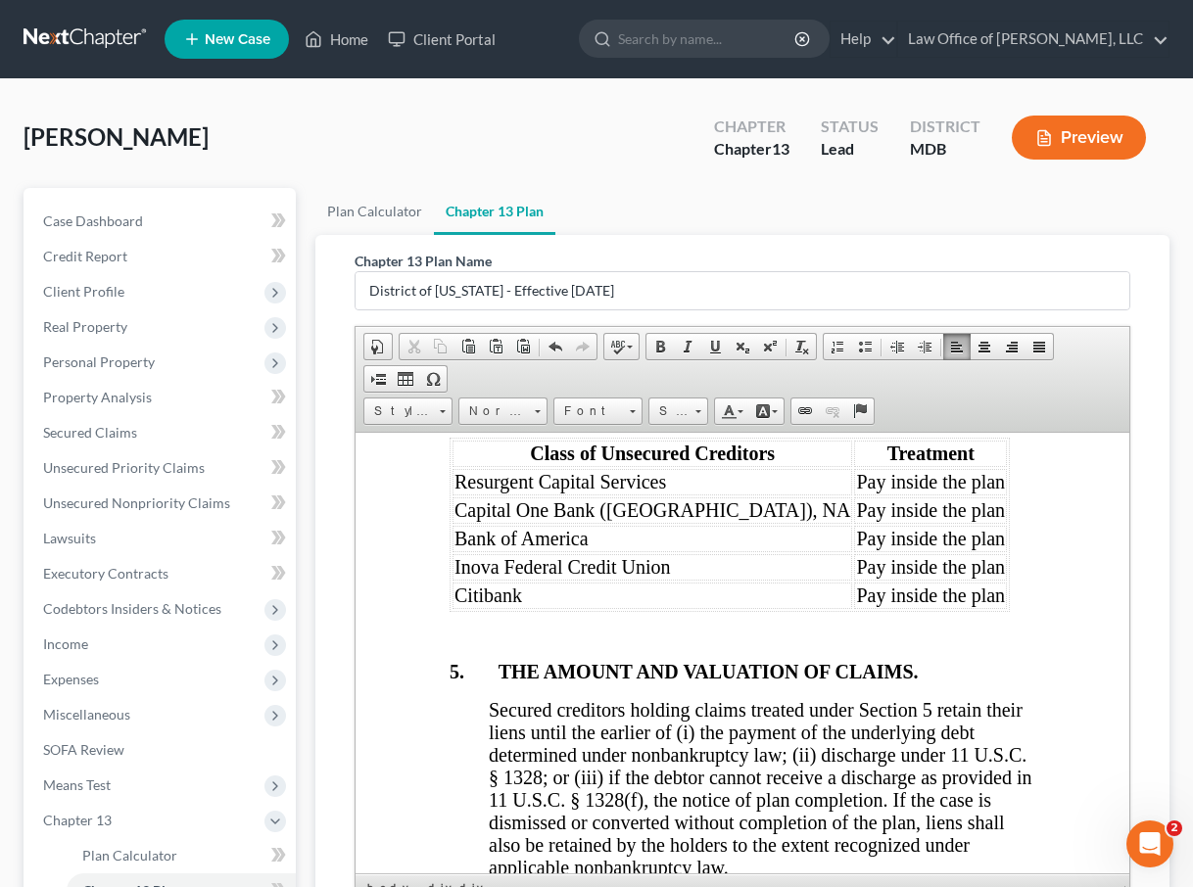
click at [462, 327] on p "[x] Pro Rata [o] 100% [o] 100% Plus ___% Interest." at bounding box center [741, 318] width 587 height 18
click at [543, 327] on p "[o ] Pro Rata [o] 100% [o] 100% Plus ___% Interest." at bounding box center [741, 318] width 587 height 18
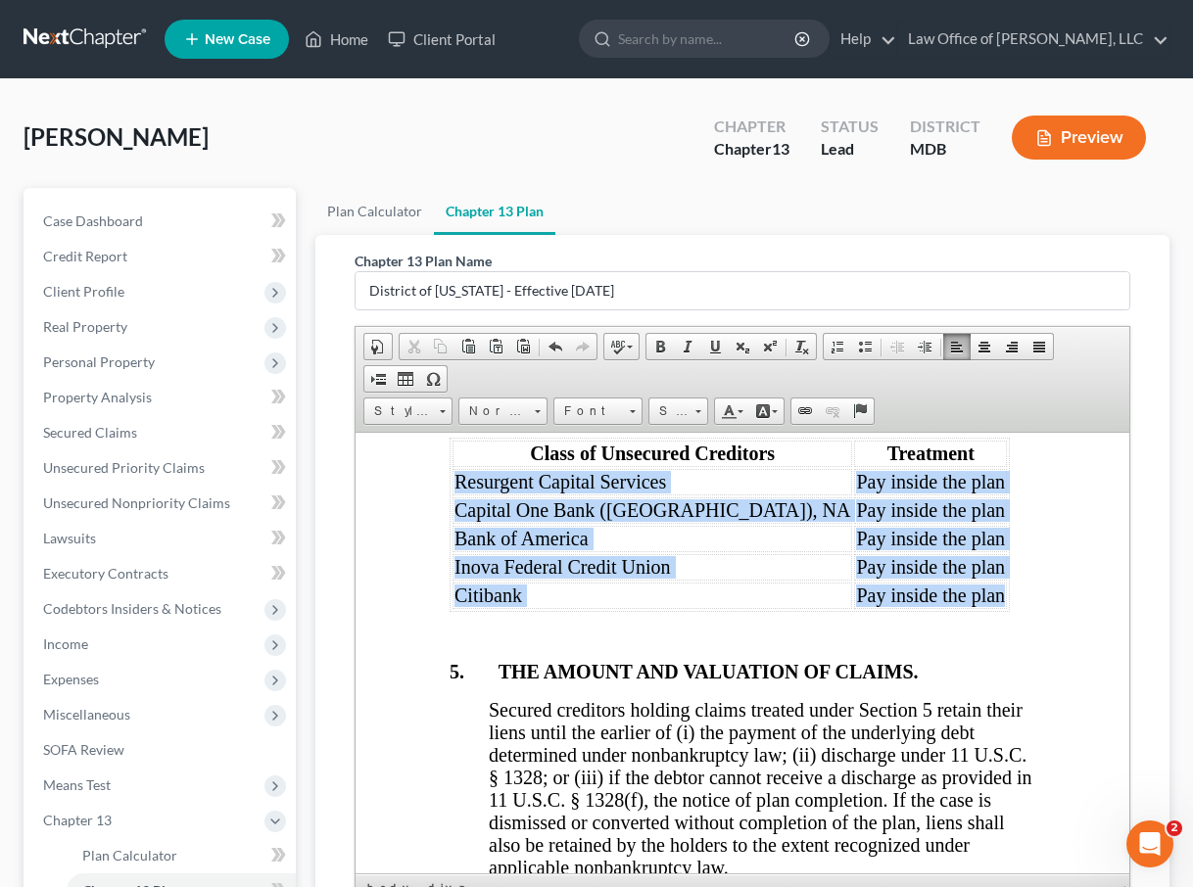
drag, startPoint x: 455, startPoint y: 635, endPoint x: 852, endPoint y: 759, distance: 415.6
click at [749, 608] on tbody "Resurgent Capital Services Pay inside the plan Capital One Bank (USA), NA Pay i…" at bounding box center [728, 538] width 554 height 140
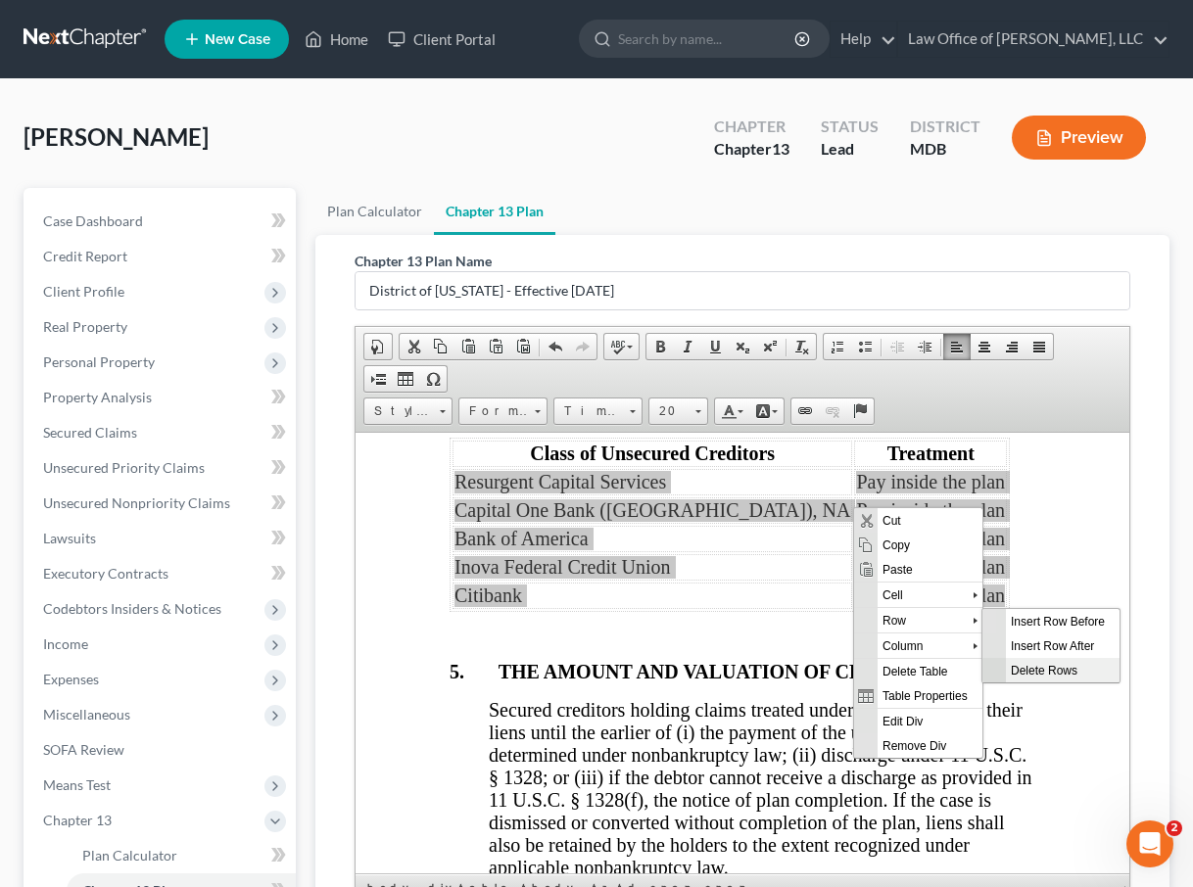
click at [749, 663] on span "Delete Rows" at bounding box center [1062, 669] width 114 height 24
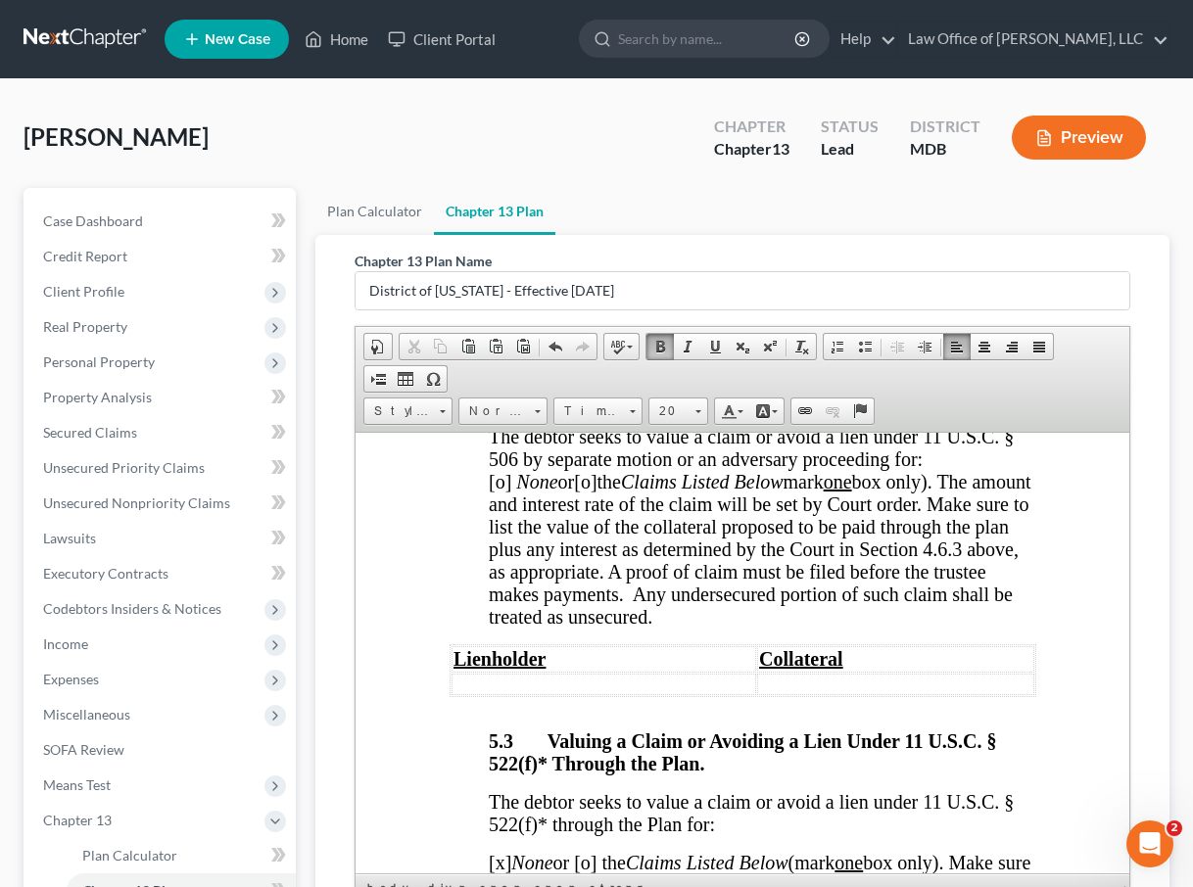
scroll to position [7671, 0]
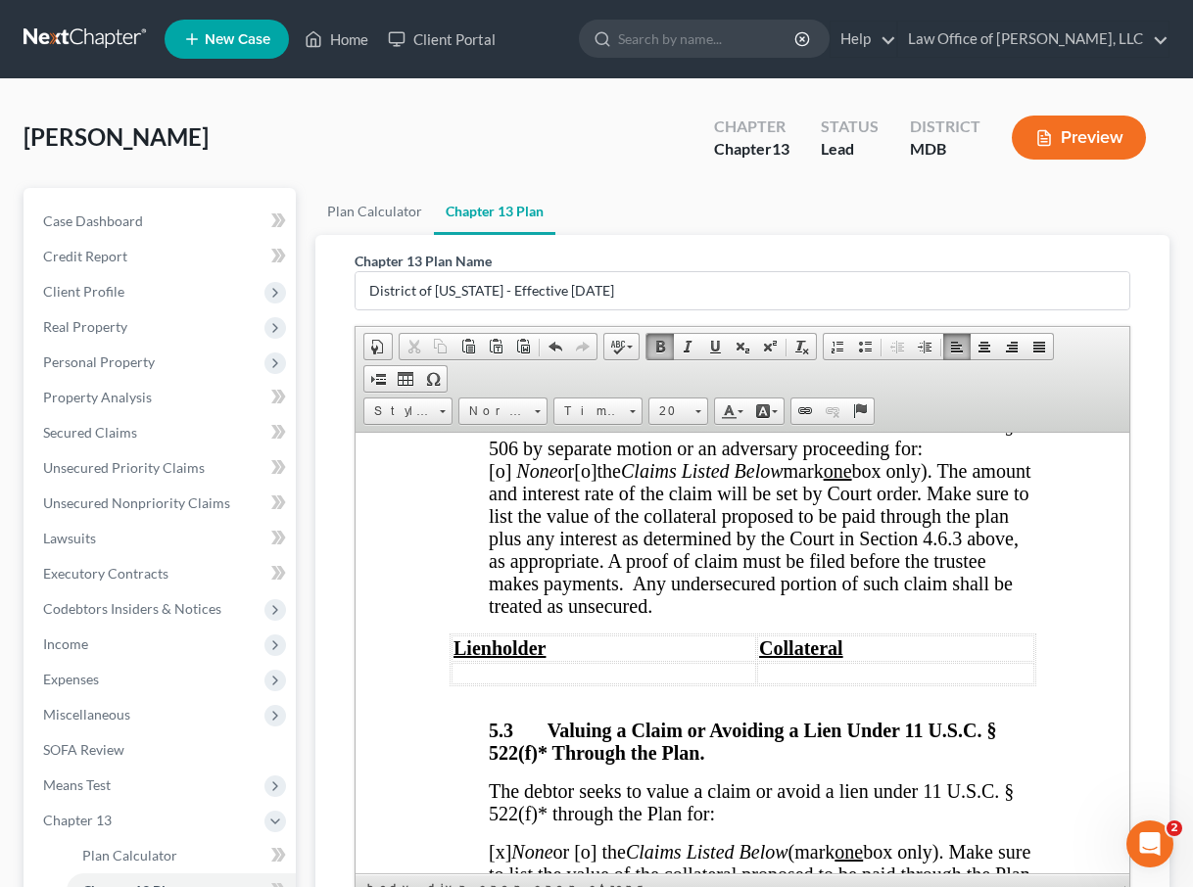
click at [510, 481] on span "[o]" at bounding box center [499, 470] width 23 height 22
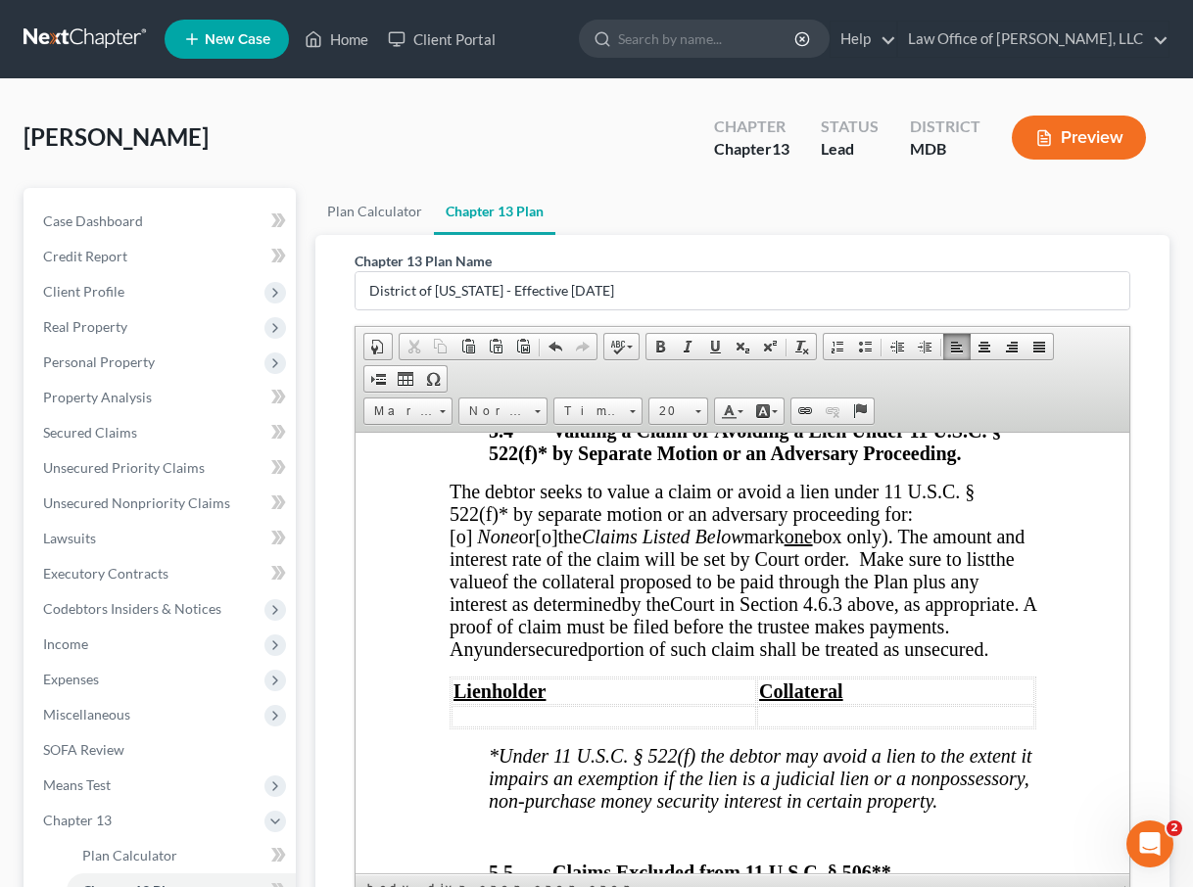
scroll to position [8641, 0]
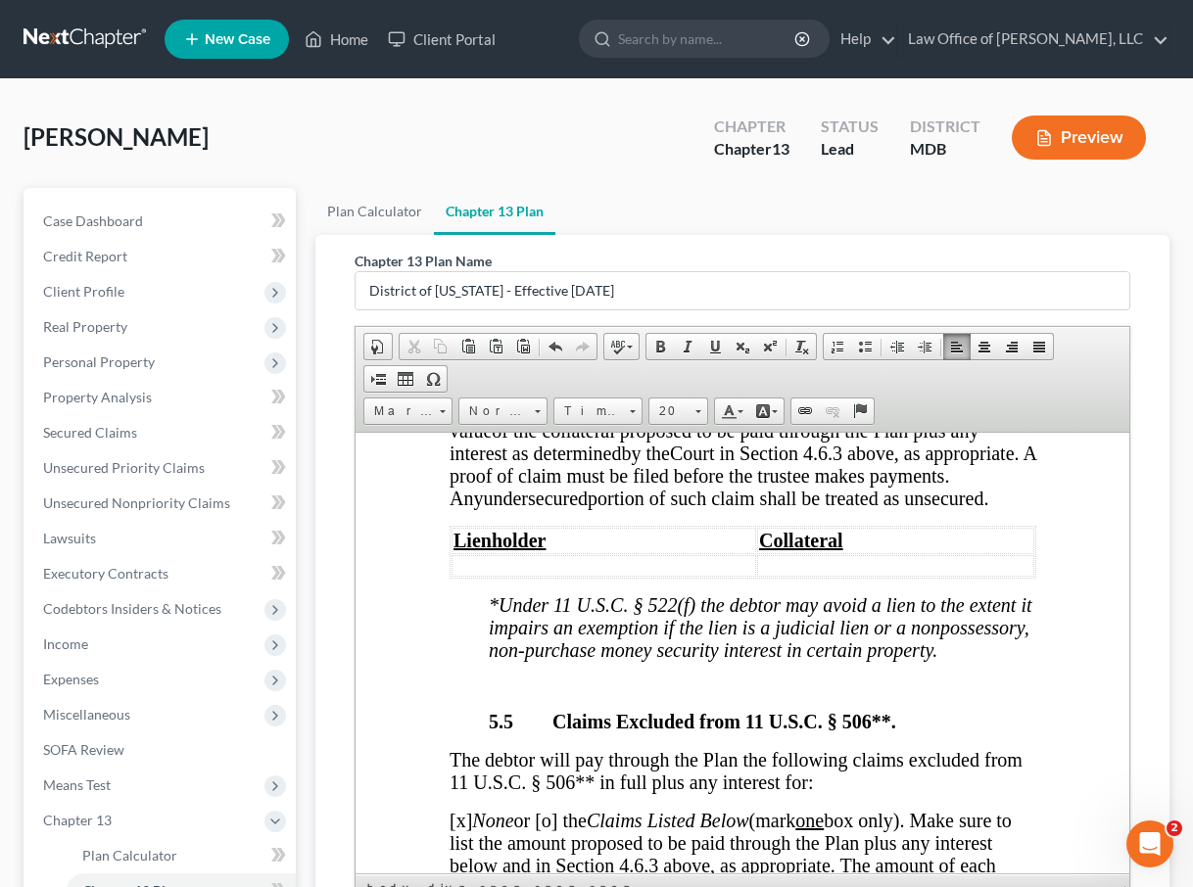
click at [471, 396] on span "[o]" at bounding box center [459, 385] width 23 height 22
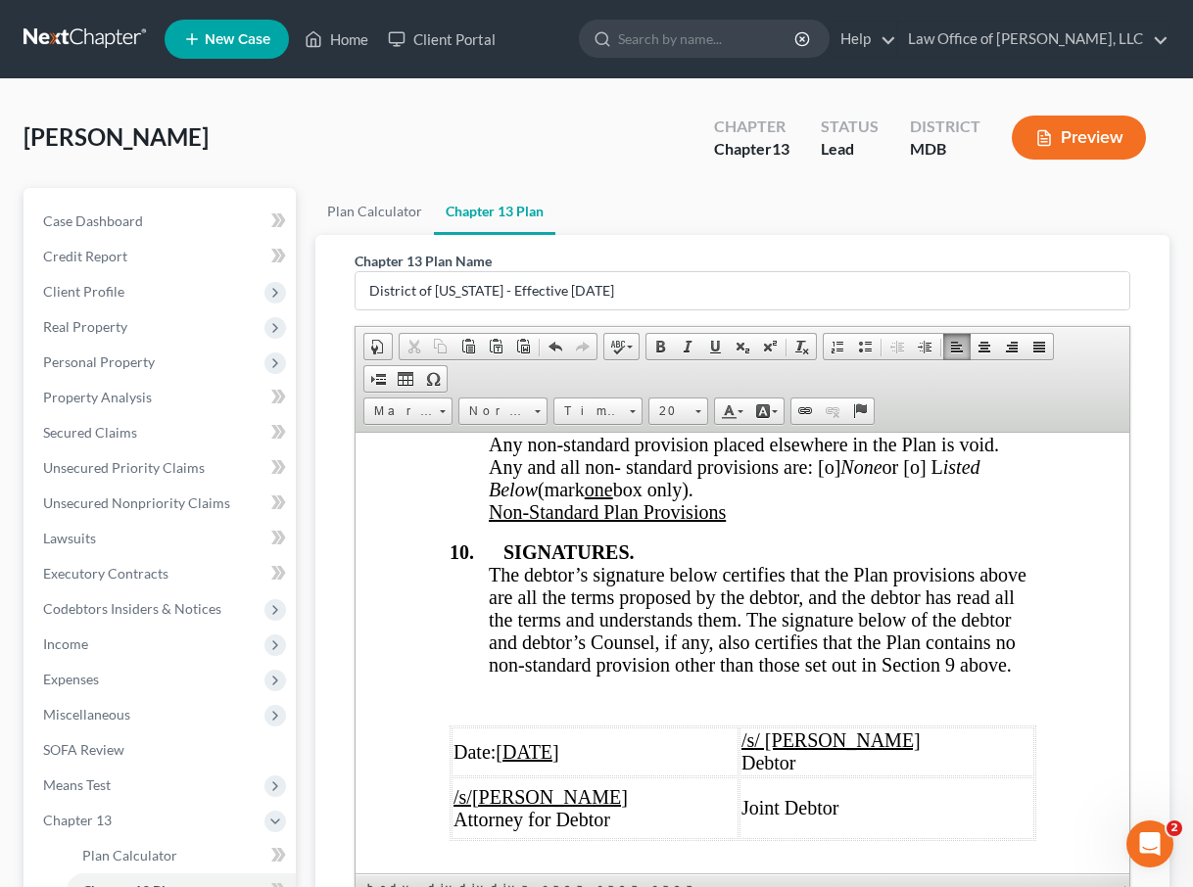
scroll to position [10263, 0]
click at [749, 497] on span "Any non-standard provision placed elsewhere in the Plan is void. Any and all no…" at bounding box center [743, 464] width 510 height 67
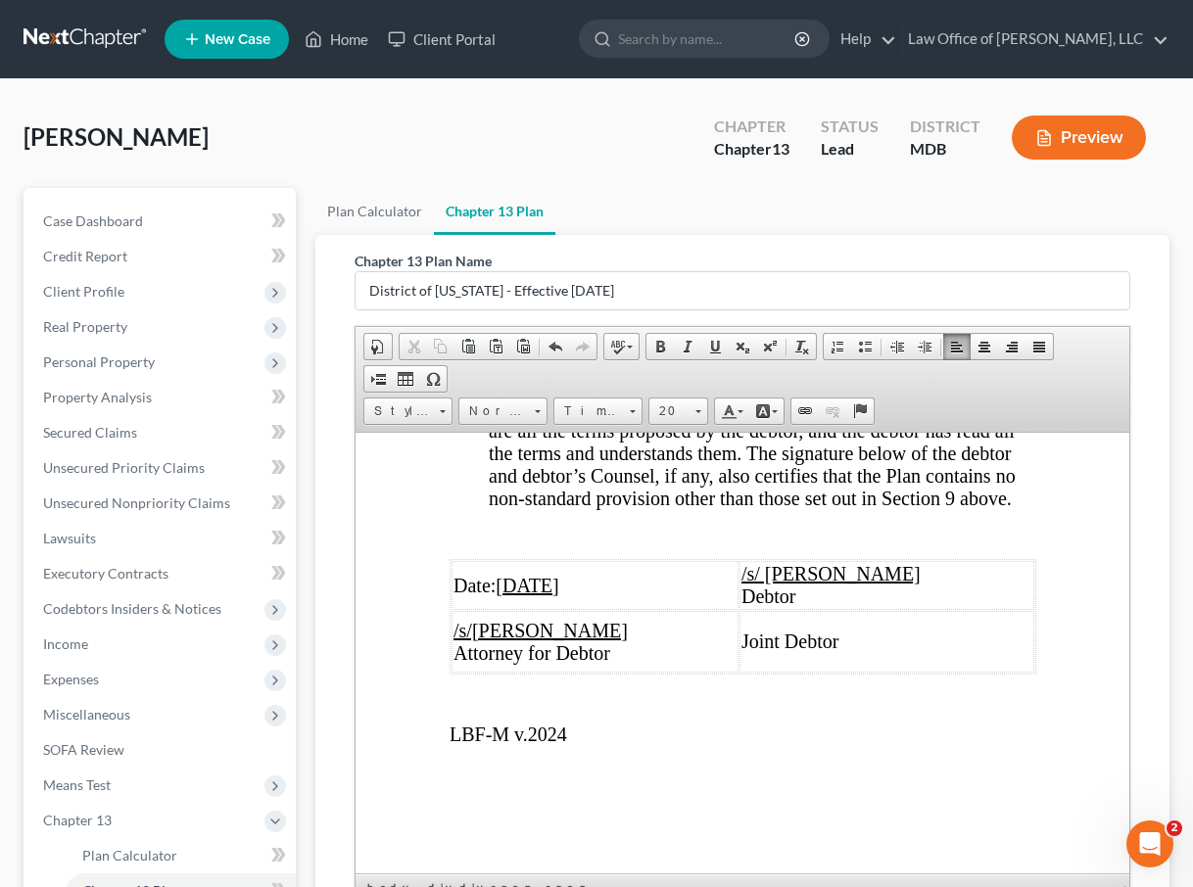
scroll to position [10679, 0]
click at [526, 629] on u "/s/David Cahn" at bounding box center [539, 630] width 174 height 22
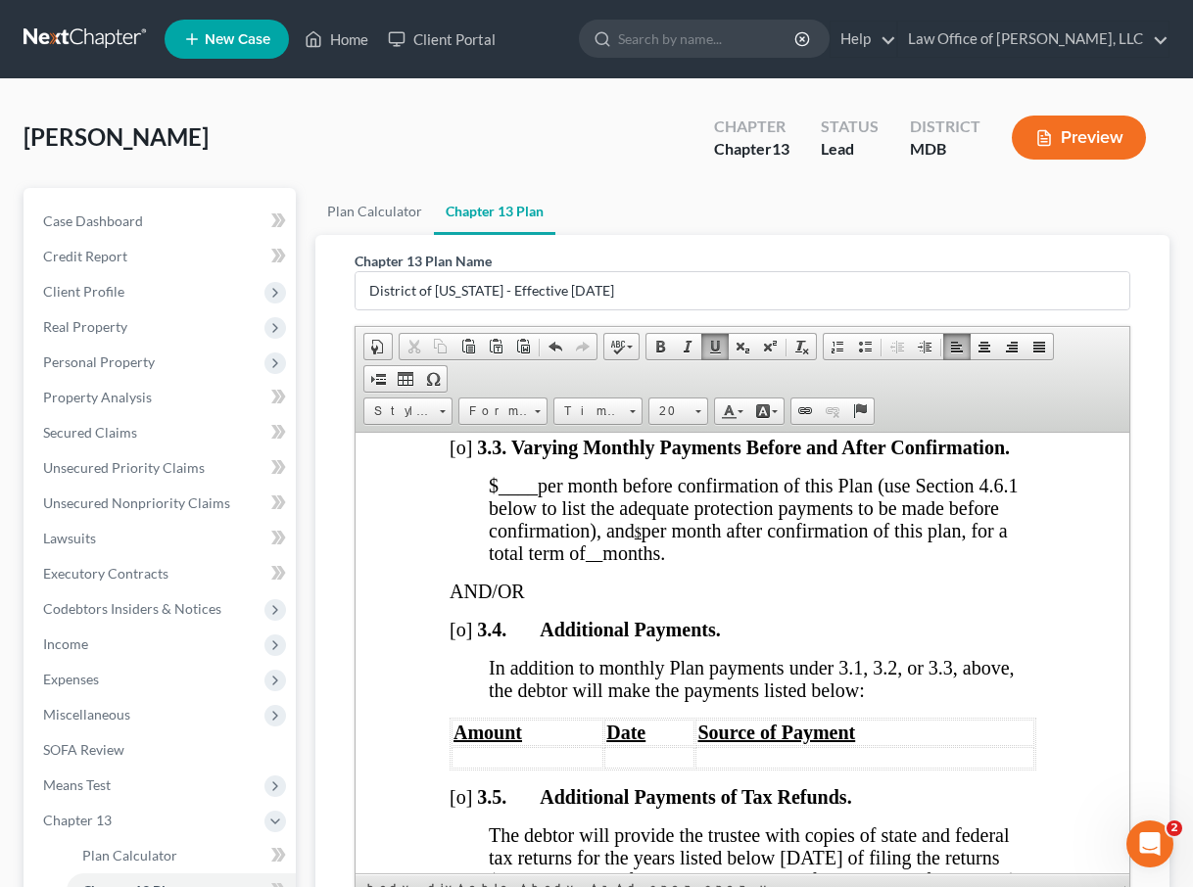
scroll to position [2132, 0]
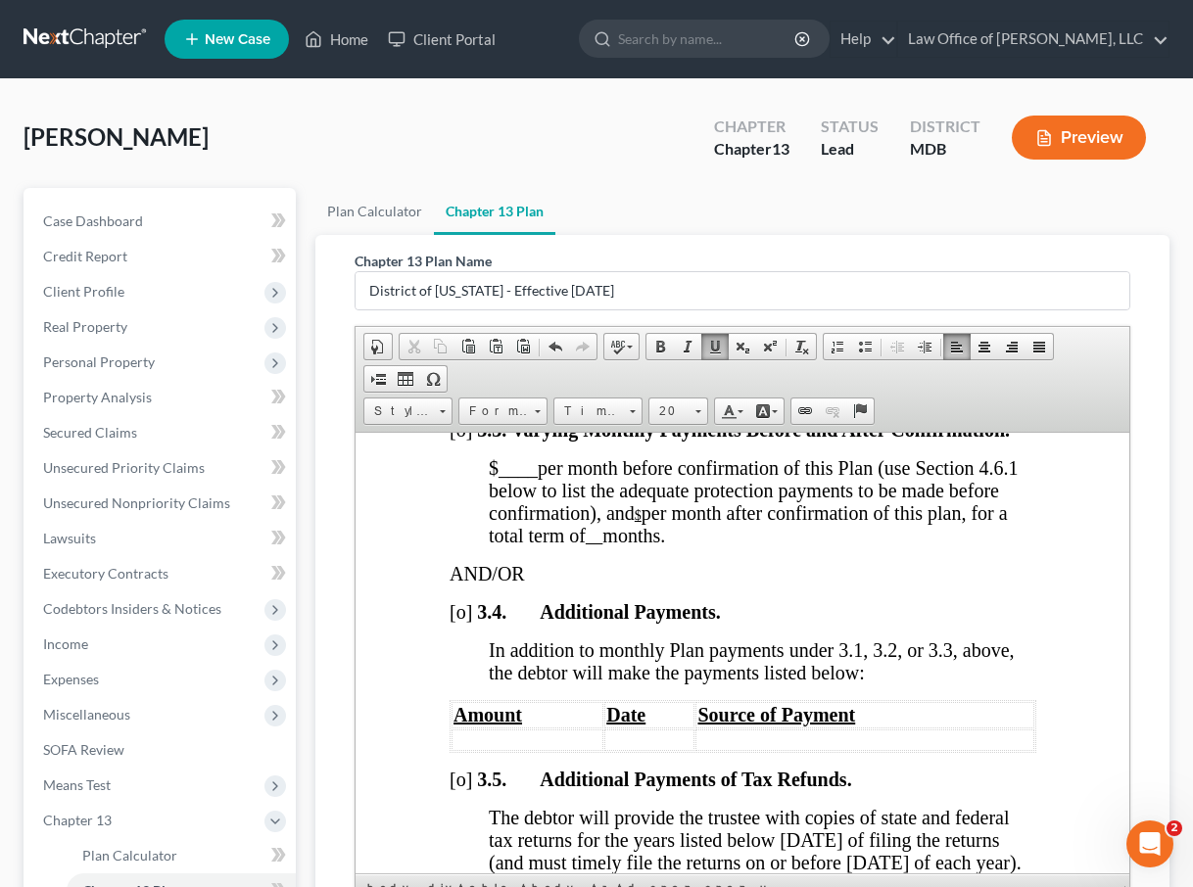
click at [743, 523] on span "$ ____ per month before confirmation of this Plan (use Section 4.6.1 below to l…" at bounding box center [752, 489] width 529 height 67
drag, startPoint x: 637, startPoint y: 619, endPoint x: 661, endPoint y: 620, distance: 24.5
click at [661, 546] on p "$ ____ per month before confirmation of this Plan (use Section 4.6.1 below to l…" at bounding box center [761, 501] width 547 height 90
click at [616, 409] on span "Font" at bounding box center [588, 411] width 69 height 25
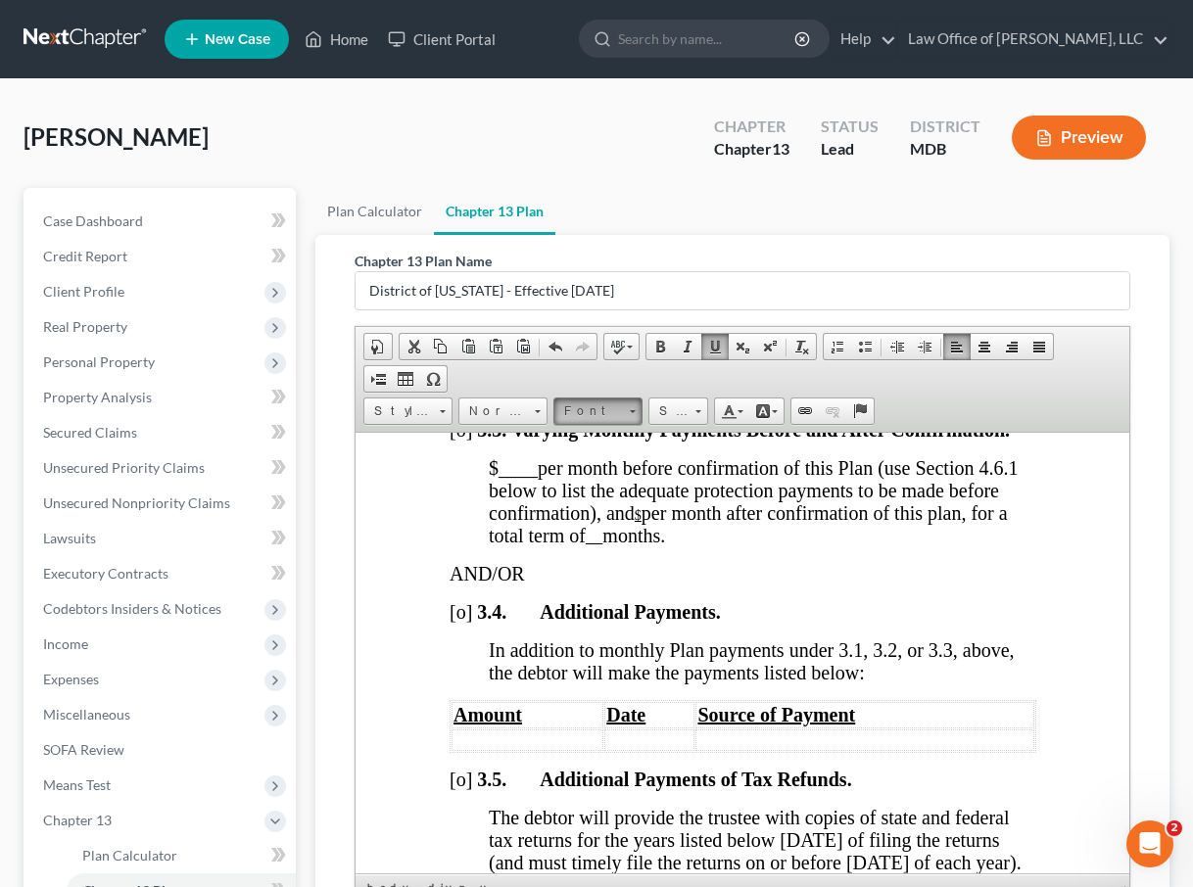
scroll to position [0, 0]
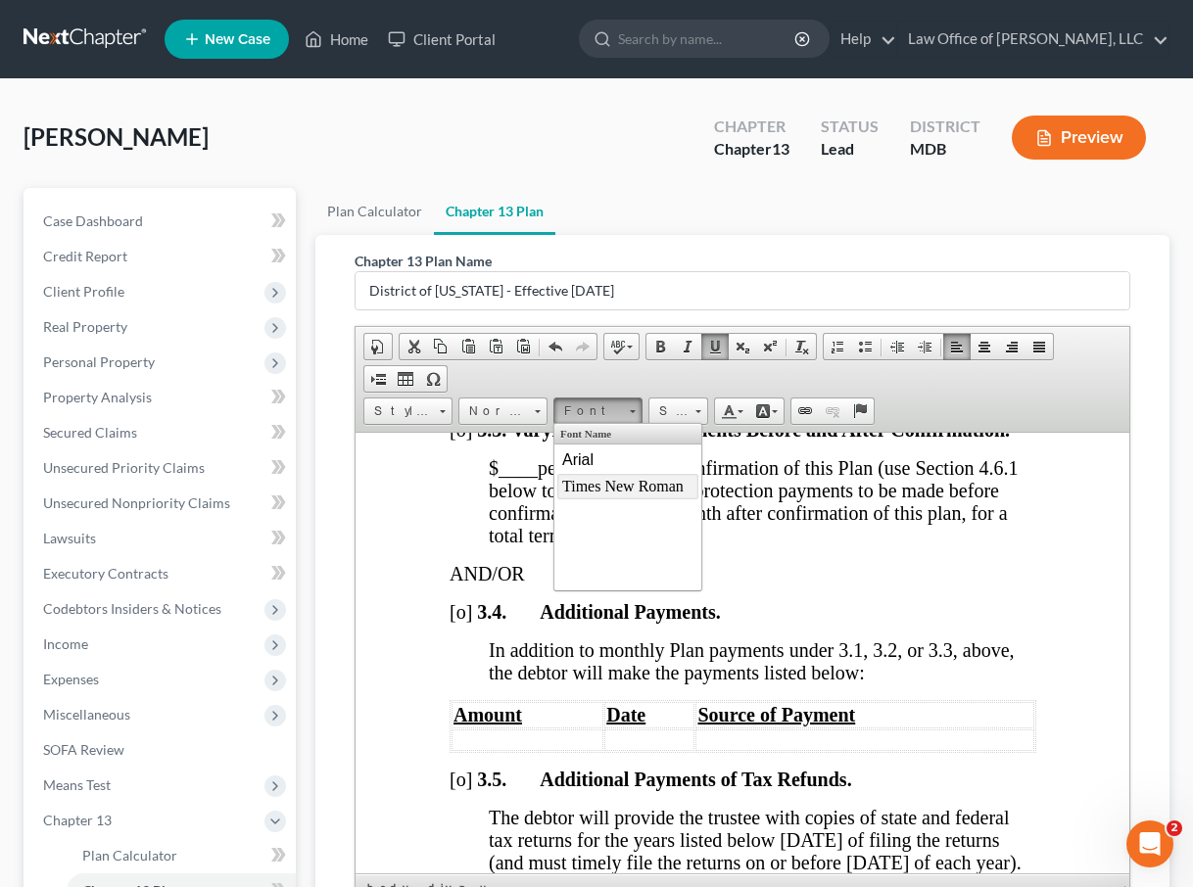
click at [611, 483] on span "Times New Roman" at bounding box center [621, 485] width 121 height 17
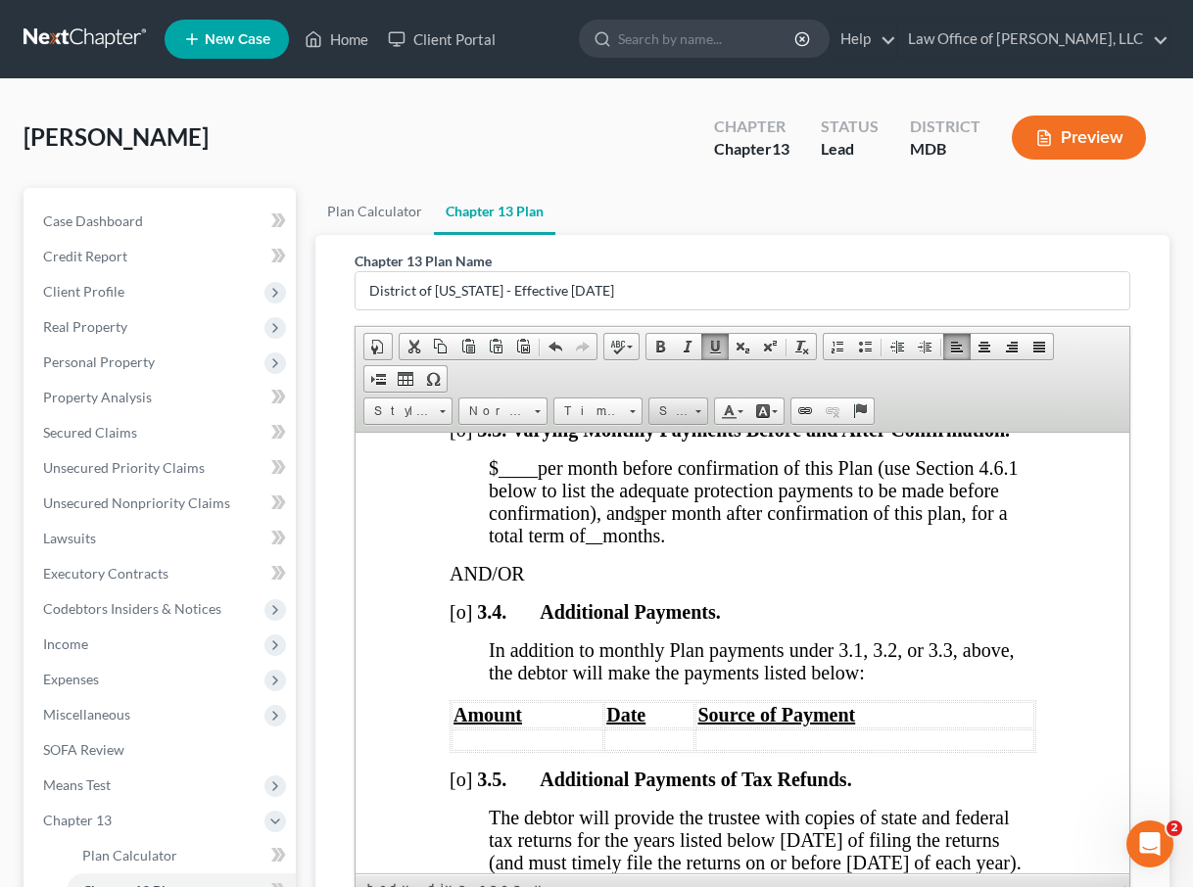
click at [682, 402] on span "Size" at bounding box center [668, 411] width 39 height 25
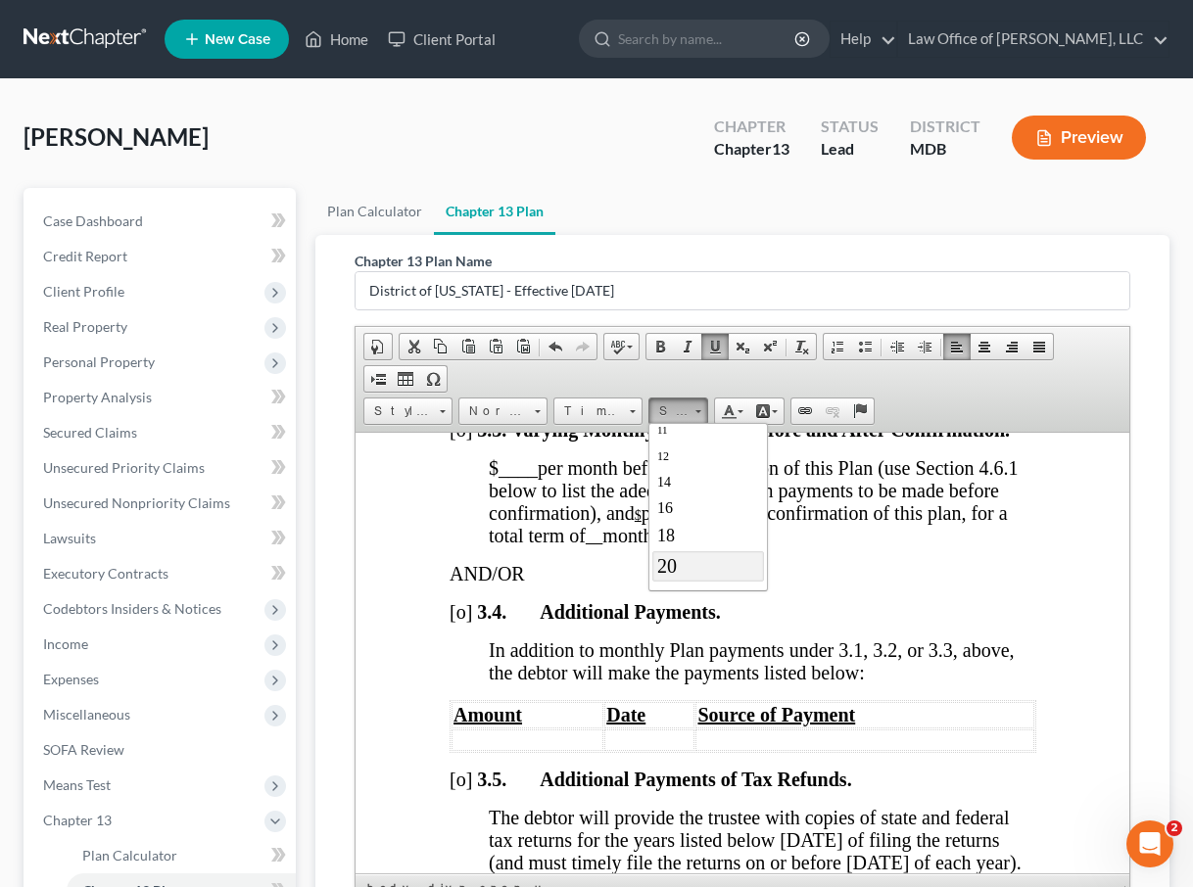
click at [675, 564] on span "20" at bounding box center [666, 565] width 20 height 22
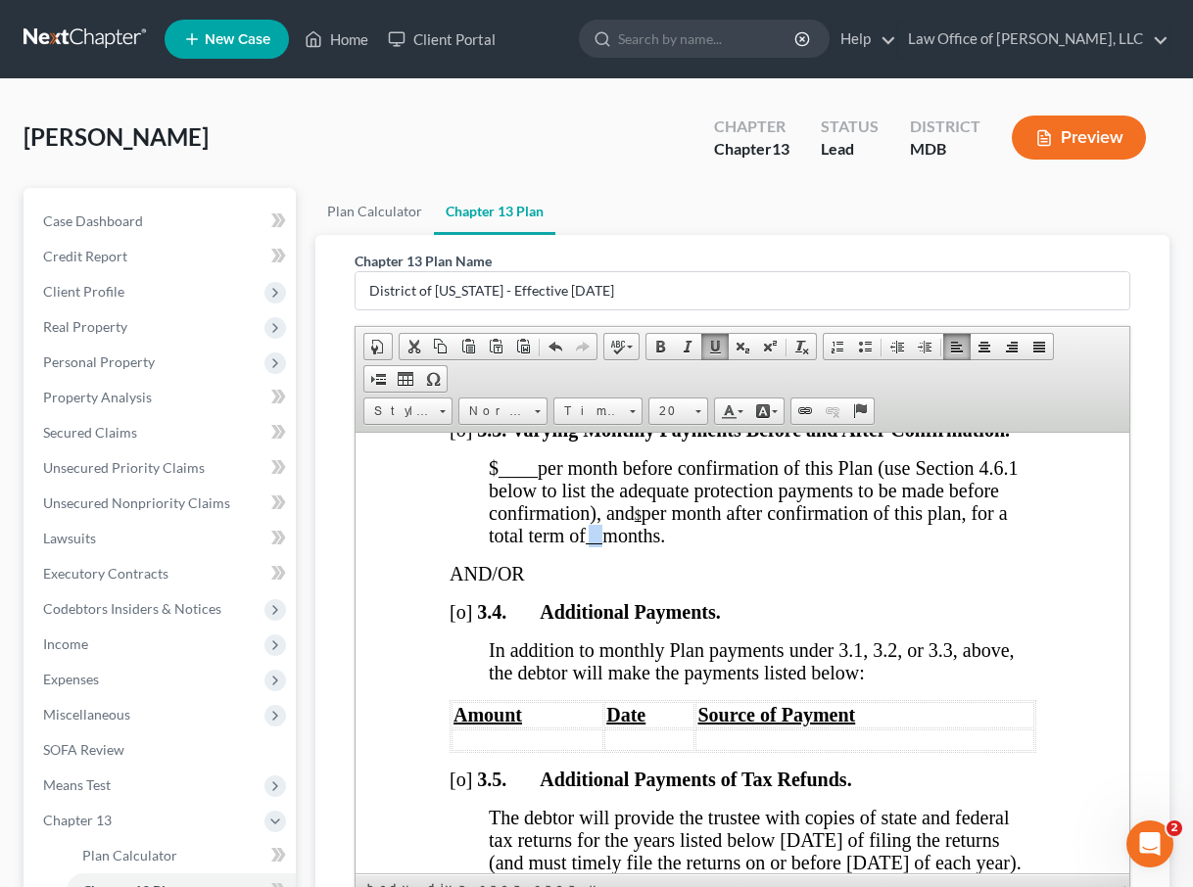
drag, startPoint x: 592, startPoint y: 638, endPoint x: 607, endPoint y: 640, distance: 14.8
click at [607, 546] on p "$ ____ per month before confirmation of this Plan (use Section 4.6.1 below to l…" at bounding box center [761, 501] width 547 height 90
click at [607, 545] on span "months." at bounding box center [632, 535] width 63 height 22
drag, startPoint x: 607, startPoint y: 640, endPoint x: 590, endPoint y: 638, distance: 16.8
click at [590, 546] on p "$ ____ per month before confirmation of this Plan (use Section 4.6.1 below to l…" at bounding box center [761, 501] width 547 height 90
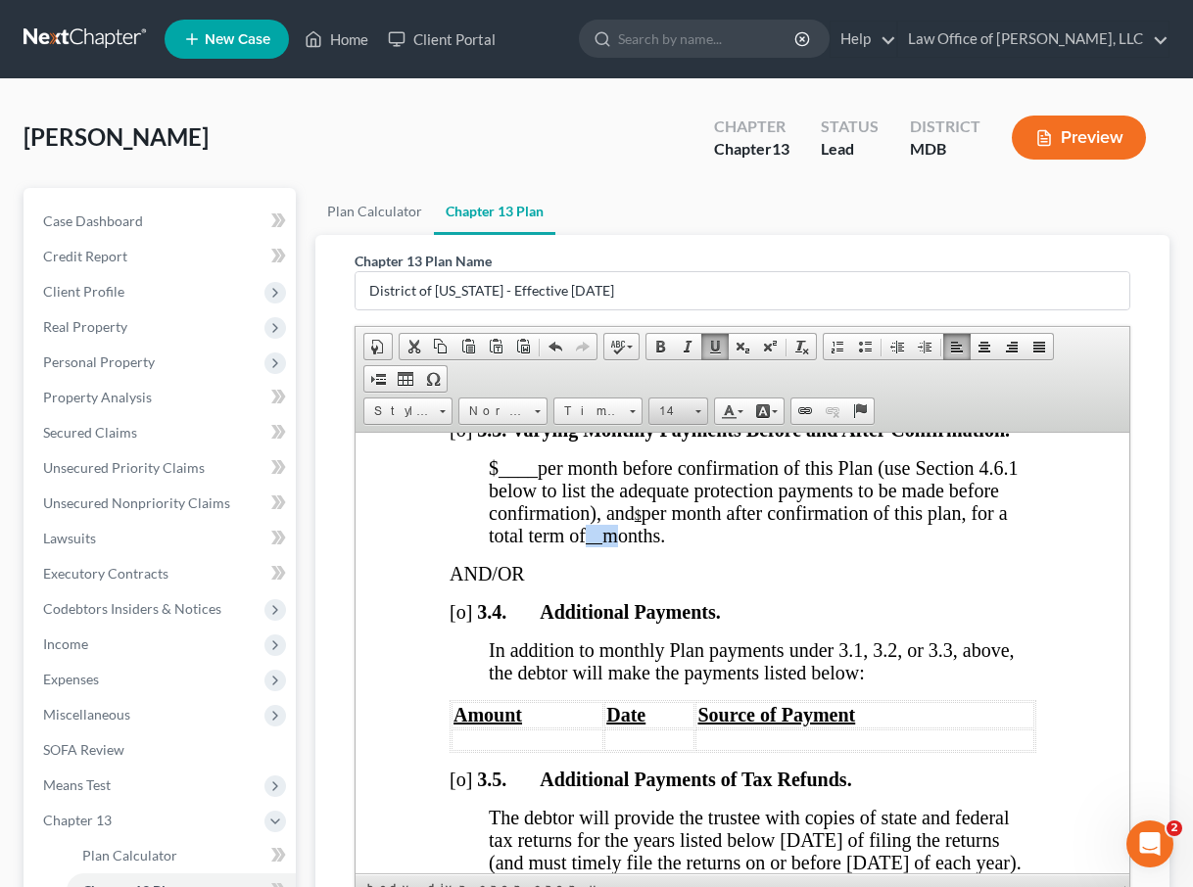
click at [672, 415] on span "14" at bounding box center [668, 411] width 39 height 25
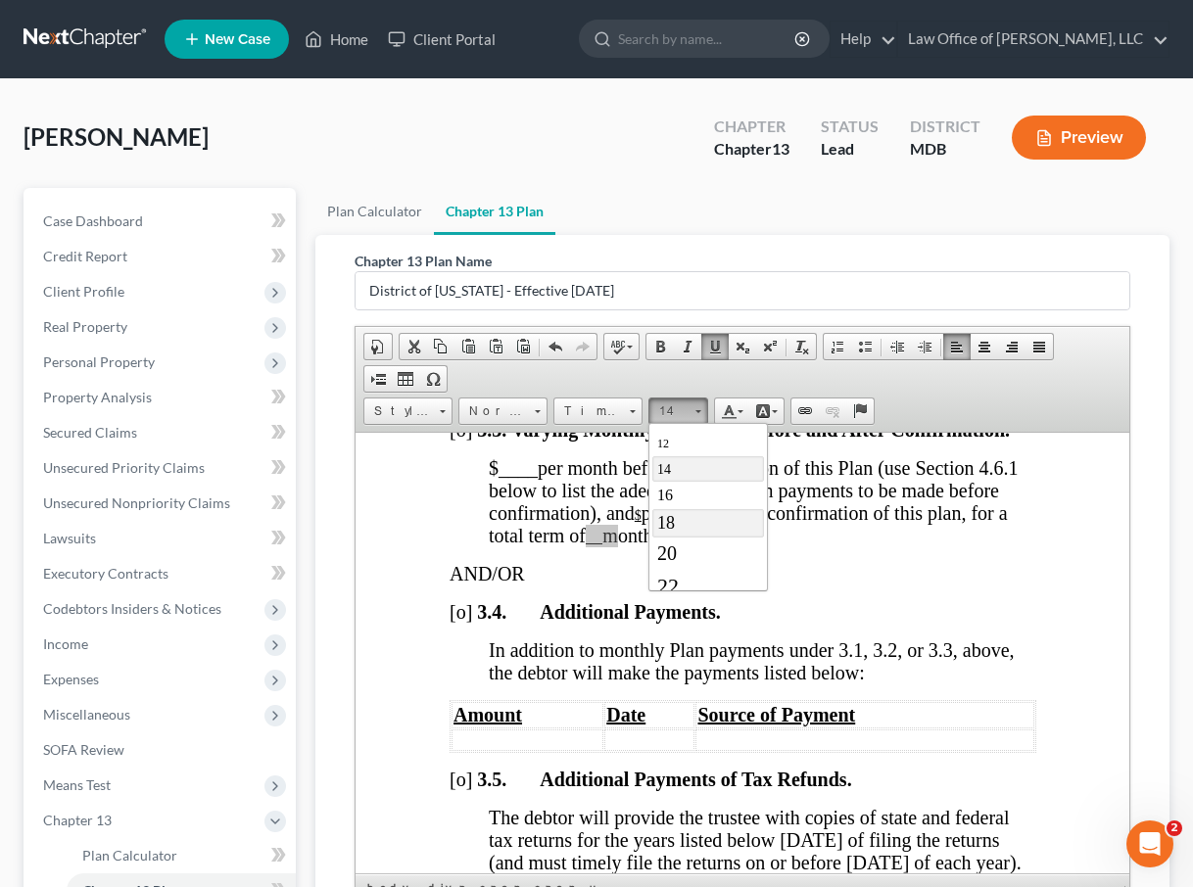
scroll to position [138, 0]
click at [665, 540] on span "20" at bounding box center [666, 538] width 20 height 22
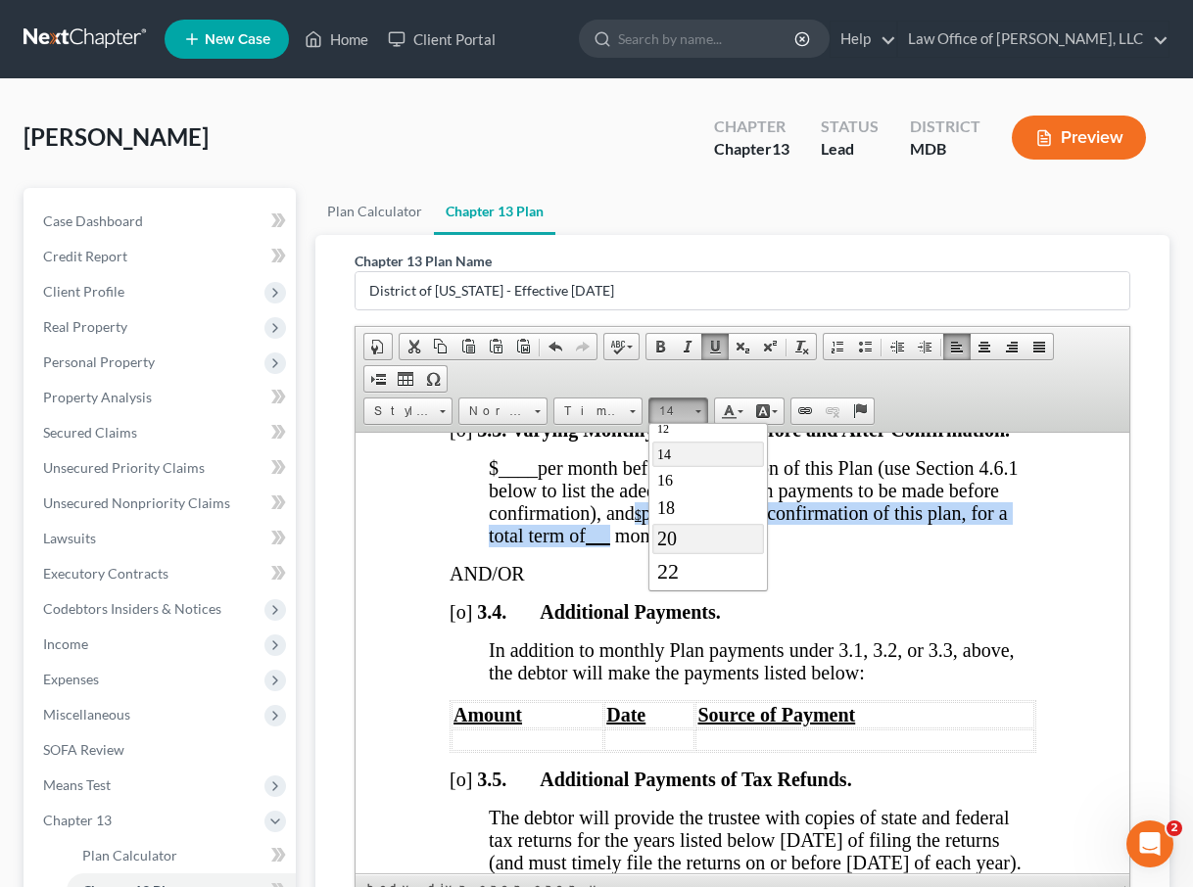
scroll to position [0, 0]
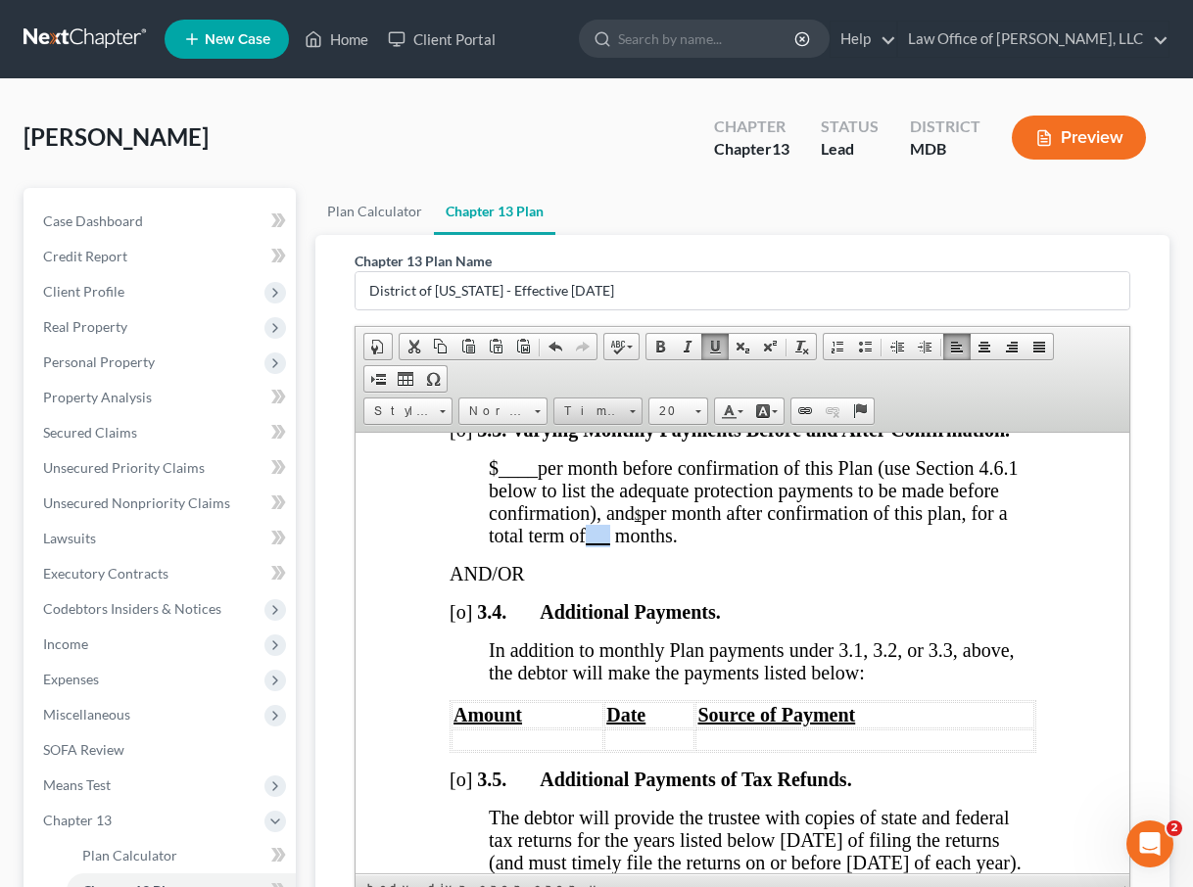
click at [606, 414] on span "Times New Roman" at bounding box center [588, 411] width 69 height 25
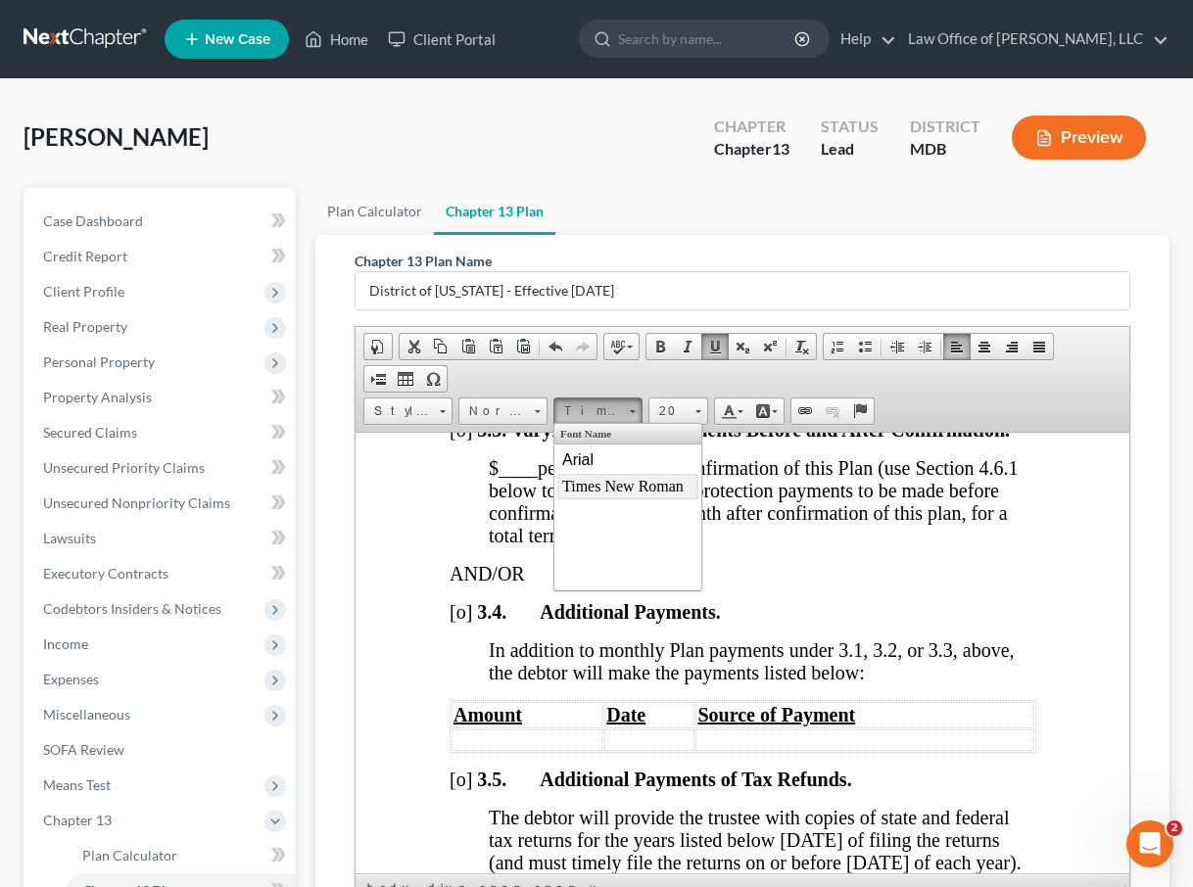
click at [605, 482] on span "Times New Roman" at bounding box center [621, 485] width 121 height 17
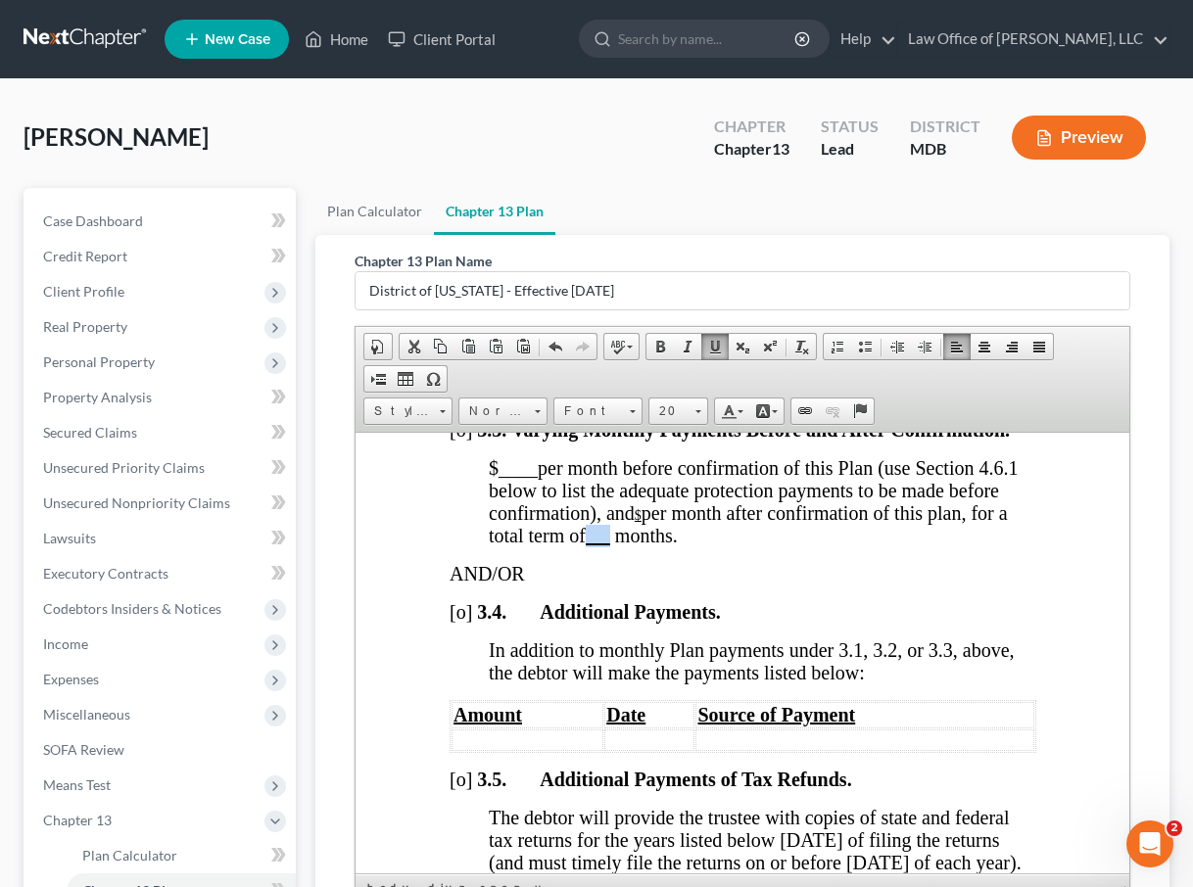
drag, startPoint x: 638, startPoint y: 610, endPoint x: 665, endPoint y: 610, distance: 26.4
click at [665, 545] on span "$ per month after confirmation of this plan, for a total term of" at bounding box center [747, 523] width 519 height 44
click at [664, 414] on span "20" at bounding box center [668, 411] width 39 height 25
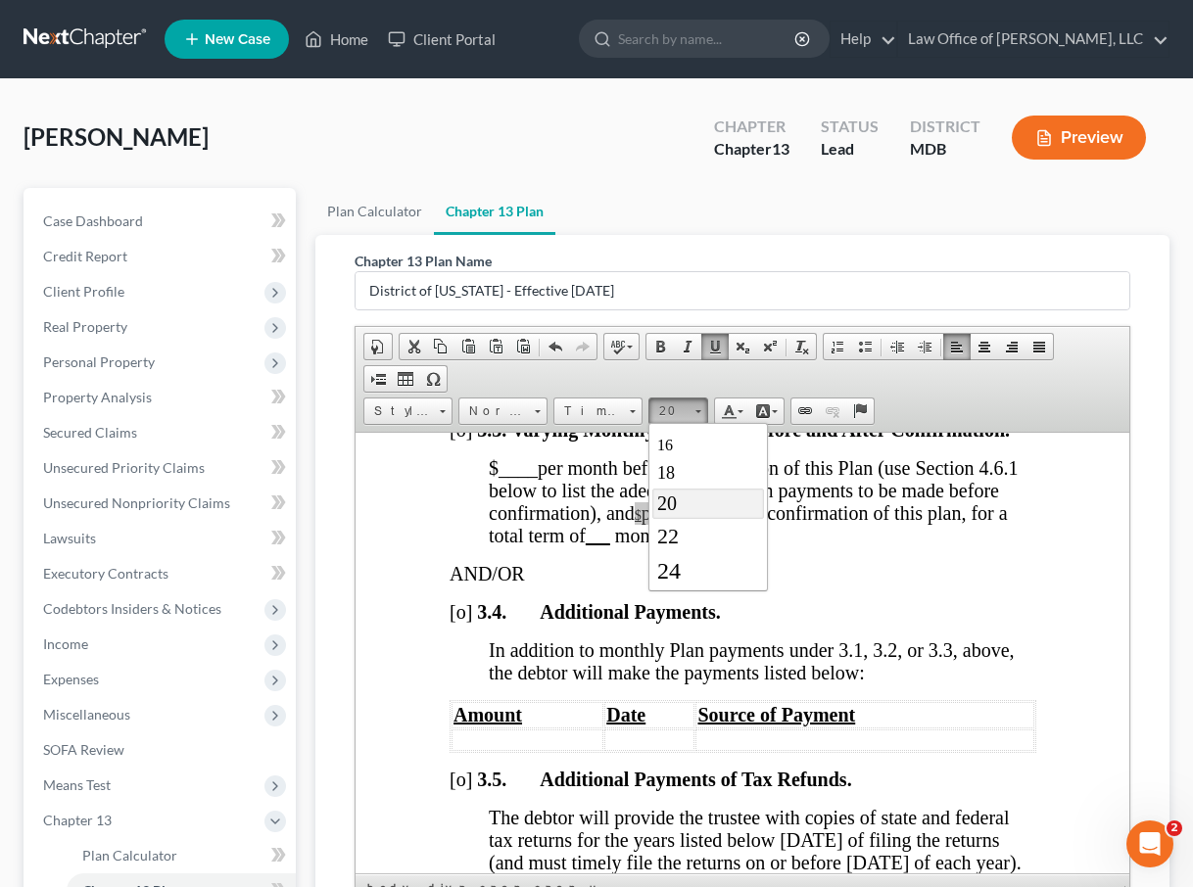
click at [664, 510] on span "20" at bounding box center [666, 503] width 20 height 22
click at [543, 523] on span "$ ____ per month before confirmation of this Plan (use Section 4.6.1 below to l…" at bounding box center [752, 489] width 529 height 67
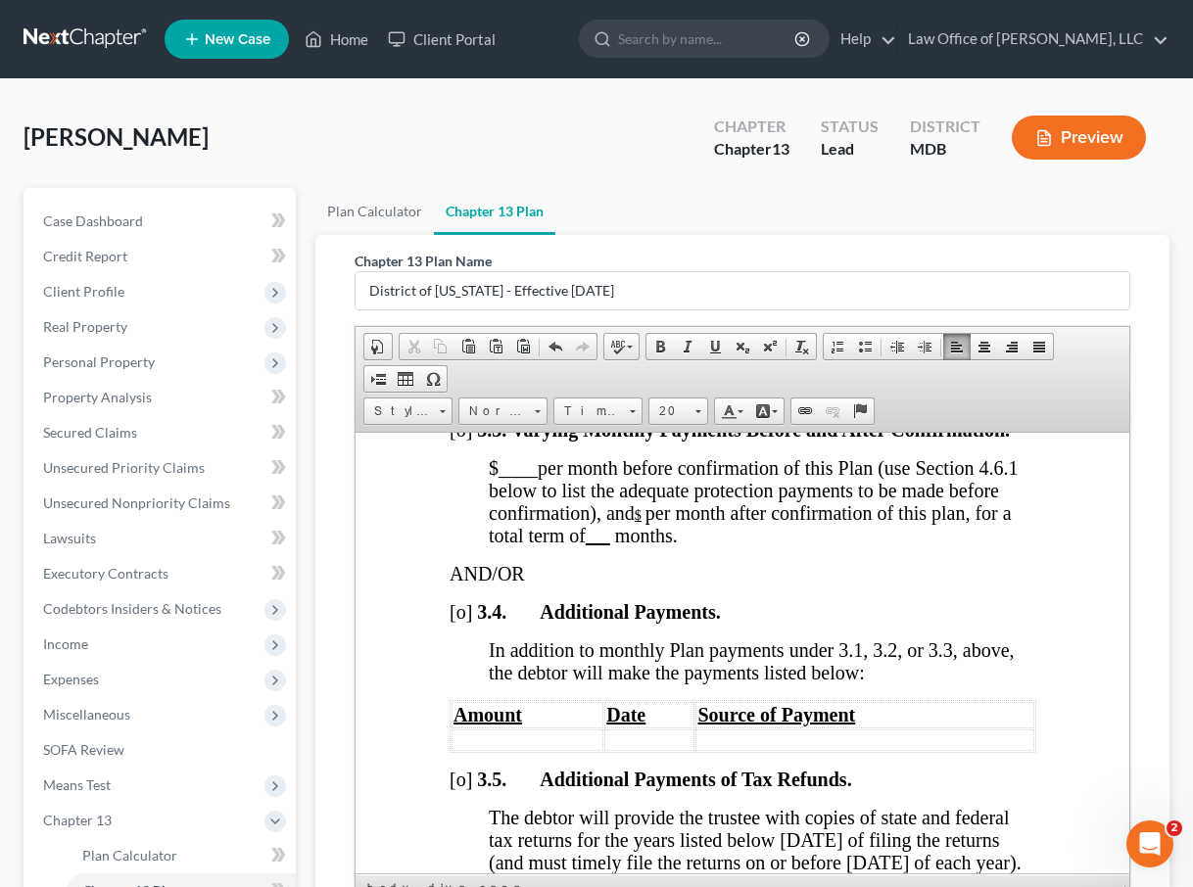
click at [616, 523] on span "$ ____ per month before confirmation of this Plan (use Section 4.6.1 below to l…" at bounding box center [752, 489] width 529 height 67
drag, startPoint x: 637, startPoint y: 614, endPoint x: 660, endPoint y: 618, distance: 22.9
click at [660, 546] on p "$ ____ per month before confirmation of this Plan (use Section 4.6.1 below to l…" at bounding box center [761, 501] width 547 height 90
click at [721, 410] on span at bounding box center [729, 411] width 16 height 16
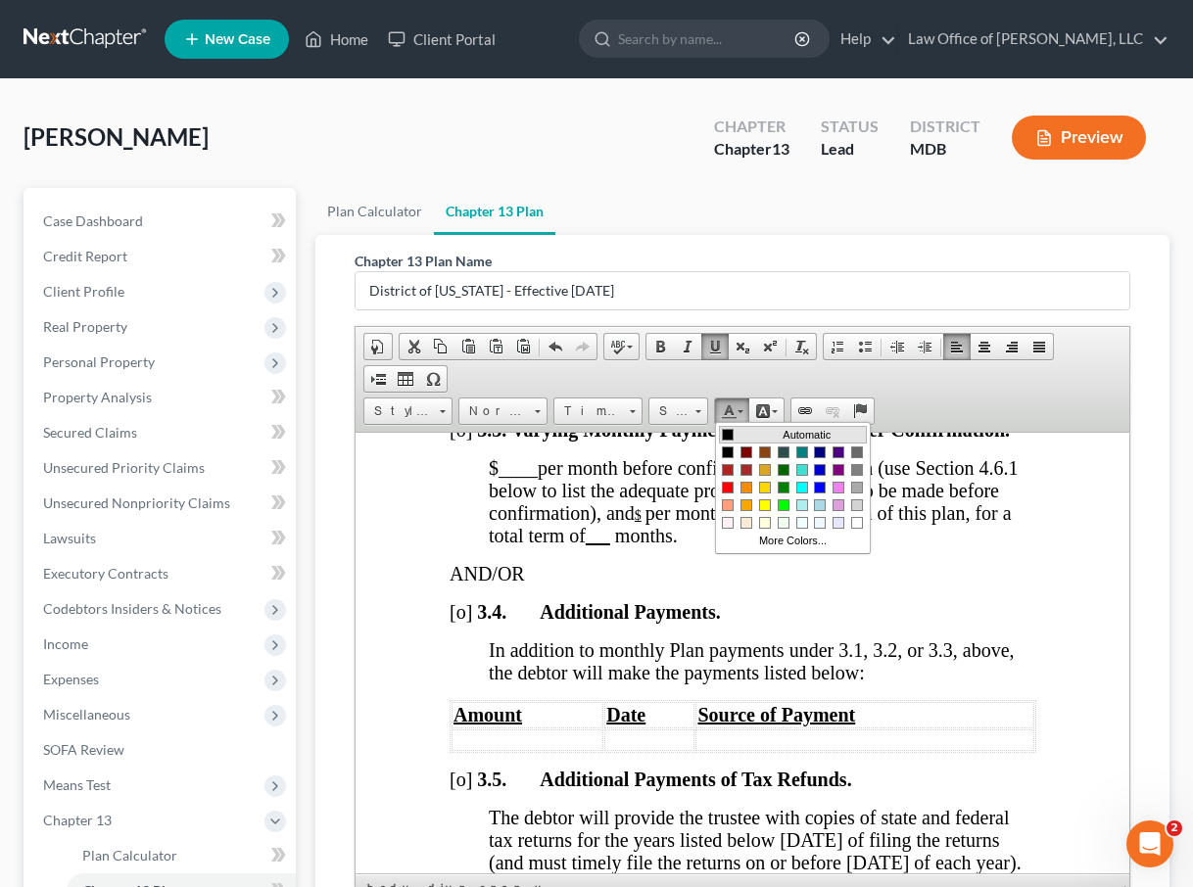
click at [727, 431] on span "Colors" at bounding box center [727, 434] width 12 height 12
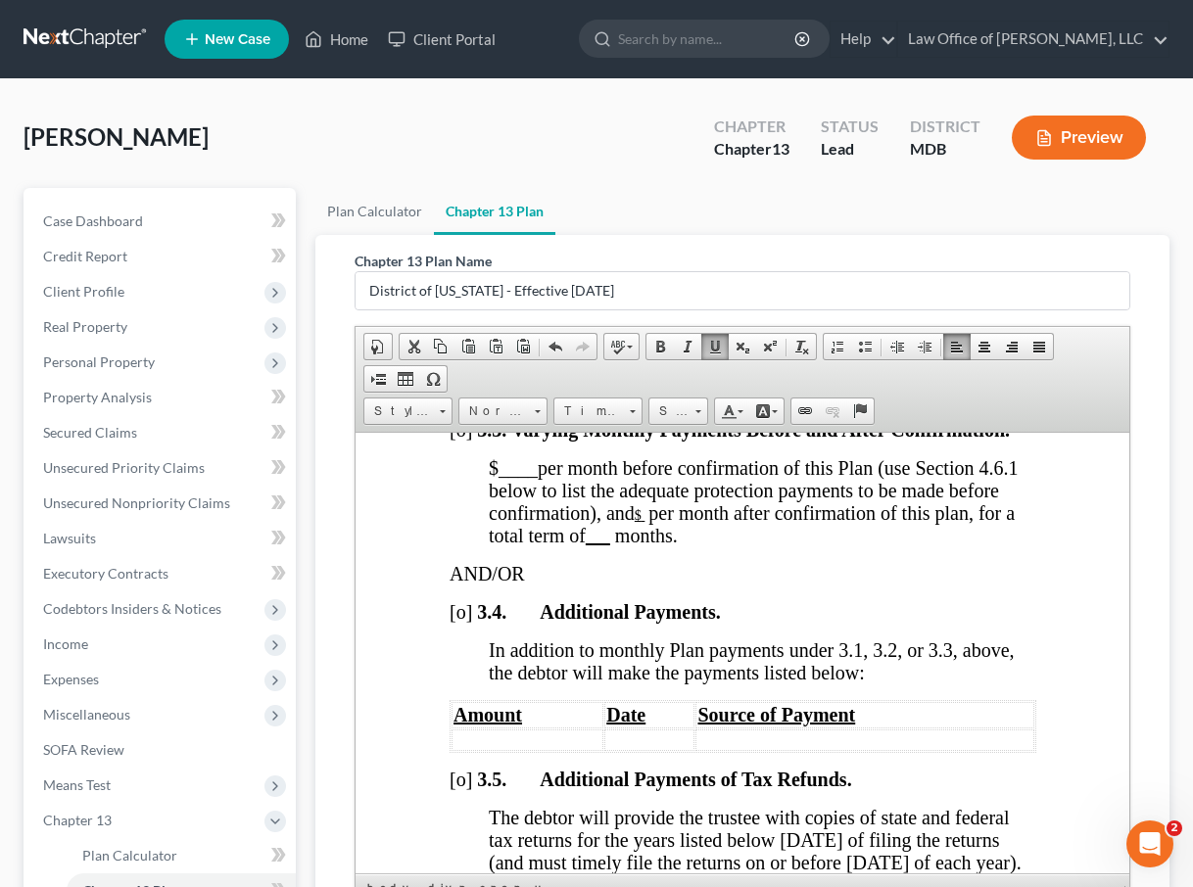
click at [570, 523] on span "$ ____ per month before confirmation of this Plan (use Section 4.6.1 below to l…" at bounding box center [752, 489] width 529 height 67
drag, startPoint x: 484, startPoint y: 564, endPoint x: 533, endPoint y: 570, distance: 49.3
copy span "$ ____"
drag, startPoint x: 638, startPoint y: 610, endPoint x: 661, endPoint y: 610, distance: 22.5
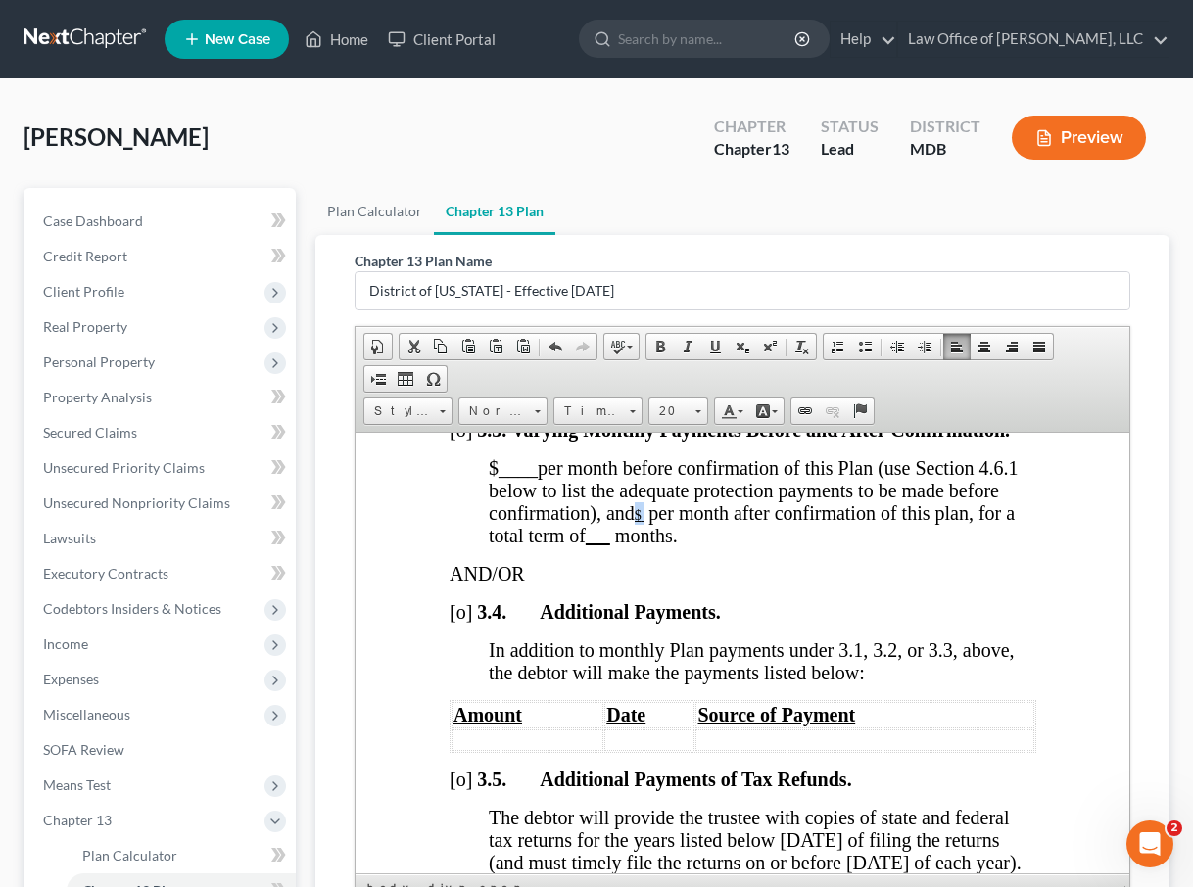
click at [644, 522] on u "$" at bounding box center [639, 514] width 11 height 15
click at [552, 523] on span "$ ____ per month before confirmation of this Plan (use Section 4.6.1 below to l…" at bounding box center [752, 489] width 529 height 67
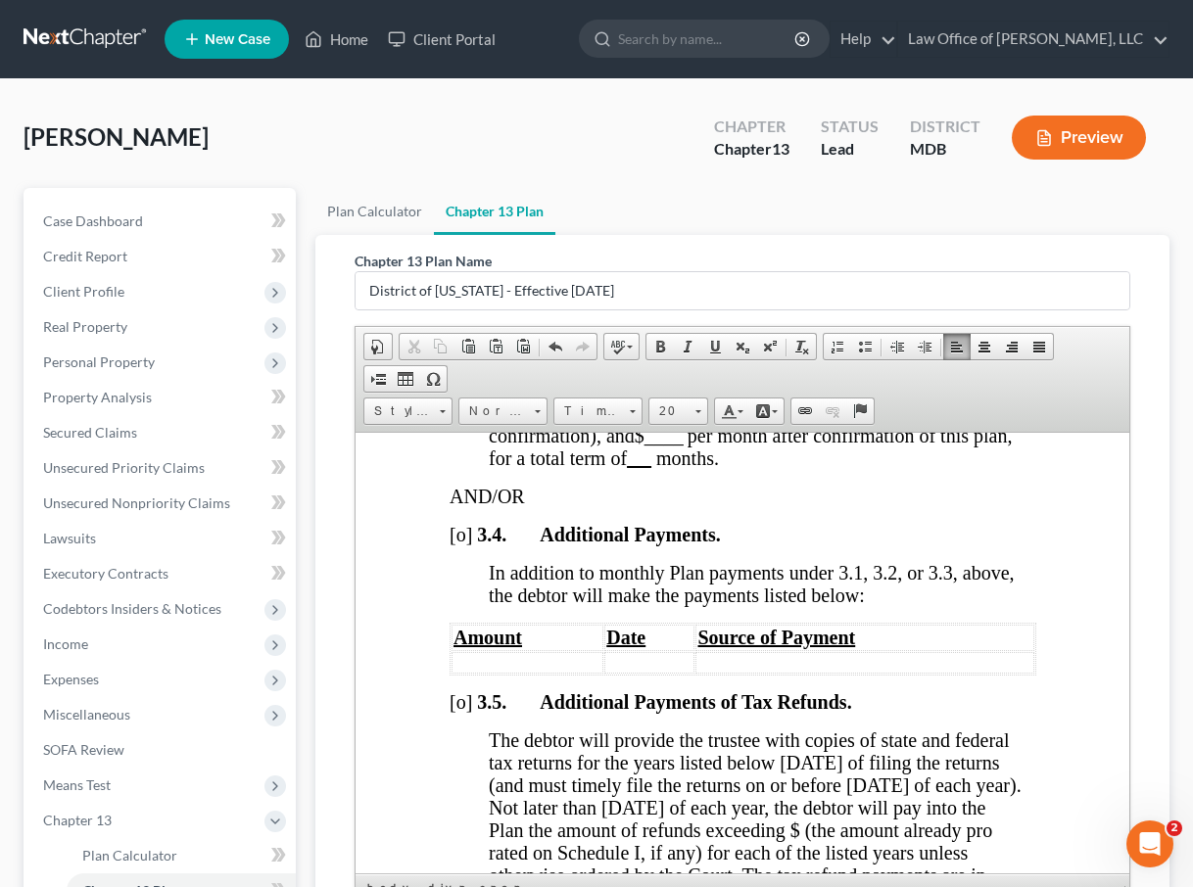
scroll to position [2243, 0]
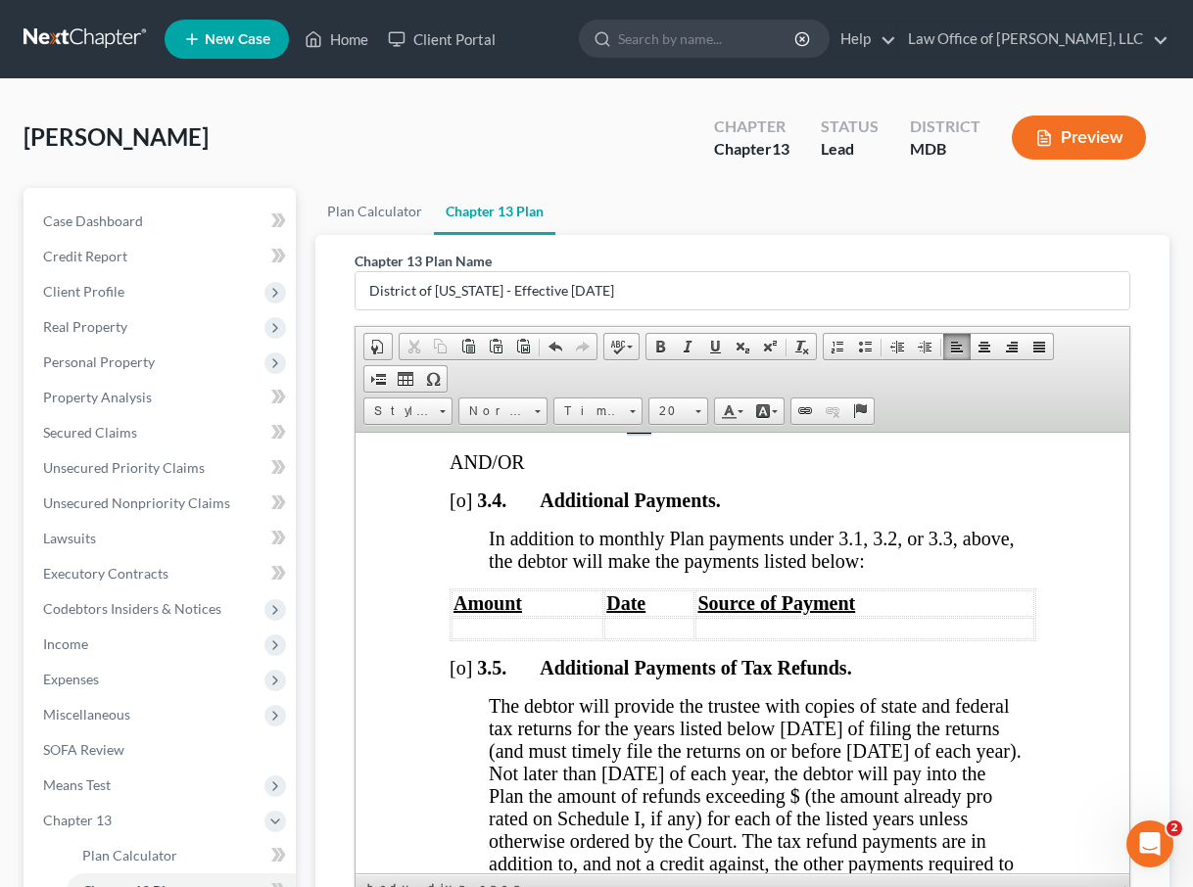
drag, startPoint x: 630, startPoint y: 524, endPoint x: 653, endPoint y: 525, distance: 23.5
click at [650, 434] on u at bounding box center [638, 423] width 24 height 22
click at [640, 434] on span "____" at bounding box center [655, 423] width 39 height 22
click at [526, 473] on p "AND/OR" at bounding box center [741, 461] width 587 height 23
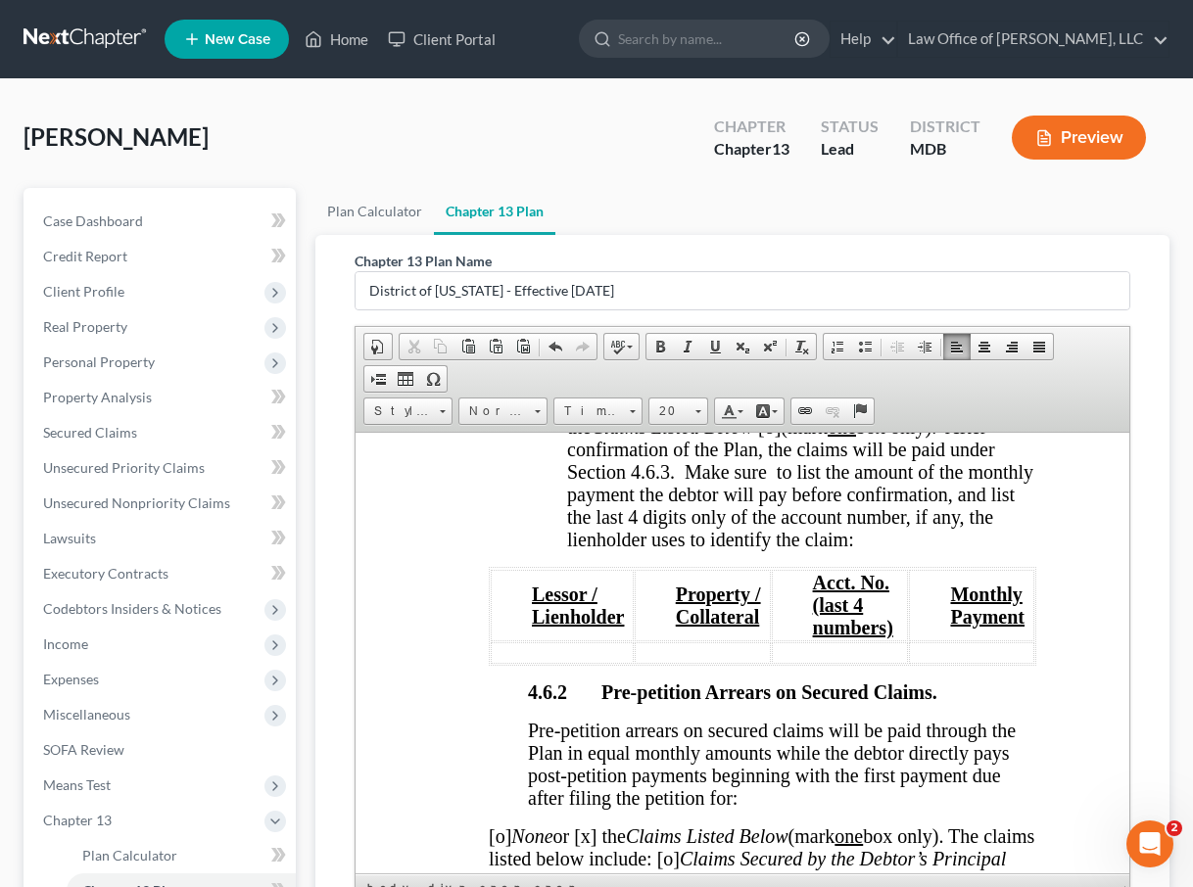
scroll to position [4334, 0]
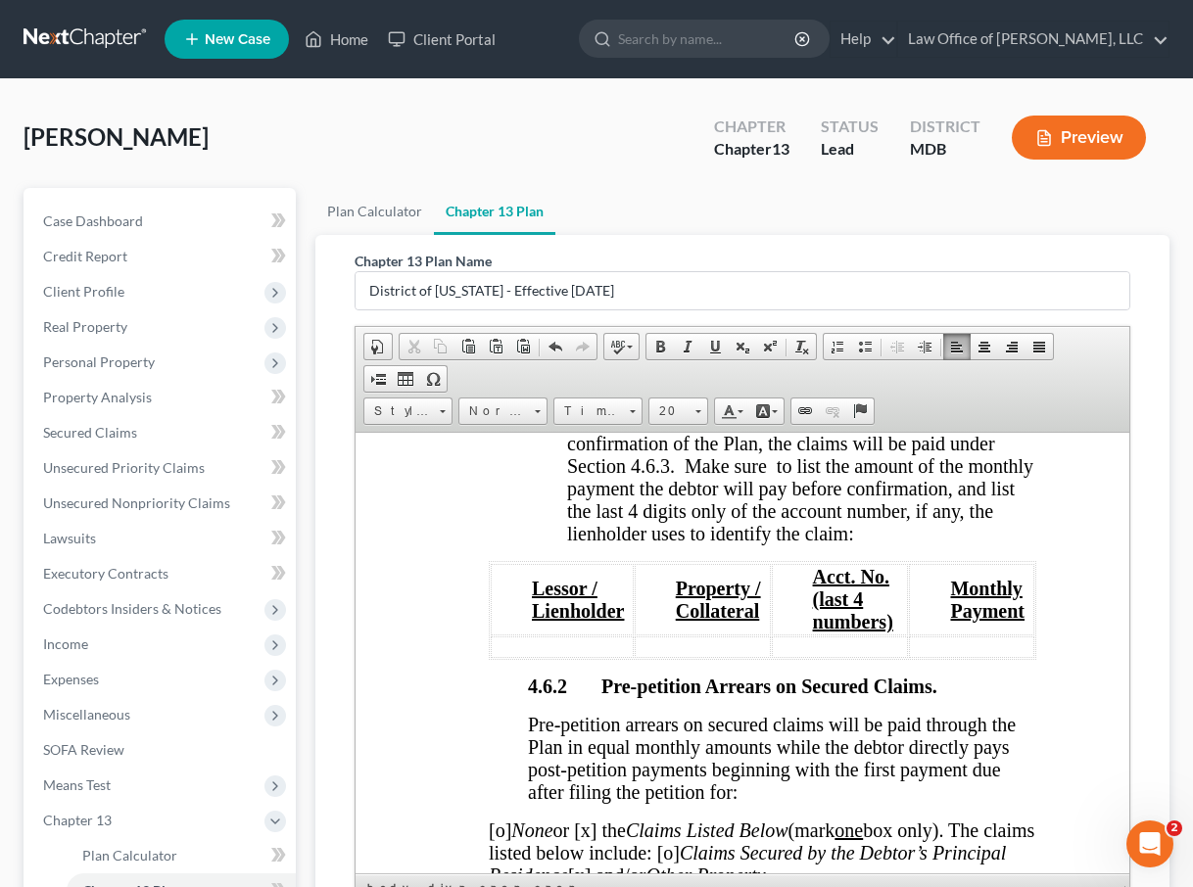
click at [749, 408] on span "[o]" at bounding box center [953, 398] width 23 height 22
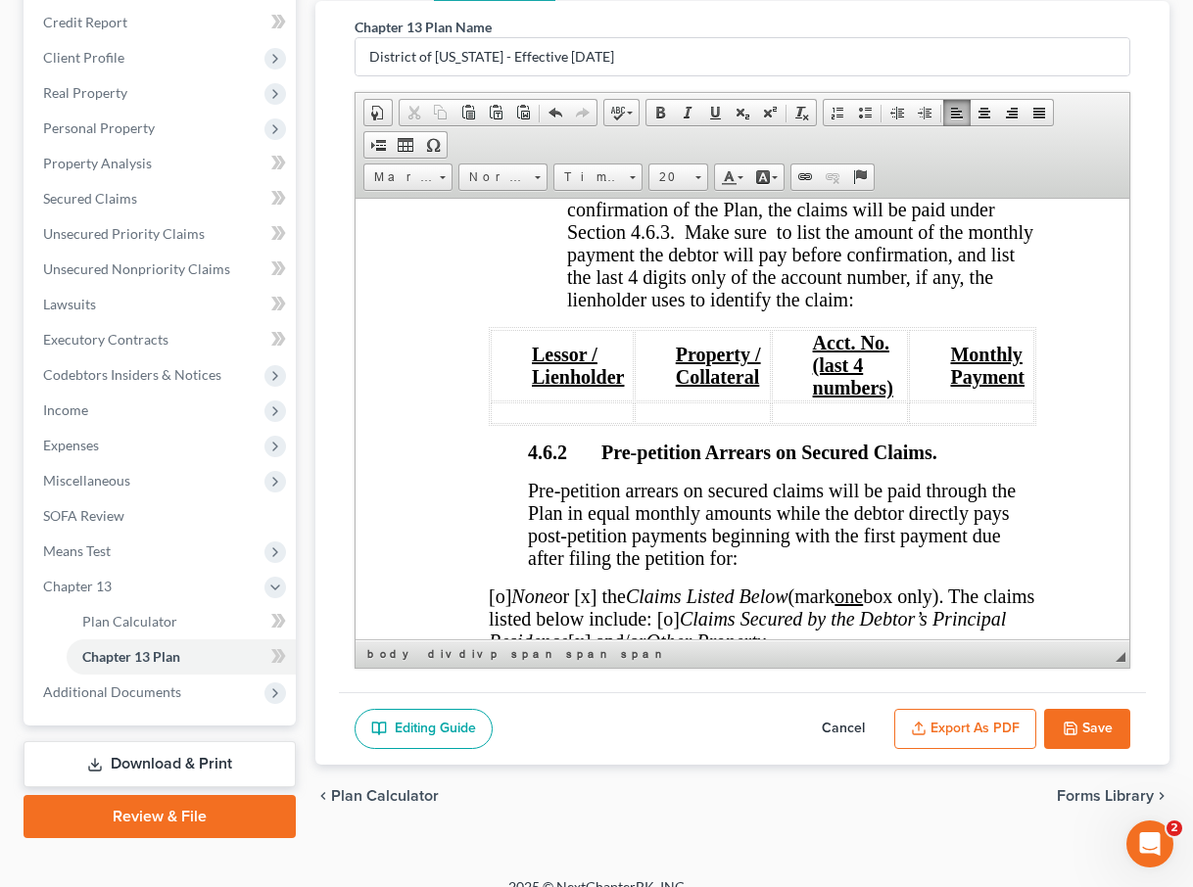
scroll to position [253, 0]
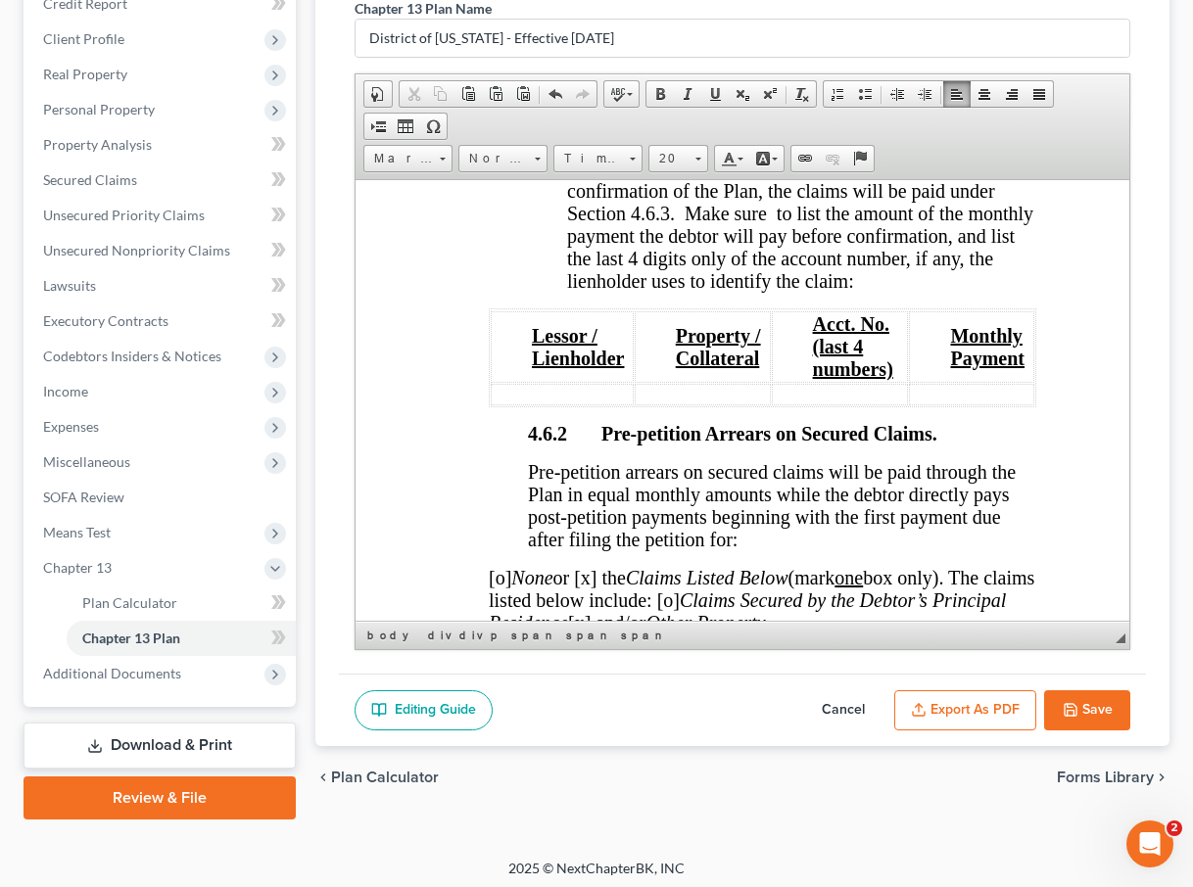
click at [749, 704] on button "Export as PDF" at bounding box center [965, 710] width 142 height 41
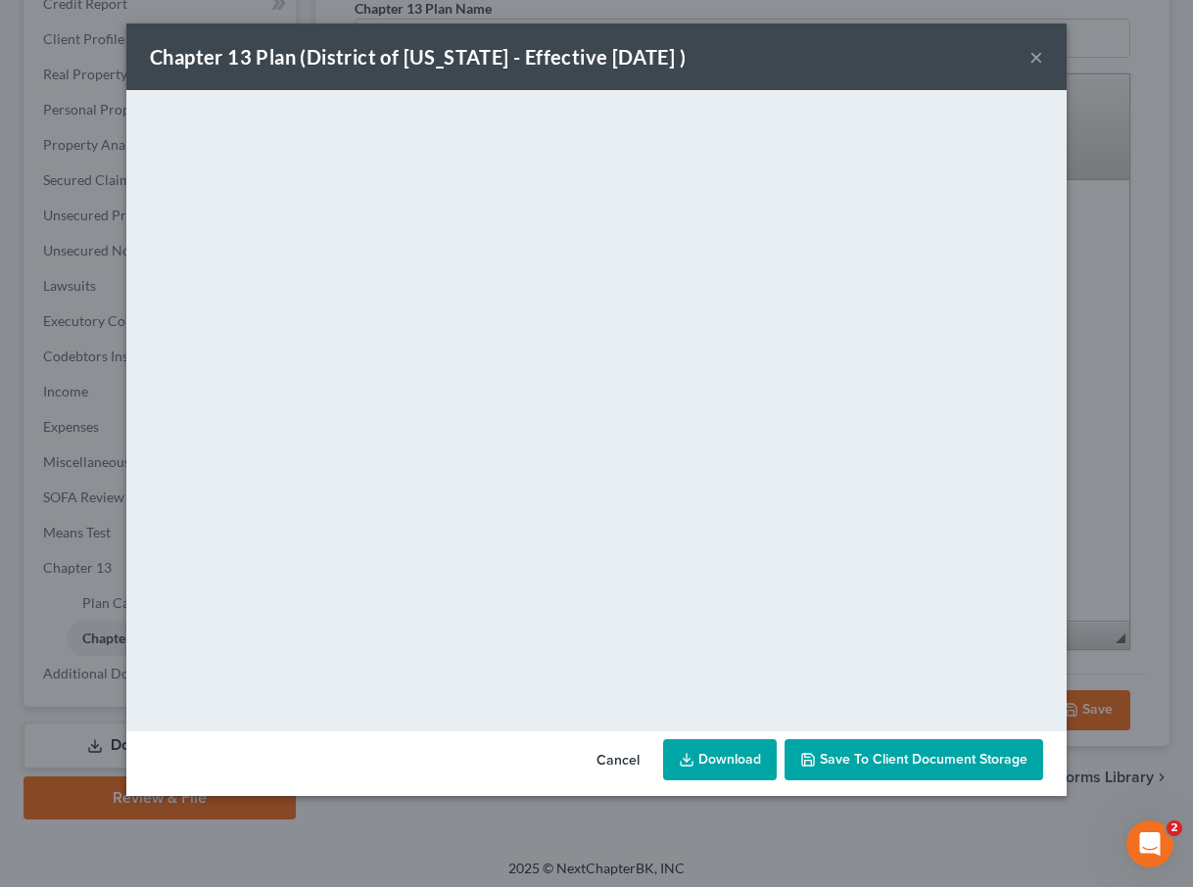
click at [749, 53] on button "×" at bounding box center [1036, 57] width 14 height 24
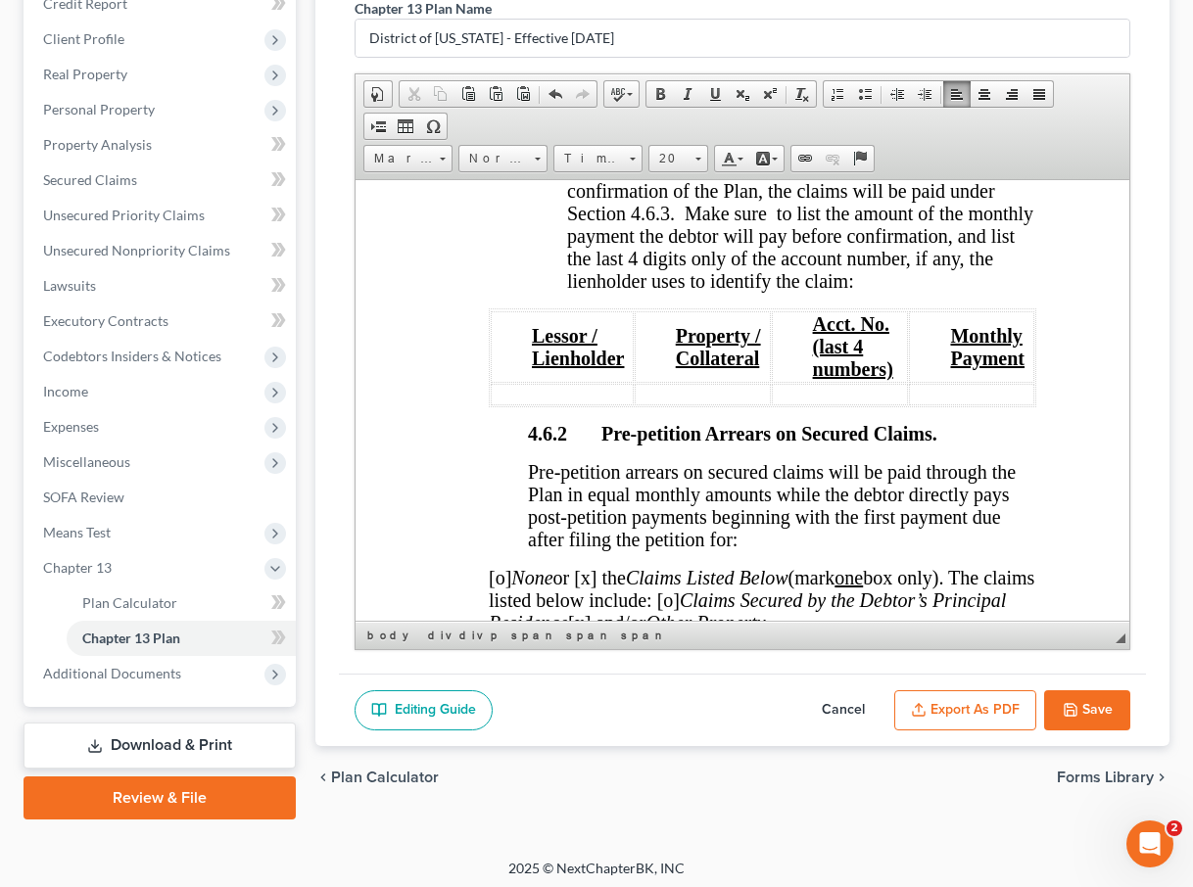
click at [749, 708] on button "Save" at bounding box center [1087, 710] width 86 height 41
select select "2"
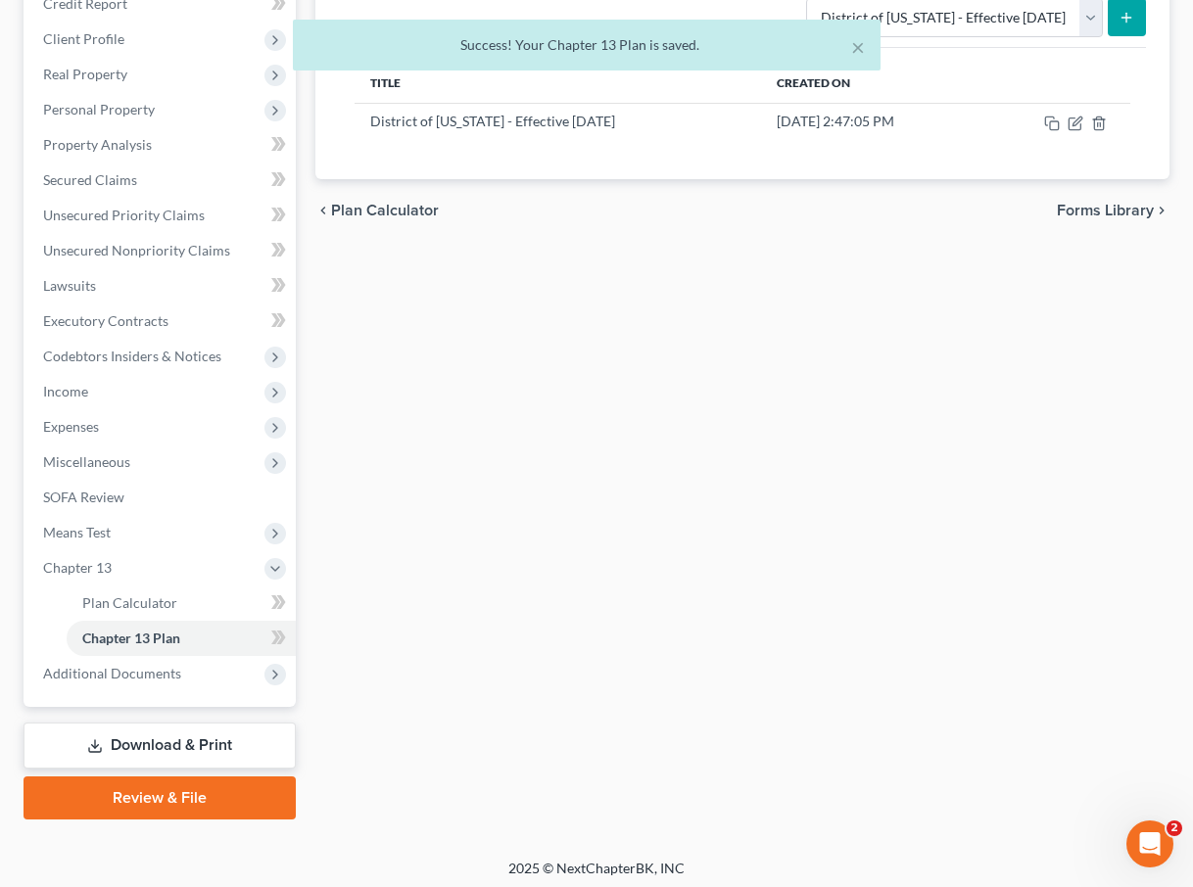
scroll to position [245, 0]
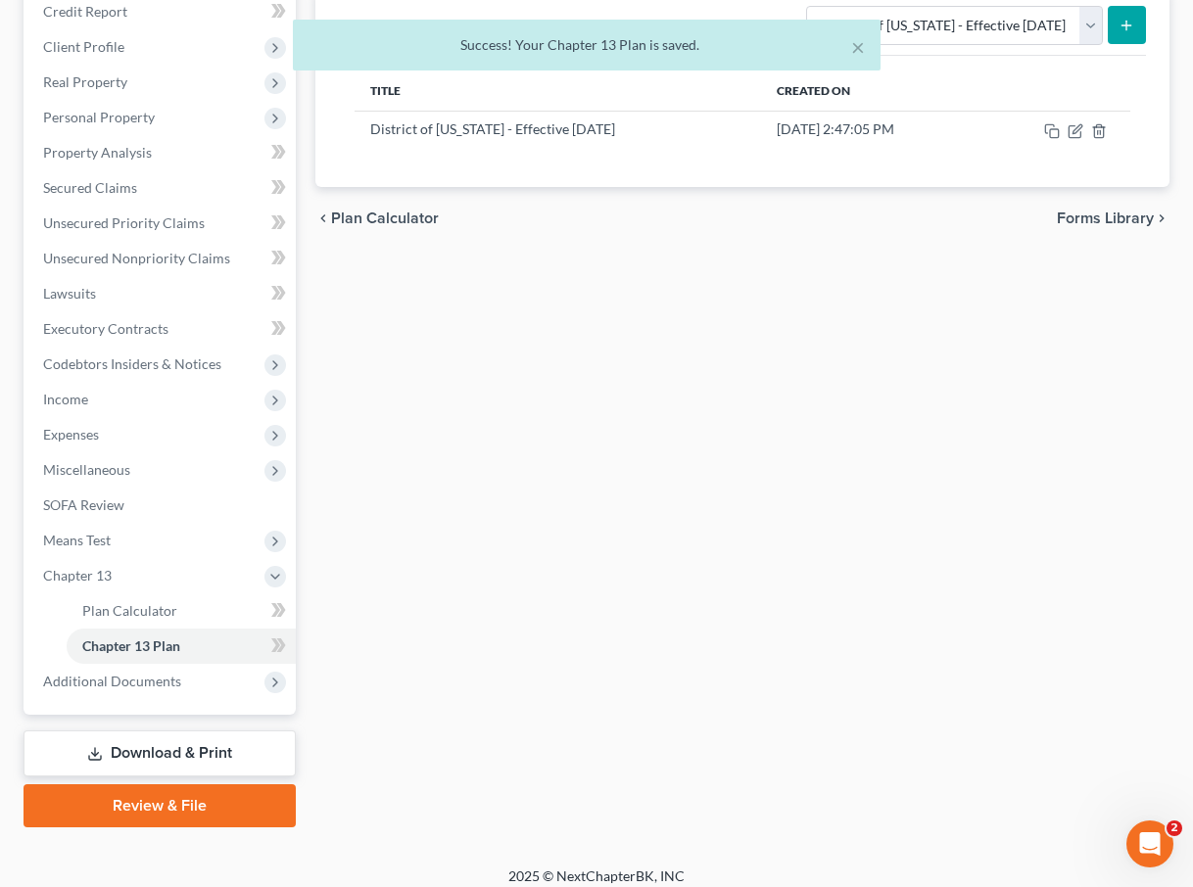
click at [133, 743] on link "Download & Print" at bounding box center [160, 754] width 272 height 46
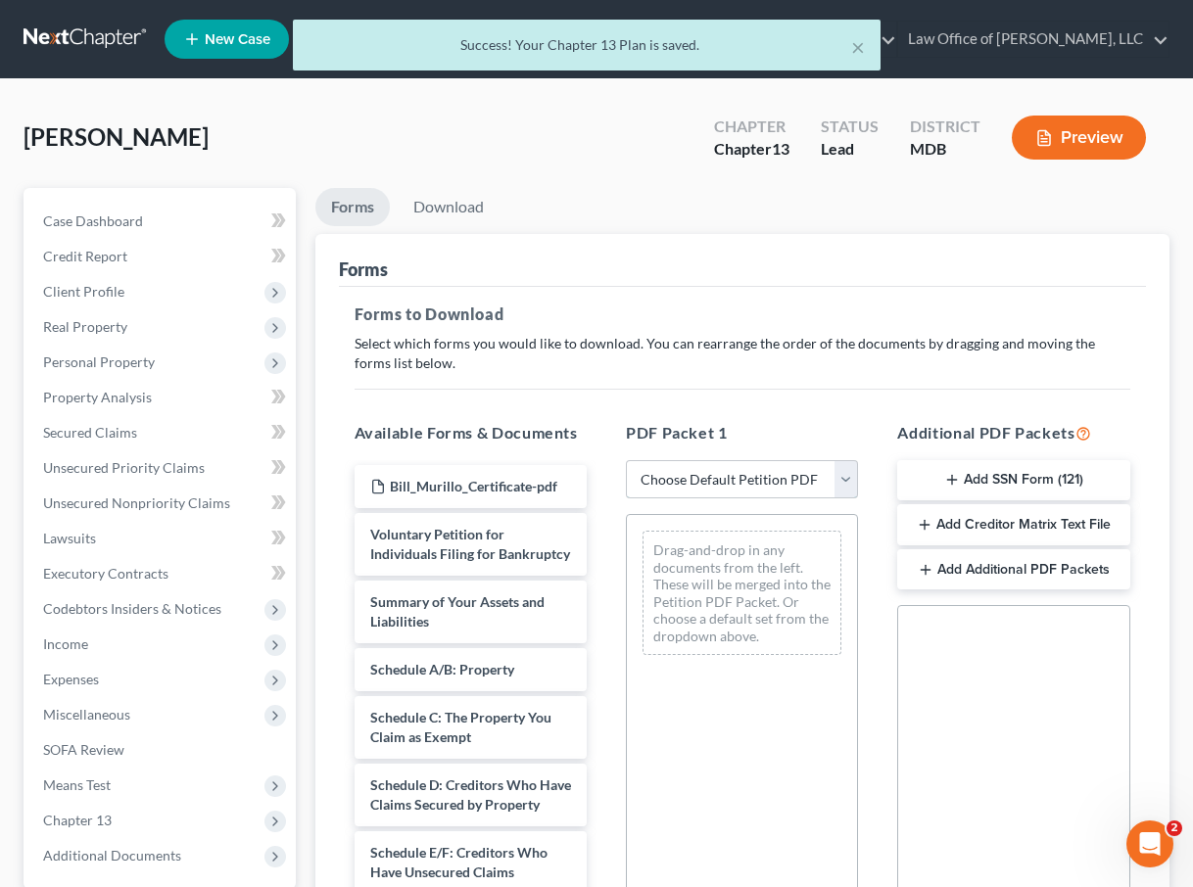
click at [749, 486] on select "Choose Default Petition PDF Packet Complete Bankruptcy Petition (all forms and …" at bounding box center [742, 479] width 232 height 39
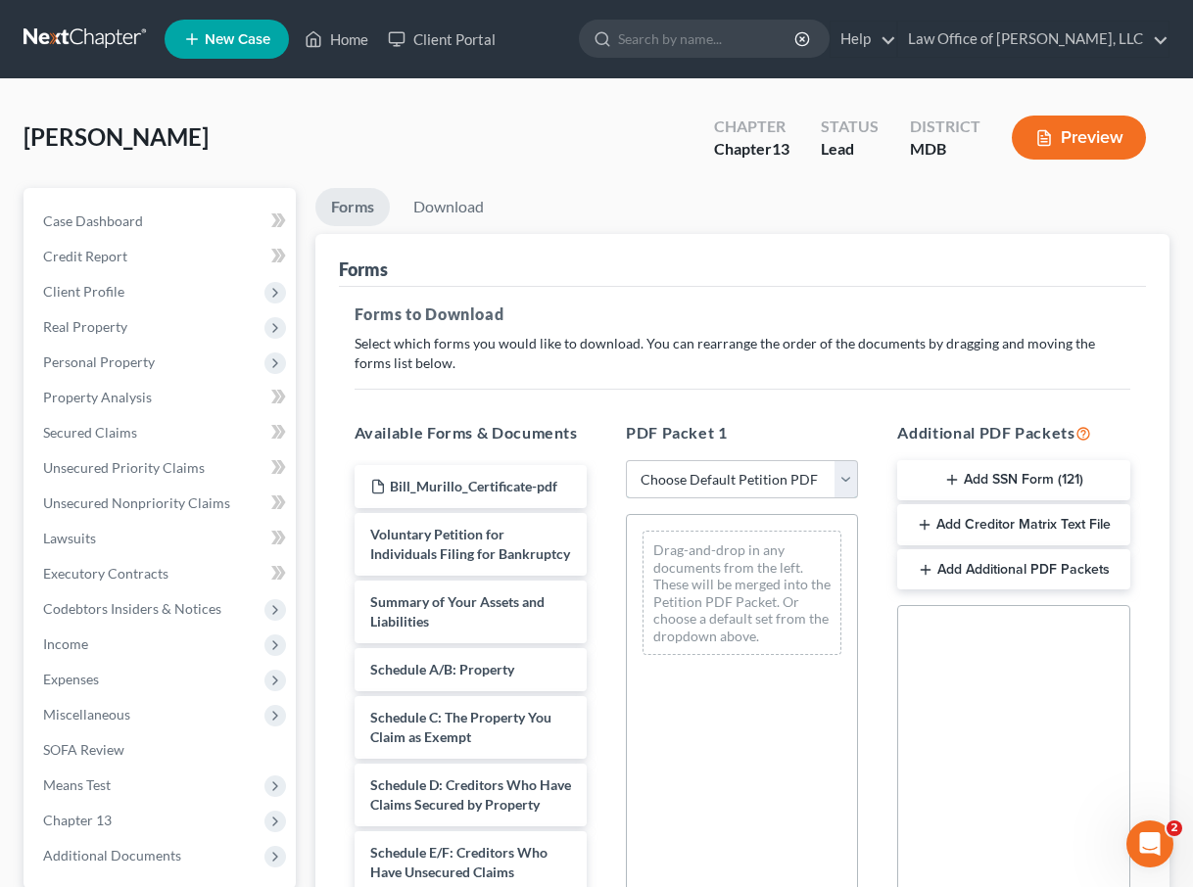
select select "1"
click at [626, 460] on select "Choose Default Petition PDF Packet Complete Bankruptcy Petition (all forms and …" at bounding box center [742, 479] width 232 height 39
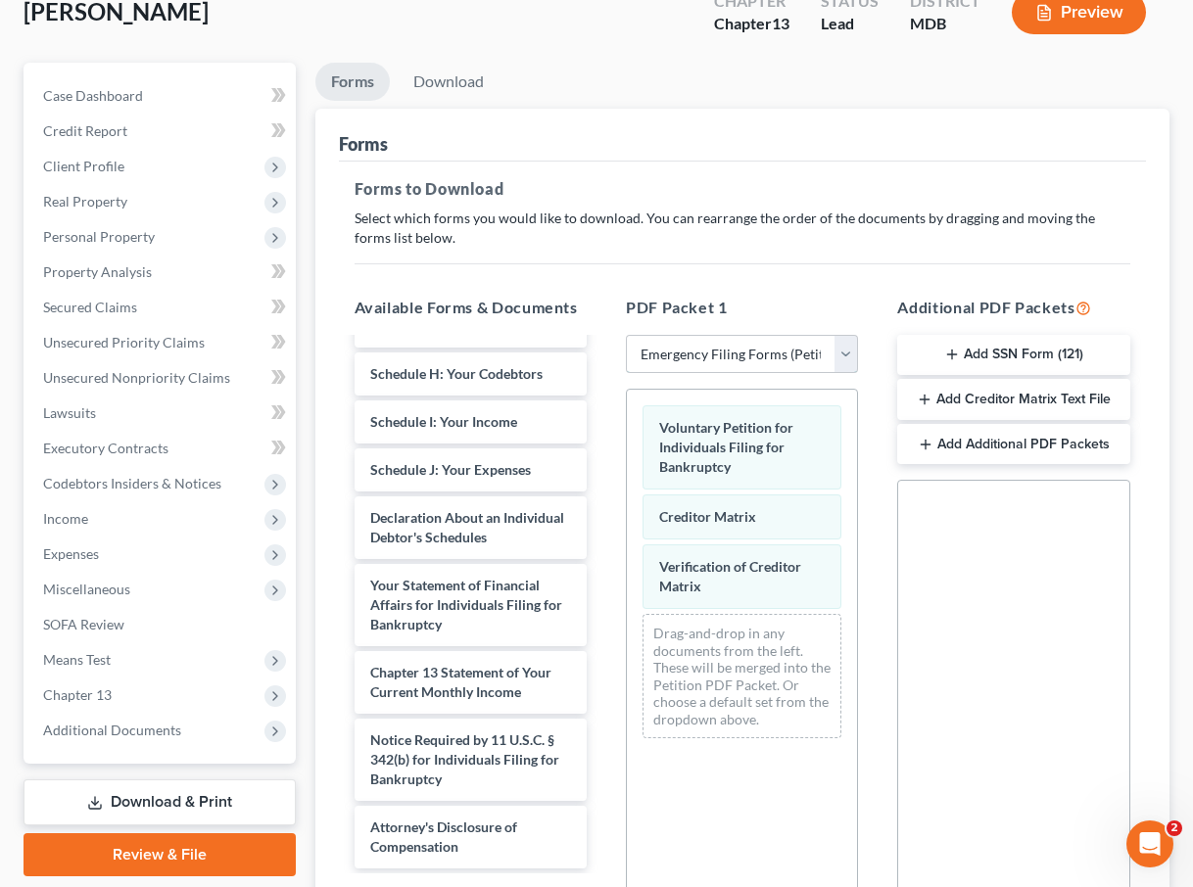
scroll to position [341, 0]
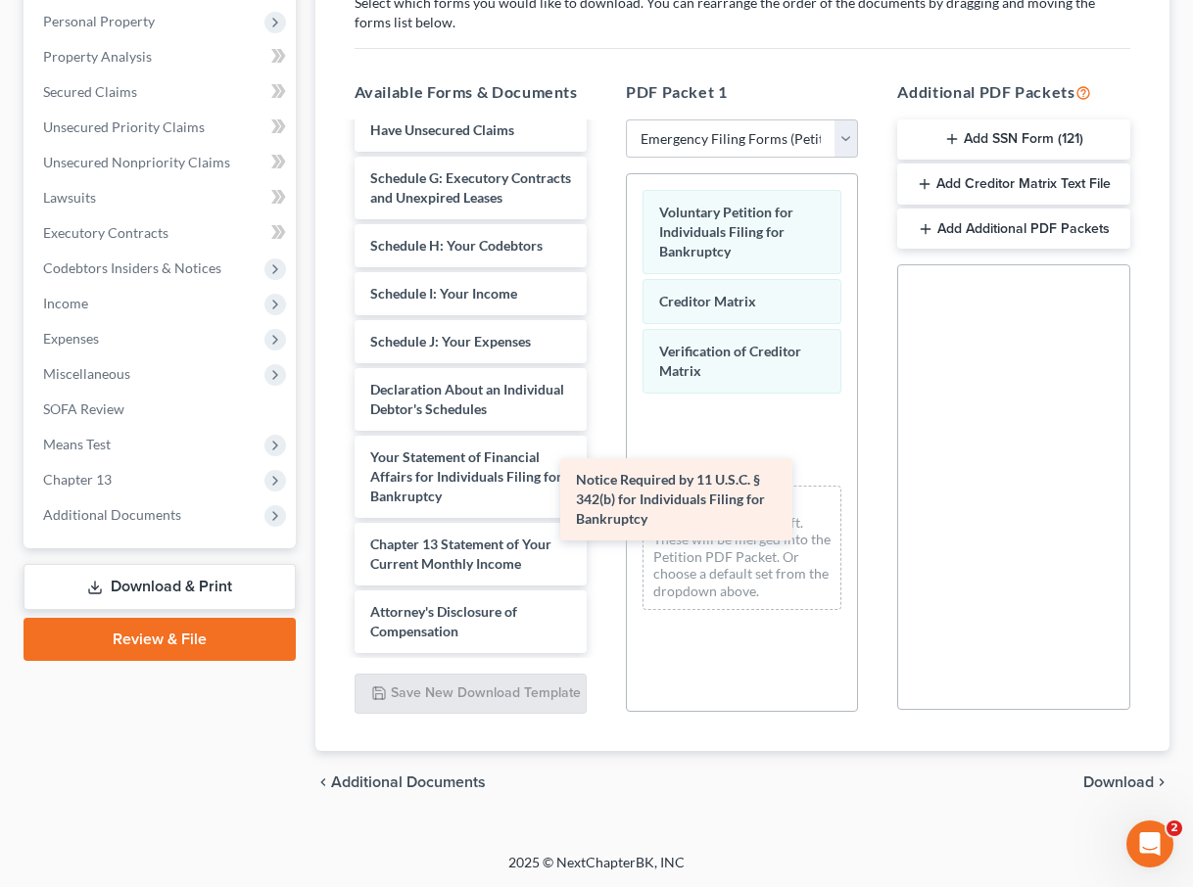
drag, startPoint x: 479, startPoint y: 533, endPoint x: 685, endPoint y: 490, distance: 211.1
click at [602, 490] on div "Notice Required by 11 U.S.C. § 342(b) for Individuals Filing for Bankruptcy Bil…" at bounding box center [470, 221] width 263 height 863
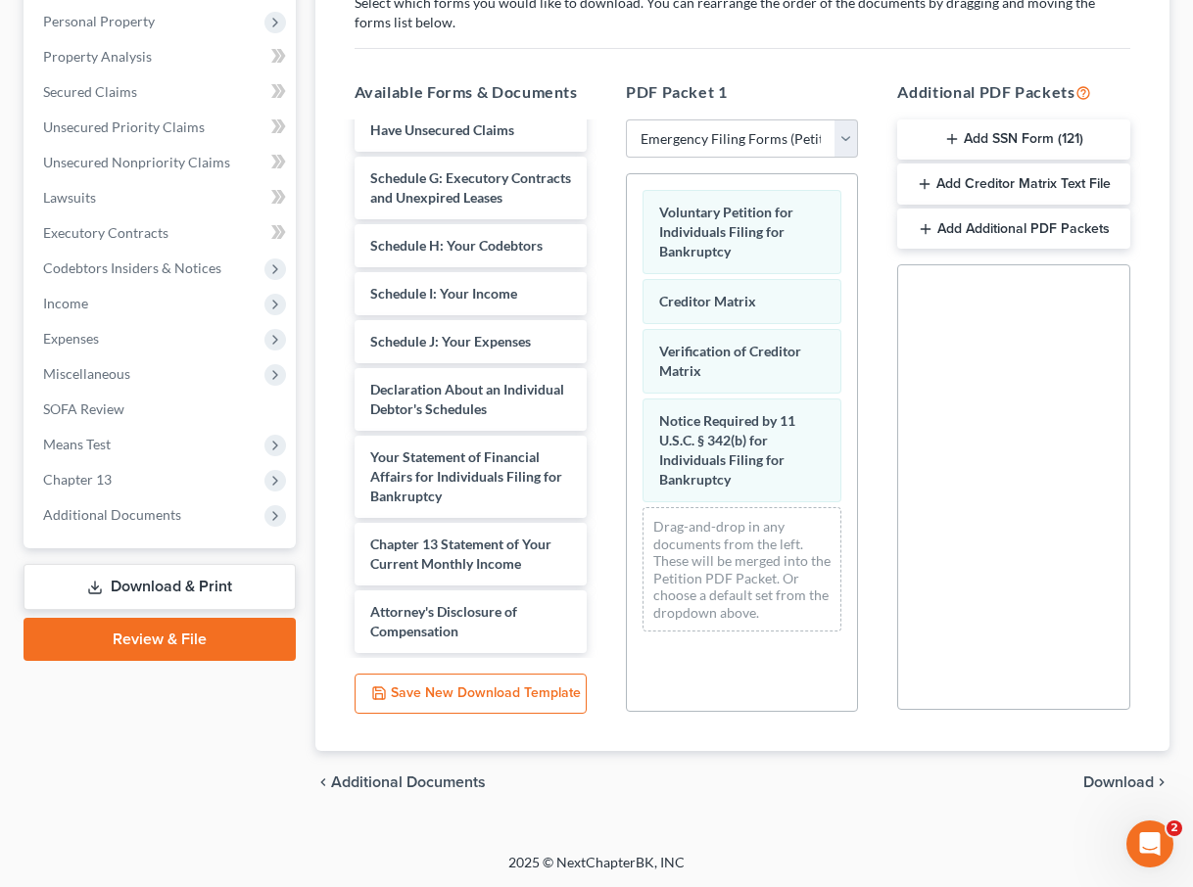
click at [602, 570] on div "Bill_Murillo_Certificate-pdf Summary of Your Assets and Liabilities Schedule A/…" at bounding box center [470, 221] width 263 height 863
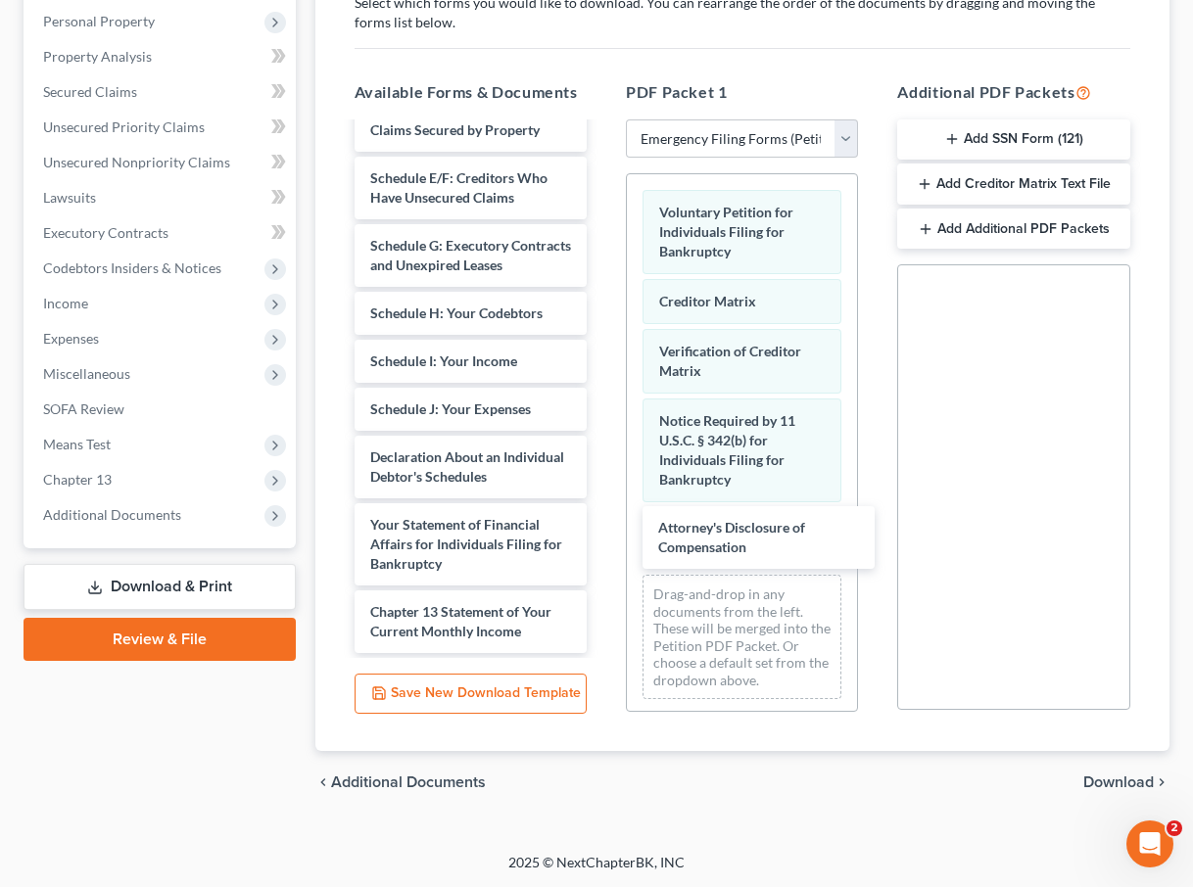
scroll to position [266, 0]
click at [749, 139] on button "Add SSN Form (121)" at bounding box center [1013, 139] width 232 height 41
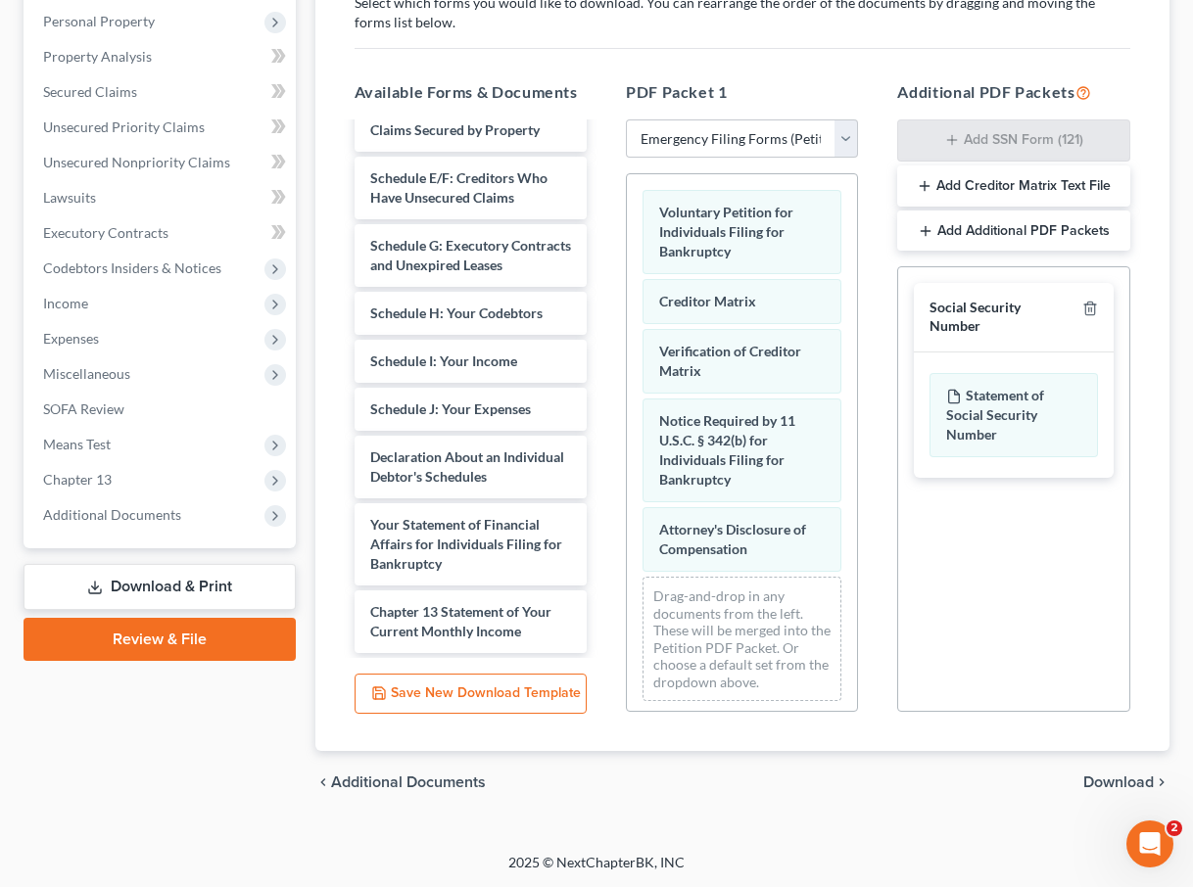
click at [749, 775] on span "Download" at bounding box center [1118, 783] width 71 height 16
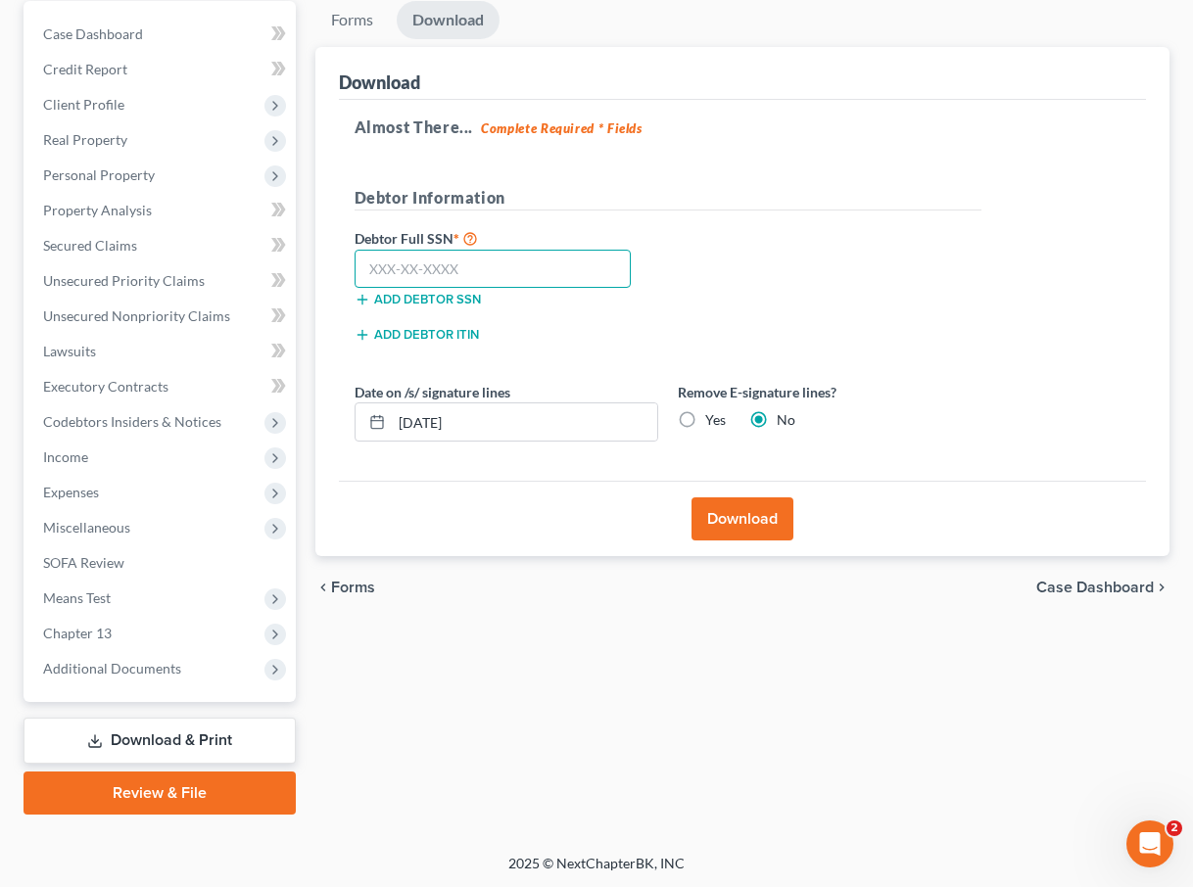
click at [422, 265] on input "text" at bounding box center [492, 269] width 277 height 39
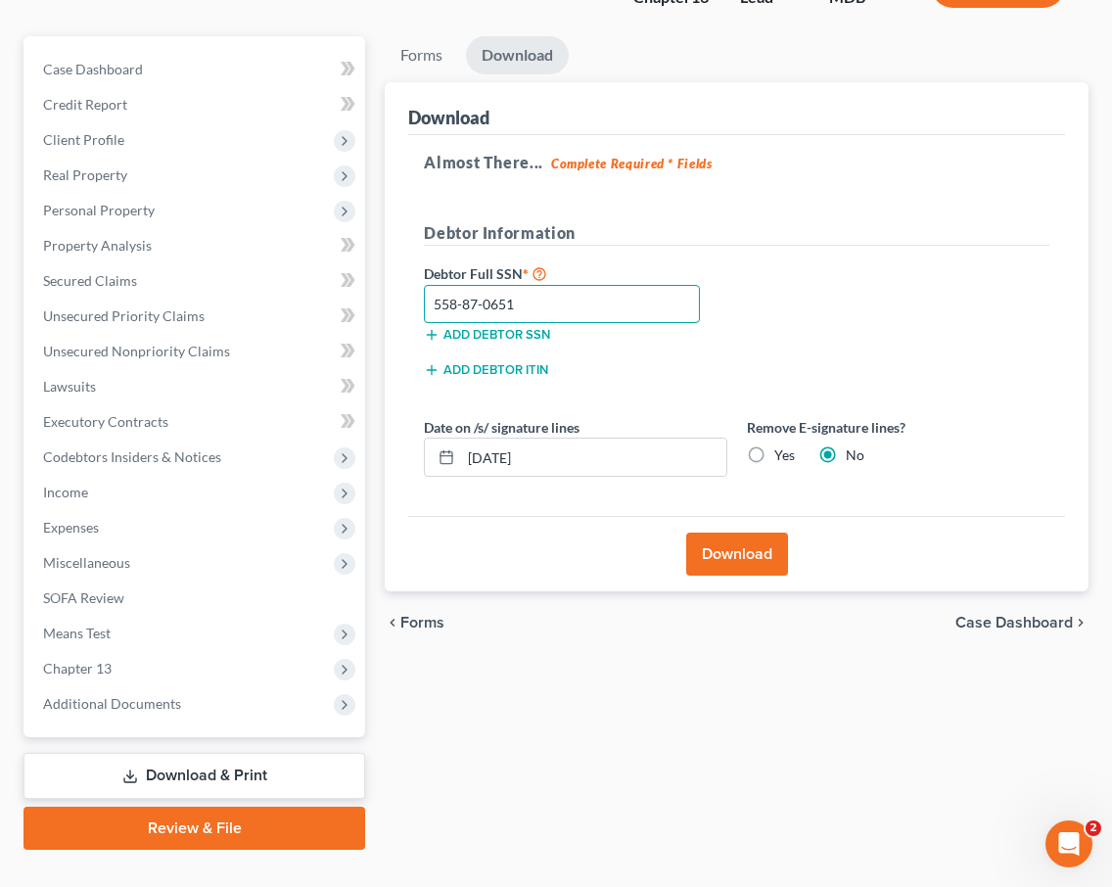
type input "558-87-0651"
click at [725, 533] on button "Download" at bounding box center [737, 554] width 102 height 43
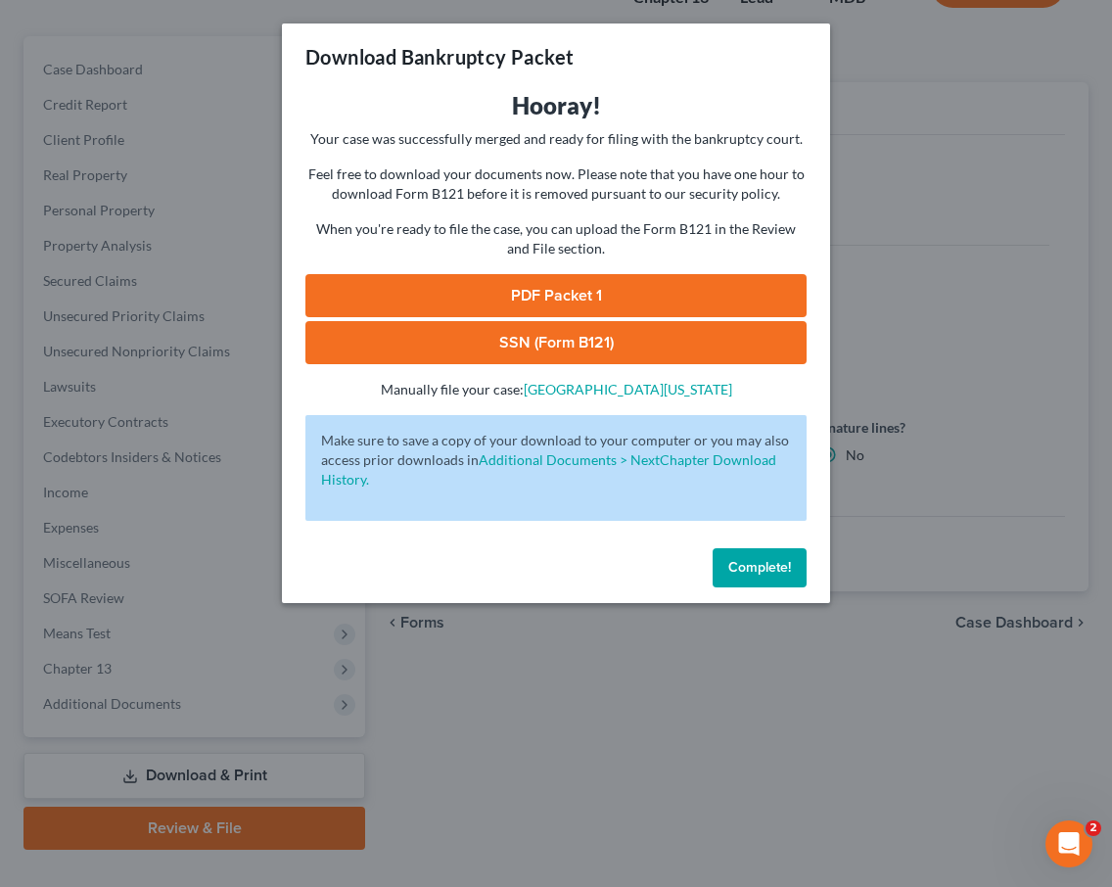
click at [565, 291] on link "PDF Packet 1" at bounding box center [556, 295] width 501 height 43
click at [505, 349] on link "SSN (Form B121)" at bounding box center [556, 342] width 501 height 43
click at [749, 555] on button "Complete!" at bounding box center [760, 567] width 94 height 39
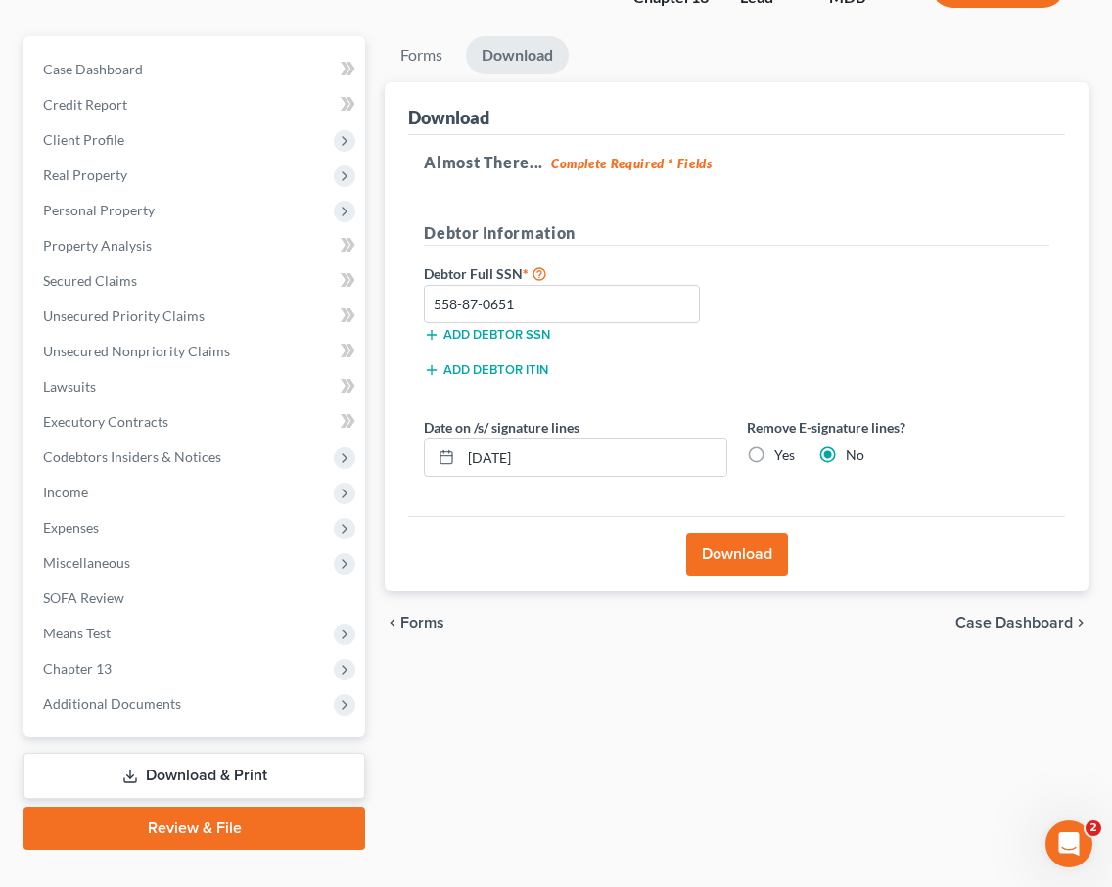
scroll to position [0, 0]
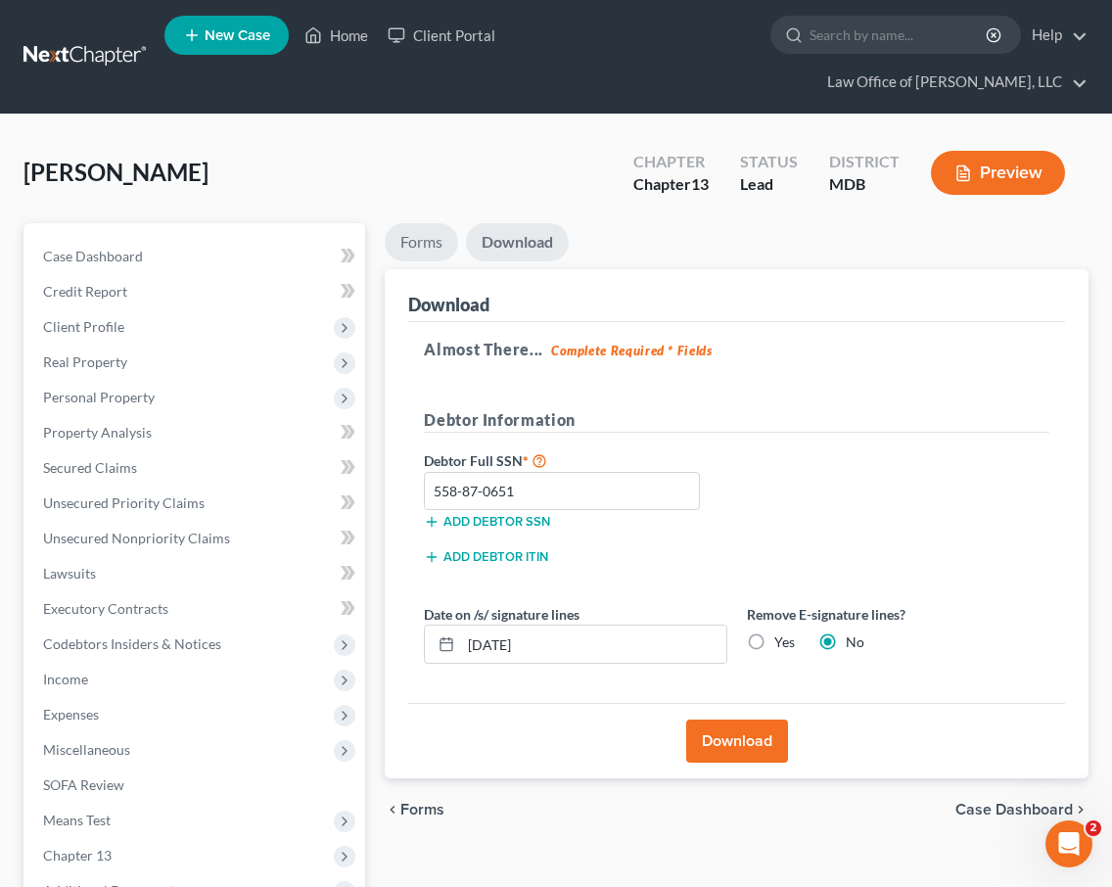
click at [413, 223] on link "Forms" at bounding box center [421, 242] width 73 height 38
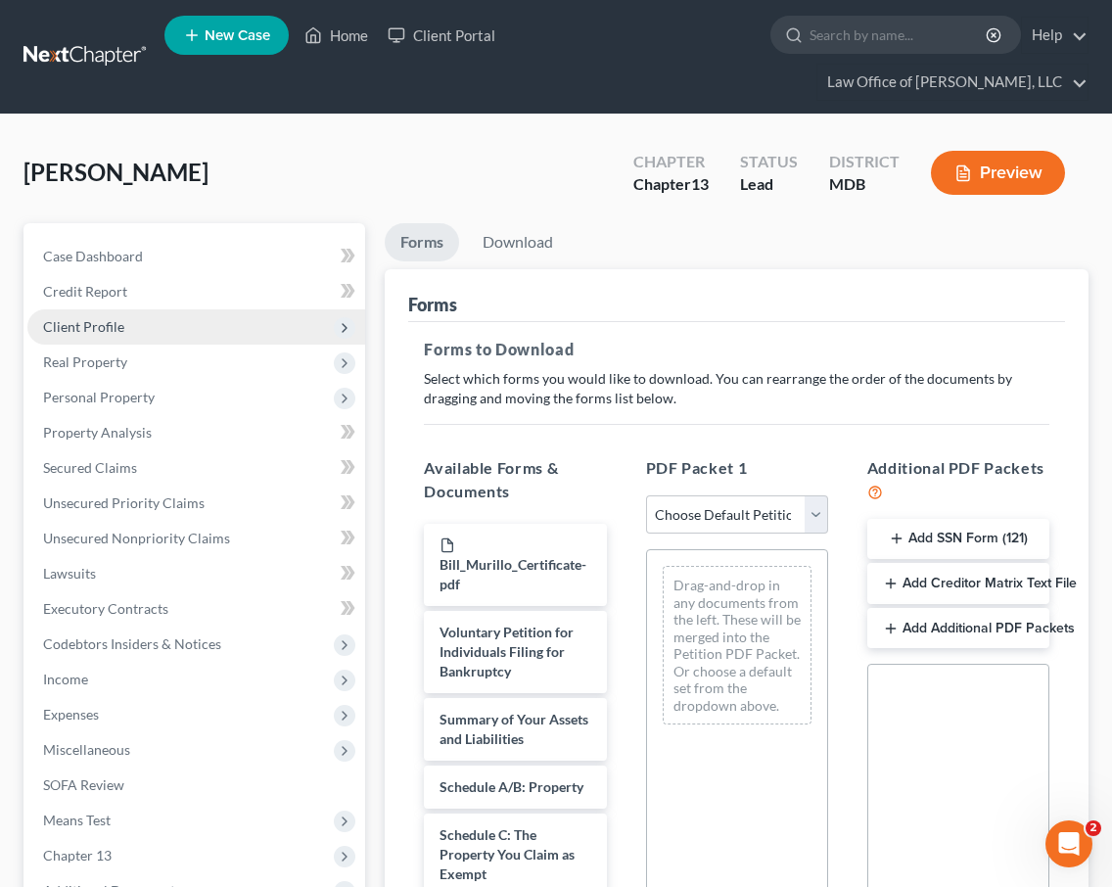
click at [116, 318] on span "Client Profile" at bounding box center [83, 326] width 81 height 17
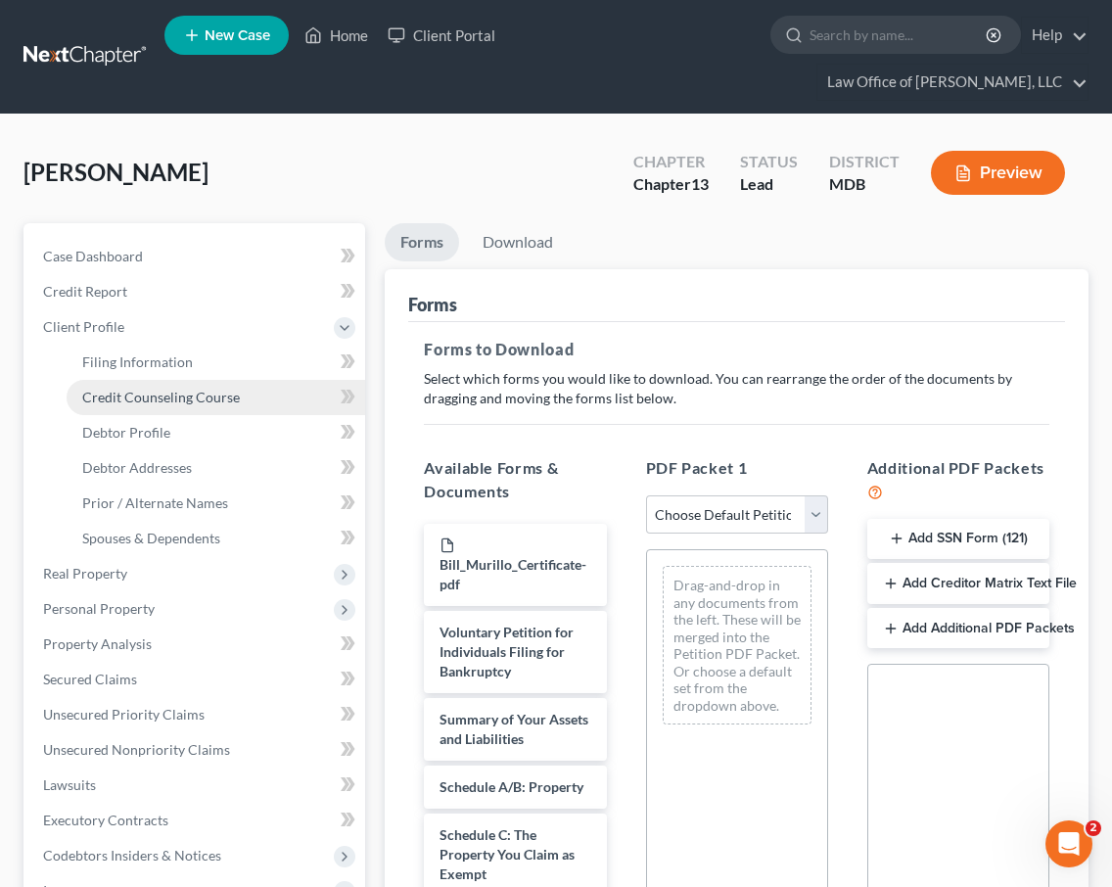
click at [129, 389] on span "Credit Counseling Course" at bounding box center [161, 397] width 158 height 17
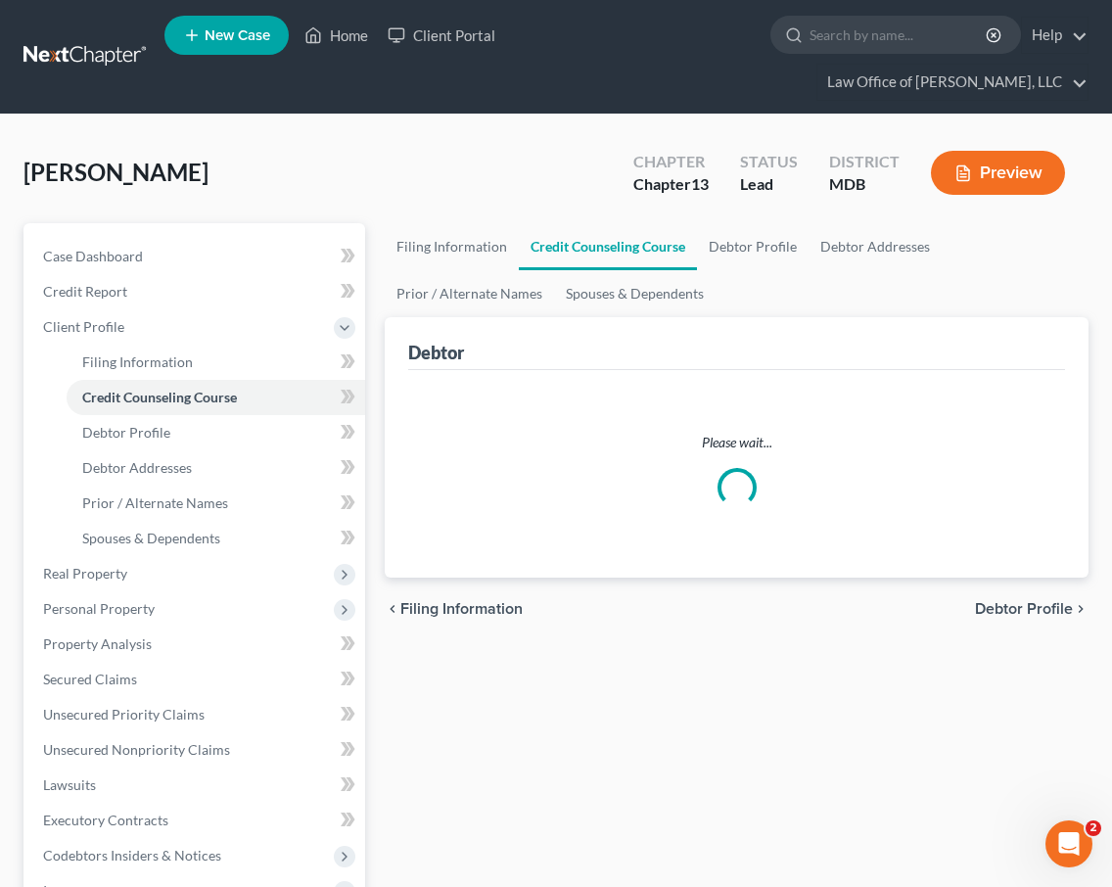
click at [485, 479] on div "Please wait..." at bounding box center [736, 474] width 657 height 208
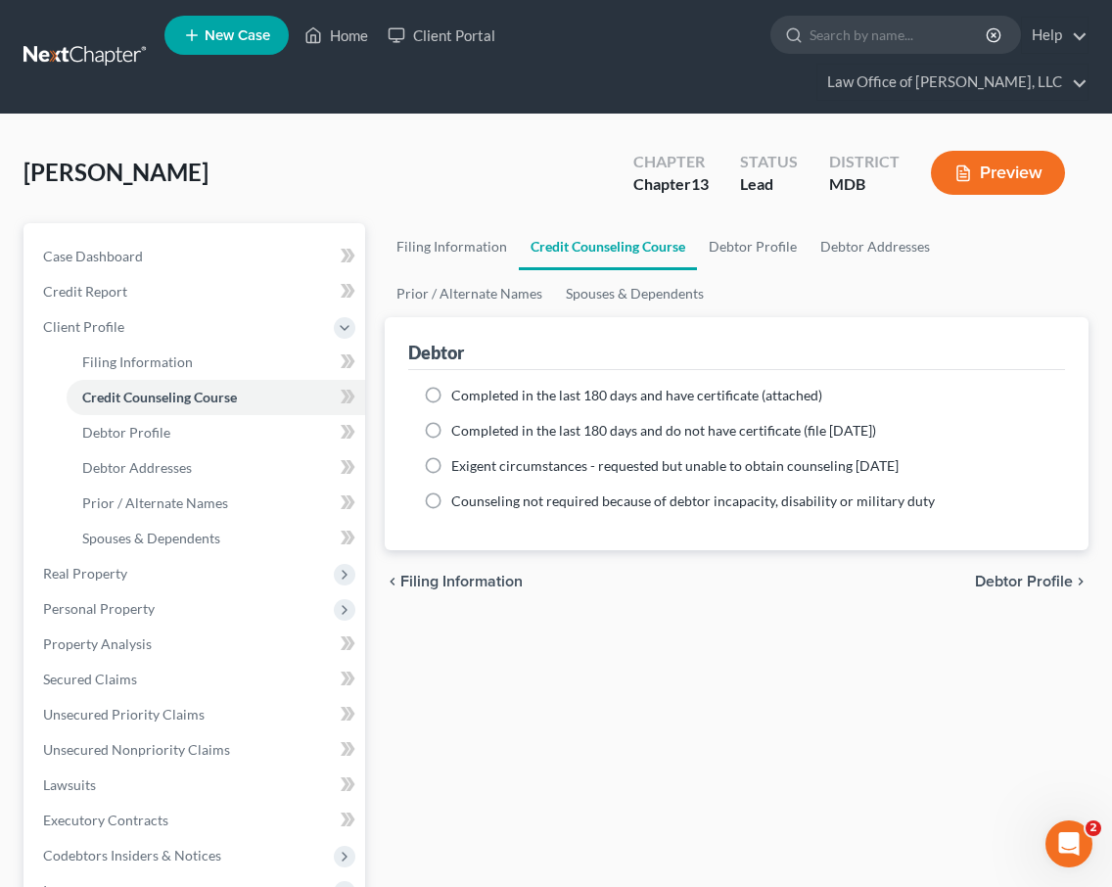
click at [451, 386] on label "Completed in the last 180 days and have certificate (attached)" at bounding box center [636, 396] width 371 height 20
click at [459, 386] on input "Completed in the last 180 days and have certificate (attached)" at bounding box center [465, 392] width 13 height 13
radio input "true"
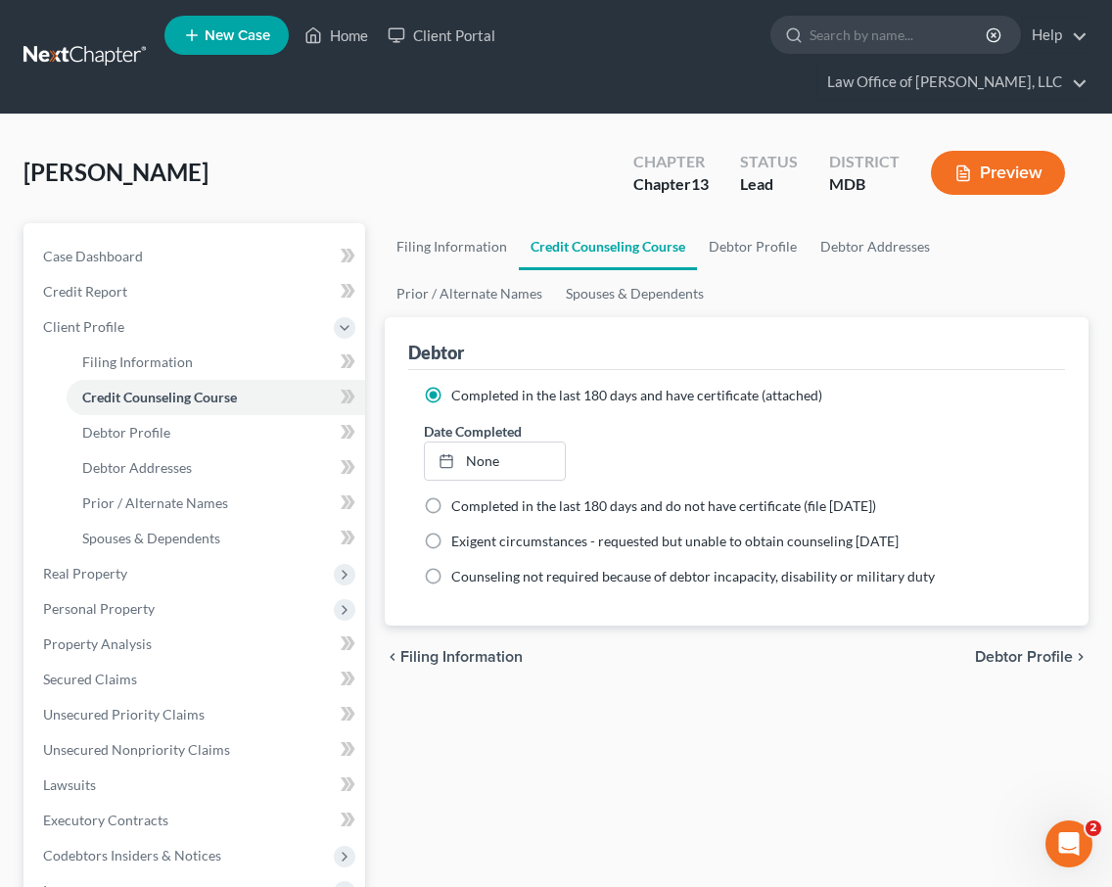
click at [988, 649] on span "Debtor Profile" at bounding box center [1024, 657] width 98 height 16
select select "1"
select select "3"
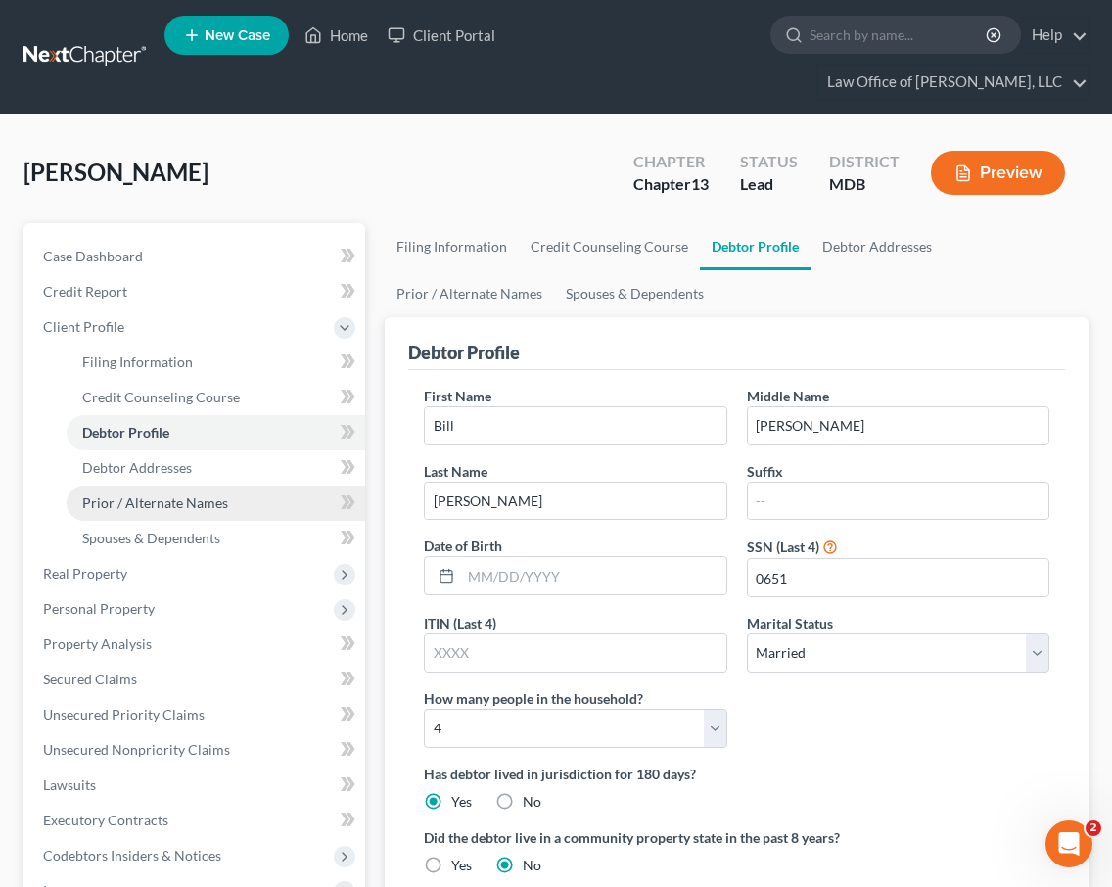
scroll to position [399, 0]
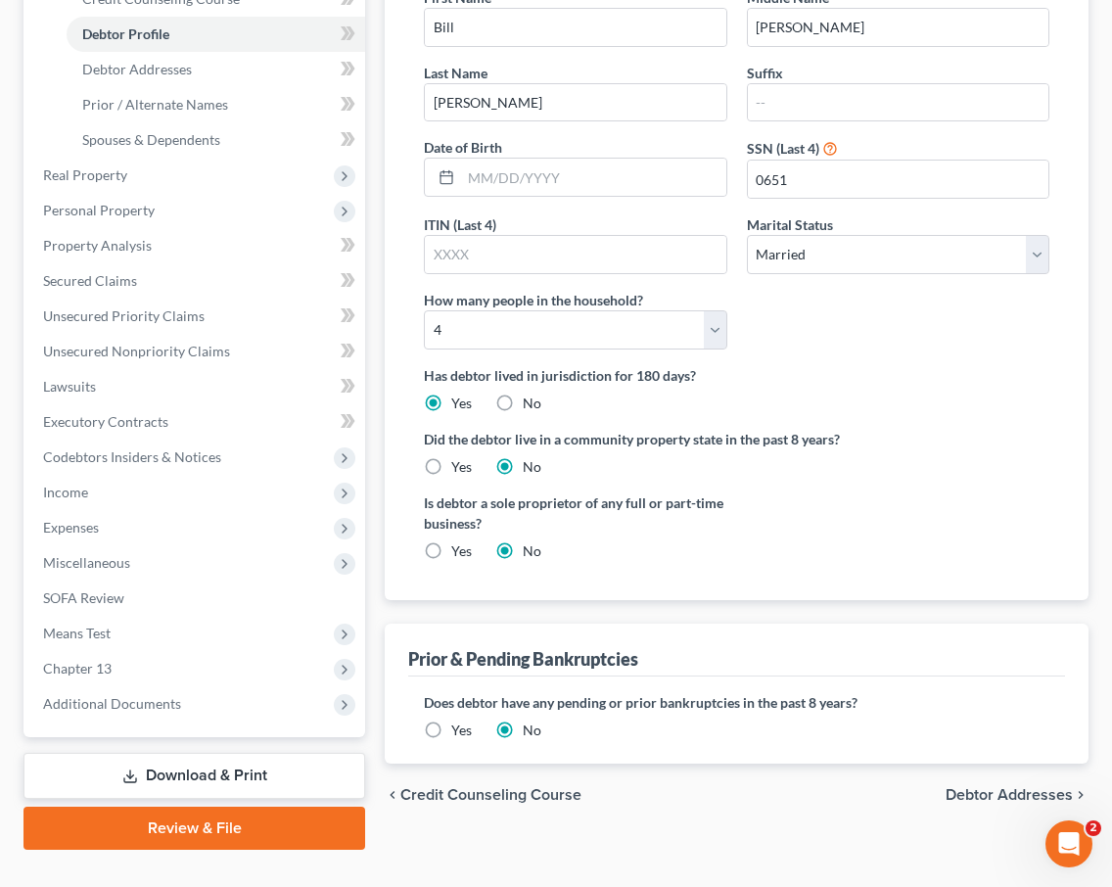
click at [188, 753] on link "Download & Print" at bounding box center [195, 776] width 342 height 46
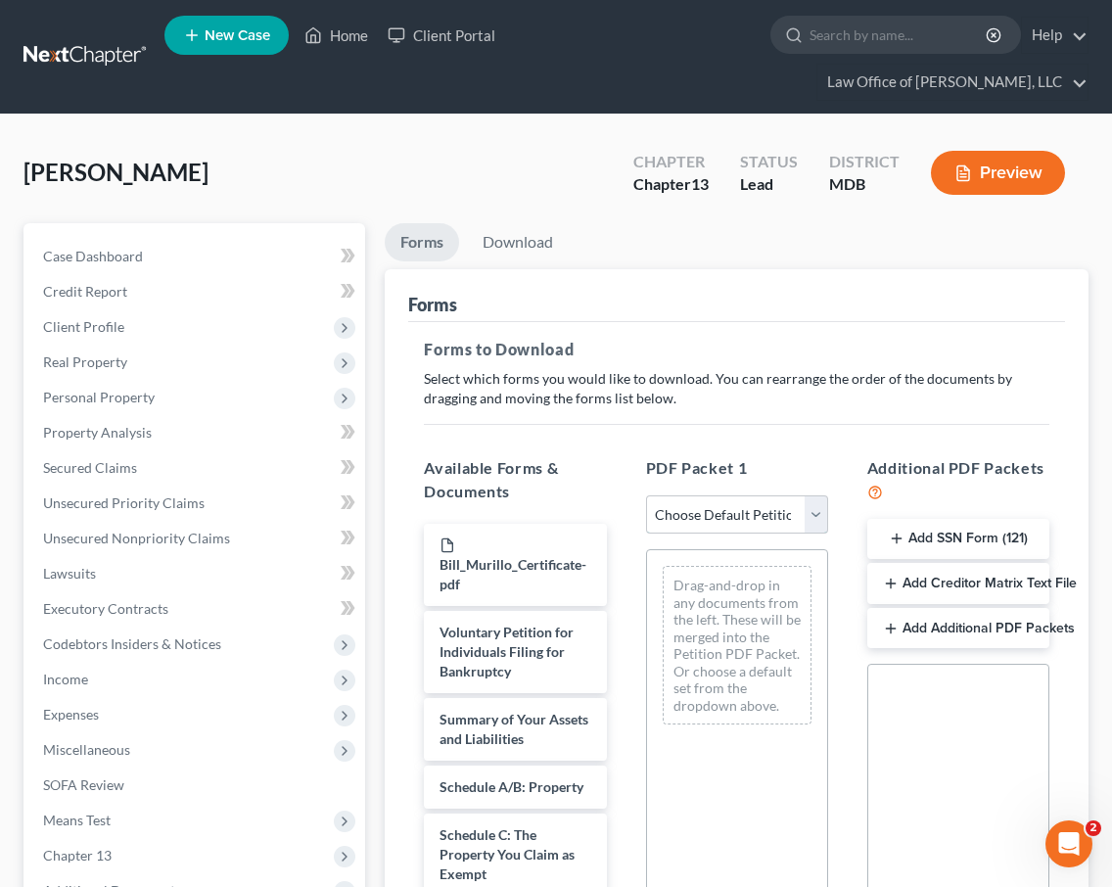
click at [807, 496] on select "Choose Default Petition PDF Packet Complete Bankruptcy Petition (all forms and …" at bounding box center [737, 515] width 182 height 39
click at [646, 496] on select "Choose Default Petition PDF Packet Complete Bankruptcy Petition (all forms and …" at bounding box center [737, 515] width 182 height 39
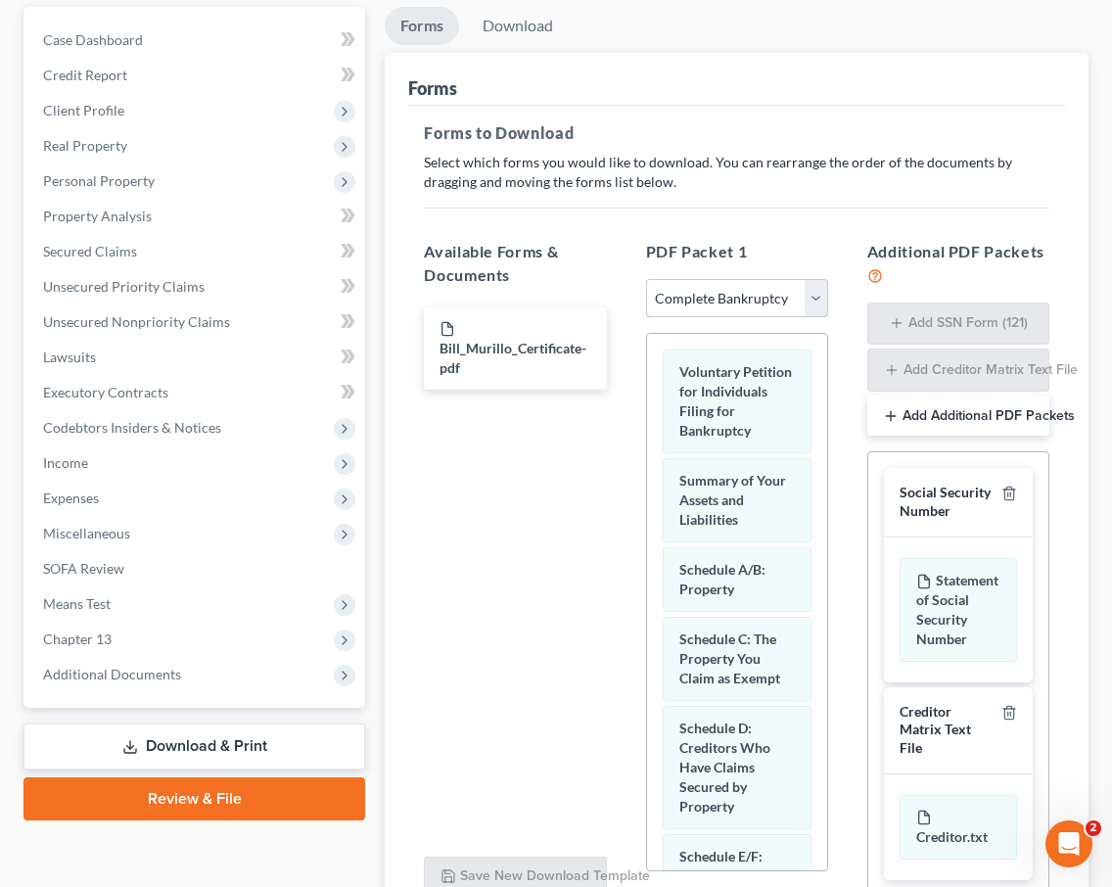
scroll to position [366, 0]
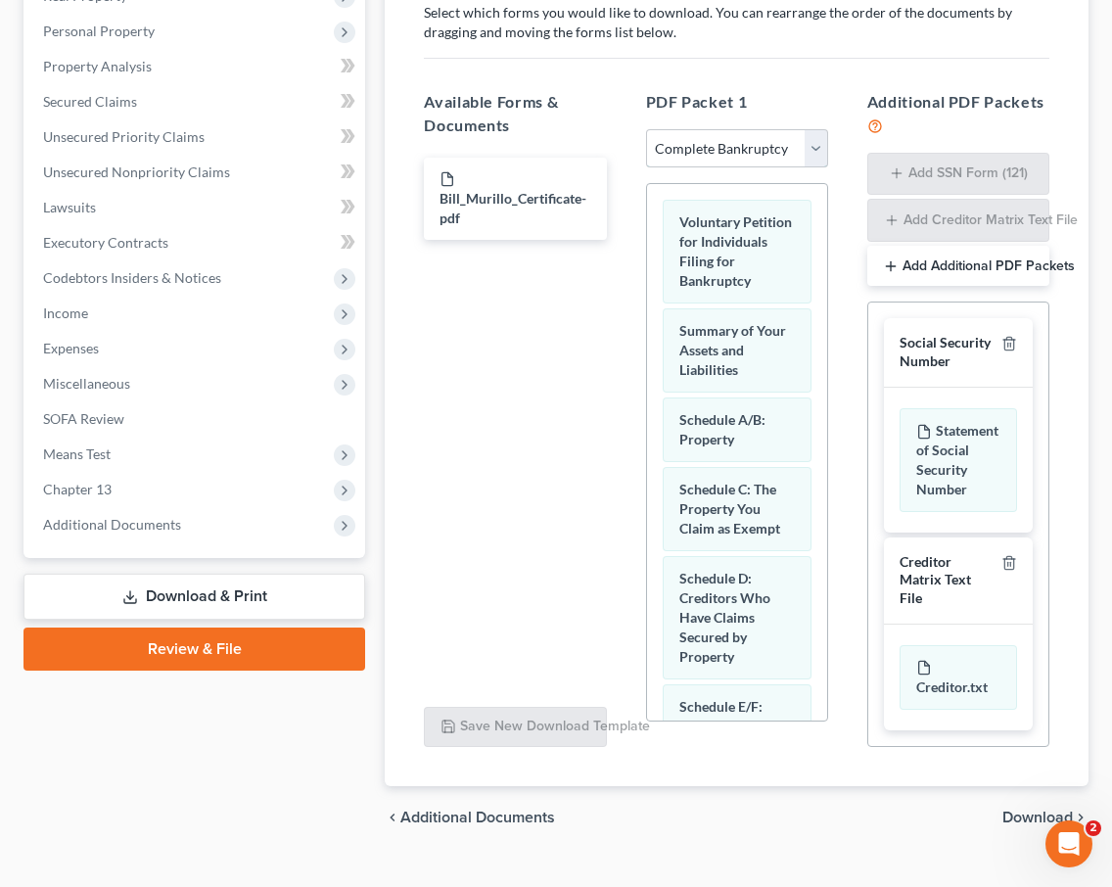
click at [764, 129] on select "Choose Default Petition PDF Packet Complete Bankruptcy Petition (all forms and …" at bounding box center [737, 148] width 182 height 39
select select "1"
click at [646, 129] on select "Choose Default Petition PDF Packet Complete Bankruptcy Petition (all forms and …" at bounding box center [737, 148] width 182 height 39
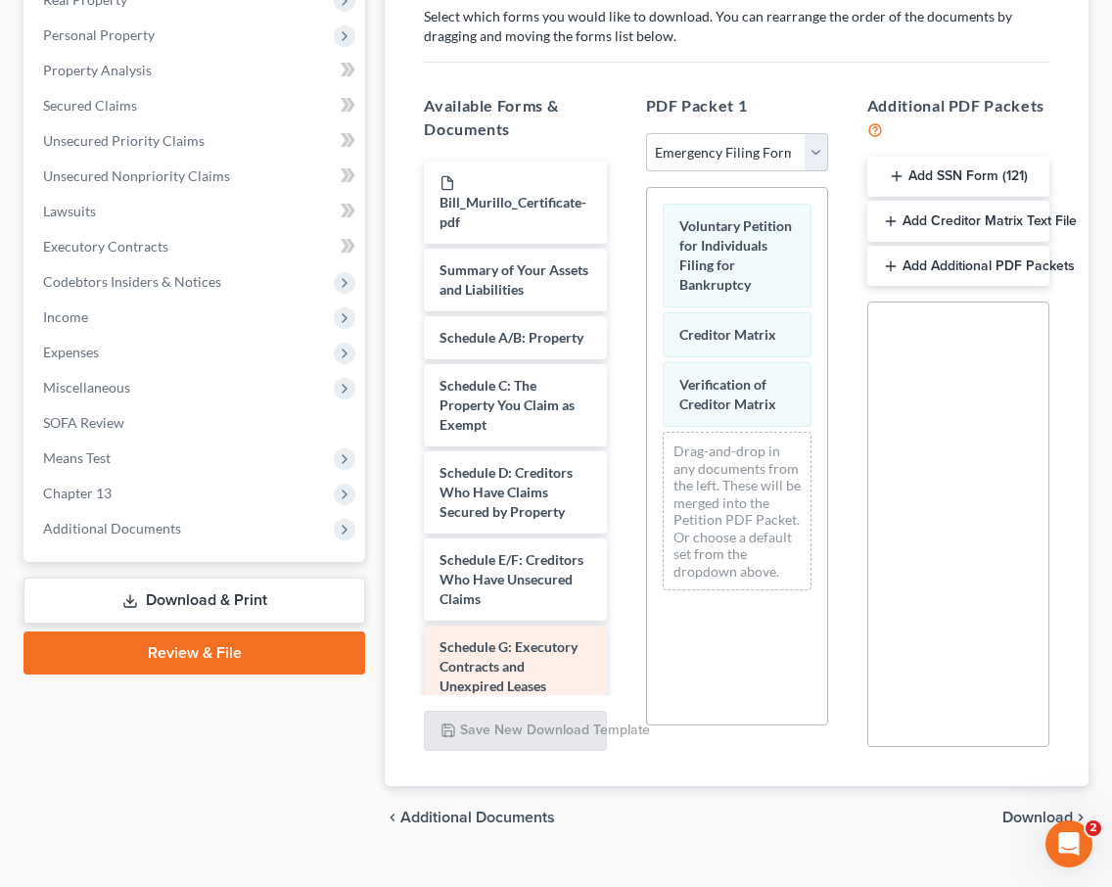
scroll to position [656, 0]
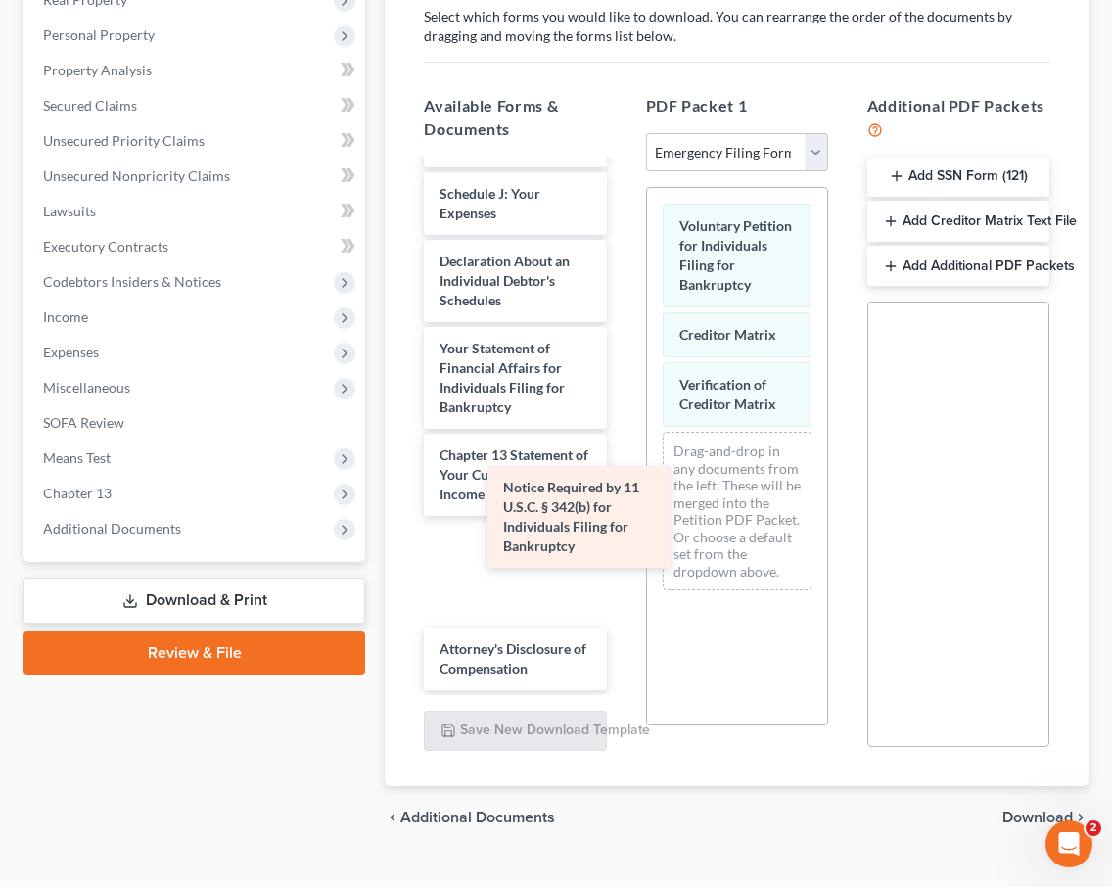
drag, startPoint x: 496, startPoint y: 536, endPoint x: 644, endPoint y: 494, distance: 154.7
click at [622, 494] on div "Notice Required by 11 U.S.C. § 342(b) for Individuals Filing for Bankruptcy Bil…" at bounding box center [514, 97] width 213 height 1185
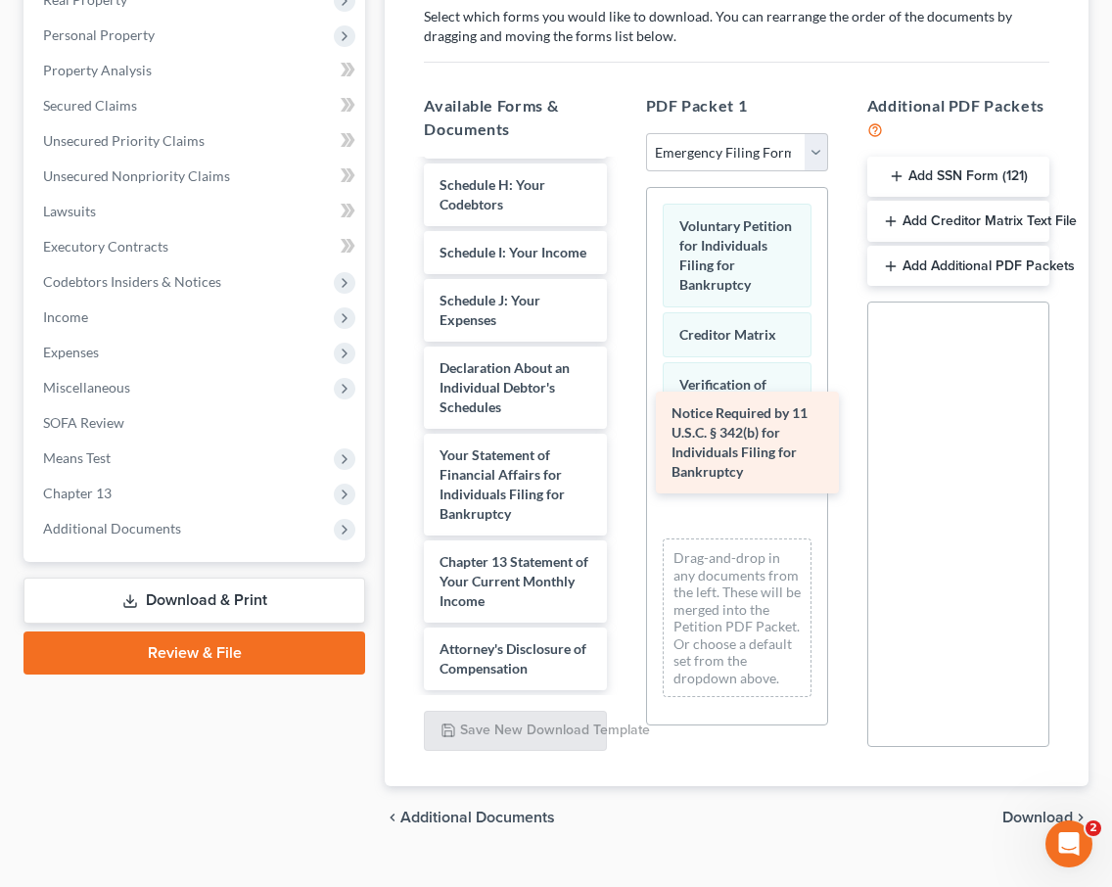
drag, startPoint x: 554, startPoint y: 527, endPoint x: 798, endPoint y: 424, distance: 264.6
click at [622, 424] on div "Notice Required by 11 U.S.C. § 342(b) for Individuals Filing for Bankruptcy Bil…" at bounding box center [514, 151] width 213 height 1078
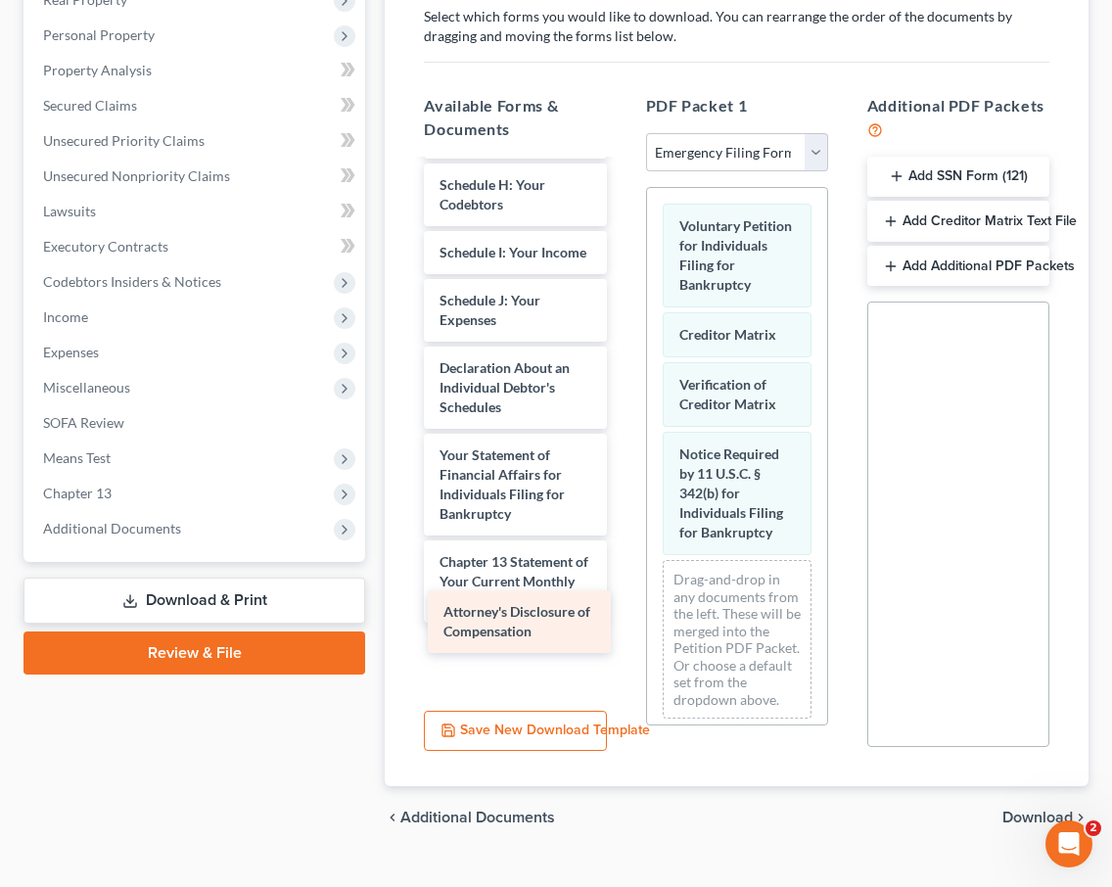
drag, startPoint x: 491, startPoint y: 631, endPoint x: 693, endPoint y: 613, distance: 203.5
click at [622, 613] on div "Attorney's Disclosure of Compensation Bill_Murillo_Certificate-pdf Summary of Y…" at bounding box center [514, 151] width 213 height 1078
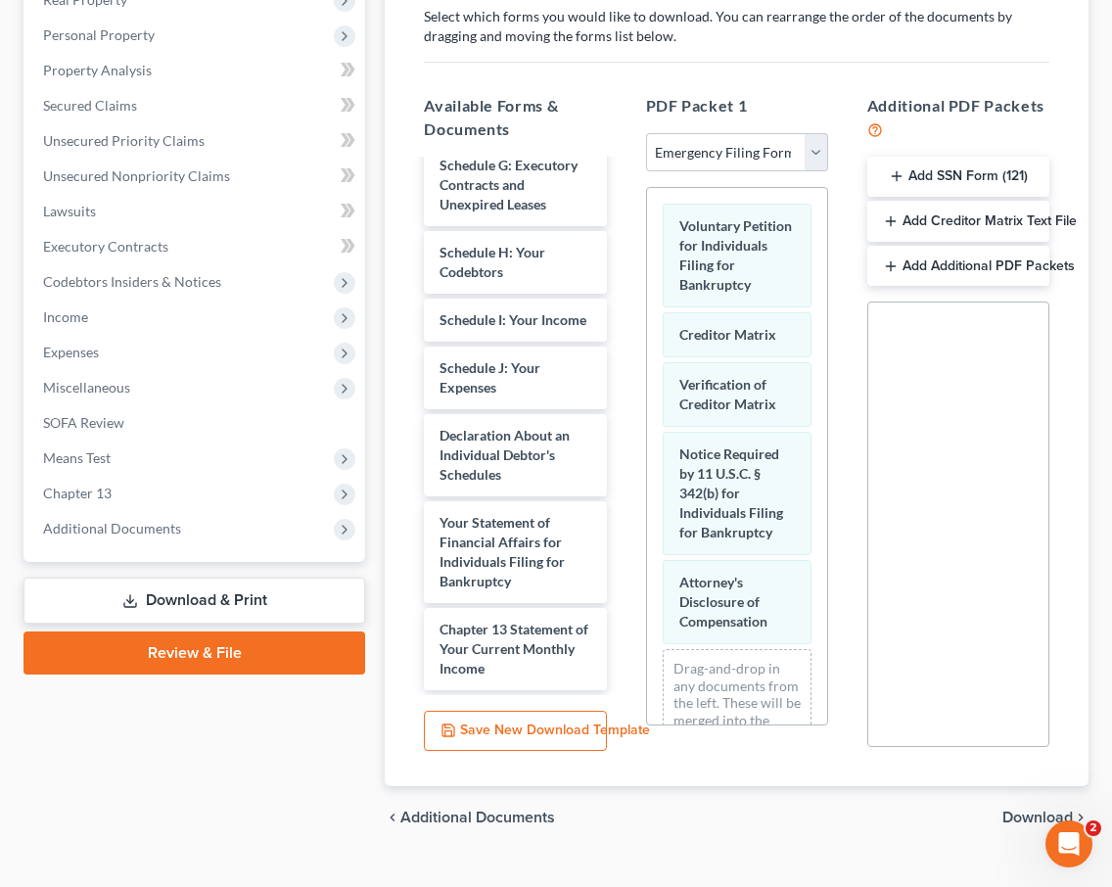
scroll to position [482, 0]
click at [1033, 810] on span "Download" at bounding box center [1038, 818] width 71 height 16
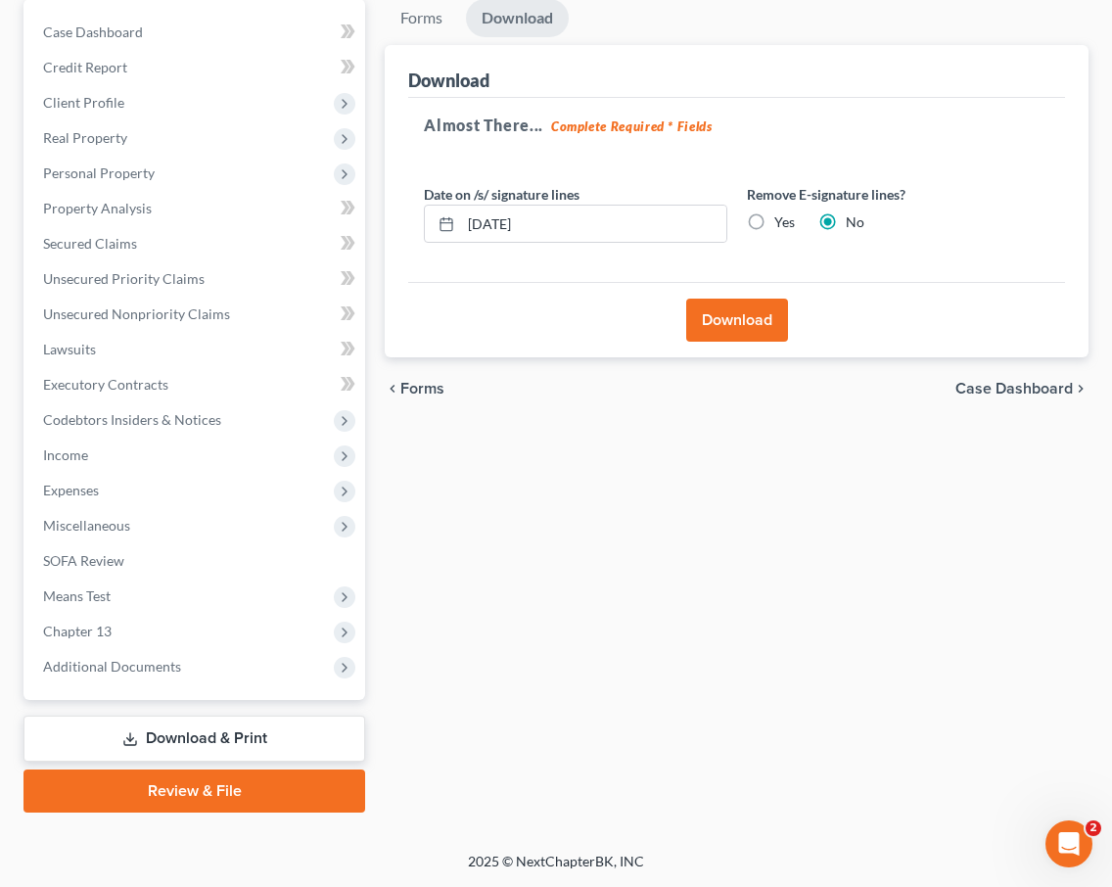
scroll to position [187, 0]
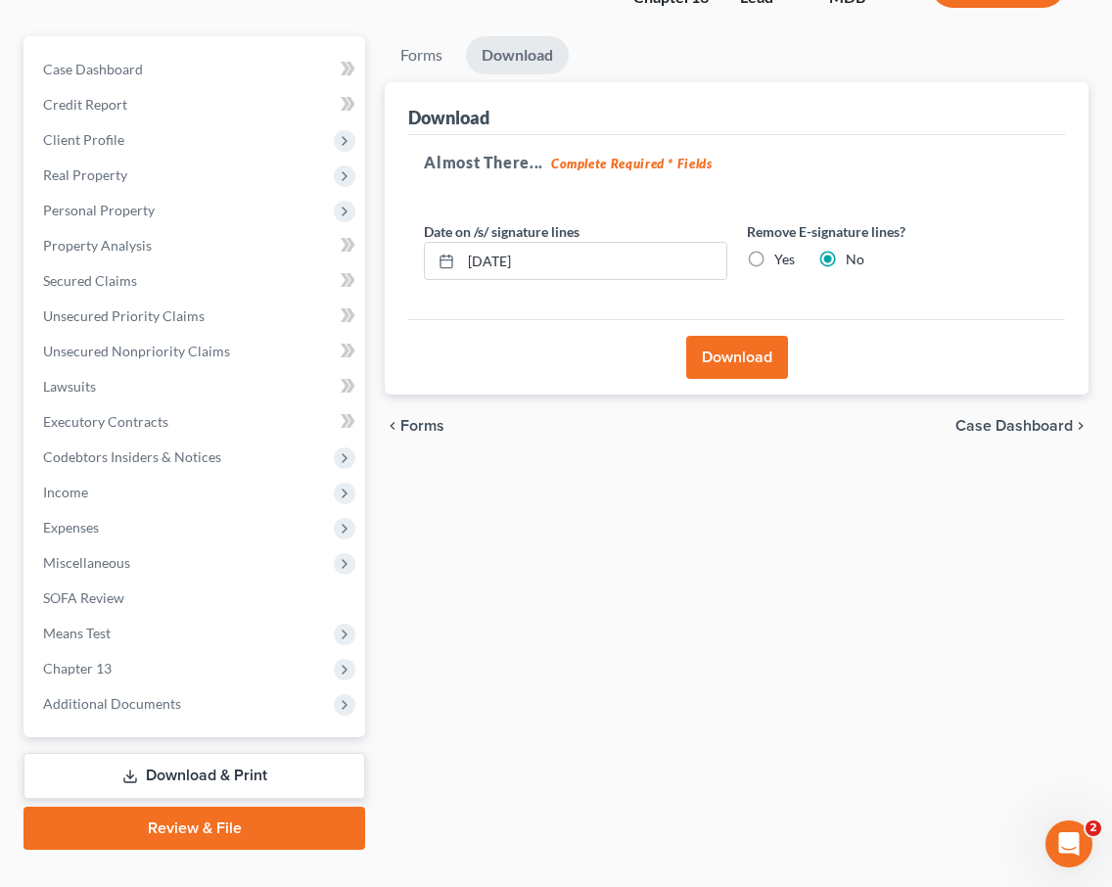
click at [779, 336] on button "Download" at bounding box center [737, 357] width 102 height 43
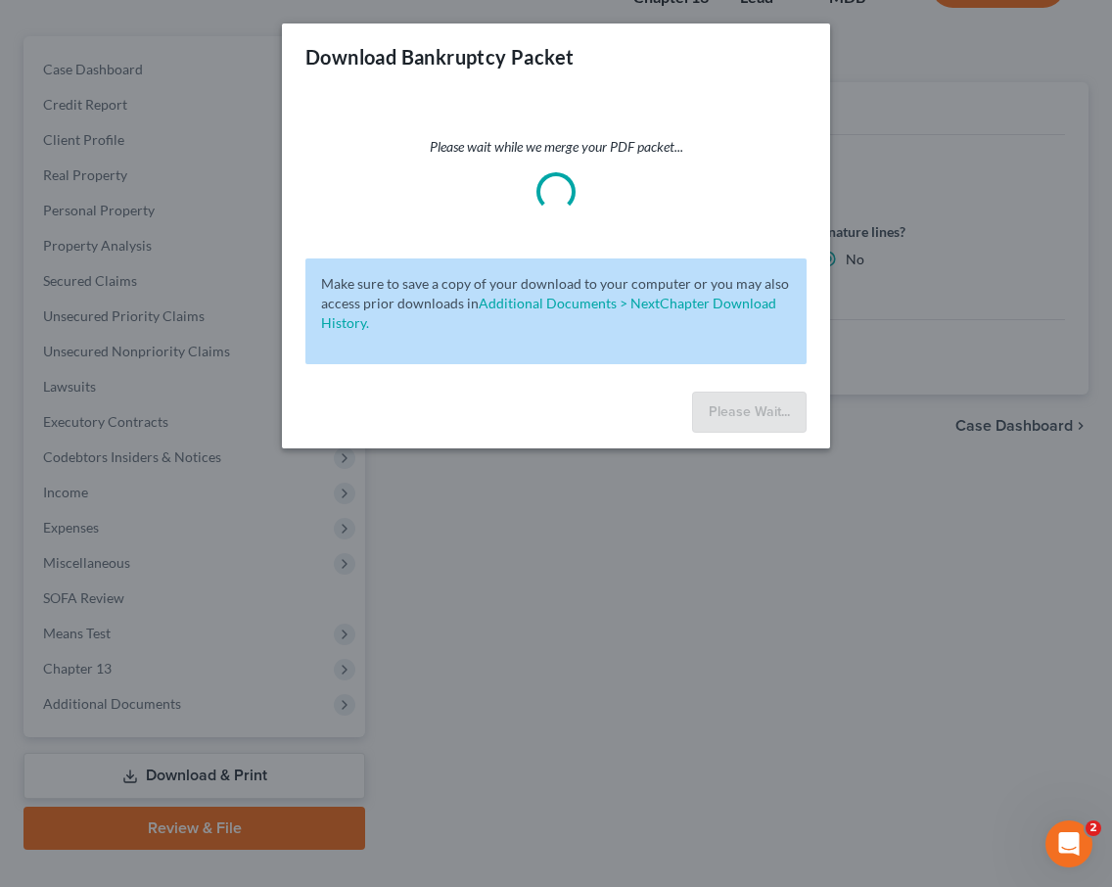
click at [779, 335] on div "Make sure to save a copy of your download to your computer or you may also acce…" at bounding box center [556, 312] width 501 height 106
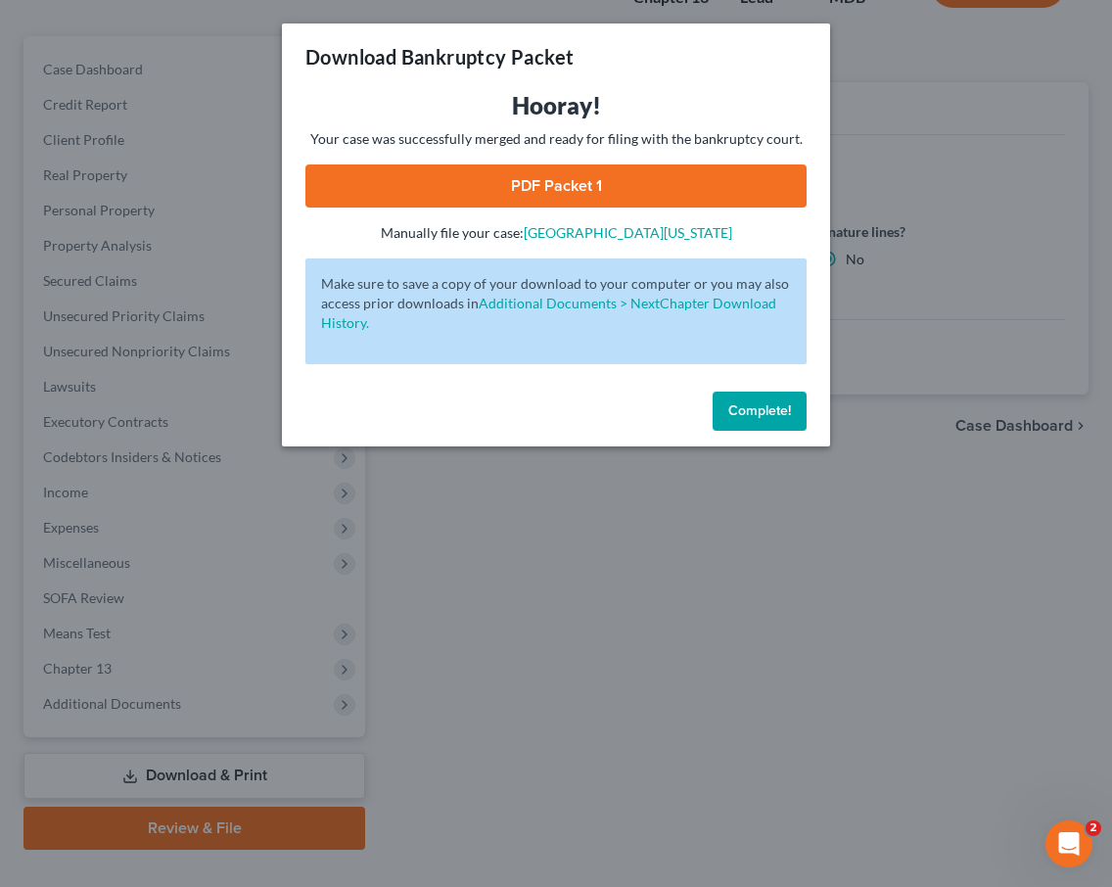
click at [543, 186] on link "PDF Packet 1" at bounding box center [556, 186] width 501 height 43
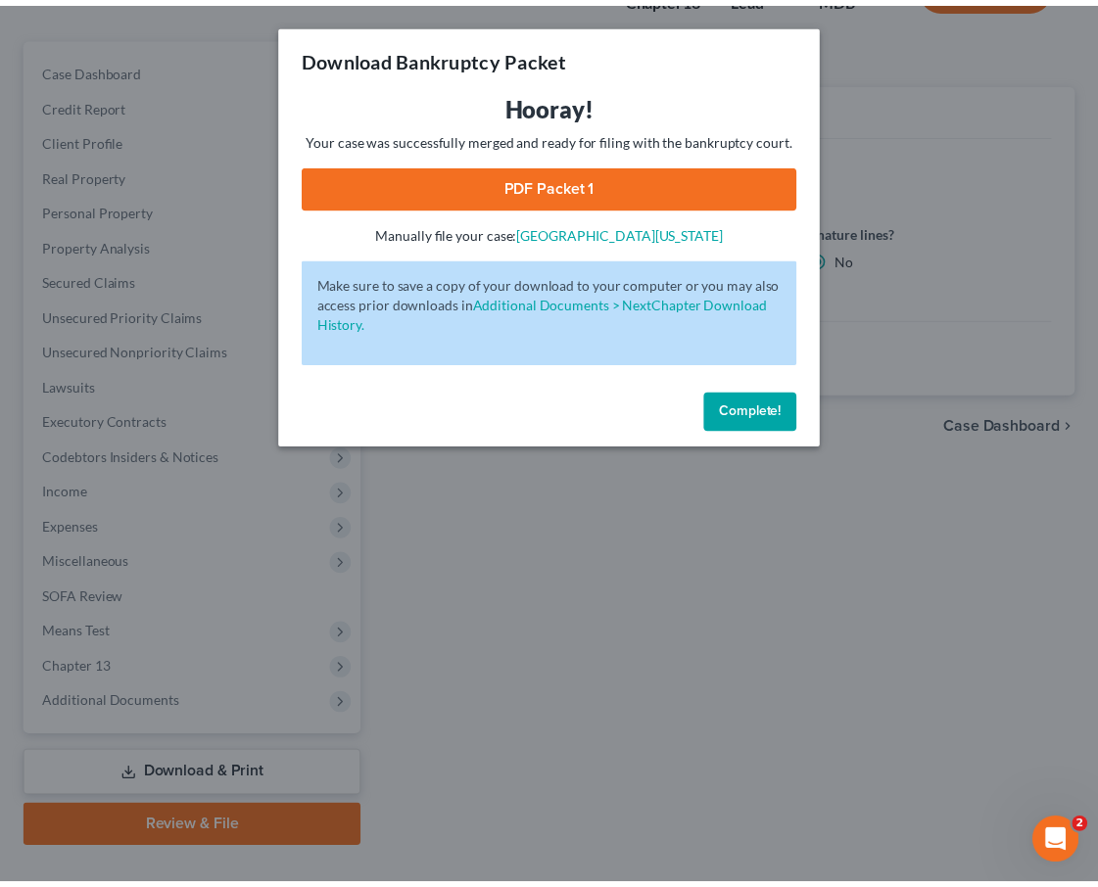
scroll to position [0, 0]
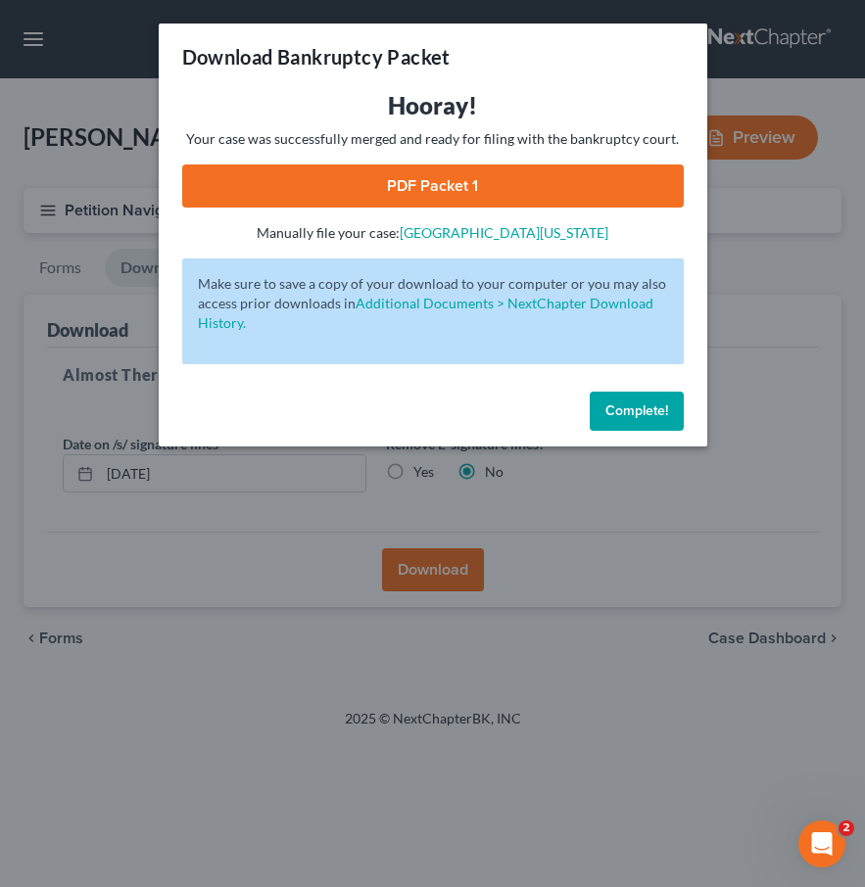
click at [612, 425] on button "Complete!" at bounding box center [637, 411] width 94 height 39
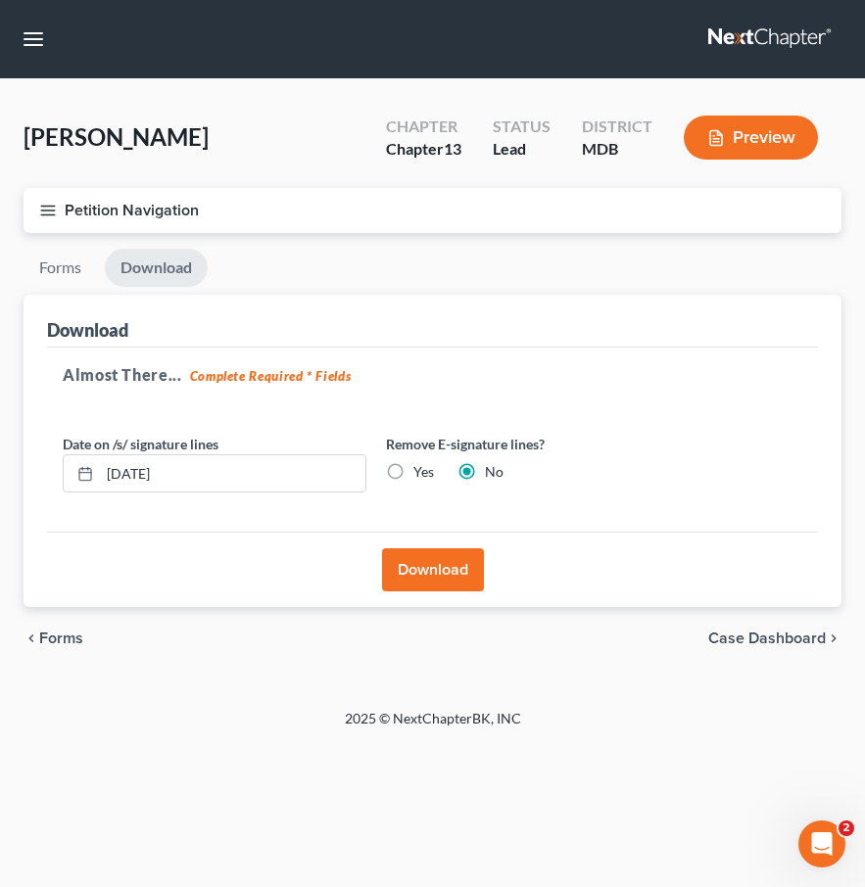
click at [42, 211] on icon "button" at bounding box center [48, 211] width 18 height 18
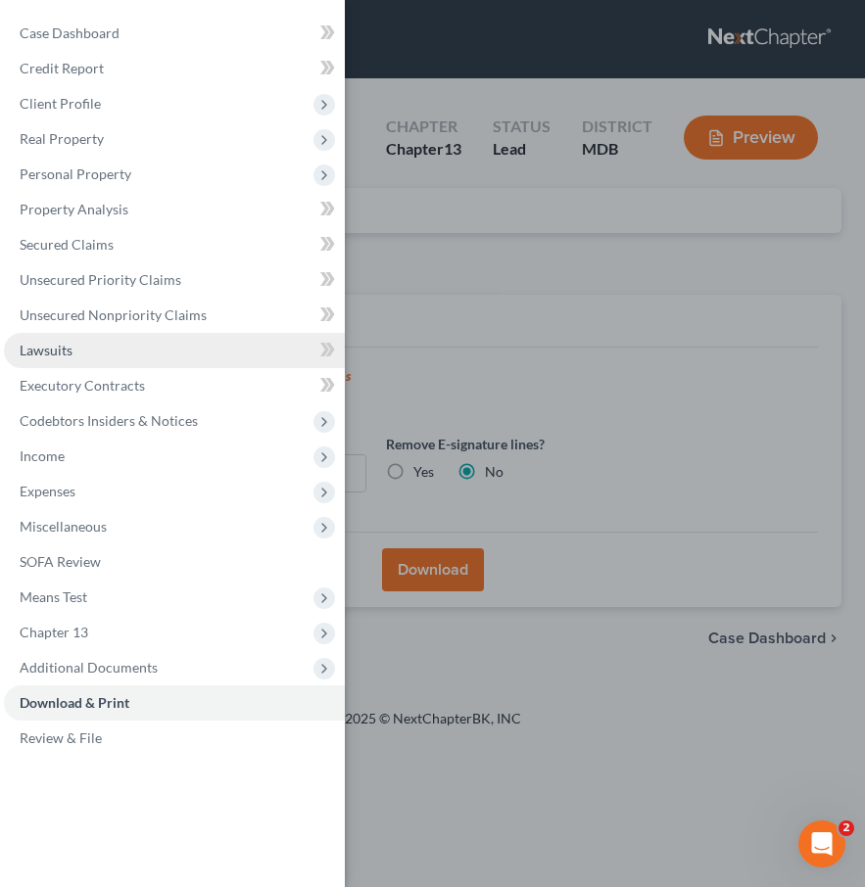
click at [63, 353] on span "Lawsuits" at bounding box center [46, 350] width 53 height 17
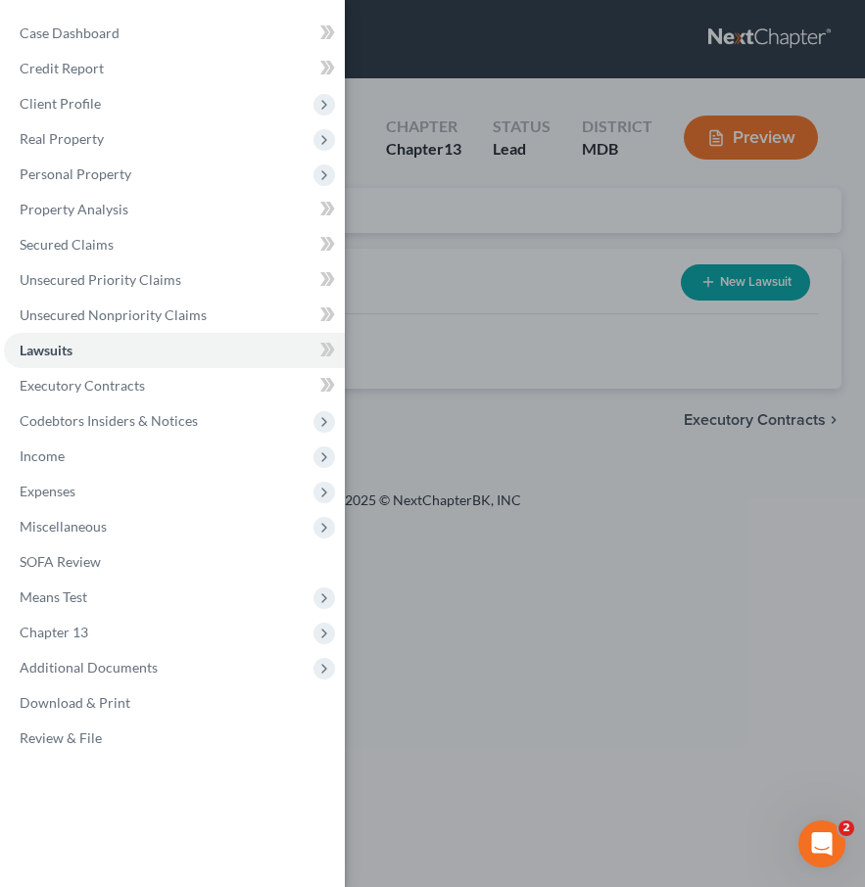
click at [535, 296] on div "Case Dashboard Payments Invoices Payments Payments Credit Report Client Profile" at bounding box center [432, 443] width 865 height 887
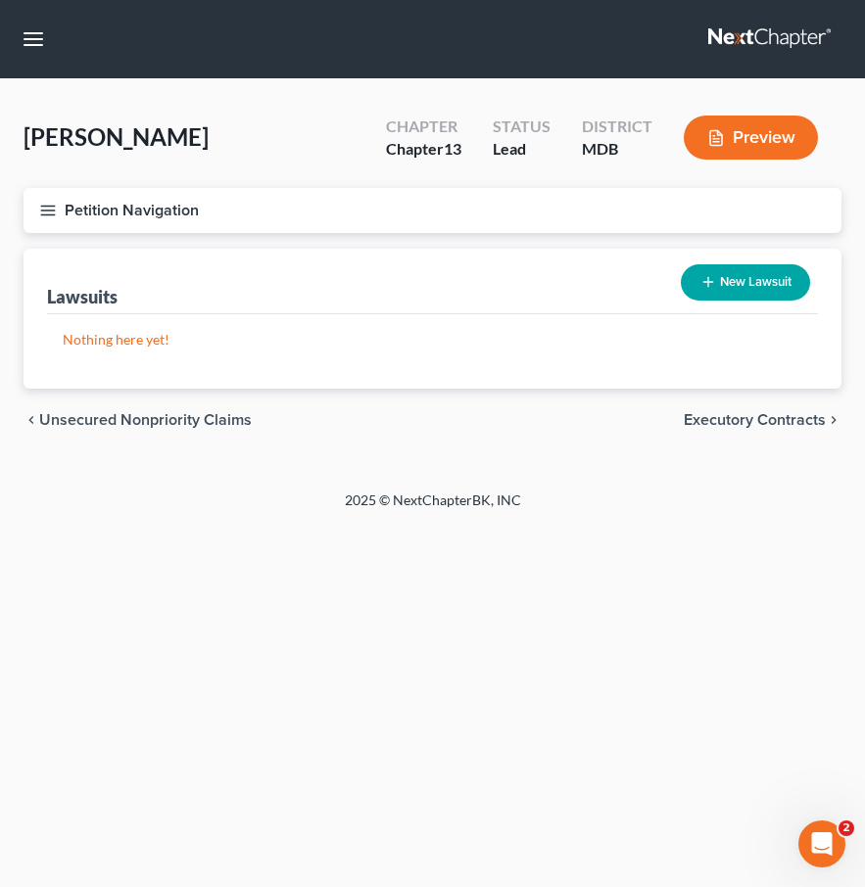
click at [749, 269] on button "New Lawsuit" at bounding box center [745, 282] width 129 height 36
select select "0"
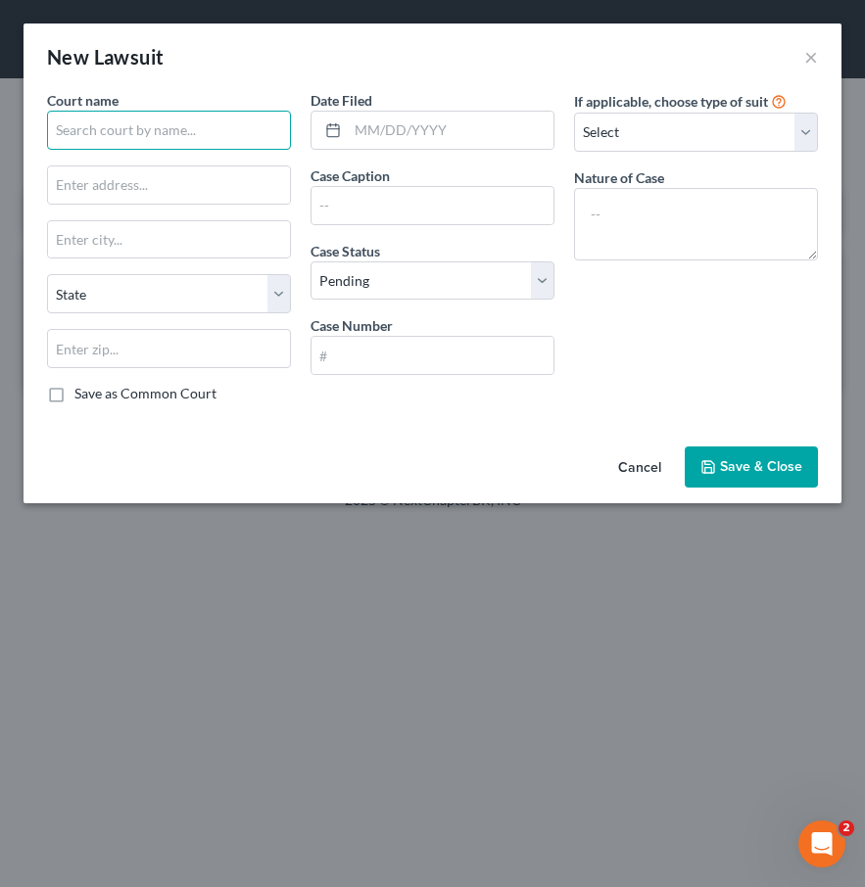
click at [216, 138] on input "text" at bounding box center [169, 130] width 244 height 39
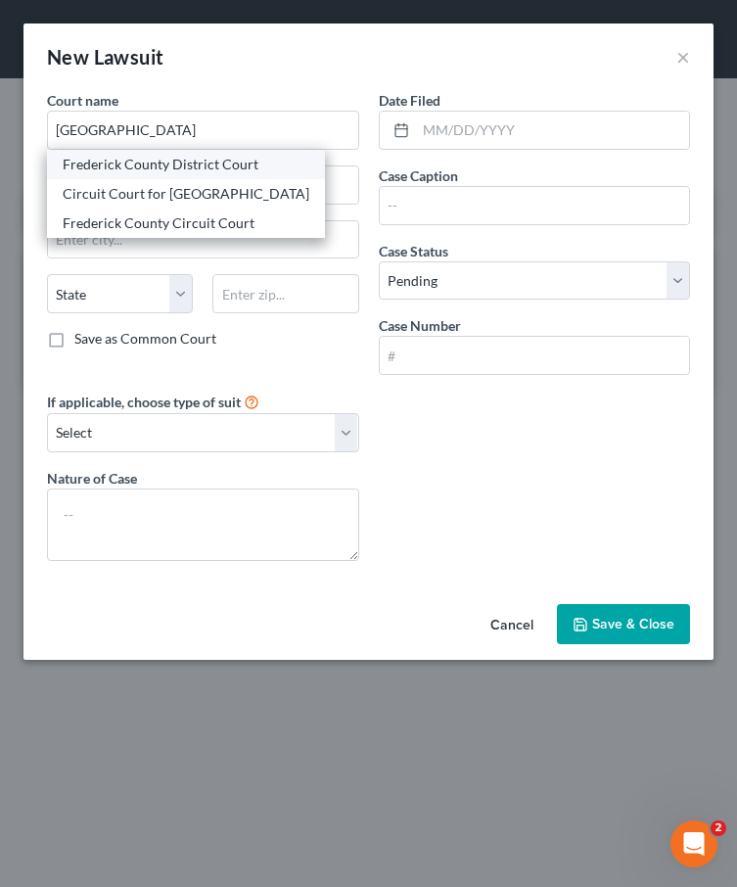
click at [84, 159] on div "Frederick County District Court" at bounding box center [186, 165] width 247 height 20
type input "Frederick County District Court"
type input "100 W. Patrick St."
type input "Frederick"
select select "21"
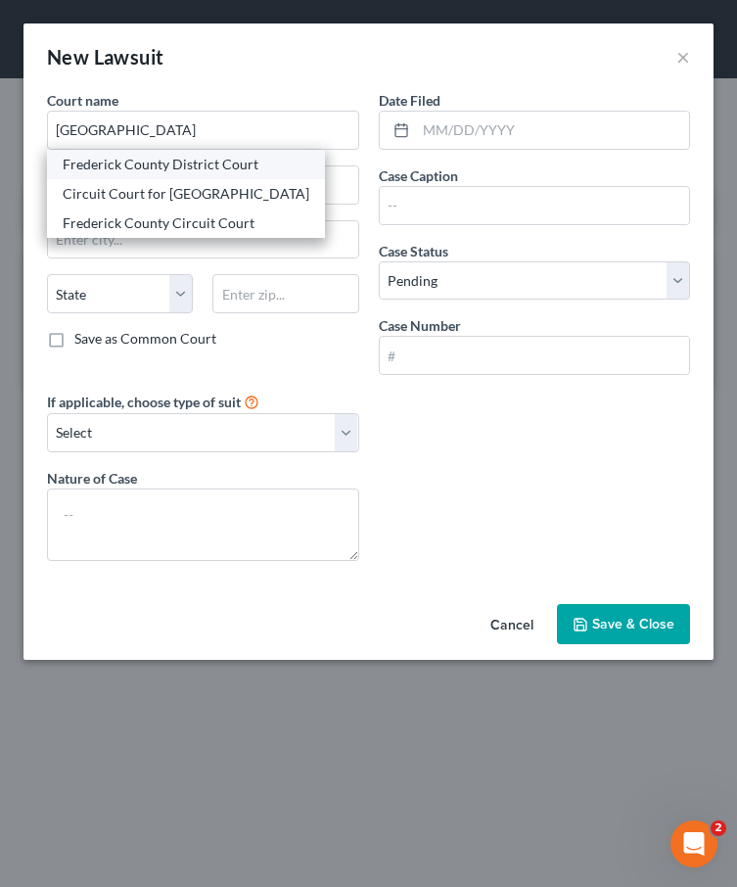
type input "21701"
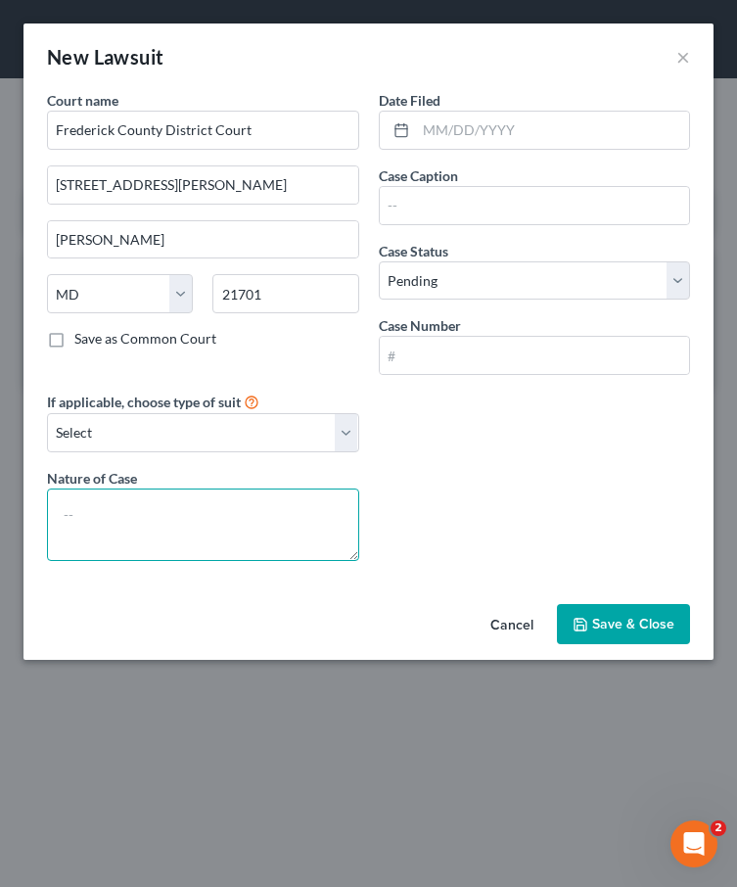
click at [96, 521] on textarea at bounding box center [203, 525] width 312 height 72
type textarea "Contract"
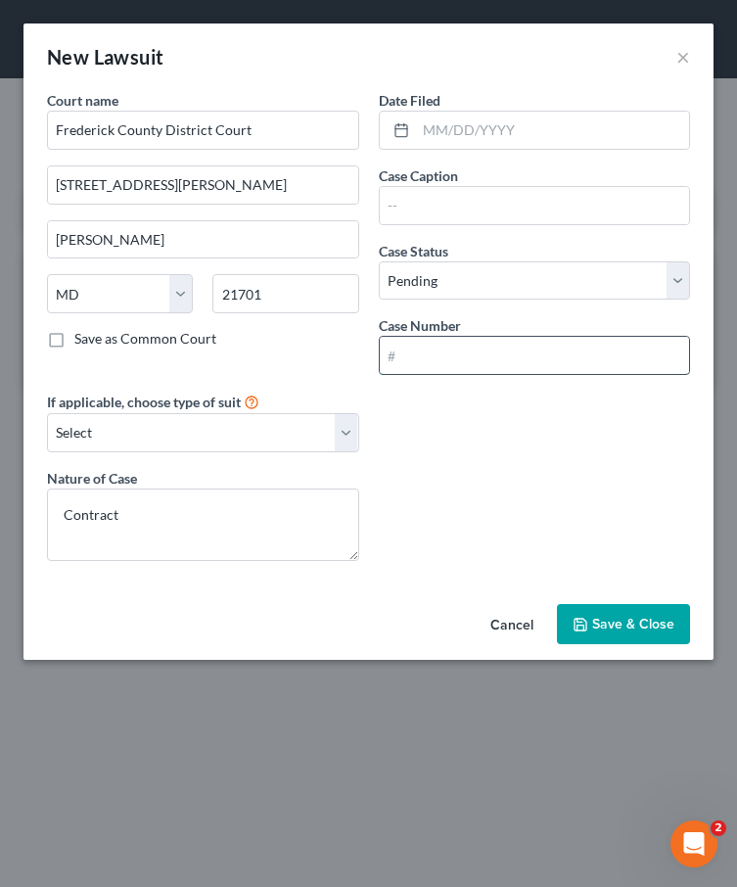
click at [405, 351] on input "text" at bounding box center [535, 355] width 310 height 37
paste input "D-111-CV-25-011228"
type input "D-111-CV-25-011228"
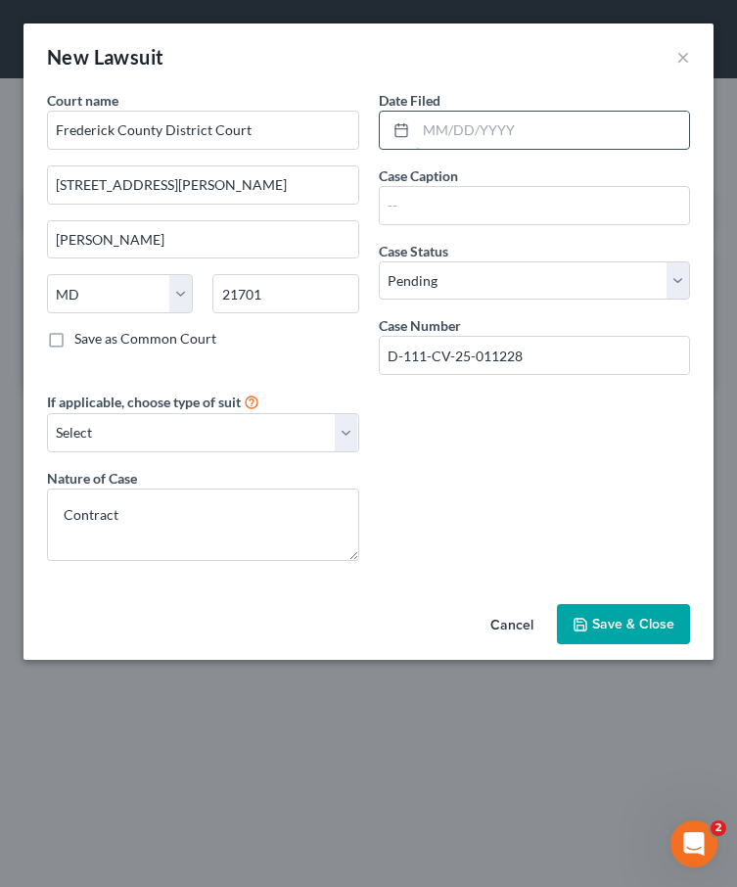
click at [471, 135] on input "text" at bounding box center [553, 130] width 274 height 37
type input "07/01/2025"
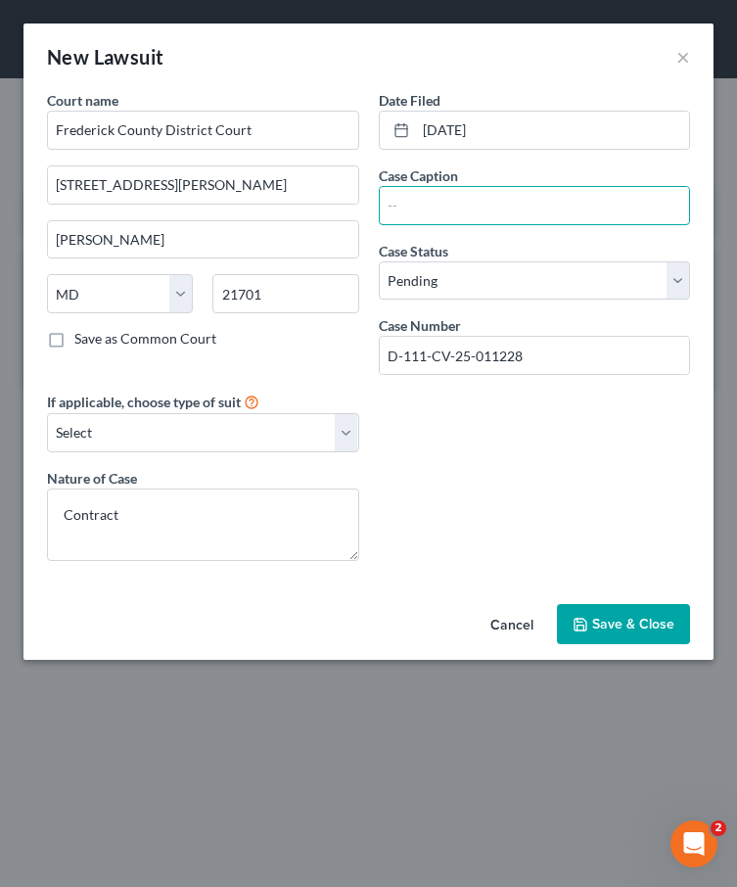
paste input "Bank of America, N.A. vs. Bill Murillo"
type input "Bank of America, N.A. vs. Bill Murillo"
click at [626, 629] on span "Save & Close" at bounding box center [633, 624] width 82 height 17
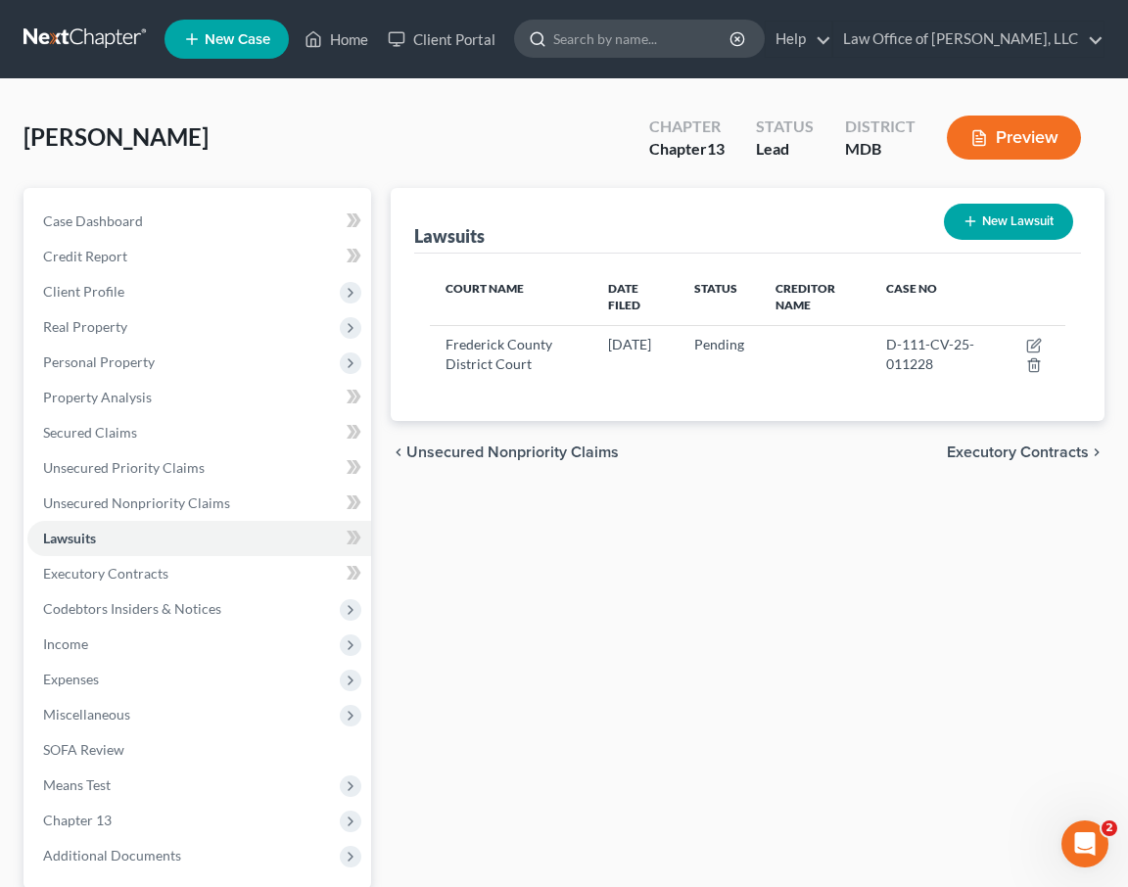
click at [637, 40] on input "search" at bounding box center [642, 39] width 179 height 36
type input "boadum"
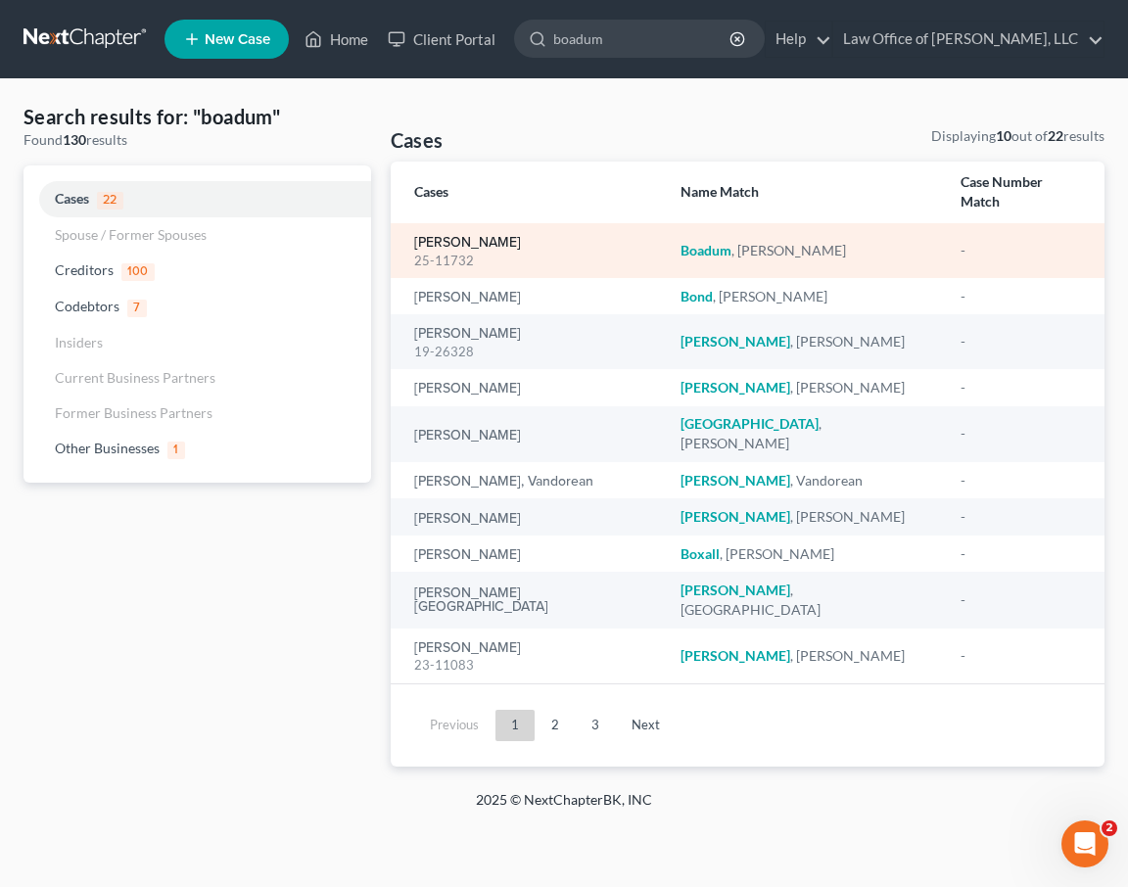
click at [428, 236] on link "Boadum, Eric" at bounding box center [467, 243] width 107 height 14
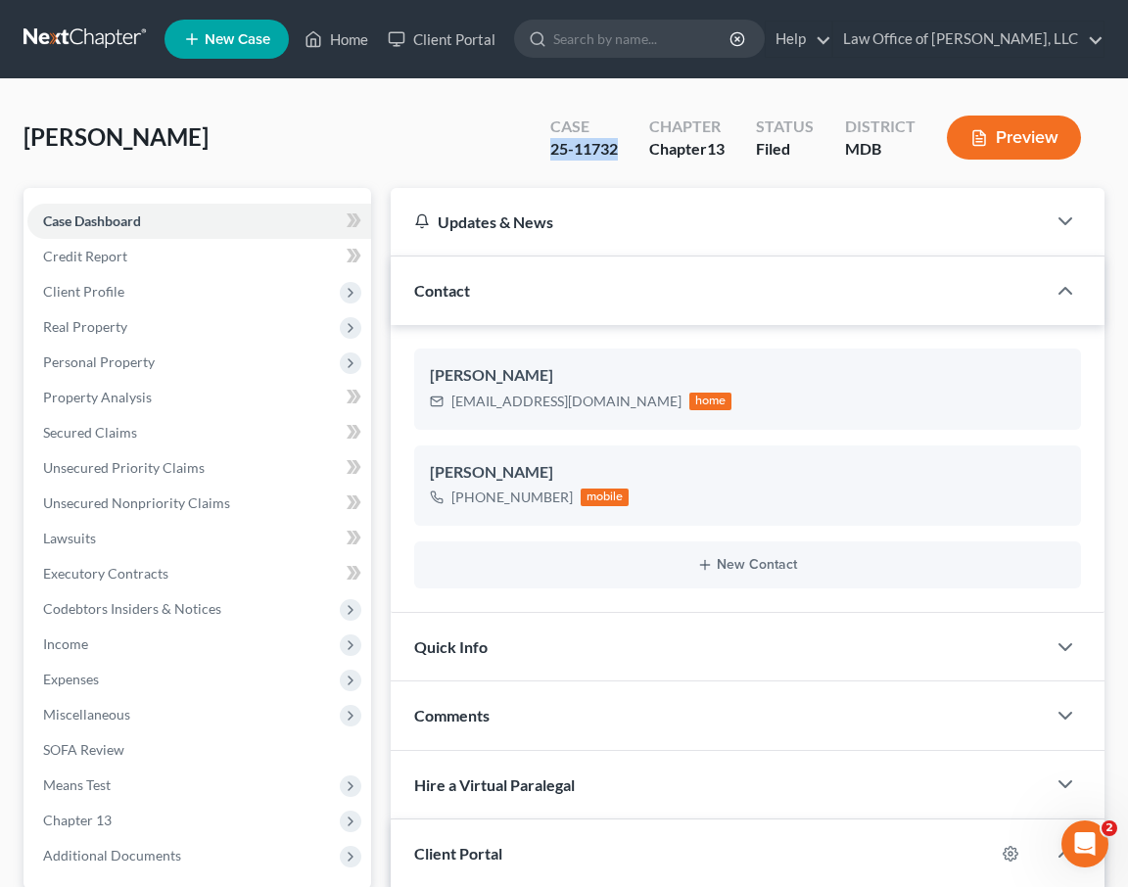
drag, startPoint x: 623, startPoint y: 145, endPoint x: 489, endPoint y: 145, distance: 134.2
click at [489, 145] on div "Boadum, Eric Upgraded Case 25-11732 Chapter Chapter 13 Status Filed District MD…" at bounding box center [564, 145] width 1081 height 85
copy div "25-11732"
click at [528, 142] on div "Case 25-11732 Chapter Chapter 13 Status Filed District MDB Preview" at bounding box center [816, 138] width 578 height 70
drag, startPoint x: 551, startPoint y: 148, endPoint x: 622, endPoint y: 148, distance: 70.5
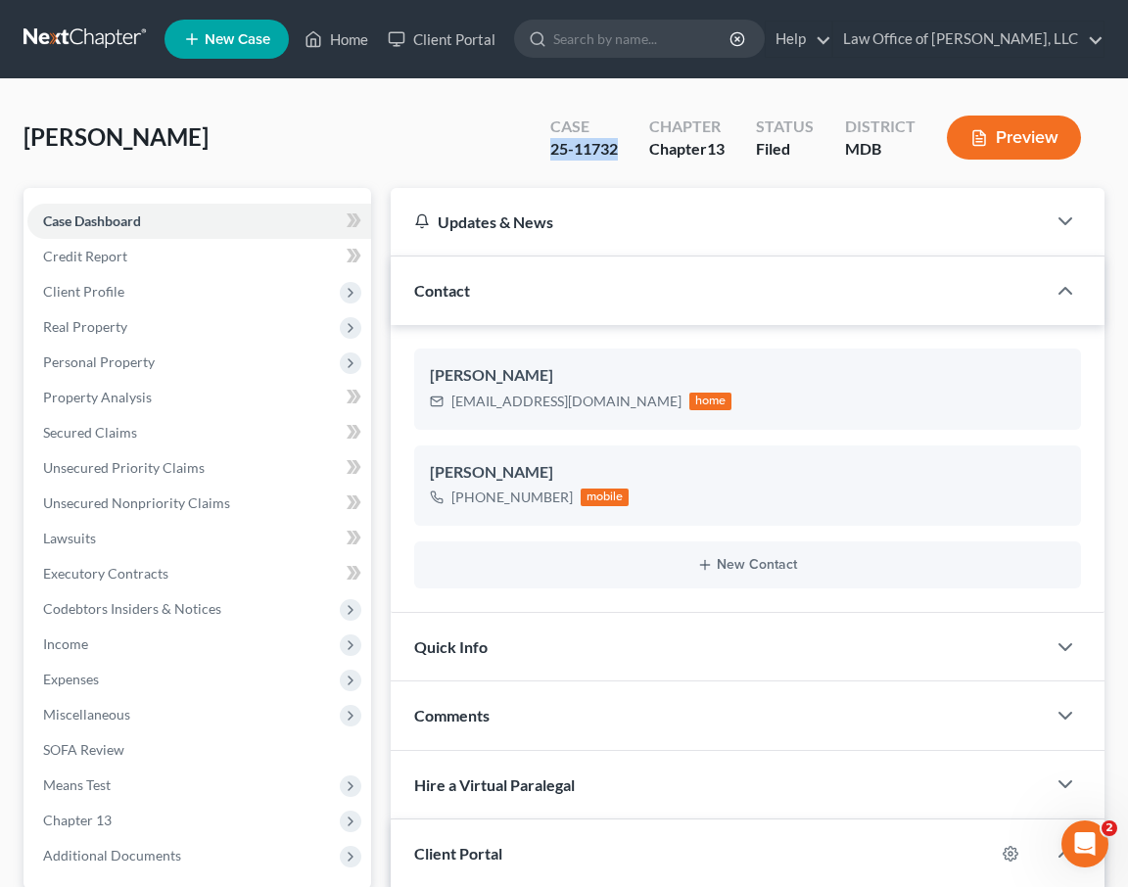
click at [622, 148] on div "Case 25-11732" at bounding box center [584, 140] width 99 height 58
copy div "25-11732"
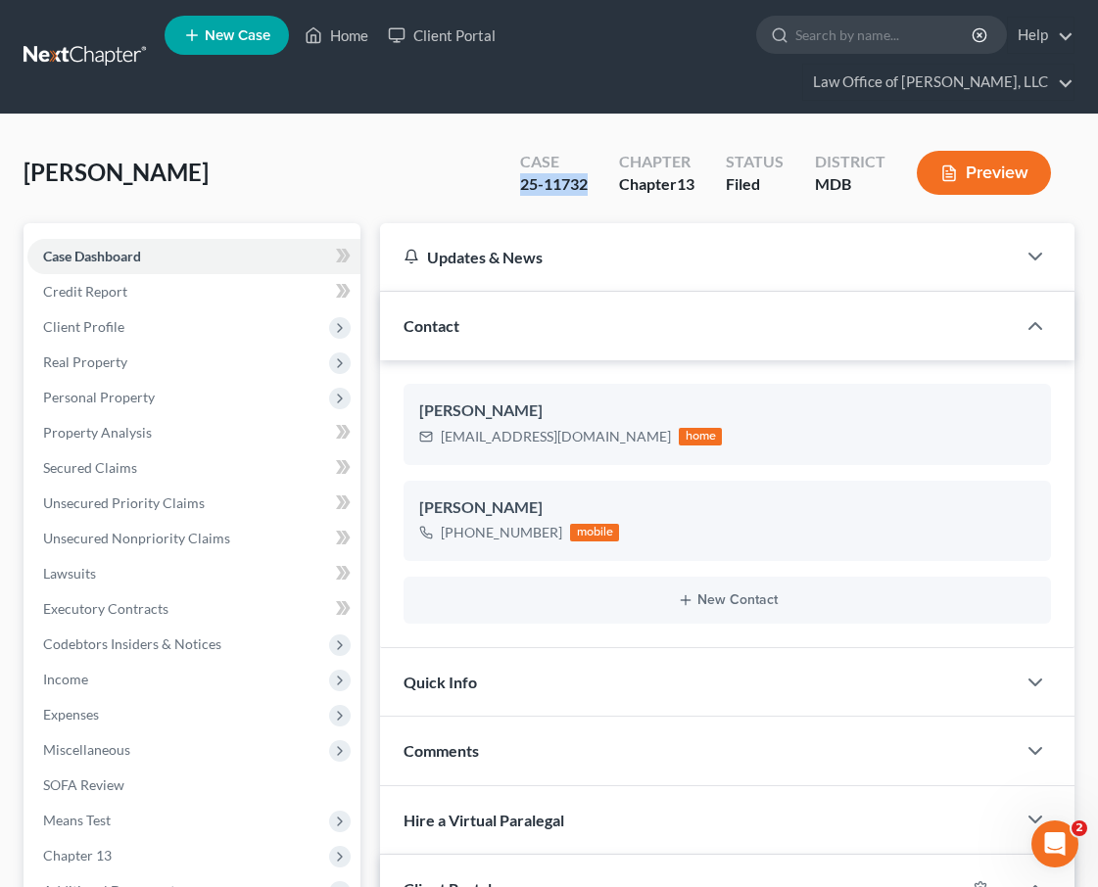
click at [200, 38] on icon at bounding box center [192, 36] width 18 height 24
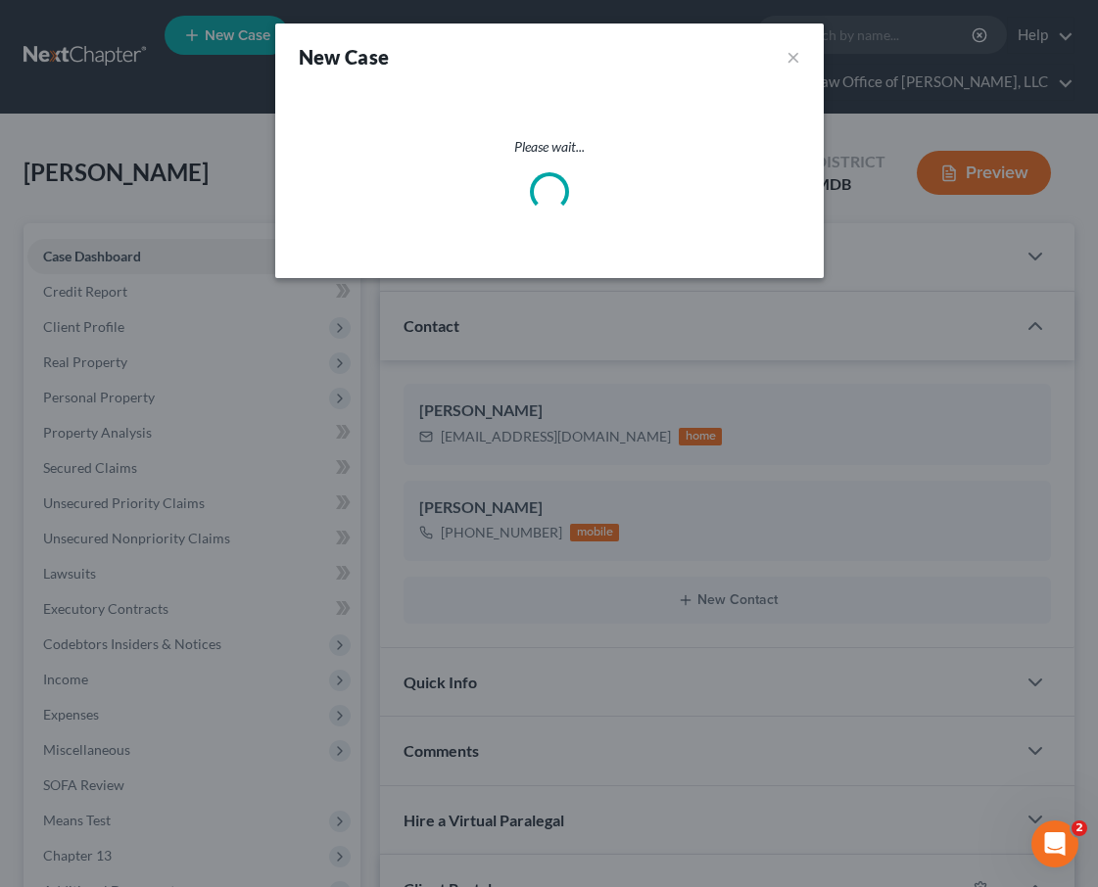
select select "38"
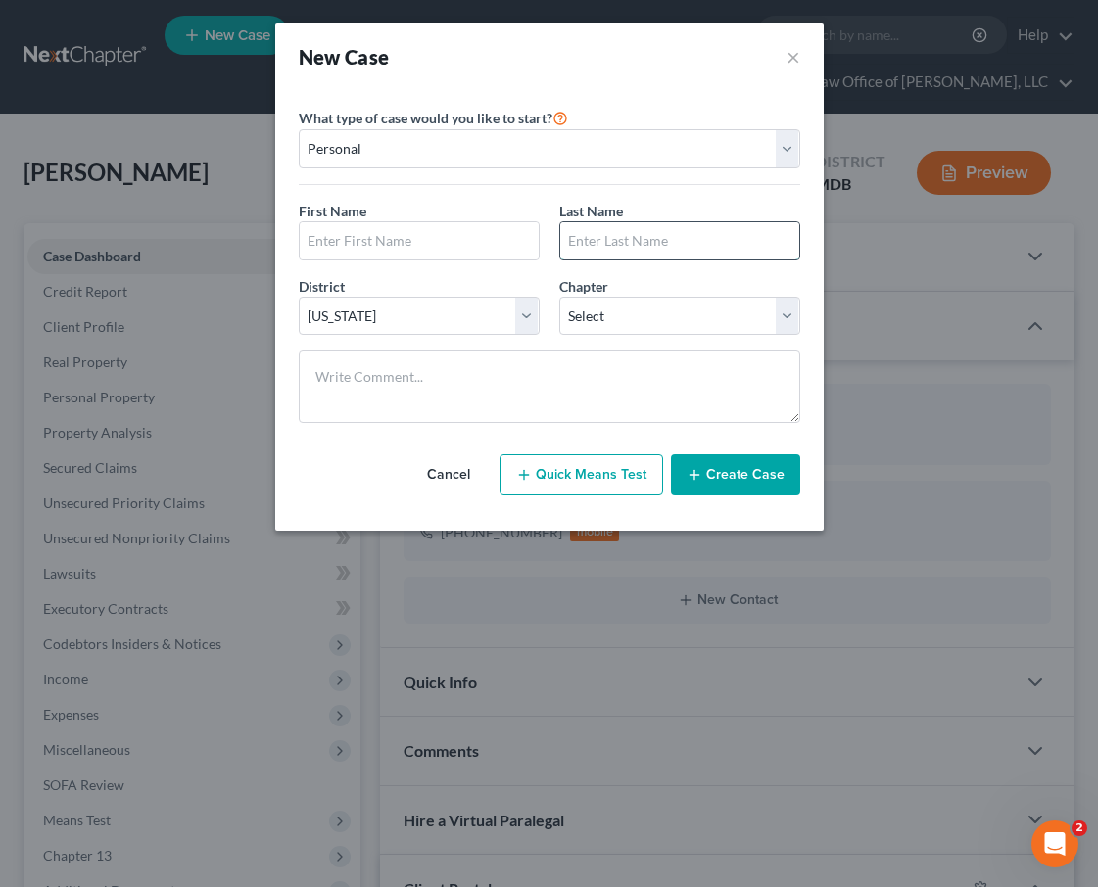
click at [575, 238] on input "text" at bounding box center [679, 240] width 239 height 37
type input "Wallace"
click at [658, 316] on select "Select 7 11 12 13" at bounding box center [679, 316] width 241 height 39
select select "3"
click at [559, 297] on select "Select 7 11 12 13" at bounding box center [679, 316] width 241 height 39
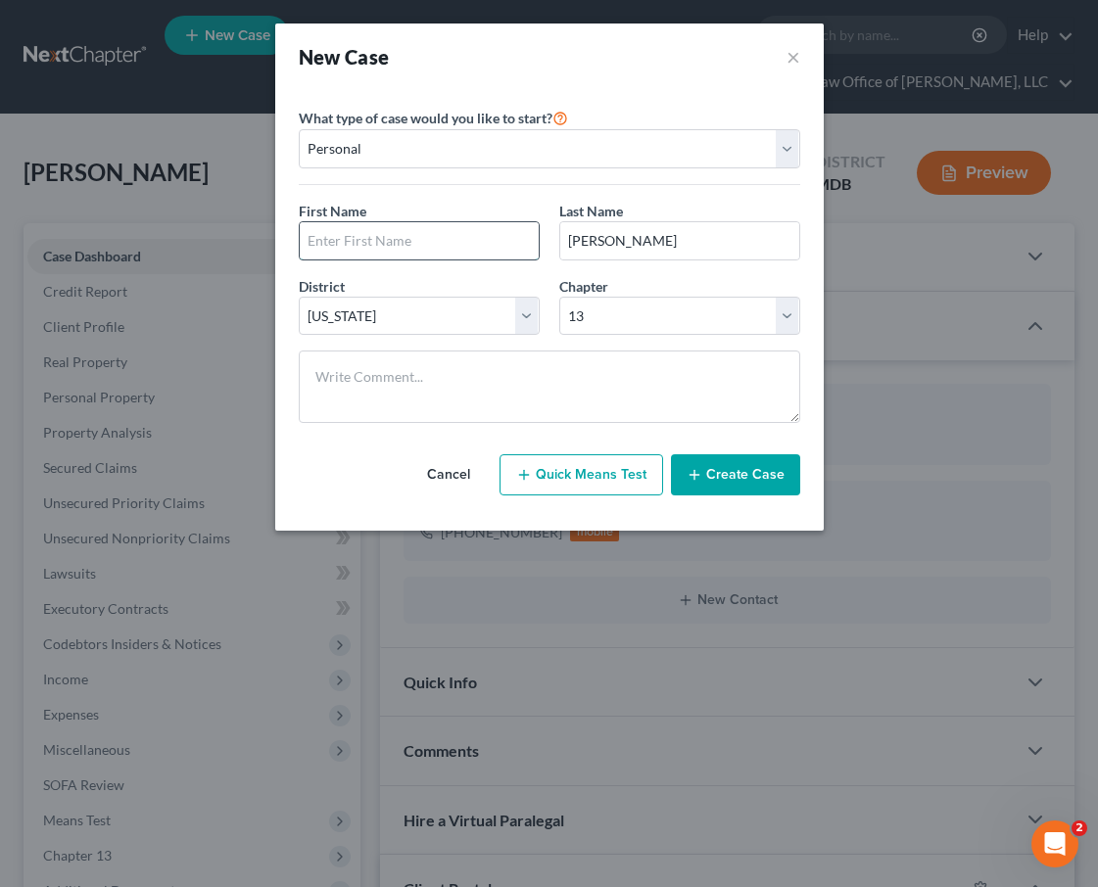
click at [347, 253] on input "text" at bounding box center [419, 240] width 239 height 37
type input "Lendsey"
click at [736, 478] on button "Create Case" at bounding box center [735, 474] width 129 height 41
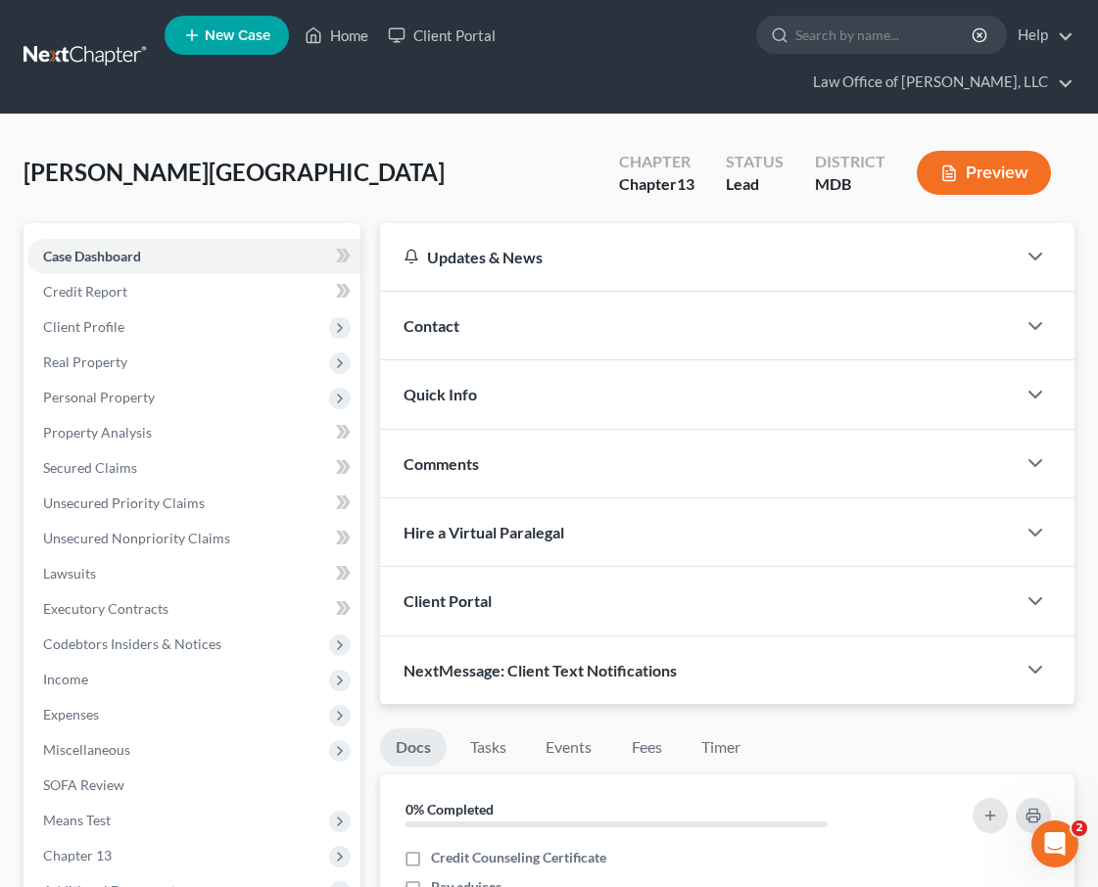
click at [455, 591] on span "Client Portal" at bounding box center [447, 600] width 88 height 19
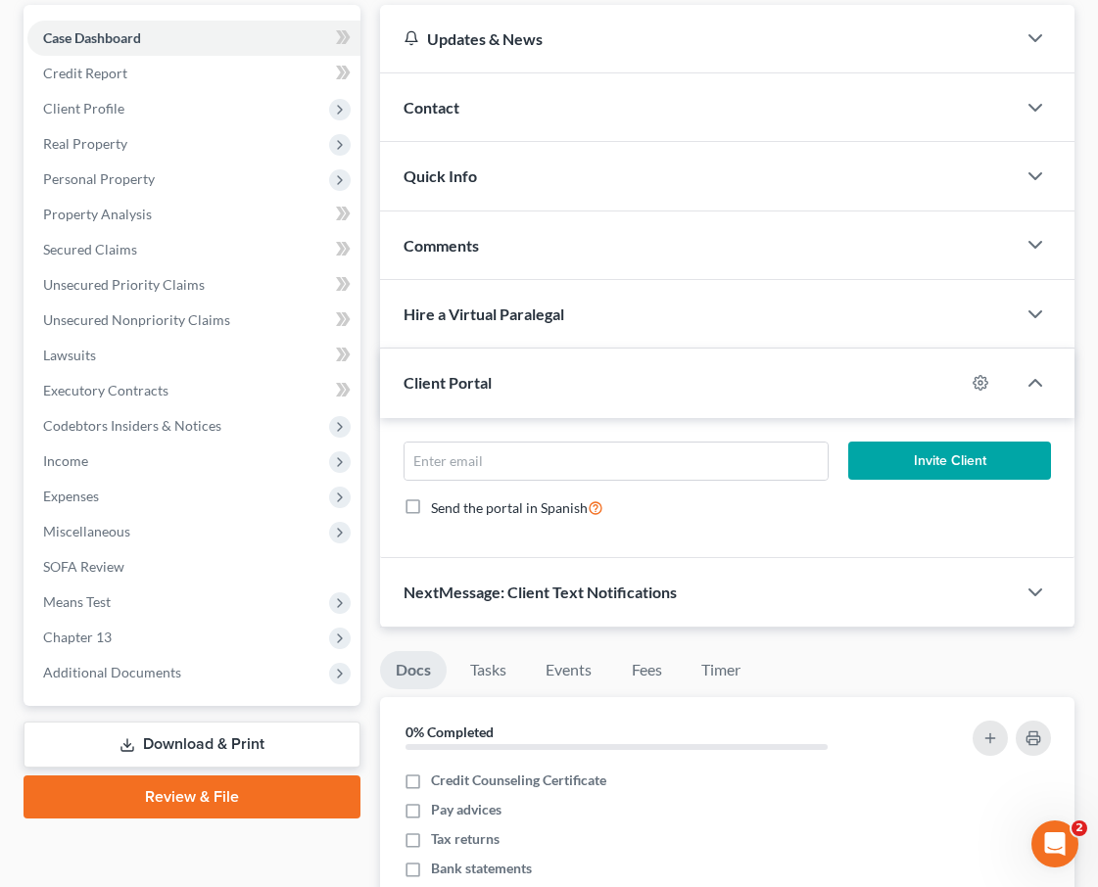
scroll to position [243, 0]
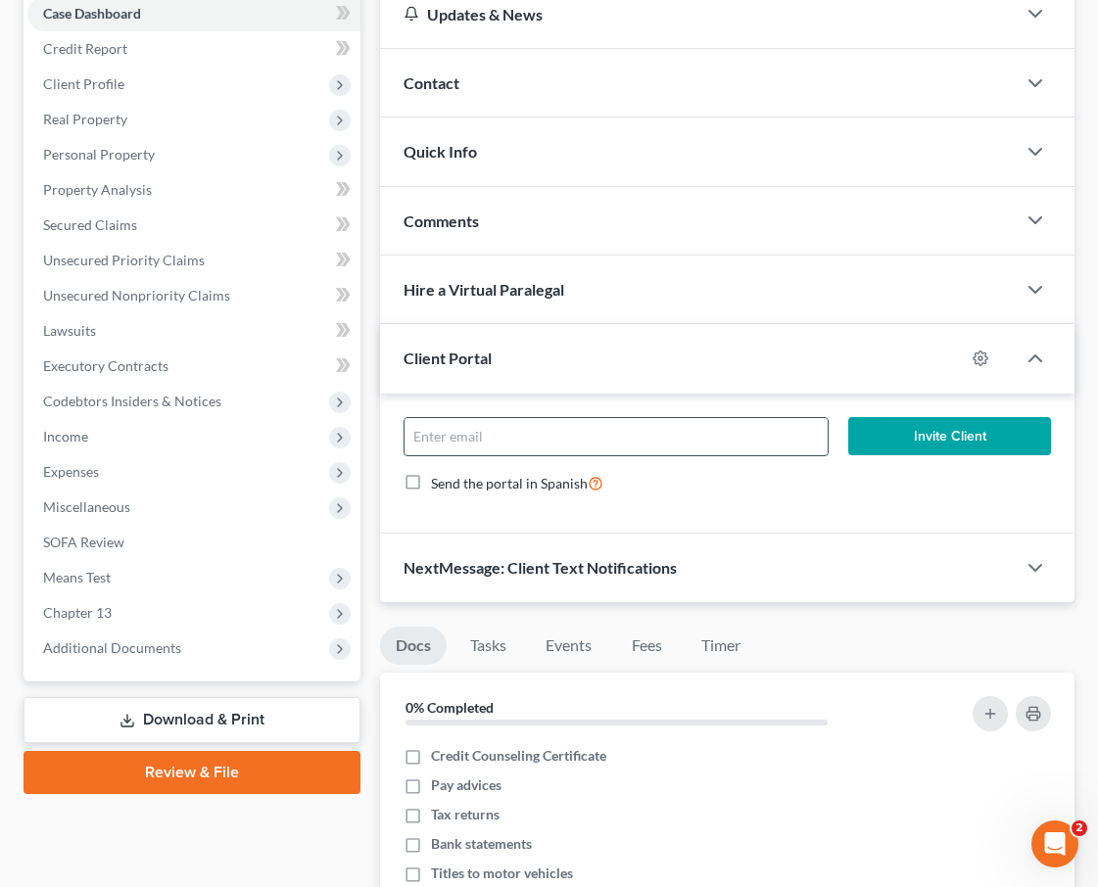
click at [423, 418] on input "email" at bounding box center [615, 436] width 423 height 37
paste input "ariathel@gmail.com"
type input "ariathel@gmail.com"
click at [942, 417] on button "Invite Client" at bounding box center [949, 436] width 203 height 39
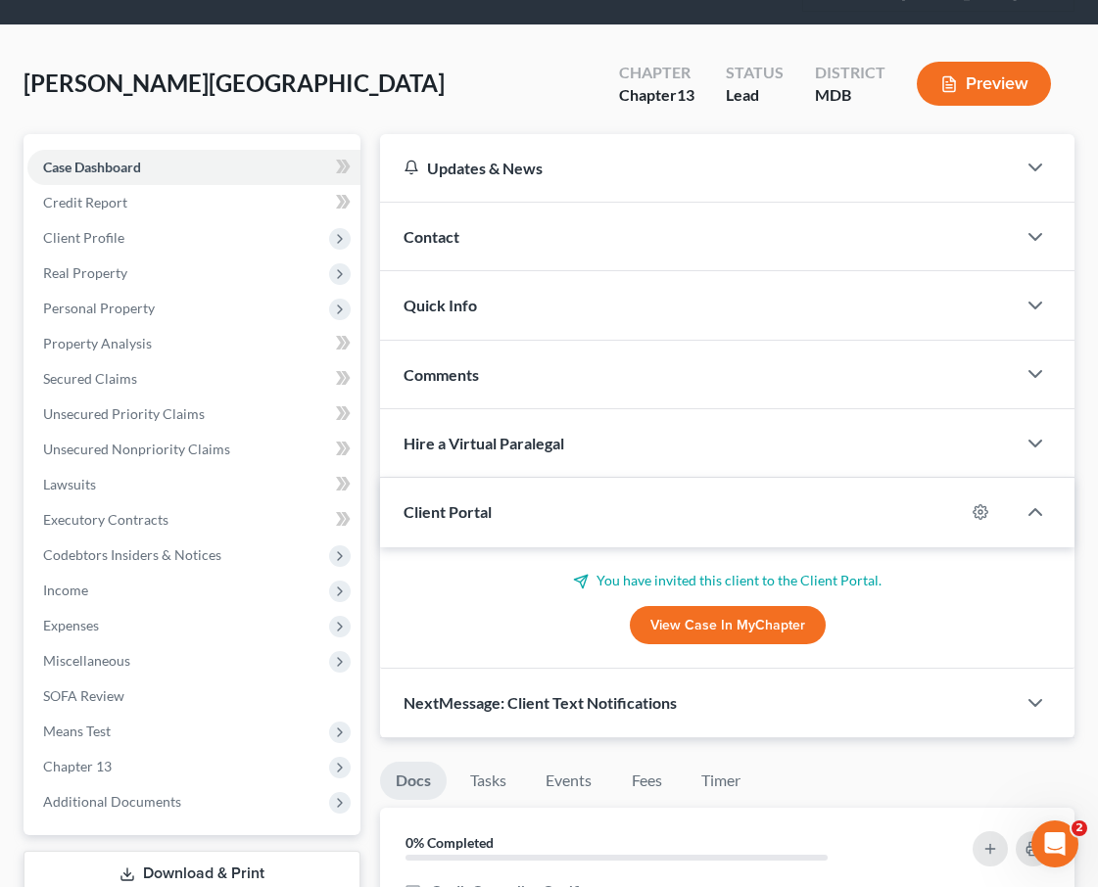
scroll to position [0, 0]
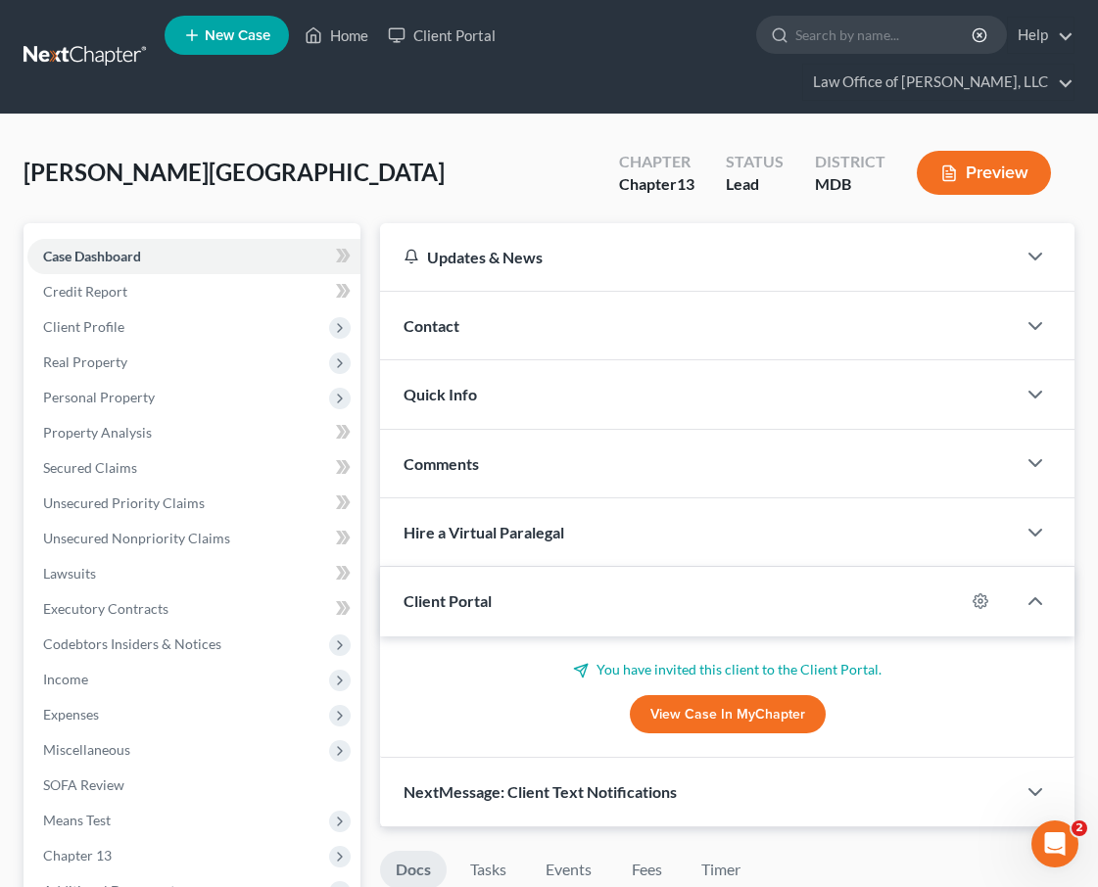
click at [221, 41] on span "New Case" at bounding box center [238, 35] width 66 height 15
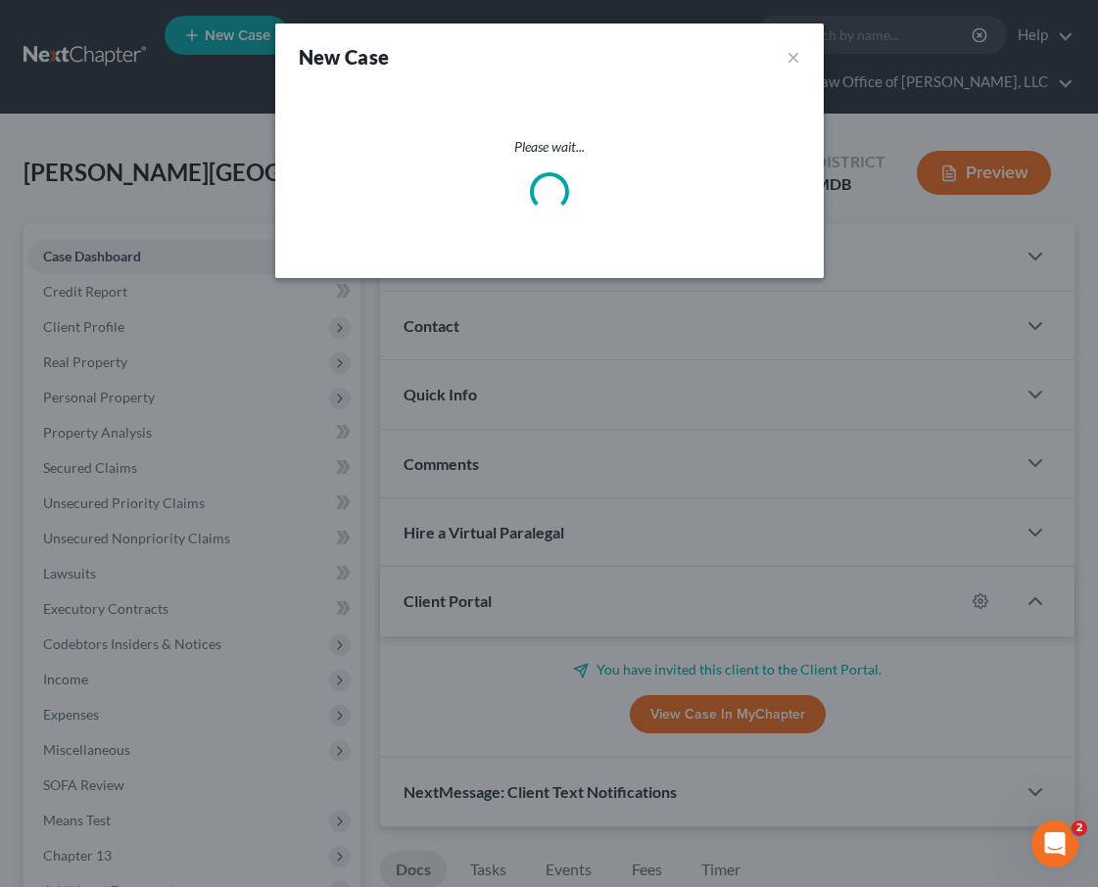
select select "38"
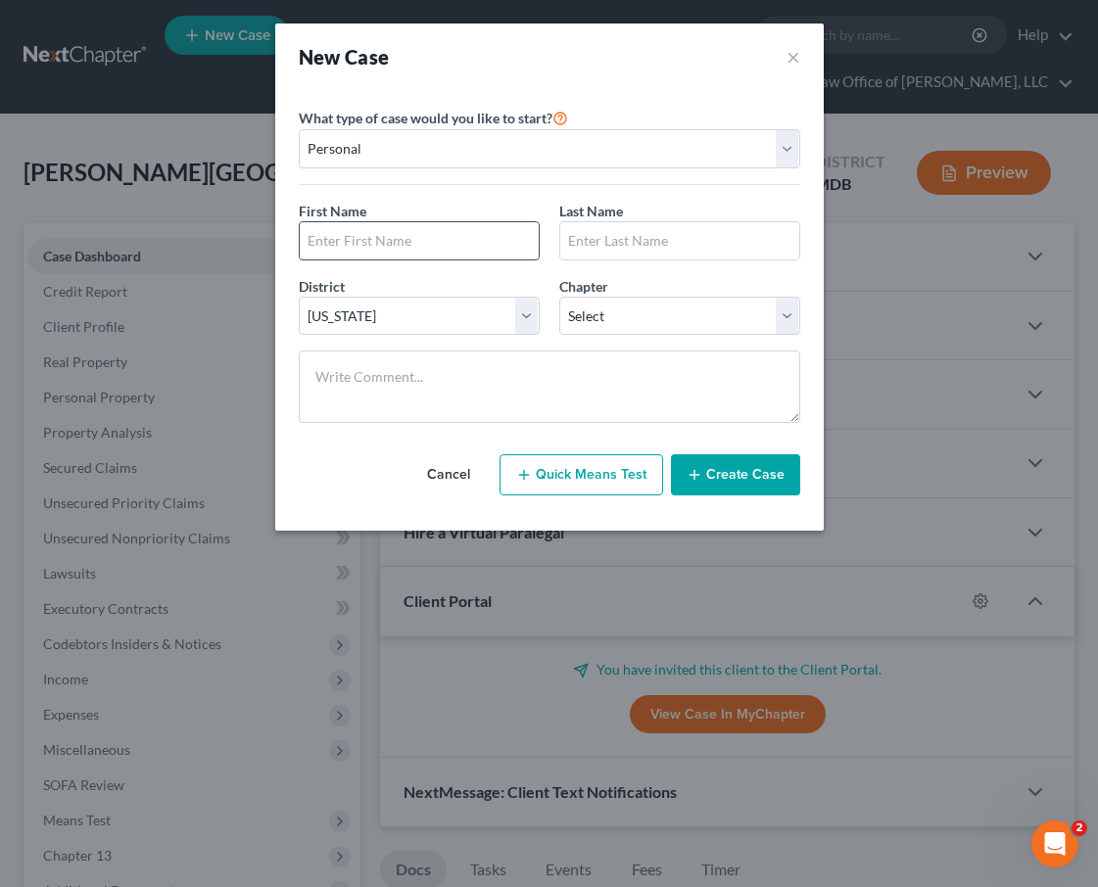
click at [354, 246] on input "text" at bounding box center [419, 240] width 239 height 37
type input "Thomas"
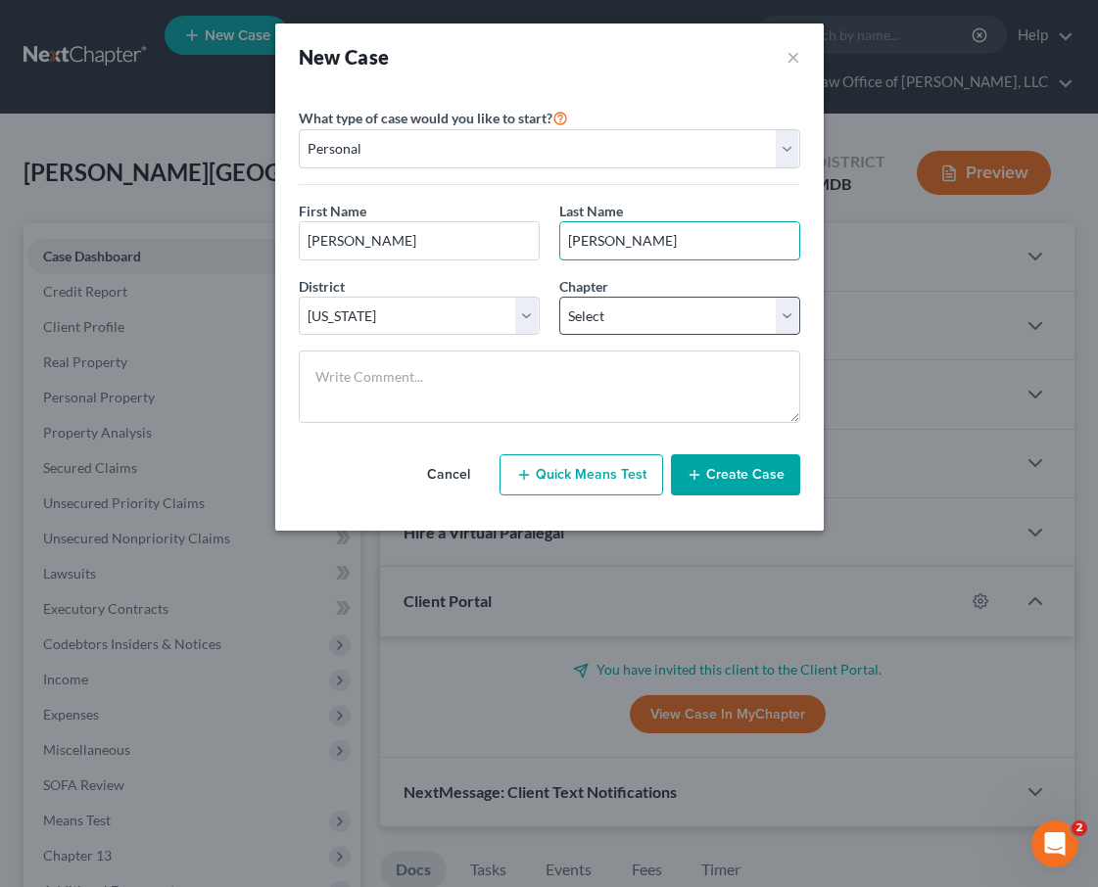
type input "Manuel"
click at [634, 311] on select "Select 7 11 12 13" at bounding box center [679, 316] width 241 height 39
select select "3"
click at [559, 297] on select "Select 7 11 12 13" at bounding box center [679, 316] width 241 height 39
click at [741, 482] on button "Create Case" at bounding box center [735, 474] width 129 height 41
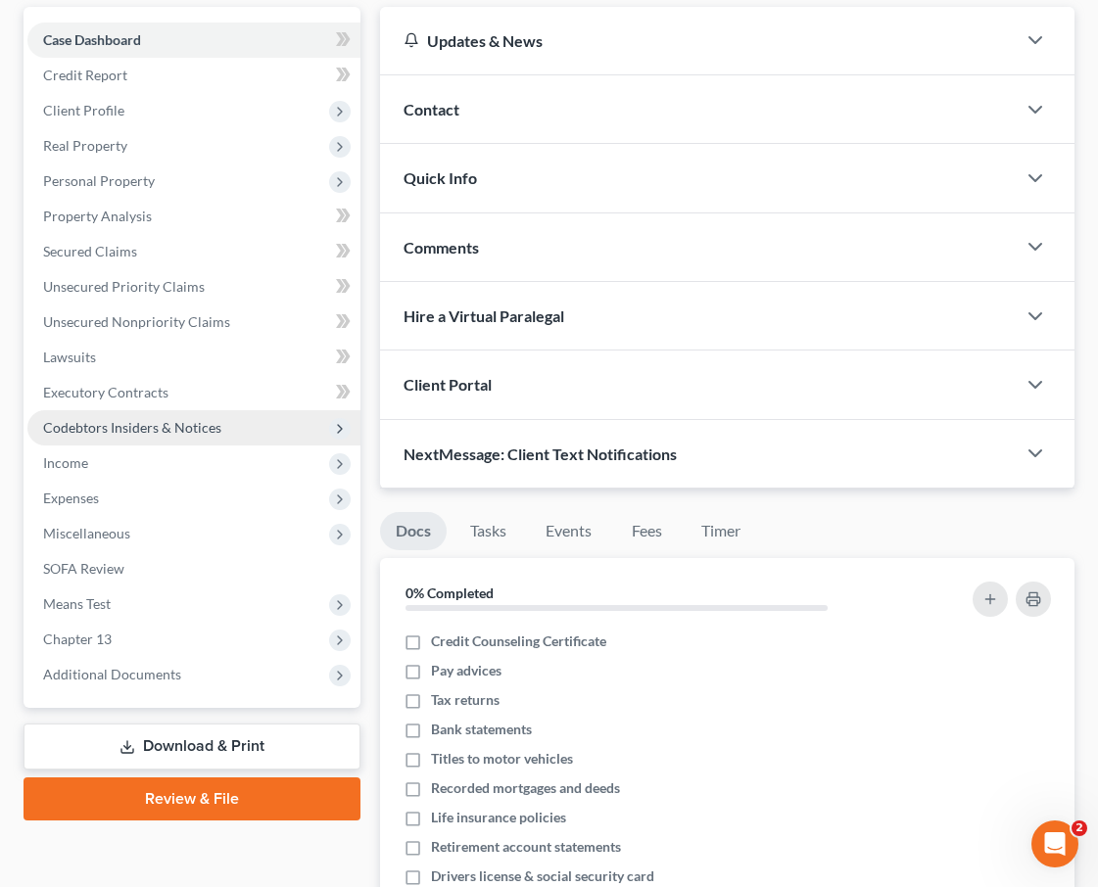
scroll to position [296, 0]
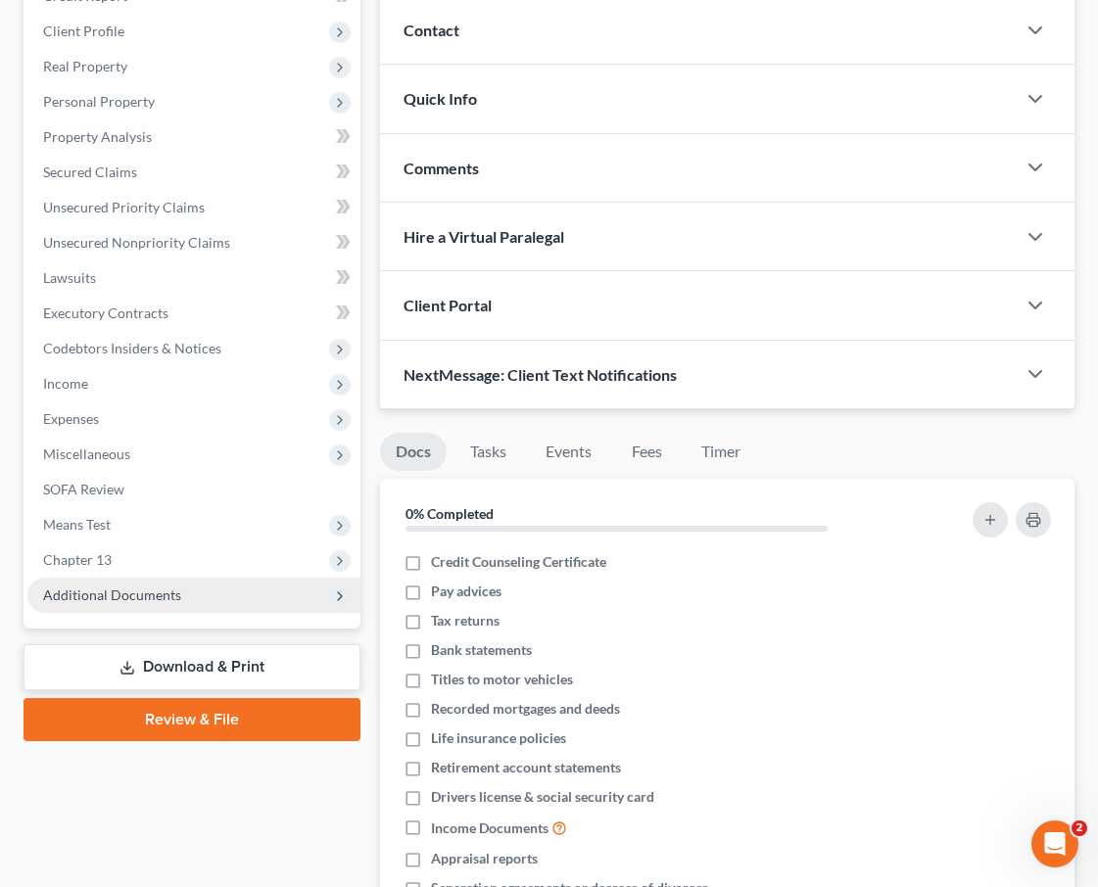
click at [146, 587] on span "Additional Documents" at bounding box center [112, 595] width 138 height 17
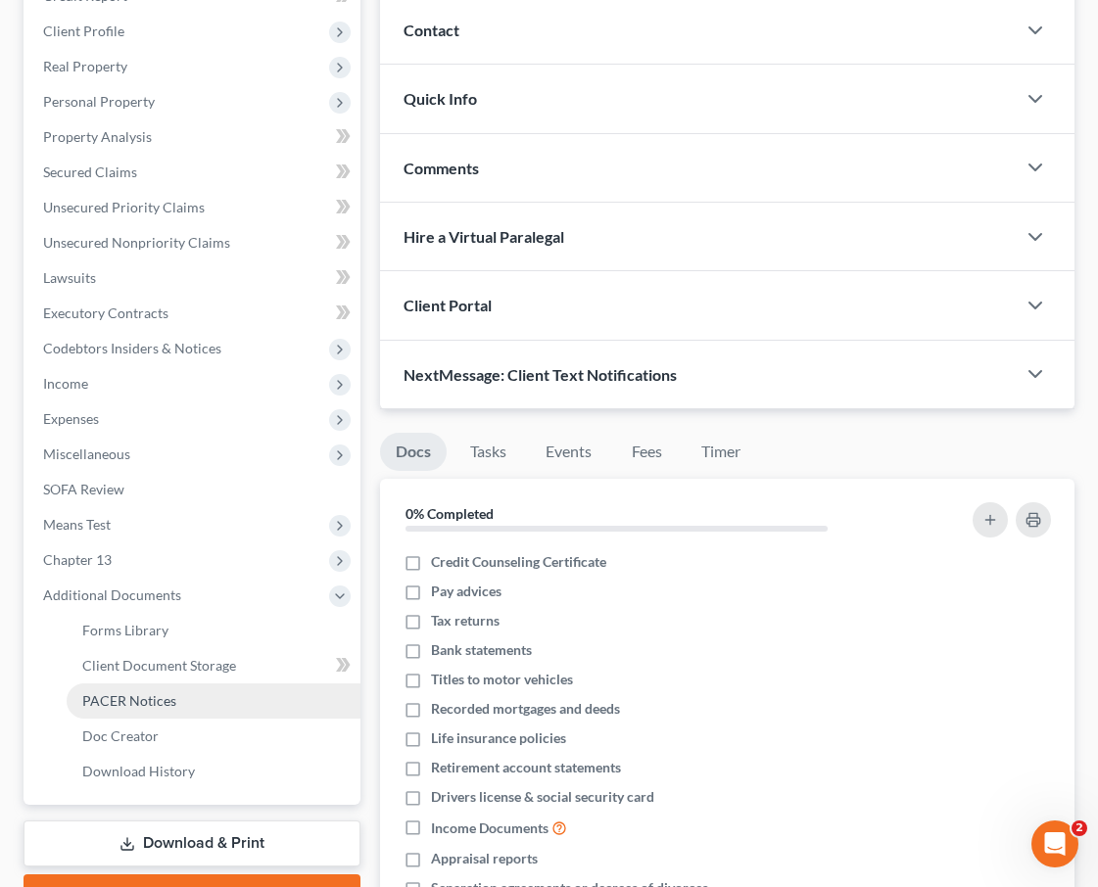
click at [143, 684] on link "PACER Notices" at bounding box center [214, 701] width 294 height 35
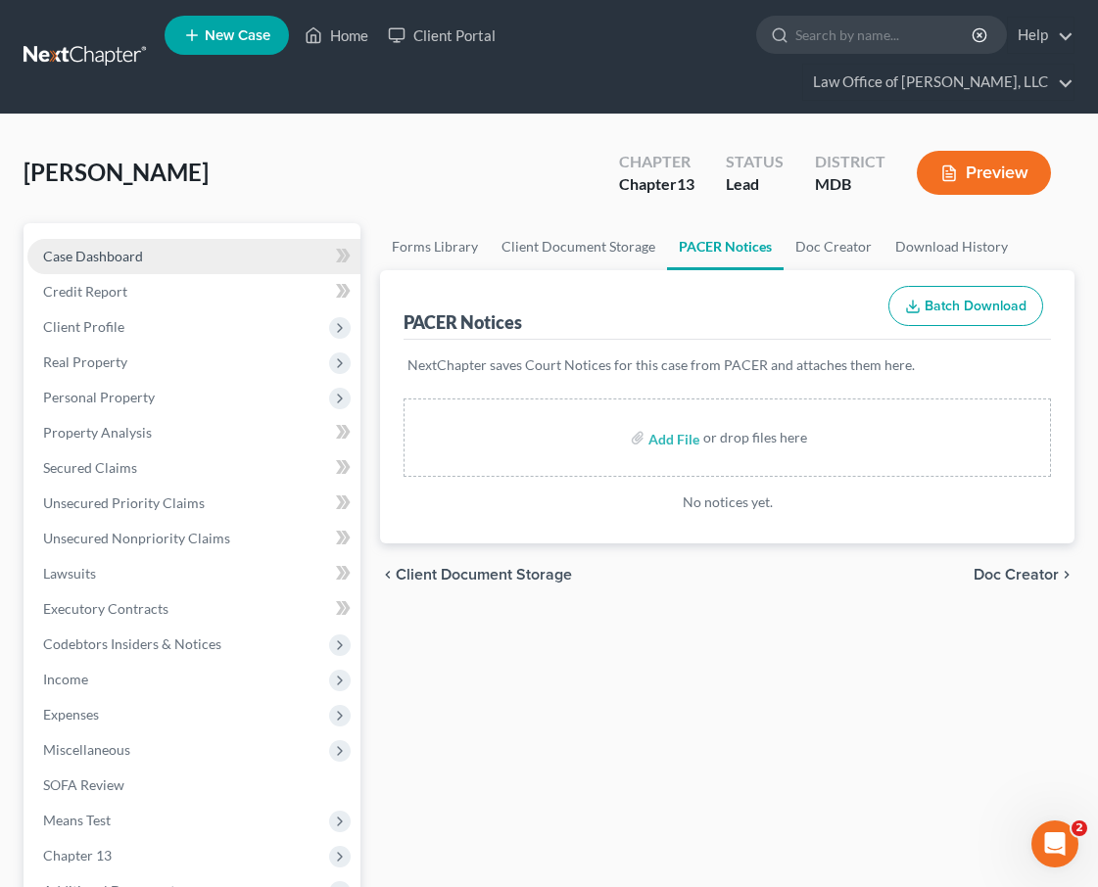
click at [126, 248] on span "Case Dashboard" at bounding box center [93, 256] width 100 height 17
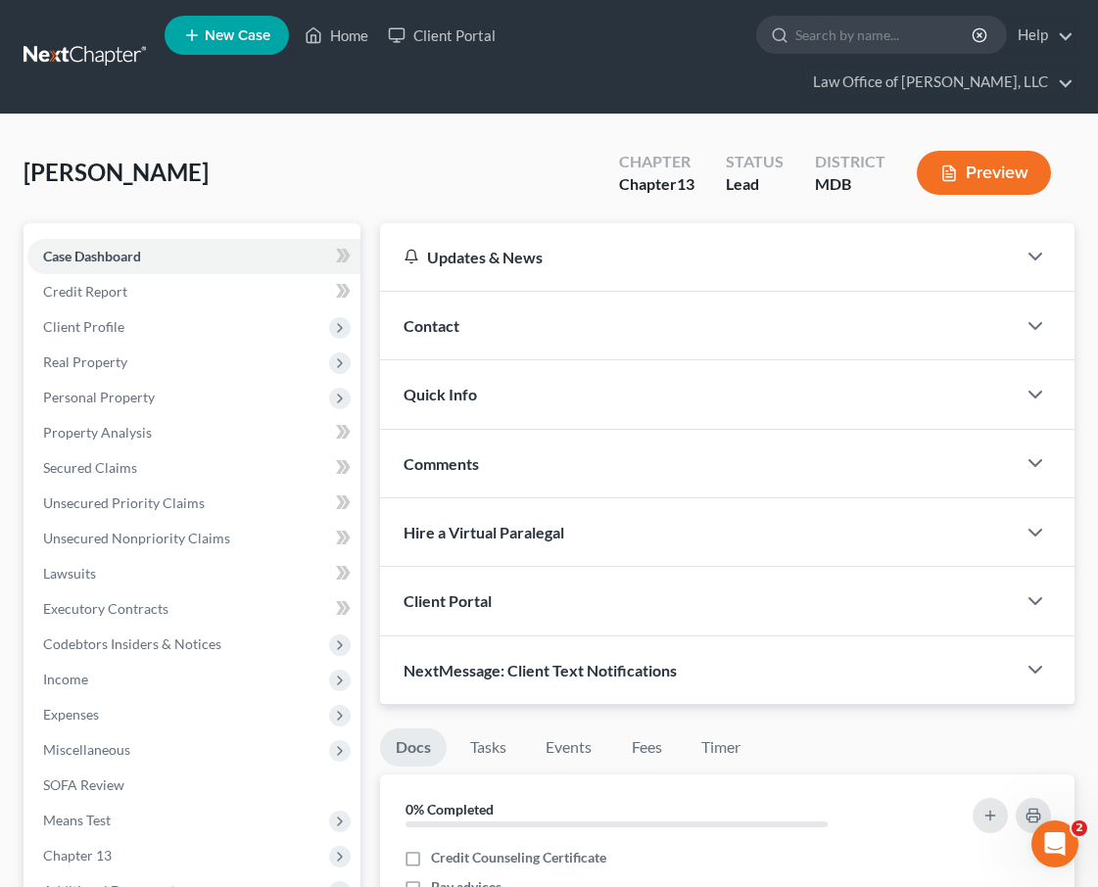
click at [490, 567] on div "Client Portal" at bounding box center [698, 601] width 636 height 68
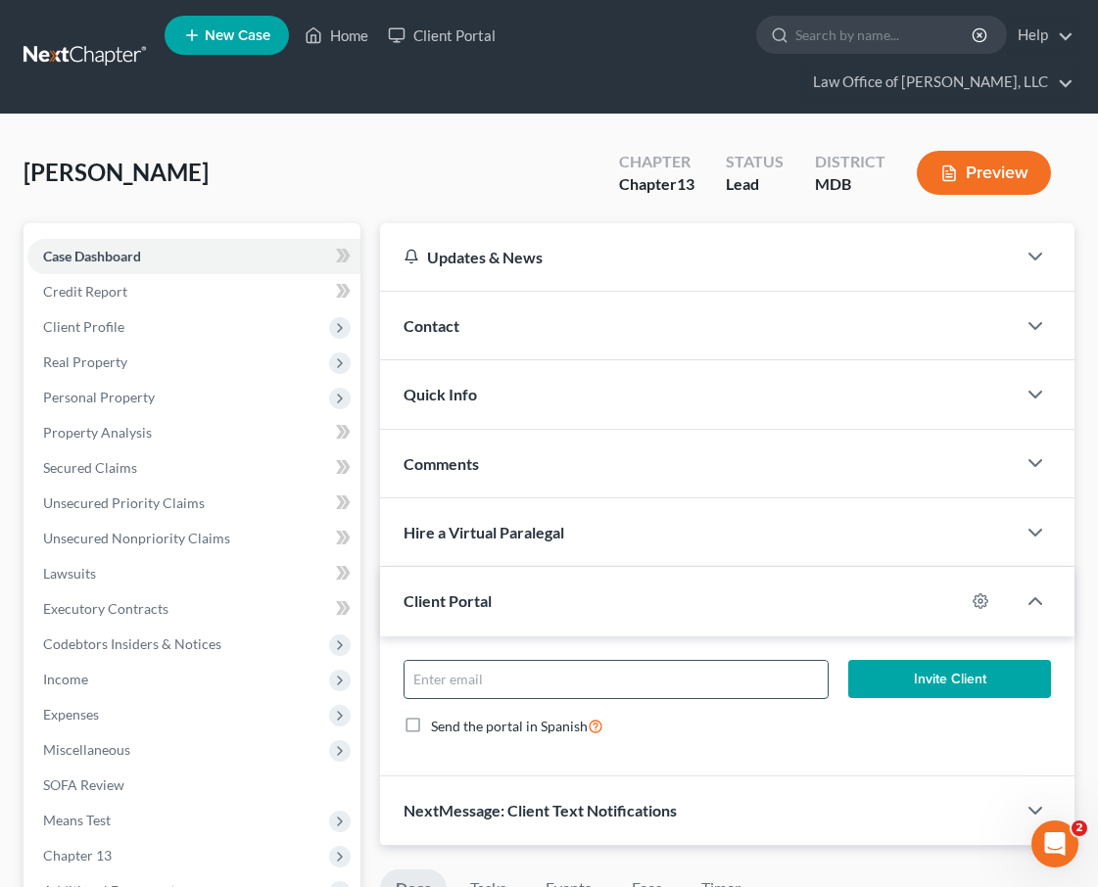
click at [498, 661] on input "email" at bounding box center [615, 679] width 423 height 37
paste input "tcmanuel1228@gmail.com"
type input "tcmanuel1228@gmail.com"
click at [941, 660] on button "Invite Client" at bounding box center [949, 679] width 203 height 39
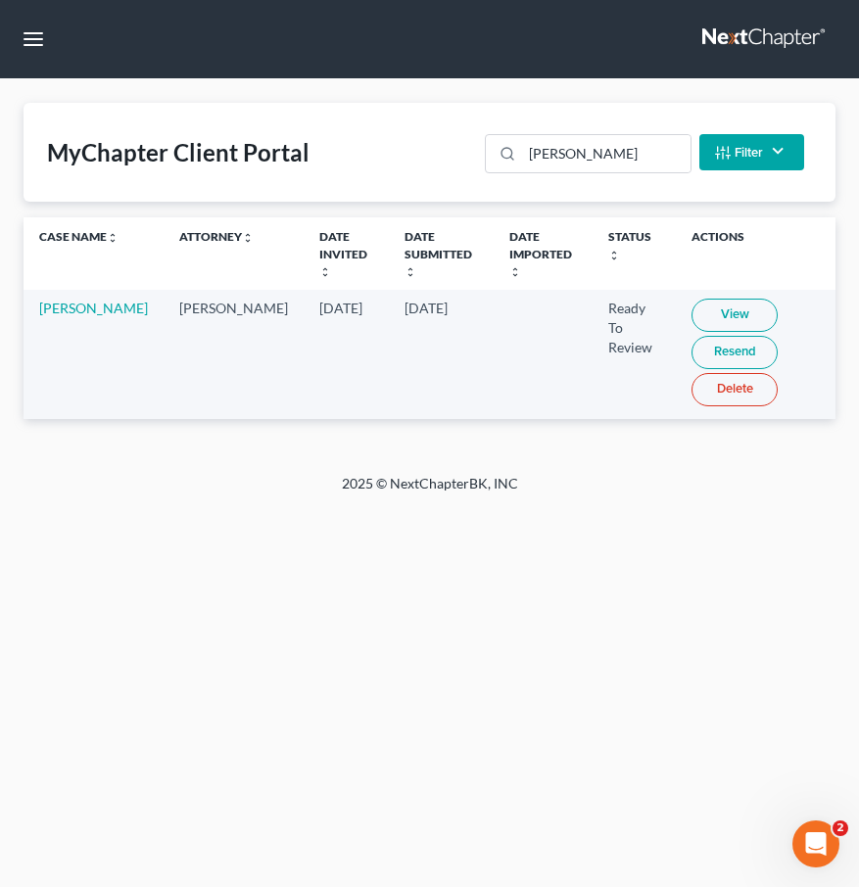
click at [691, 340] on link "Resend" at bounding box center [734, 352] width 86 height 33
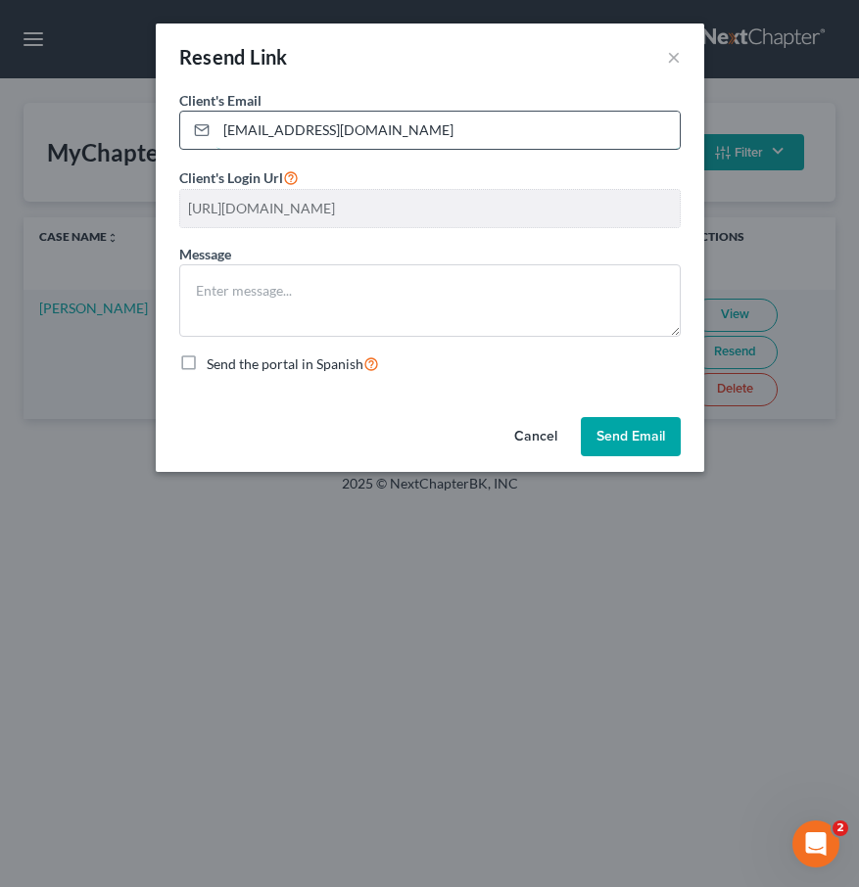
drag, startPoint x: 417, startPoint y: 124, endPoint x: 185, endPoint y: 130, distance: 232.2
click at [185, 130] on div "[EMAIL_ADDRESS][DOMAIN_NAME]" at bounding box center [429, 130] width 501 height 39
click at [676, 55] on button "×" at bounding box center [674, 57] width 14 height 24
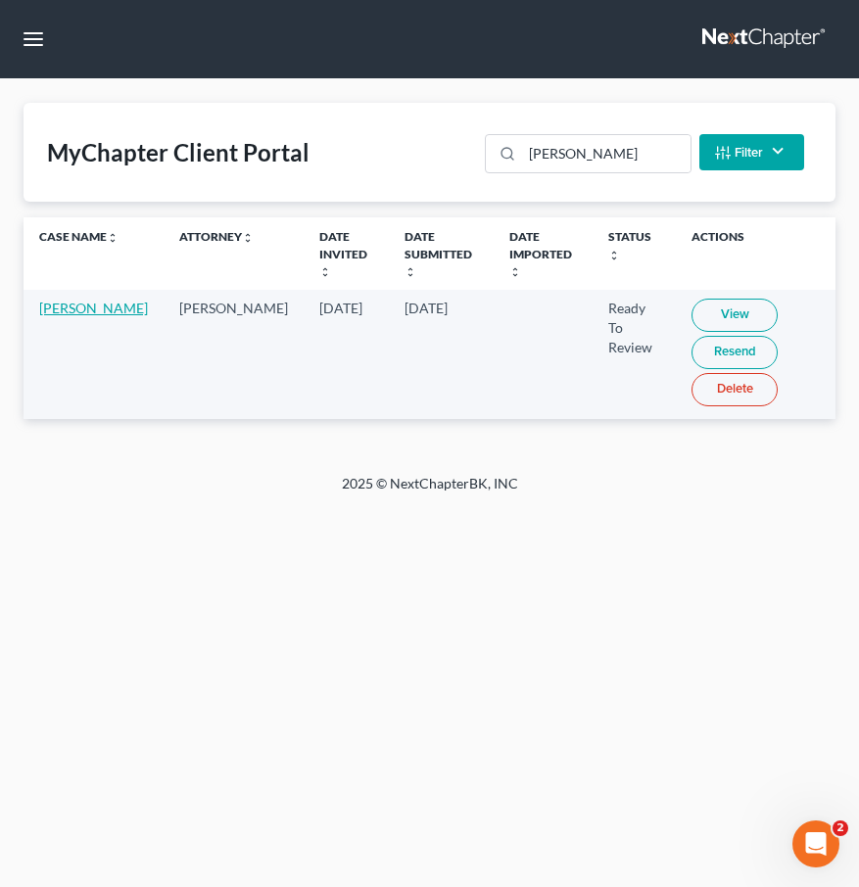
click at [46, 309] on link "[PERSON_NAME]" at bounding box center [93, 308] width 109 height 17
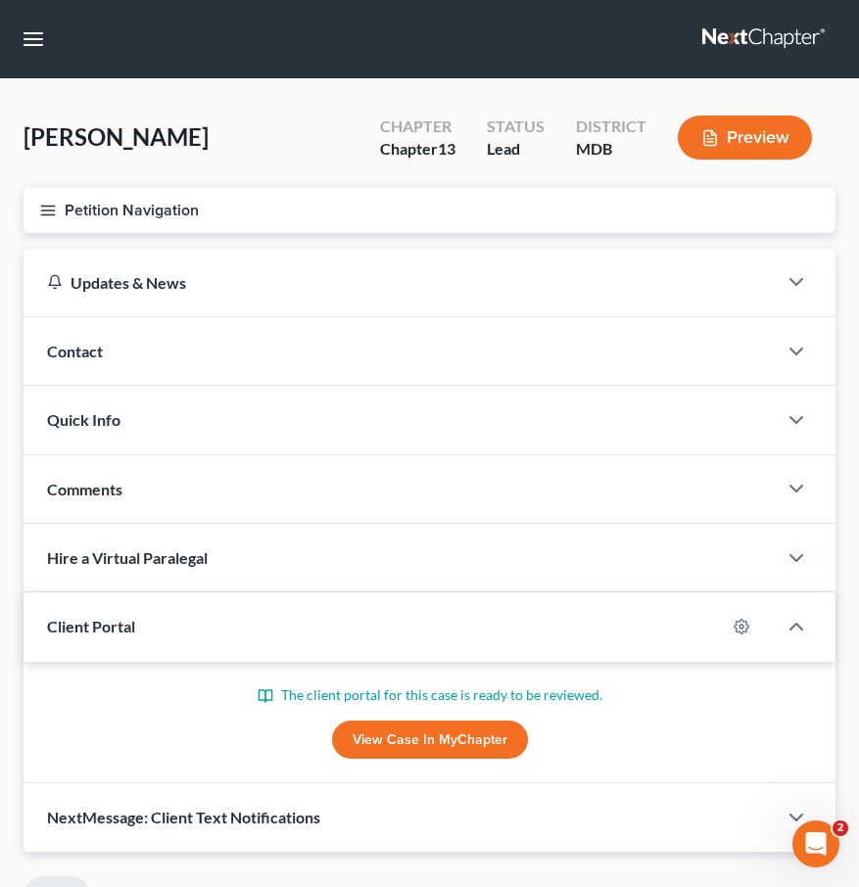
click at [46, 207] on icon "button" at bounding box center [48, 211] width 18 height 18
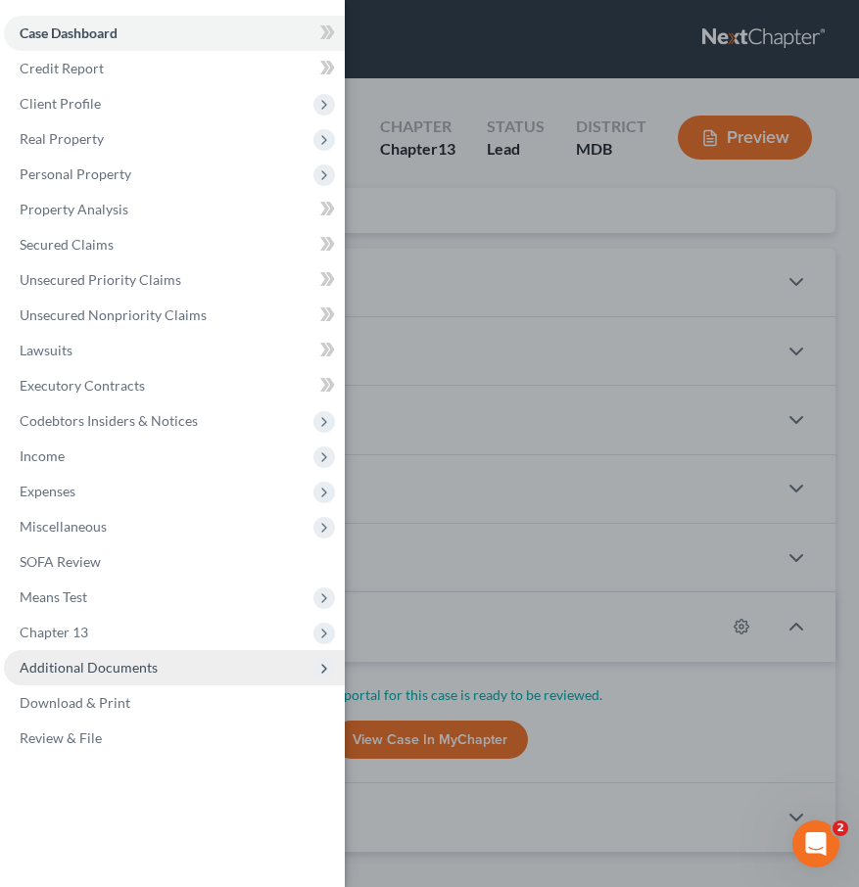
click at [80, 662] on span "Additional Documents" at bounding box center [89, 667] width 138 height 17
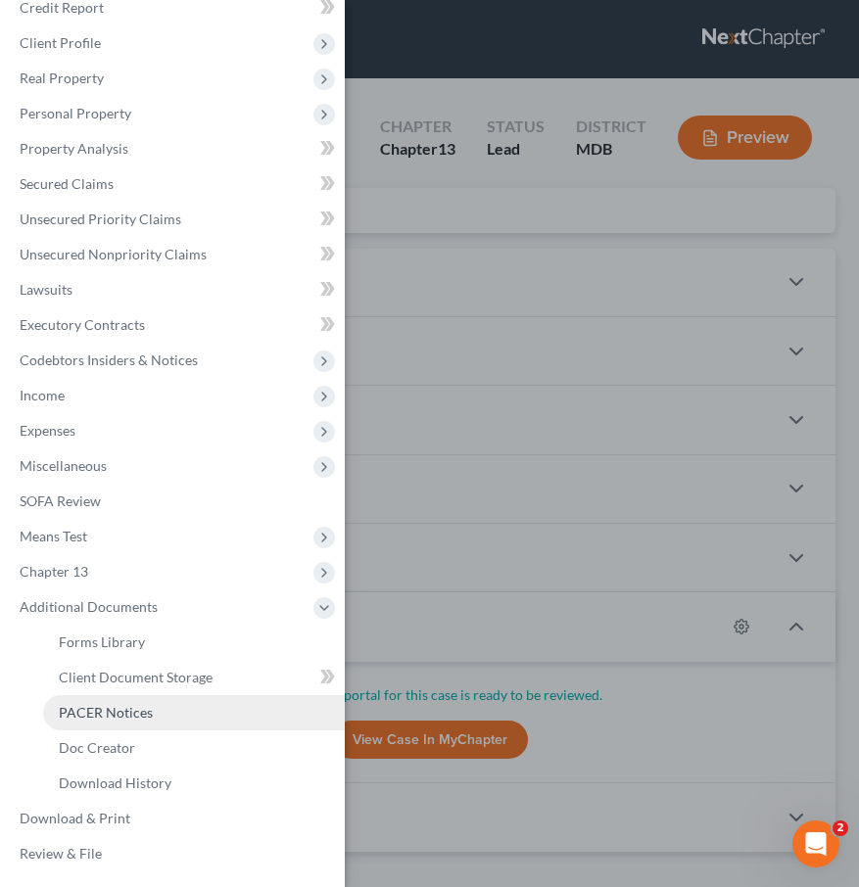
click at [81, 722] on link "PACER Notices" at bounding box center [194, 712] width 302 height 35
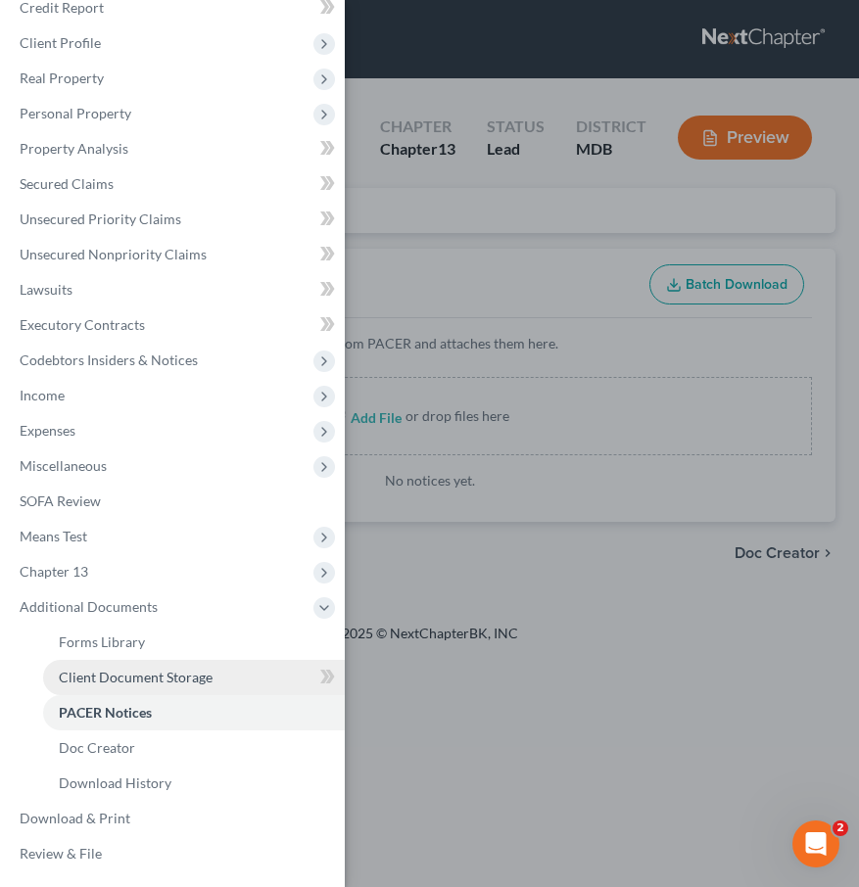
click at [114, 669] on span "Client Document Storage" at bounding box center [136, 677] width 154 height 17
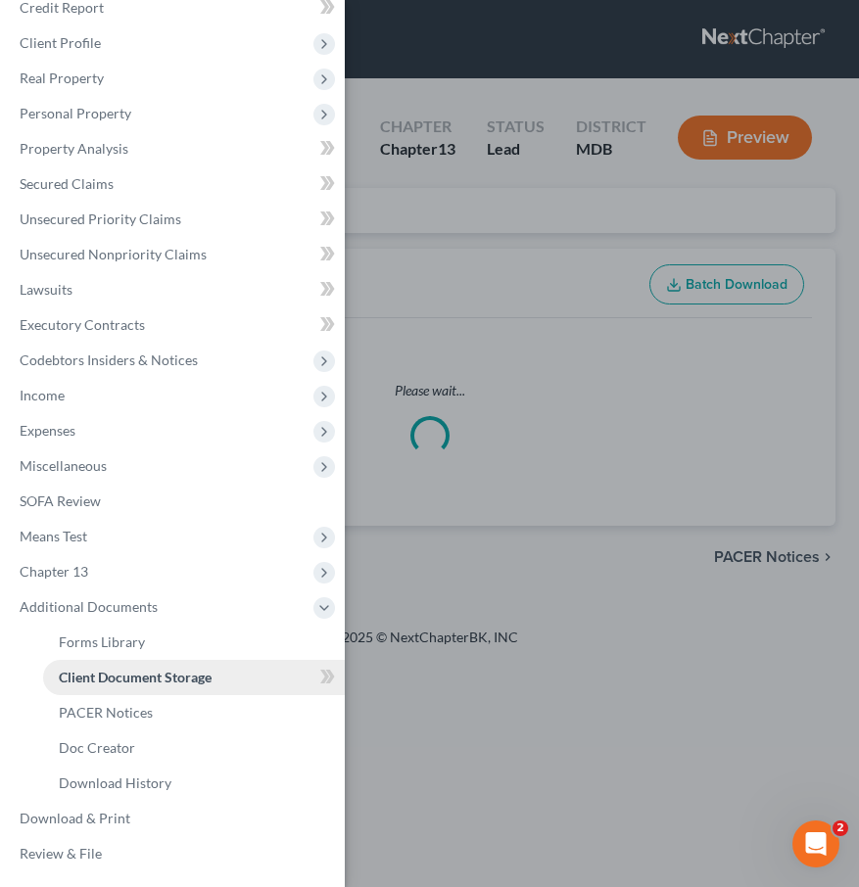
select select "14"
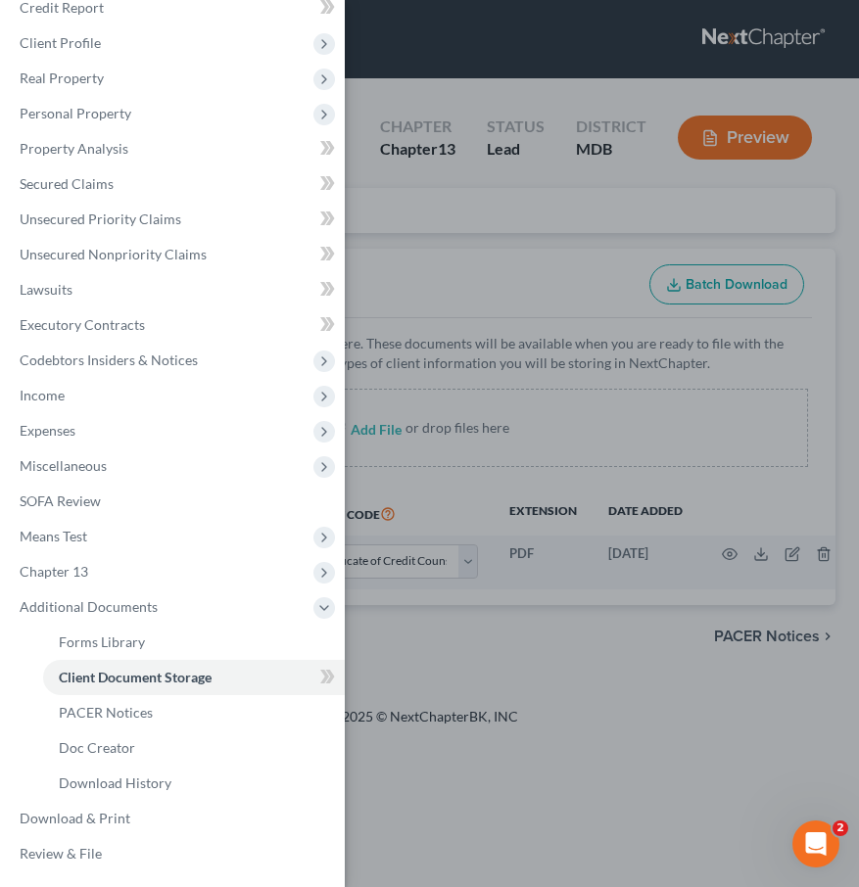
click at [384, 280] on div "Case Dashboard Payments Invoices Payments Payments Credit Report Client Profile" at bounding box center [429, 443] width 859 height 887
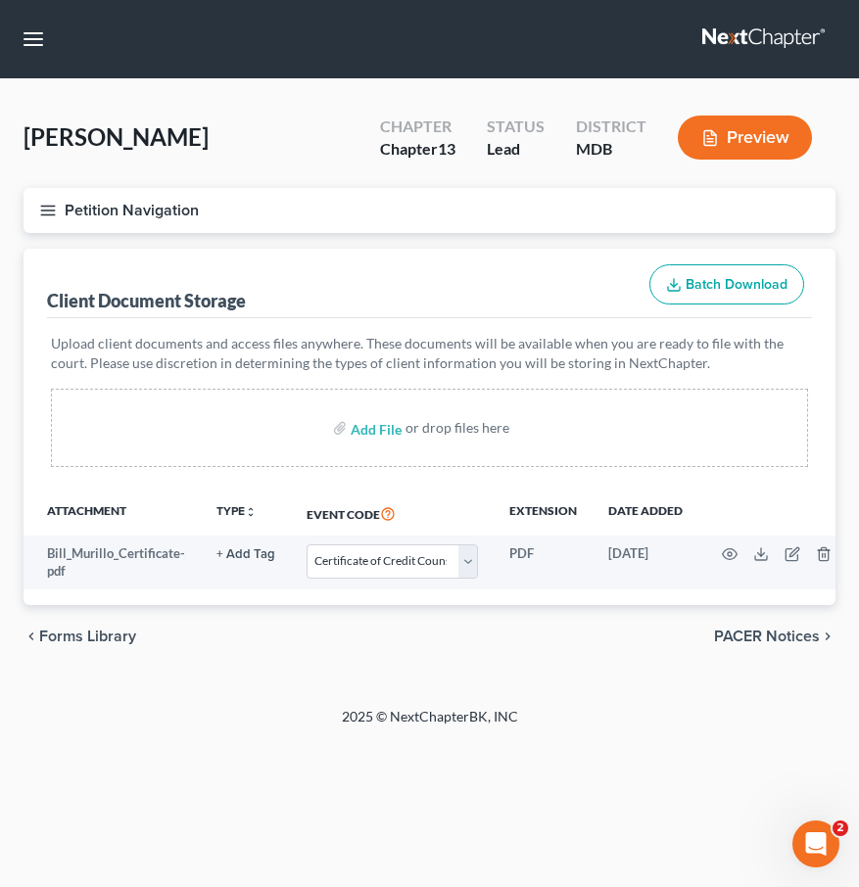
click at [51, 220] on button "Petition Navigation" at bounding box center [430, 210] width 812 height 45
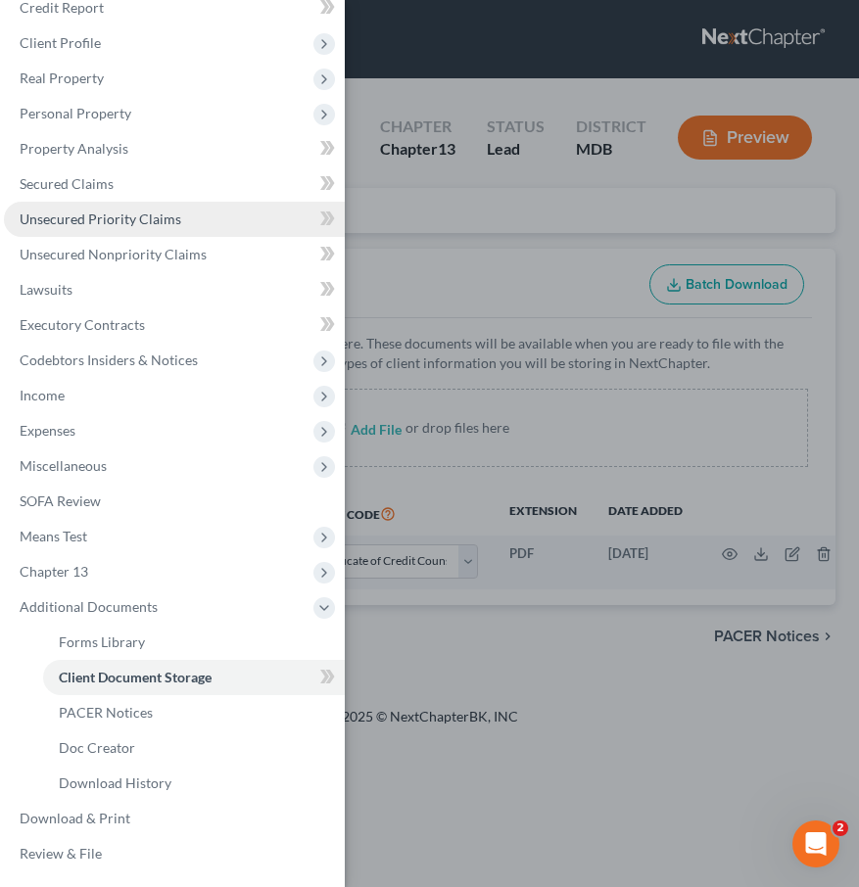
click at [54, 220] on span "Unsecured Priority Claims" at bounding box center [101, 219] width 162 height 17
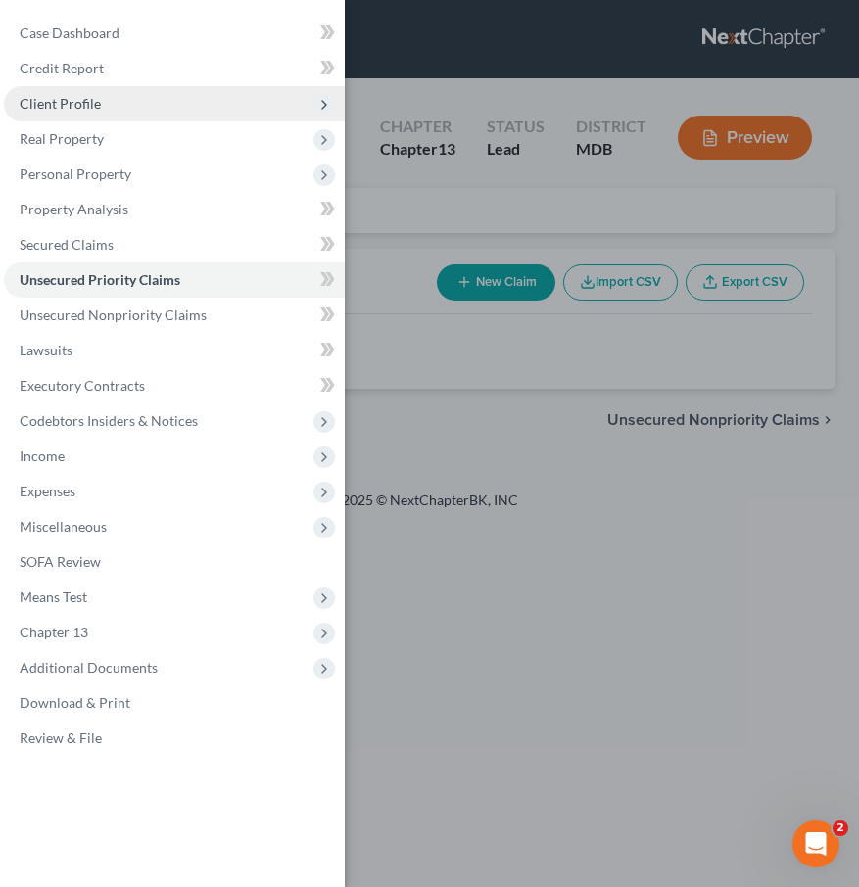
click at [42, 95] on span "Client Profile" at bounding box center [60, 103] width 81 height 17
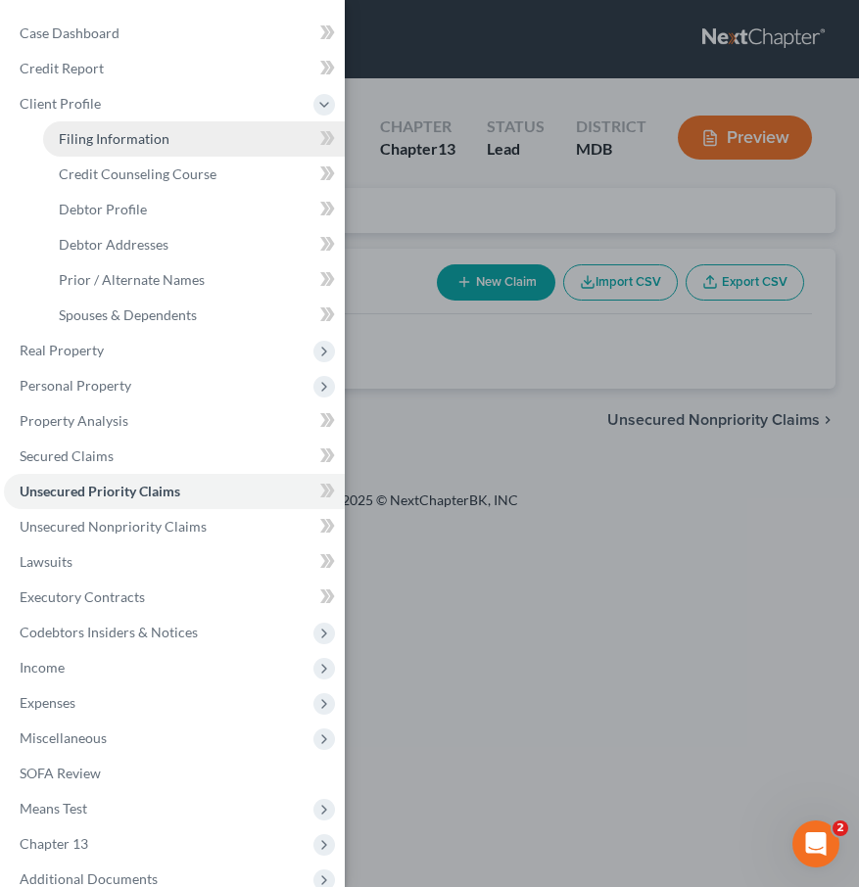
click at [82, 148] on link "Filing Information" at bounding box center [194, 138] width 302 height 35
select select "1"
select select "0"
select select "3"
select select "21"
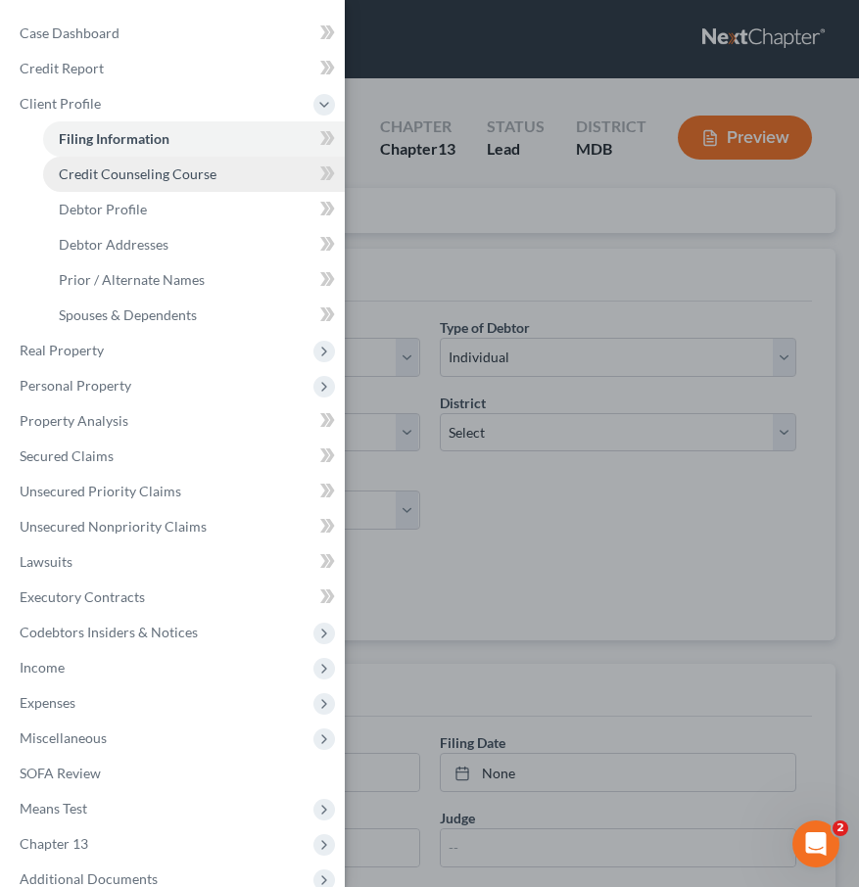
click at [94, 177] on span "Credit Counseling Course" at bounding box center [138, 173] width 158 height 17
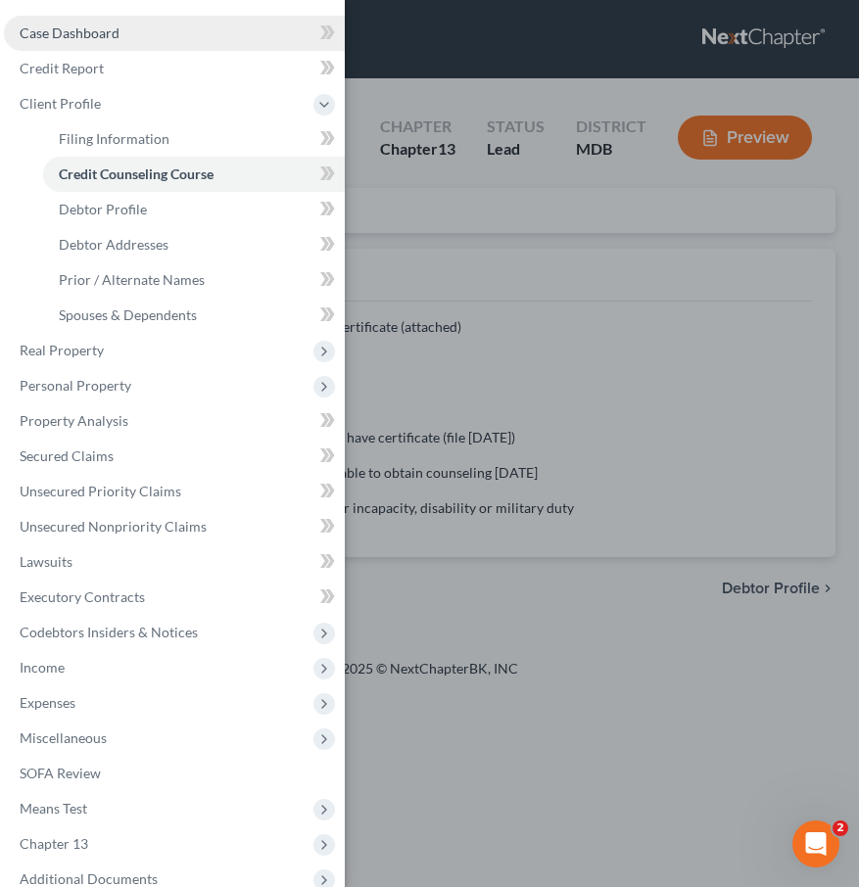
click at [78, 34] on span "Case Dashboard" at bounding box center [70, 32] width 100 height 17
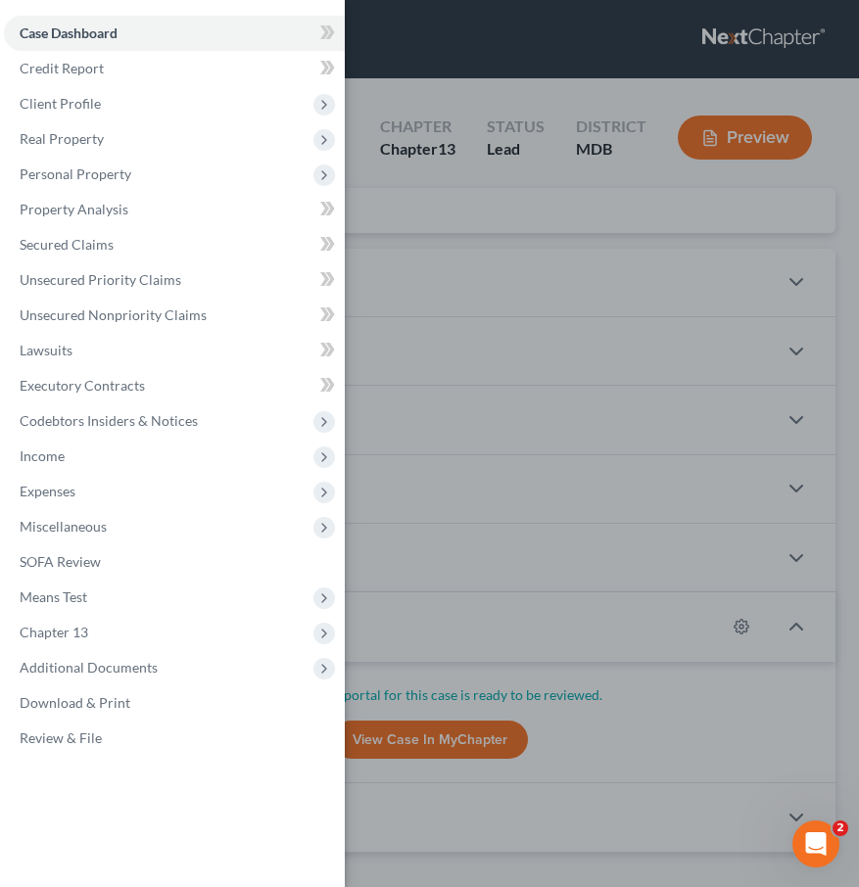
click at [400, 267] on div "Case Dashboard Payments Invoices Payments Payments Credit Report Client Profile" at bounding box center [429, 443] width 859 height 887
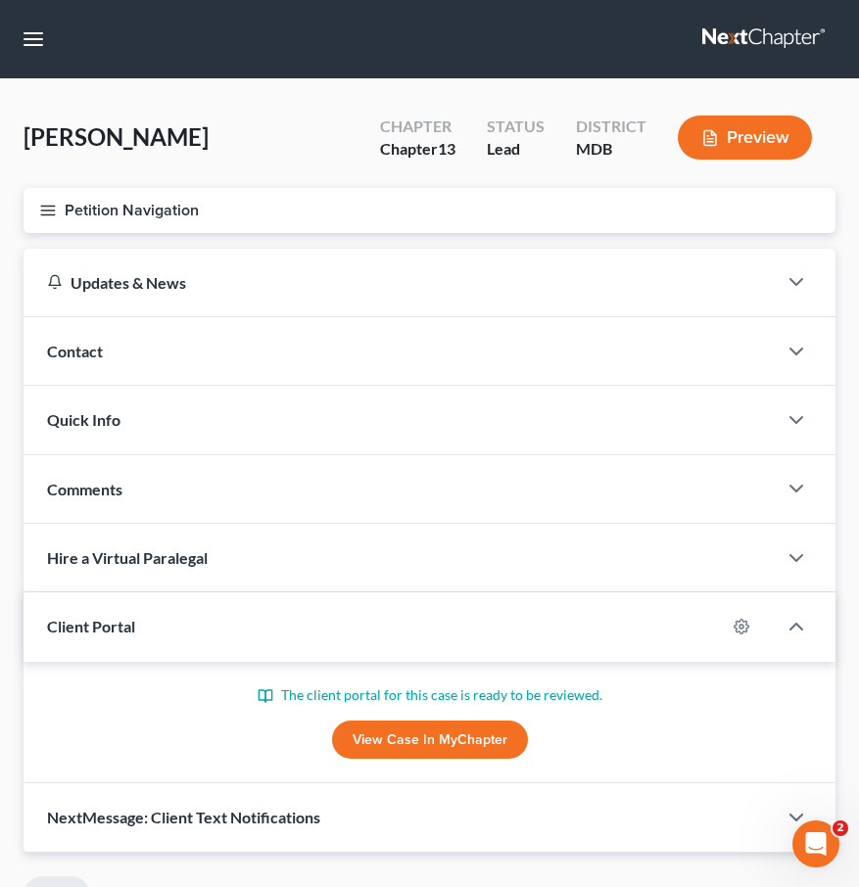
click at [215, 358] on div "Contact" at bounding box center [400, 351] width 753 height 68
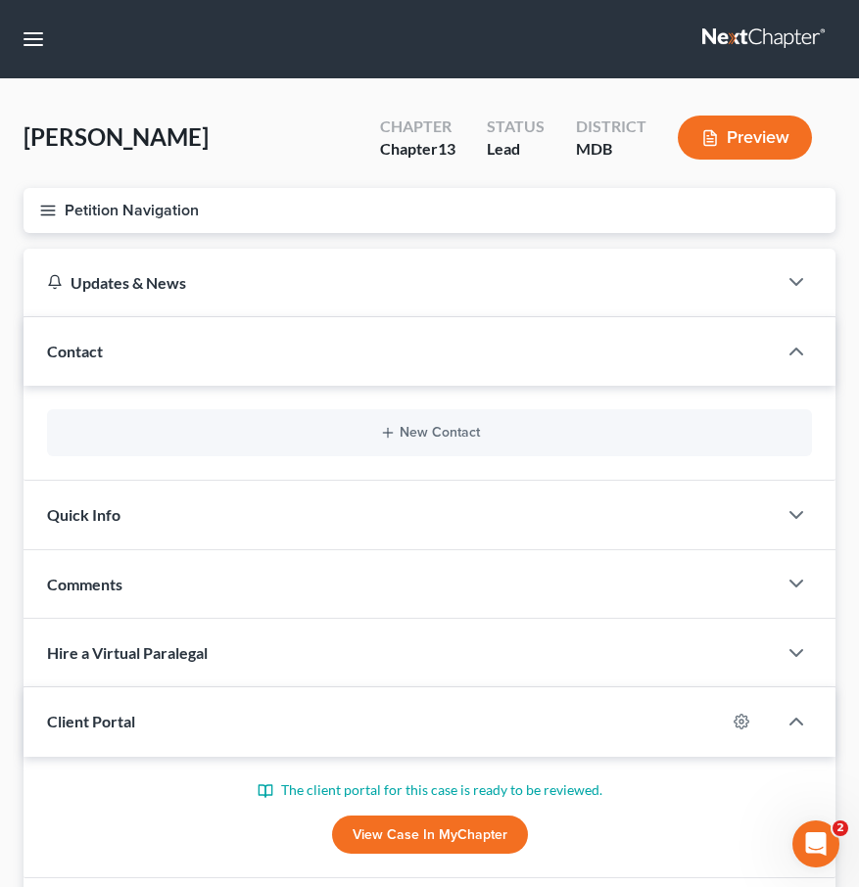
click at [39, 198] on button "Petition Navigation" at bounding box center [430, 210] width 812 height 45
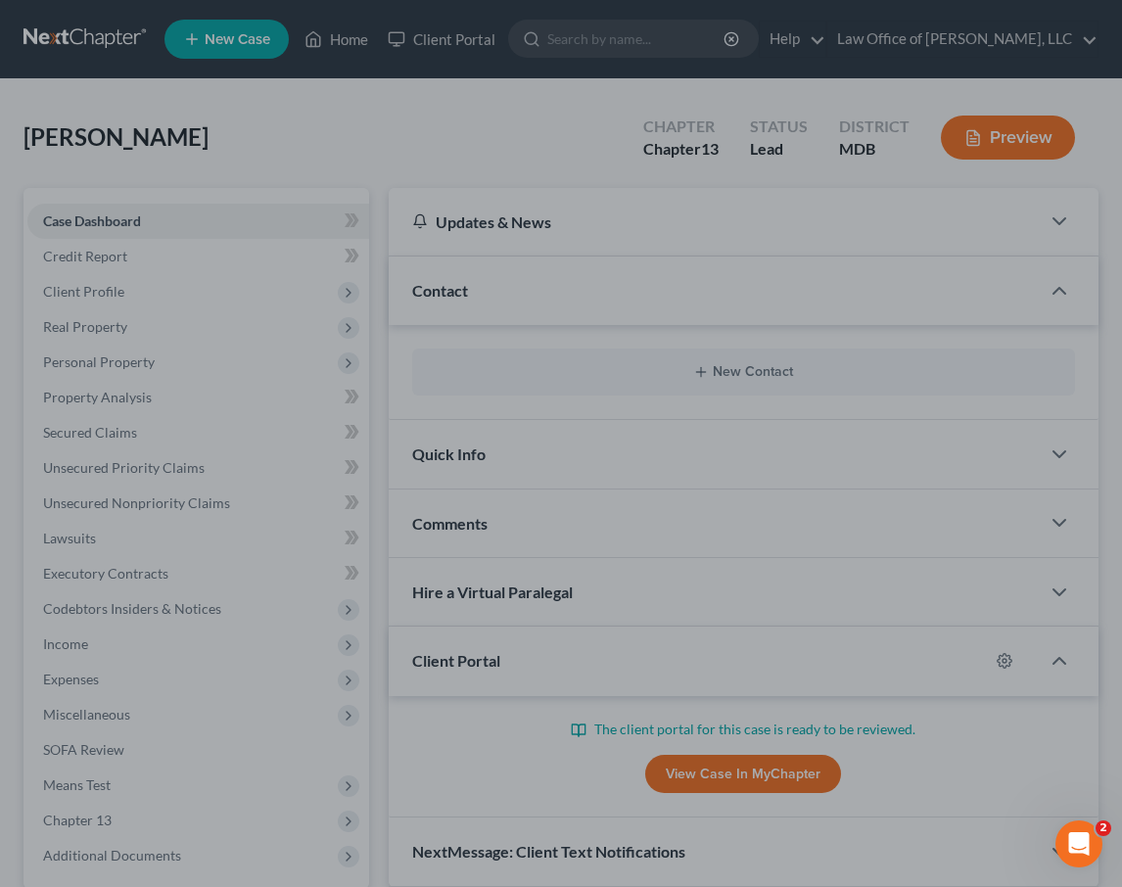
click at [239, 133] on div at bounding box center [561, 443] width 1122 height 887
